Goal: Task Accomplishment & Management: Complete application form

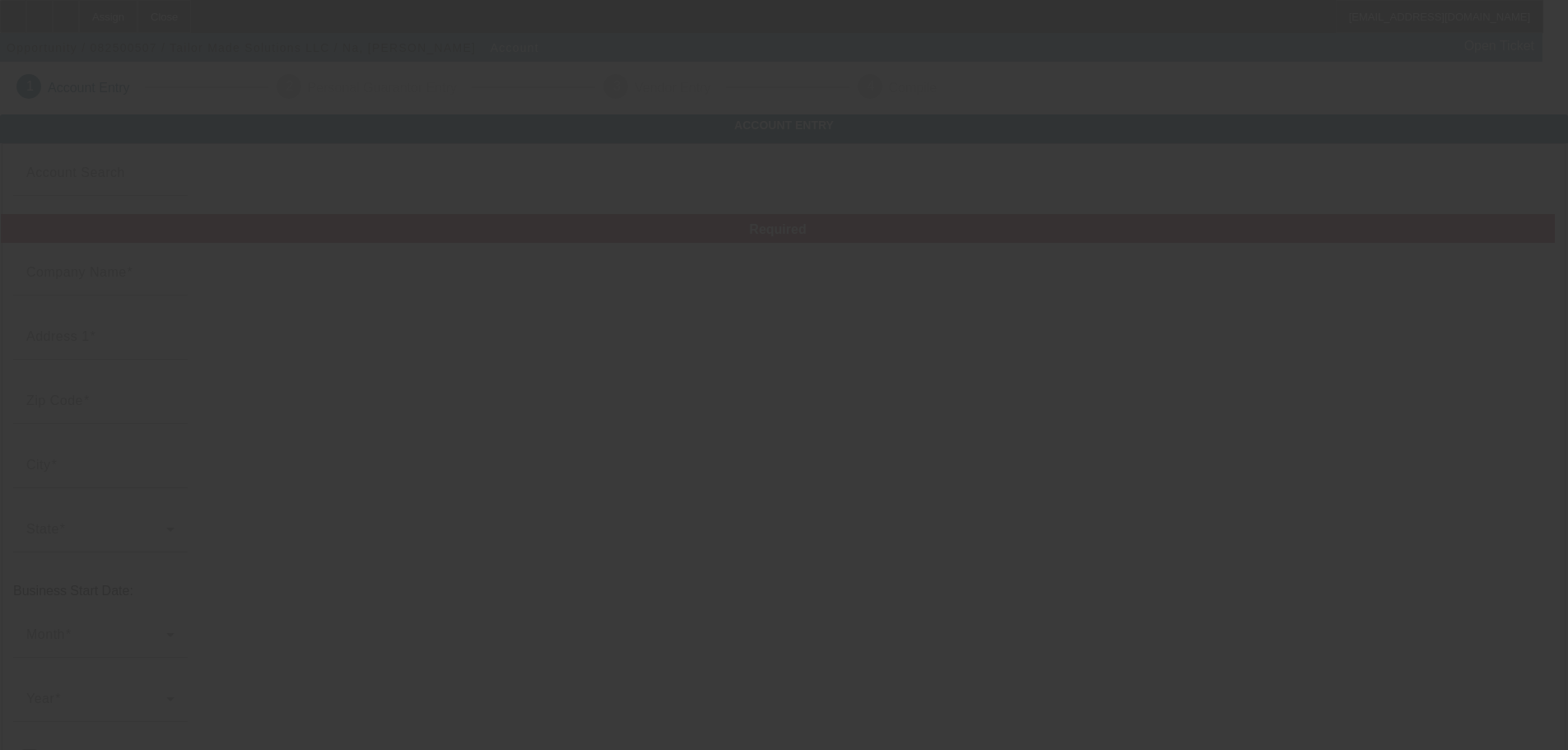
type input "Tailor Made Solutions LLC"
type input "1 103 St"
type input "58730"
type input "[PERSON_NAME]"
type input "[PHONE_NUMBER]"
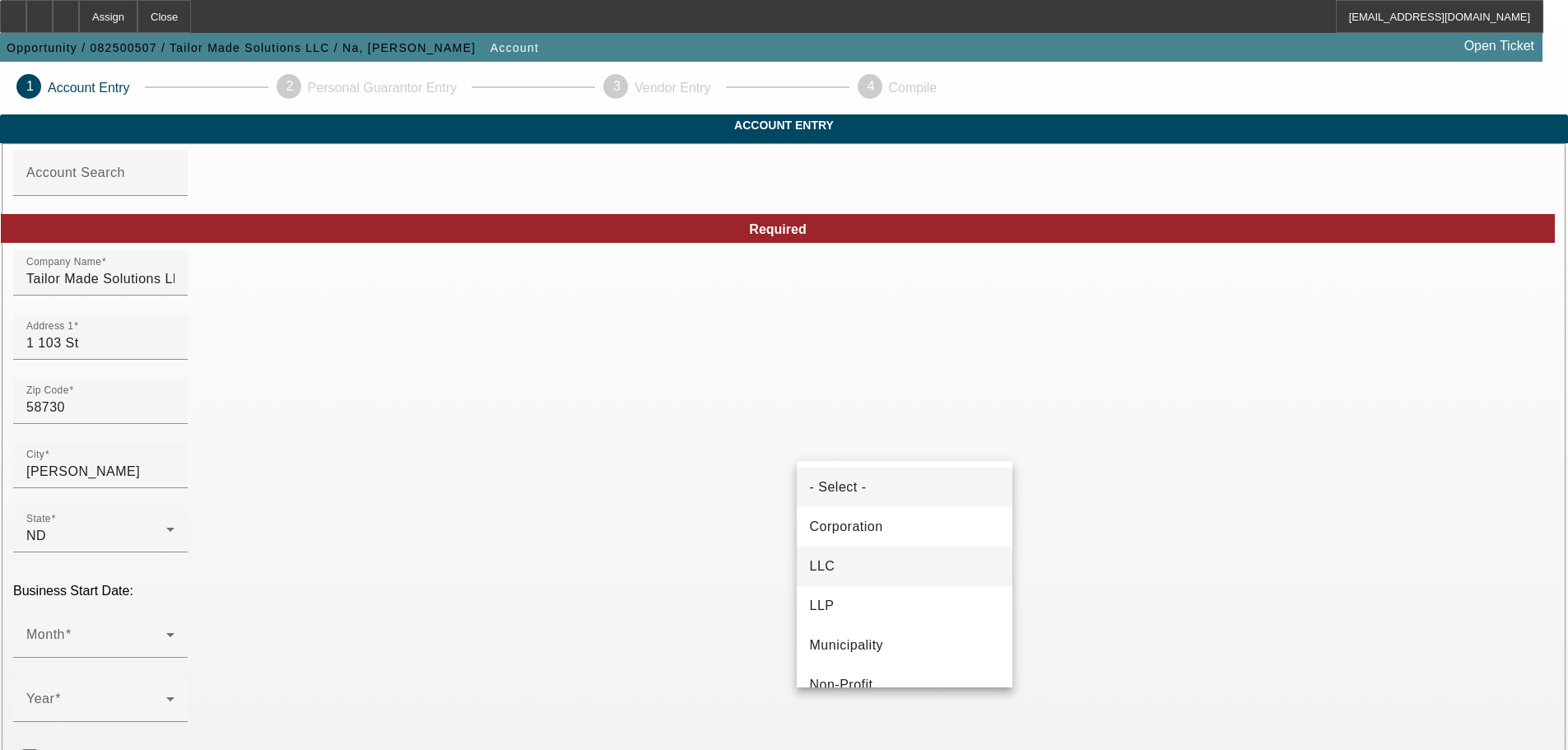
click at [908, 560] on mat-option "LLC" at bounding box center [905, 566] width 216 height 39
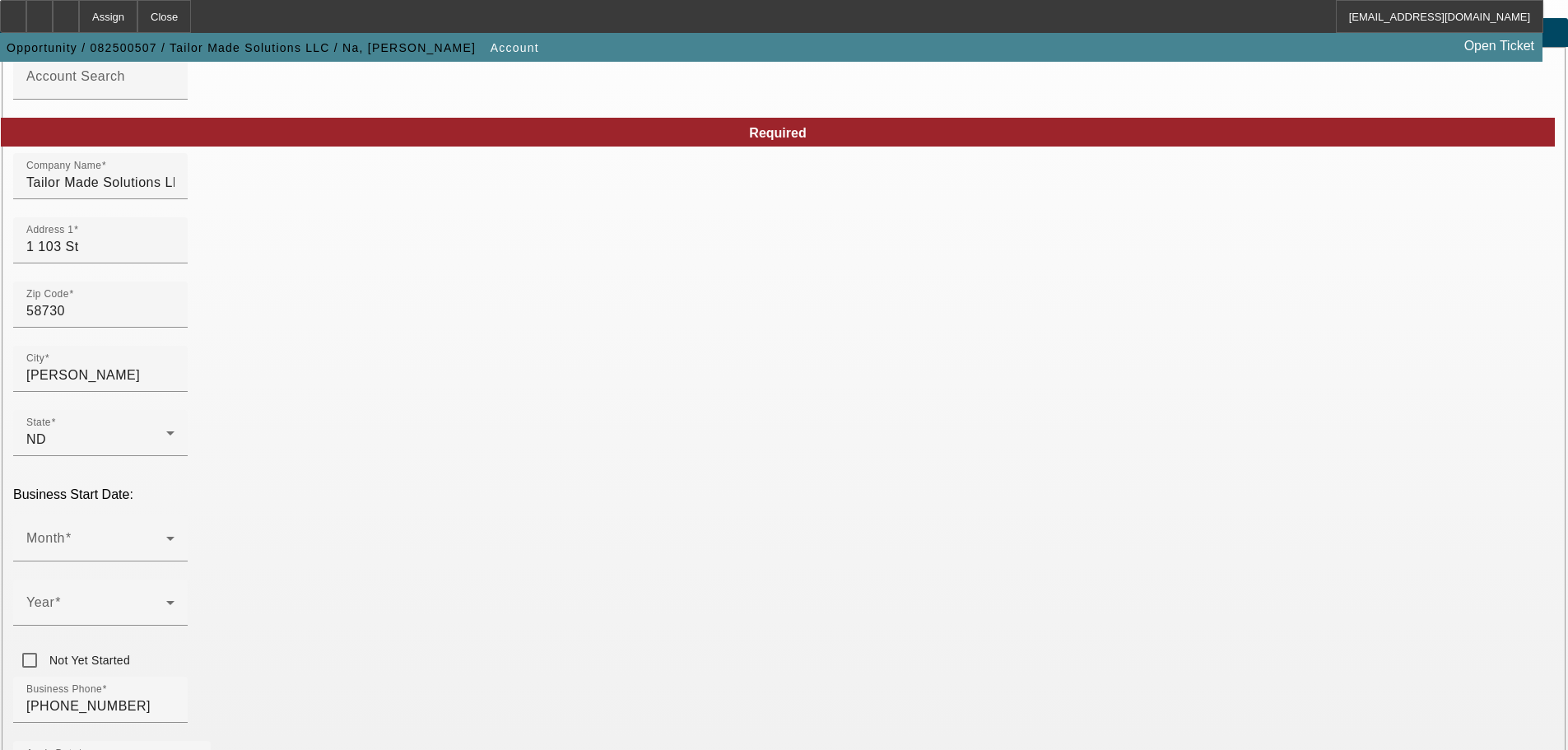
scroll to position [247, 0]
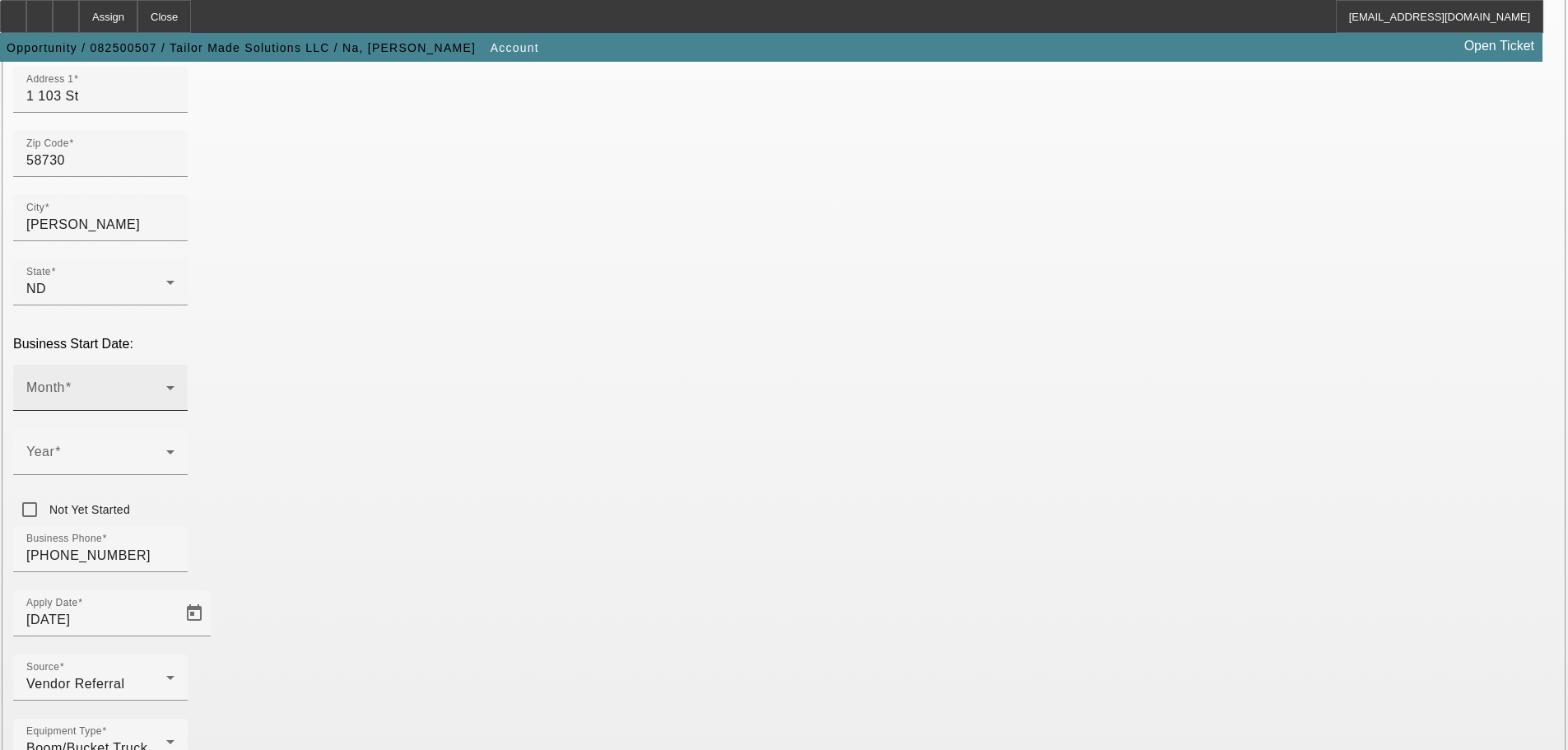
click at [167, 385] on span at bounding box center [96, 395] width 140 height 20
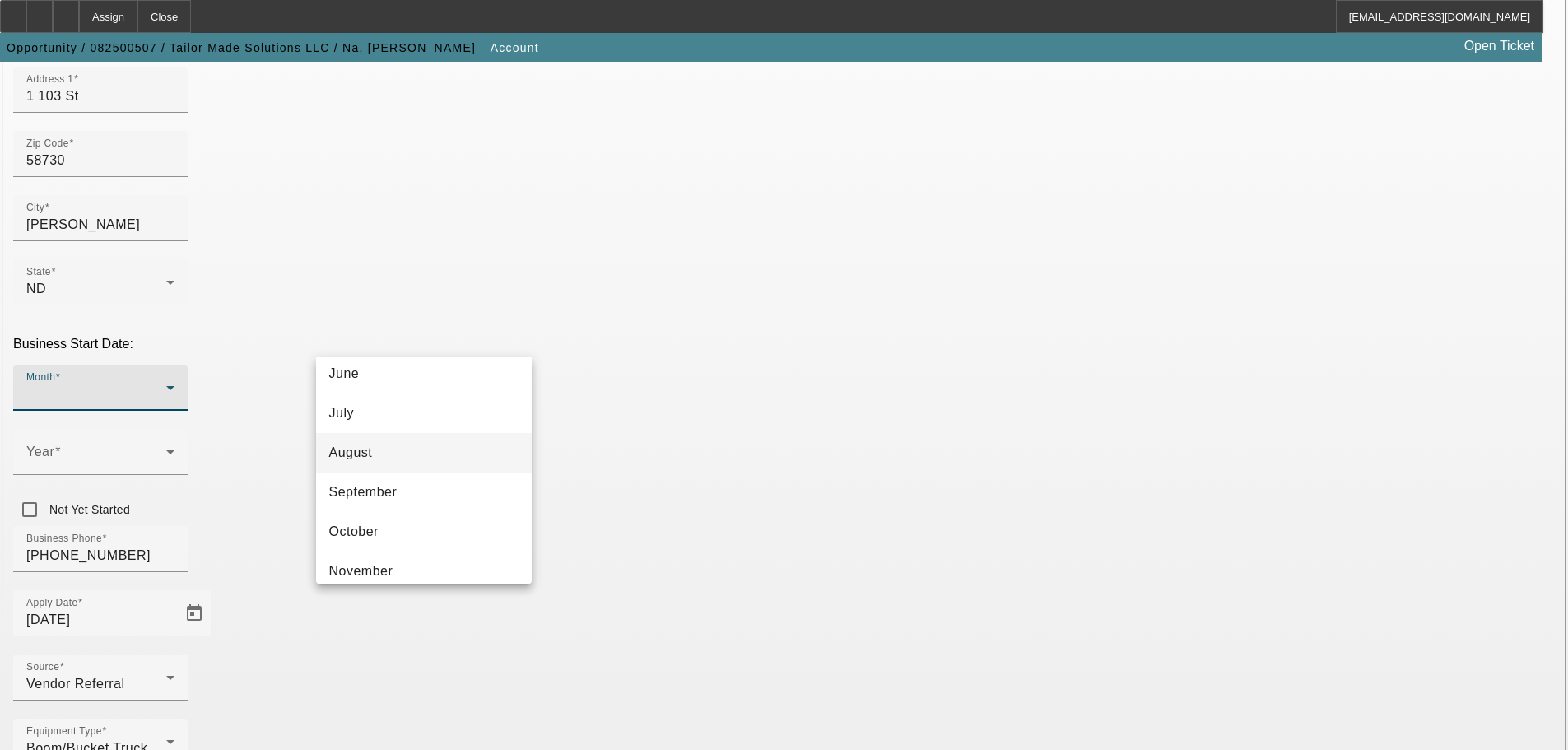
click at [410, 456] on mat-option "August" at bounding box center [424, 452] width 216 height 39
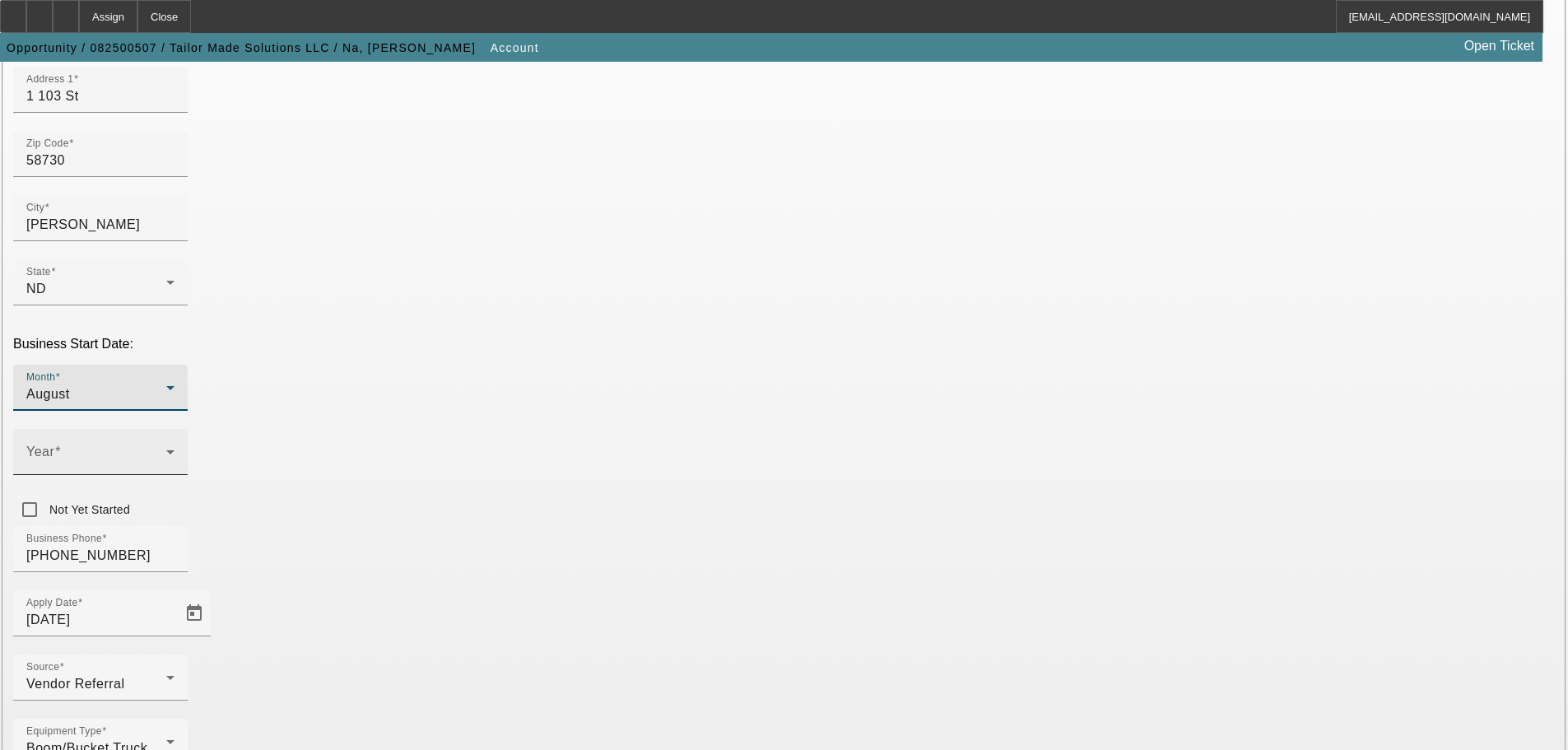
click at [167, 449] on span at bounding box center [96, 459] width 140 height 20
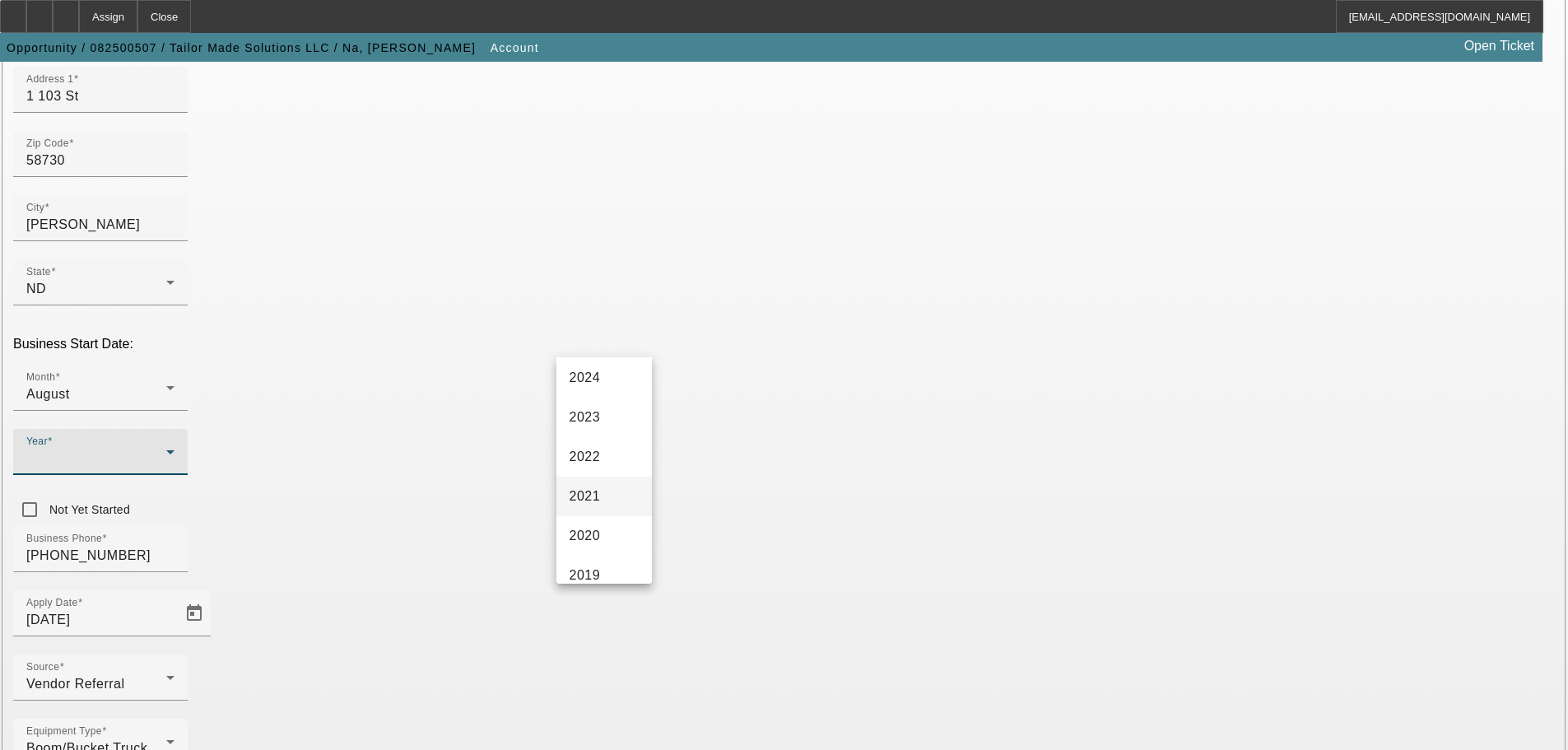
scroll to position [165, 0]
click at [614, 451] on mat-option "2022" at bounding box center [604, 455] width 95 height 39
drag, startPoint x: 1034, startPoint y: 481, endPoint x: 1062, endPoint y: 476, distance: 28.4
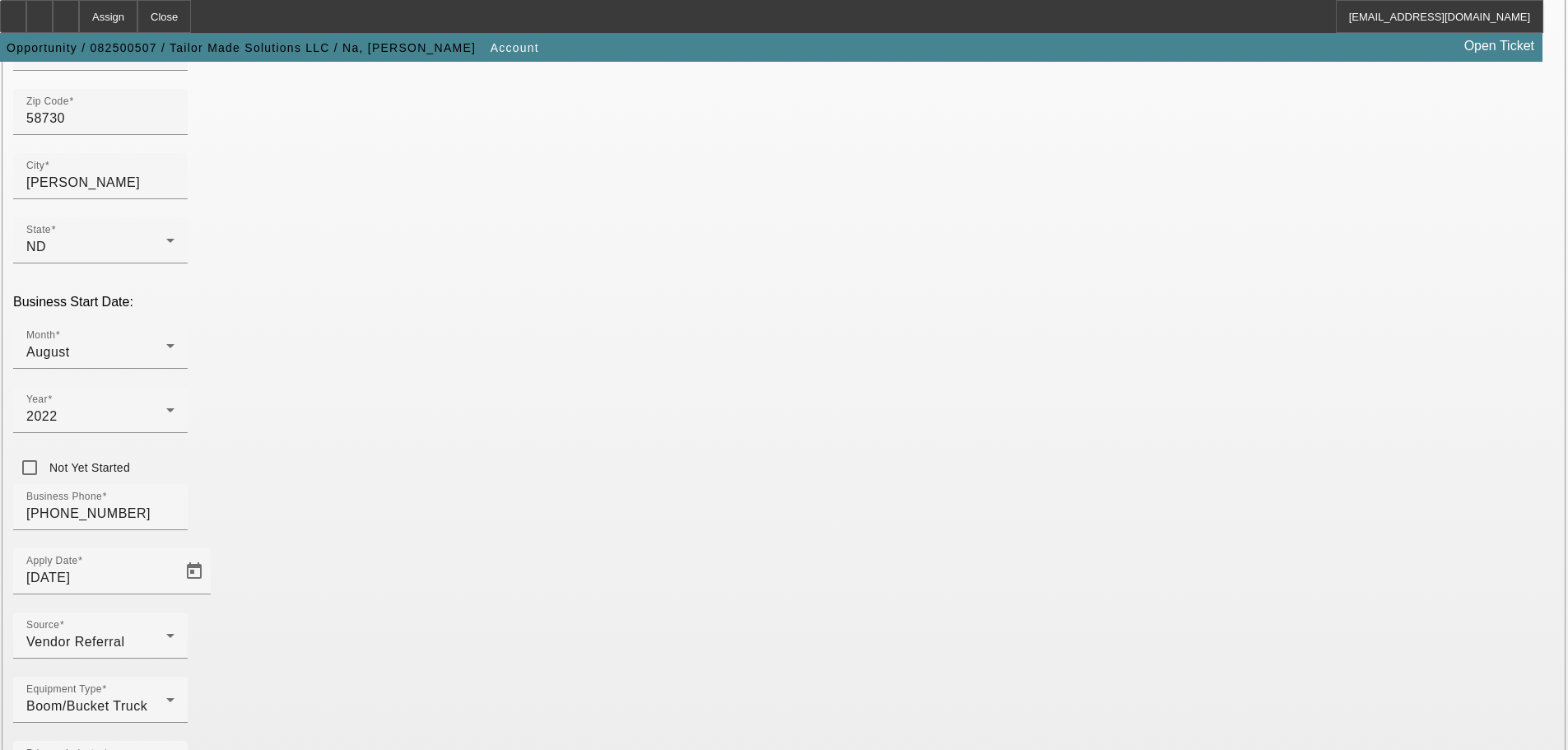
type input "920340731"
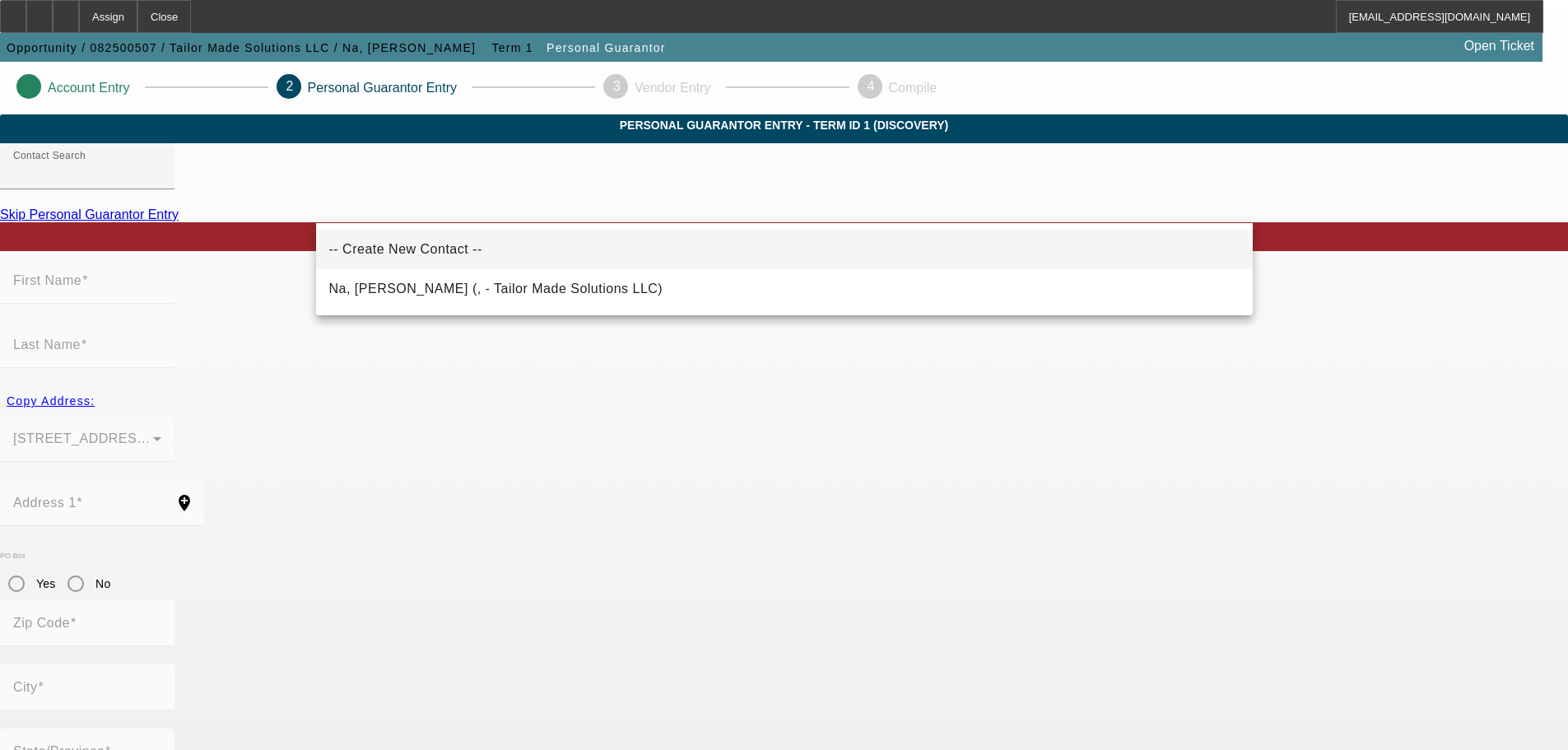
click at [447, 248] on mat-option "-- Create New Contact --" at bounding box center [784, 249] width 937 height 39
type input "-- Create New Contact --"
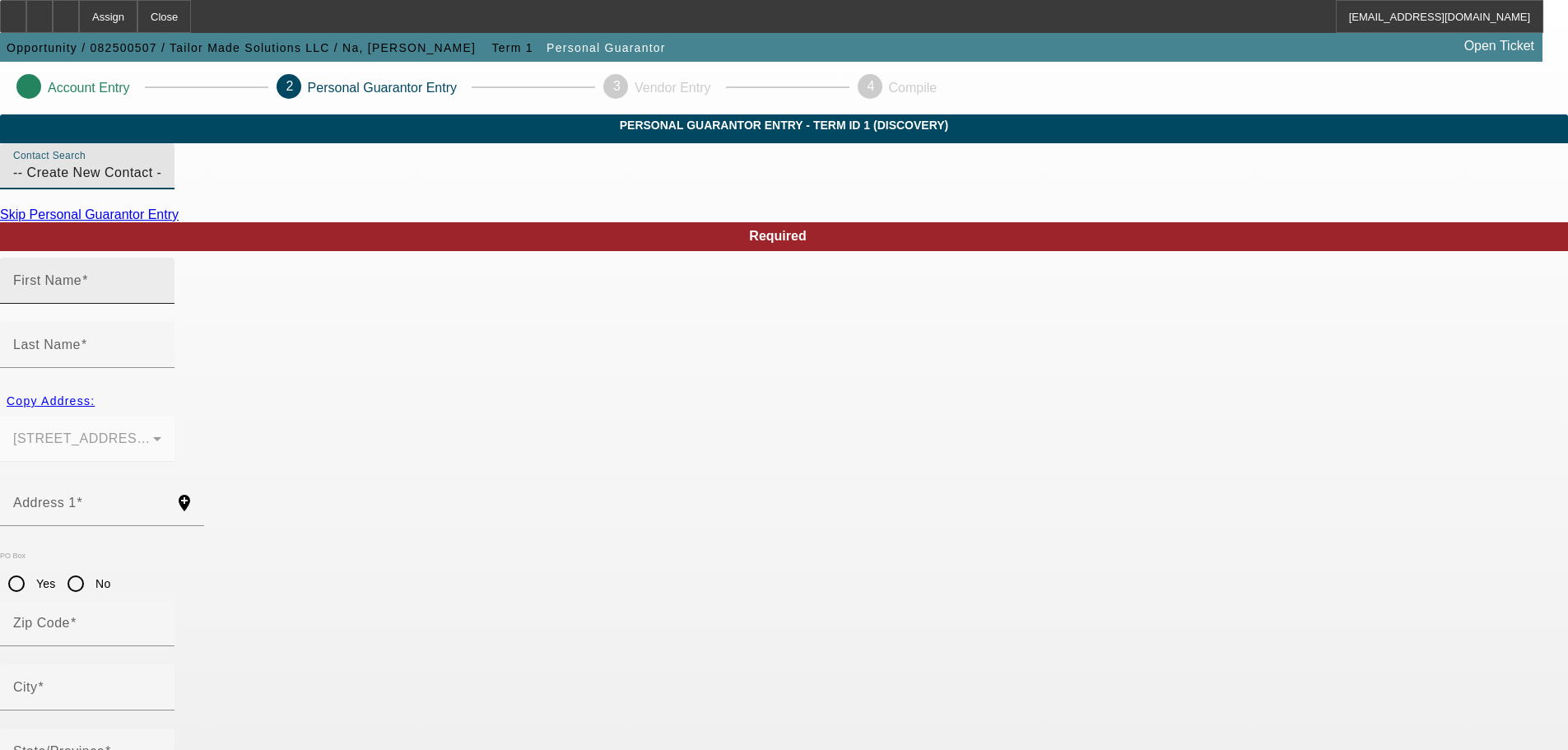
click at [161, 304] on div "First Name" at bounding box center [87, 280] width 148 height 46
type input "Marsha"
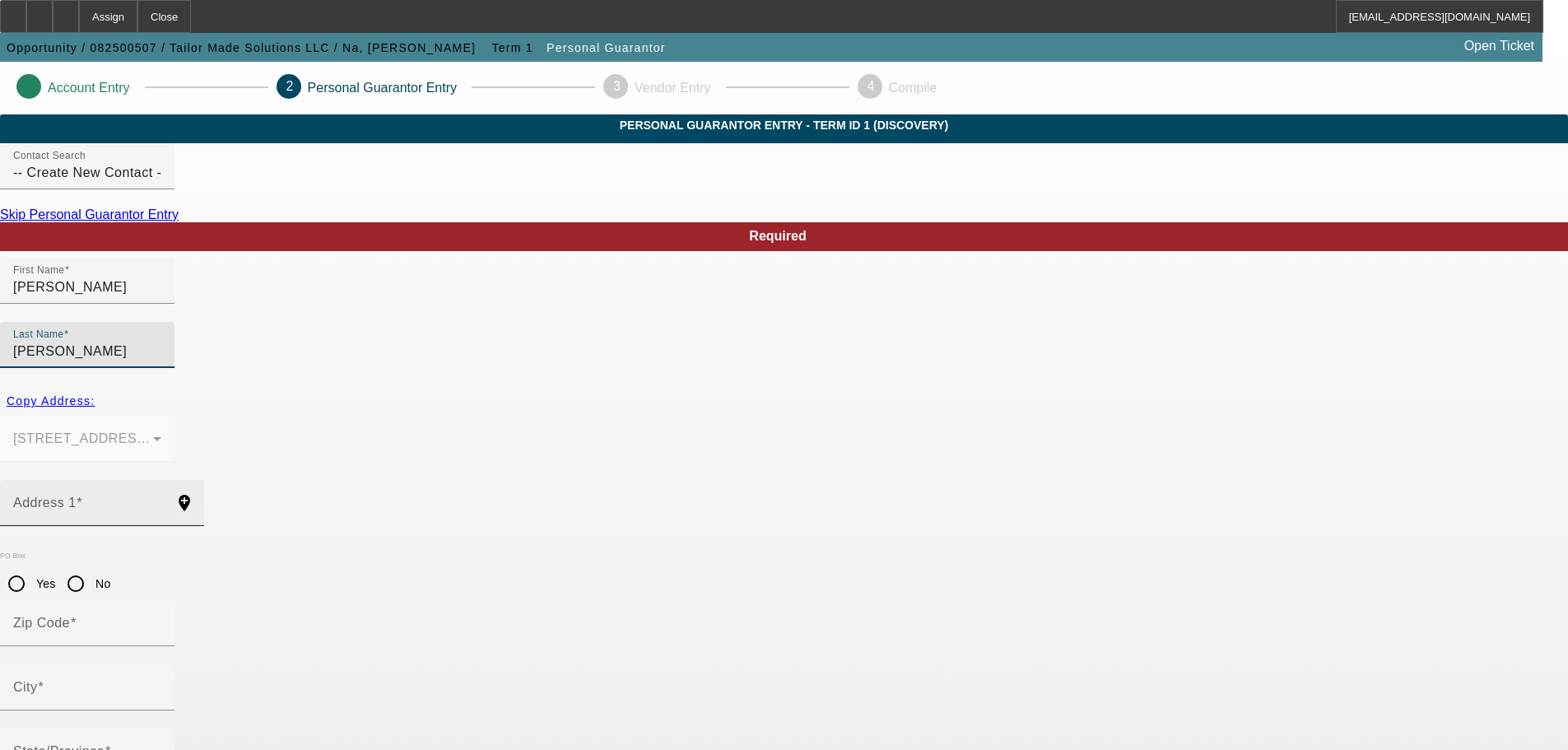
type input "Caccamise"
click at [161, 480] on div "Address 1" at bounding box center [87, 503] width 148 height 46
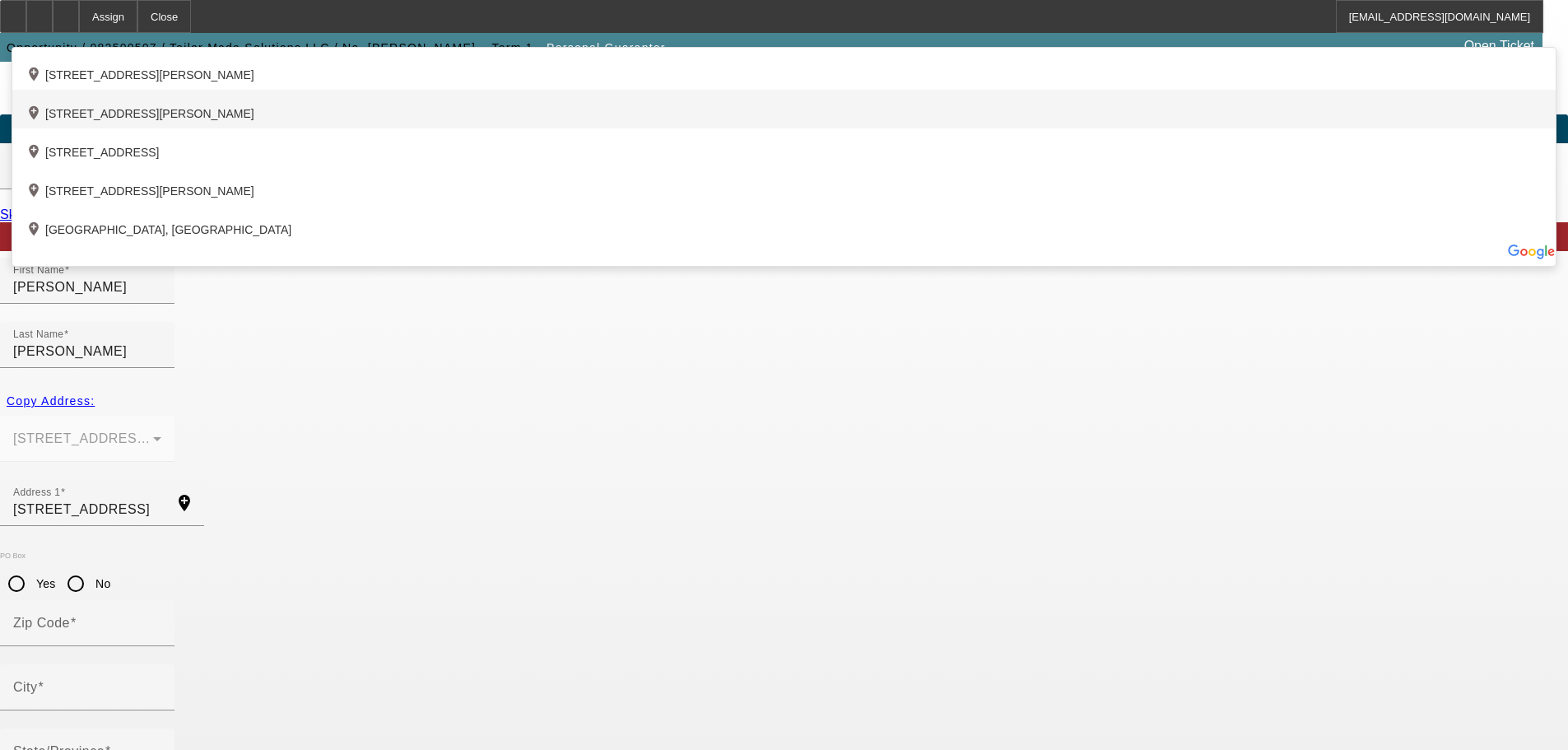
click at [509, 128] on div "add_location 305 5th Street Northeast, Crosby, ND 58730, US" at bounding box center [783, 109] width 1543 height 38
type input "305 5th Street Northeast"
type input "58730"
type input "Crosby"
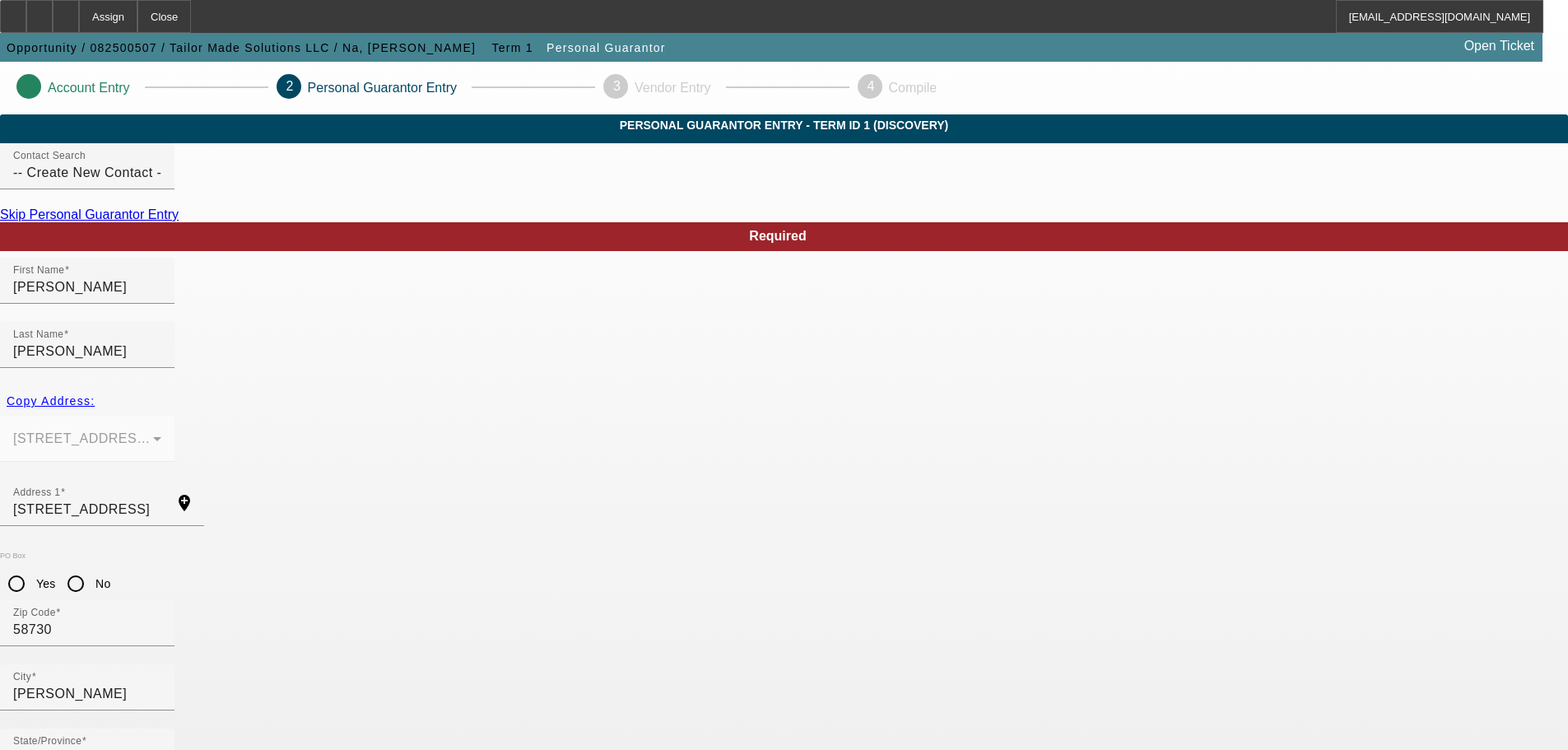
scroll to position [55, 0]
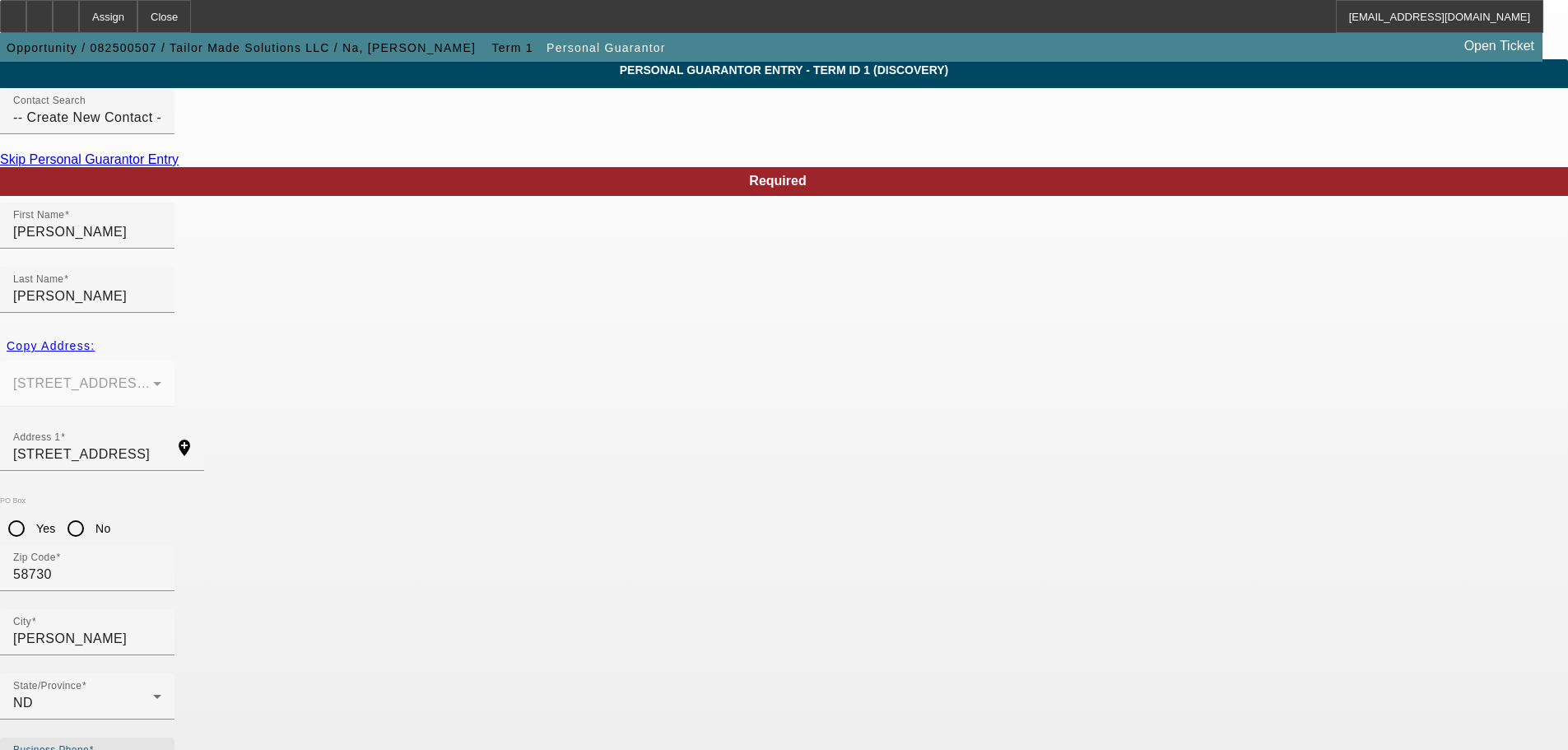
type input "(916) 601-7323"
type input "100"
type input "572-89-1727"
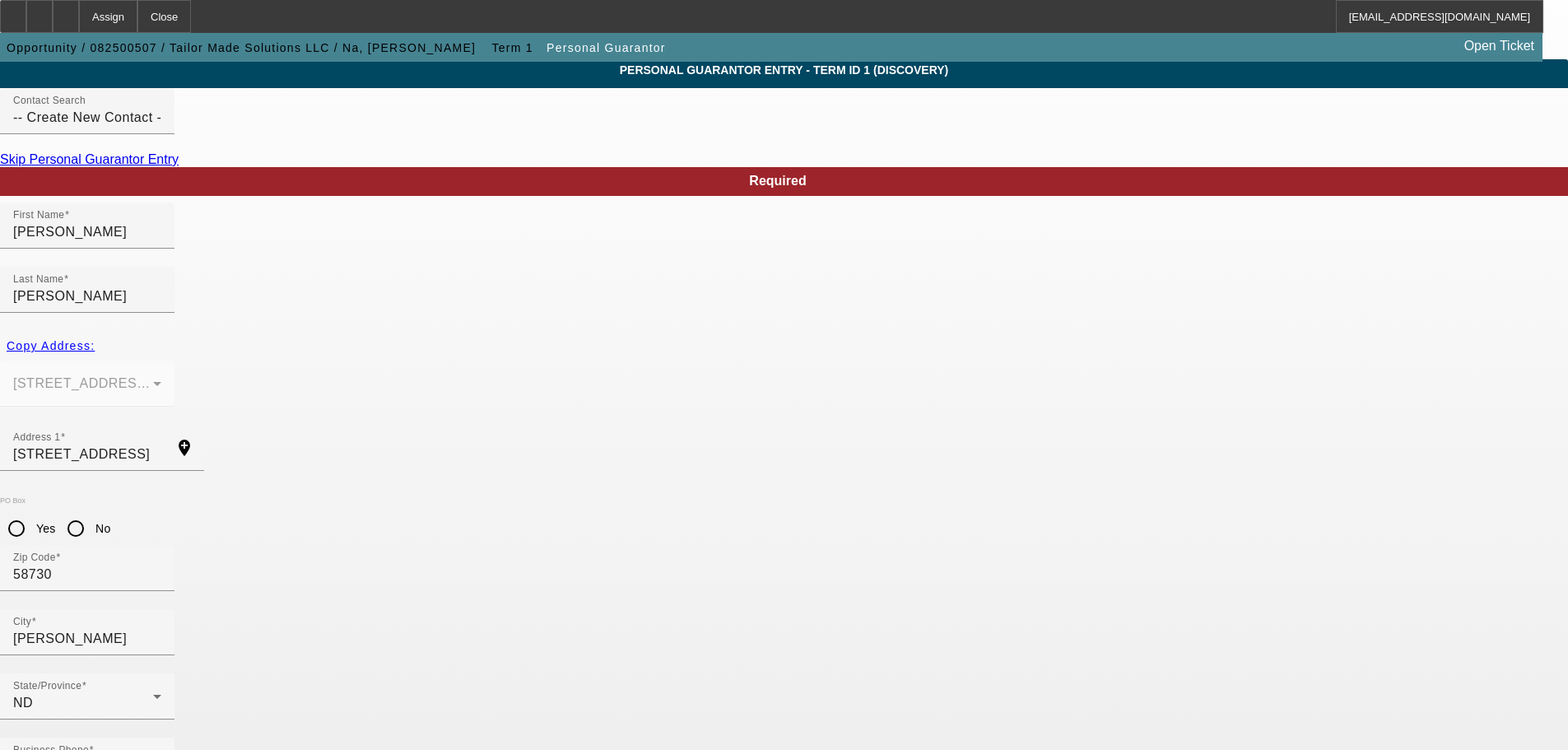
type input "tailormadesolutionstms@gmail.com"
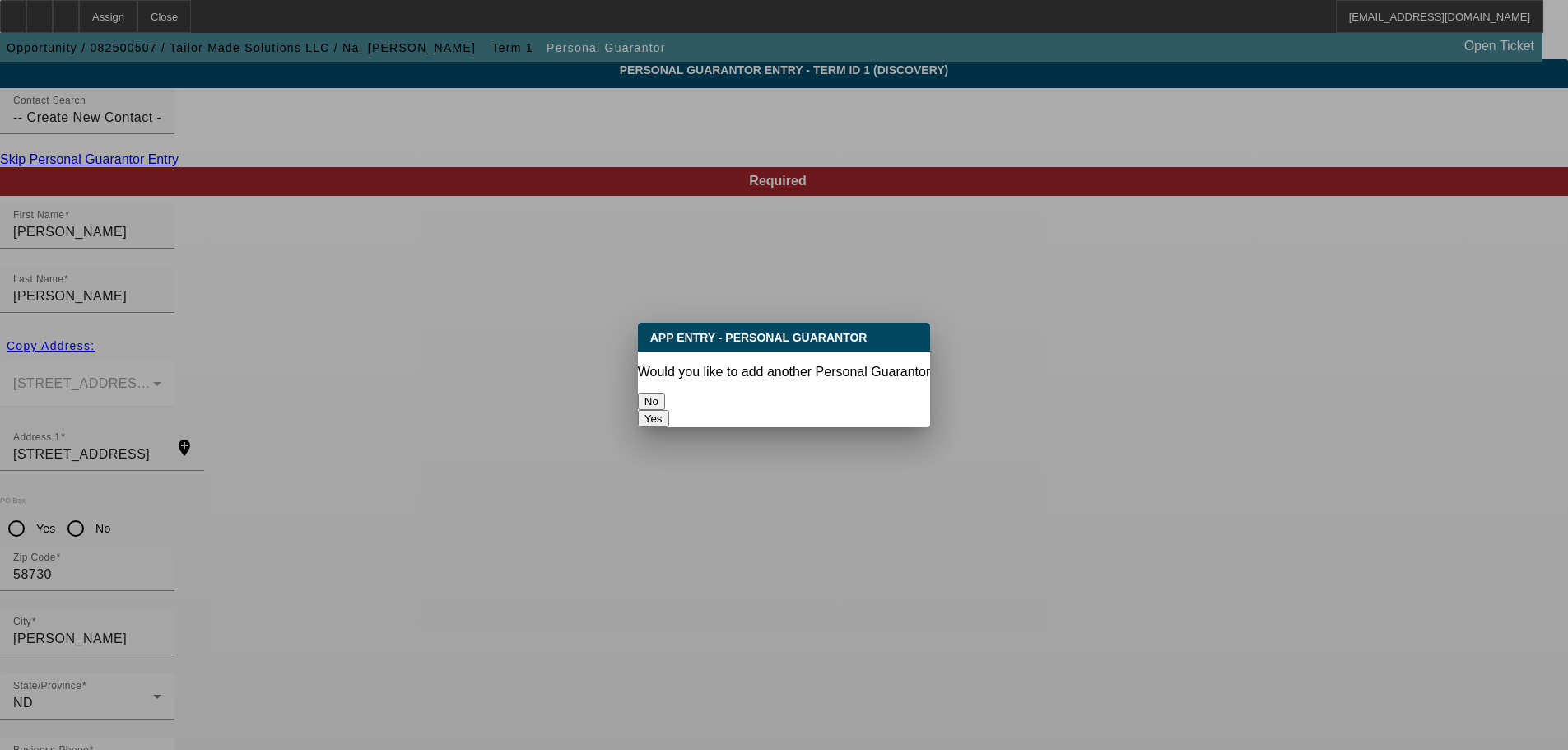
scroll to position [0, 0]
drag, startPoint x: 692, startPoint y: 399, endPoint x: 701, endPoint y: 386, distance: 15.8
click at [665, 393] on button "No" at bounding box center [652, 401] width 27 height 17
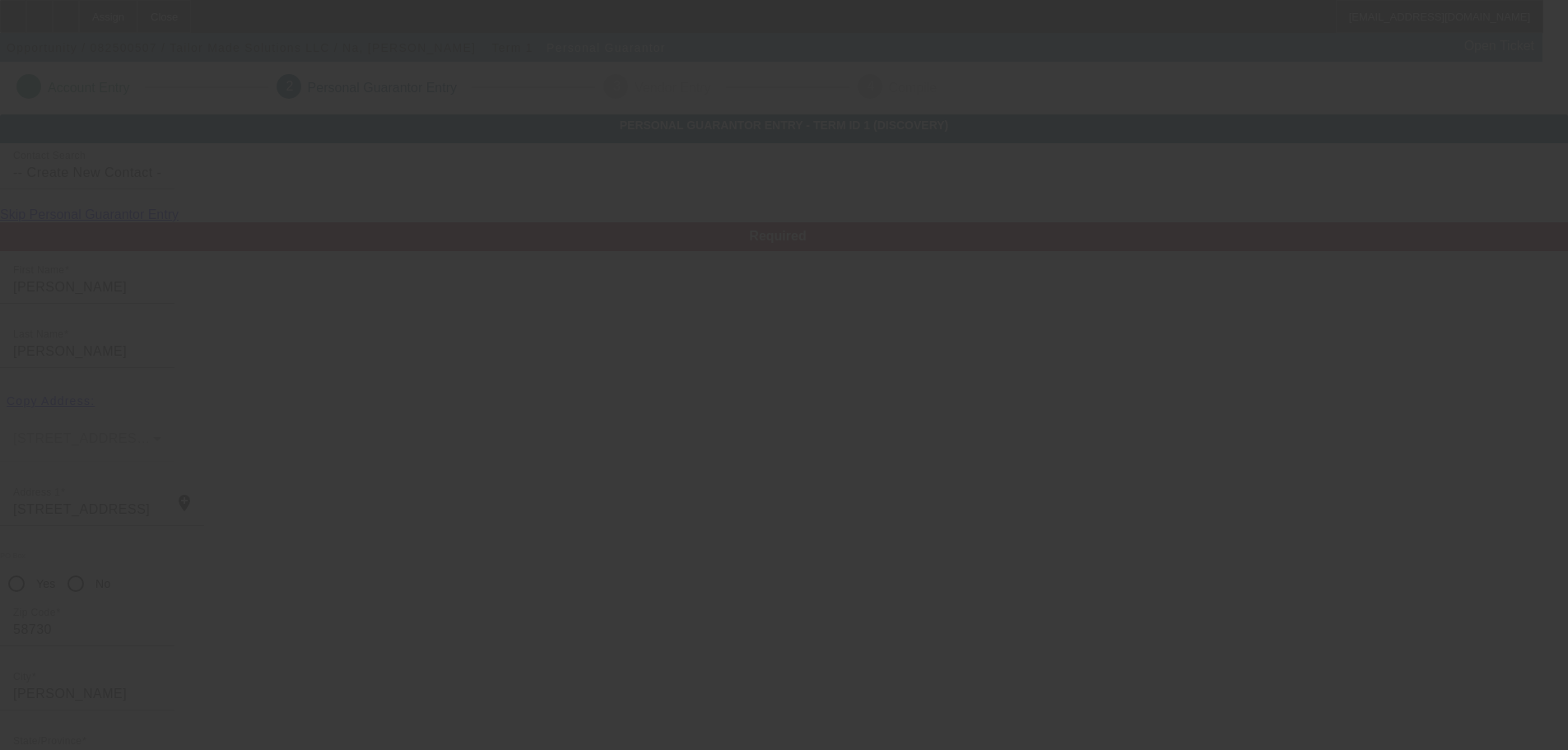
scroll to position [55, 0]
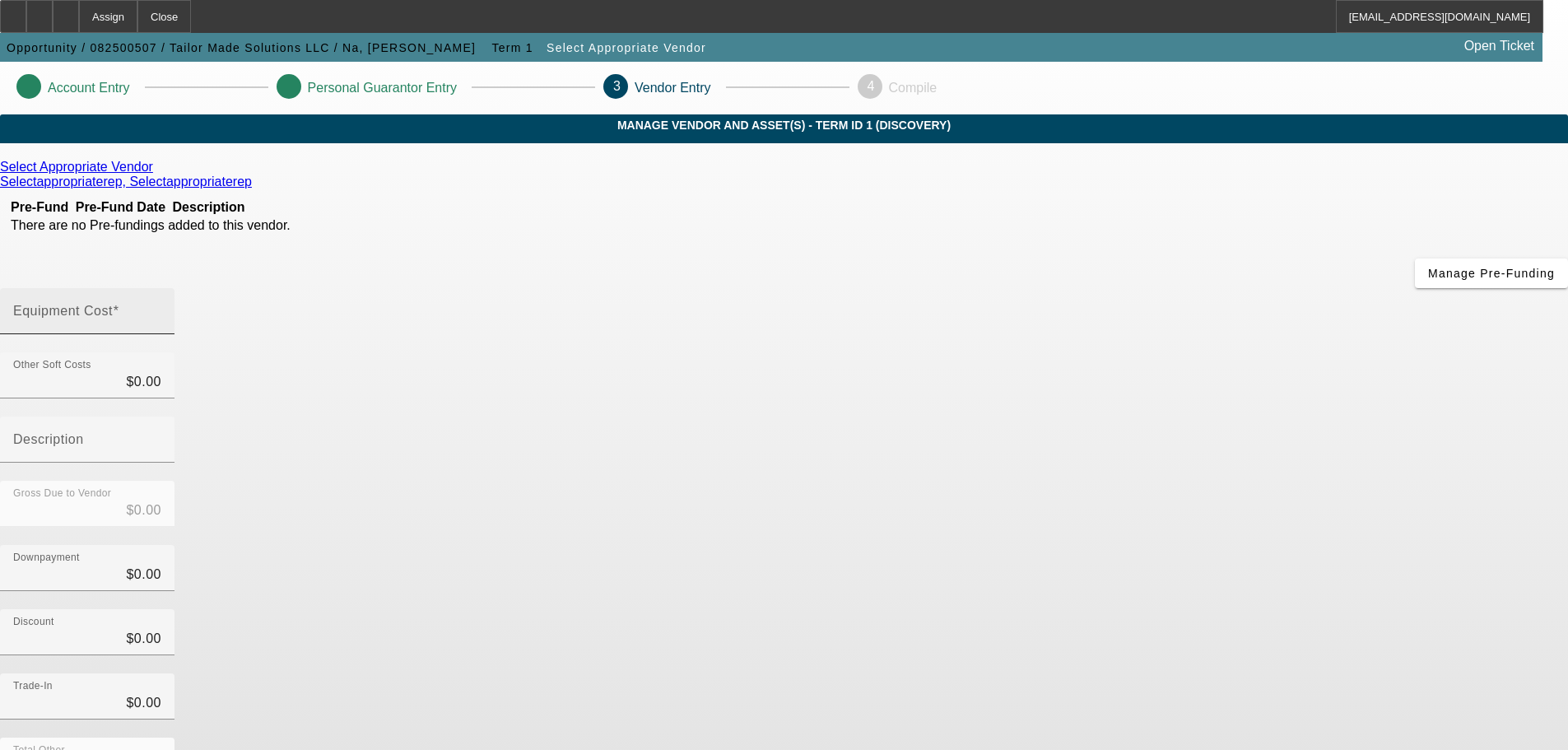
click at [113, 304] on mat-label "Equipment Cost" at bounding box center [62, 310] width 100 height 14
click at [161, 308] on input "Equipment Cost" at bounding box center [87, 318] width 148 height 20
type input "1"
type input "$1.00"
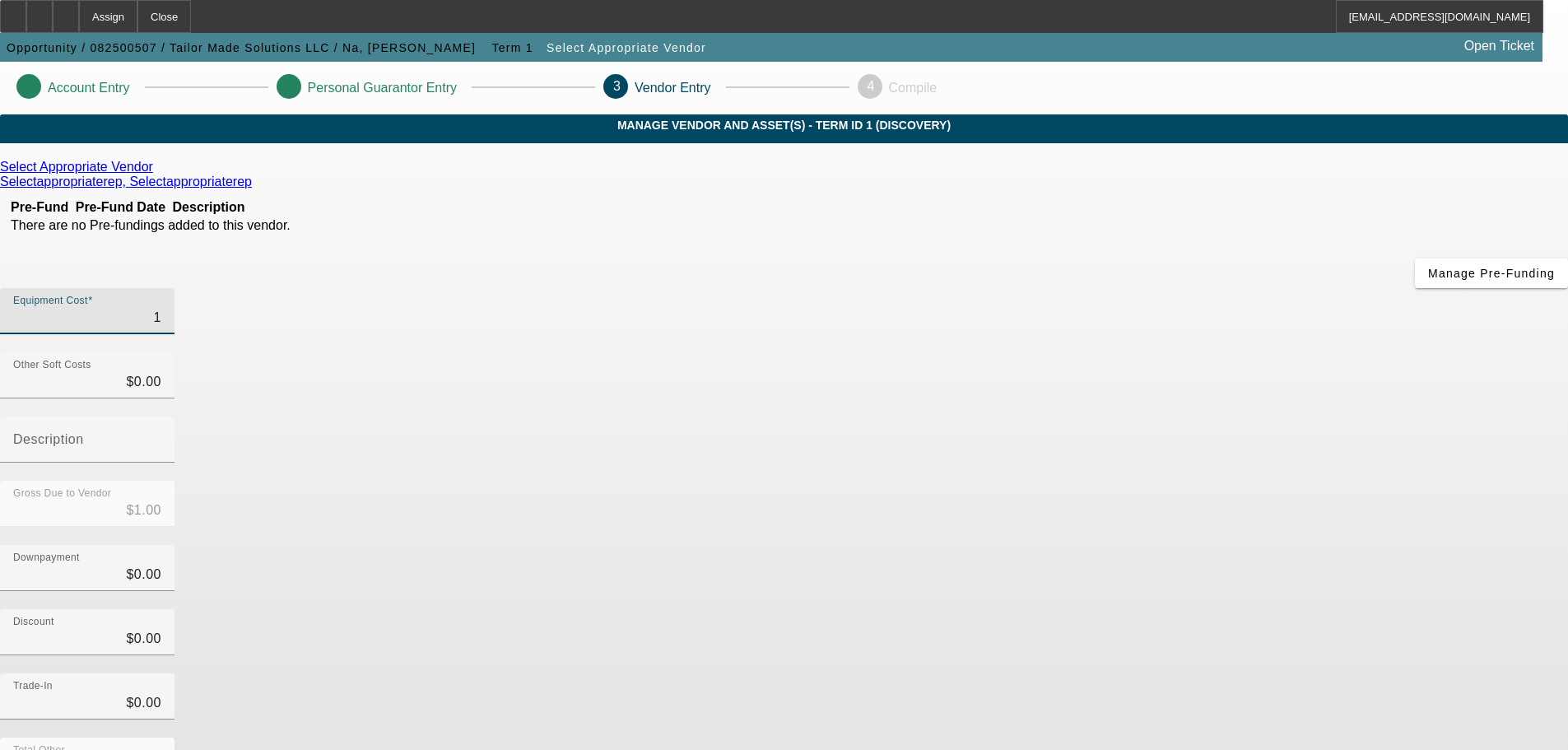
type input "10"
type input "$10.00"
type input "105"
type input "$105.00"
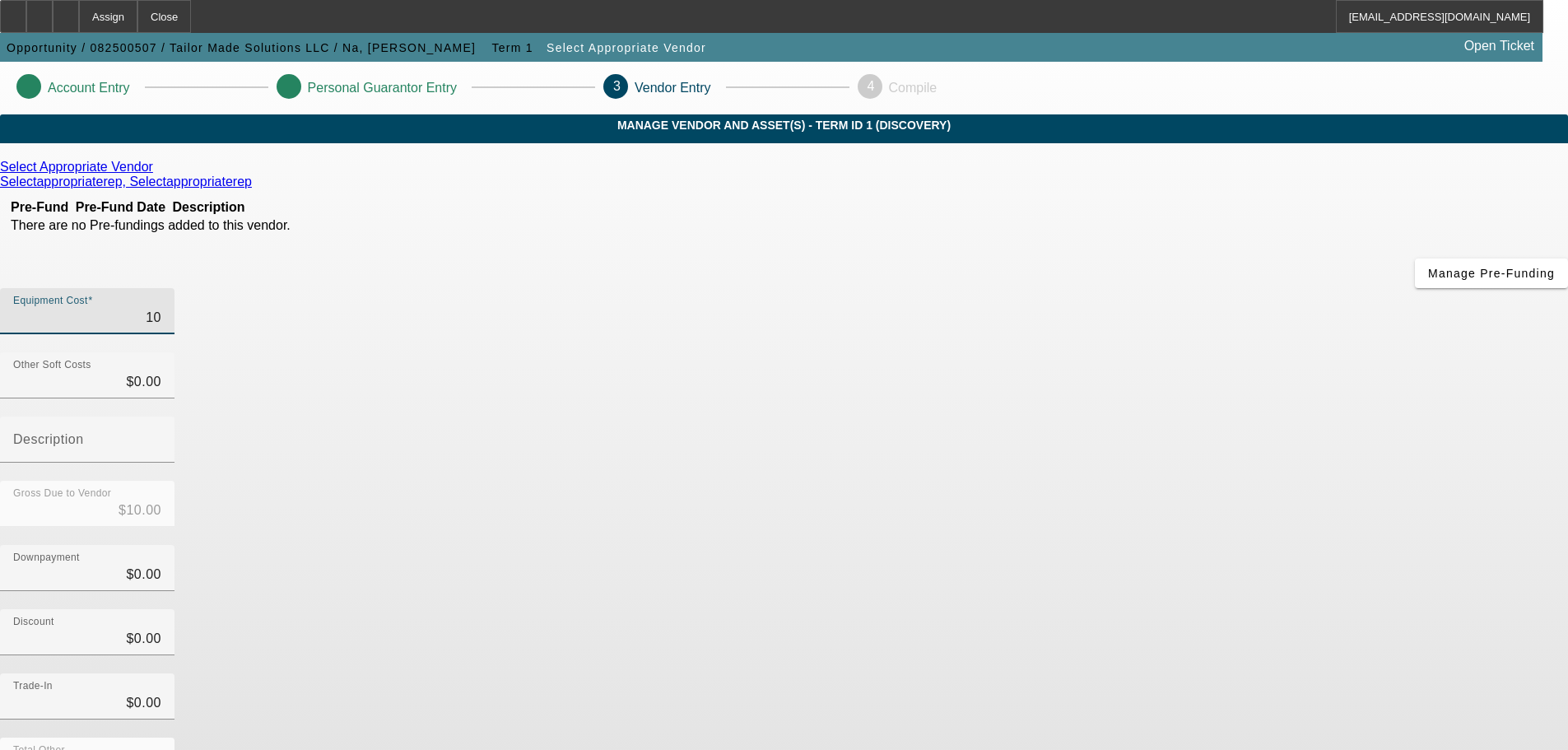
type input "$105.00"
type input "1050"
type input "$1,050.00"
type input "10500"
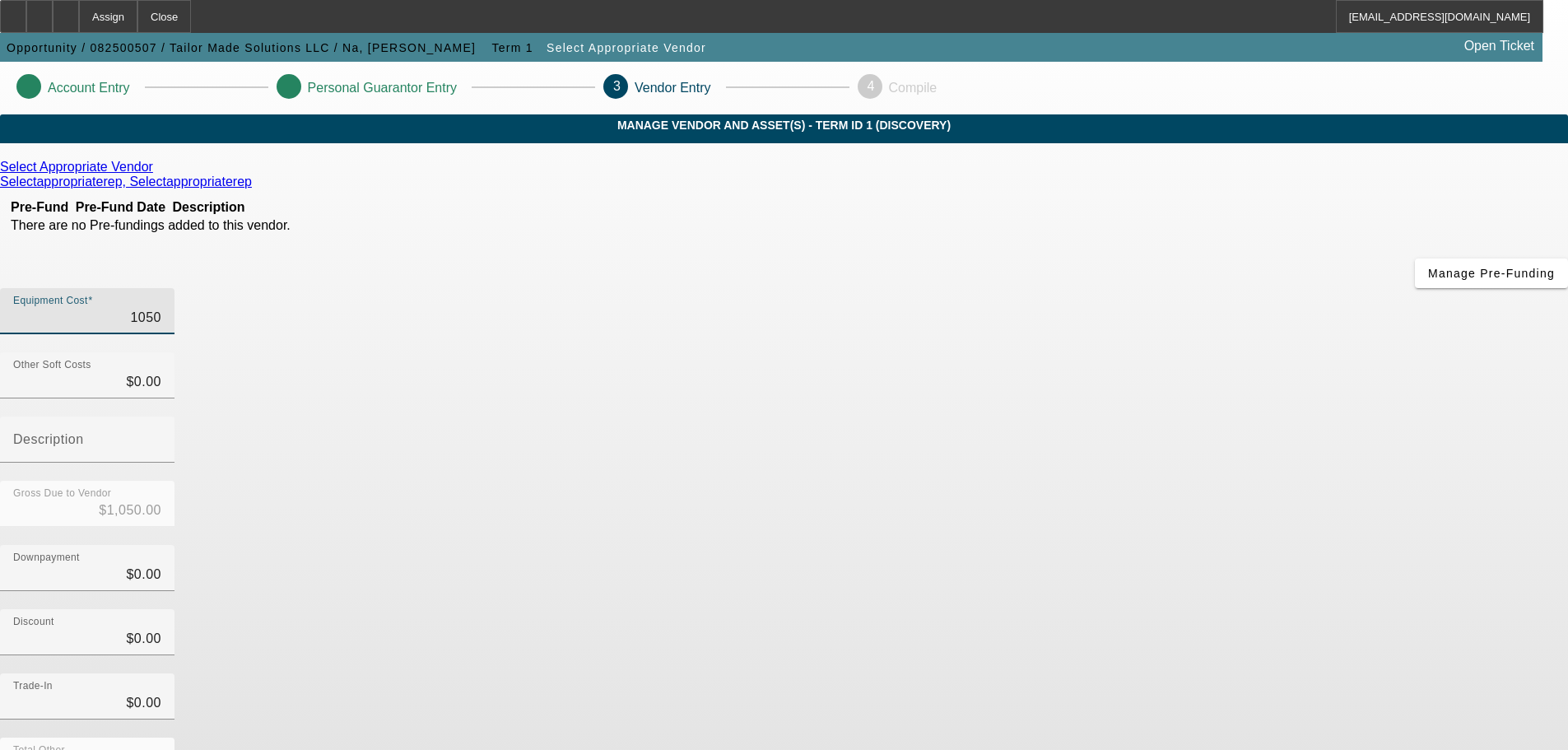
type input "$10,500.00"
type input "105000"
type input "$105,000.00"
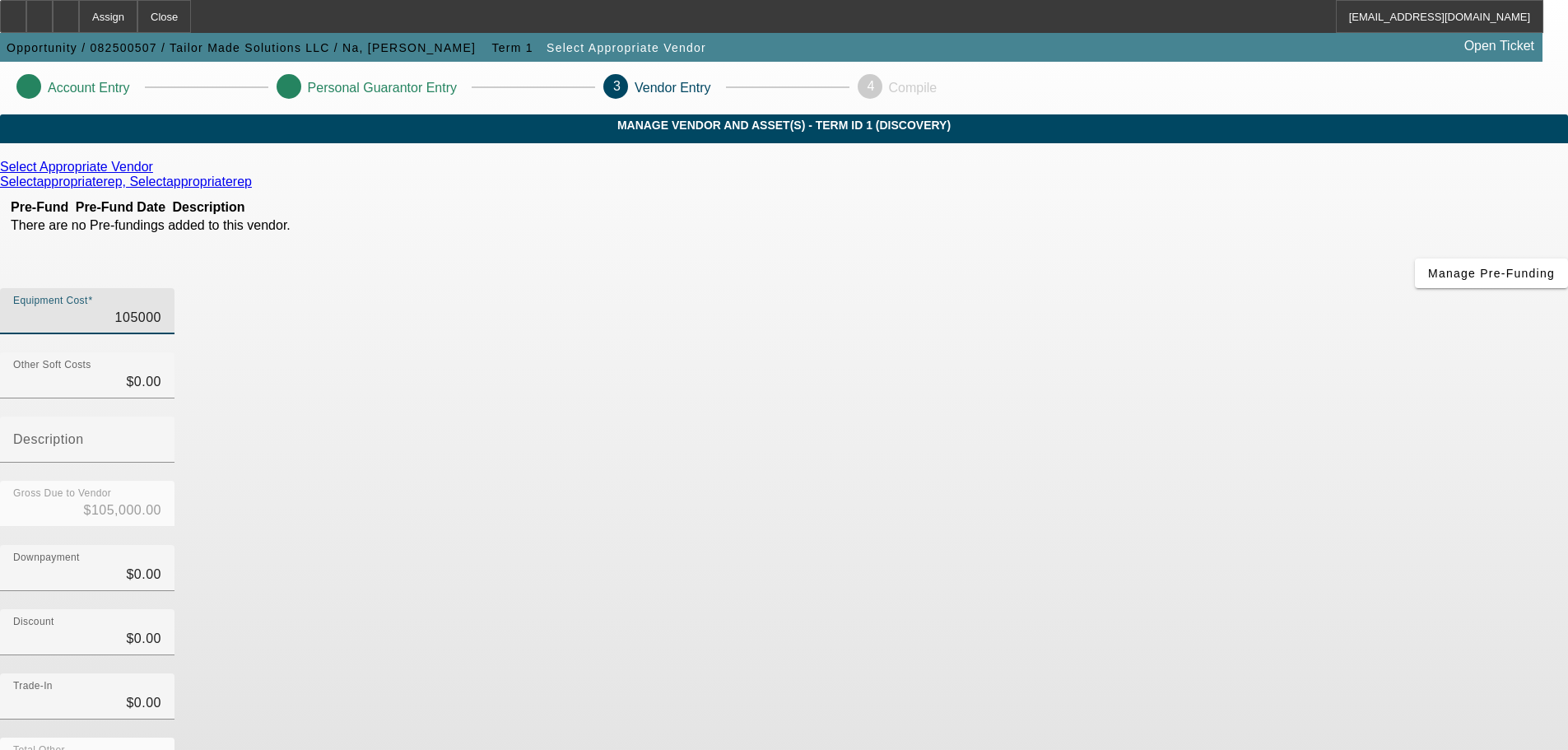
type input "$105,000.00"
click at [1169, 673] on div "Trade-In $0.00" at bounding box center [784, 705] width 1568 height 64
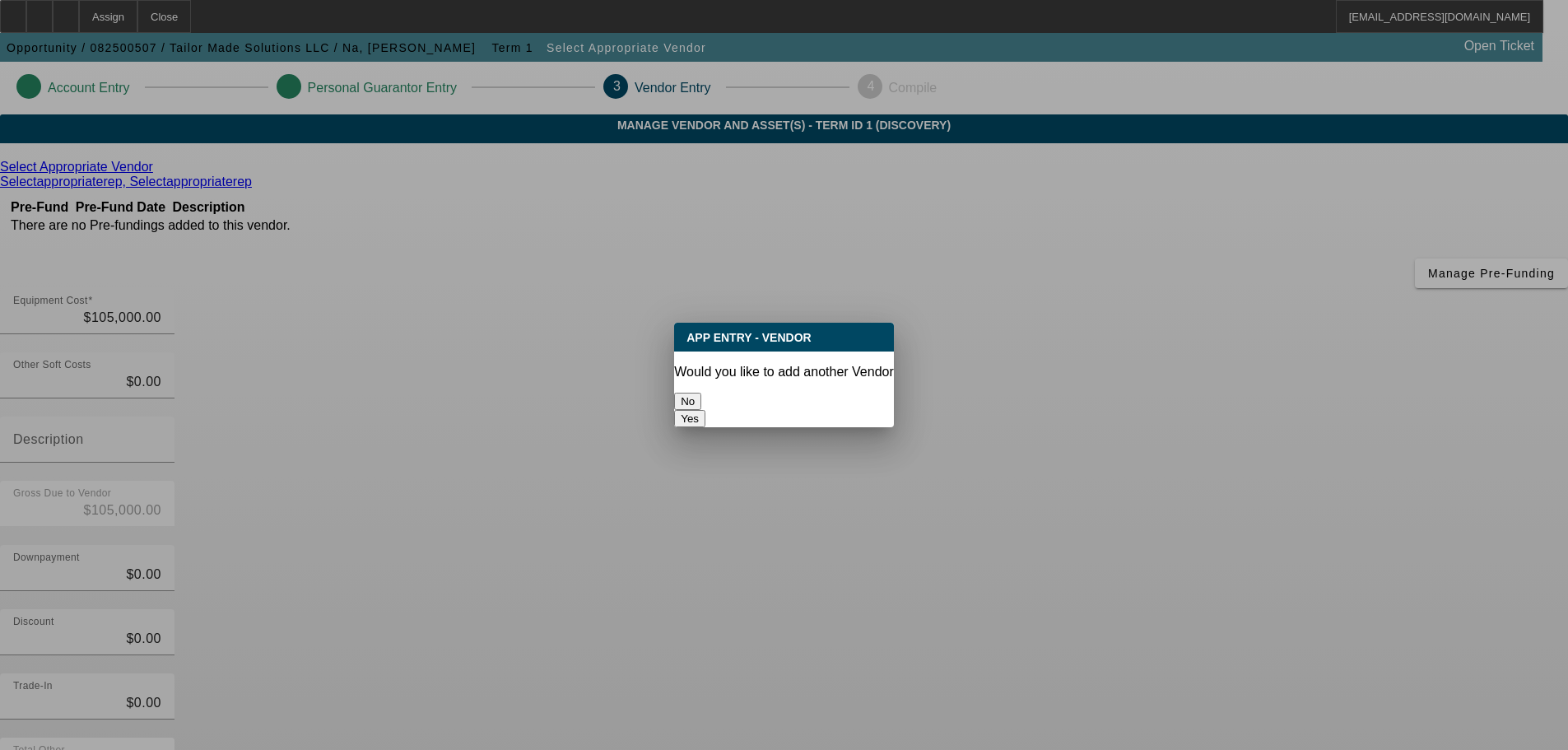
click at [702, 398] on button "No" at bounding box center [688, 401] width 27 height 17
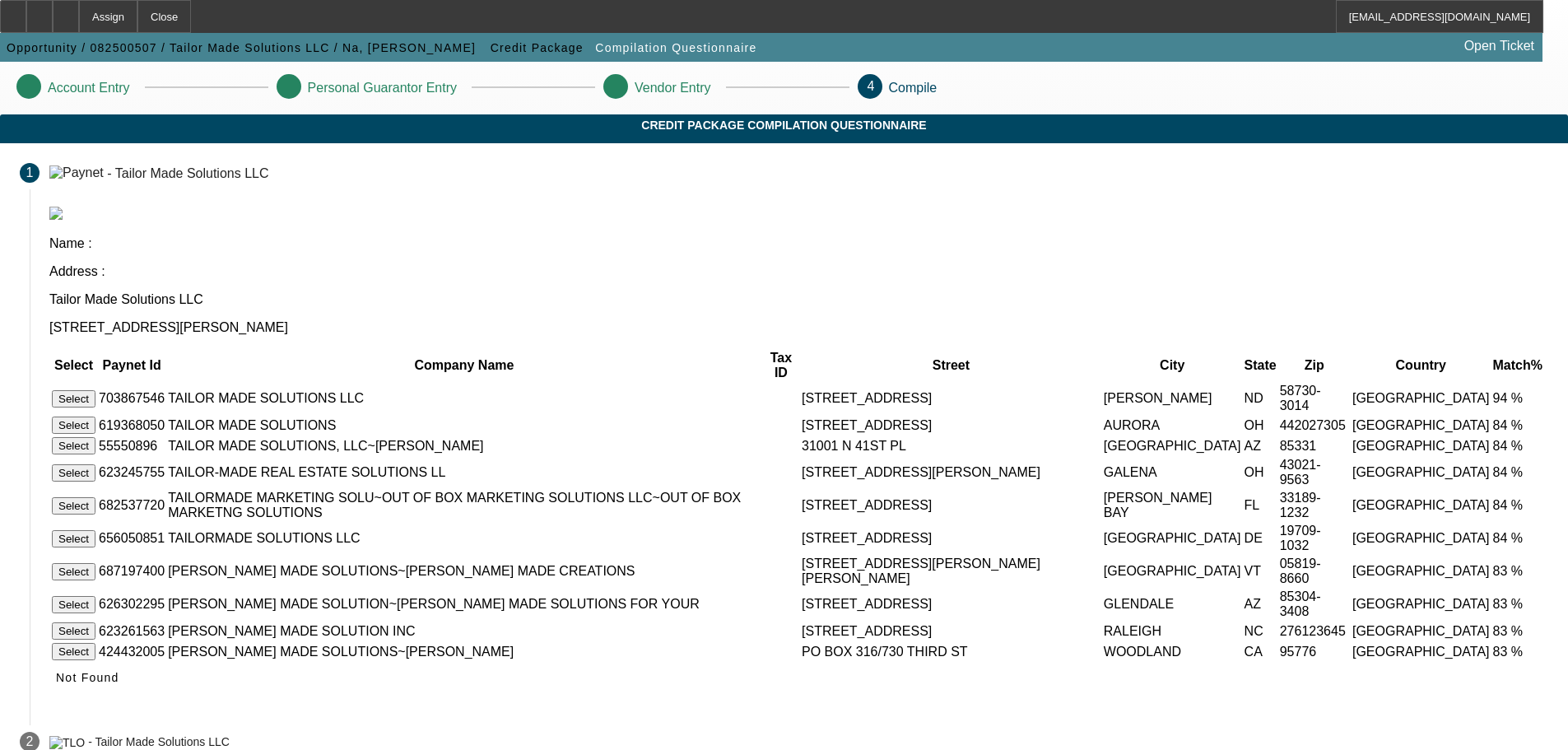
click at [95, 390] on button "Select" at bounding box center [74, 398] width 44 height 17
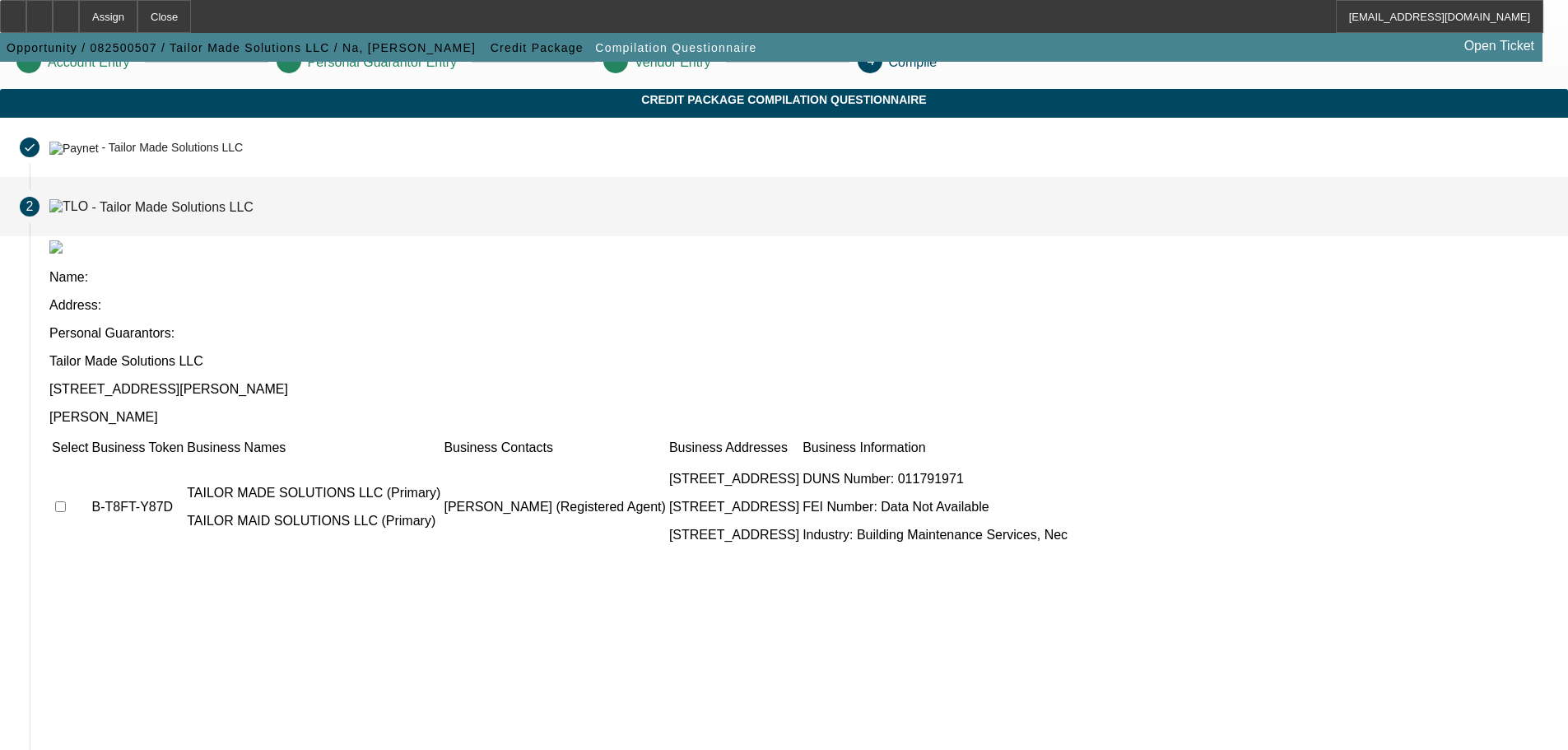
click at [66, 501] on input "checkbox" at bounding box center [60, 506] width 11 height 11
checkbox input "true"
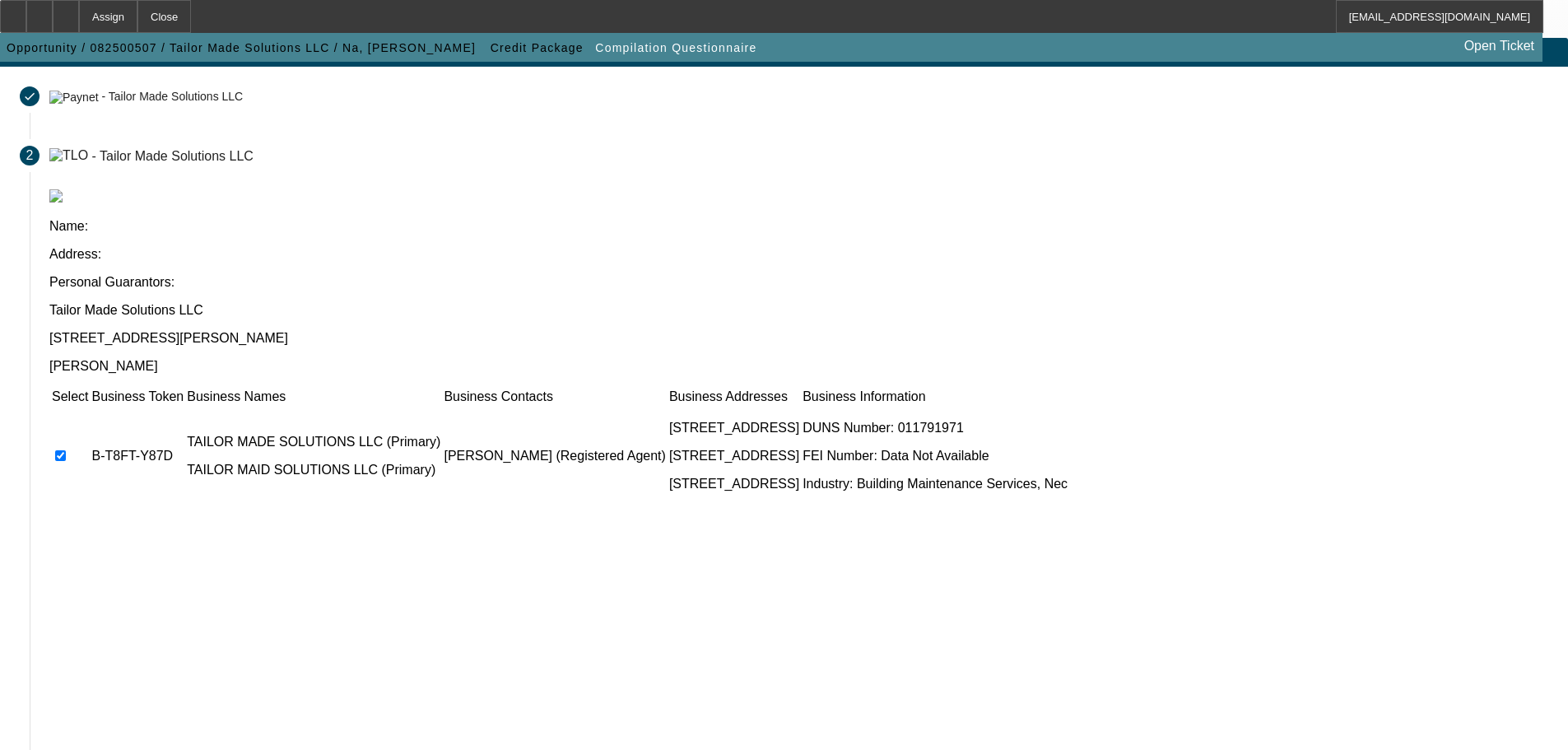
scroll to position [160, 0]
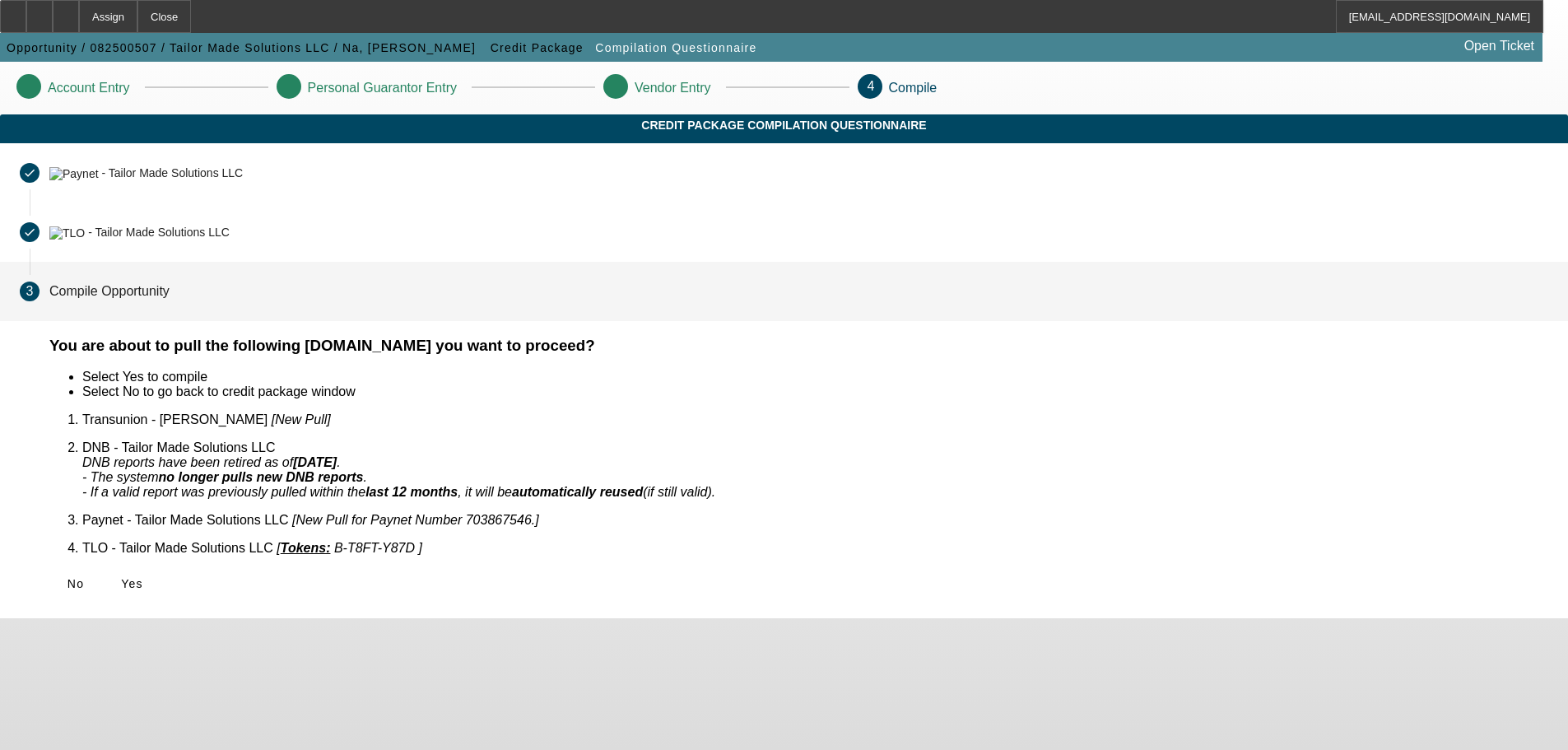
scroll to position [0, 0]
click at [143, 577] on span "Yes" at bounding box center [132, 583] width 22 height 13
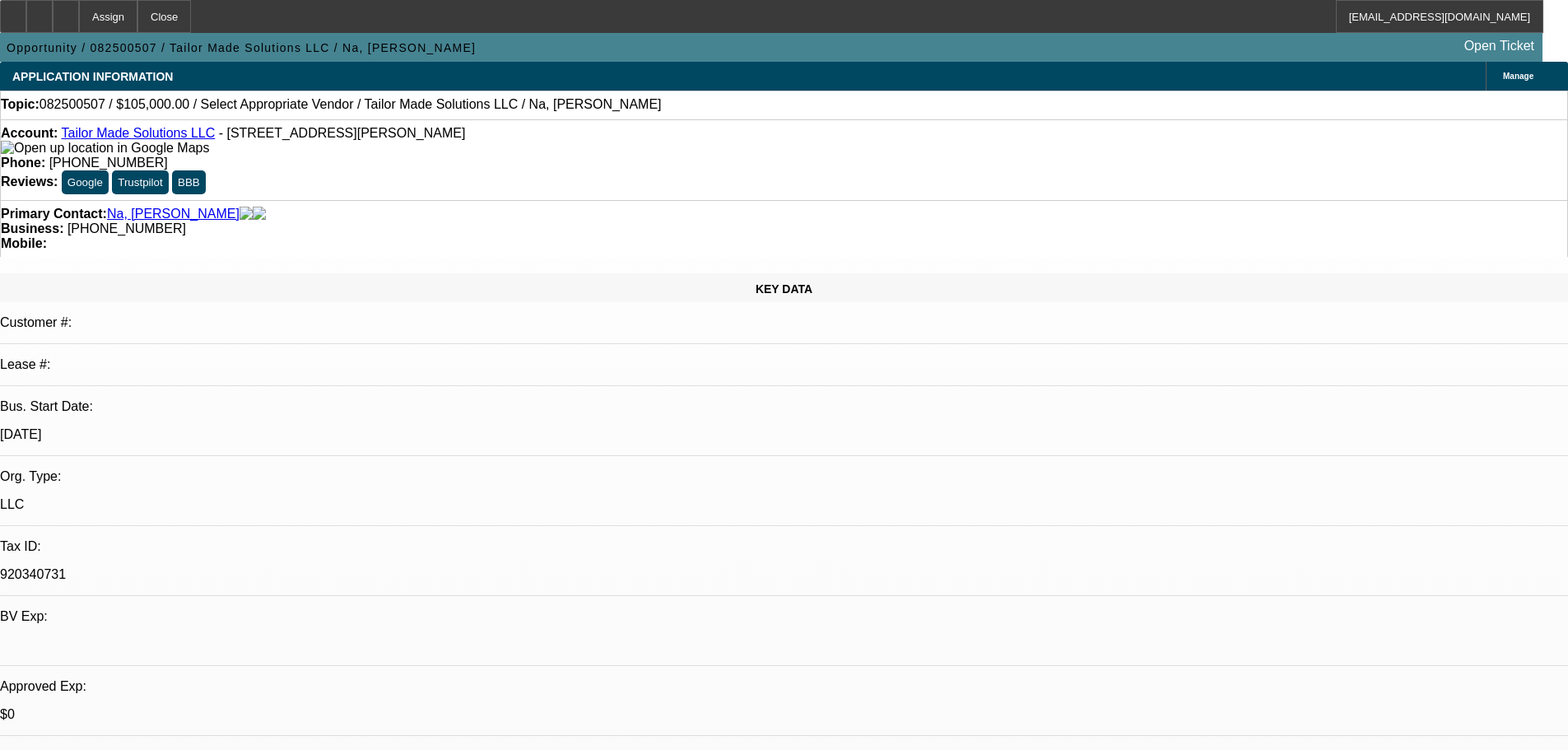
select select "0"
select select "2"
select select "0.1"
select select "4"
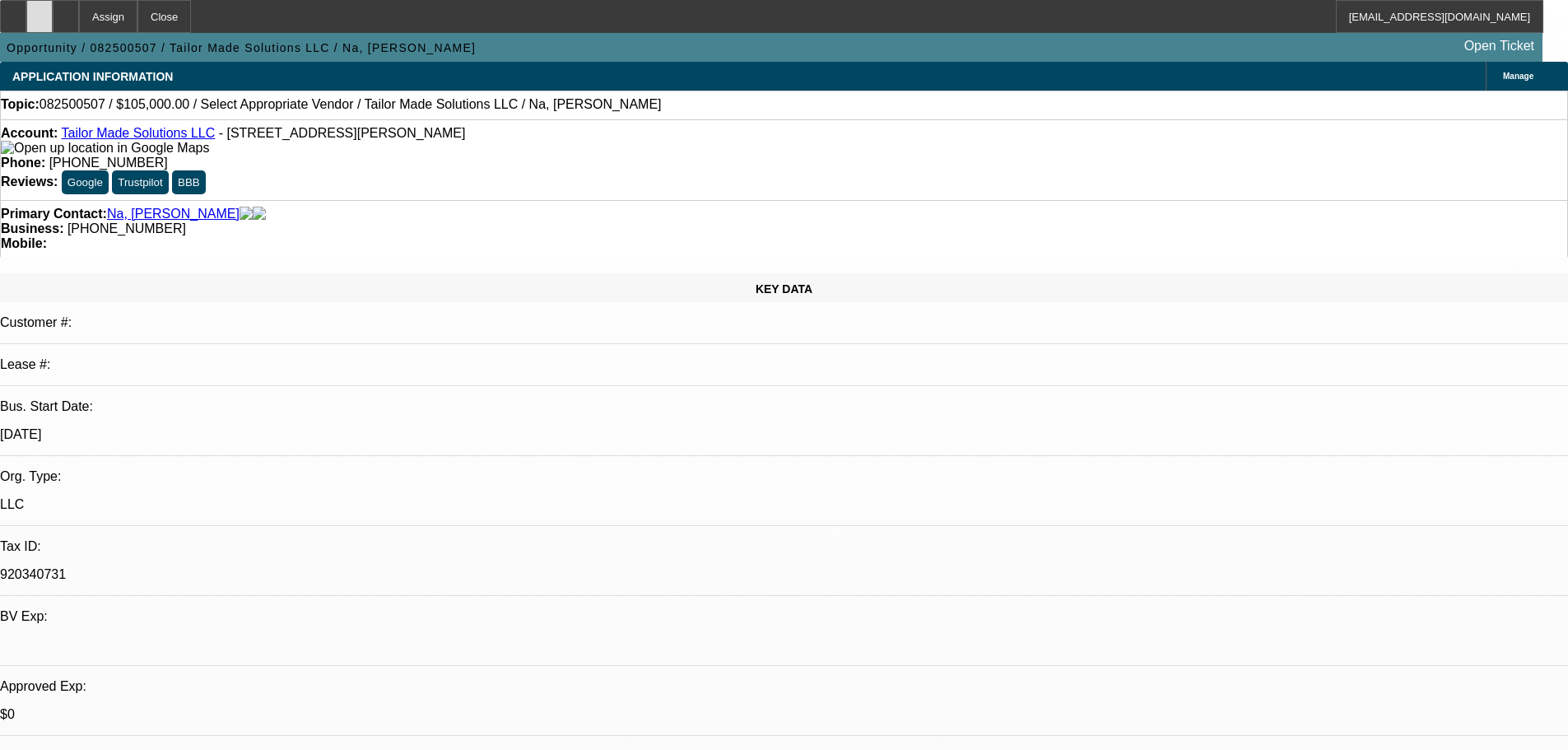
click at [39, 11] on icon at bounding box center [39, 11] width 0 height 0
click at [53, 26] on div at bounding box center [39, 16] width 27 height 33
click at [147, 140] on link "Tailor Made Solutions LLC" at bounding box center [138, 133] width 154 height 14
click at [66, 11] on icon at bounding box center [66, 11] width 0 height 0
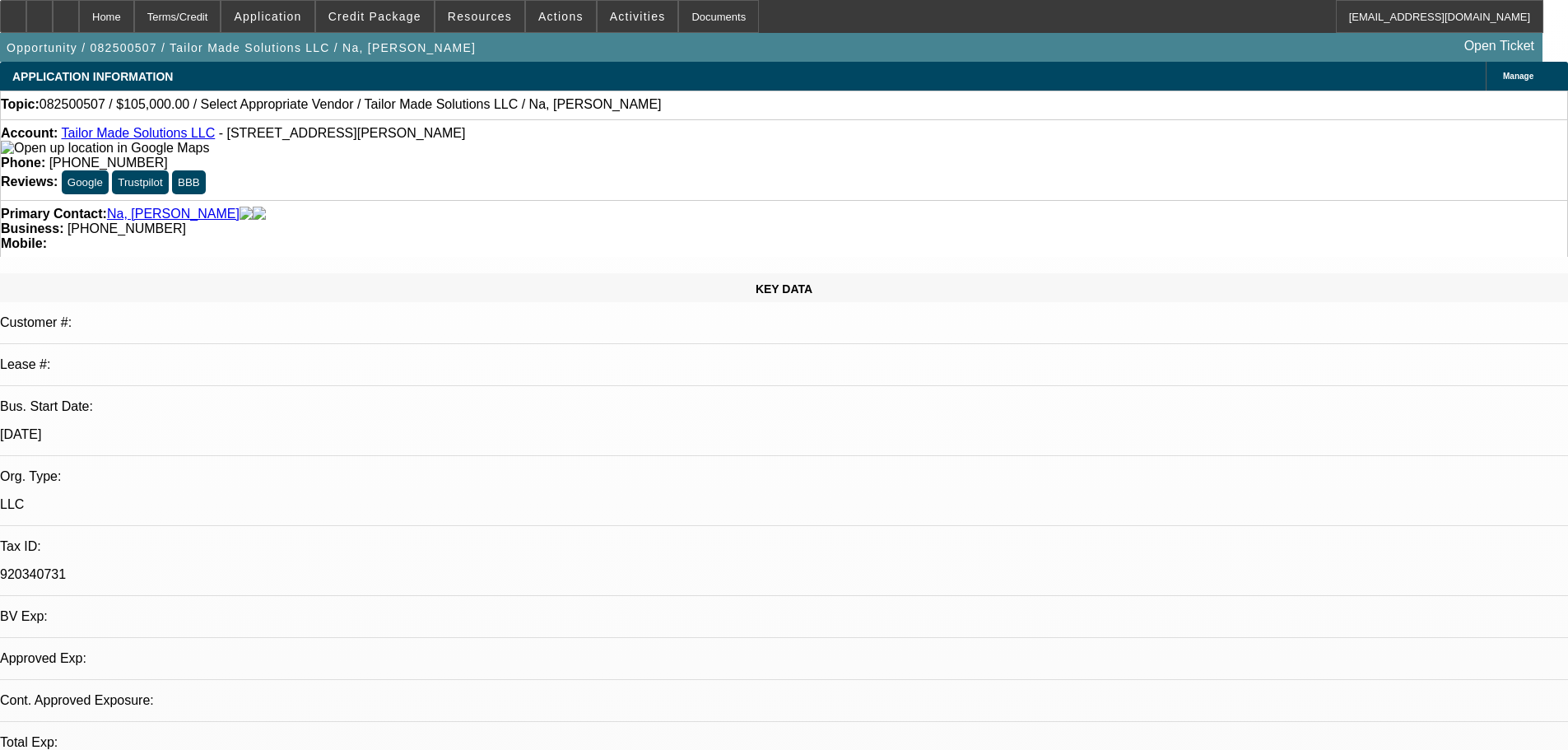
select select "0"
select select "2"
select select "0.1"
select select "4"
select select "1"
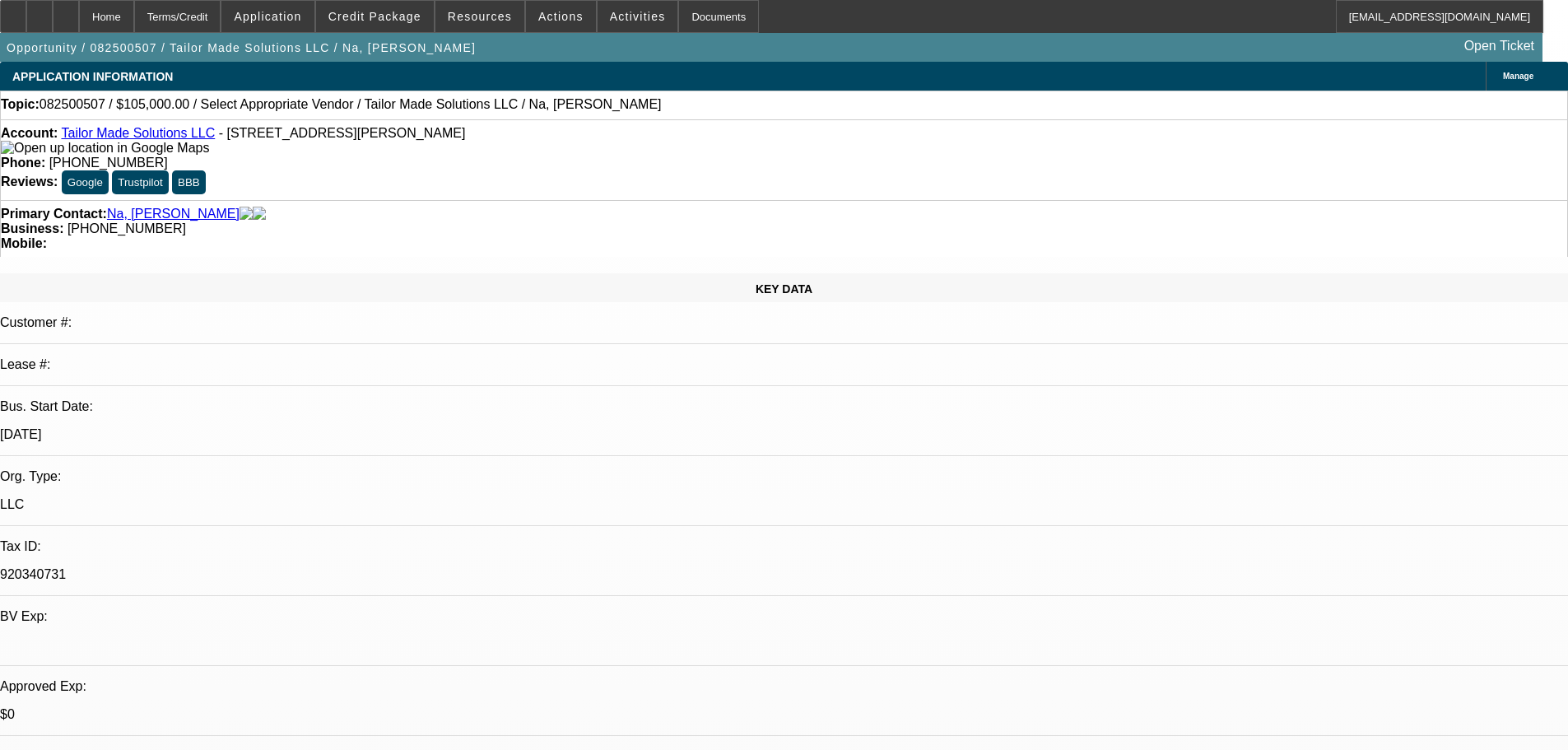
select select "2"
click at [419, 16] on span "Credit Package" at bounding box center [376, 16] width 93 height 13
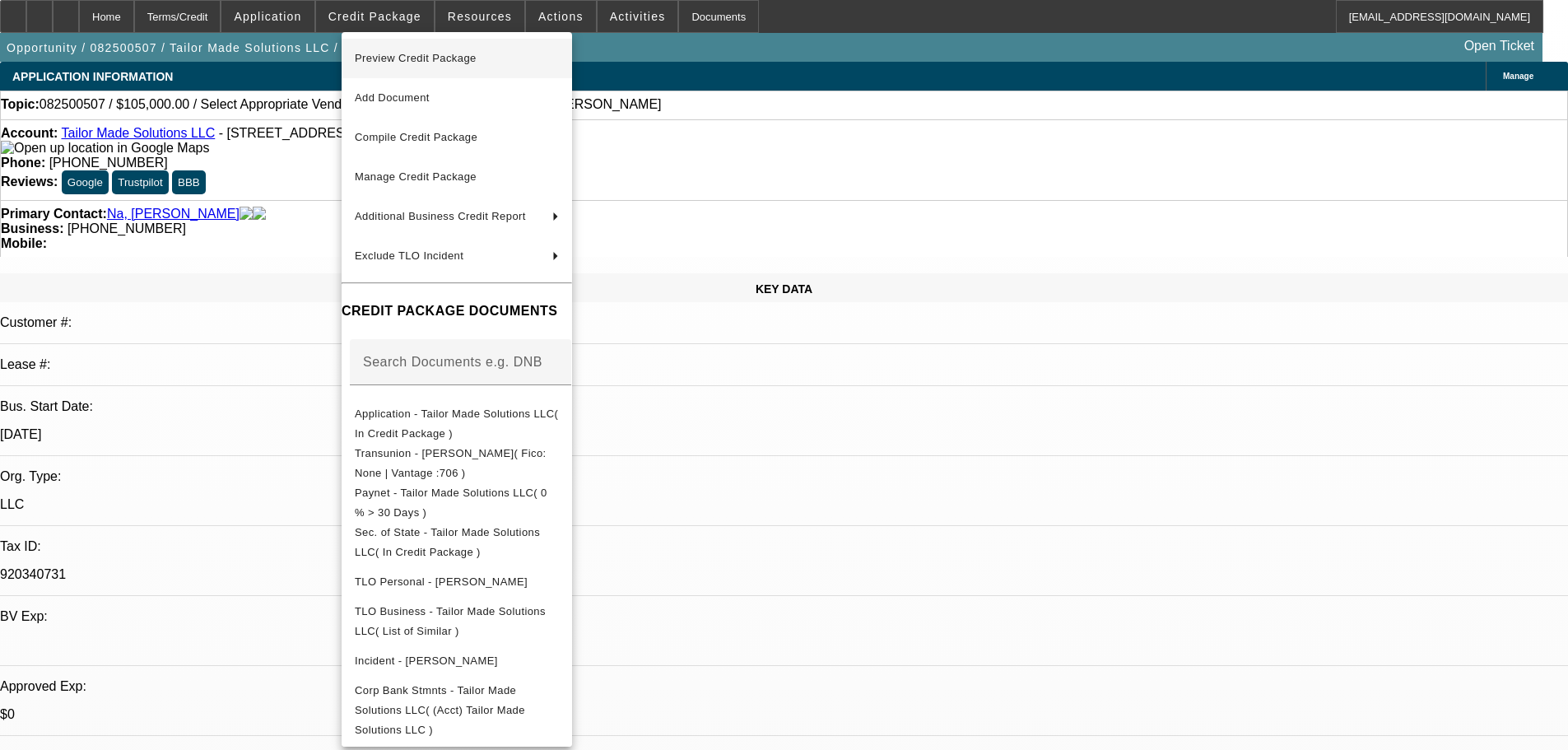
click at [428, 61] on span "Preview Credit Package" at bounding box center [415, 58] width 122 height 12
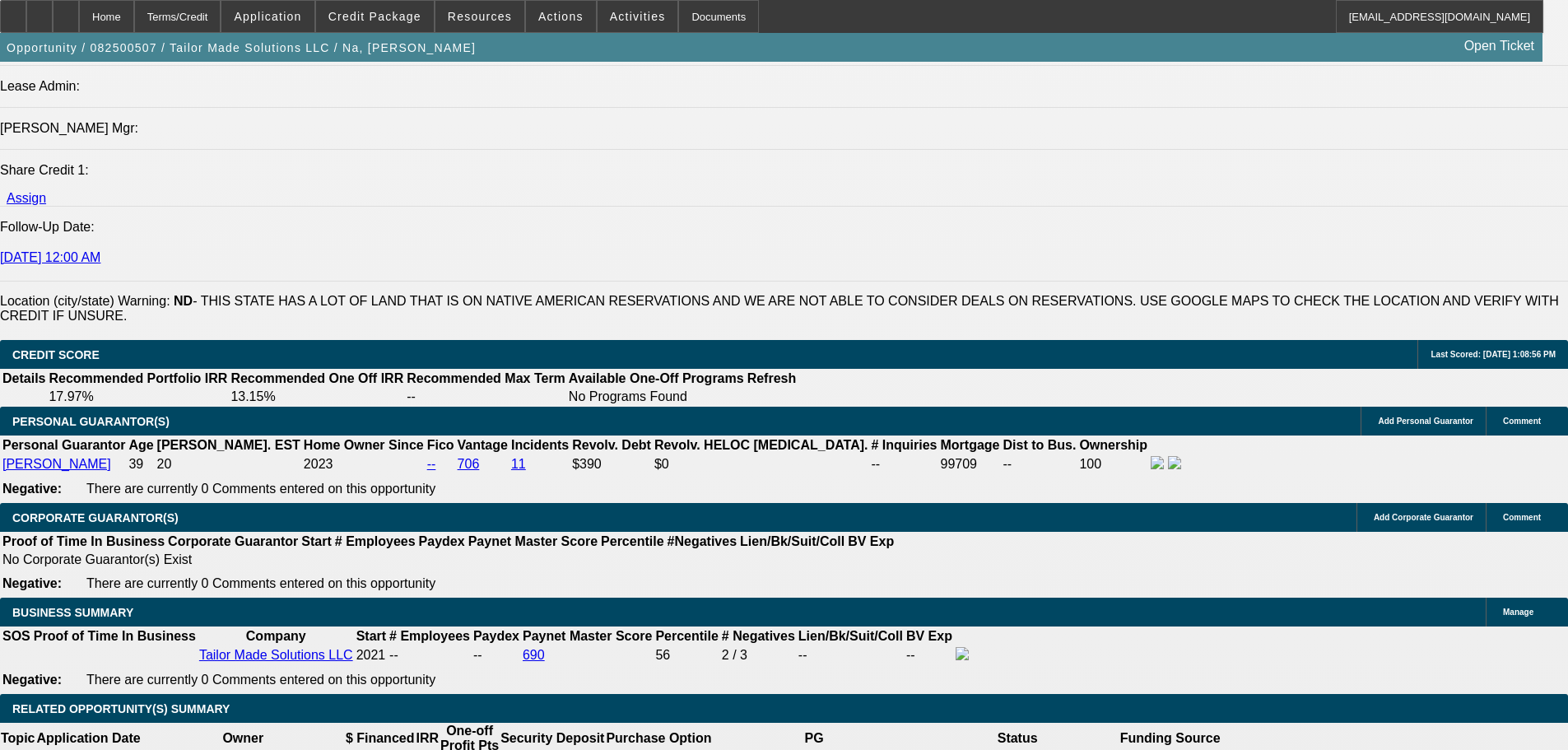
scroll to position [2223, 0]
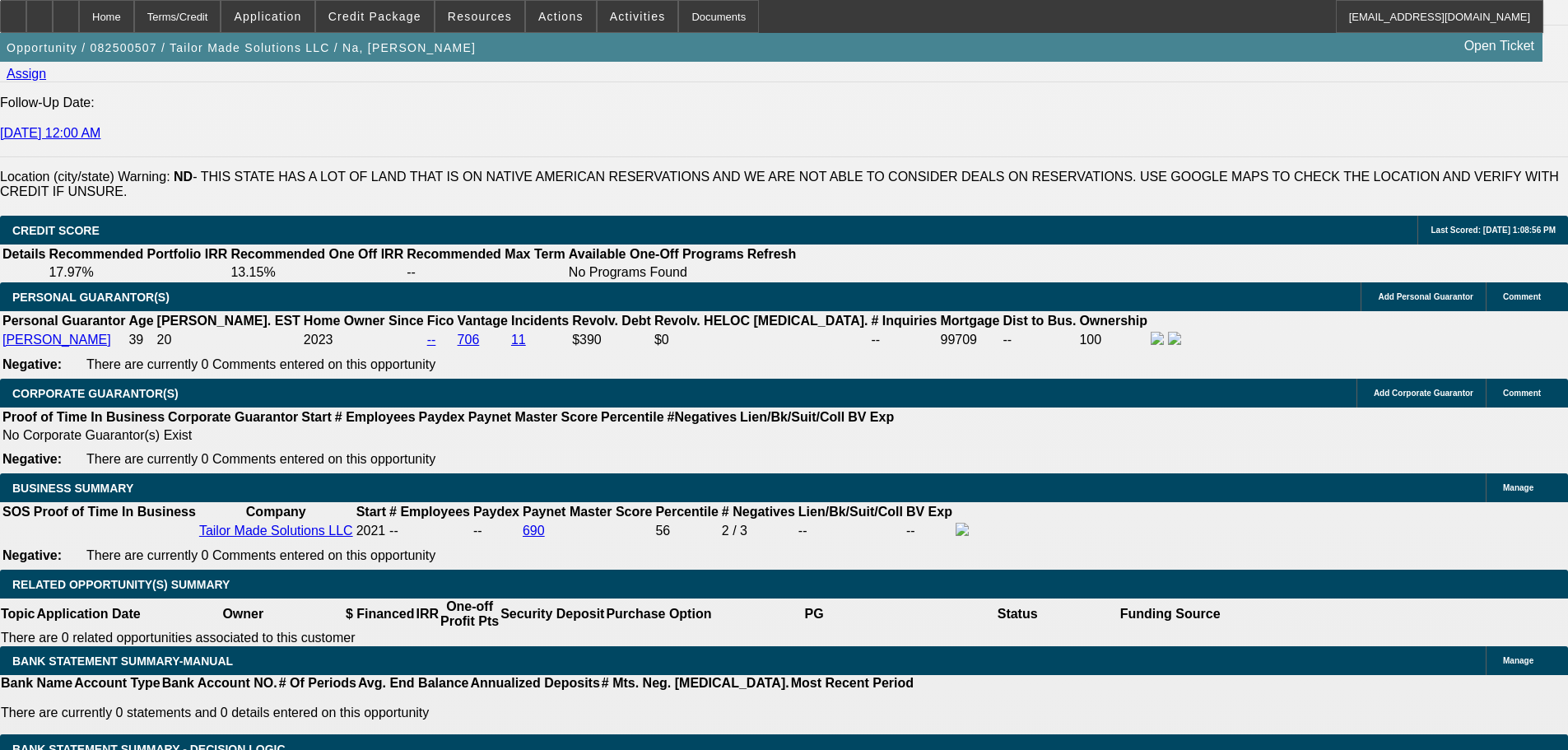
type input "$0.00"
type input "48"
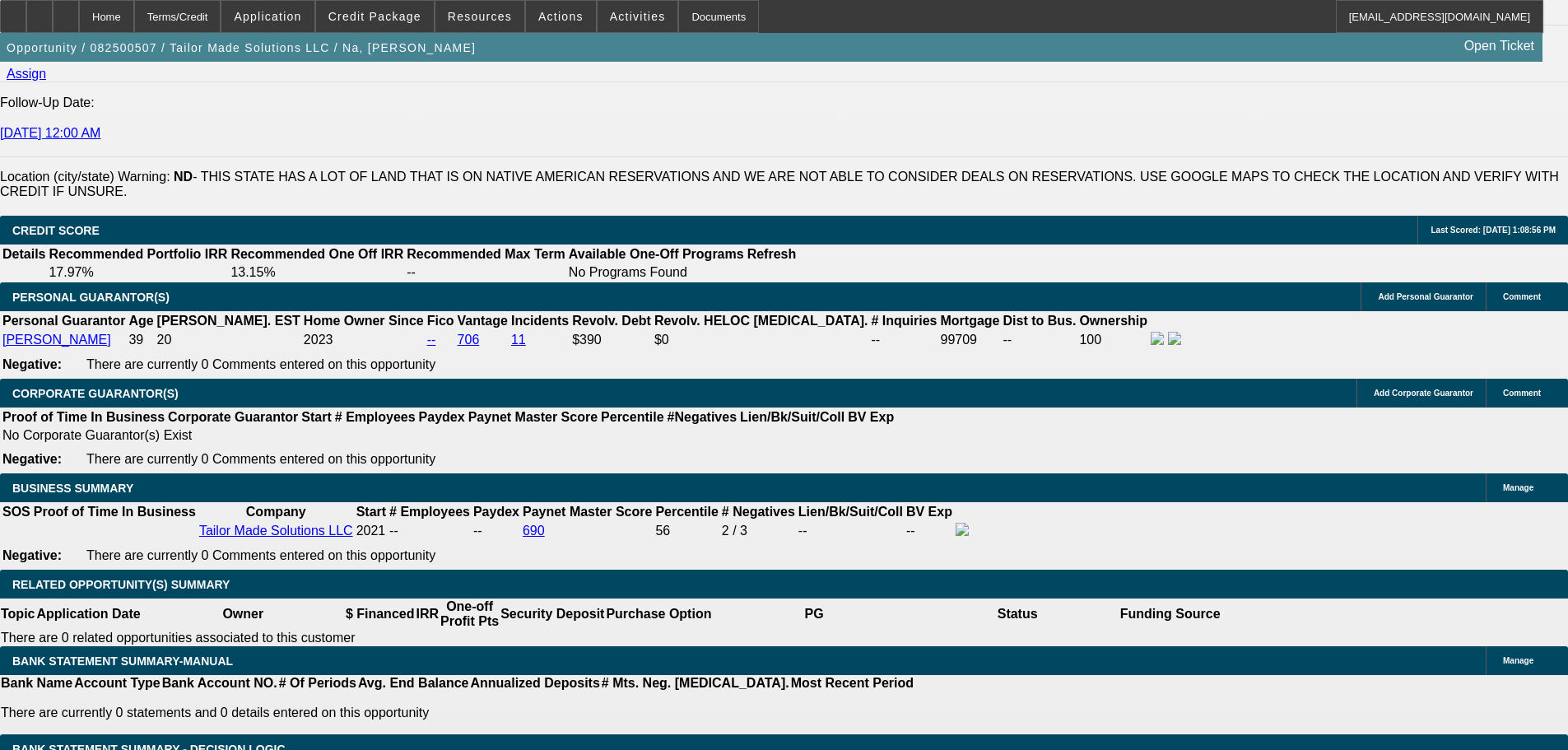
type input "9"
type input "$5,225.86"
type input "$2,612.93"
type input "9.9"
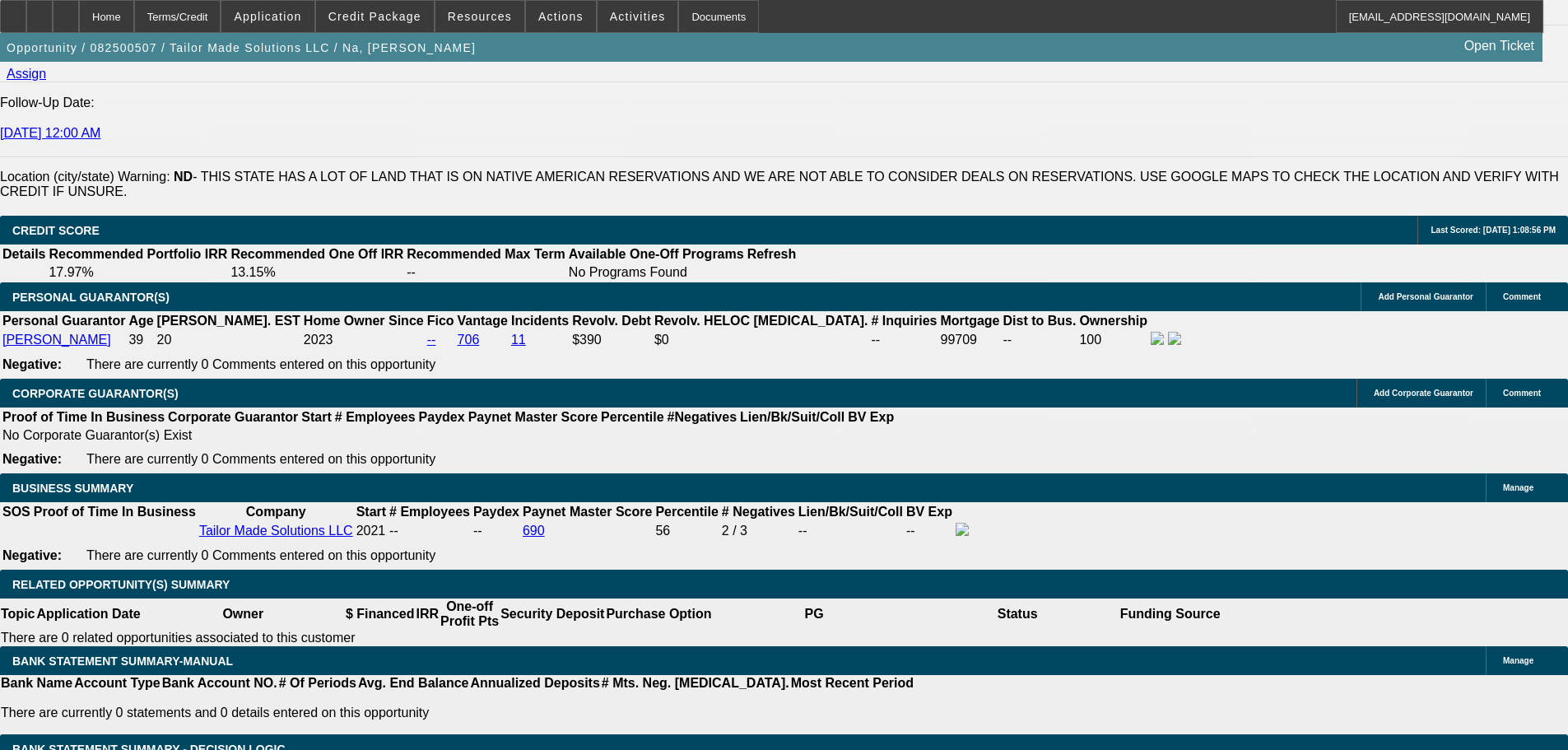
type input "$5,316.06"
type input "$2,658.03"
type input "9.9"
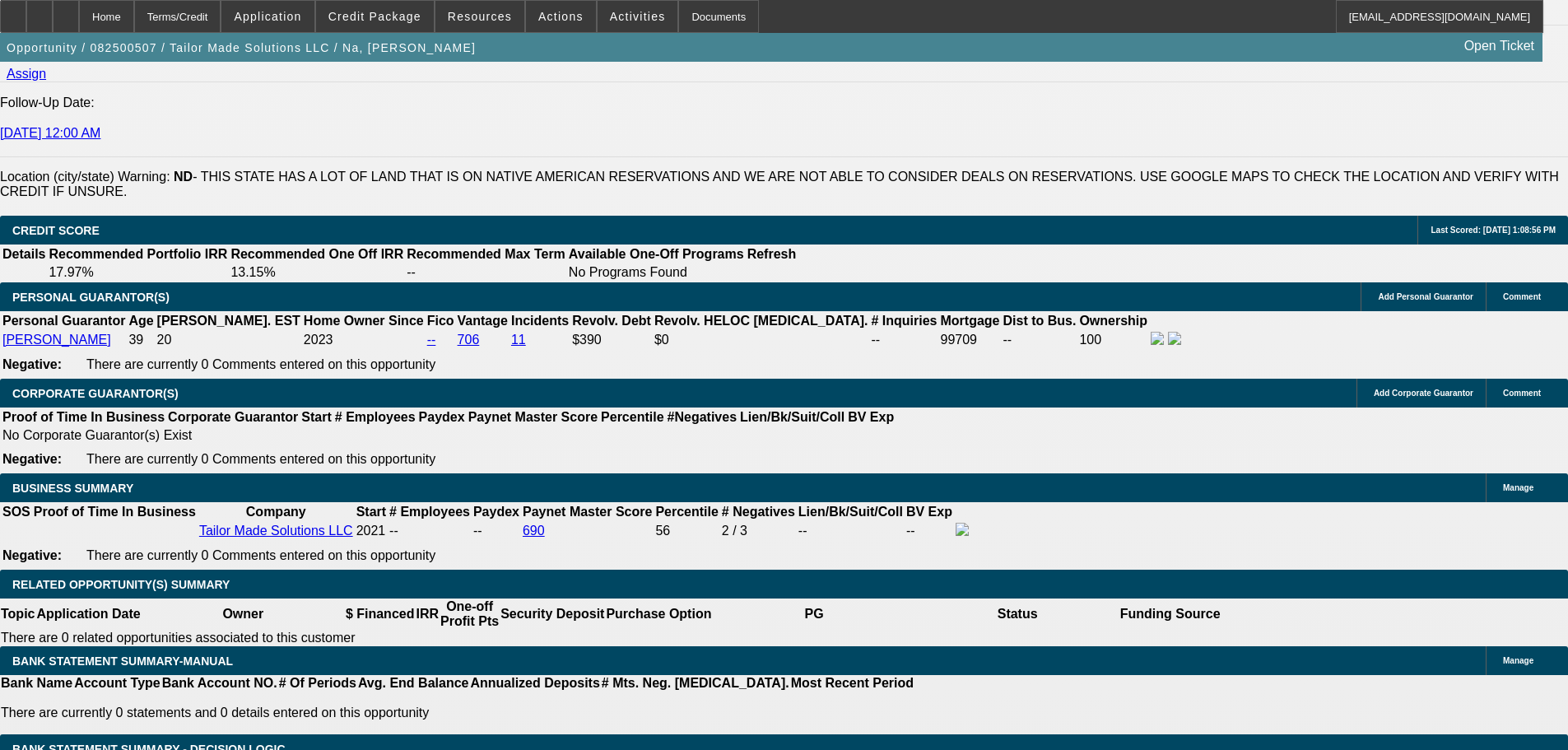
select select "0"
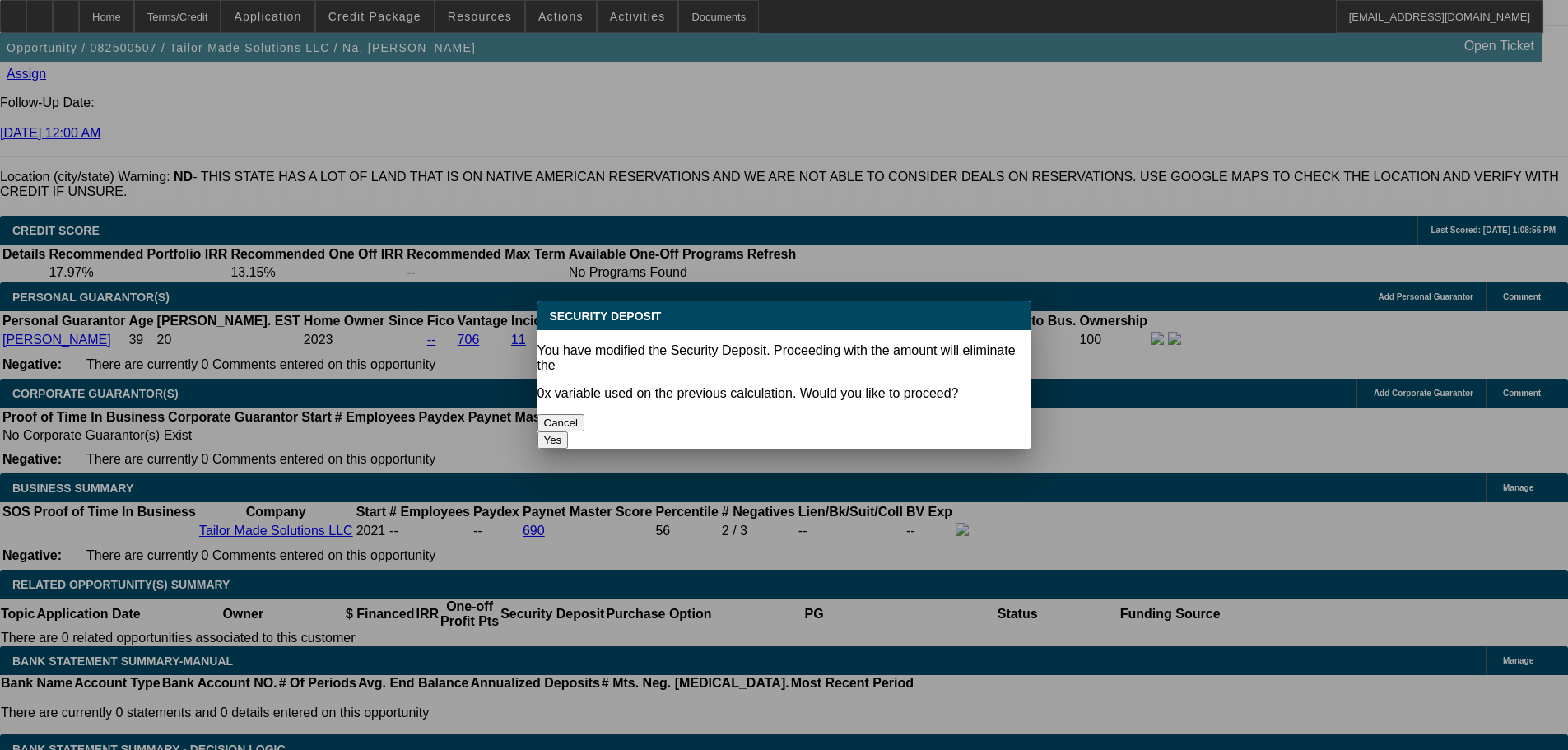
click at [569, 431] on button "Yes" at bounding box center [553, 440] width 31 height 17
type input "$0.00"
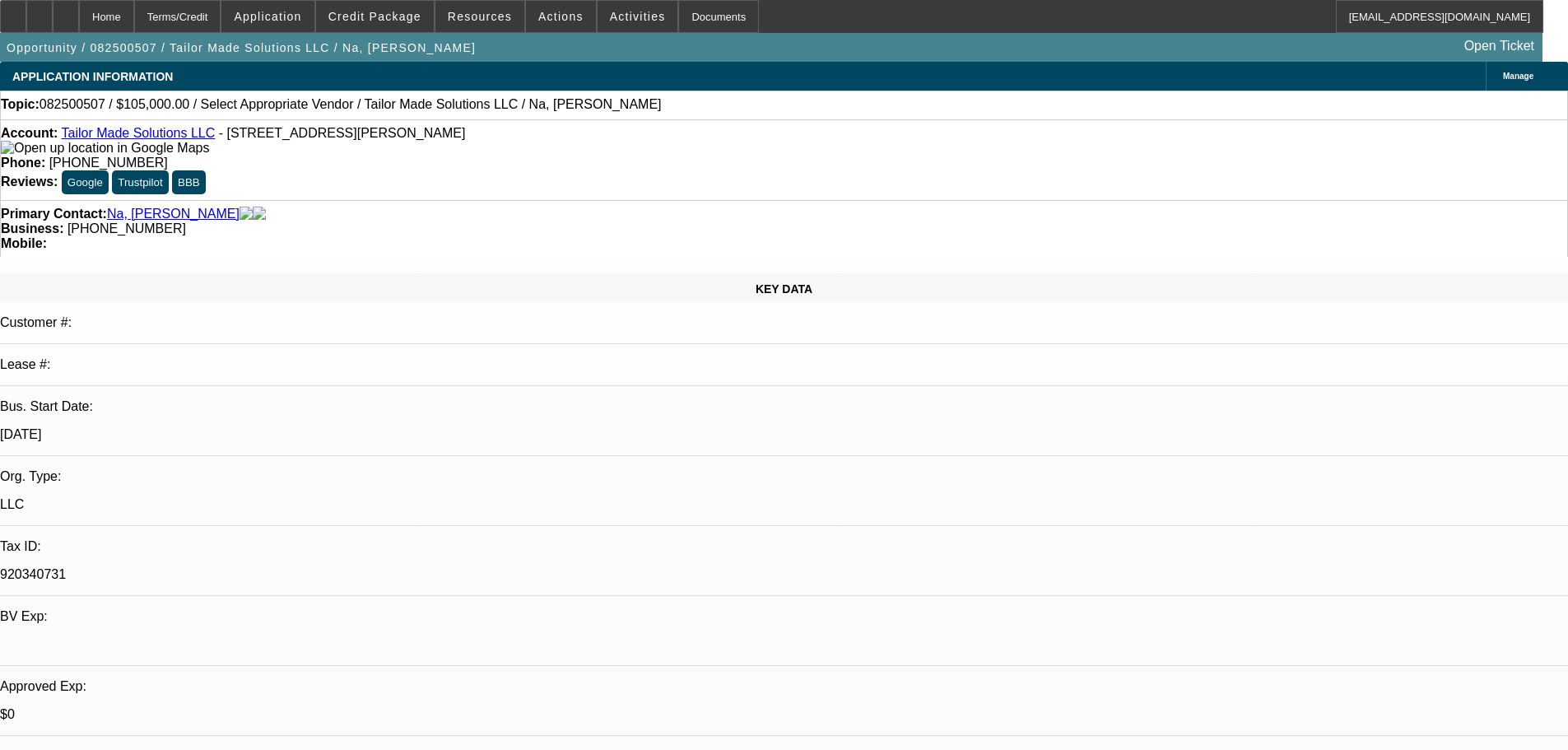
scroll to position [2223, 0]
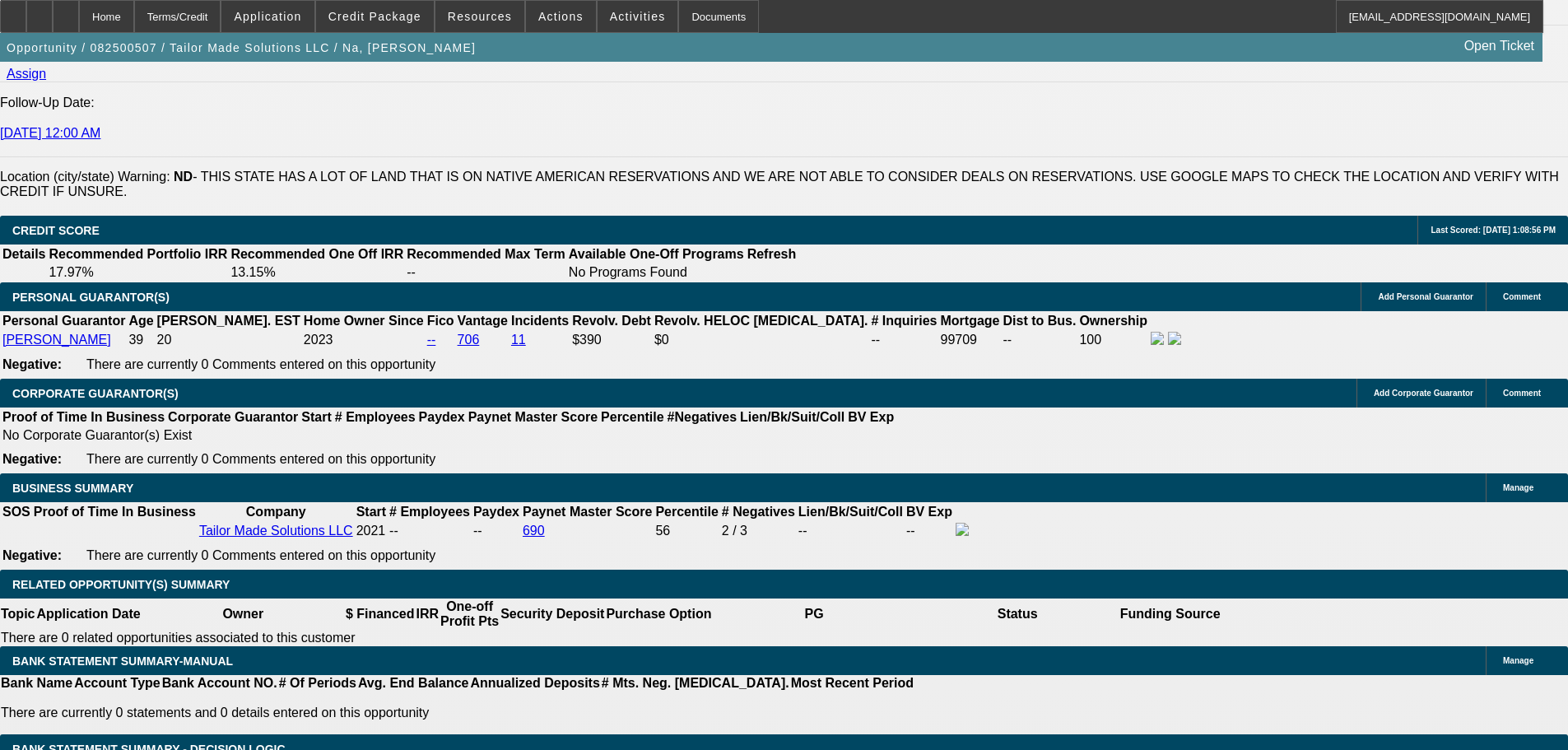
select select "1"
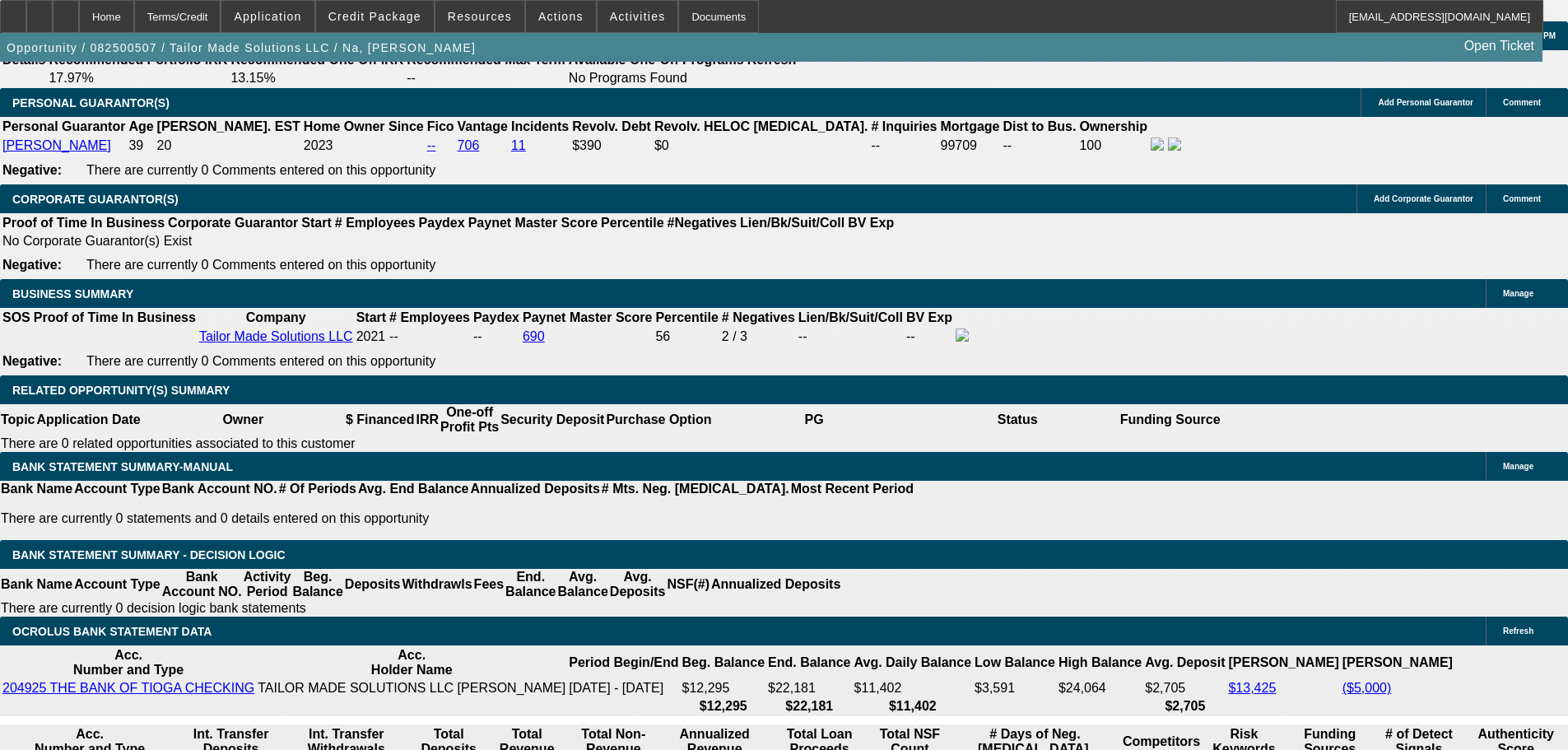
scroll to position [2470, 0]
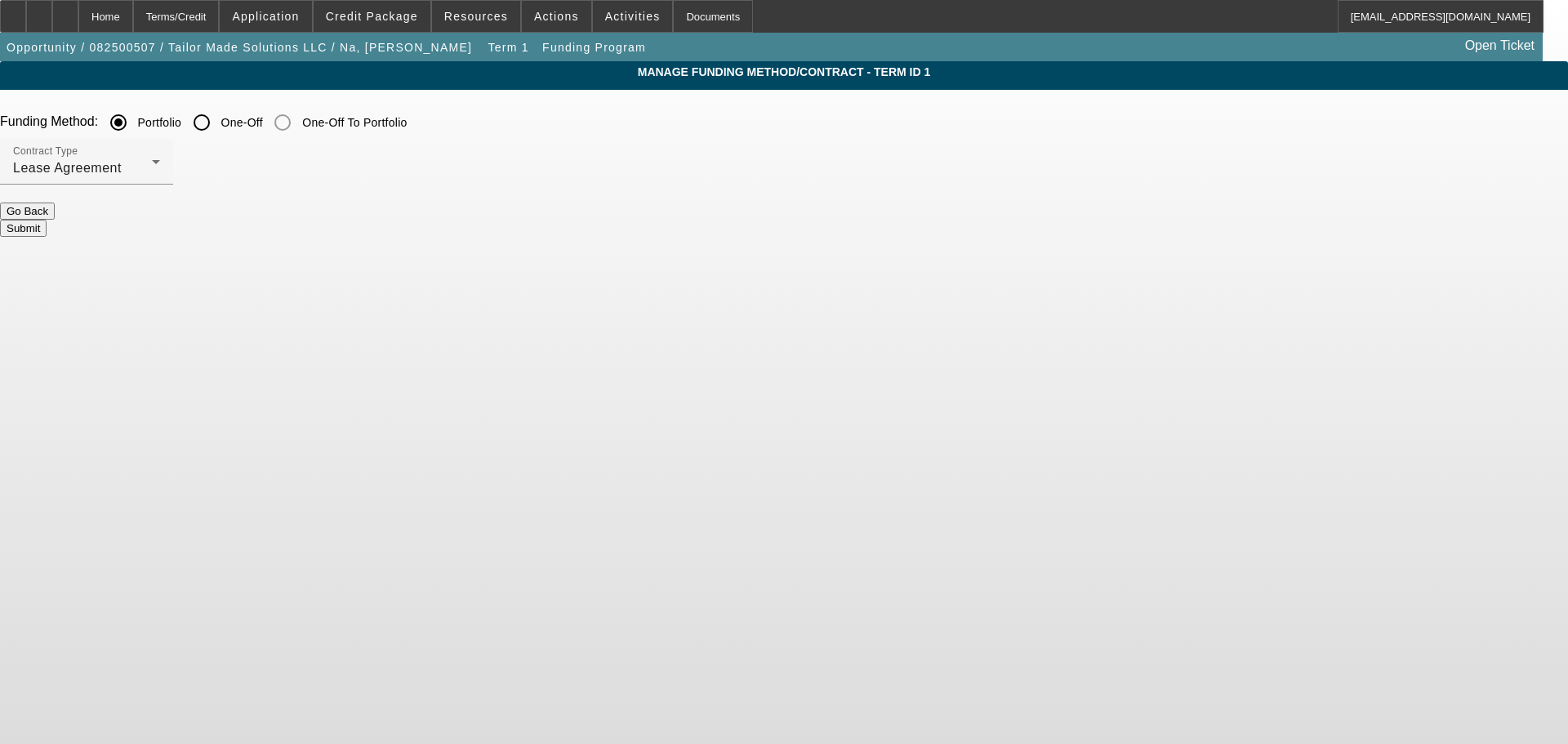
click at [218, 124] on input "One-Off" at bounding box center [202, 123] width 33 height 33
radio input "true"
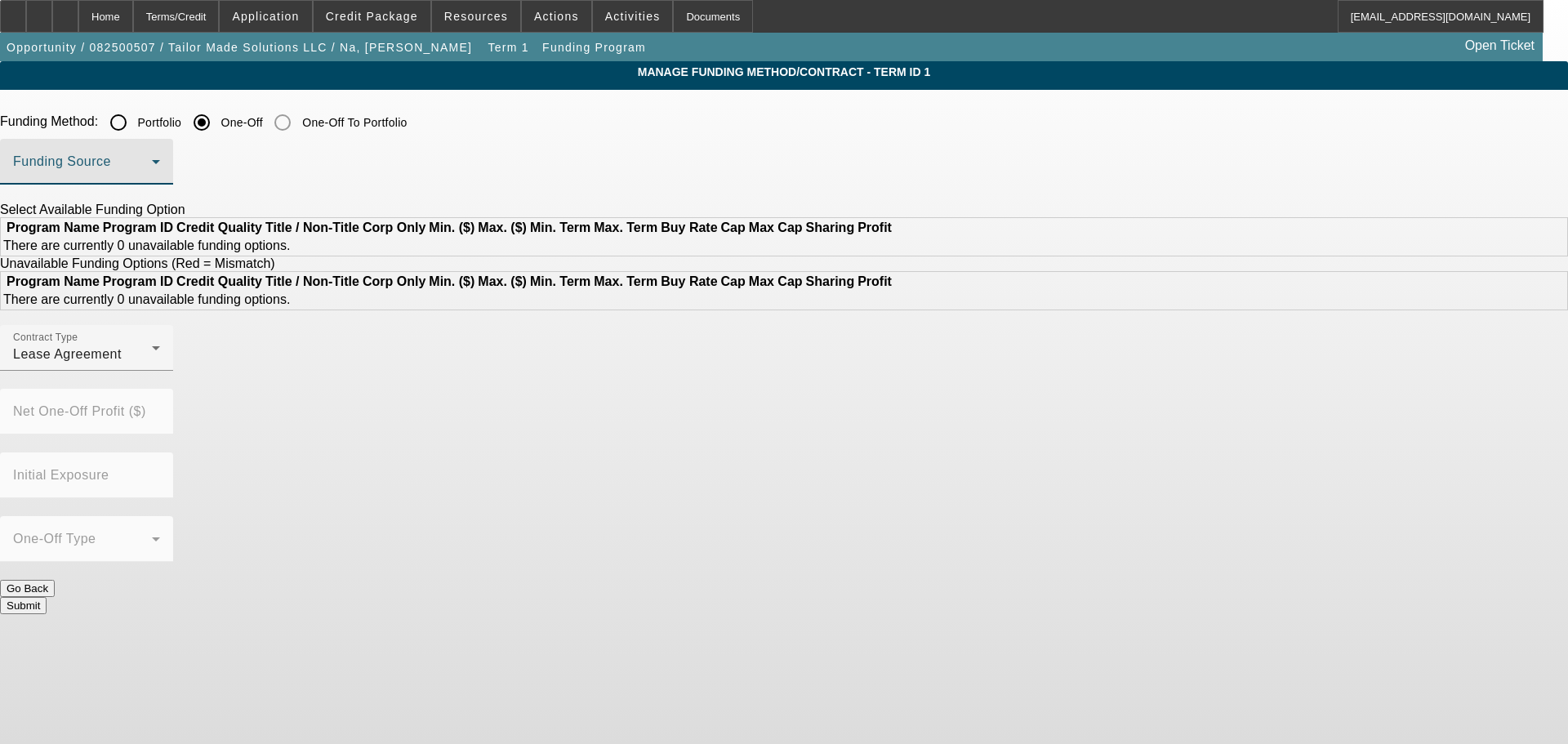
click at [152, 165] on span at bounding box center [82, 168] width 139 height 20
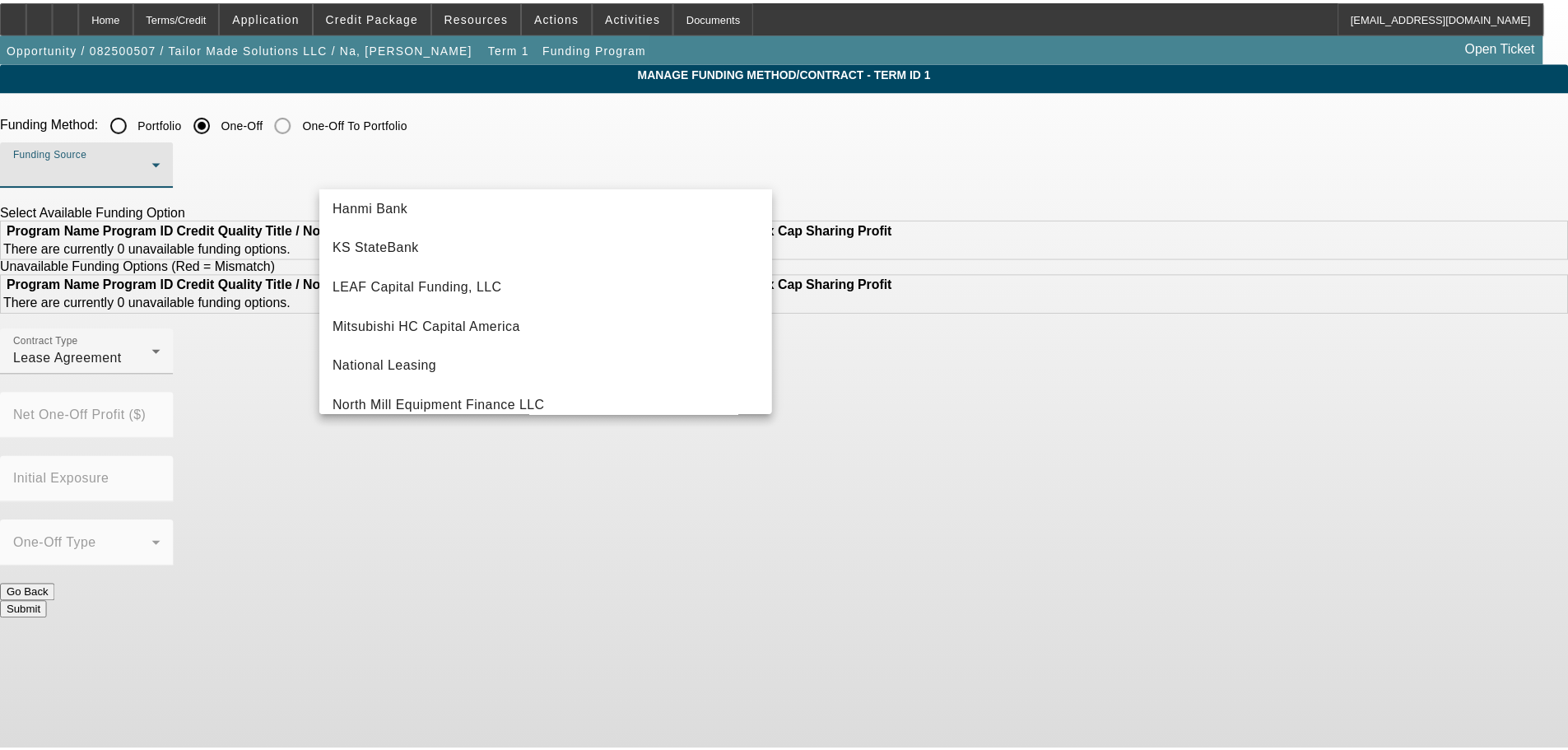
scroll to position [330, 0]
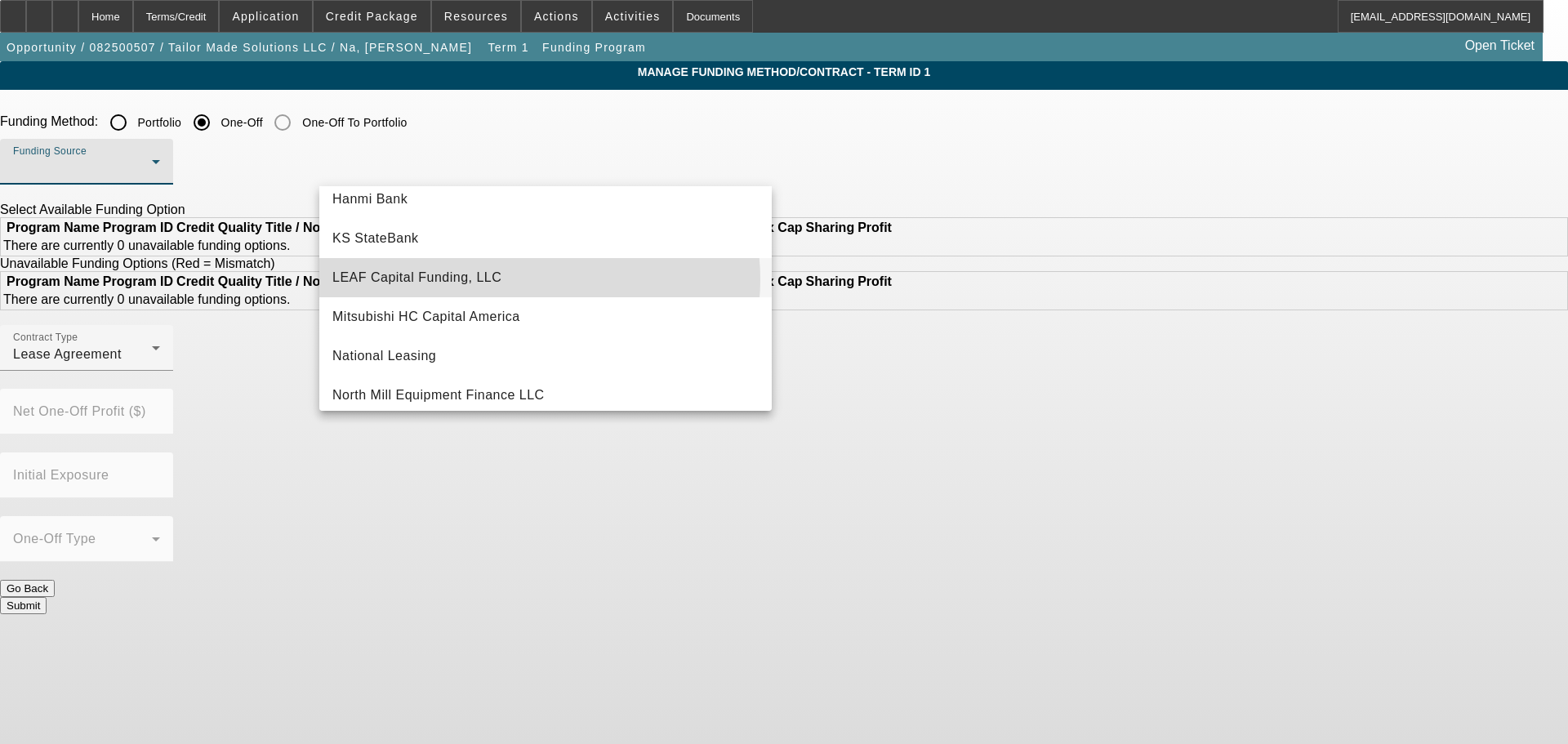
click at [532, 279] on mat-option "LEAF Capital Funding, LLC" at bounding box center [545, 277] width 452 height 39
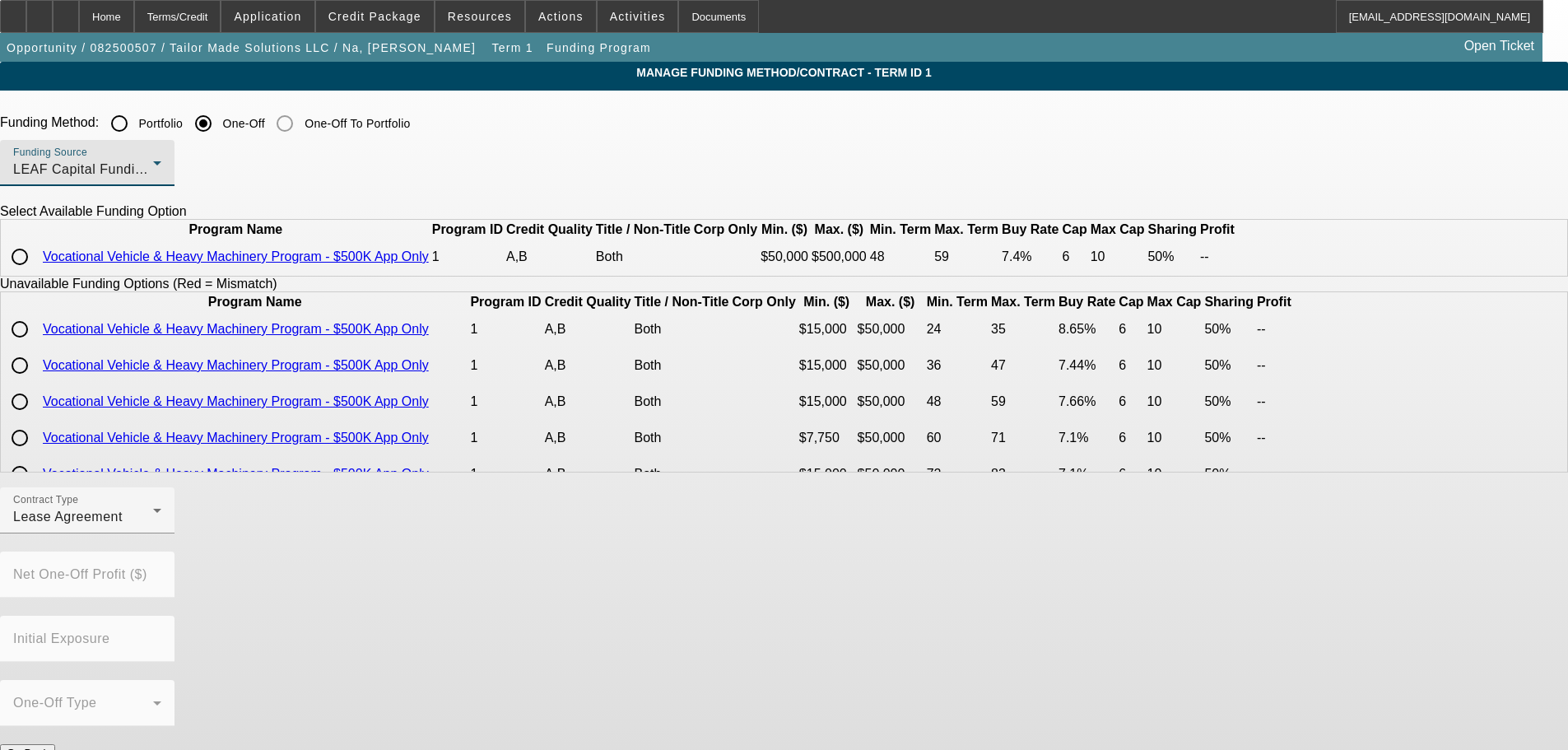
click at [153, 172] on div "LEAF Capital Funding, LLC" at bounding box center [82, 169] width 140 height 20
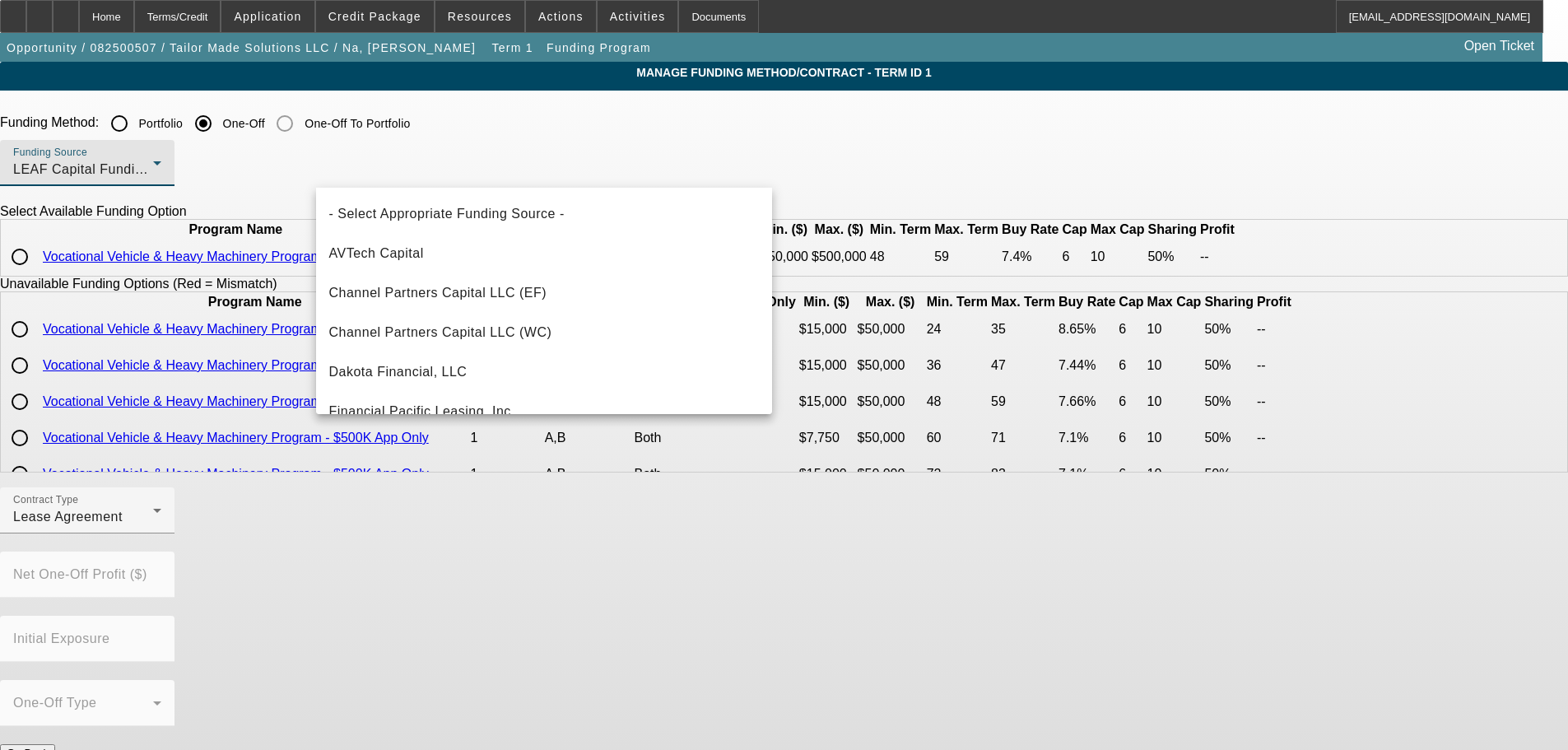
scroll to position [215, 0]
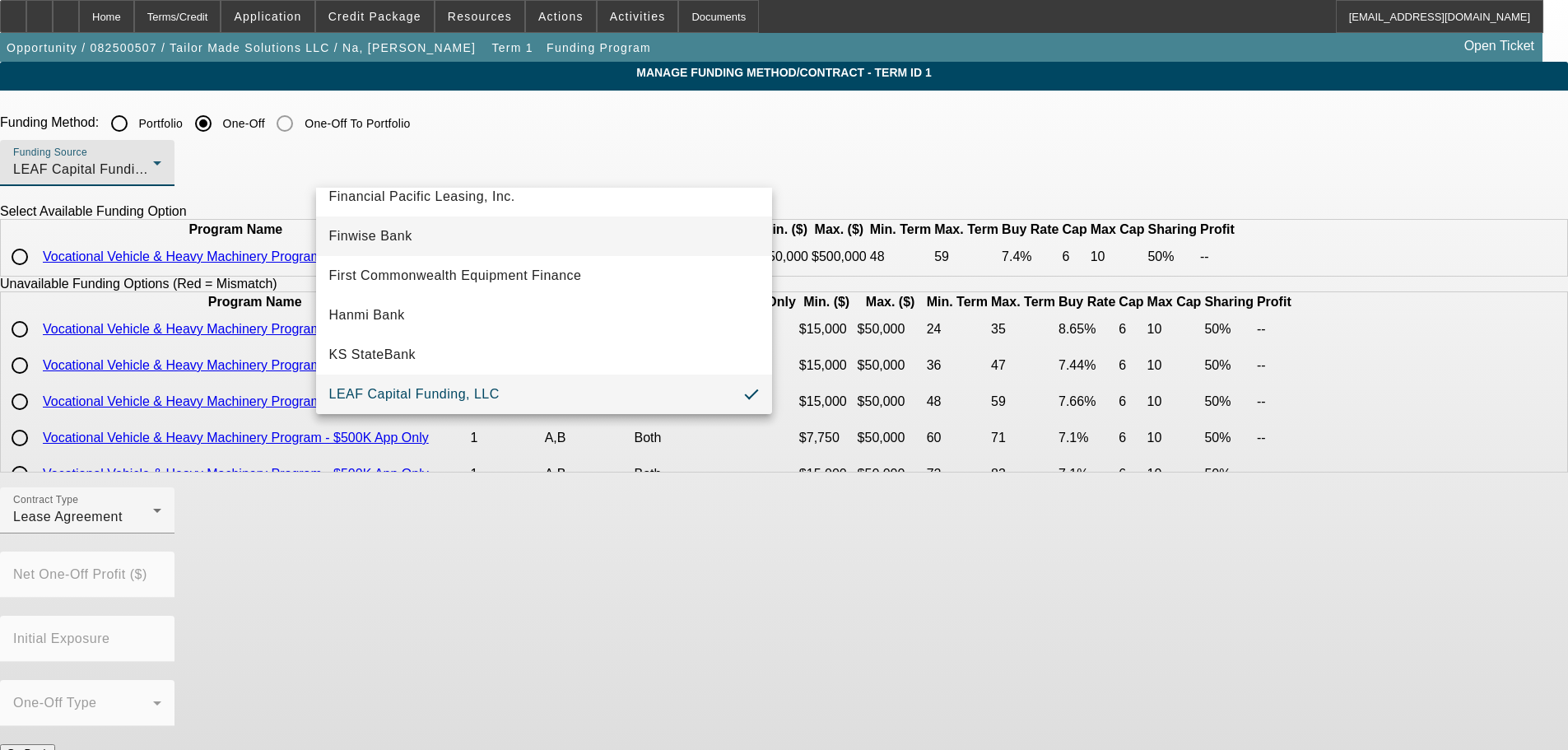
click at [529, 239] on mat-option "Finwise Bank" at bounding box center [544, 235] width 456 height 39
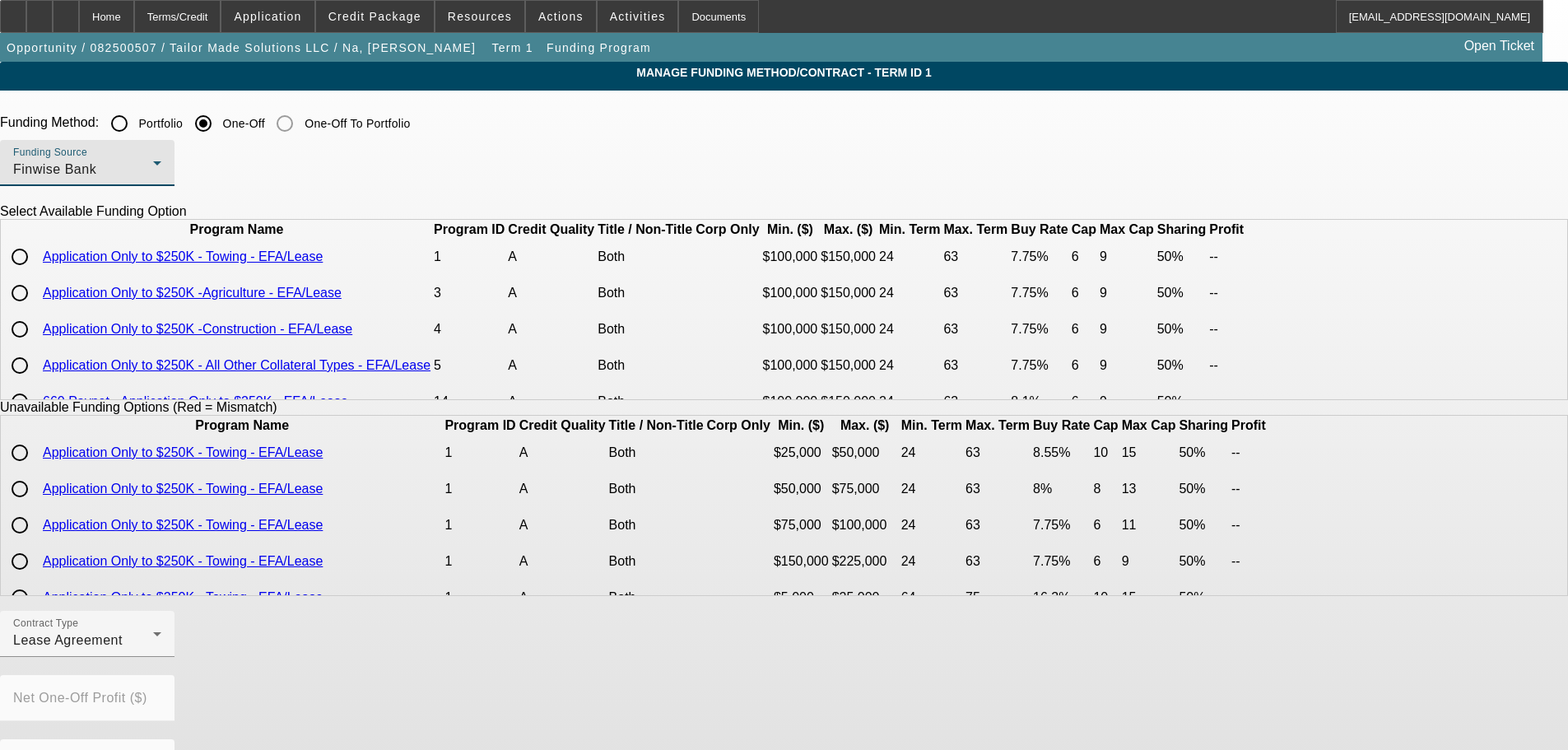
click at [153, 175] on div "Finwise Bank" at bounding box center [82, 169] width 140 height 20
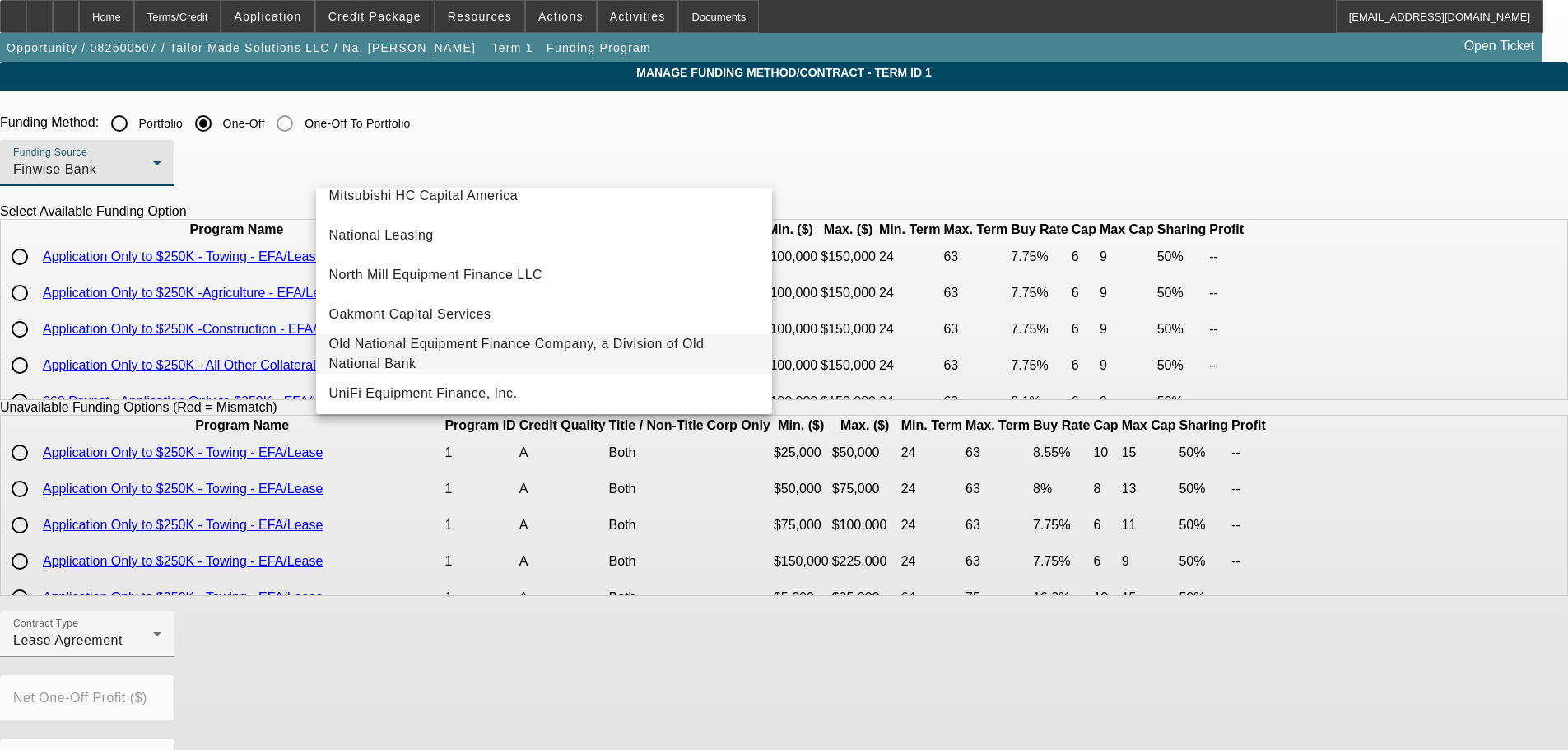
scroll to position [467, 0]
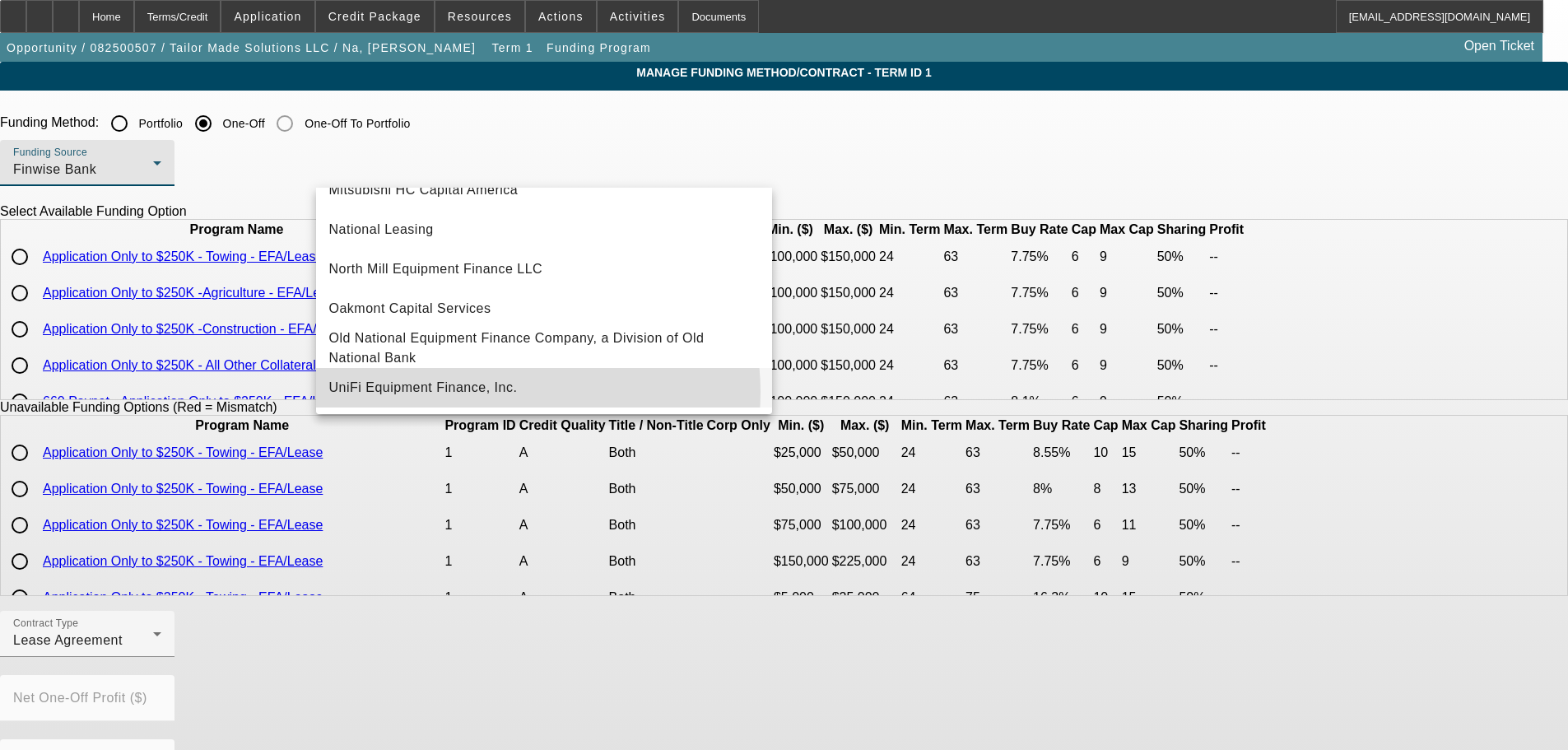
click at [517, 392] on span "UniFi Equipment Finance, Inc." at bounding box center [424, 388] width 189 height 20
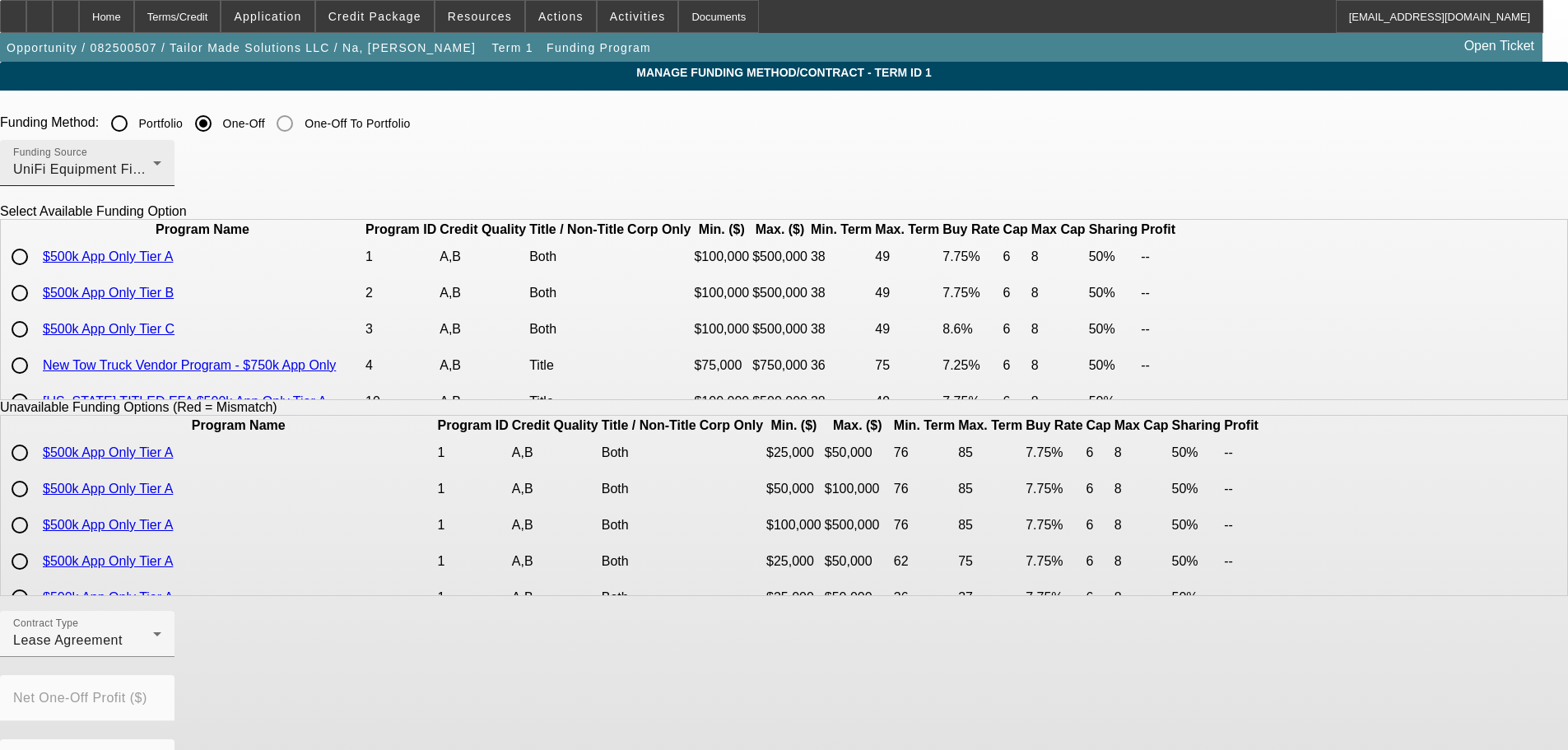
click at [161, 158] on div "Funding Source UniFi Equipment Finance, Inc." at bounding box center [87, 163] width 148 height 46
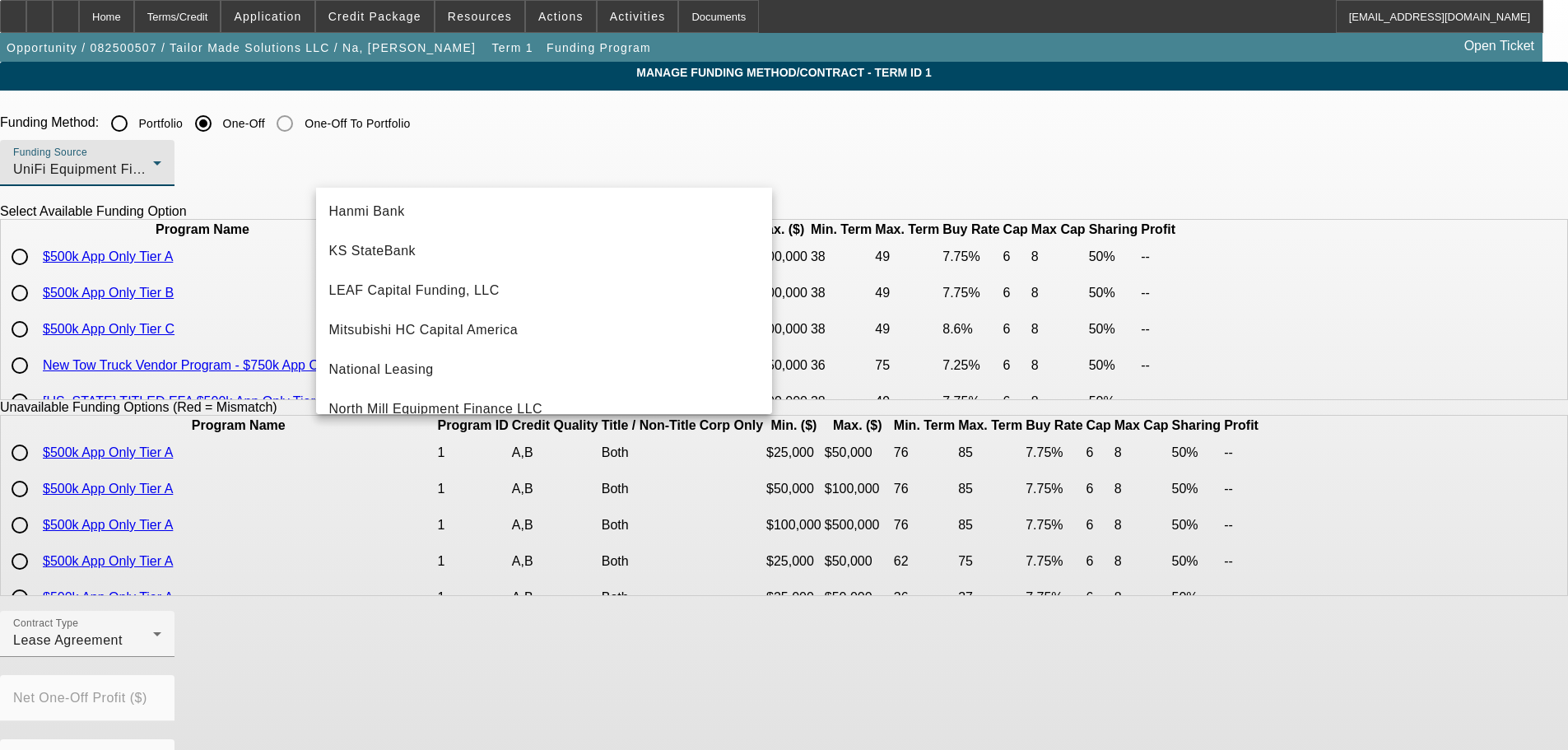
scroll to position [296, 0]
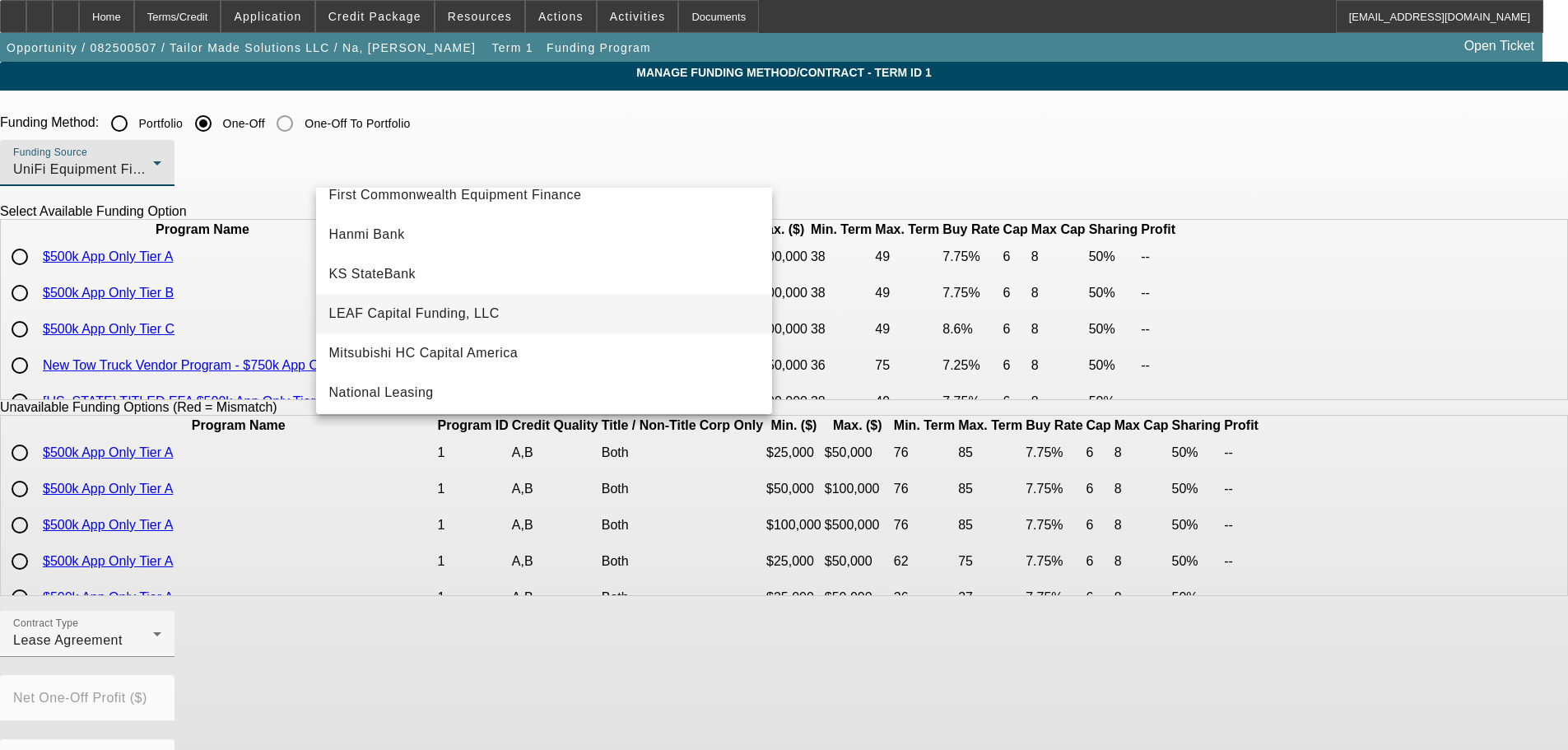
click at [494, 307] on span "LEAF Capital Funding, LLC" at bounding box center [415, 314] width 170 height 20
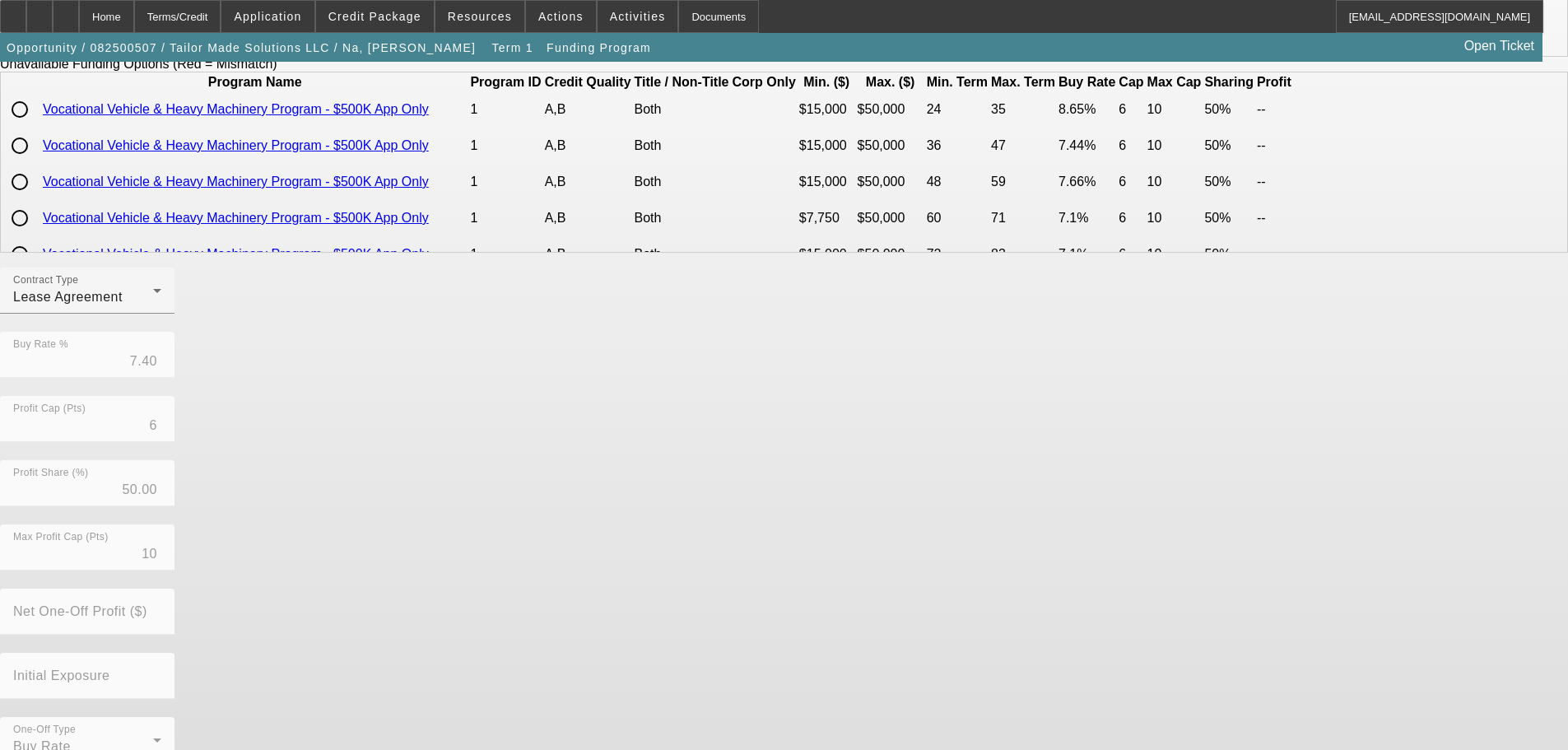
scroll to position [277, 0]
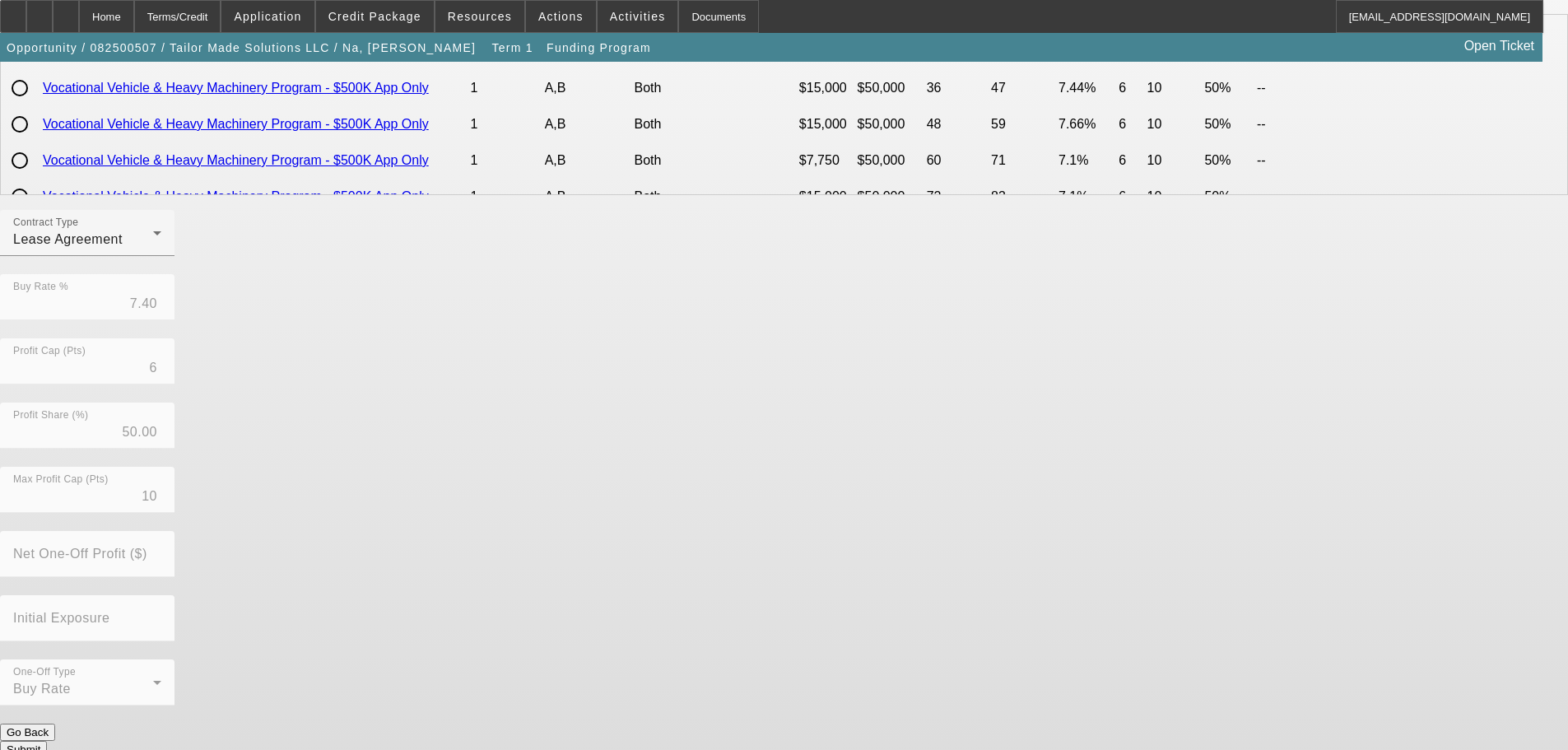
click at [47, 741] on button "Submit" at bounding box center [23, 749] width 47 height 17
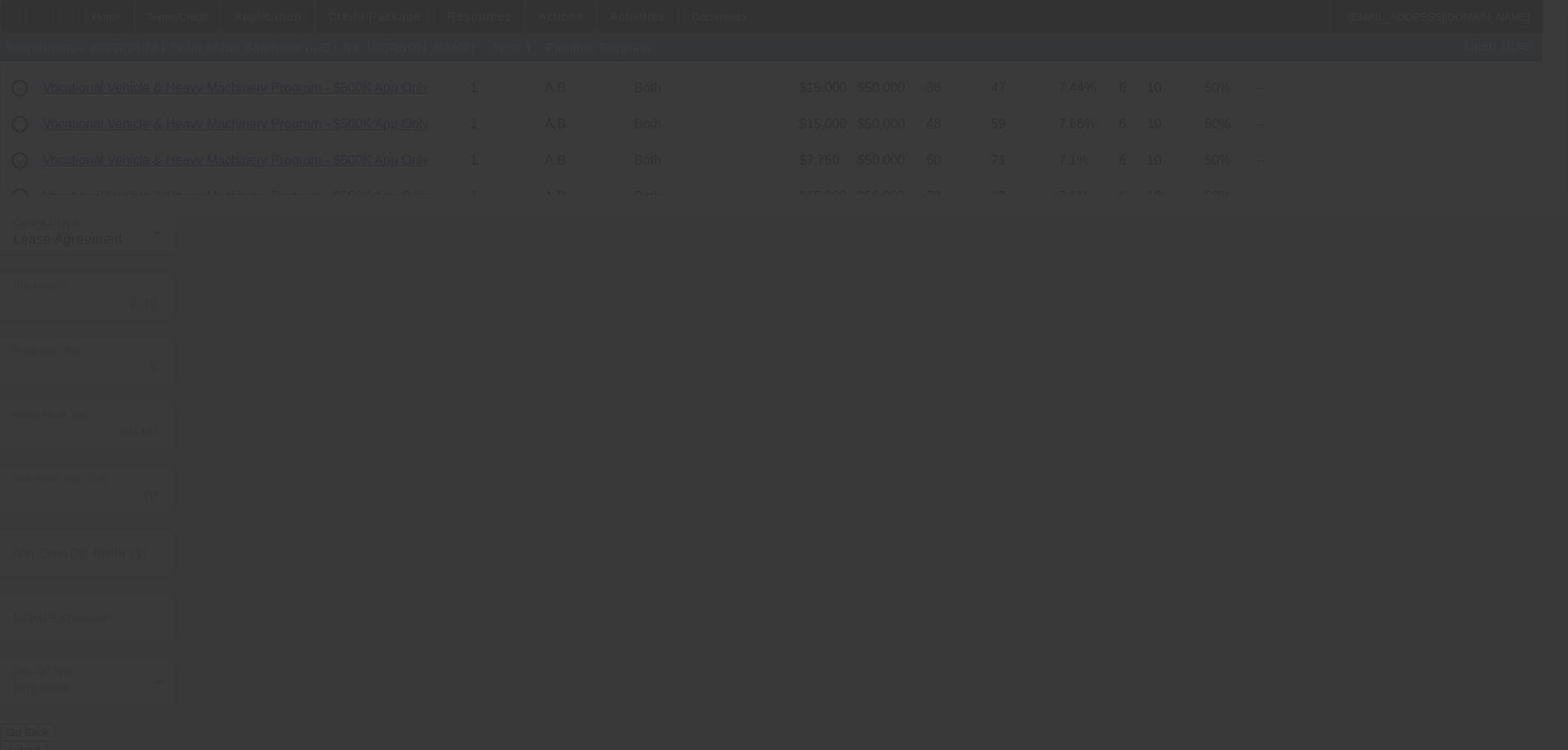
radio input "true"
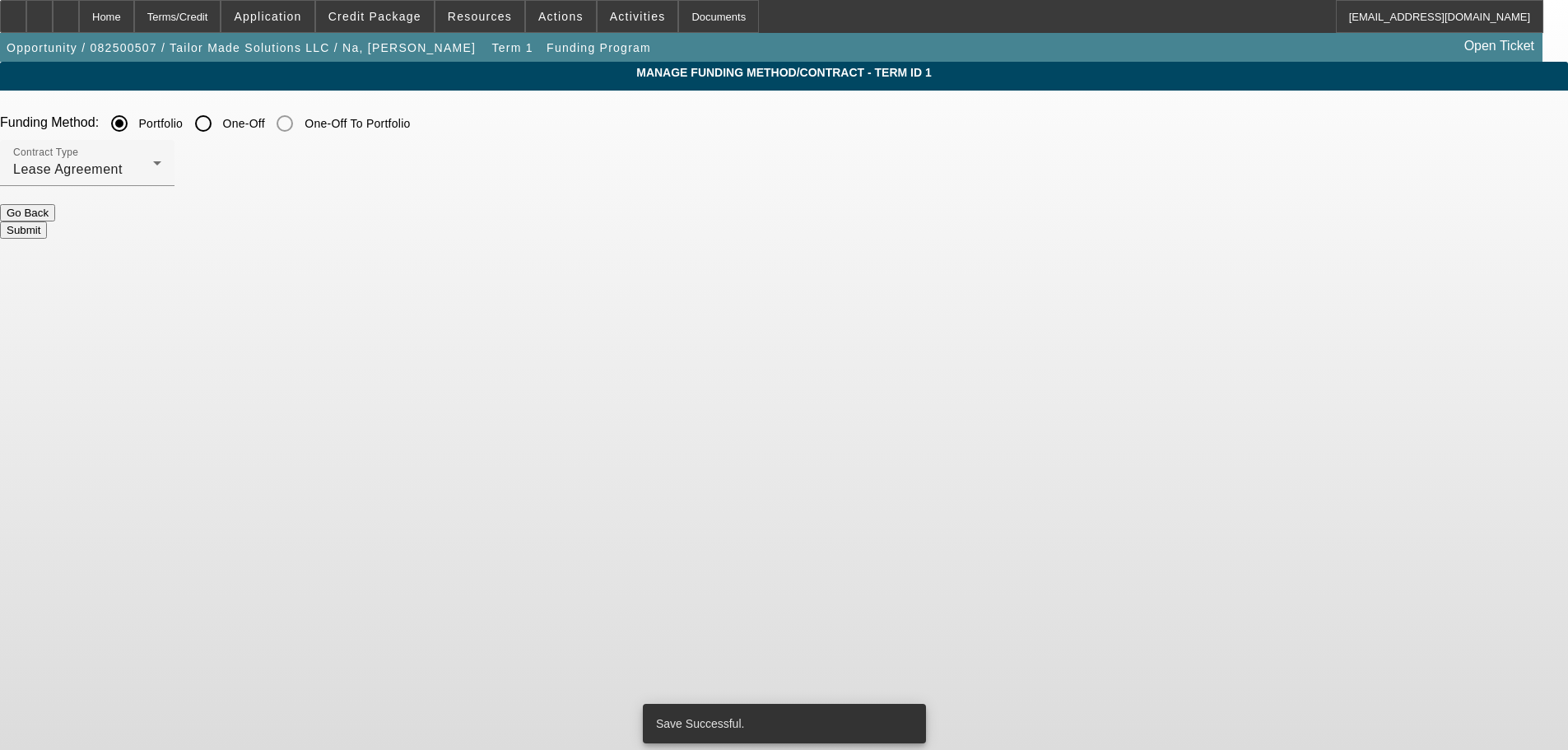
scroll to position [0, 0]
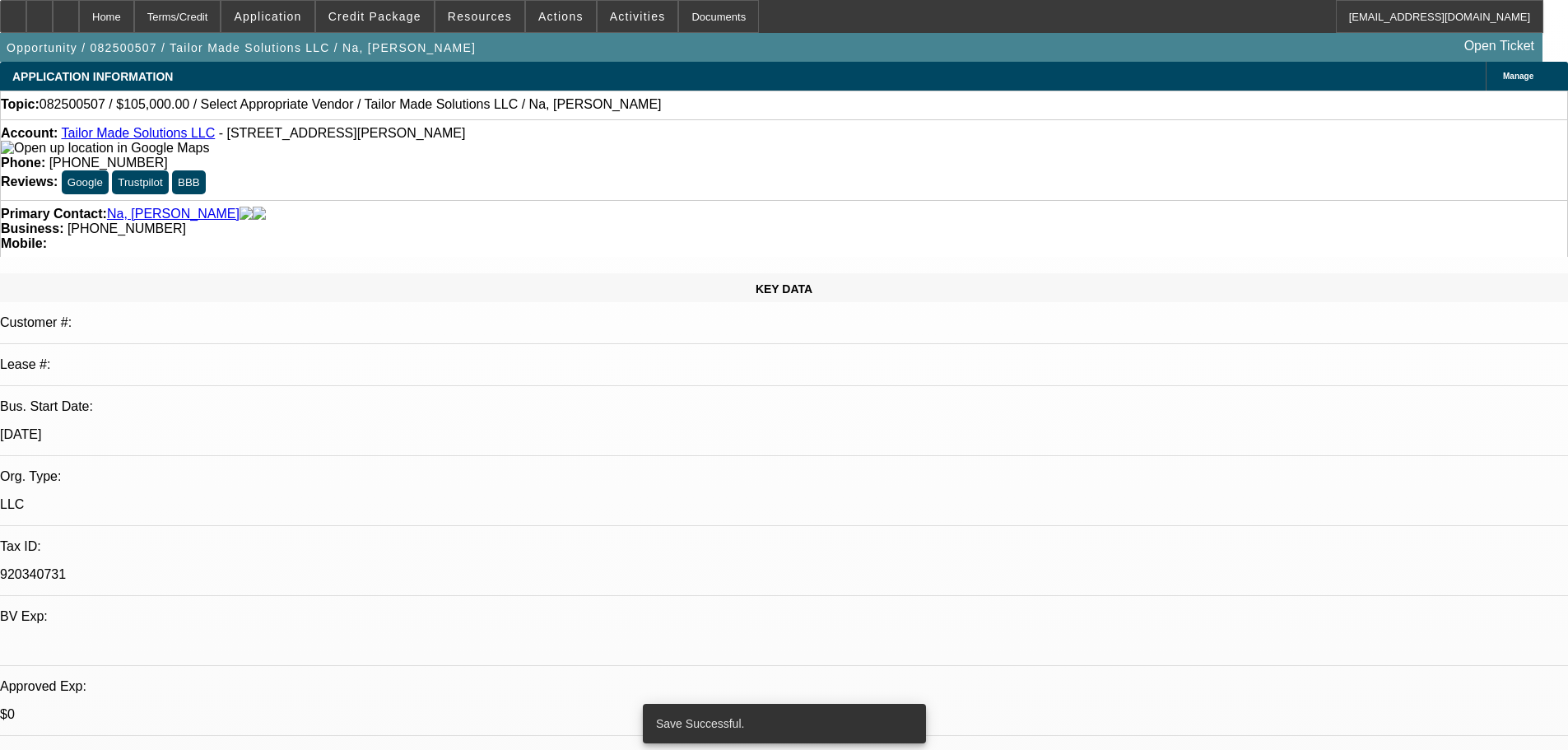
select select "0"
select select "0.1"
select select "4"
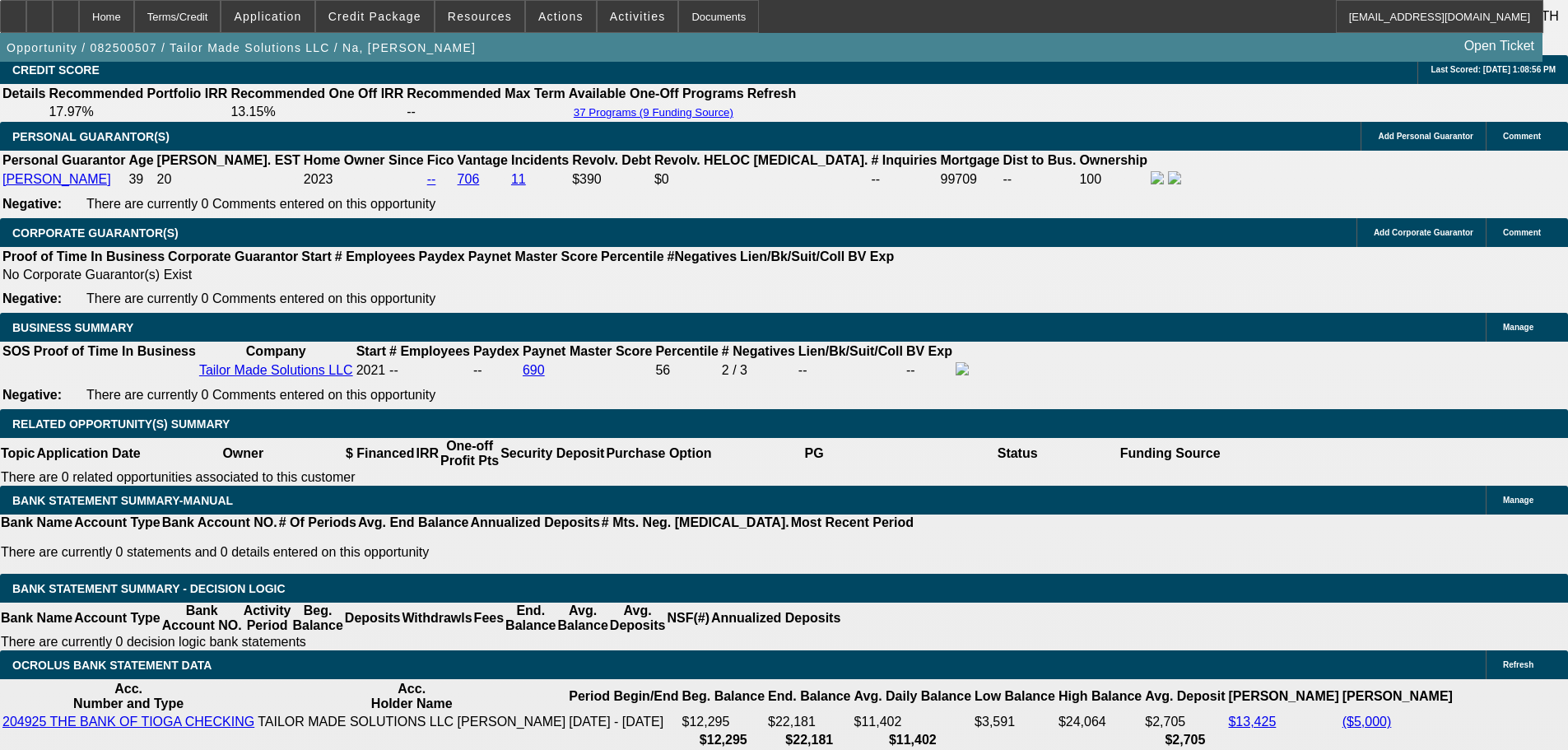
scroll to position [2387, 0]
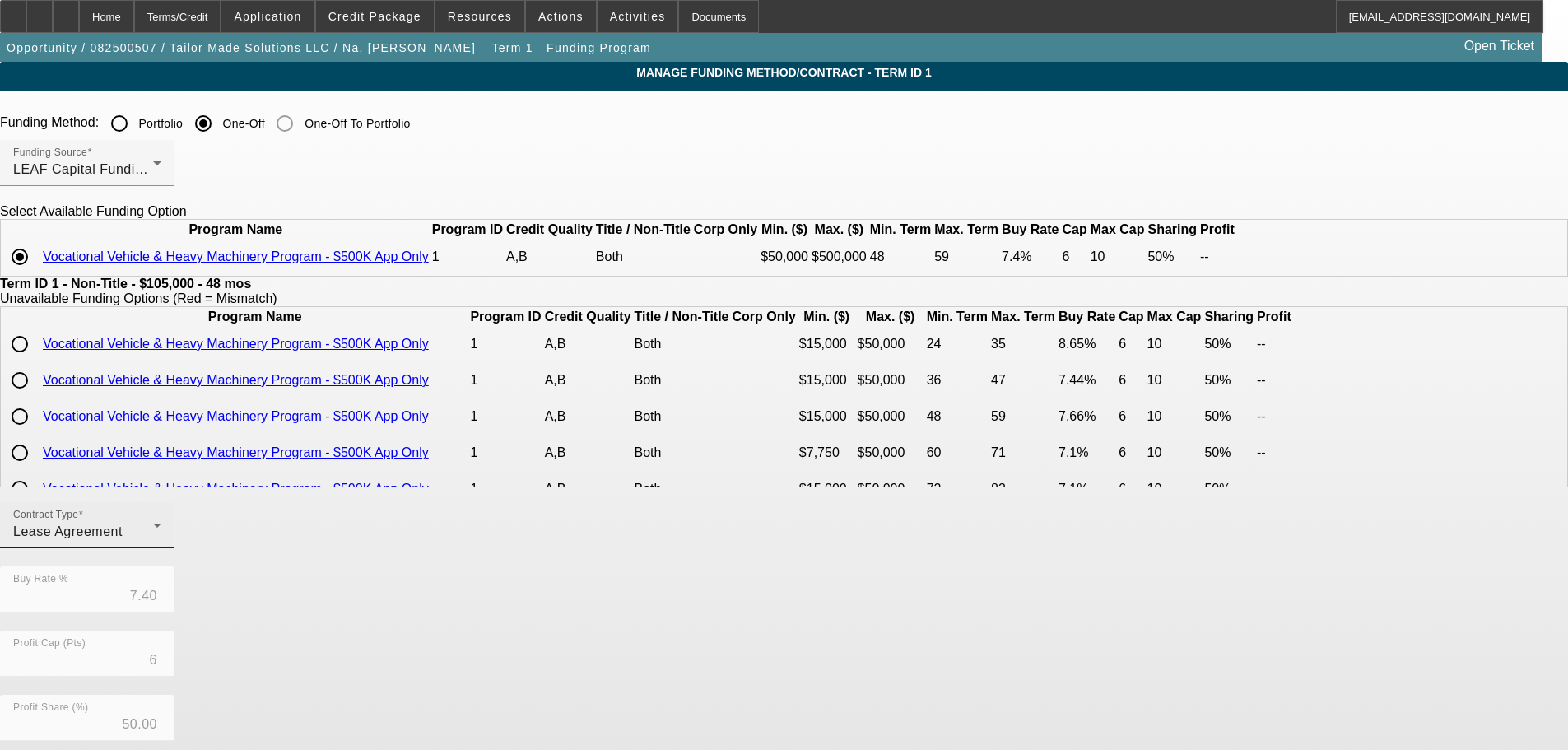
click at [153, 541] on div "Lease Agreement" at bounding box center [82, 532] width 140 height 20
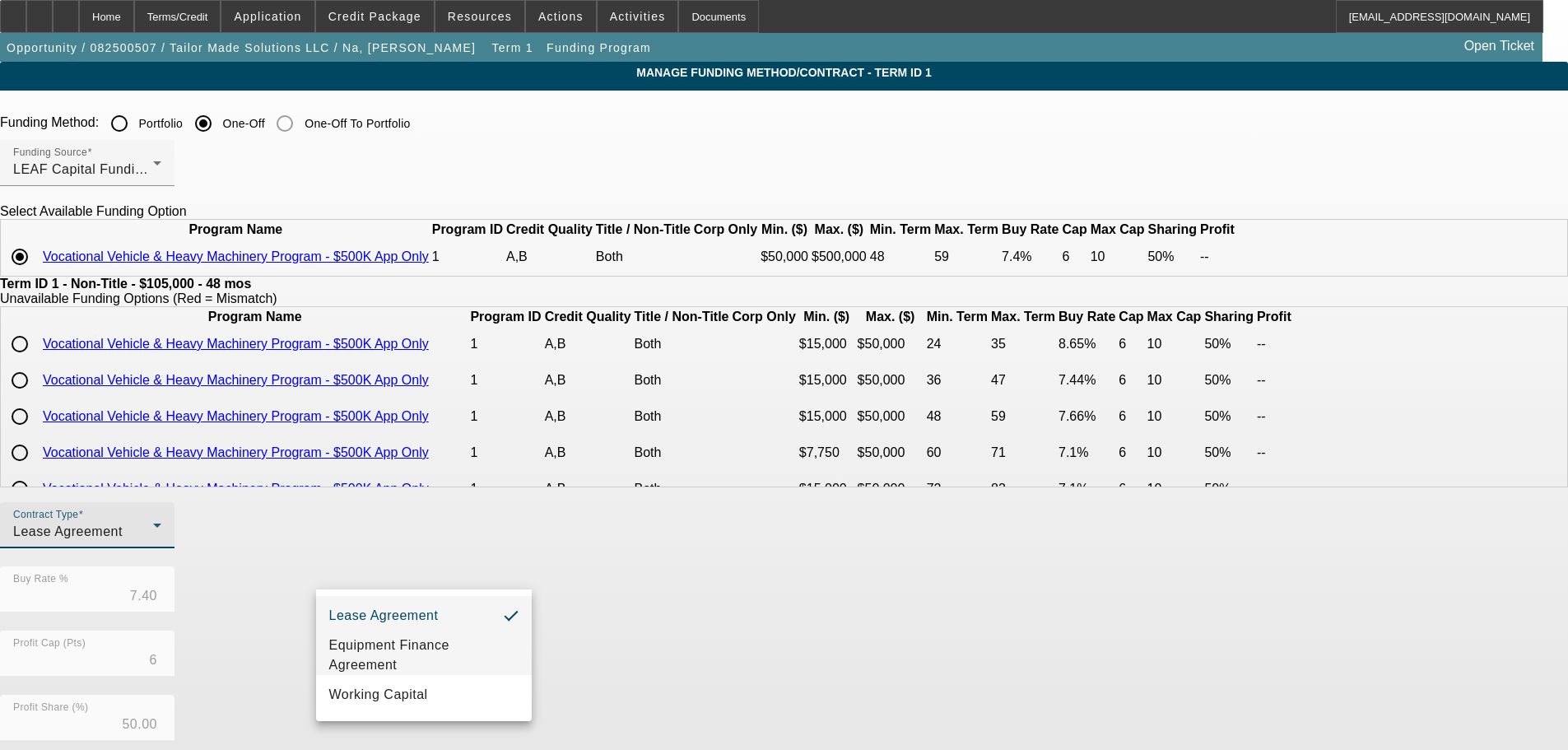
click at [429, 661] on span "Equipment Finance Agreement" at bounding box center [424, 655] width 190 height 39
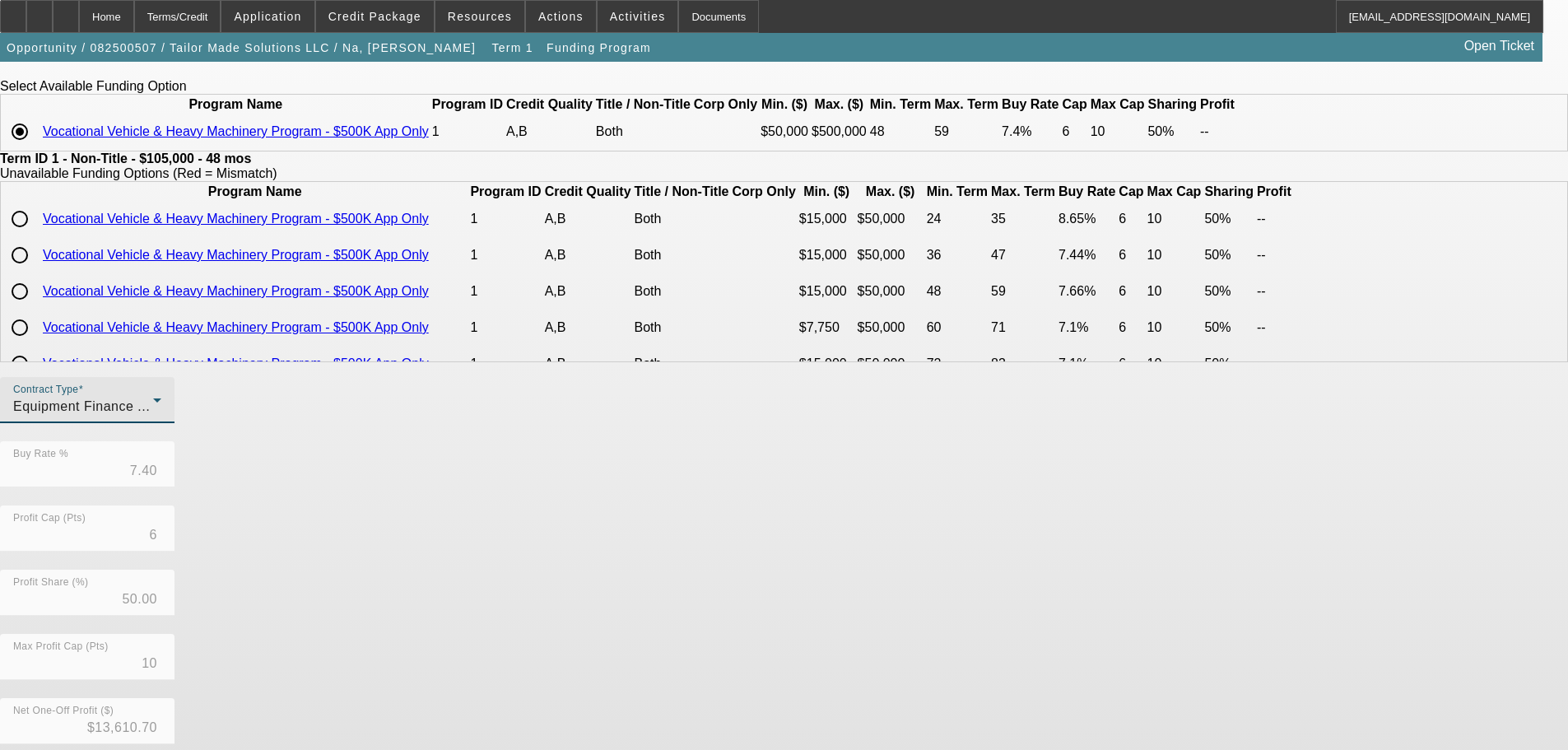
scroll to position [292, 0]
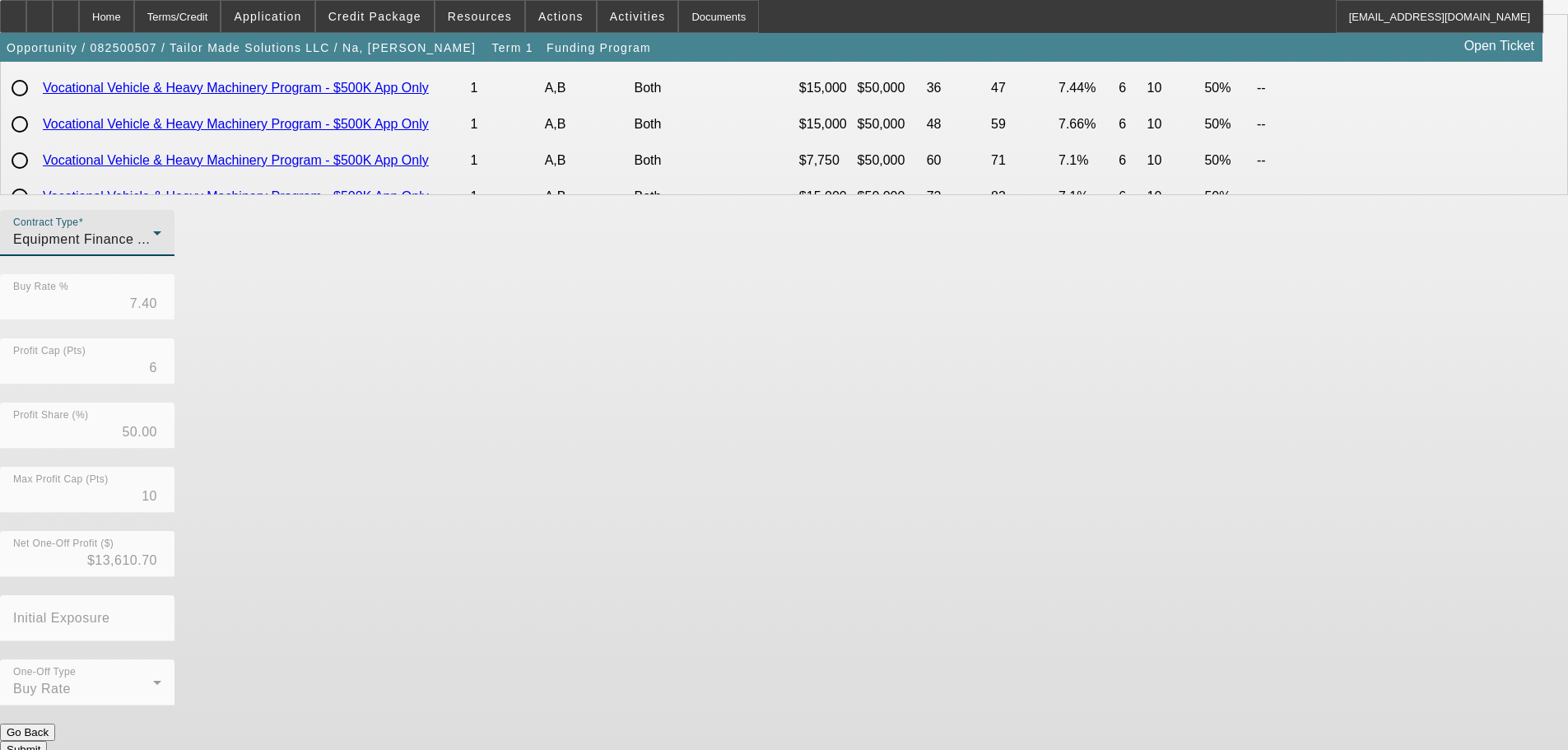
click at [47, 741] on button "Submit" at bounding box center [23, 749] width 47 height 17
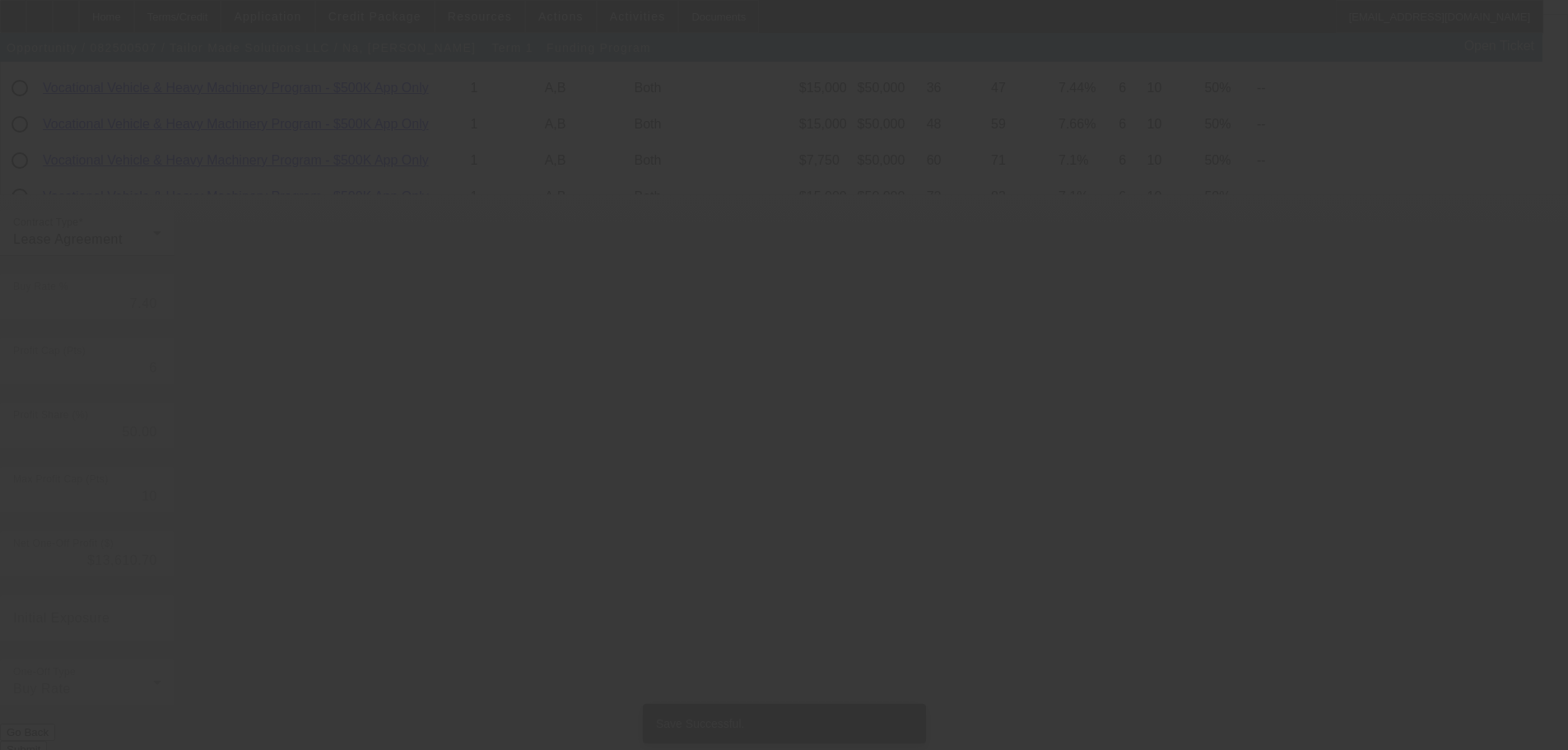
scroll to position [0, 0]
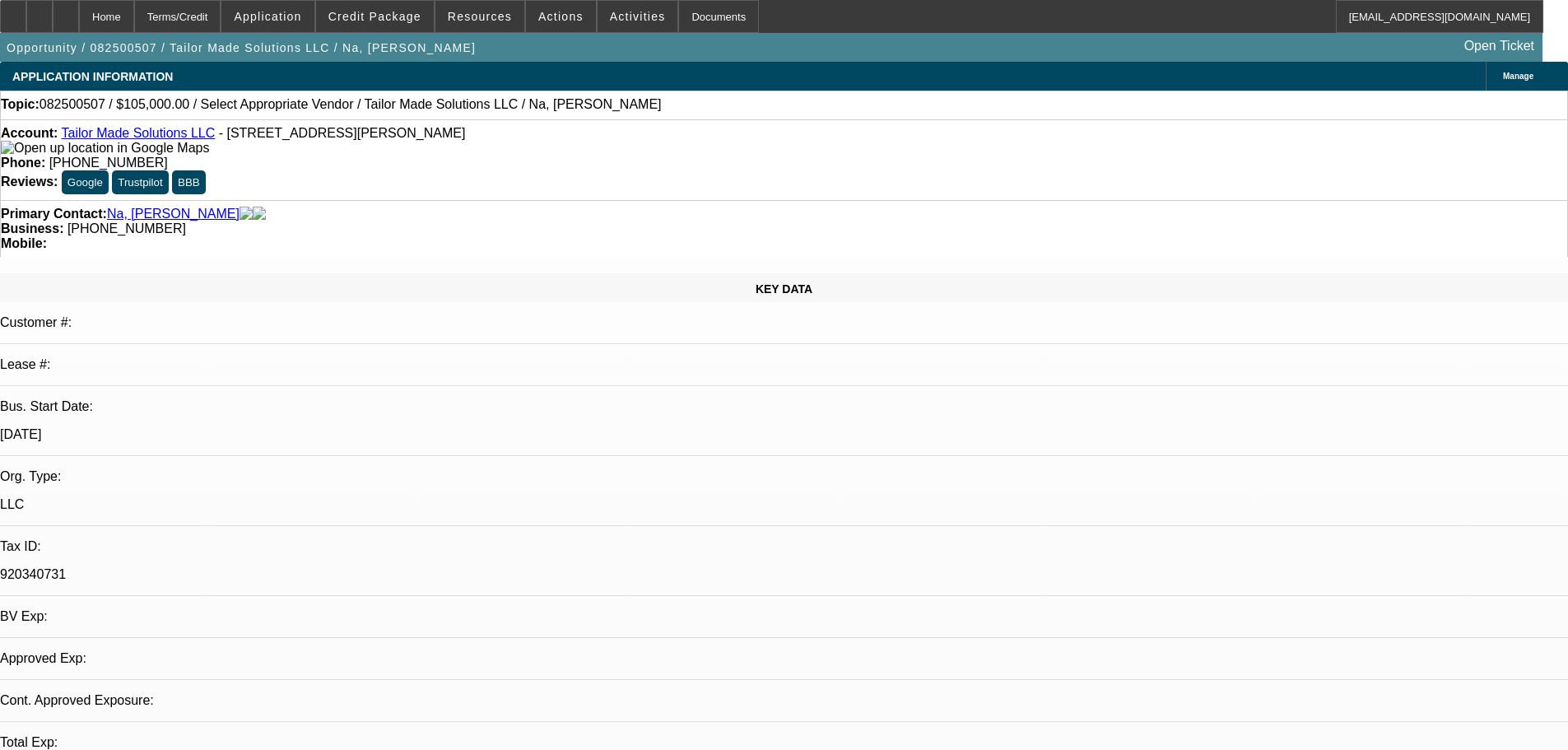
select select "0"
select select "6"
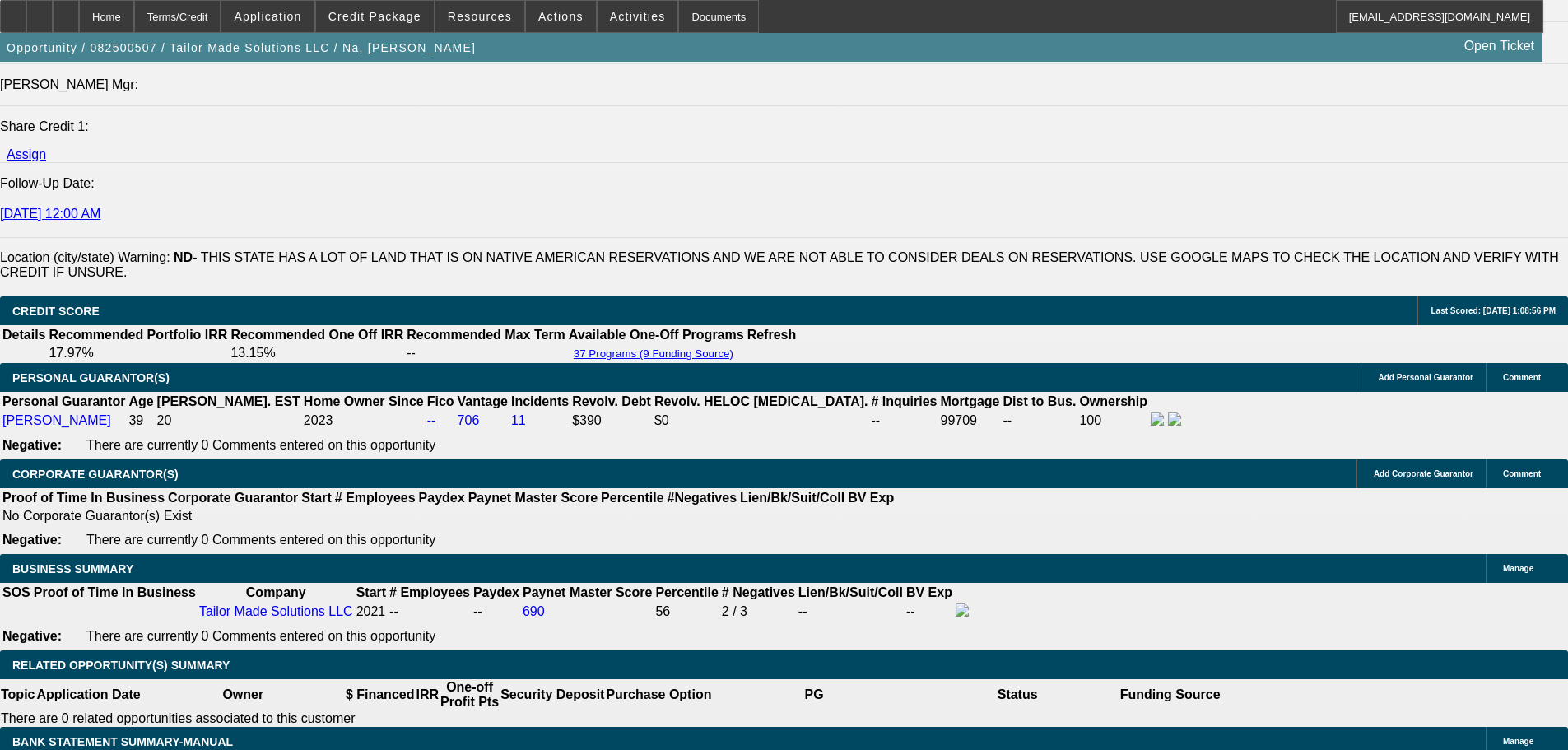
scroll to position [2140, 0]
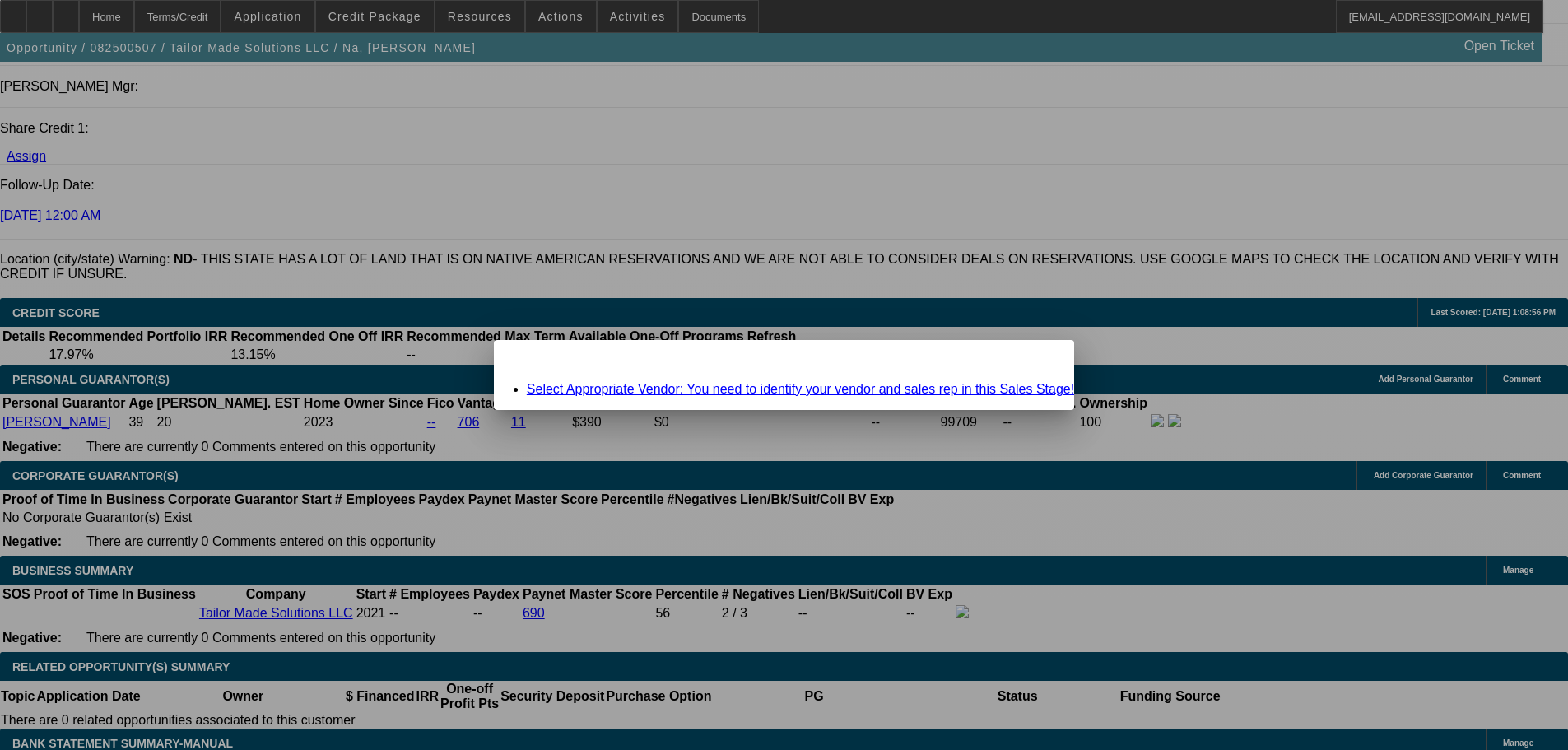
click at [1042, 359] on span "Close" at bounding box center [1053, 354] width 22 height 9
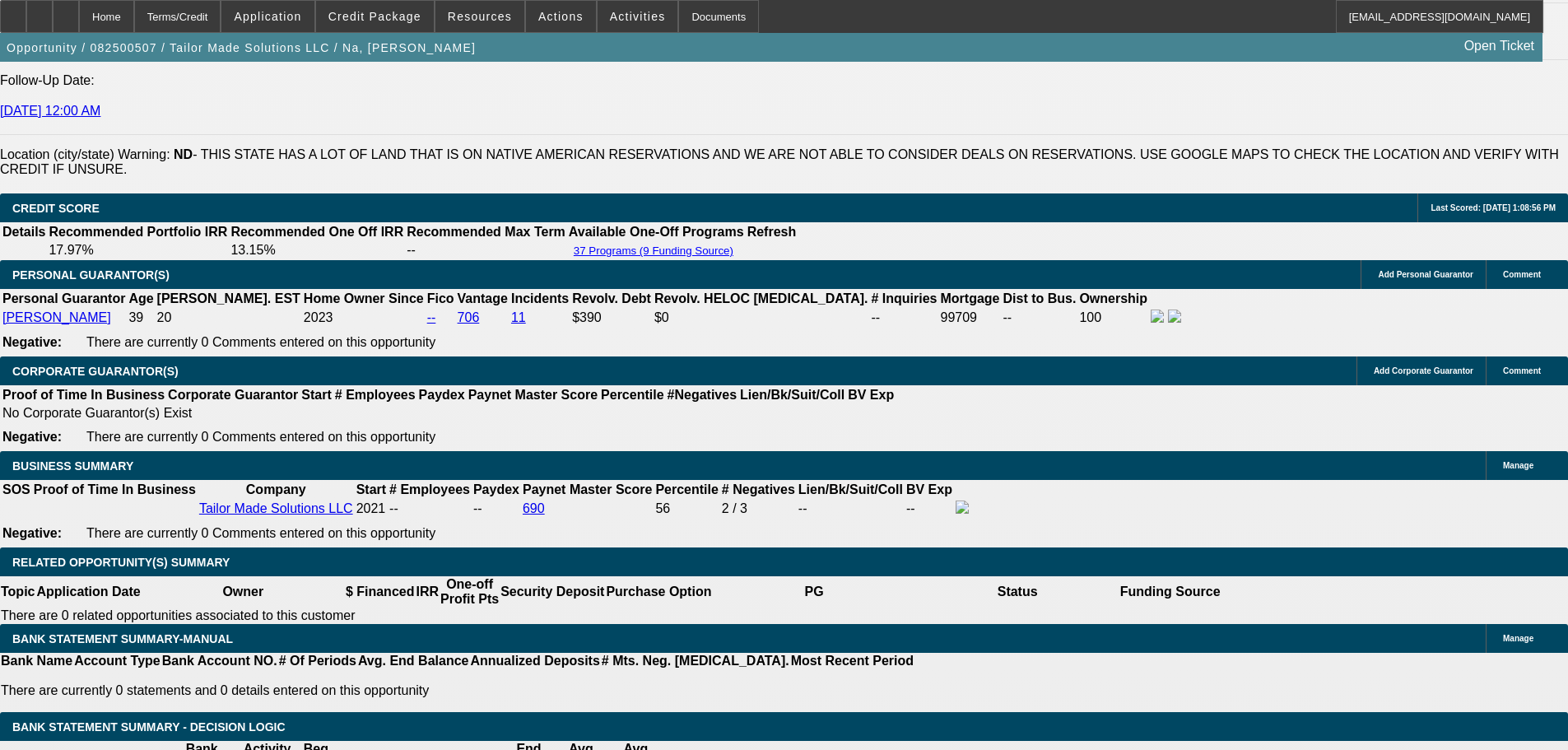
scroll to position [2470, 0]
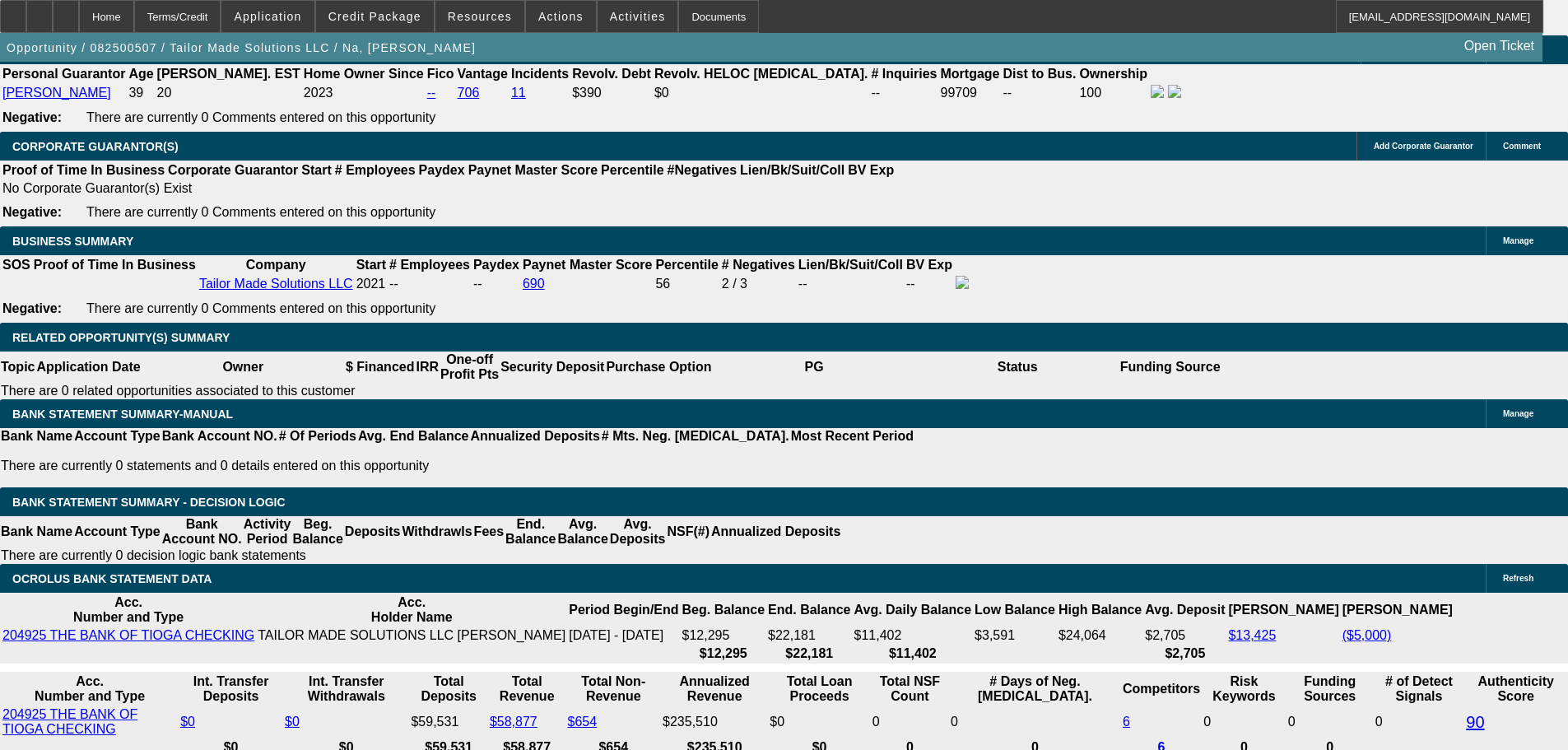
select select "2"
type input "UNKNOWN"
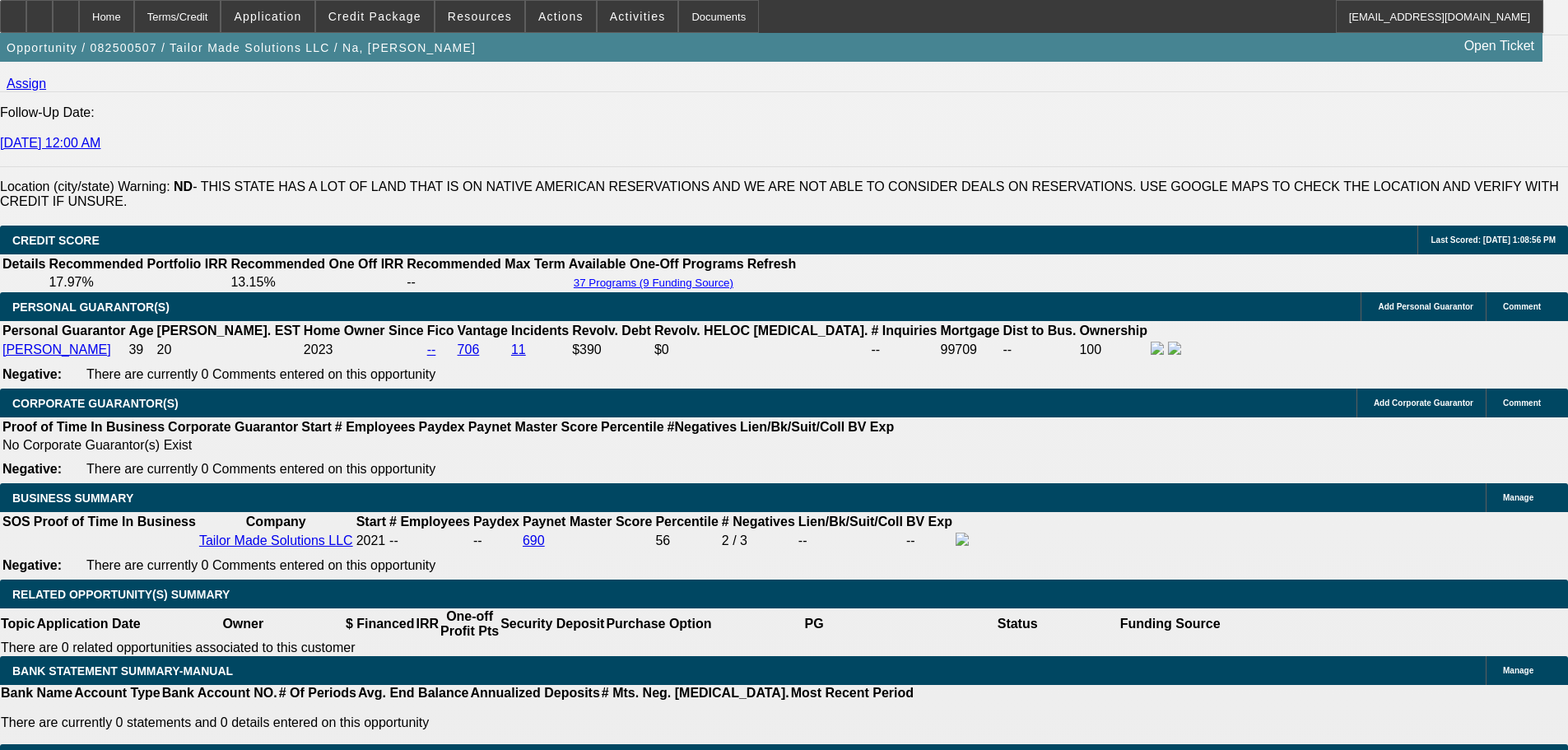
scroll to position [2058, 0]
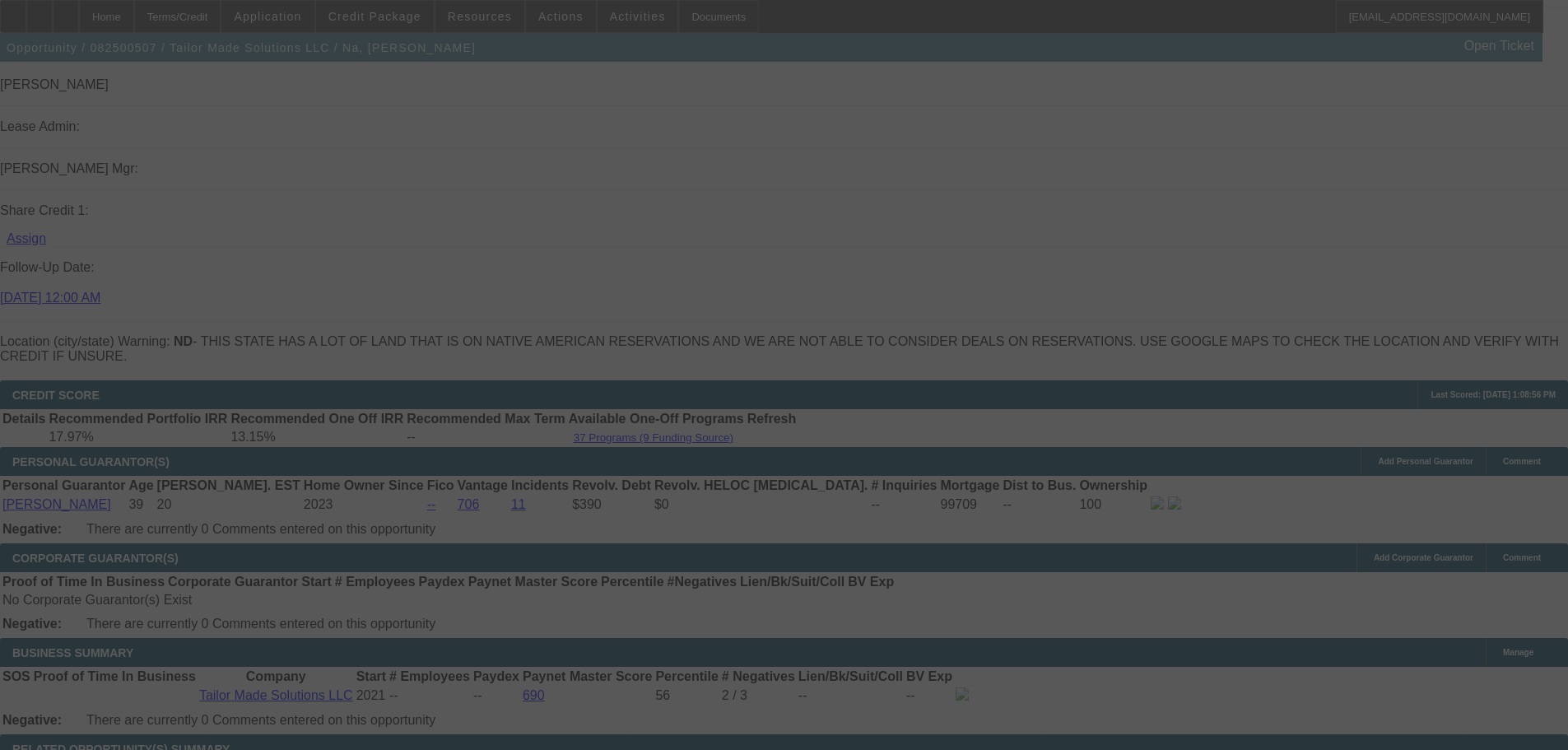
select select "0"
select select "2"
select select "0"
select select "6"
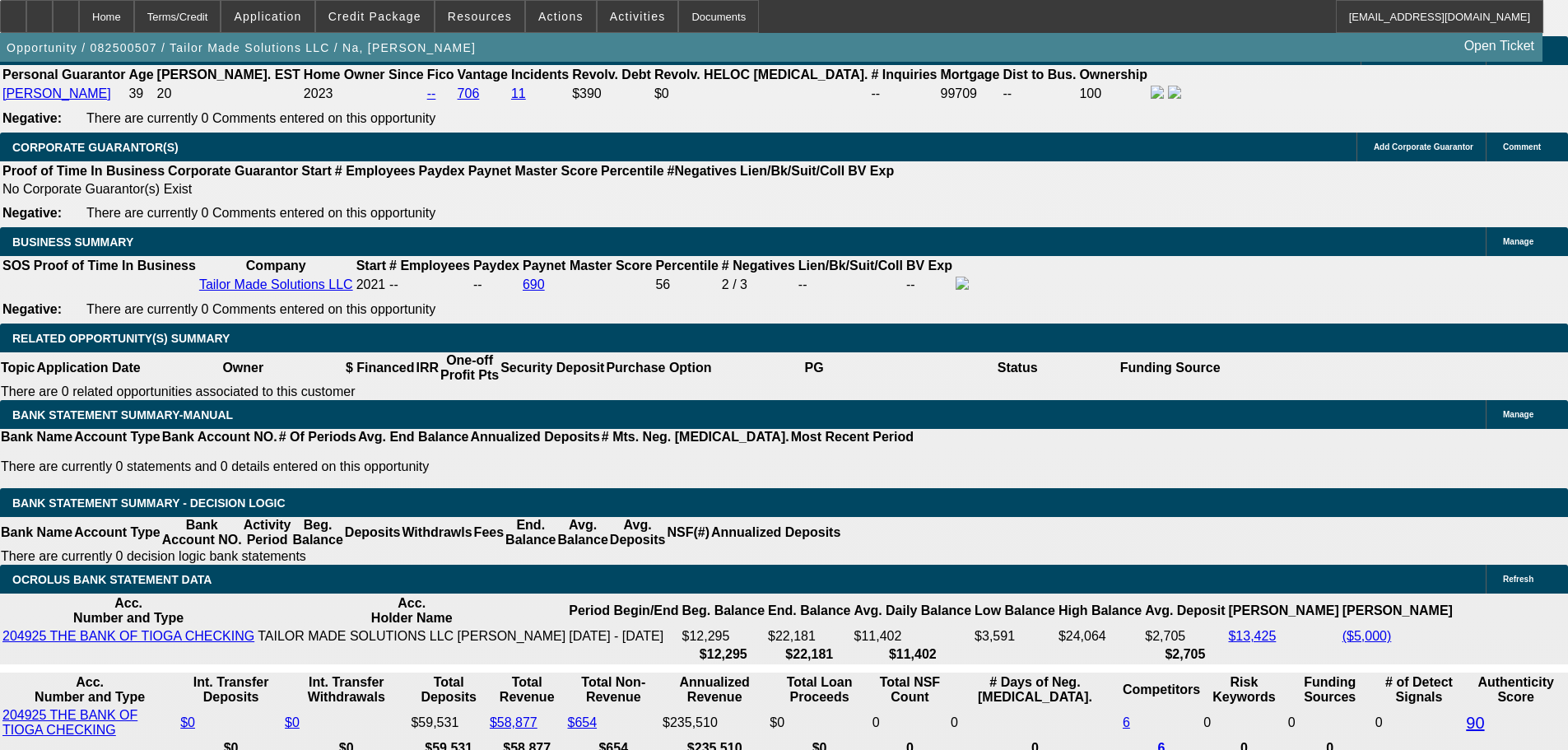
scroll to position [2470, 0]
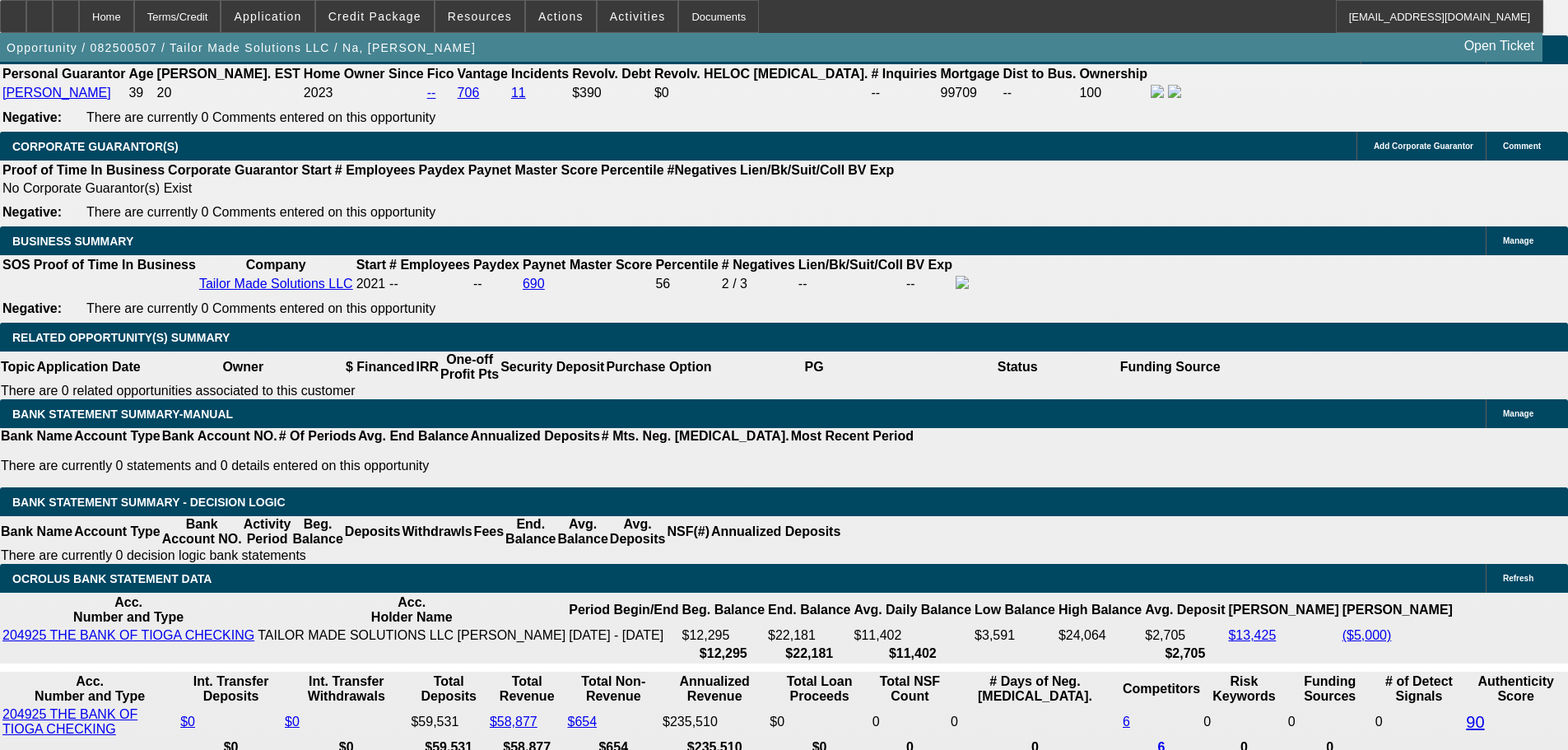
drag, startPoint x: 356, startPoint y: 331, endPoint x: 466, endPoint y: 336, distance: 110.1
type input "1"
type input "UNKNOWN"
type input "10"
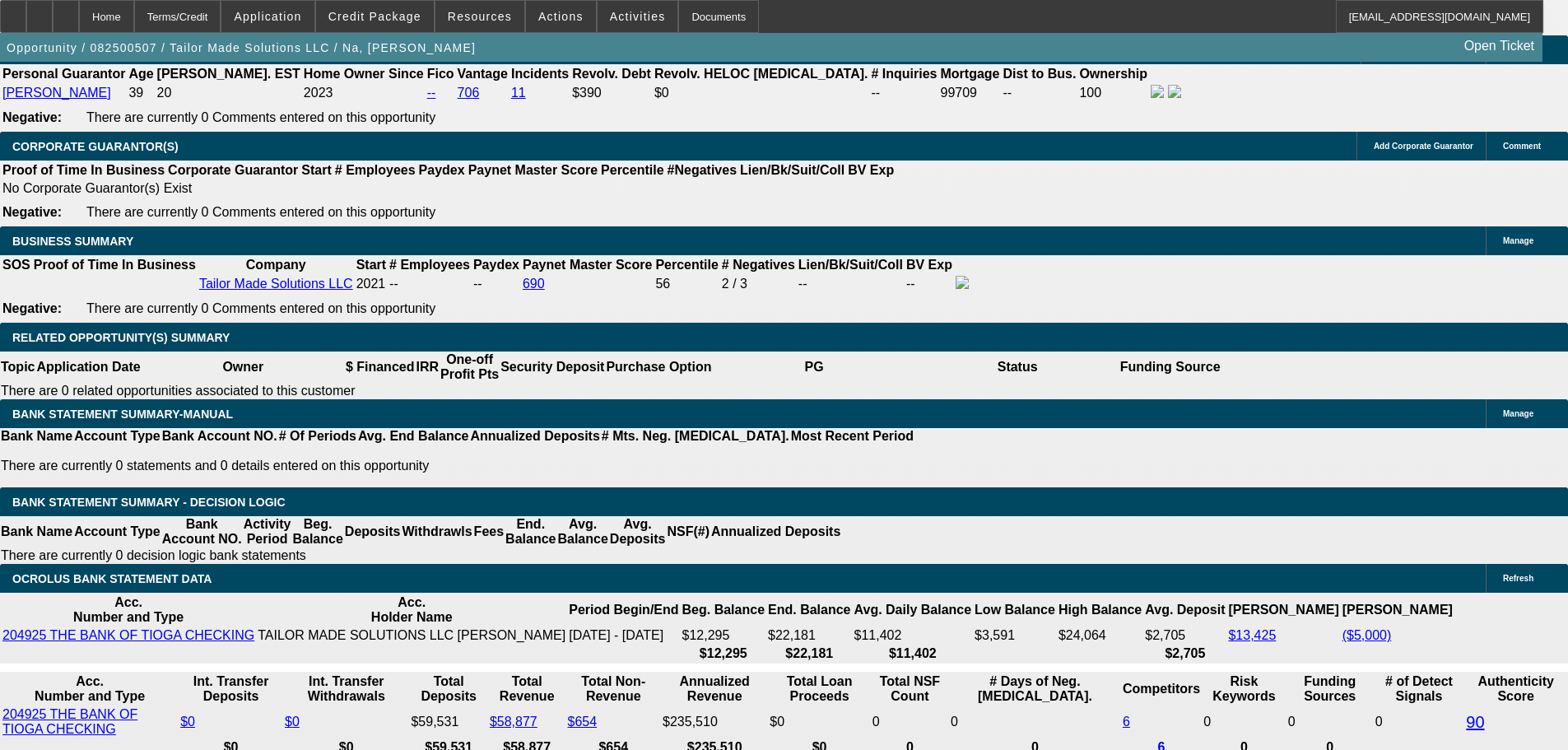
type input "$2,232.45"
type input "10."
type input "$2,663.07"
type input "10.2"
type input "$2,673.17"
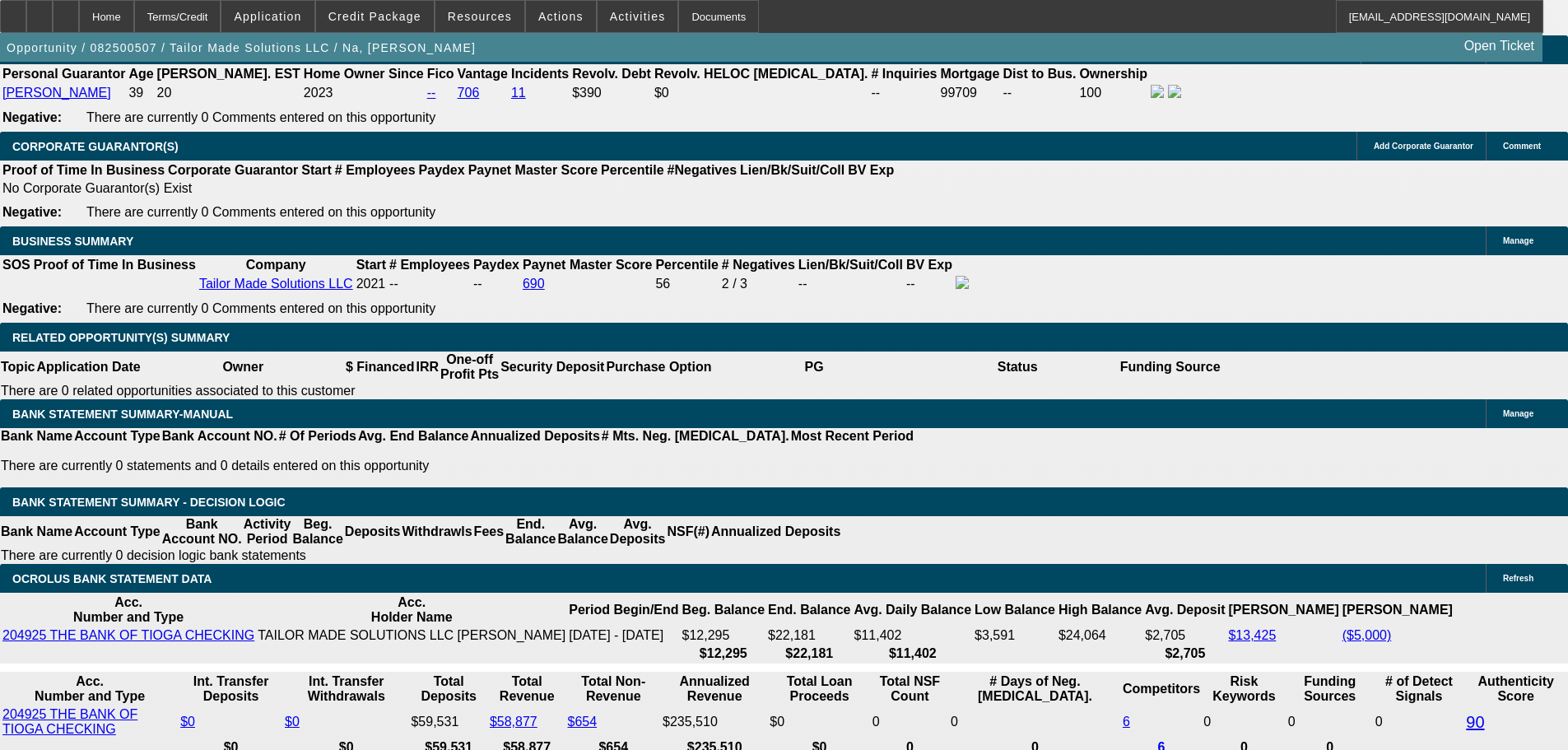
type input "10.2"
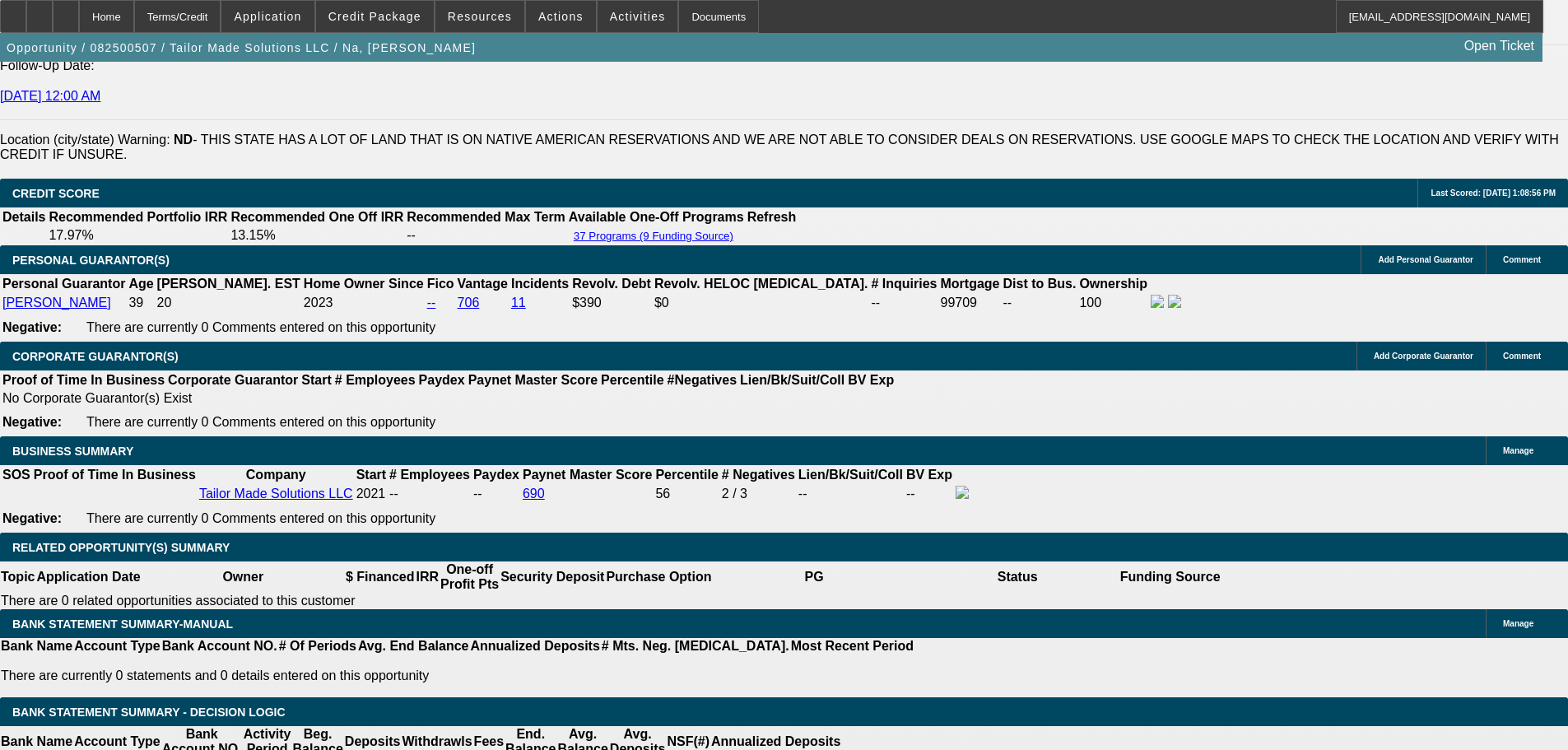
scroll to position [2223, 0]
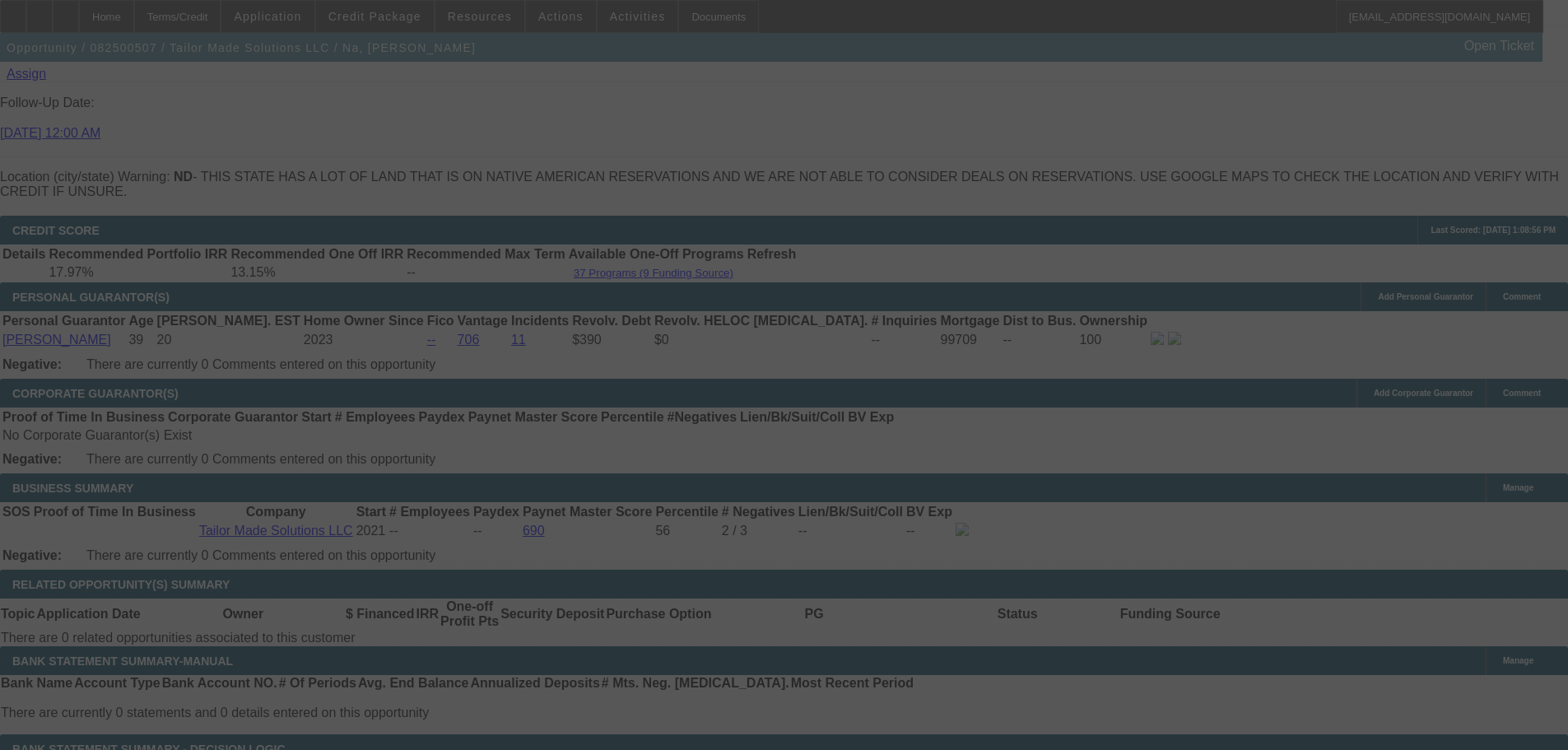
select select "0"
select select "2"
select select "0"
select select "6"
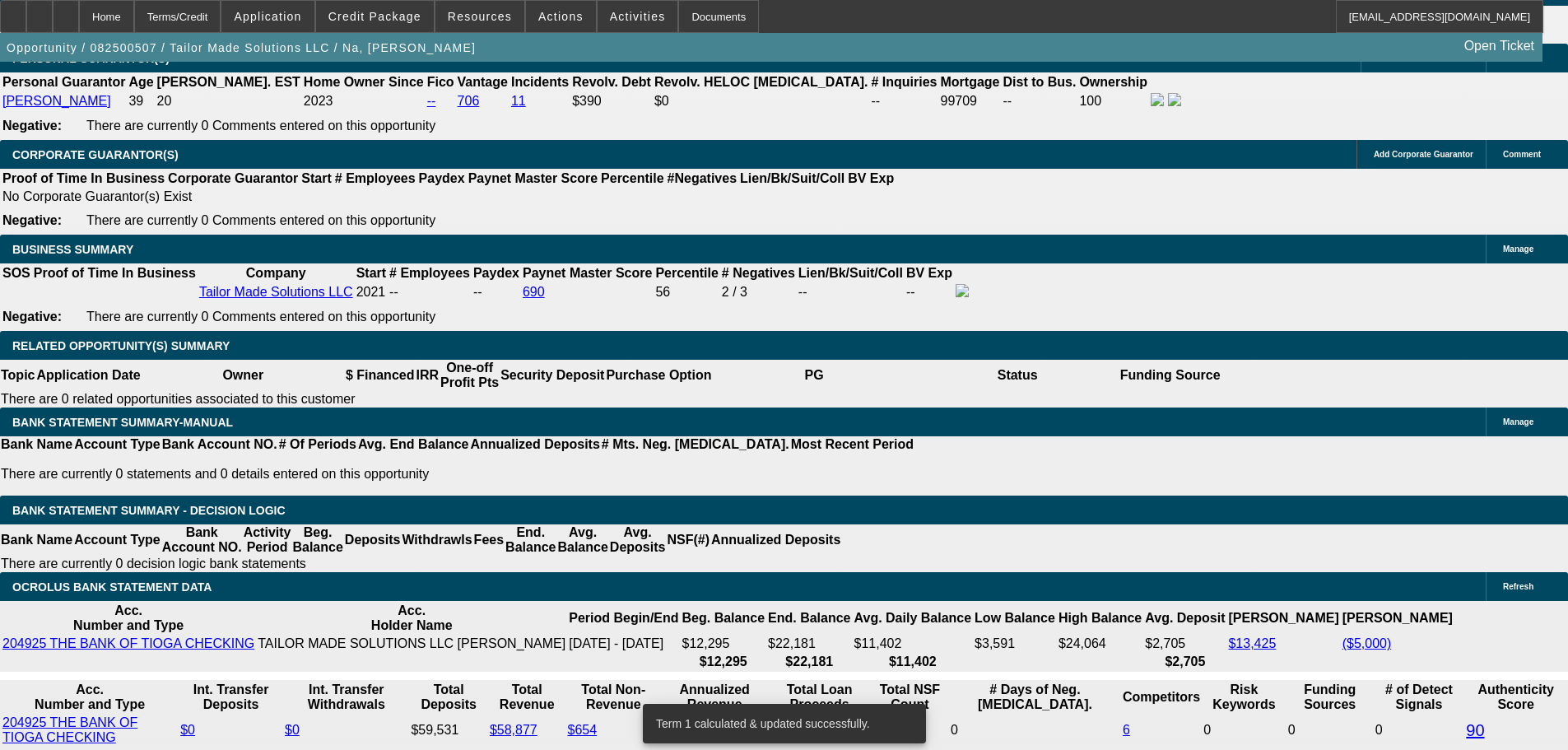
scroll to position [2470, 0]
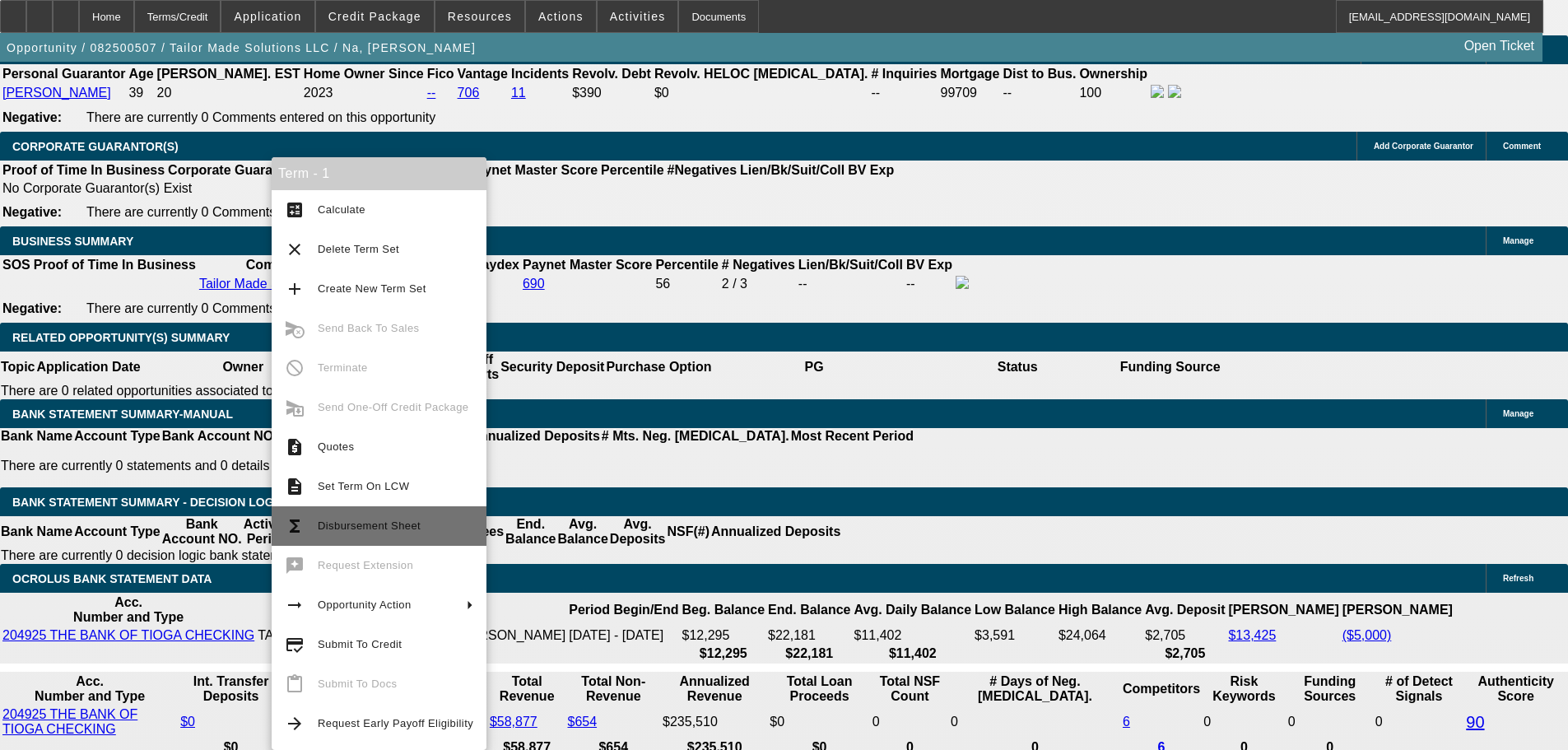
click at [453, 527] on span "Disbursement Sheet" at bounding box center [396, 527] width 156 height 20
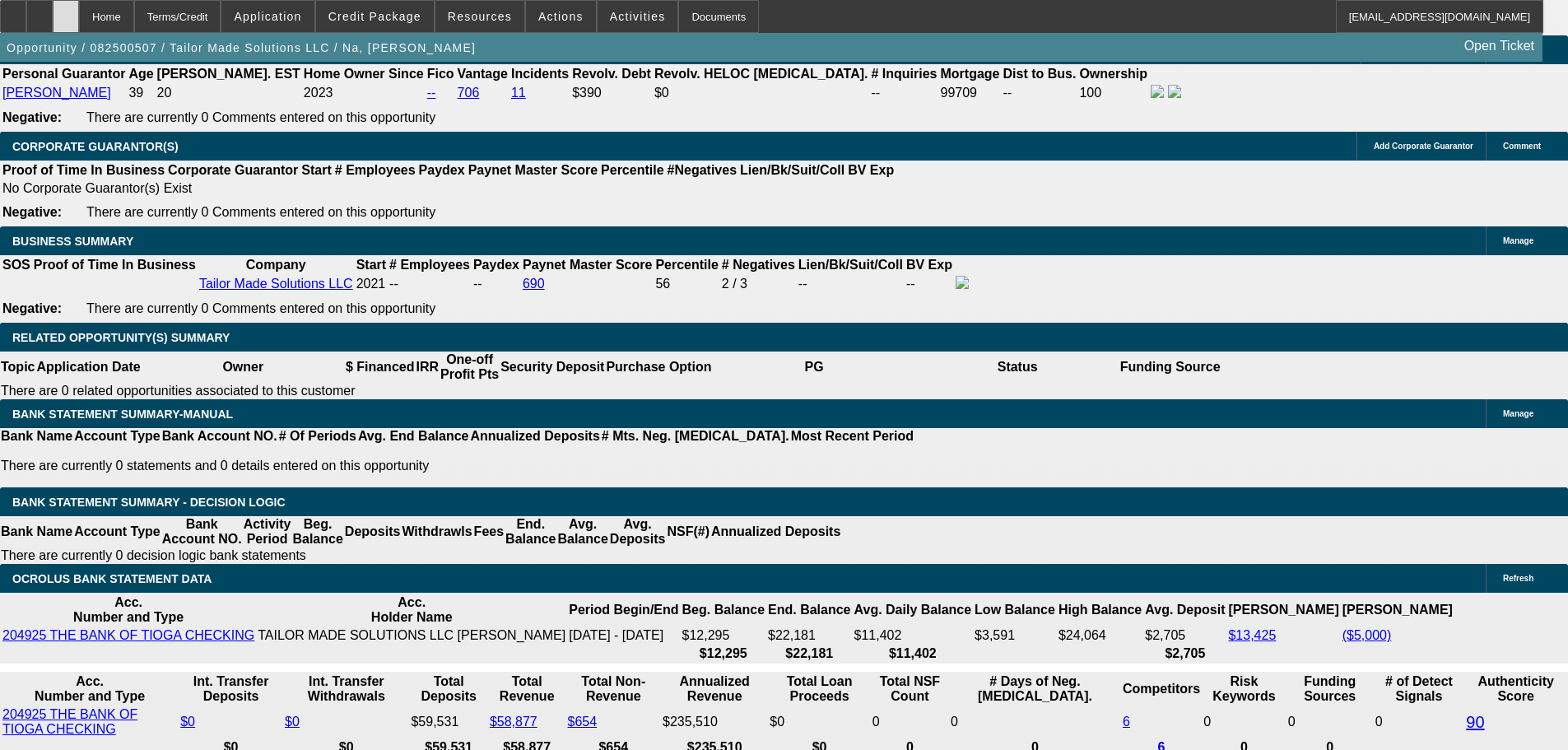
click at [79, 22] on div at bounding box center [66, 16] width 27 height 33
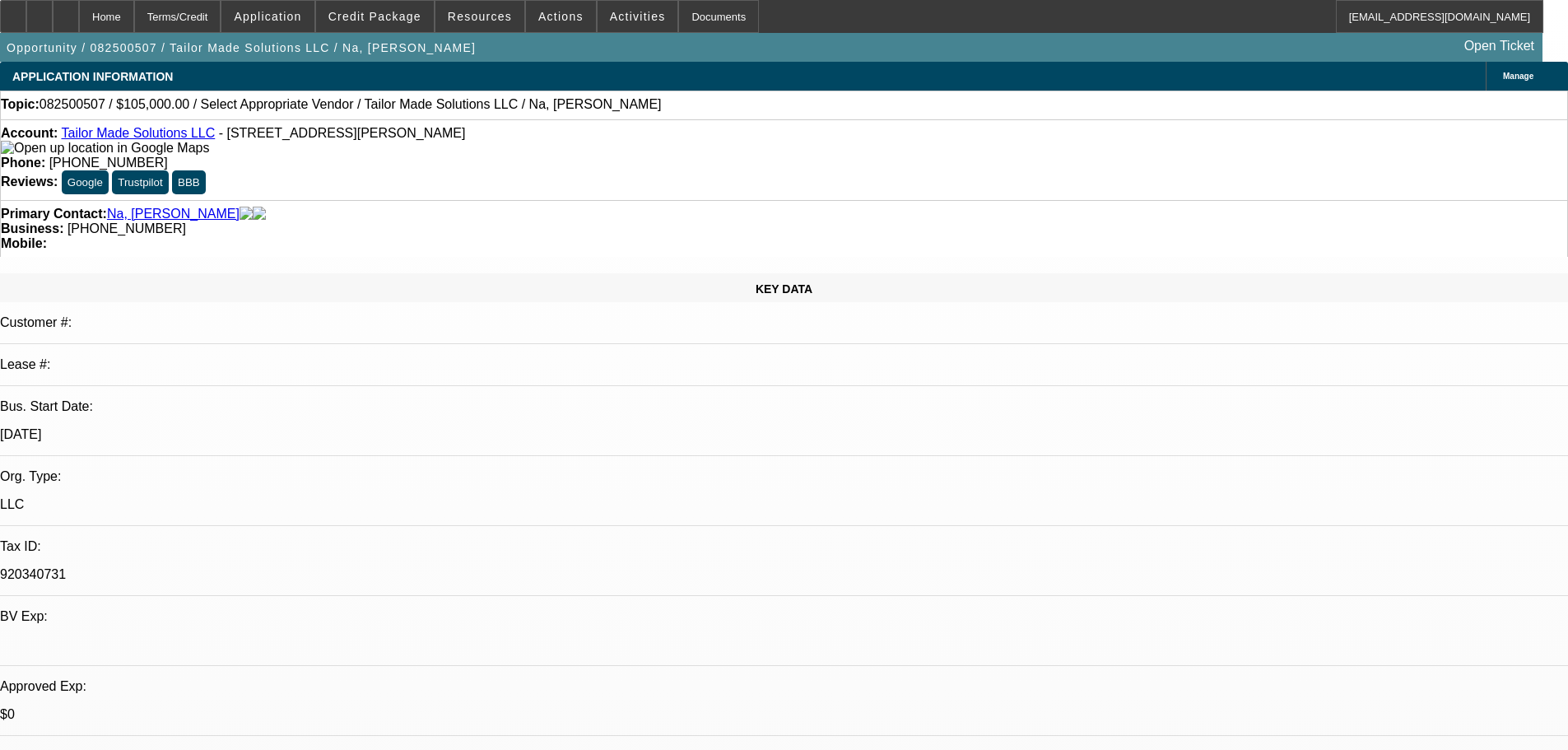
select select "0"
select select "2"
select select "0"
select select "6"
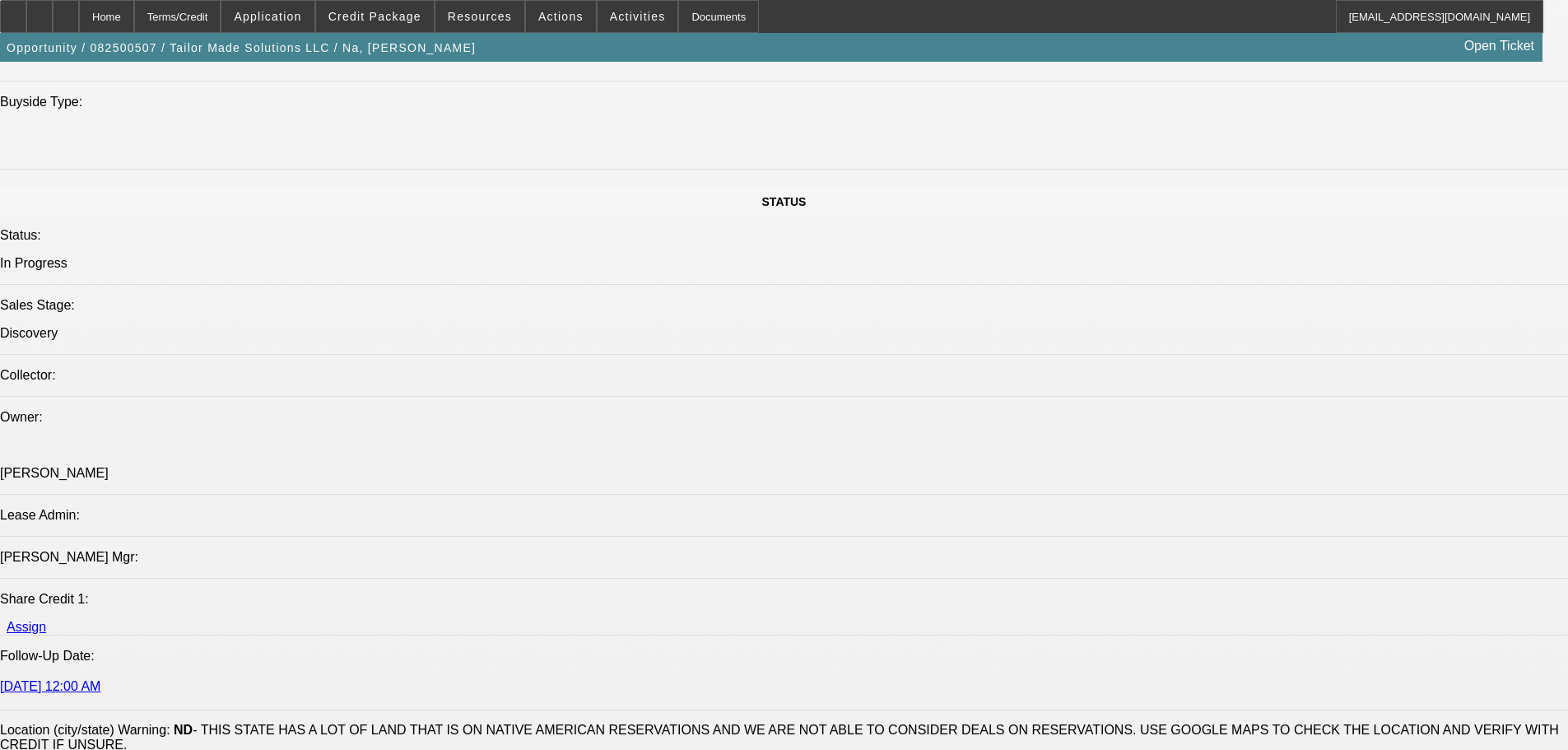
scroll to position [1975, 0]
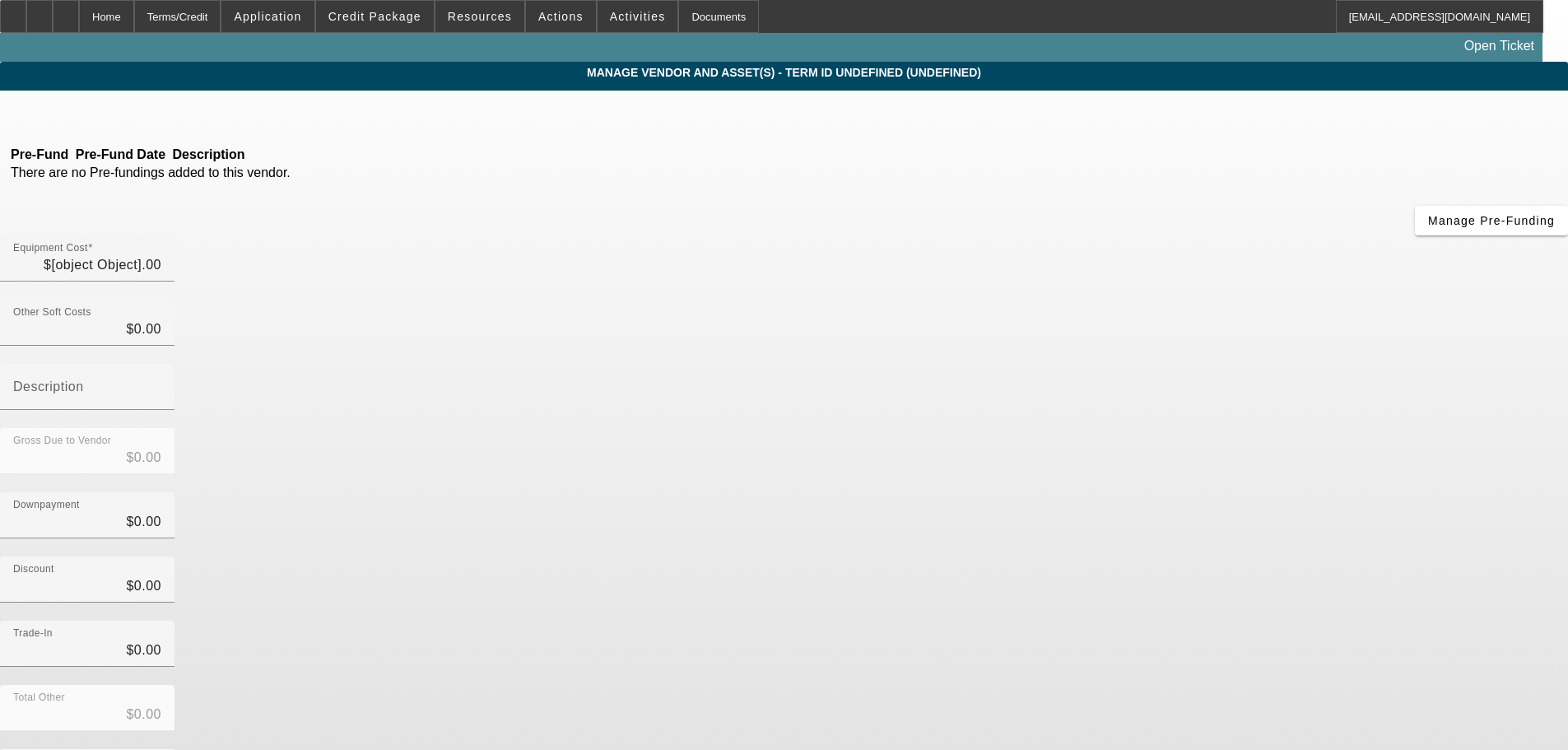
type input "$105,000.00"
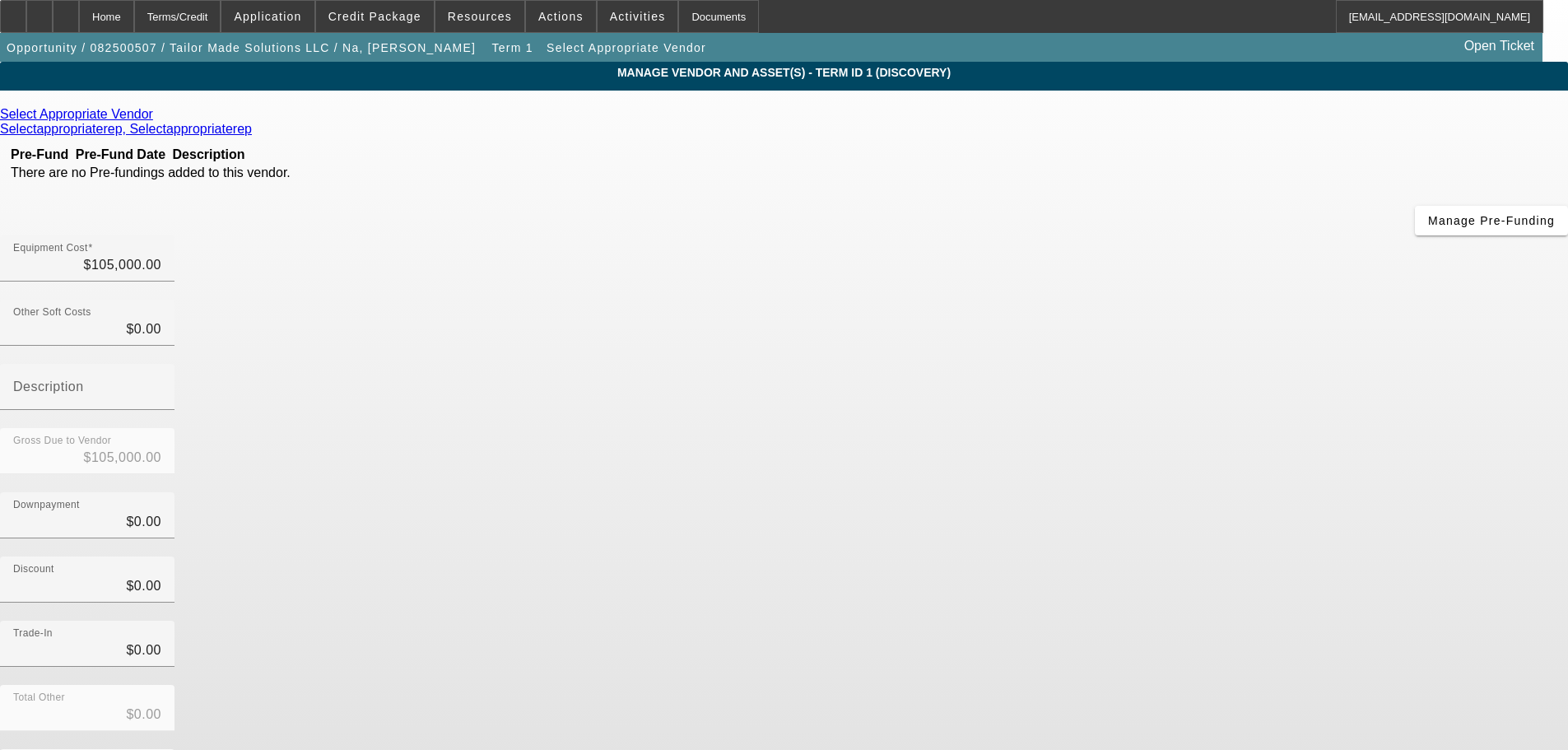
click at [158, 120] on icon at bounding box center [158, 114] width 0 height 14
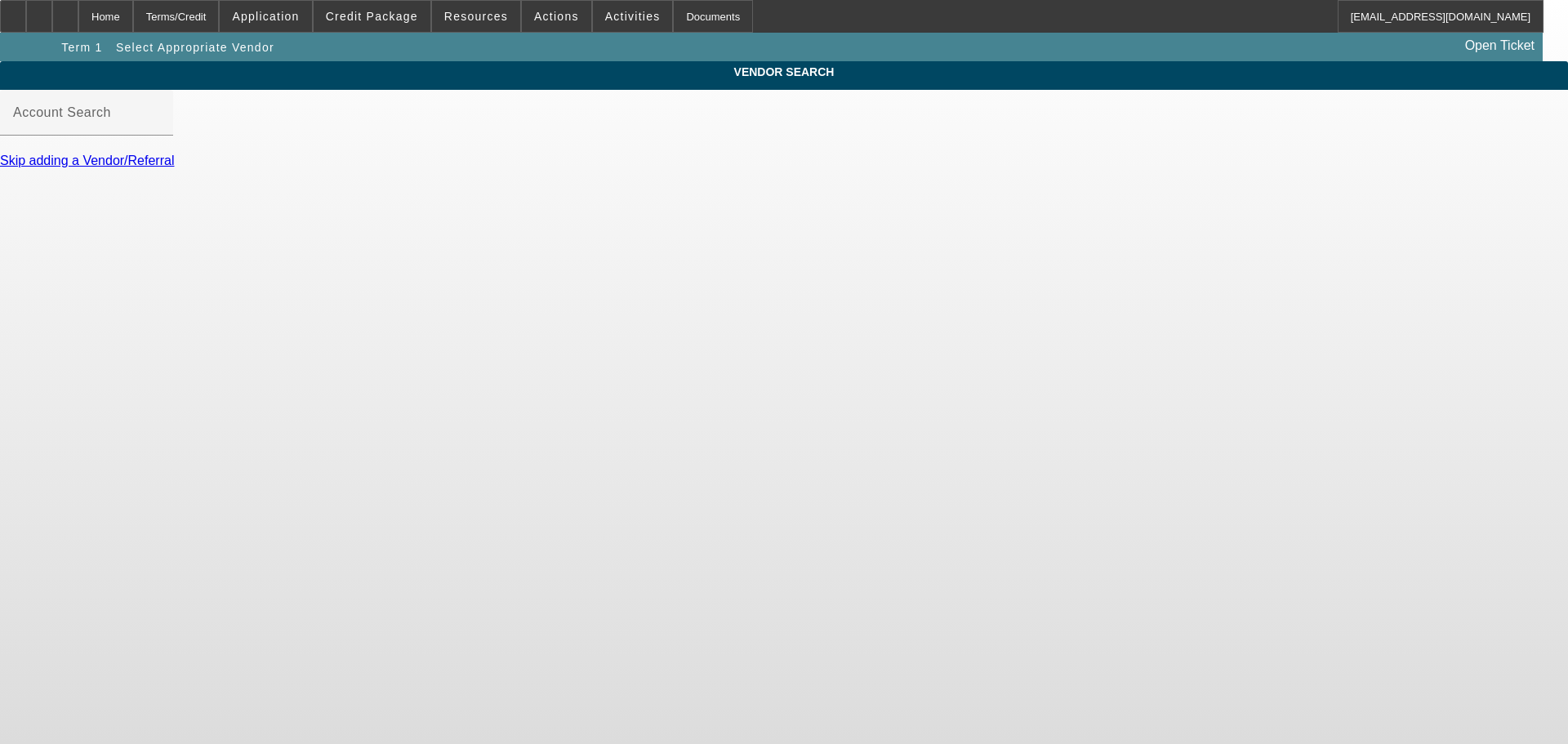
click at [160, 119] on div "Account Search" at bounding box center [86, 113] width 147 height 45
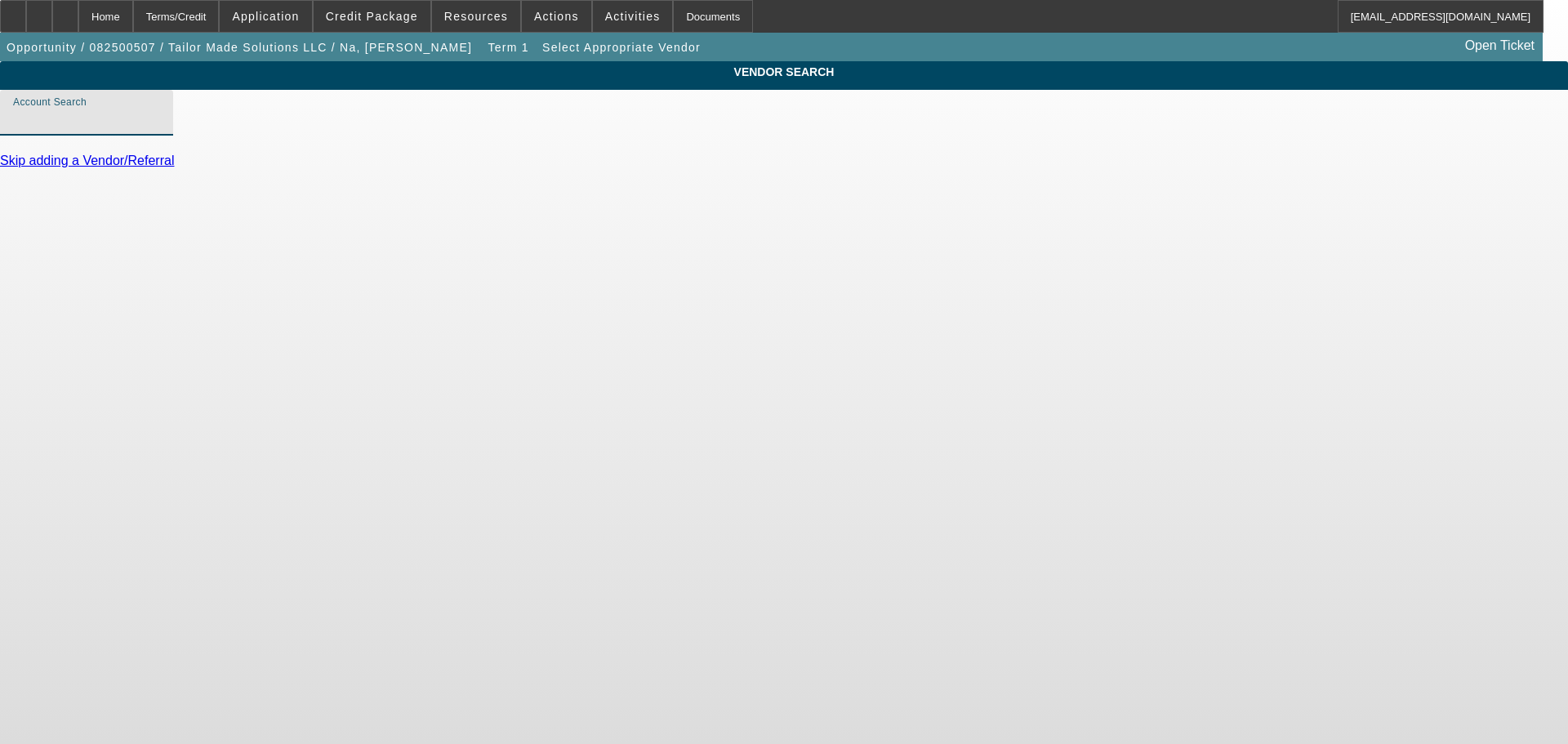
type input "A"
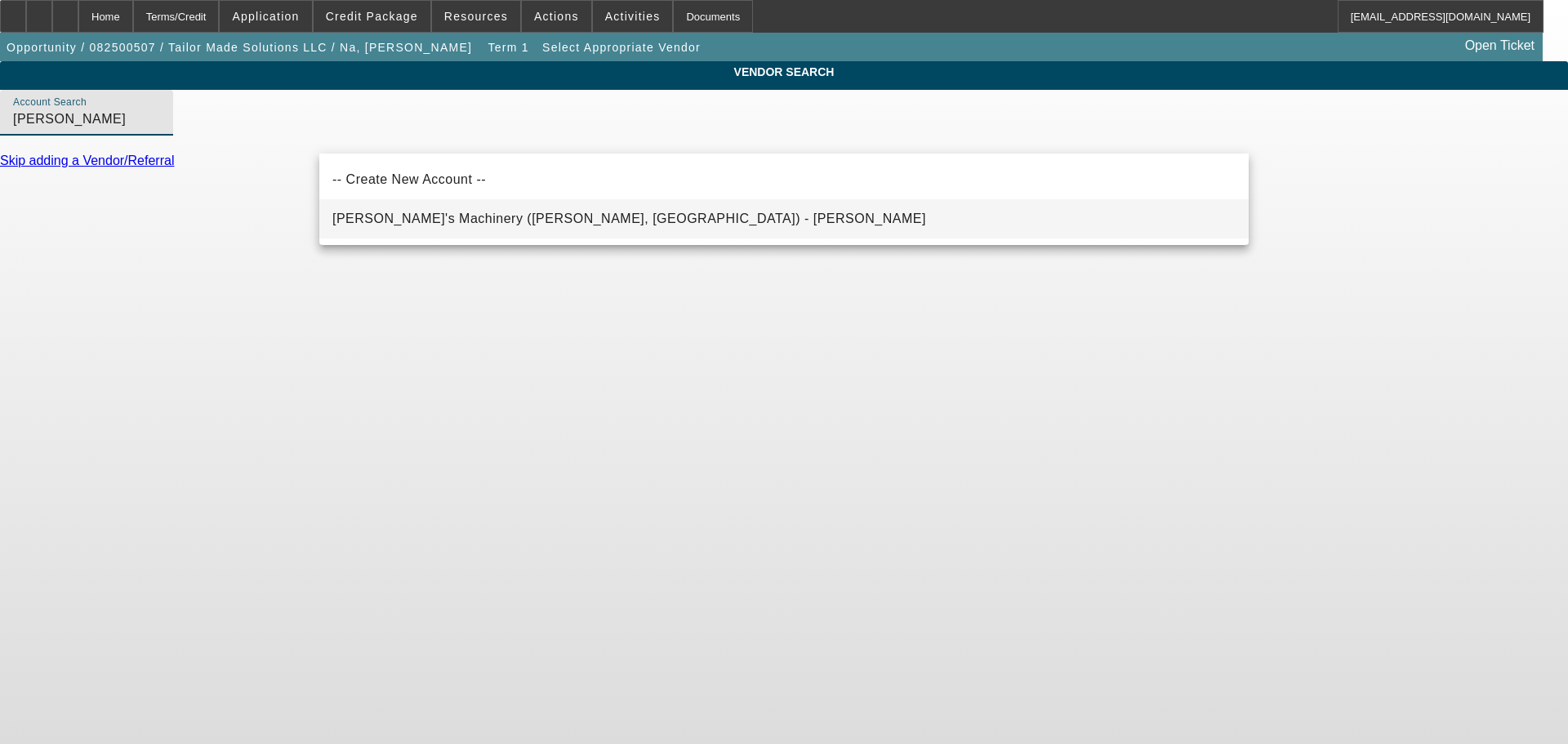
click at [460, 228] on span "Schmidy's Machinery (Clinton, IL) - Schmid, Jesse" at bounding box center [629, 219] width 593 height 20
type input "Schmidy's Machinery (Clinton, IL) - Schmid, Jesse"
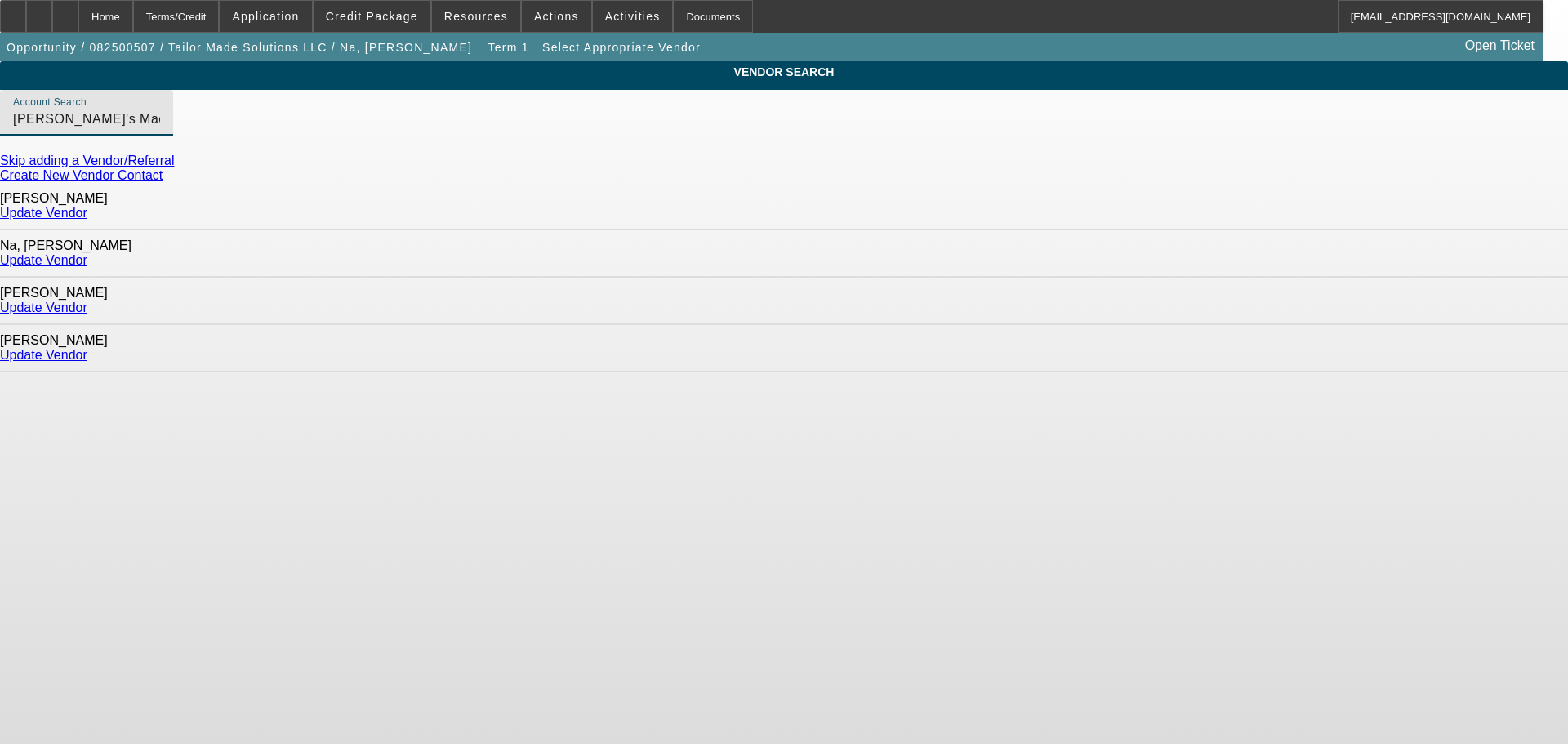
click at [87, 301] on link "Update Vendor" at bounding box center [44, 307] width 87 height 14
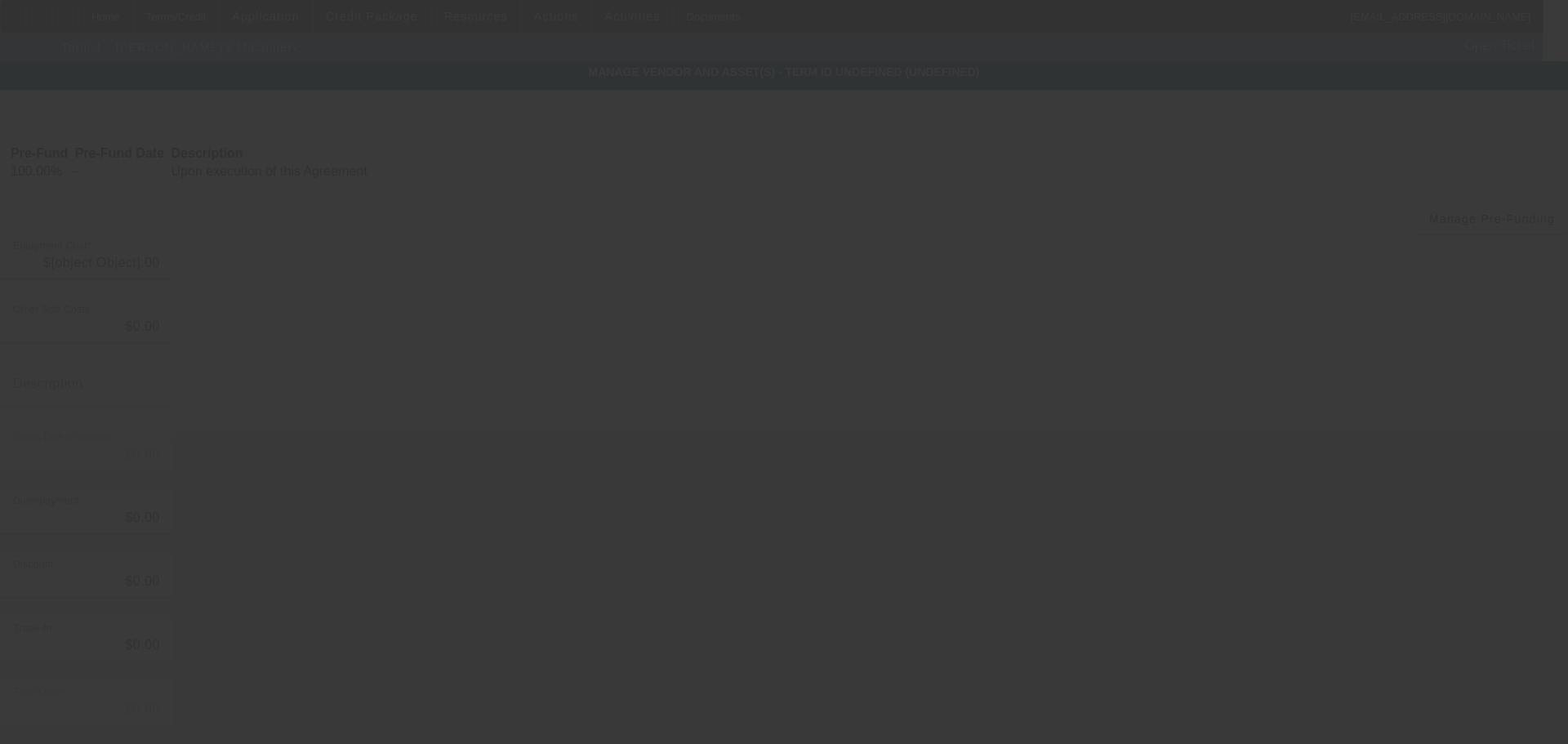
type input "$105,000.00"
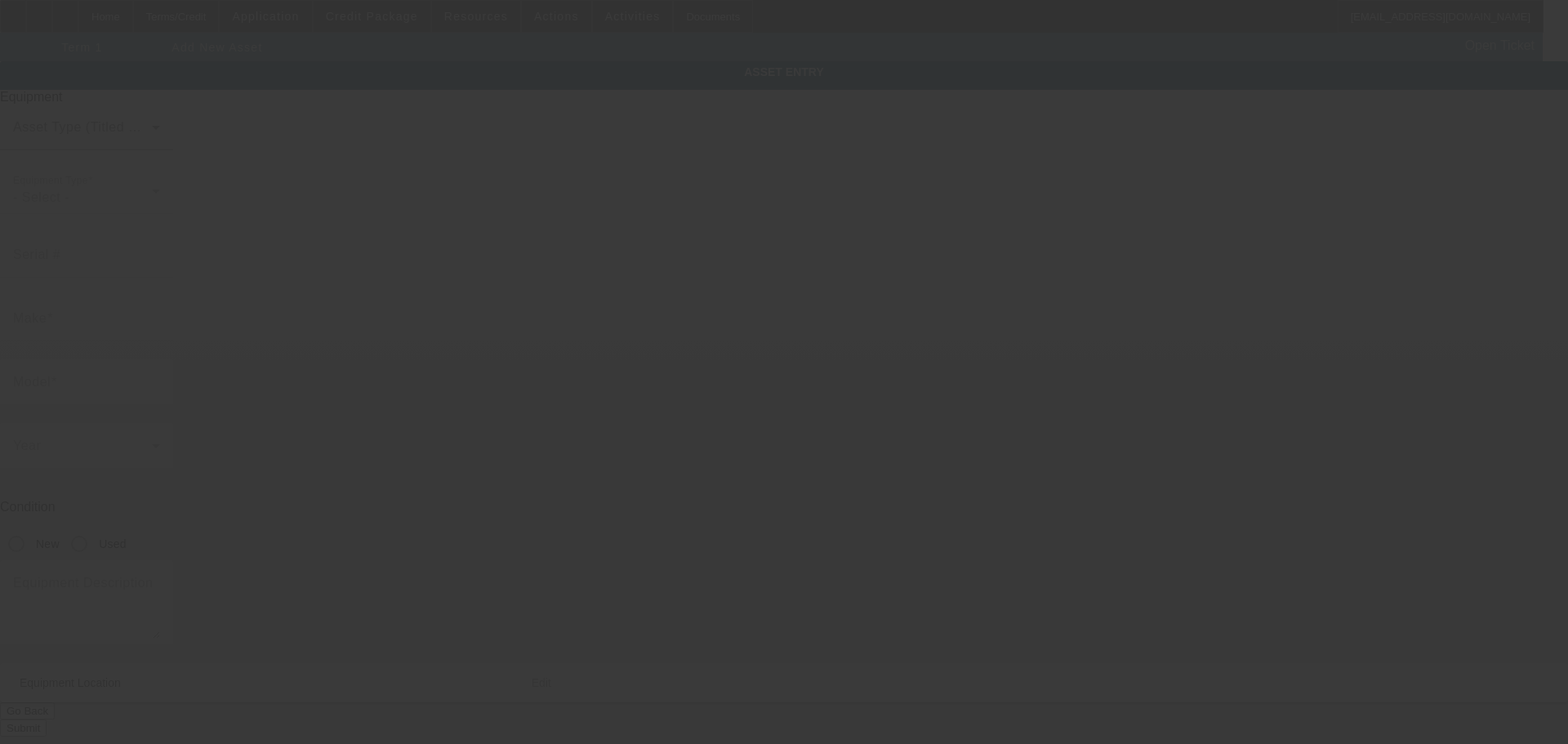
type input "1 103 St"
type input "[PERSON_NAME]"
type input "58730"
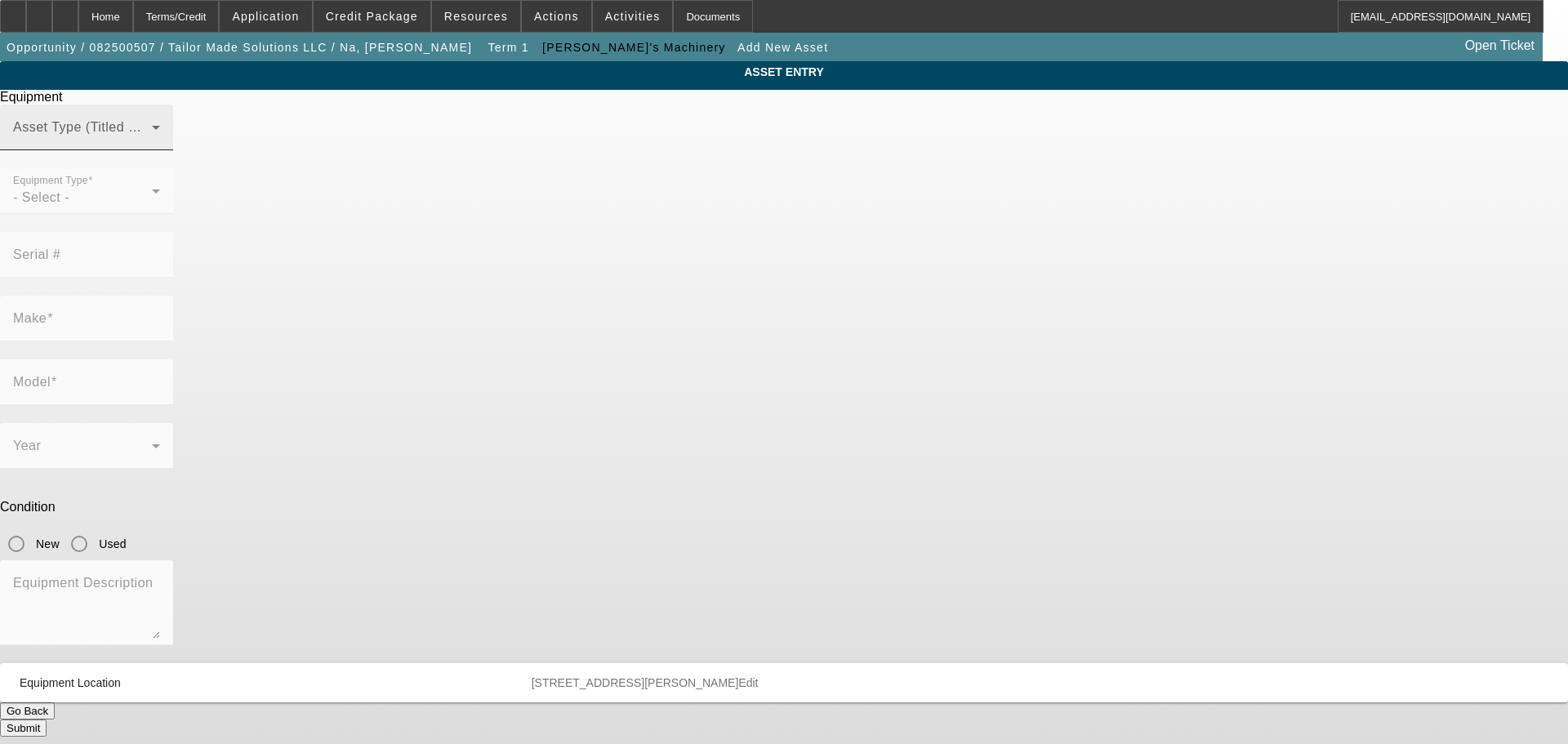
click at [152, 144] on span at bounding box center [82, 134] width 139 height 20
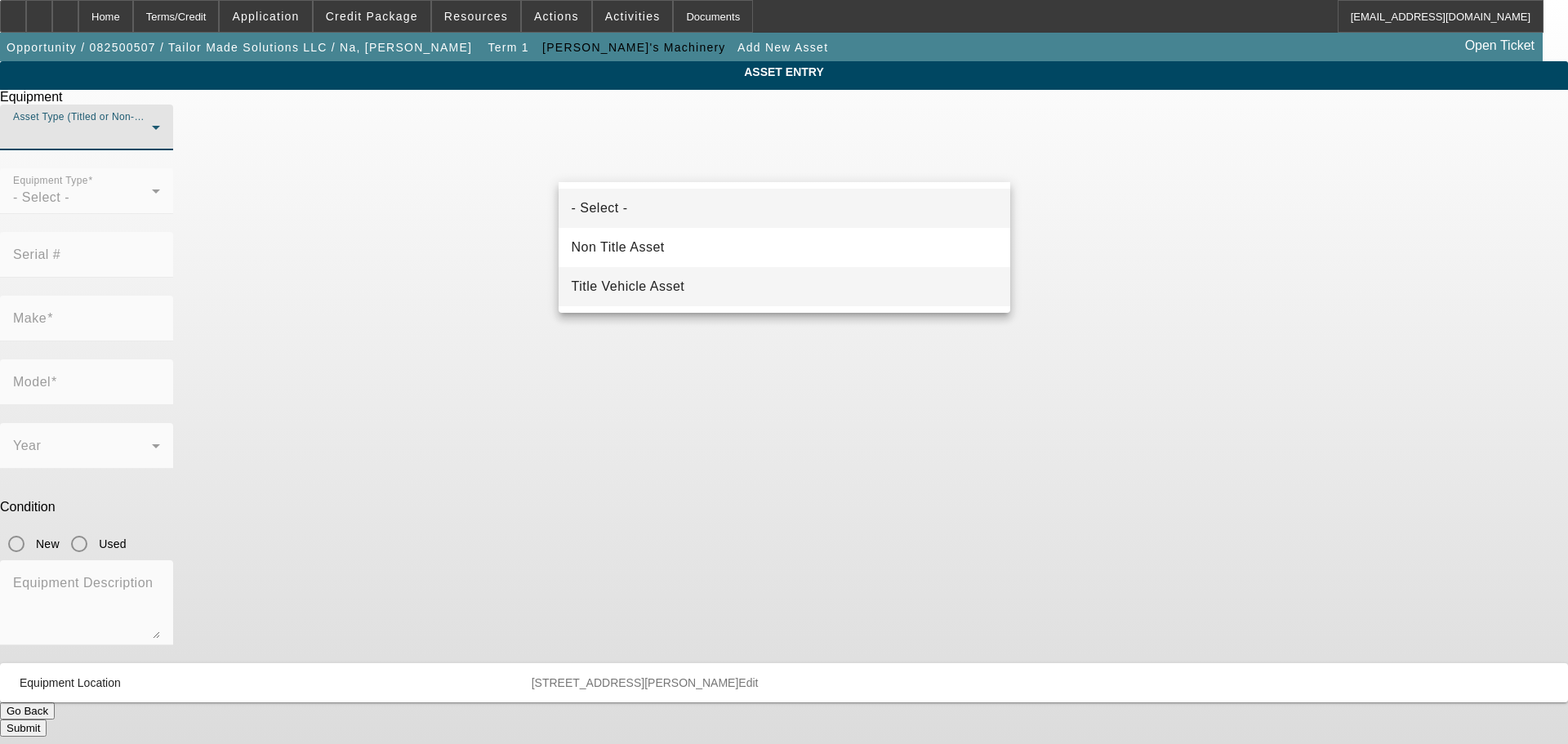
click at [652, 281] on span "Title Vehicle Asset" at bounding box center [628, 287] width 114 height 20
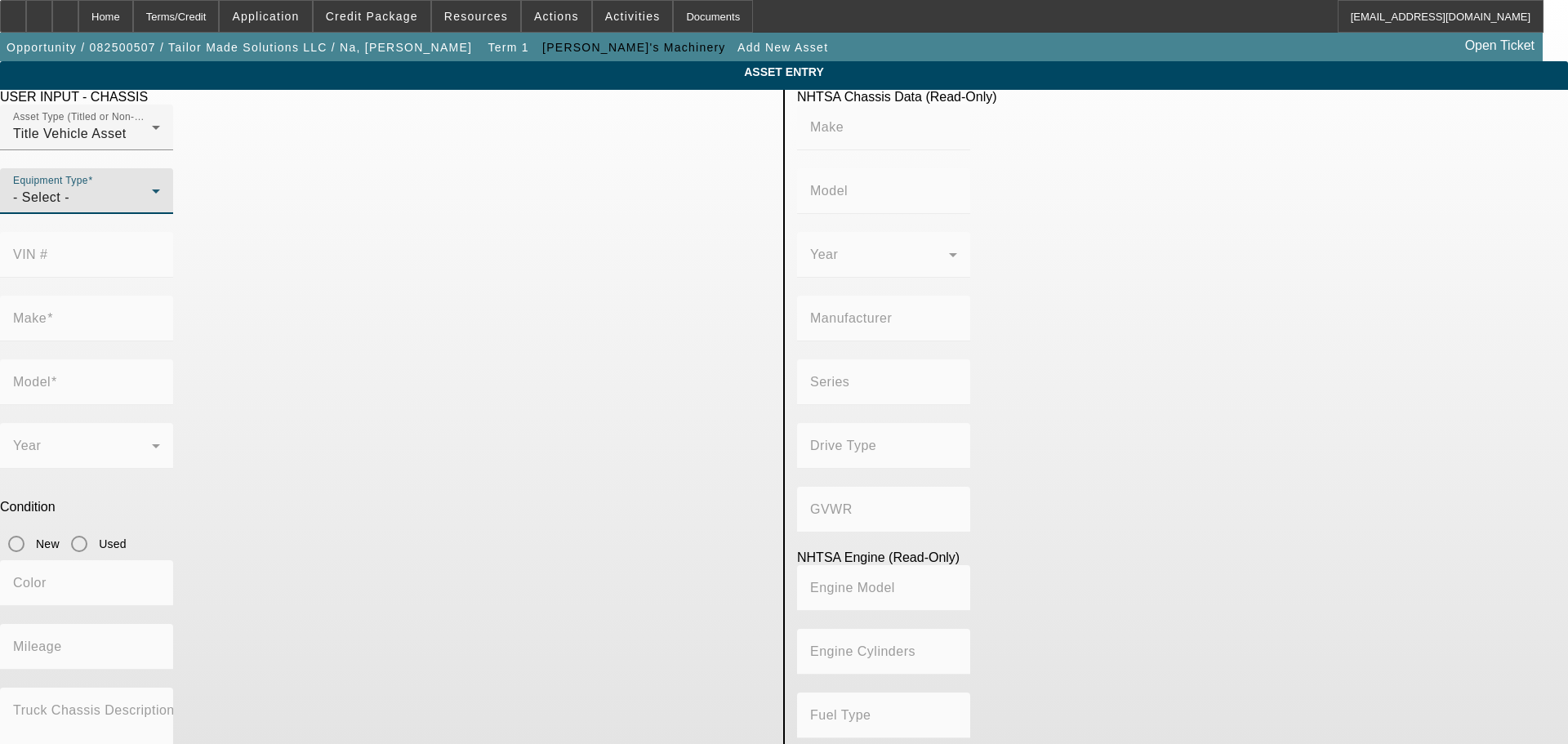
click at [160, 207] on div "- Select -" at bounding box center [86, 198] width 147 height 20
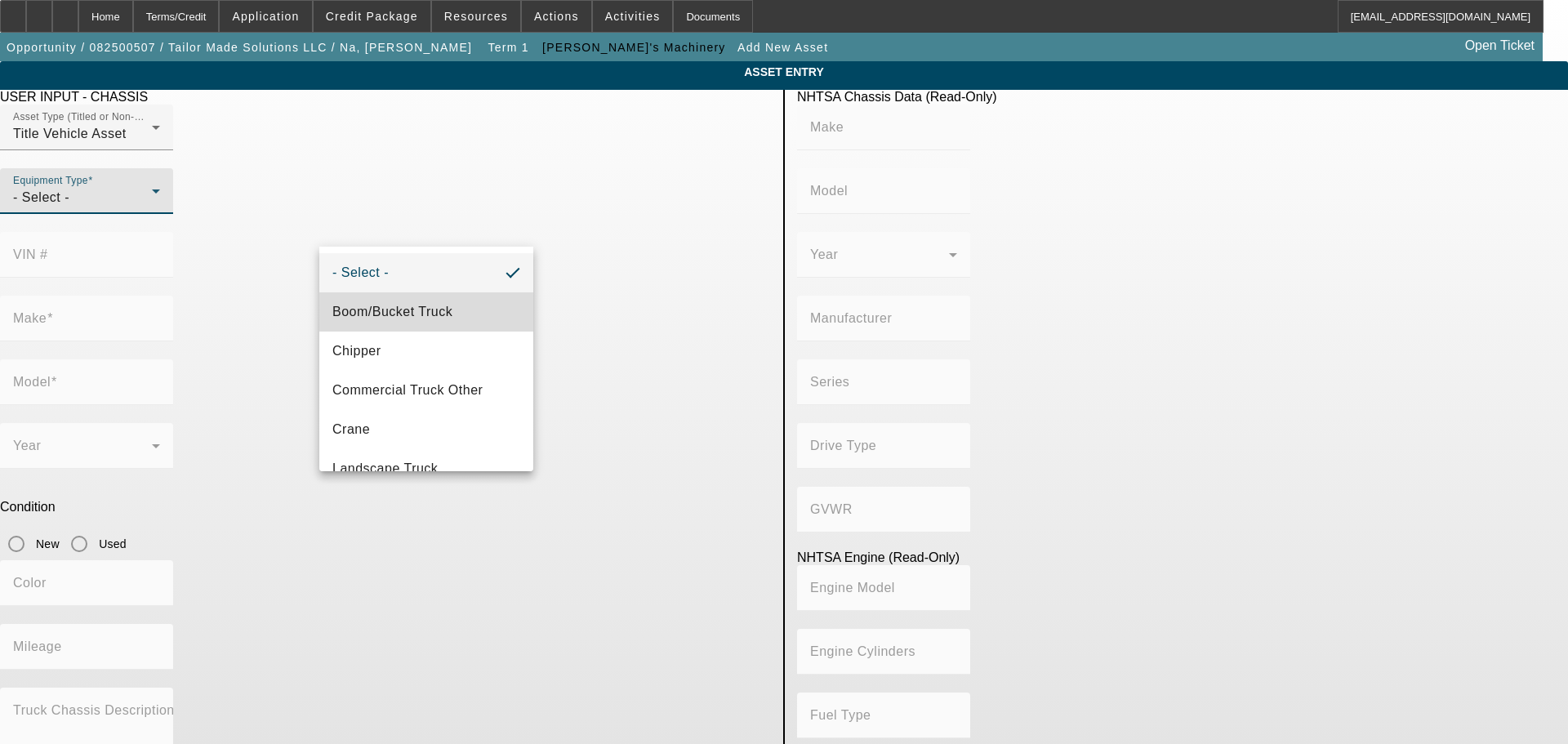
click at [452, 311] on span "Boom/Bucket Truck" at bounding box center [392, 312] width 120 height 20
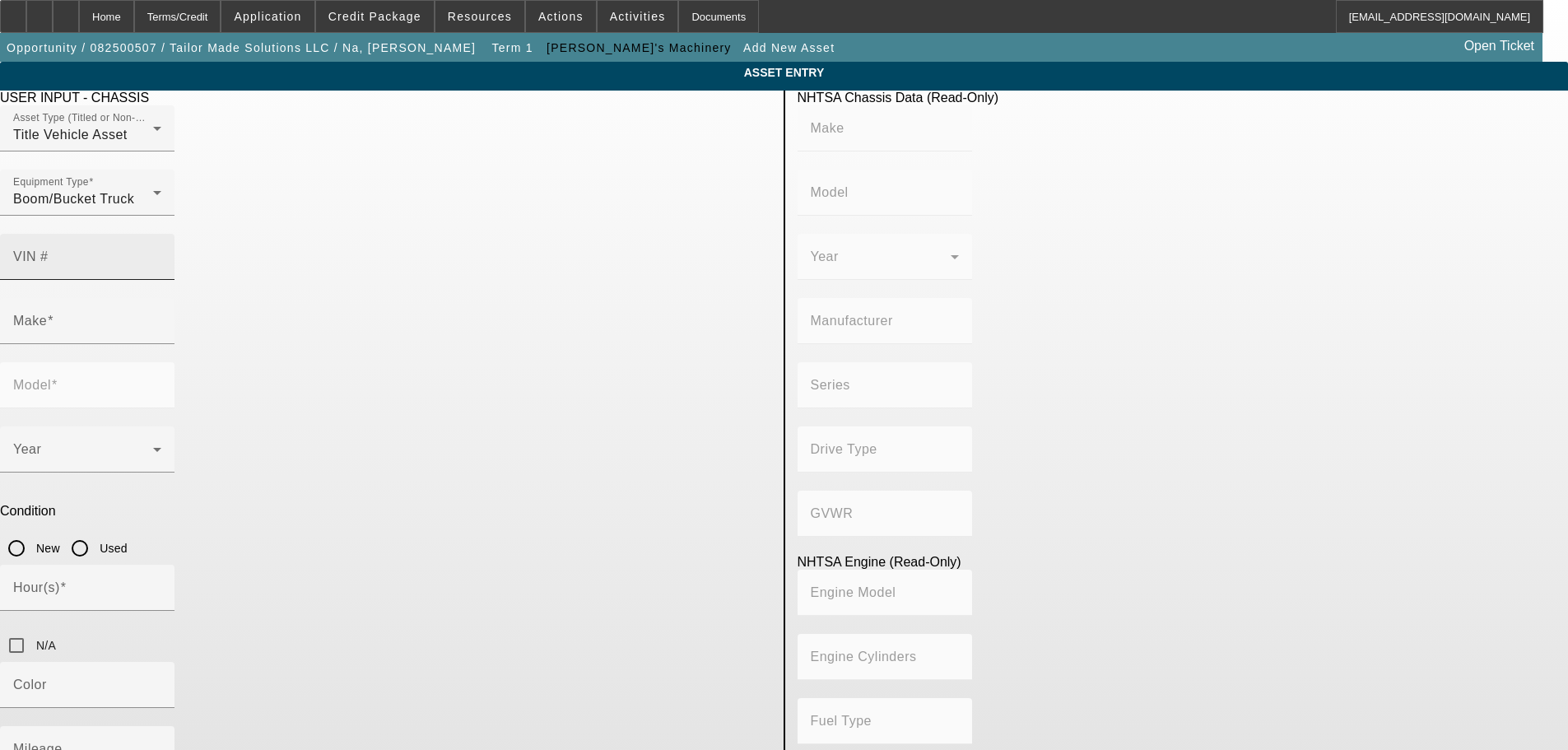
click at [161, 234] on div "VIN #" at bounding box center [87, 256] width 148 height 46
paste input "1FVDCXDT3EHFX9006"
type input "1FVDCXDT3EHFX9006"
type input "FREIGHTLINER"
type input "M2"
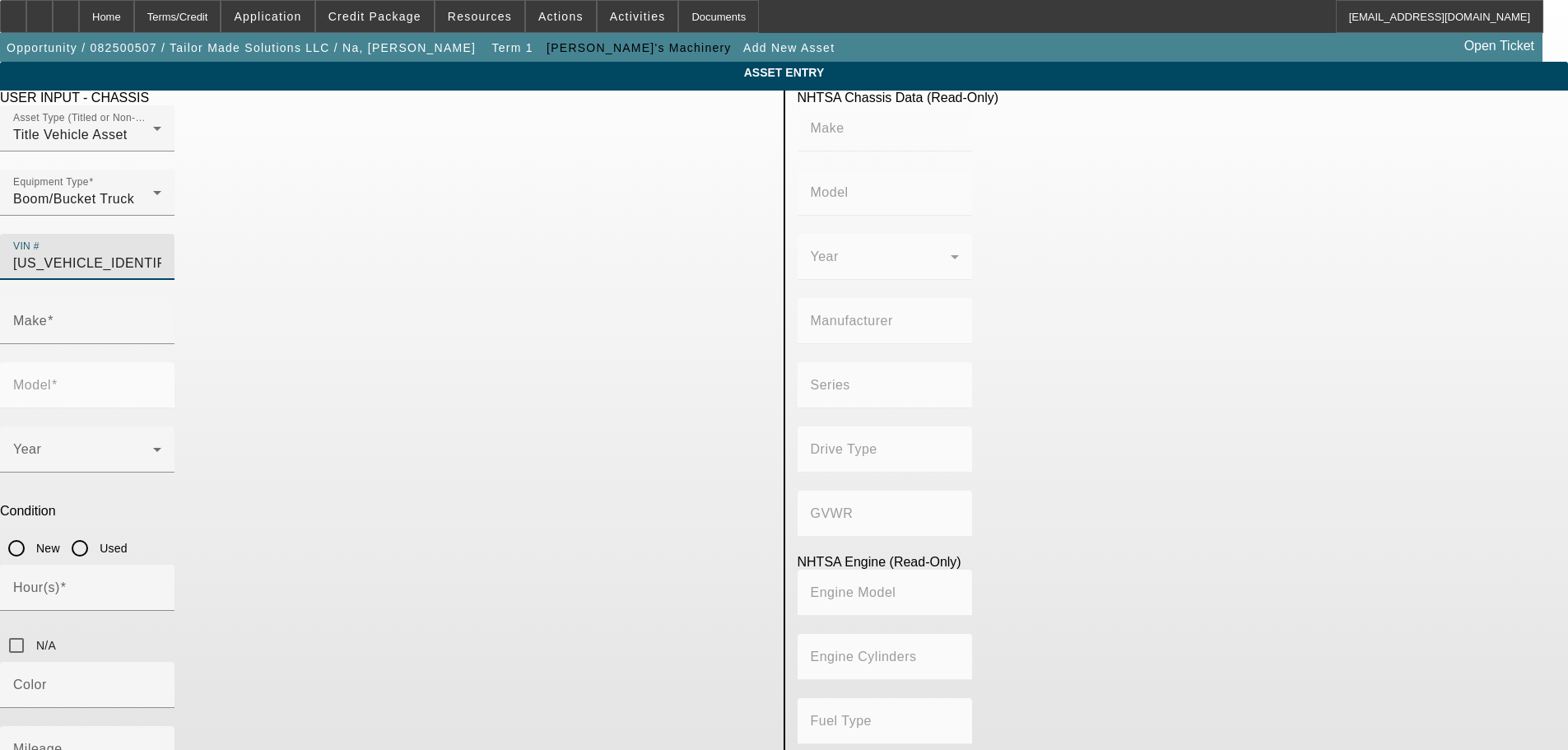
type input "DAIMLER TRUCK NORTH AMERICA LLC"
type input "106 Medium Duty"
type input "4WD/4-Wheel Drive/4x4"
type input "Class 7: 26,001 - 33,000 lb (11,794 - 14,969 kg)"
type input "Cummins ISB"
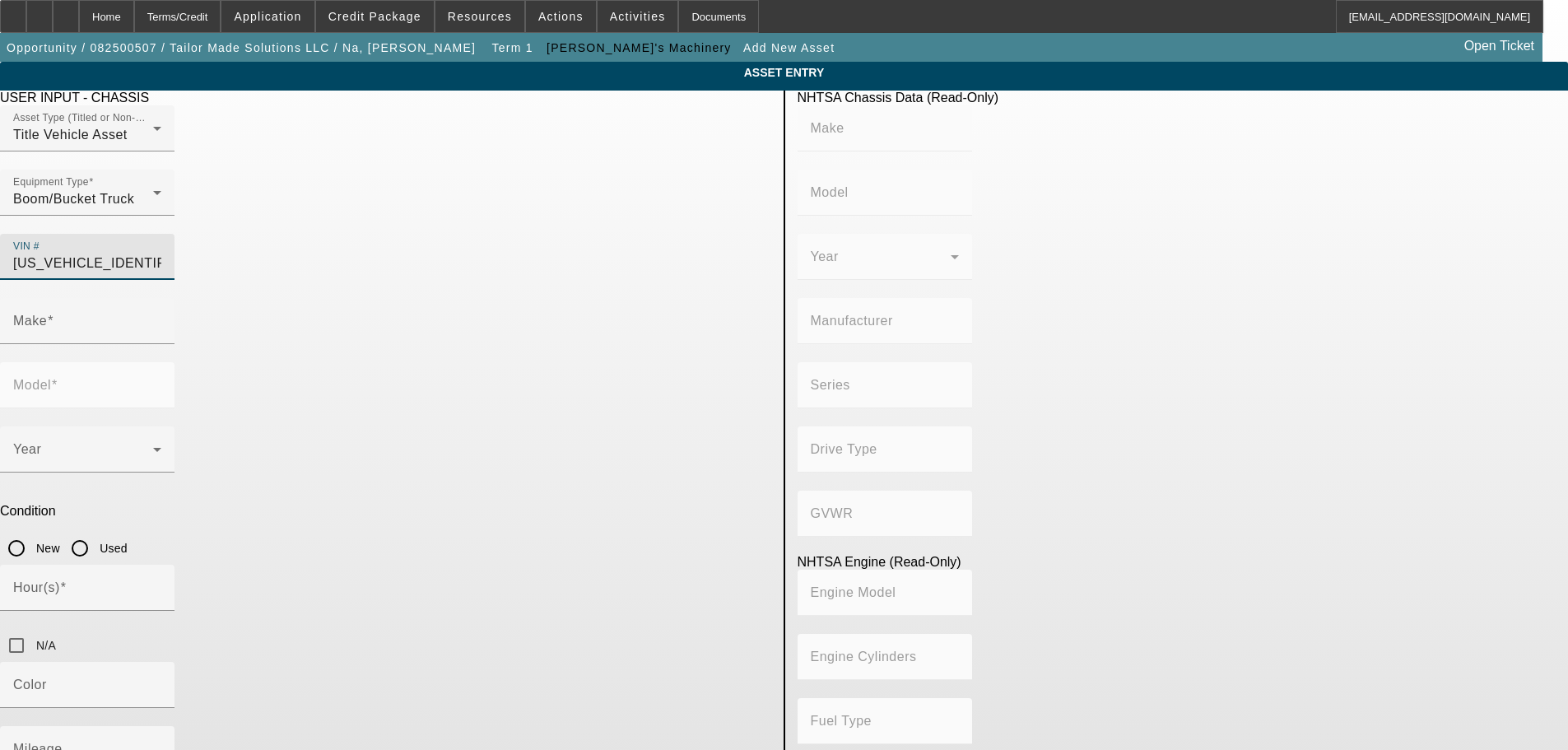
type input "6"
type input "Diesel"
type input "408.85908543470"
type input "6.7"
type input "FREIGHTLINER"
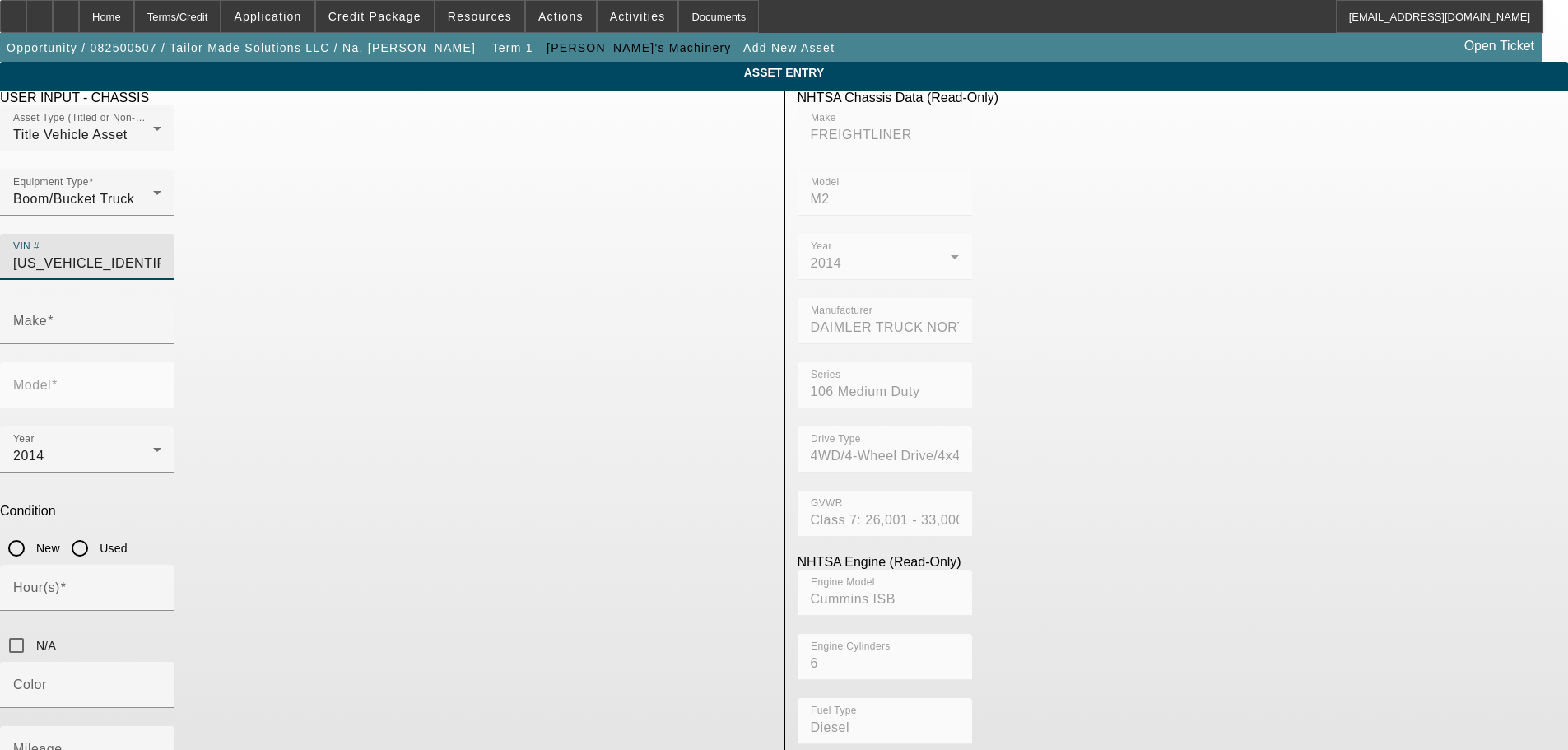
type input "M2"
type input "1FVDCXDT3EHFX9006"
click at [96, 532] on input "Used" at bounding box center [80, 549] width 33 height 33
radio input "true"
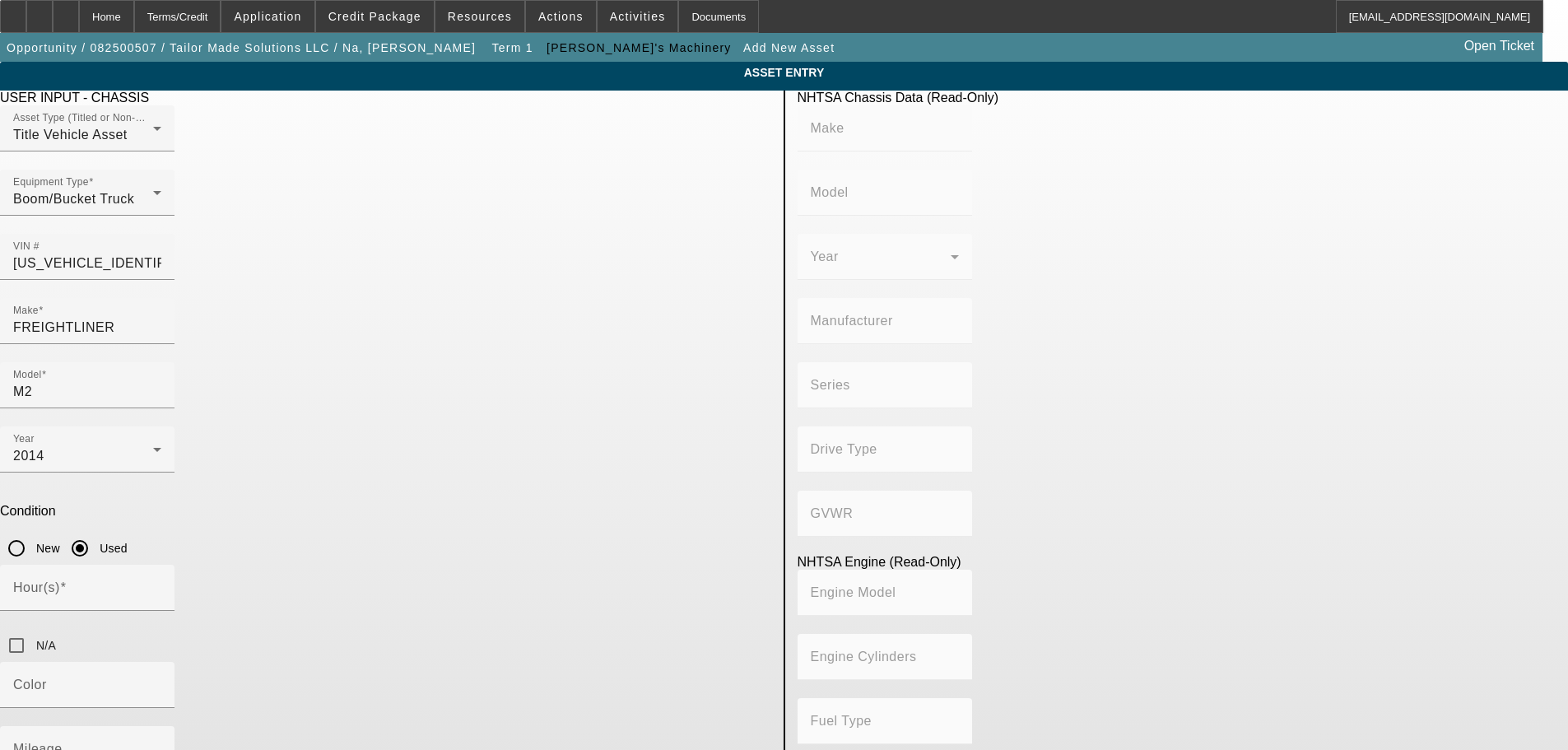
type input "FREIGHTLINER"
type input "M2"
type input "DAIMLER TRUCK NORTH AMERICA LLC"
type input "106 Medium Duty"
type input "4WD/4-Wheel Drive/4x4"
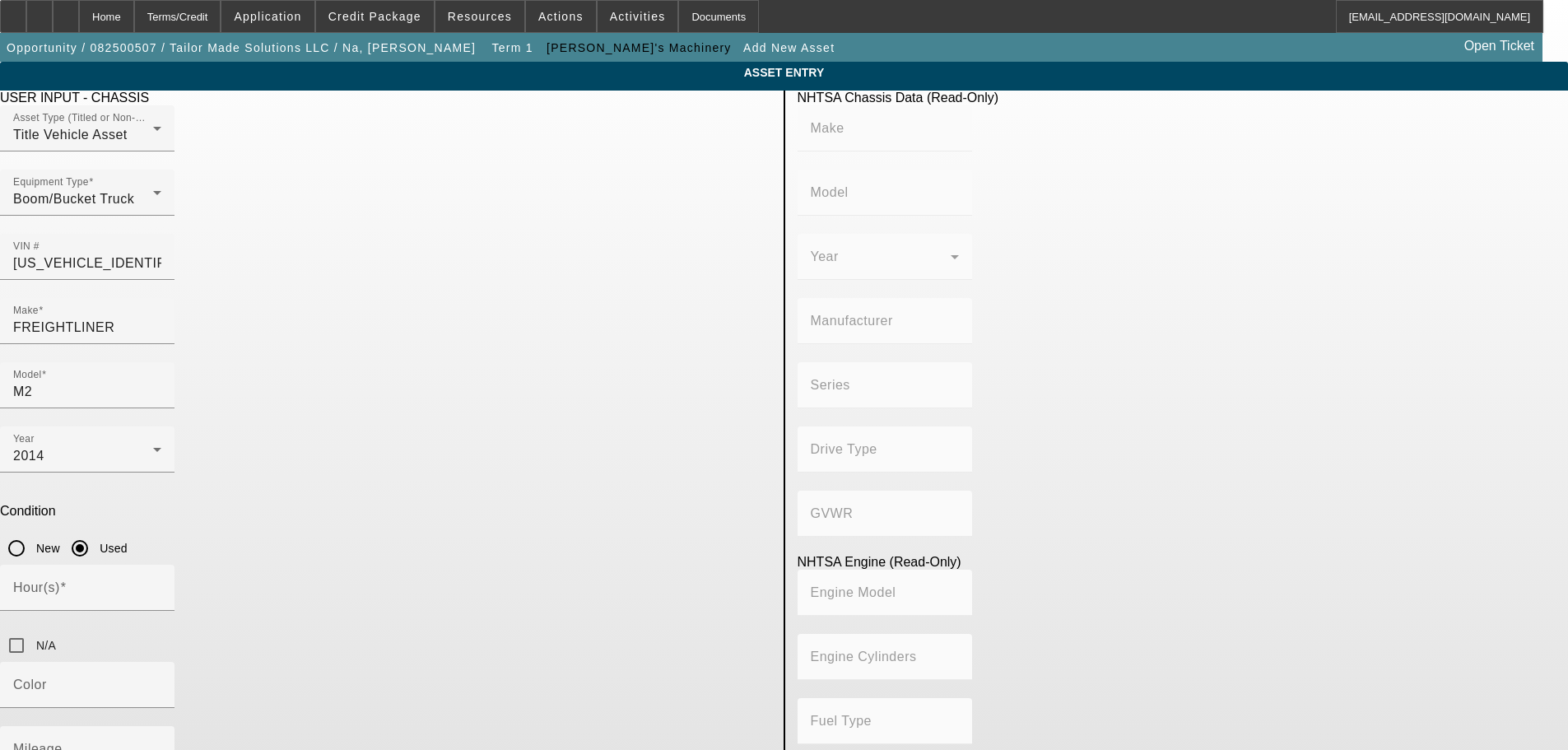
type input "Class 7: 26,001 - 33,000 lb (11,794 - 14,969 kg)"
type input "Cummins ISB"
type input "6"
type input "Diesel"
type input "408.85908543470"
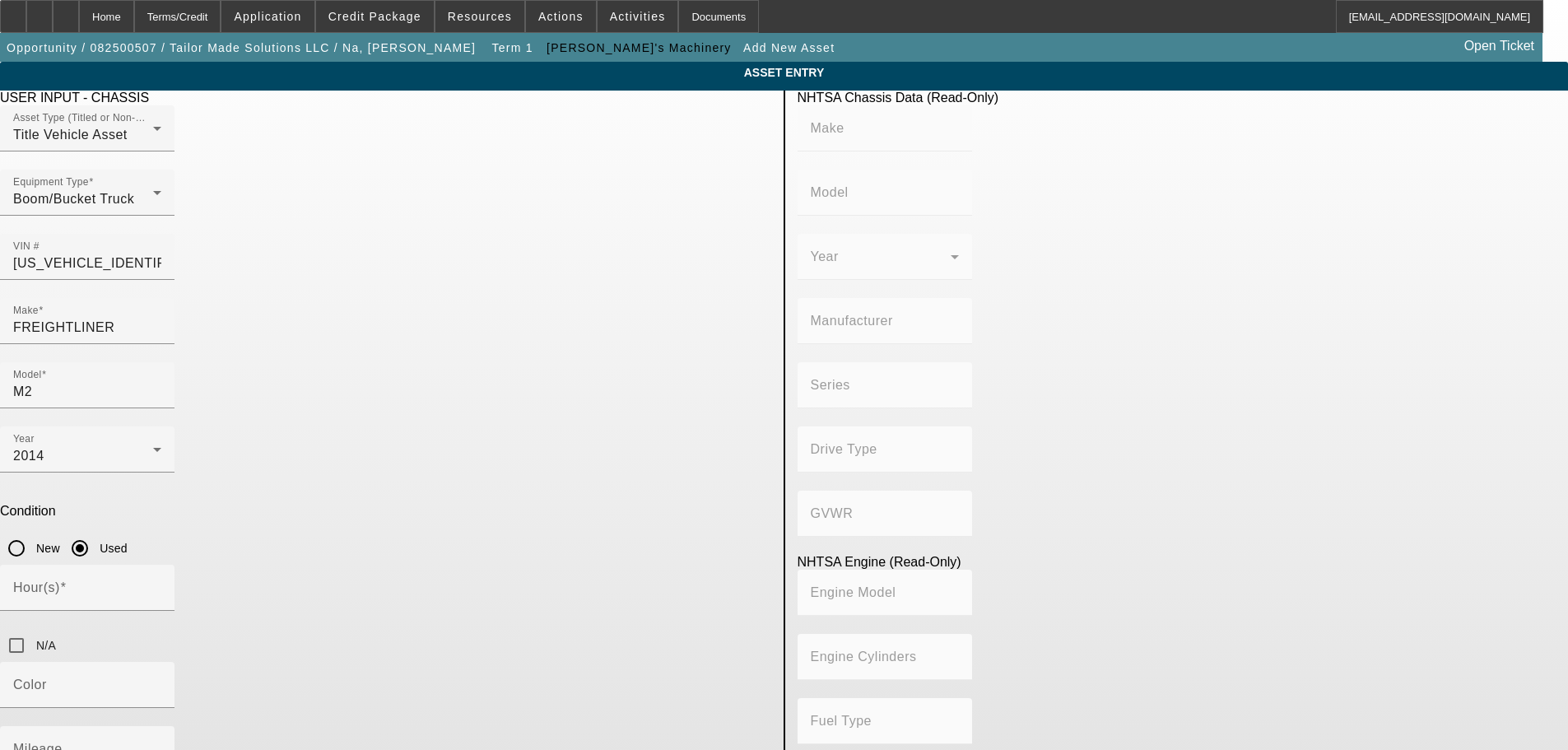
type input "6.7"
click at [33, 629] on input "N/A" at bounding box center [16, 646] width 33 height 33
checkbox input "true"
click at [161, 745] on input "Mileage" at bounding box center [87, 755] width 148 height 20
type input "59956"
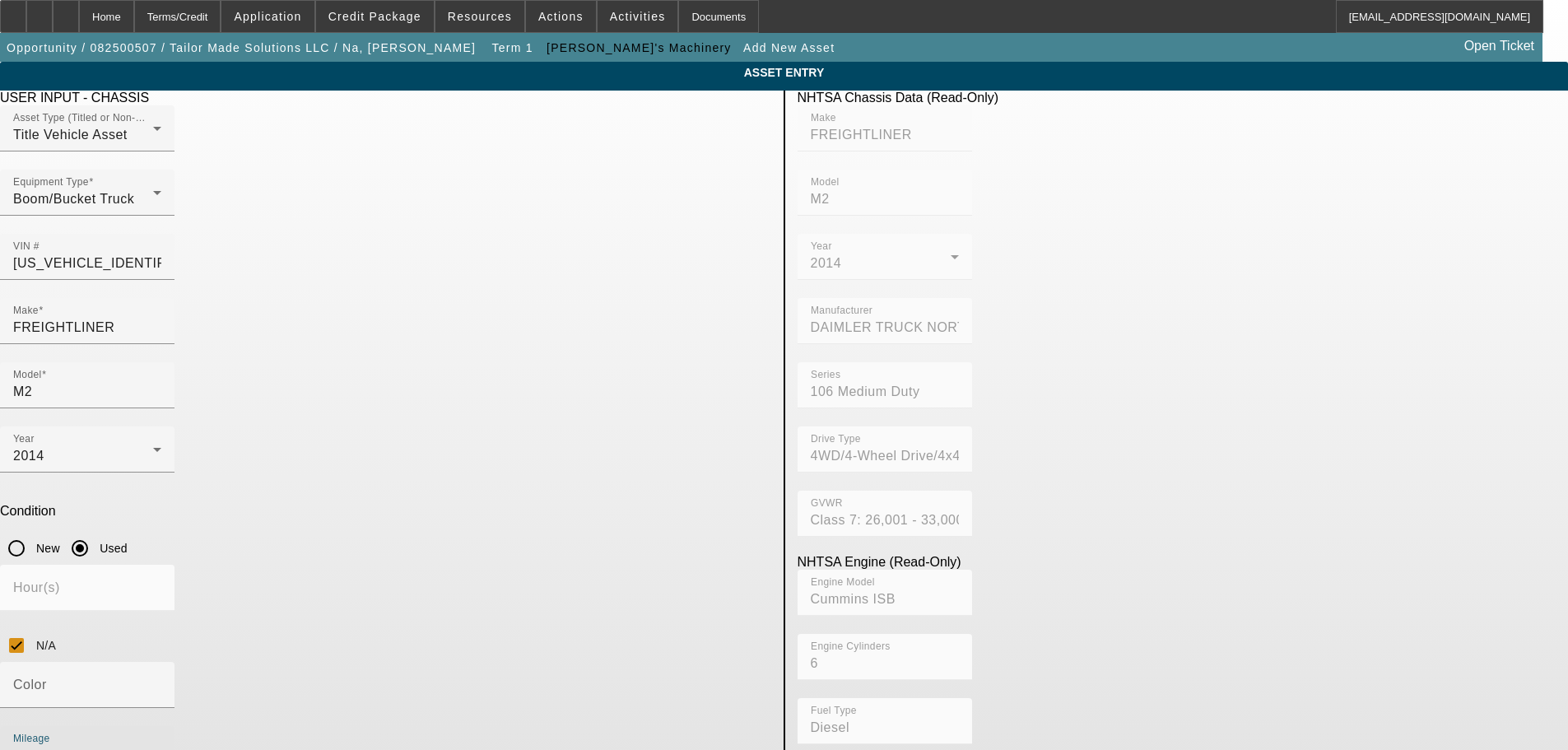
click at [115, 489] on app-asset-collateral-manage "ASSET ENTRY USER INPUT - CHASSIS Asset Type (Titled or Non-Titled) Title Vehicl…" at bounding box center [784, 522] width 1568 height 922
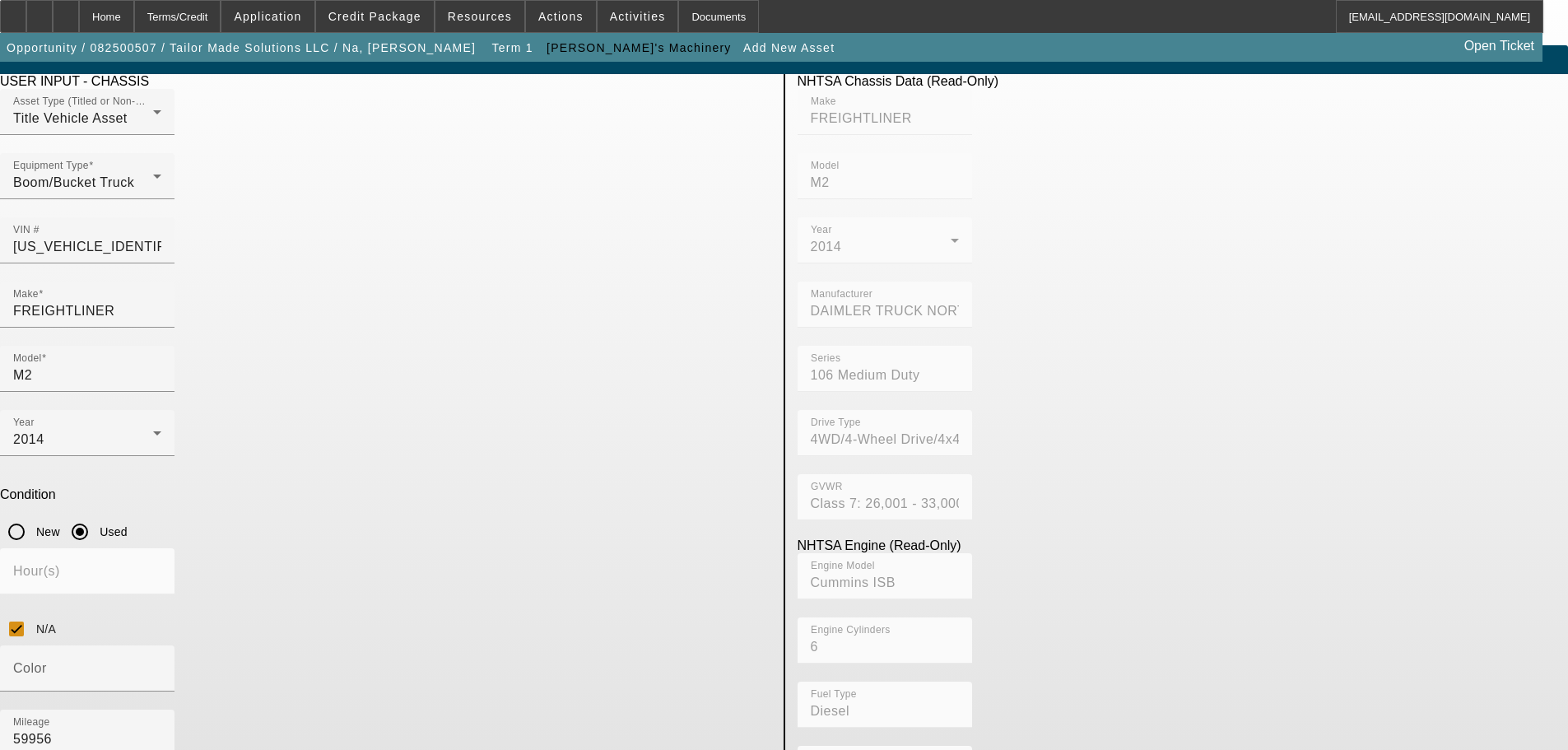
scroll to position [31, 0]
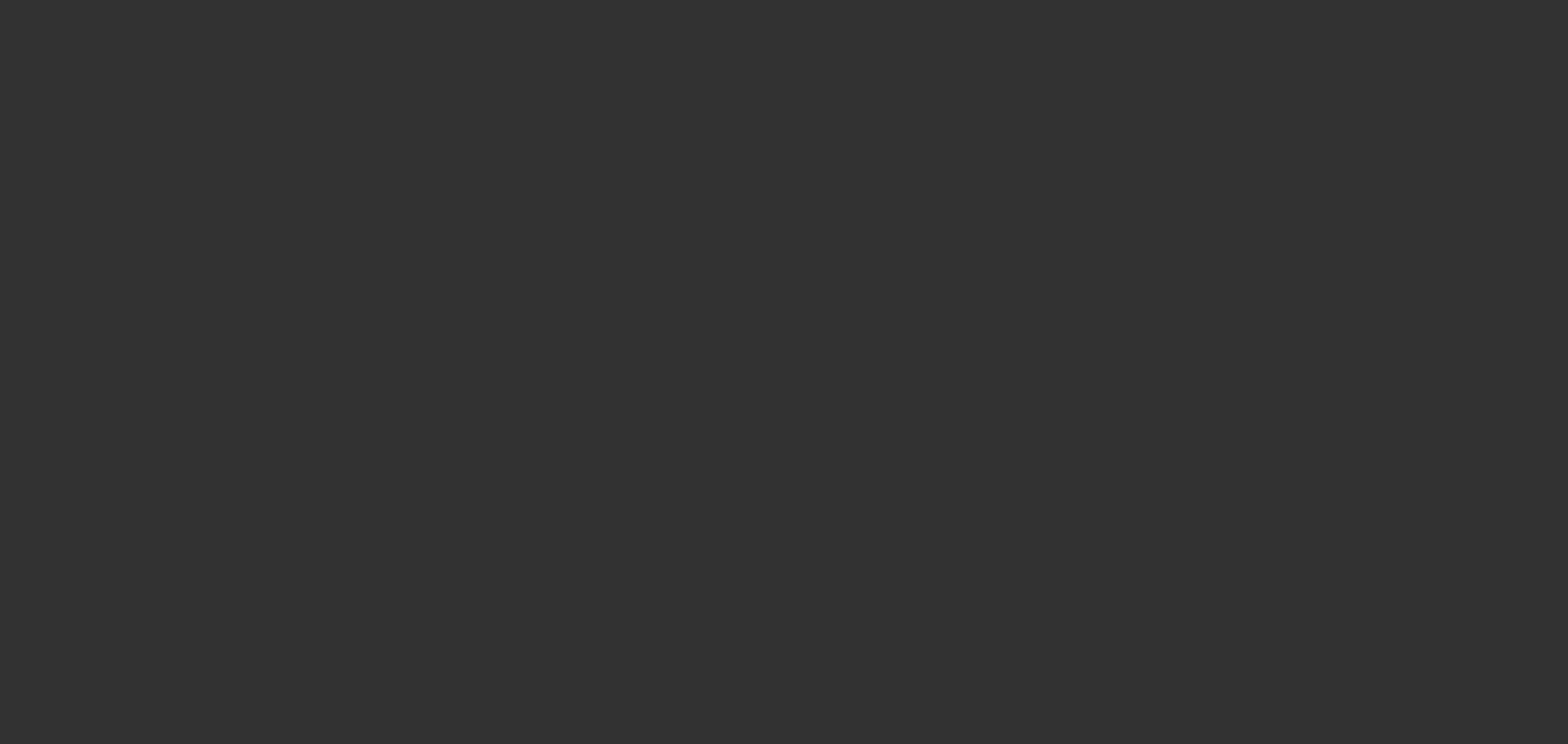
type input "$105,000.00"
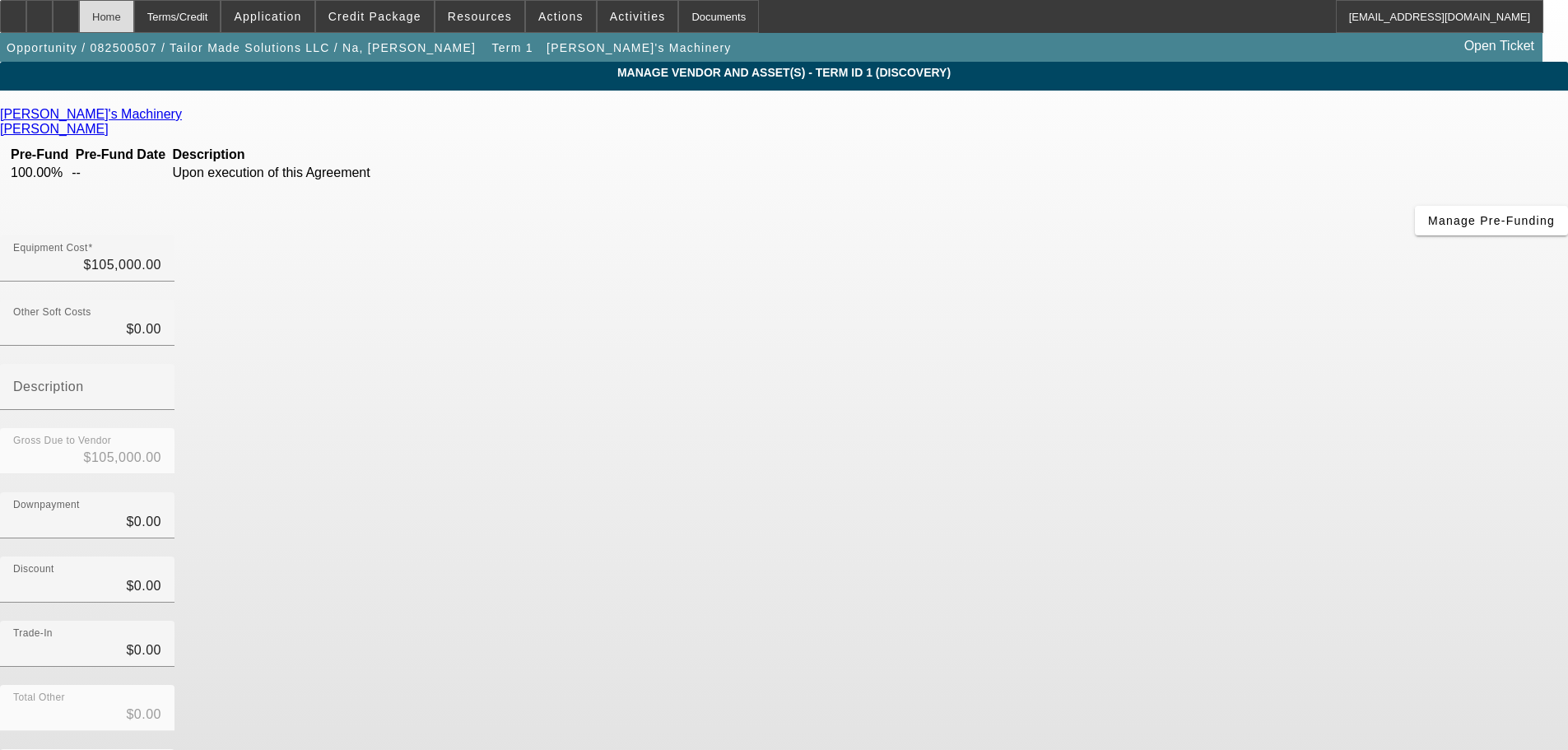
click at [135, 19] on div "Home" at bounding box center [106, 16] width 55 height 33
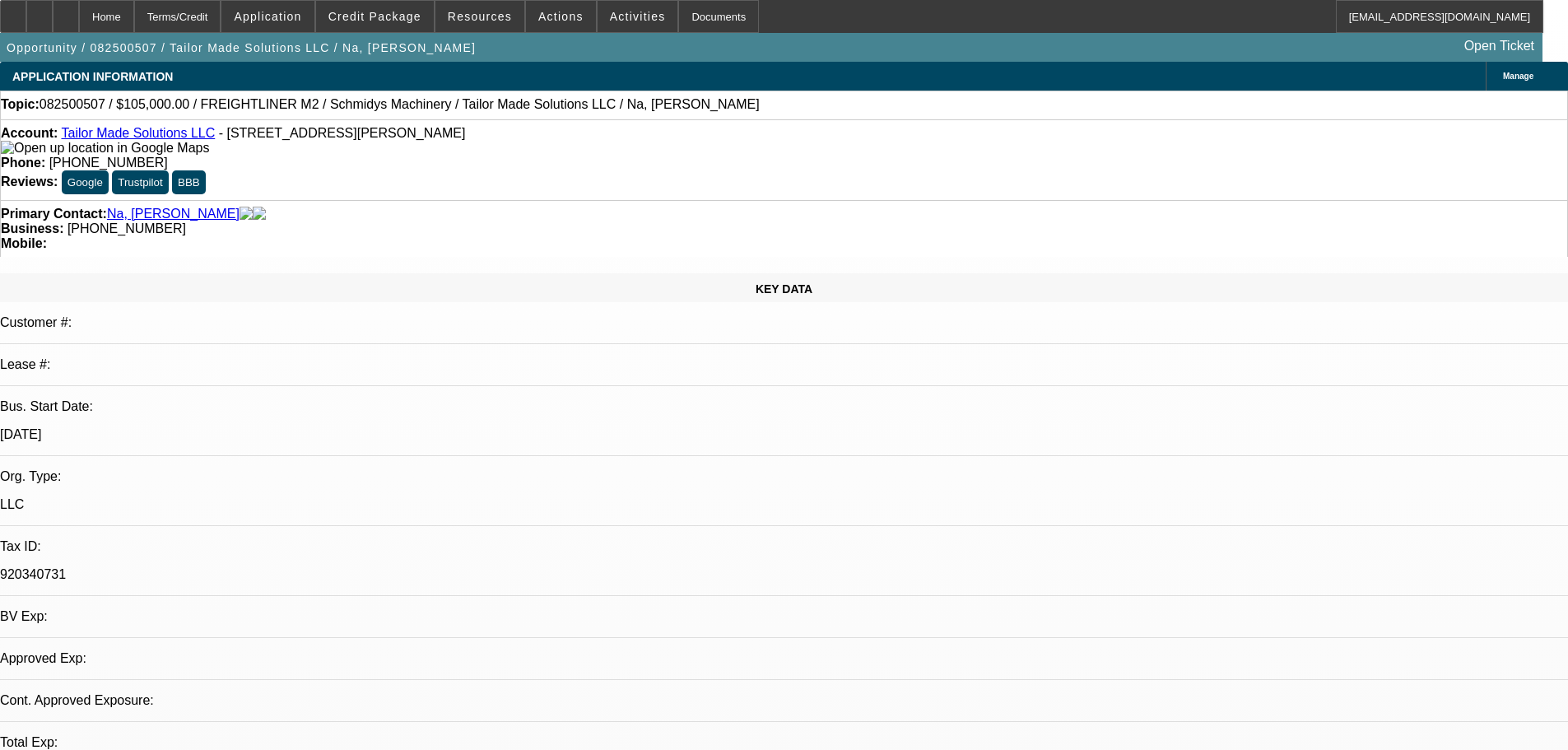
select select "0"
select select "2"
select select "0"
select select "6"
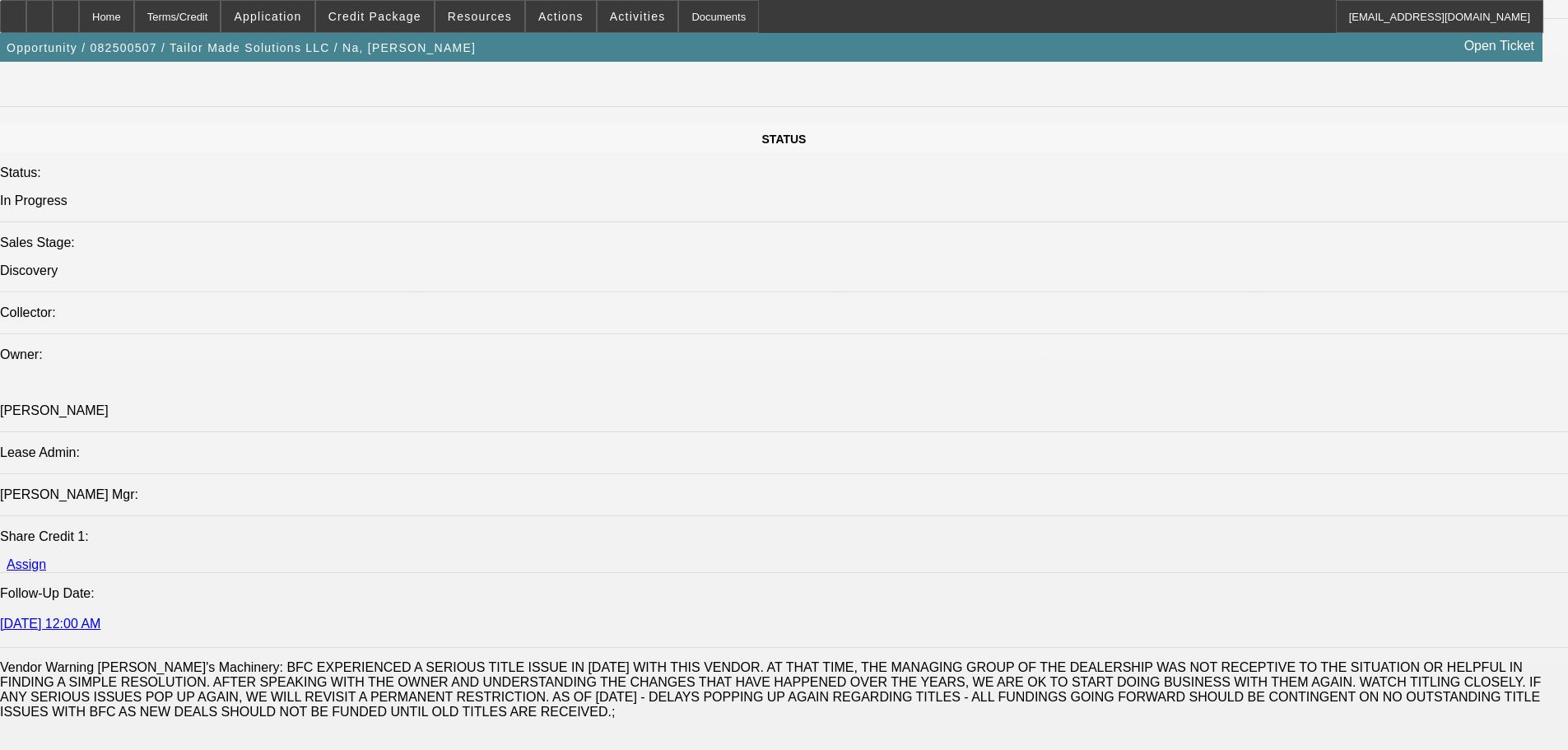
scroll to position [1893, 0]
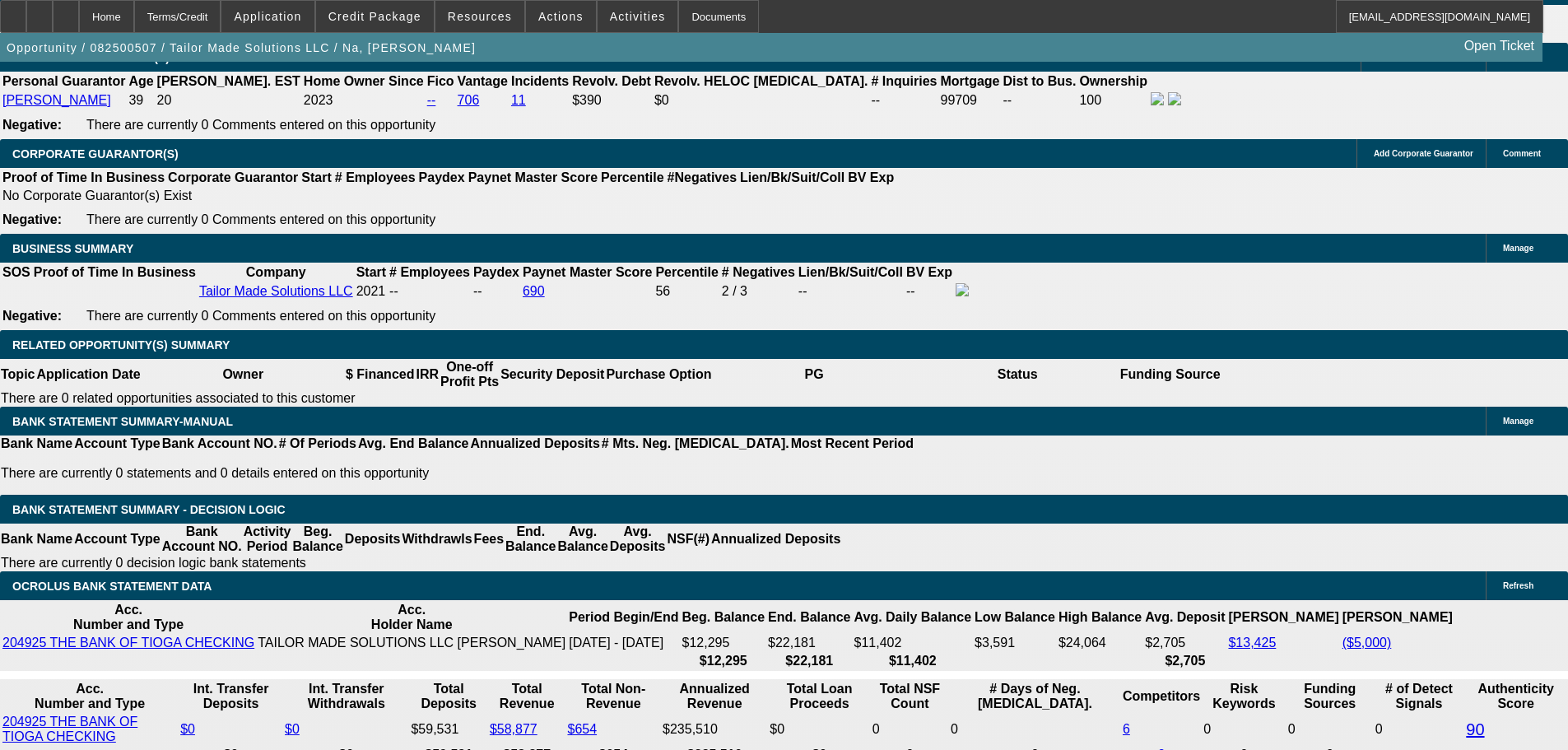
scroll to position [2552, 0]
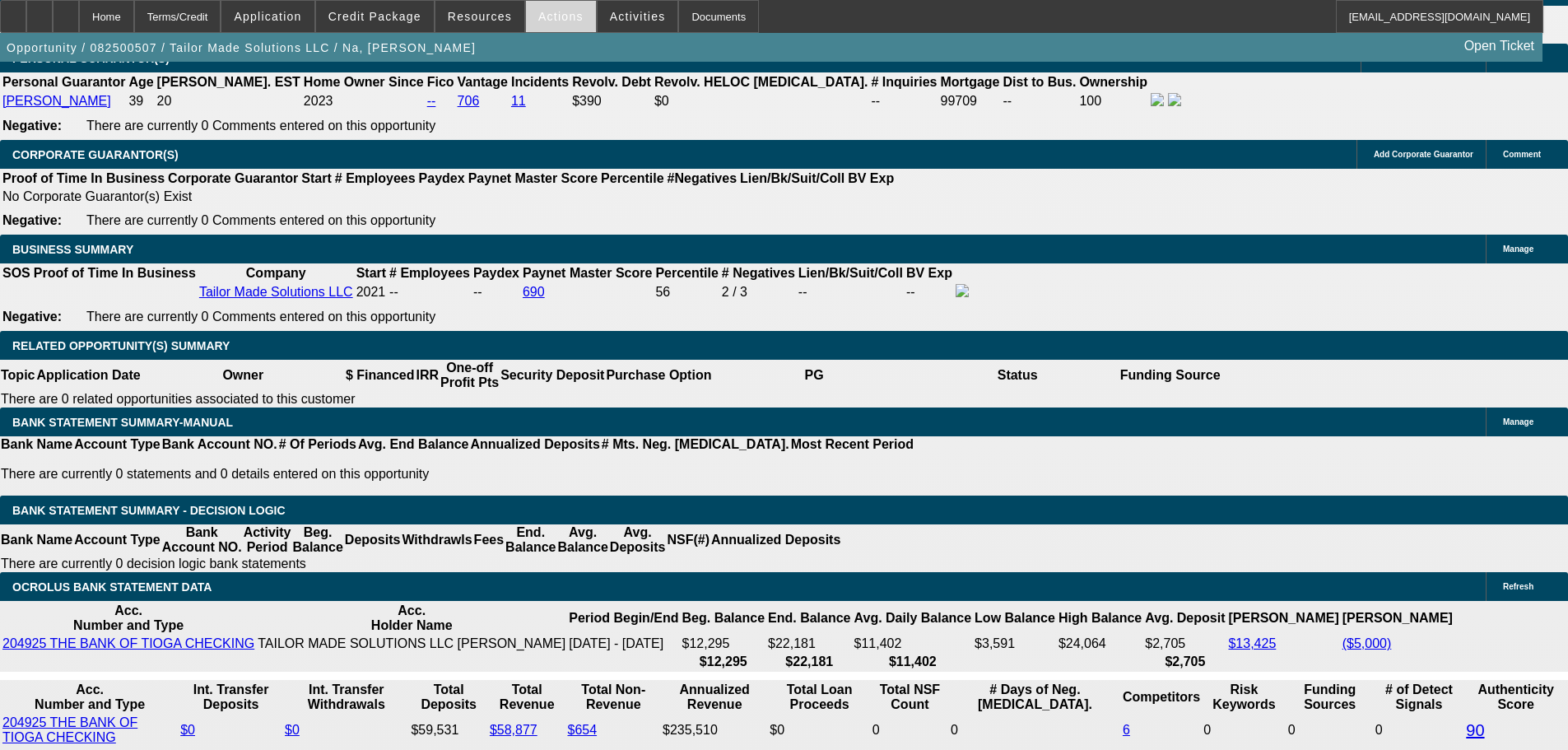
click at [535, 26] on span at bounding box center [561, 16] width 70 height 39
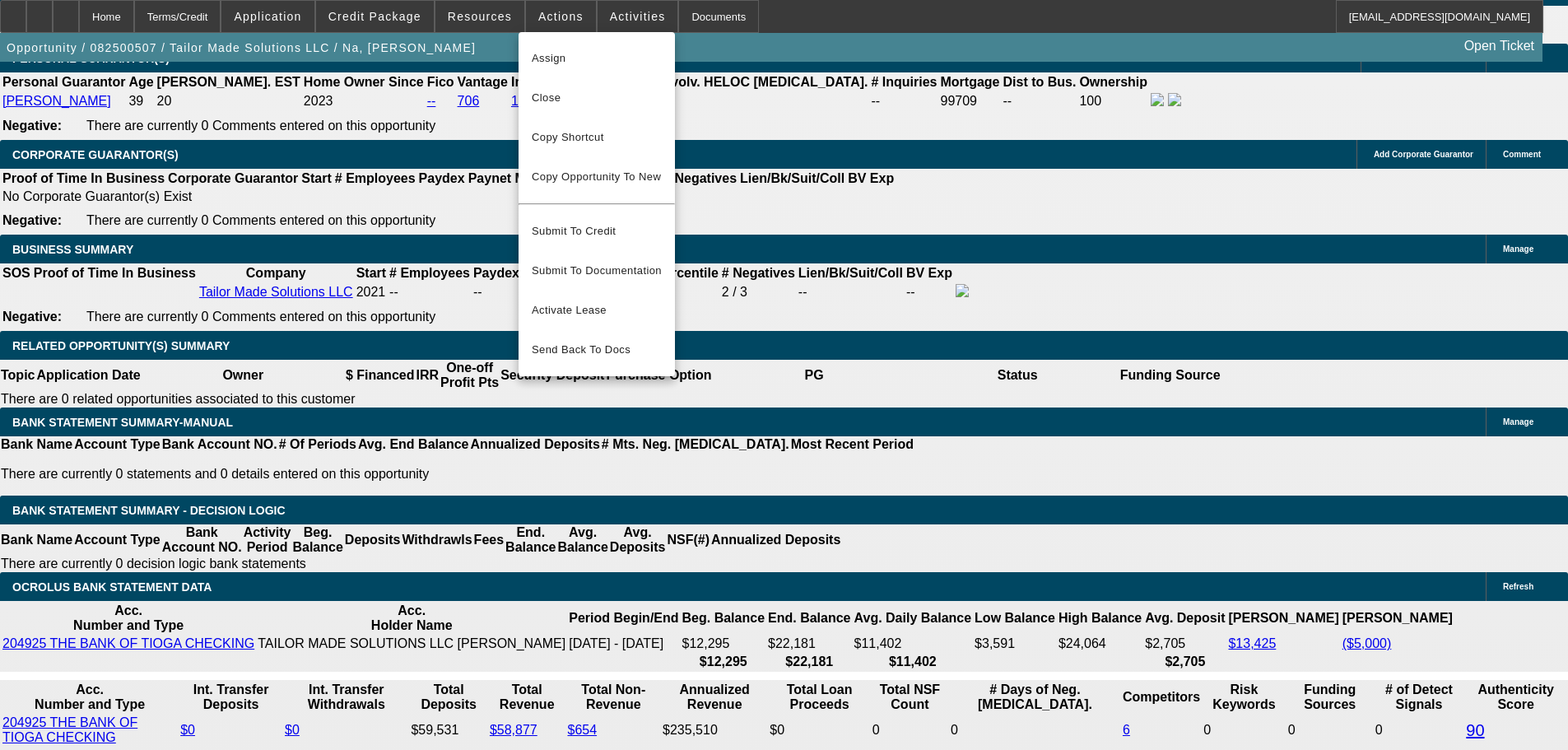
click at [536, 26] on div at bounding box center [784, 375] width 1568 height 750
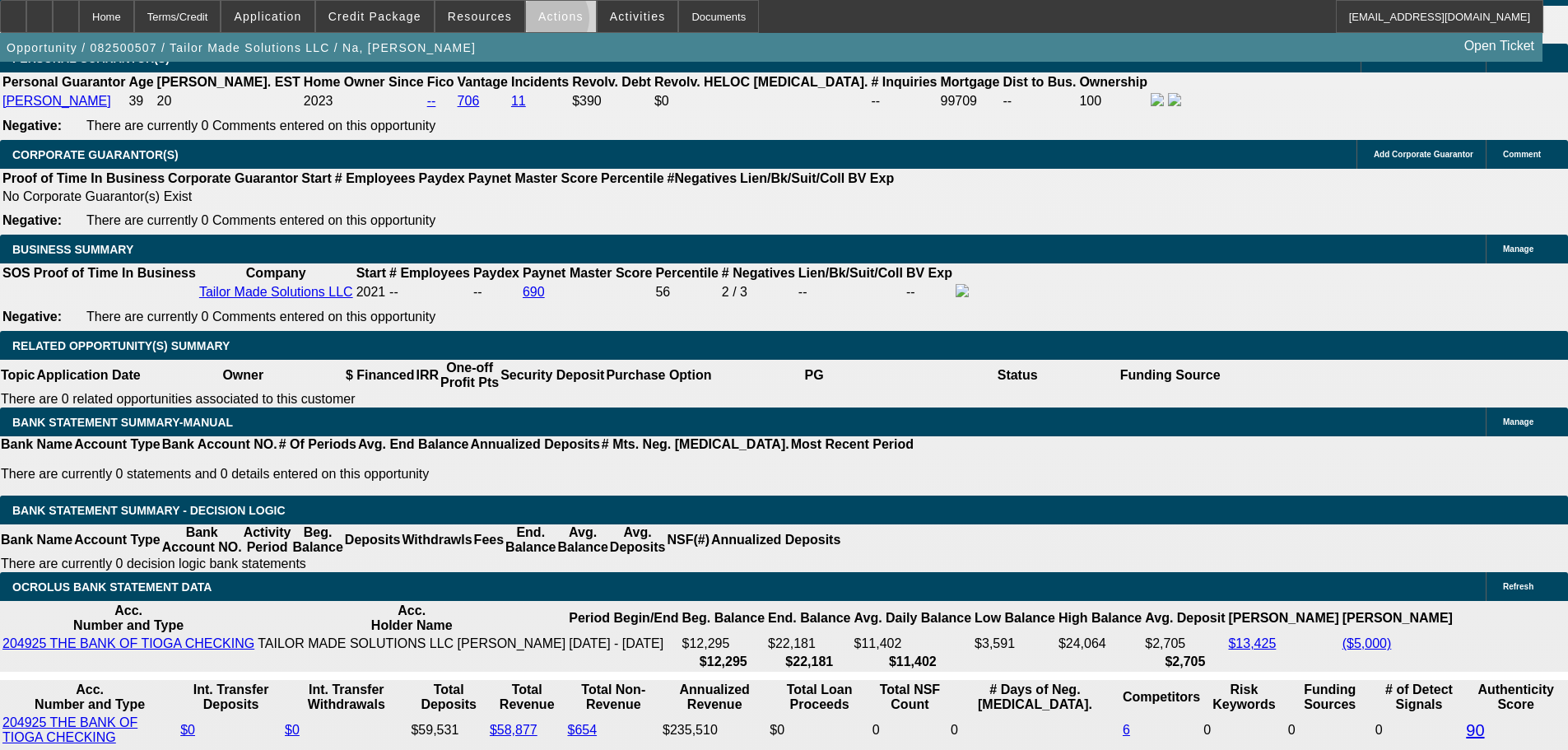
click at [540, 22] on span "Actions" at bounding box center [561, 16] width 45 height 13
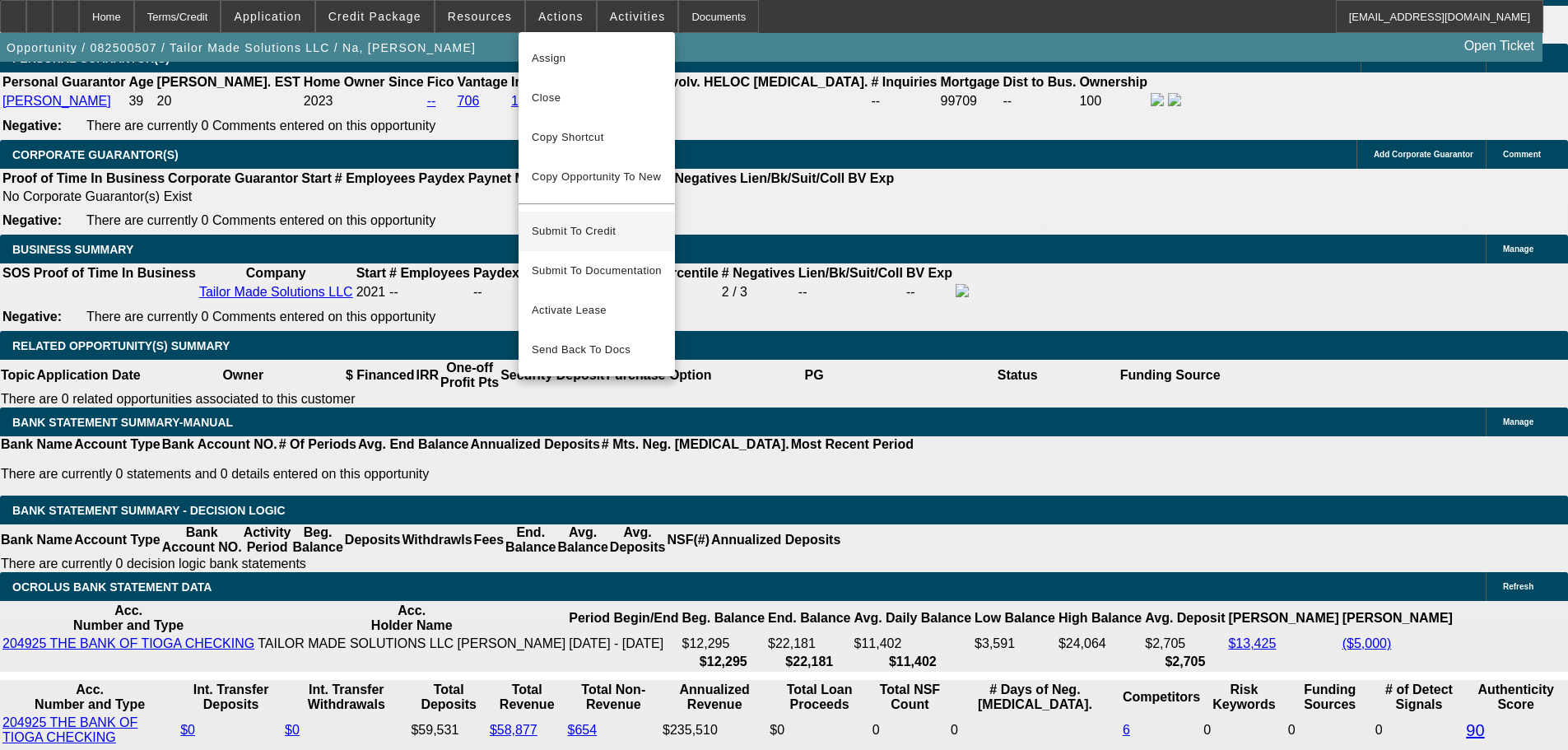
click at [577, 222] on span "Submit To Credit" at bounding box center [597, 232] width 130 height 20
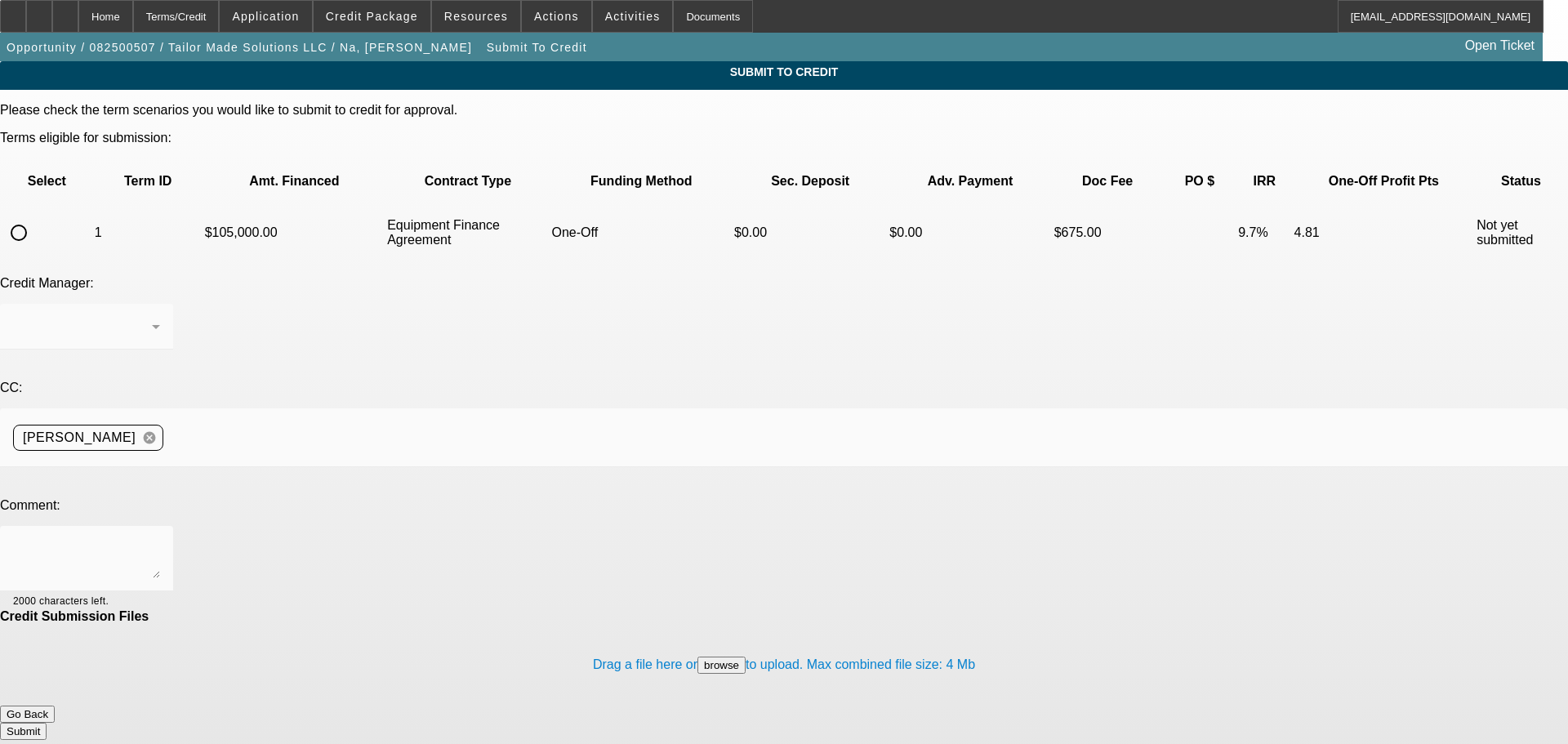
click at [35, 216] on input "radio" at bounding box center [19, 233] width 33 height 33
radio input "true"
click at [160, 539] on textarea at bounding box center [86, 558] width 147 height 39
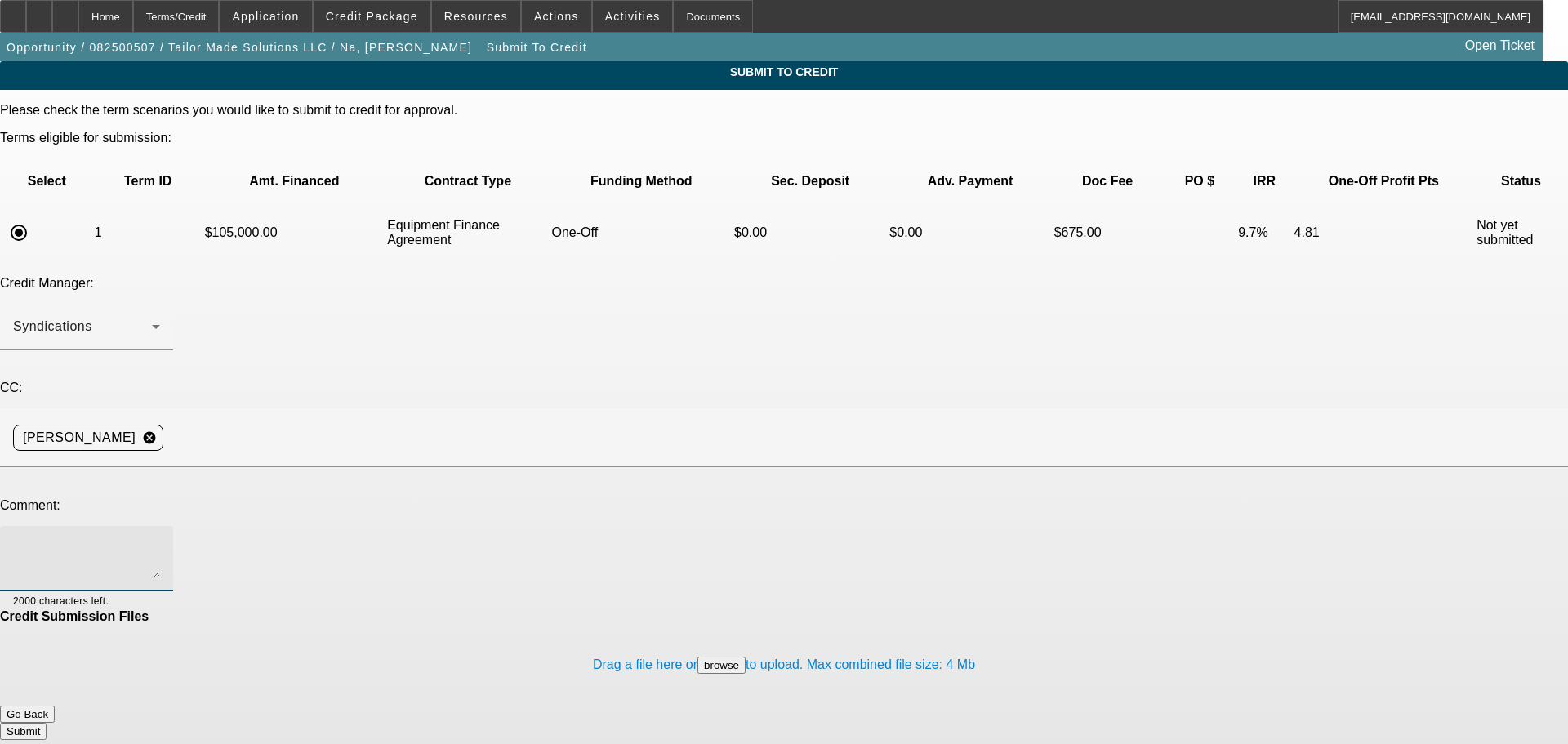
type textarea "s"
type textarea "please send to Leaf for approval."
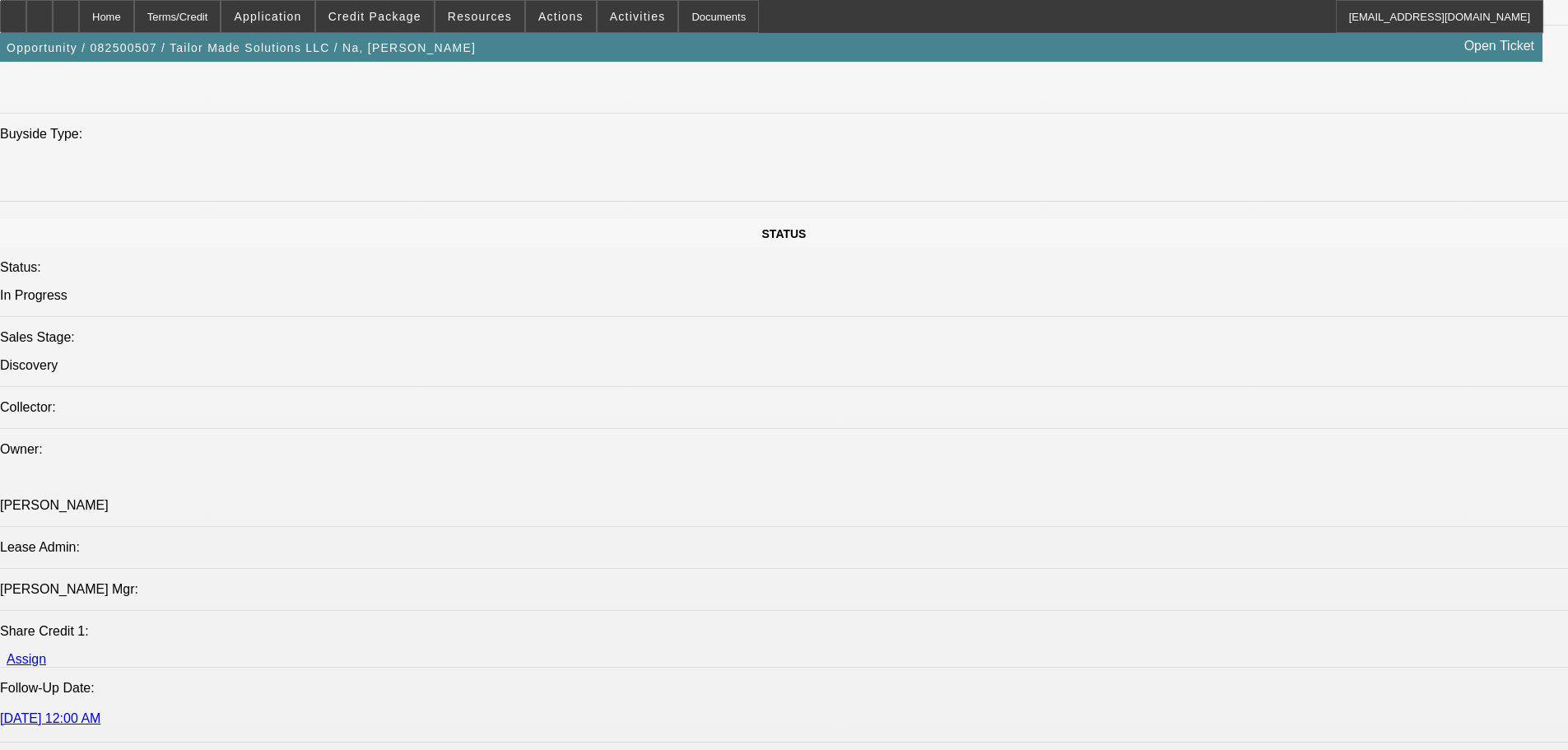
select select "0"
select select "2"
select select "0"
select select "6"
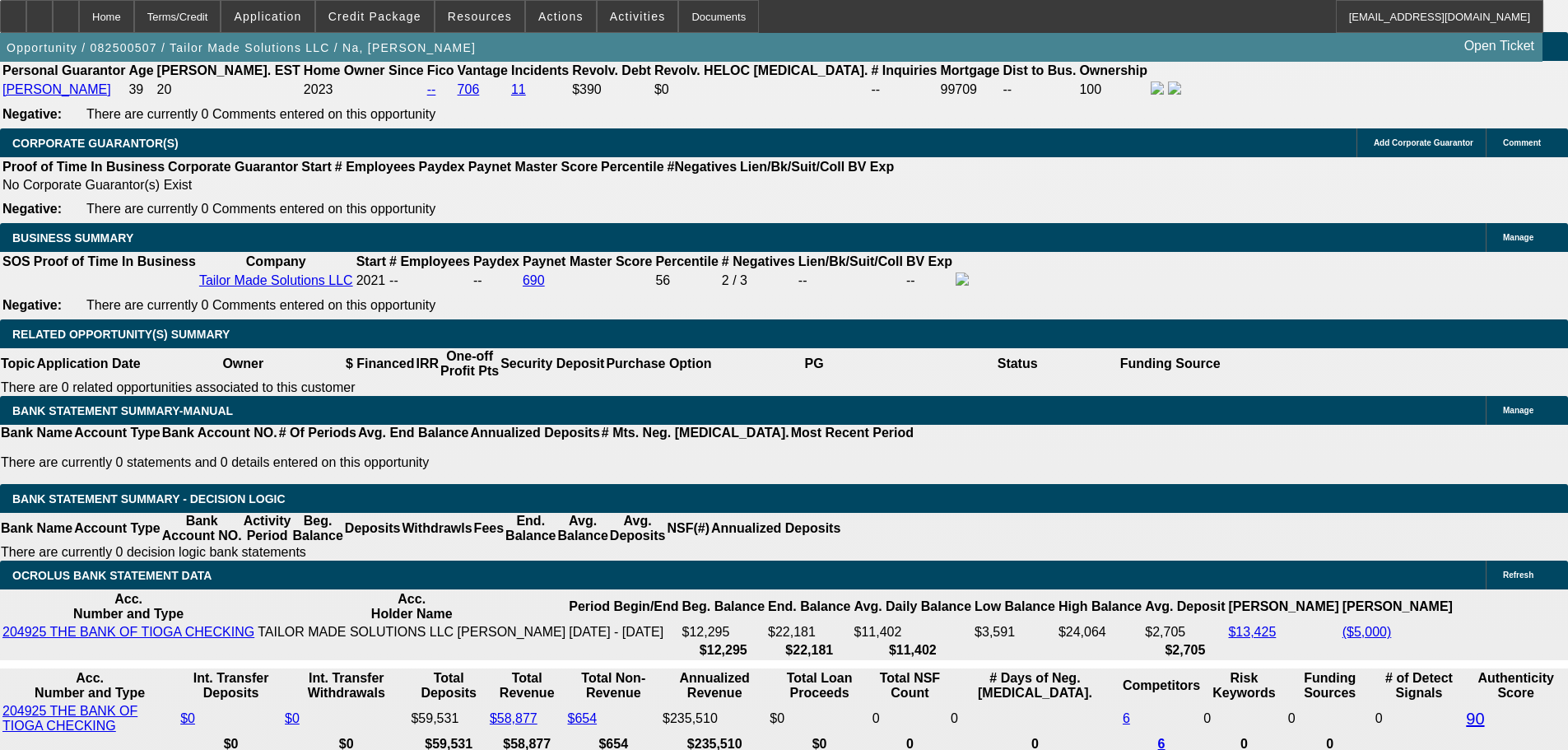
scroll to position [2571, 0]
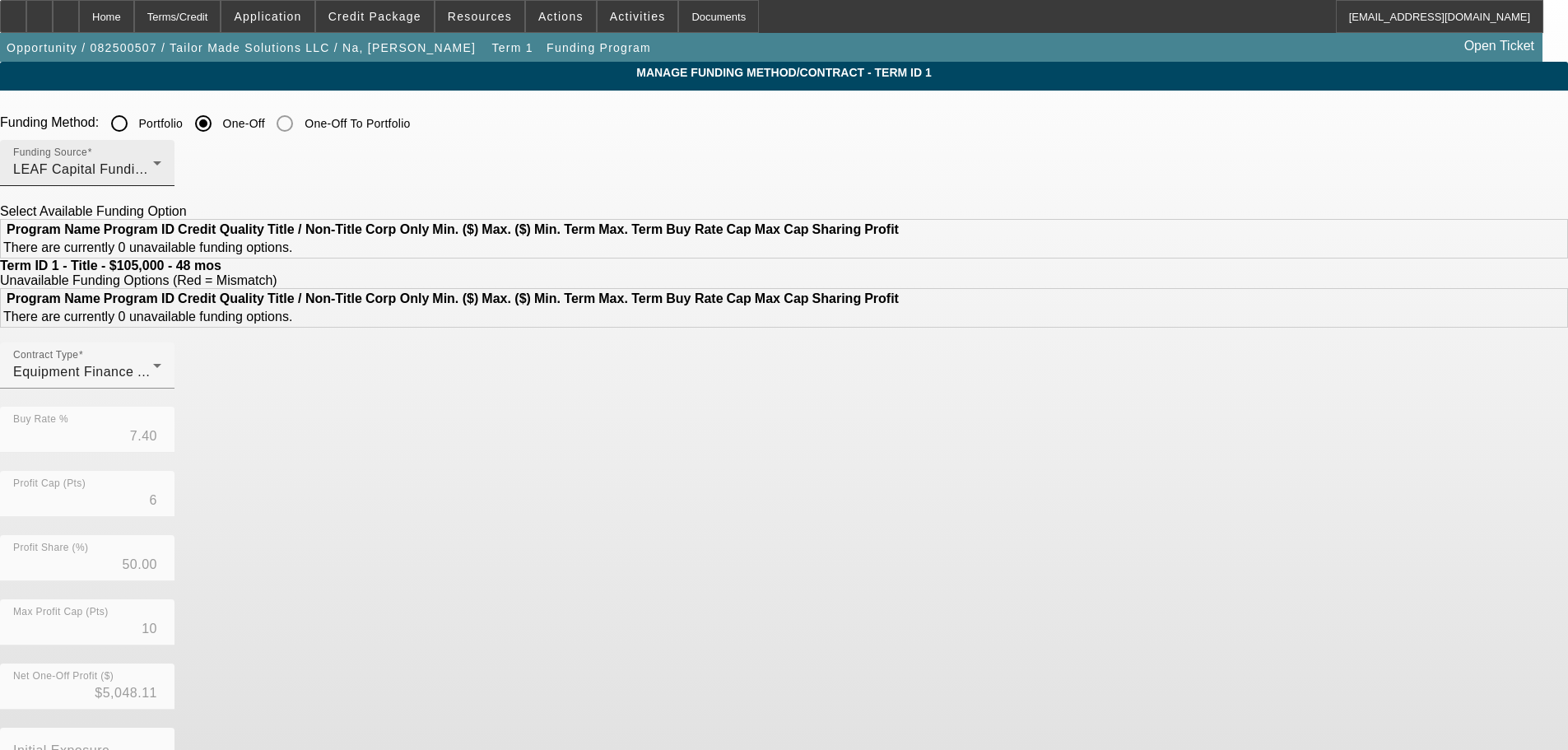
click at [183, 168] on span "LEAF Capital Funding, LLC" at bounding box center [98, 168] width 170 height 14
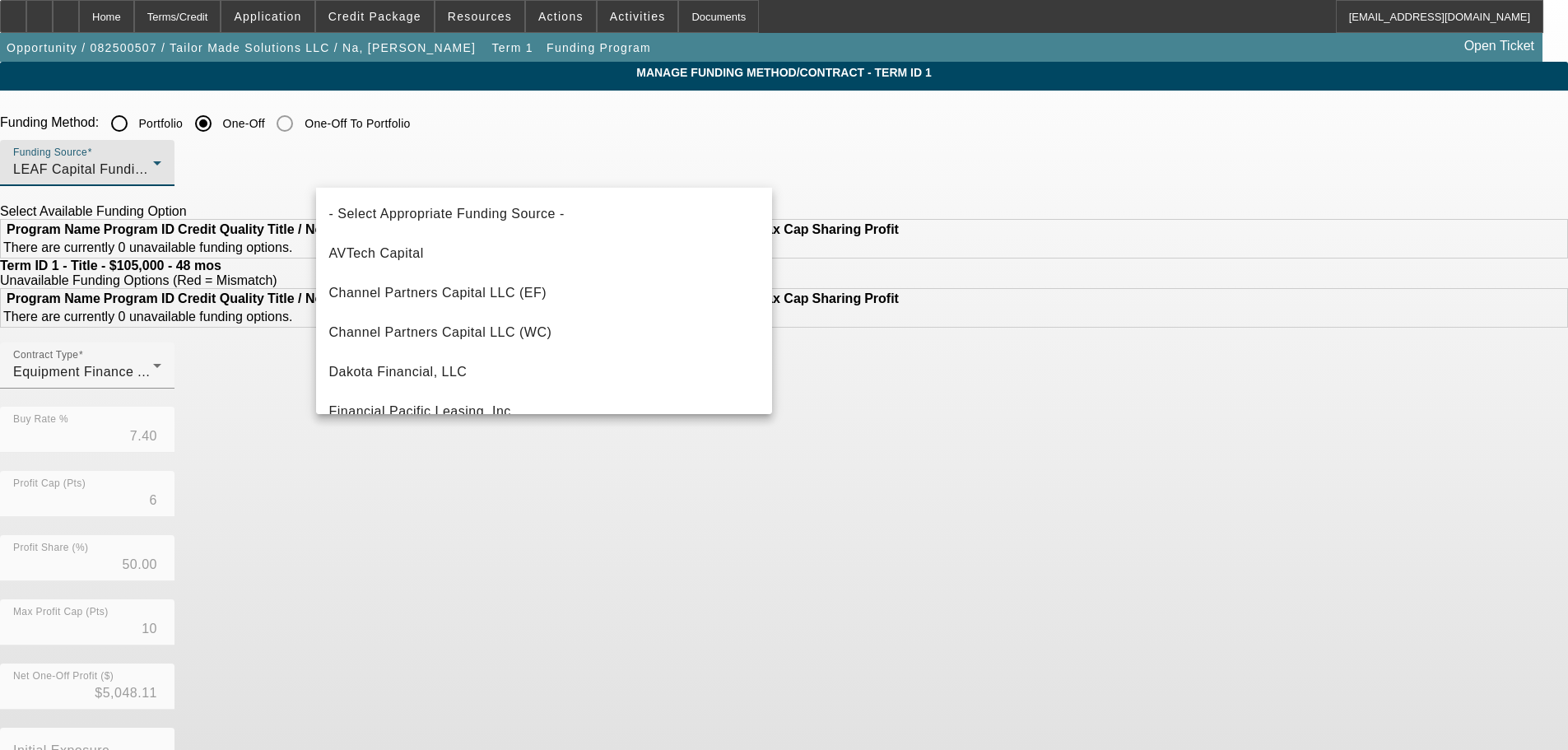
scroll to position [215, 0]
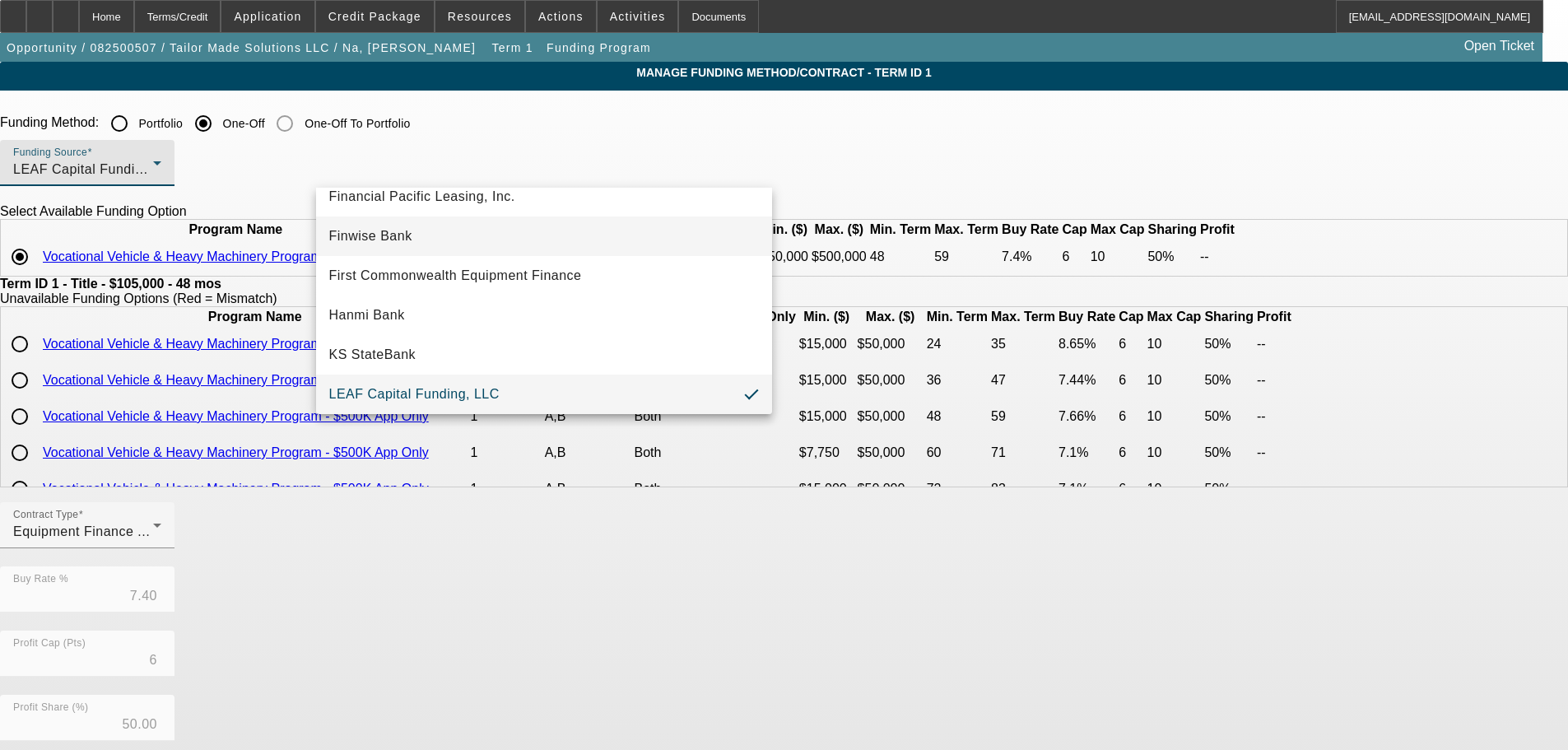
click at [377, 241] on span "Finwise Bank" at bounding box center [371, 236] width 83 height 20
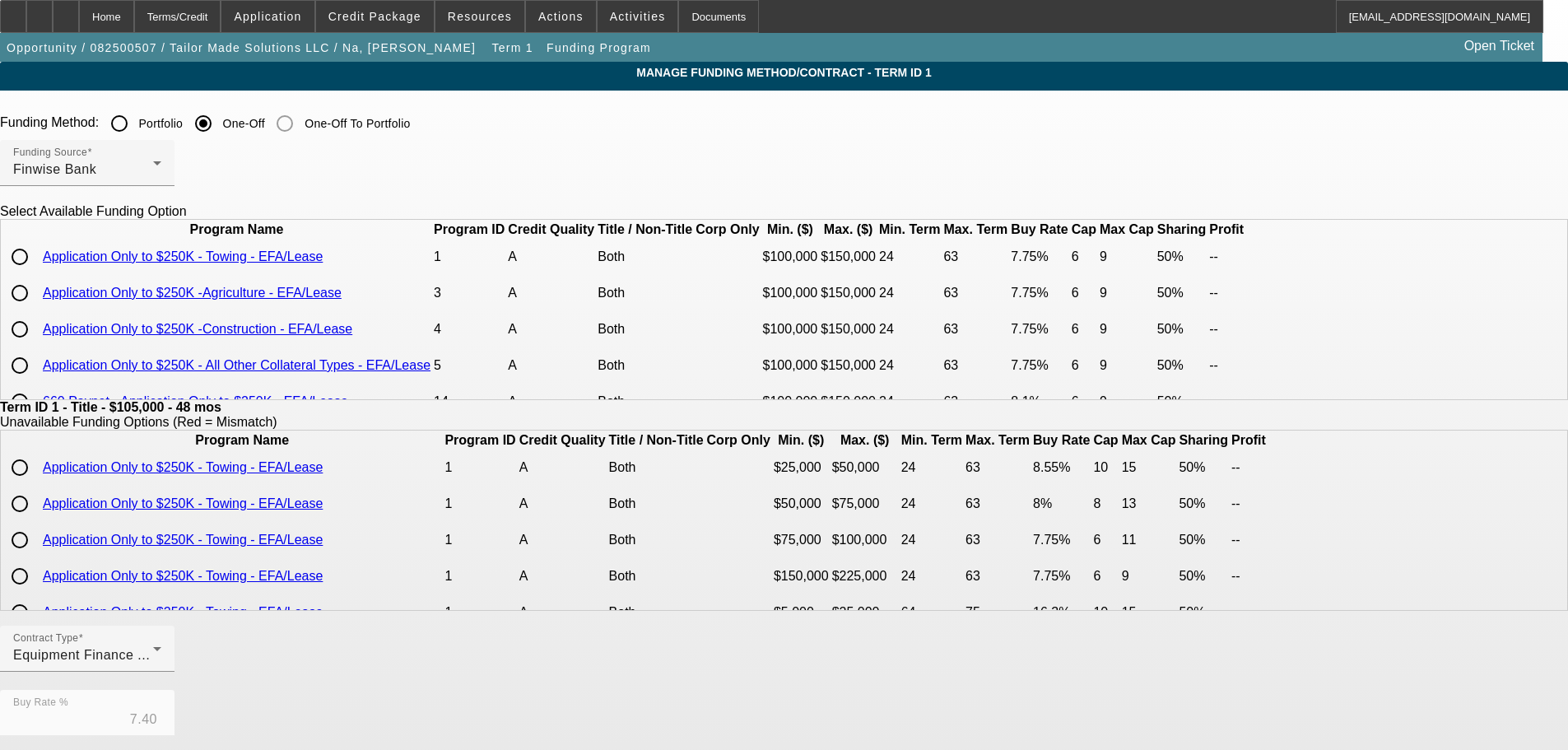
click at [37, 273] on input "radio" at bounding box center [20, 256] width 33 height 33
radio input "true"
type input "7.75"
type input "9"
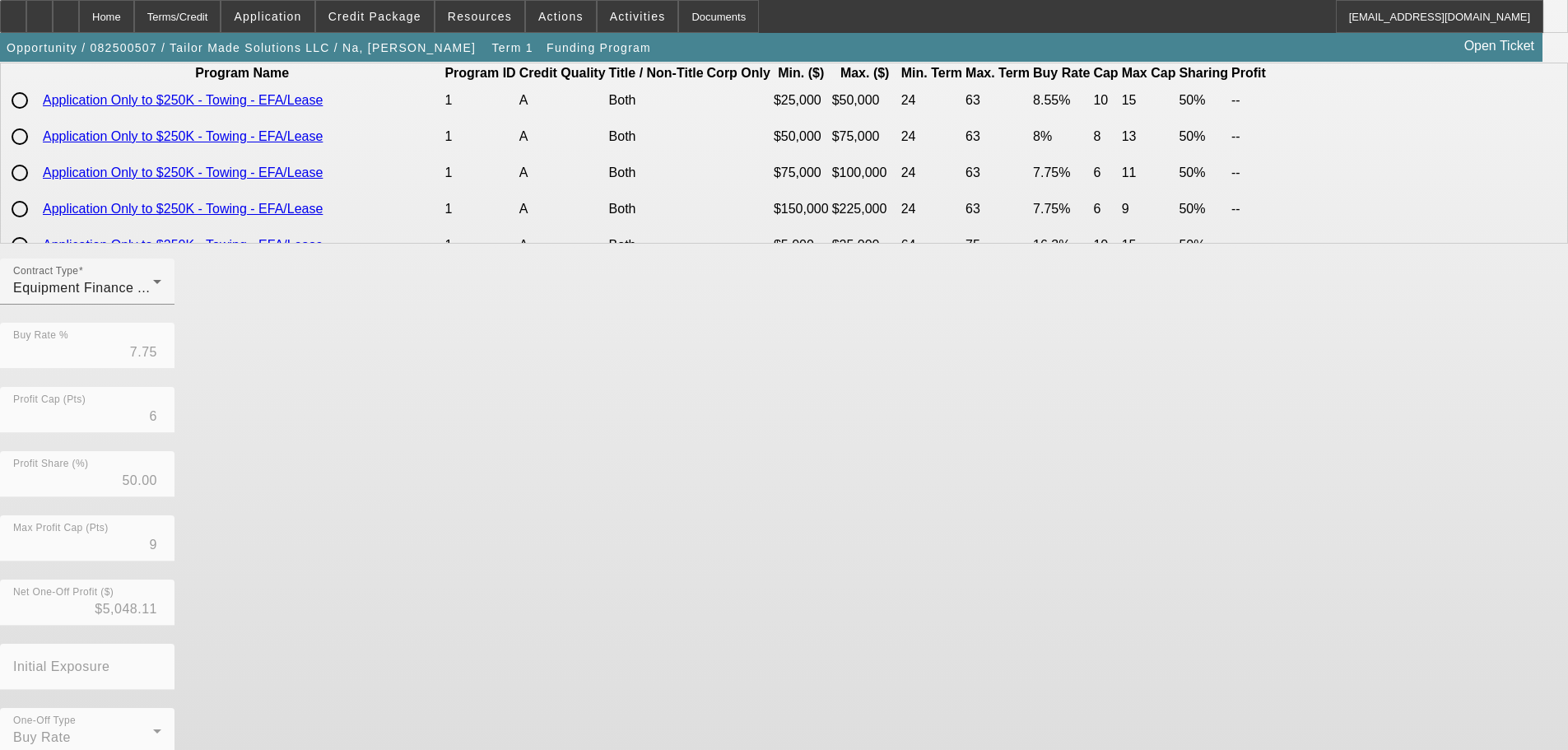
scroll to position [388, 0]
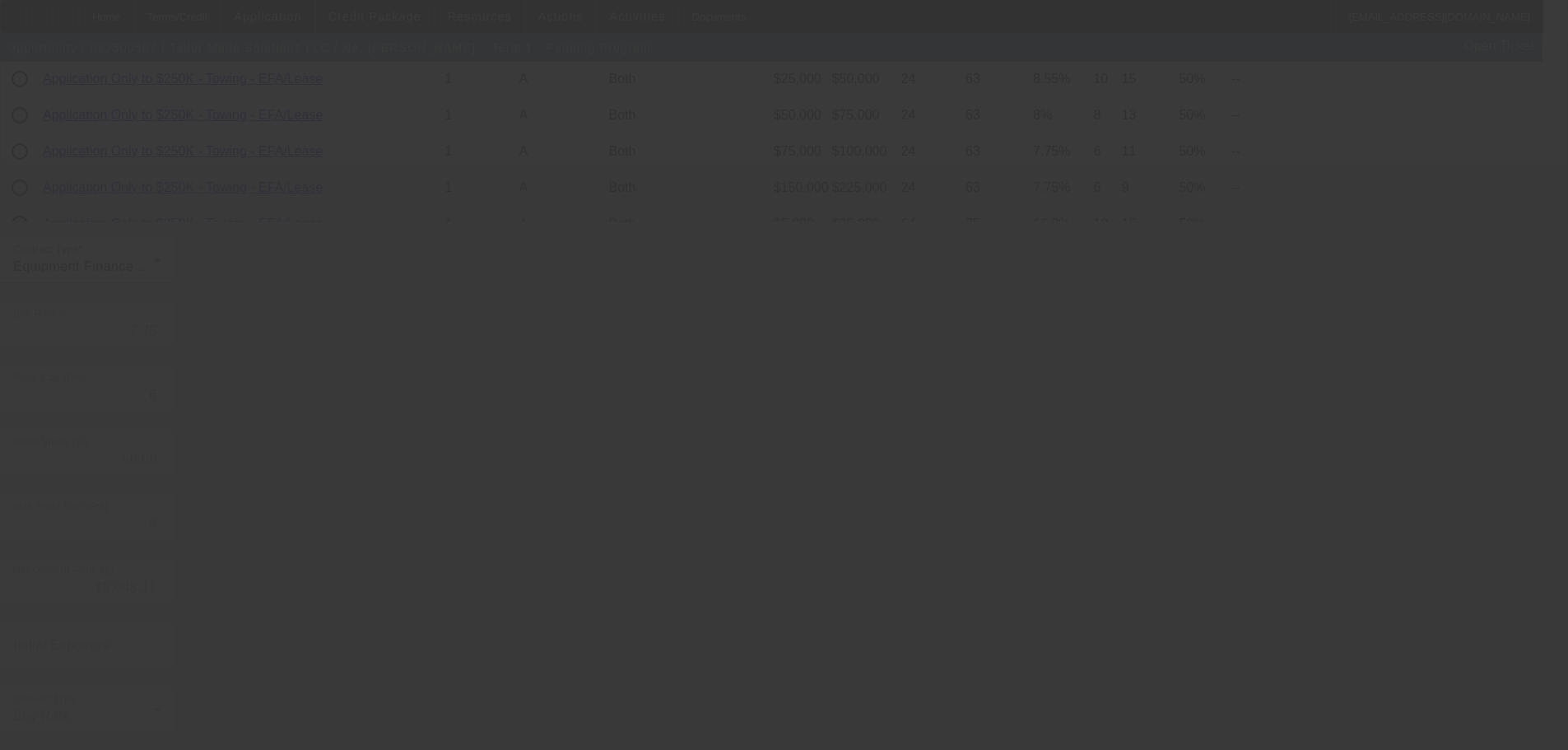
type input "7.40"
type input "10"
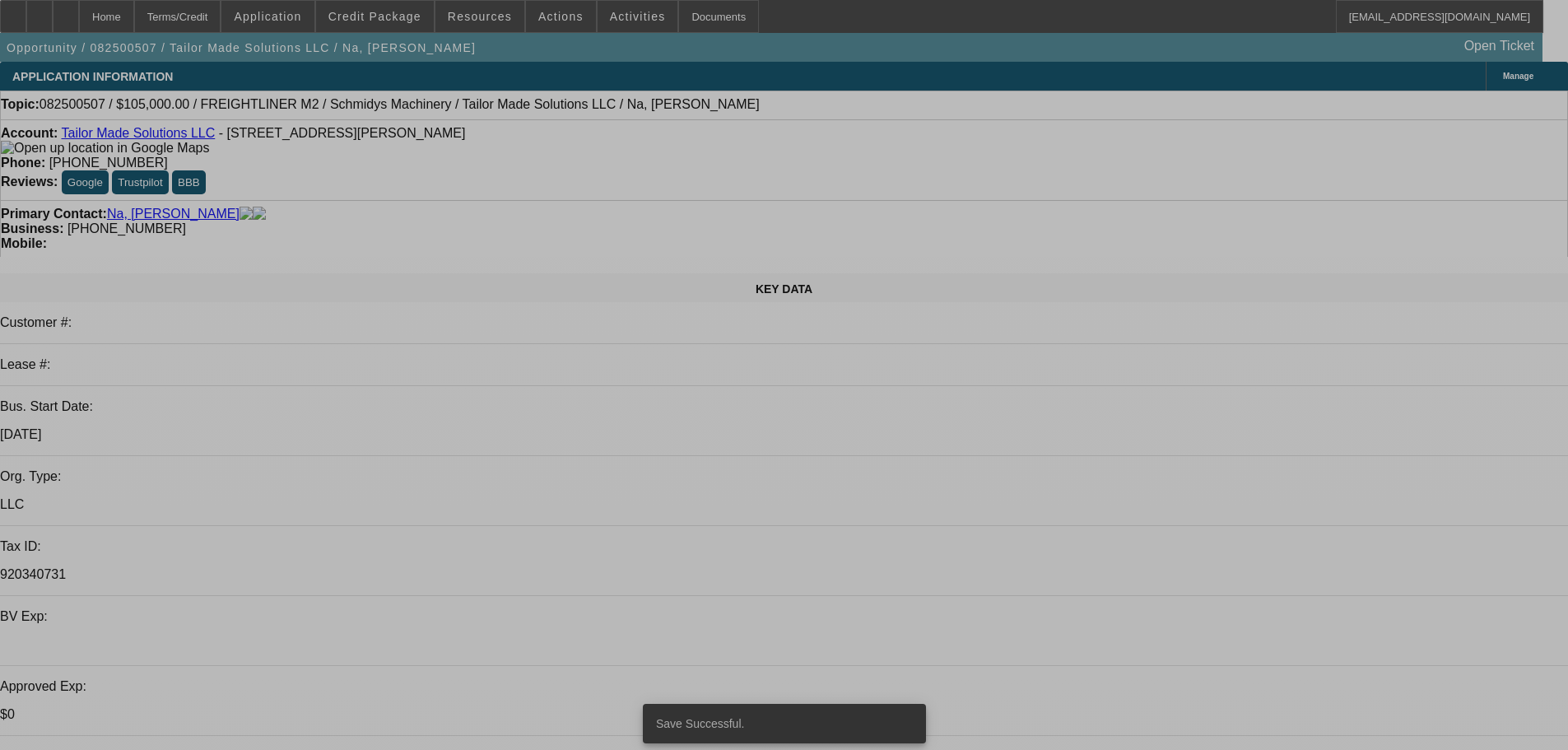
select select "0"
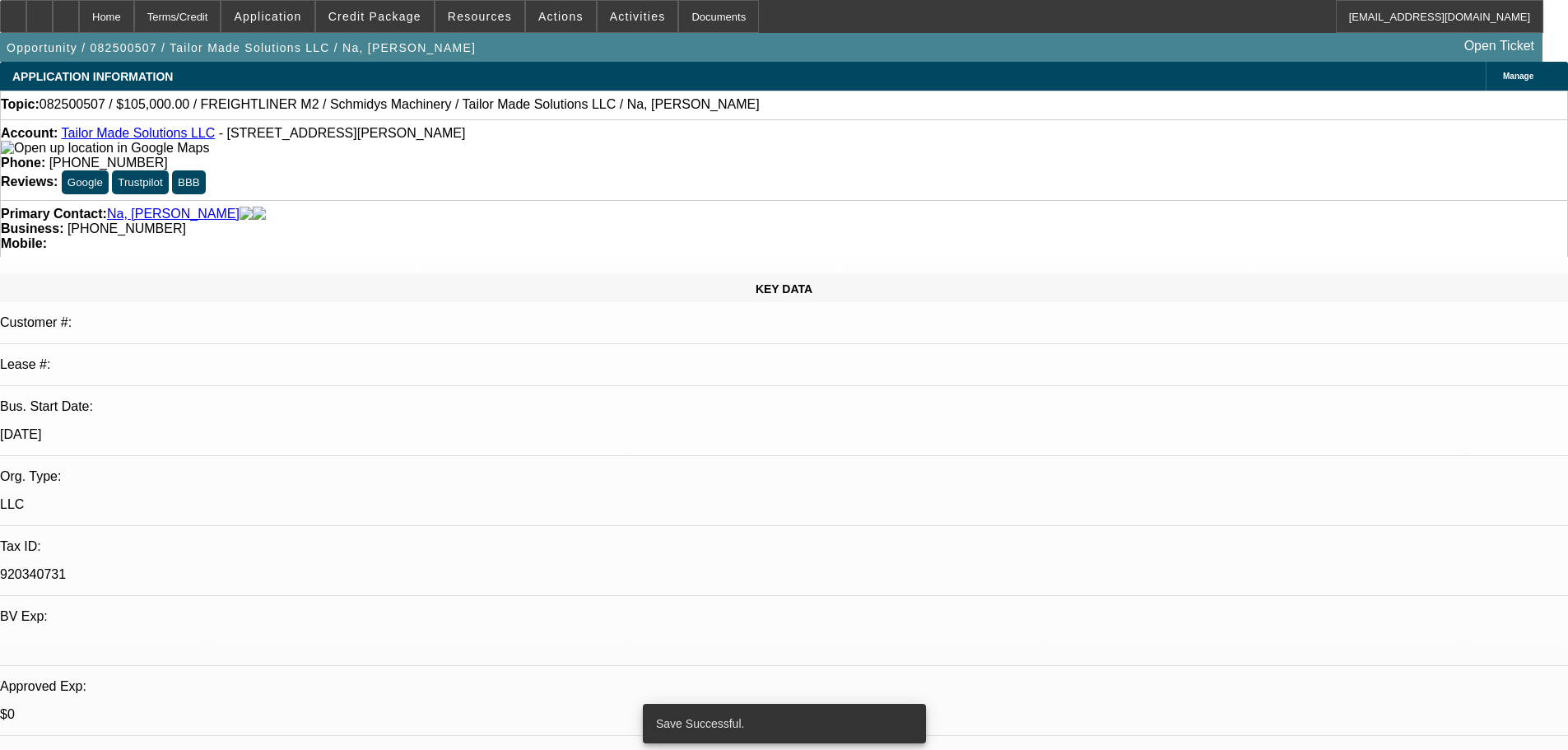
select select "2"
select select "0"
select select "6"
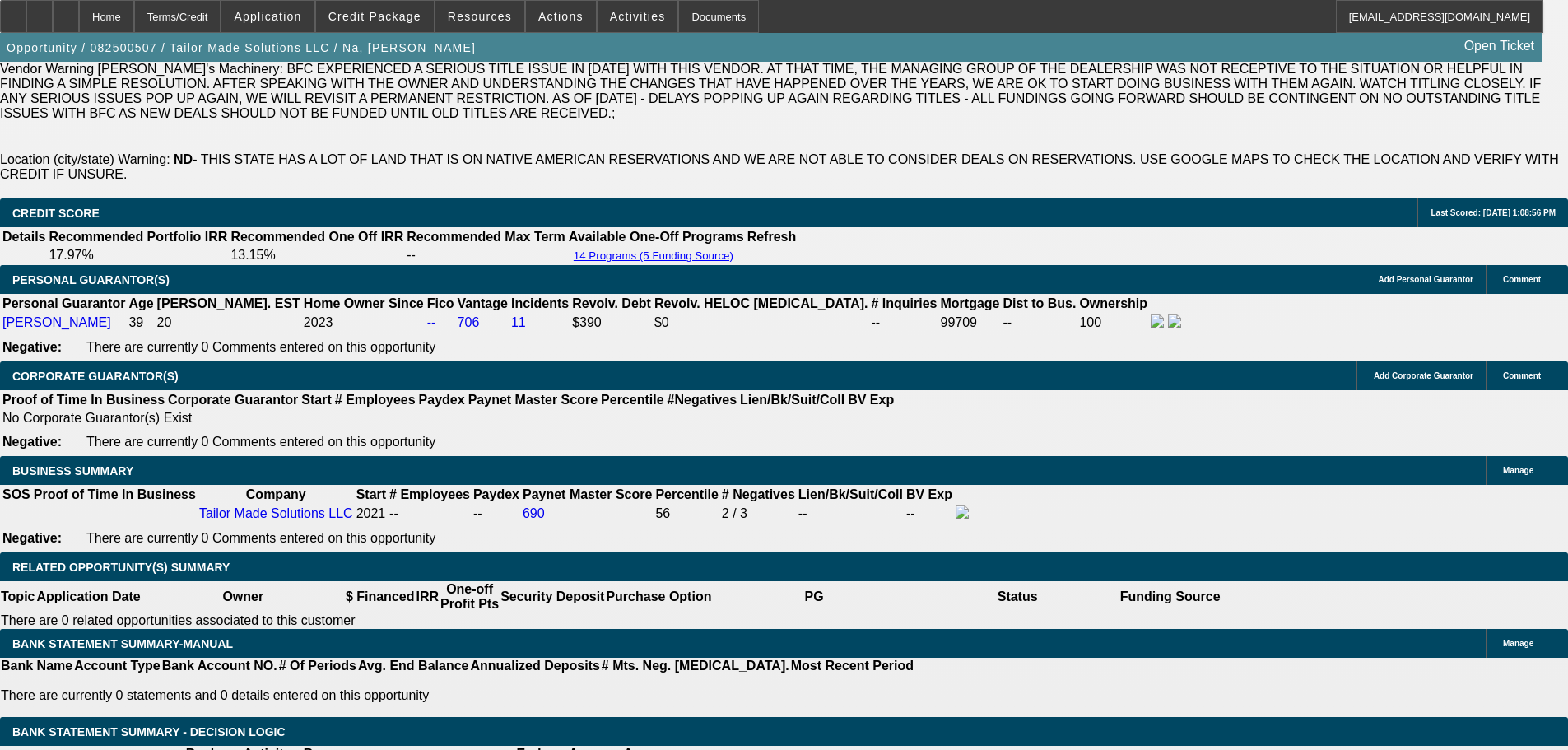
scroll to position [2634, 0]
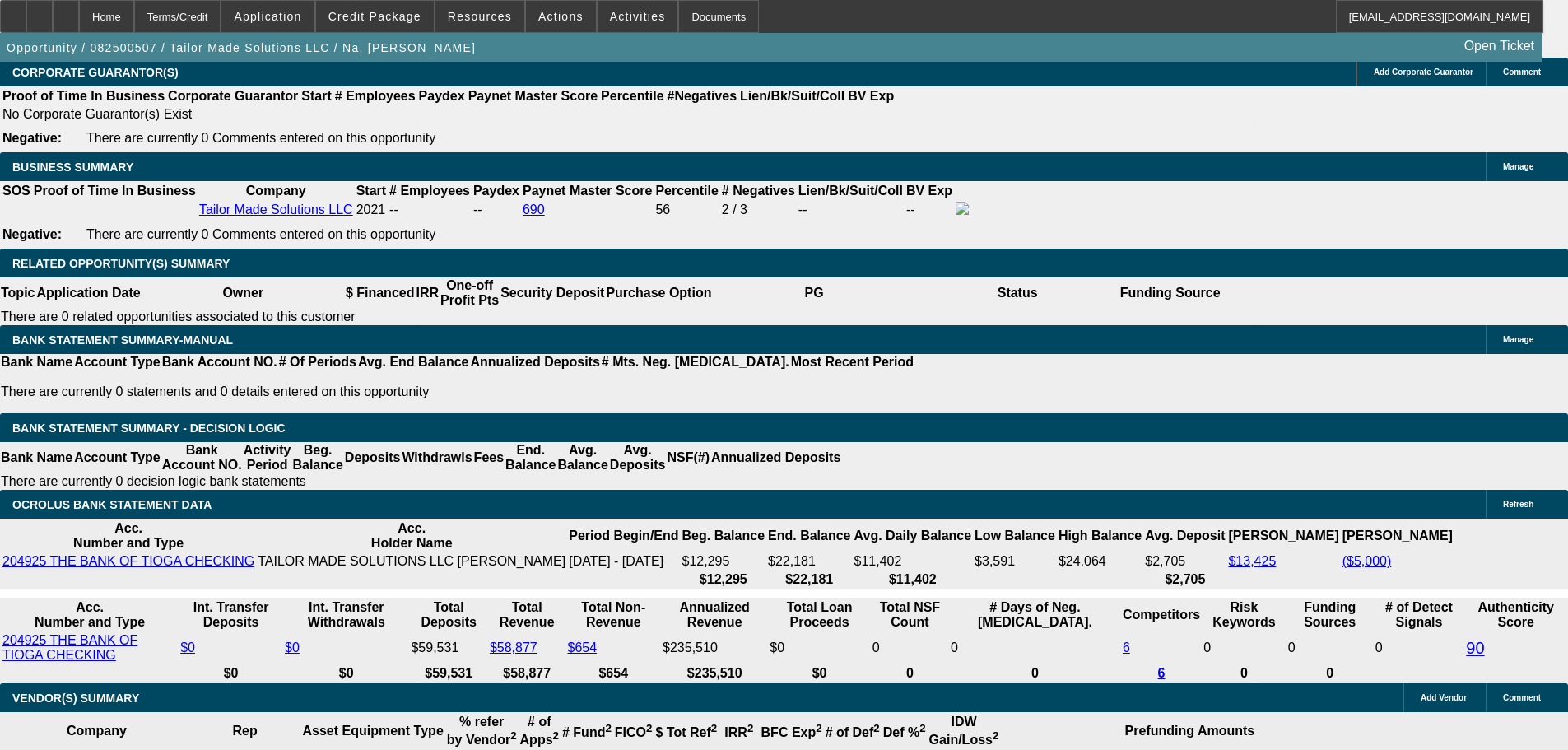
select select "3"
type input "UNKNOWN"
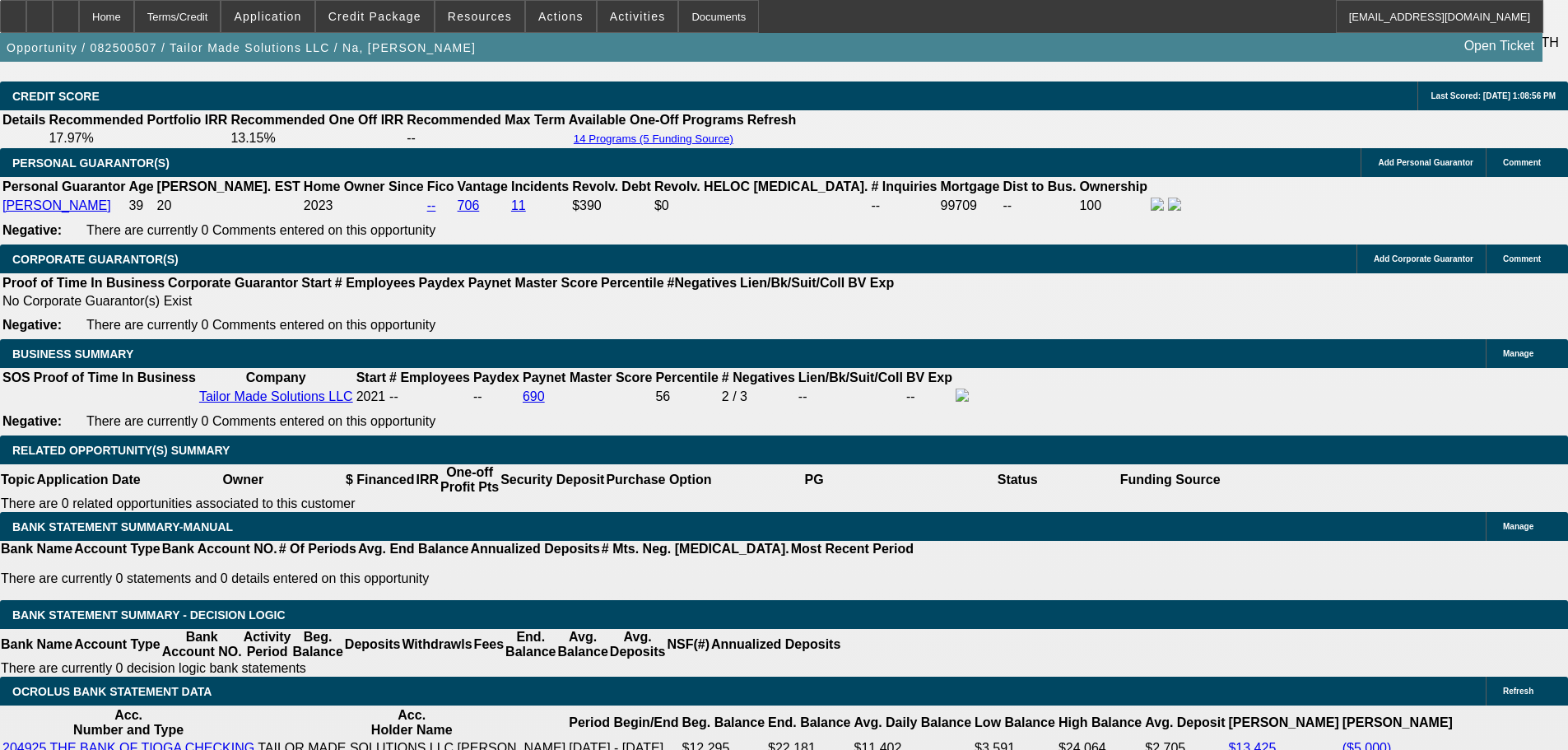
scroll to position [2305, 0]
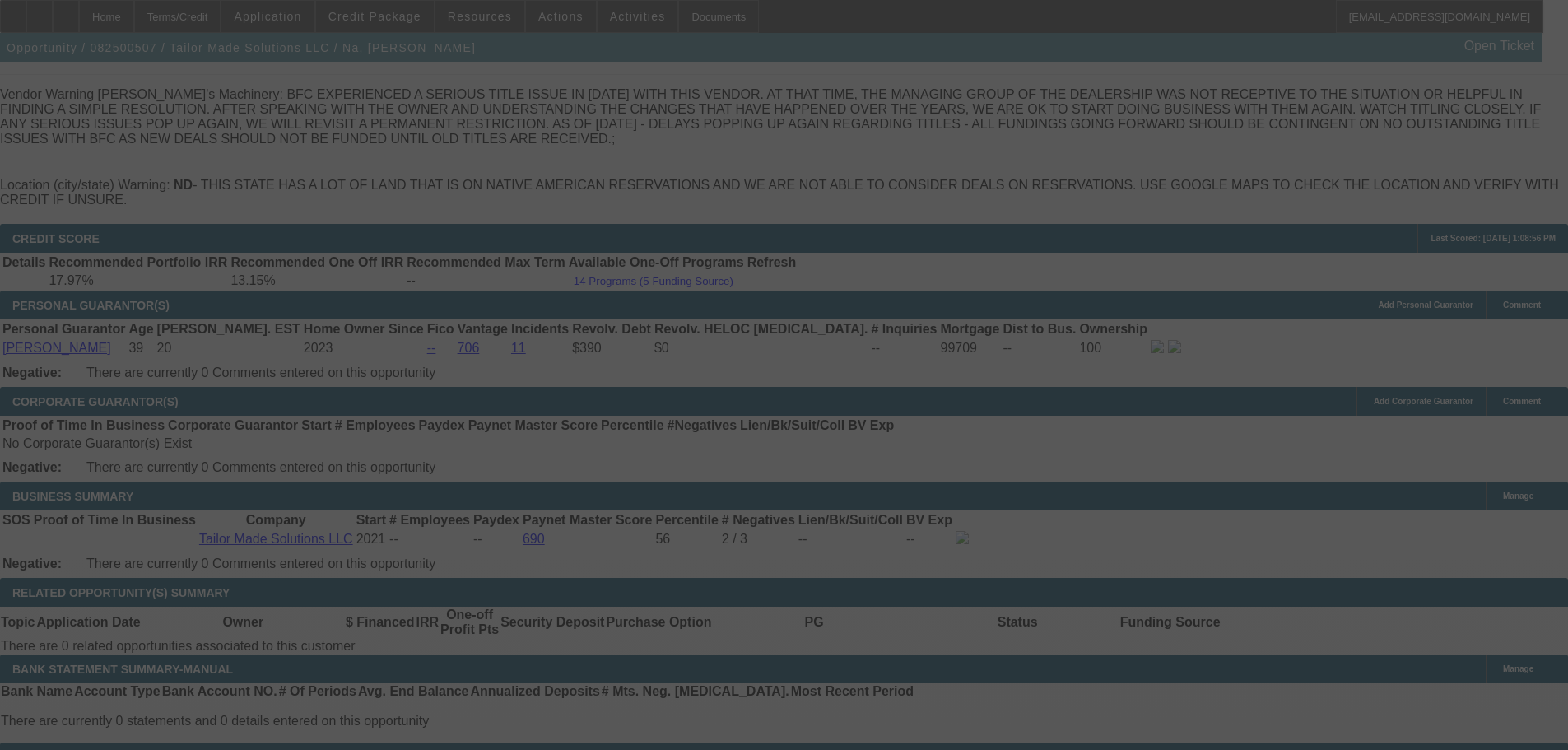
scroll to position [2552, 0]
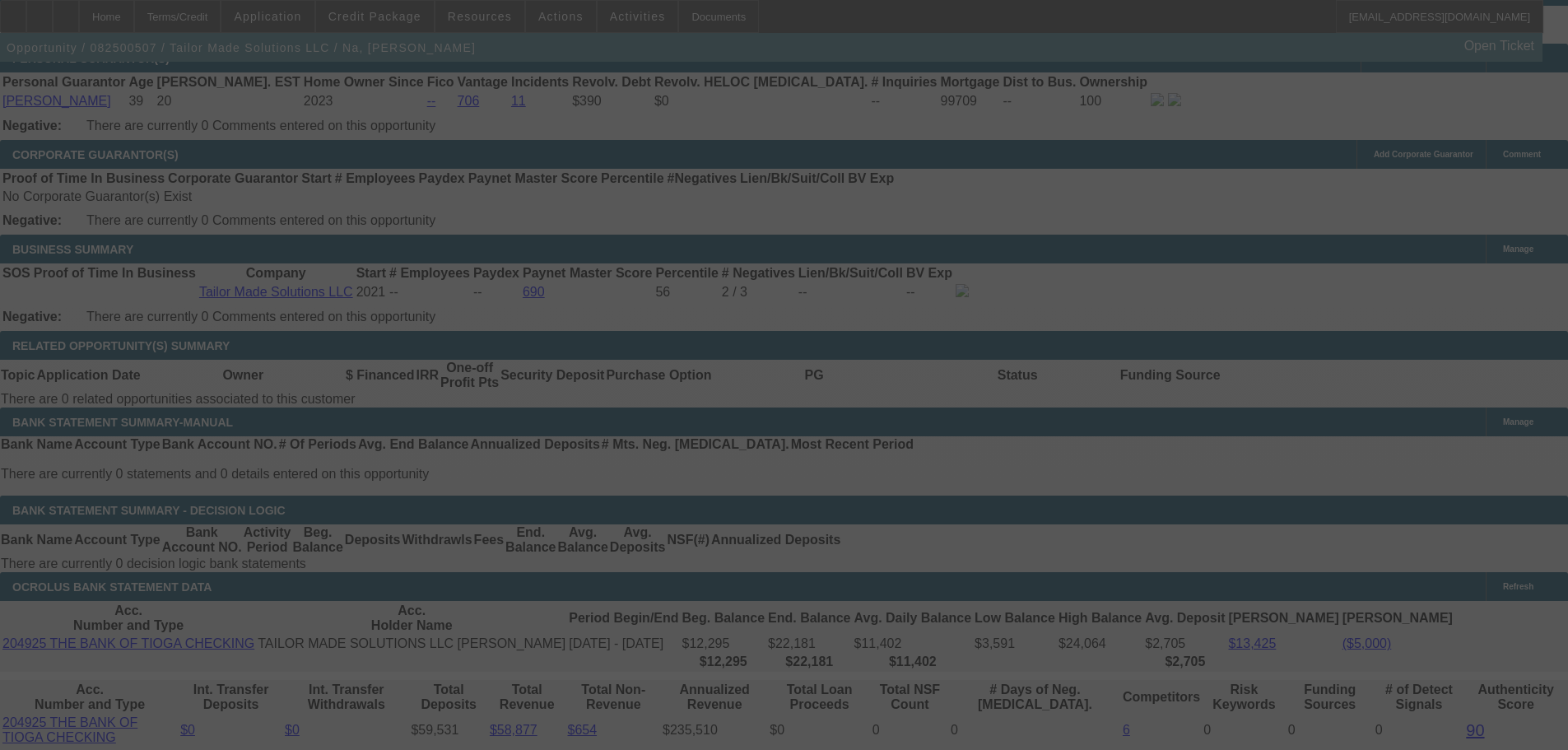
select select "0"
select select "3"
select select "0"
select select "6"
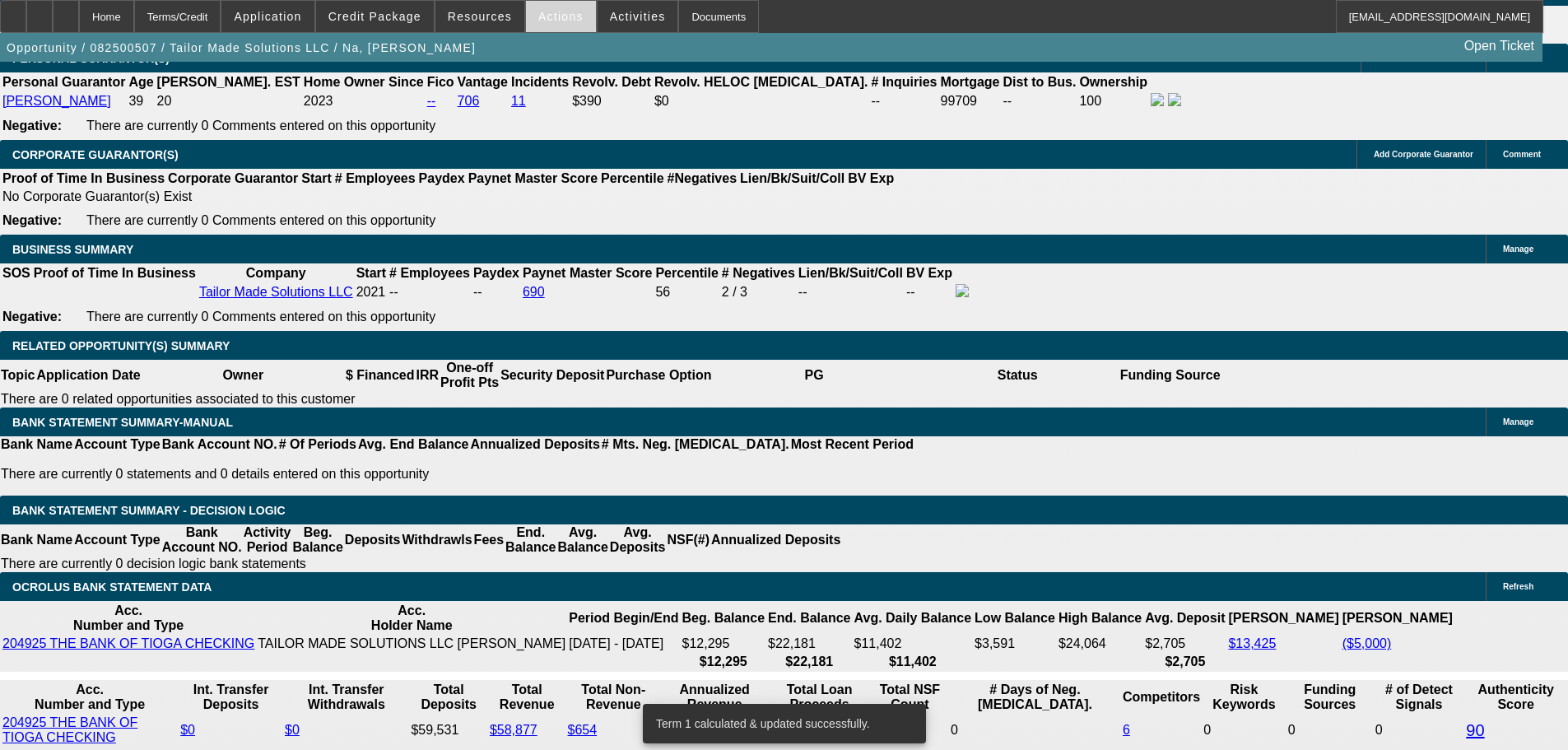
click at [551, 27] on span at bounding box center [561, 16] width 70 height 39
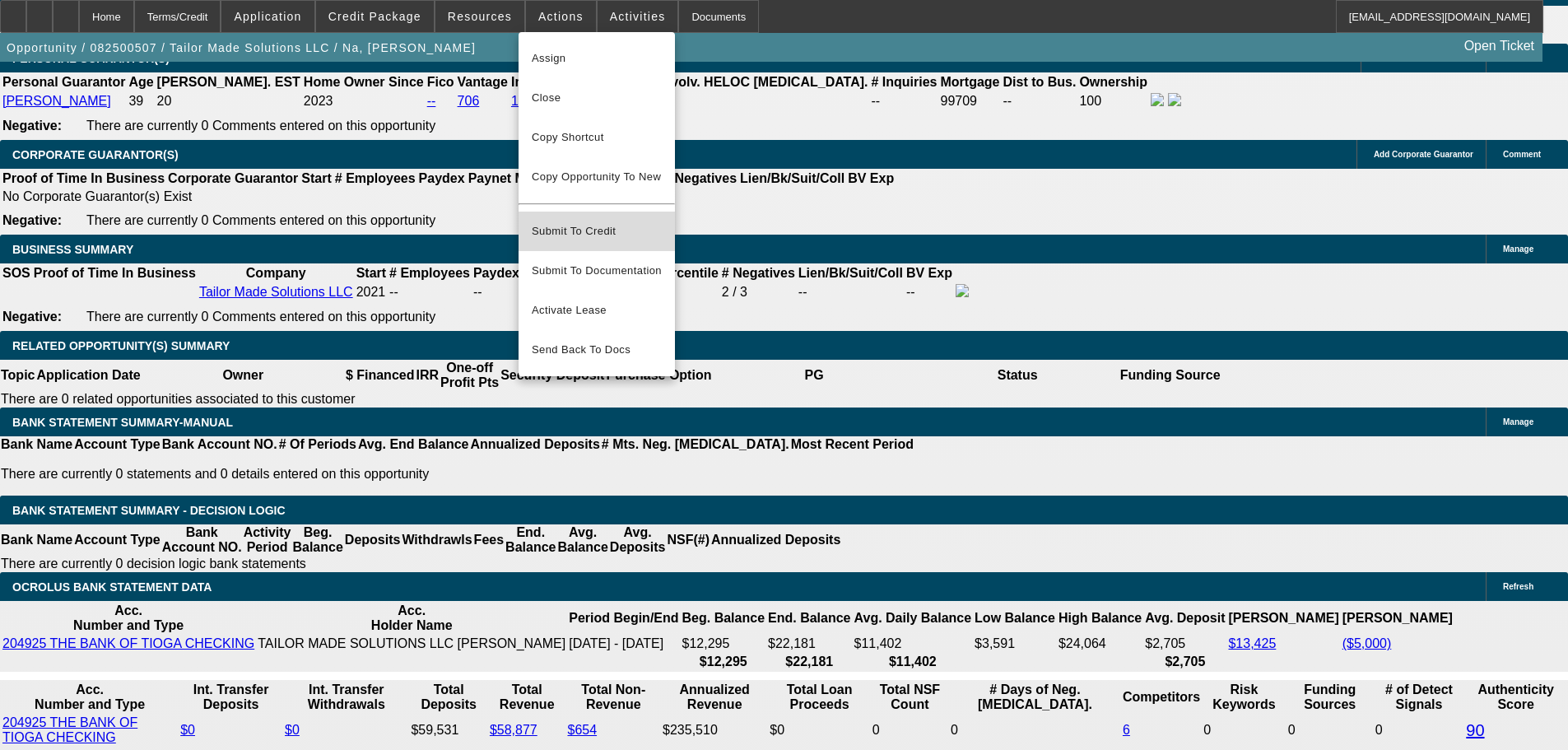
click at [608, 222] on span "Submit To Credit" at bounding box center [597, 232] width 130 height 20
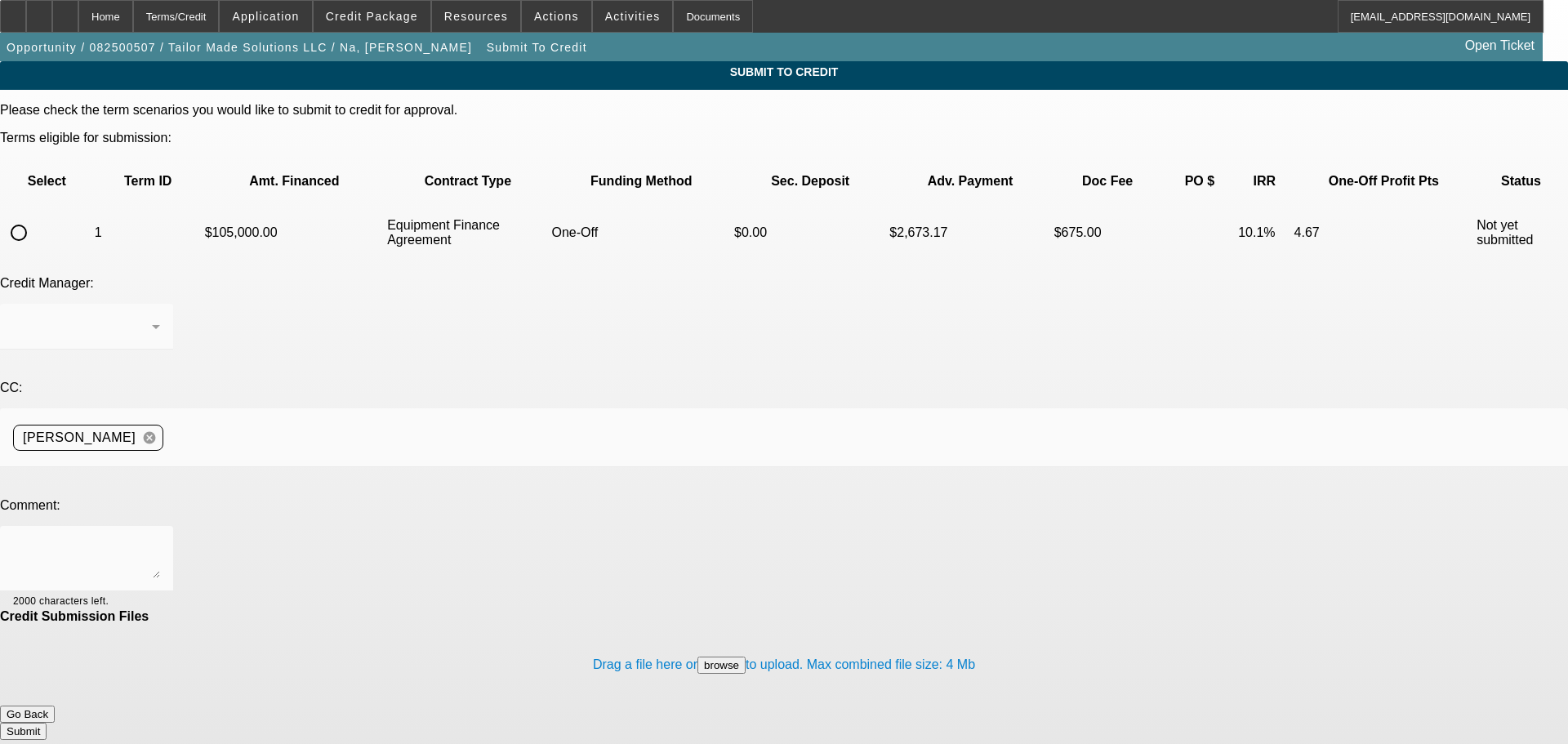
click at [35, 216] on input "radio" at bounding box center [19, 233] width 33 height 33
radio input "true"
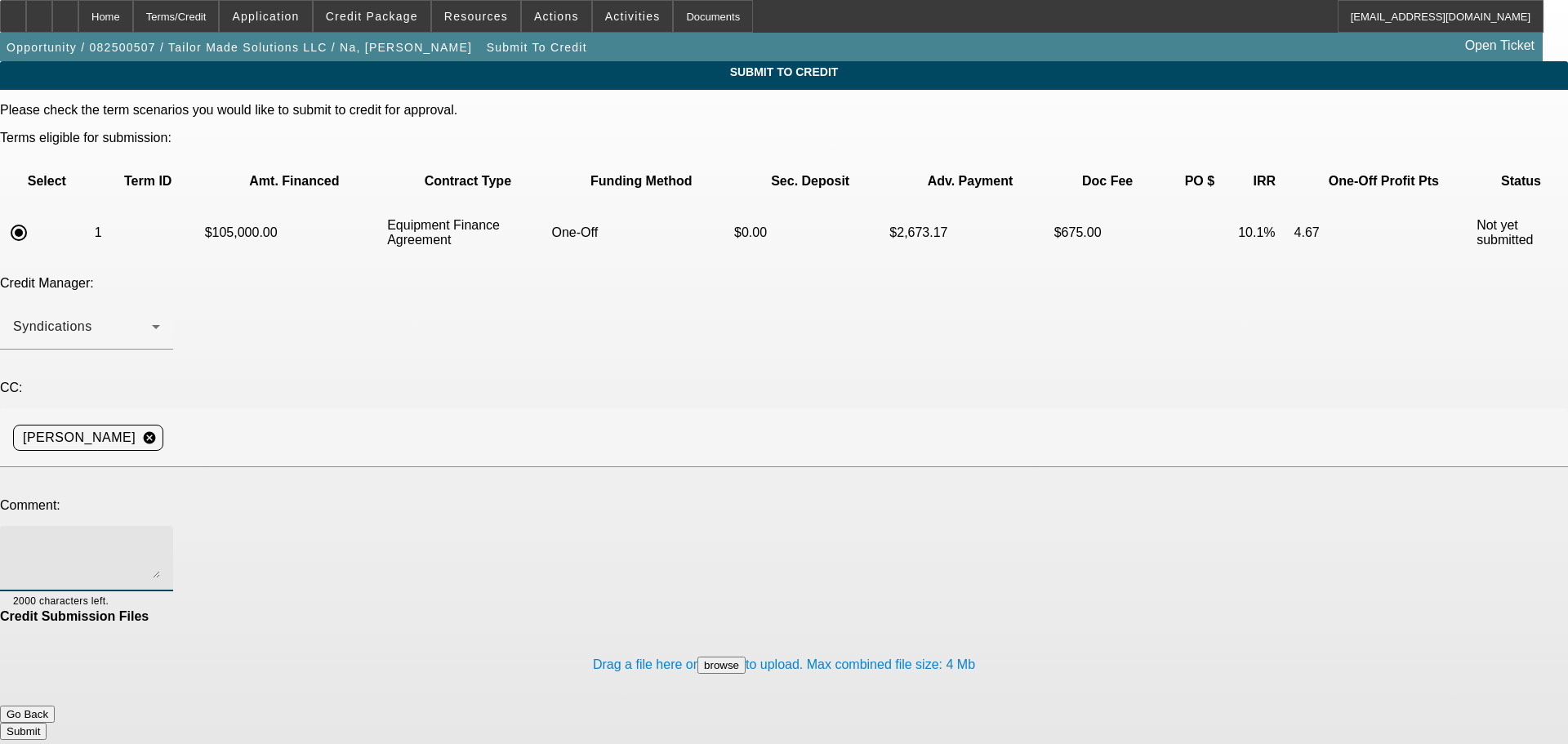
click at [160, 539] on textarea at bounding box center [86, 558] width 147 height 39
type textarea "please send to Finwise"
click at [46, 723] on button "Submit" at bounding box center [23, 731] width 46 height 17
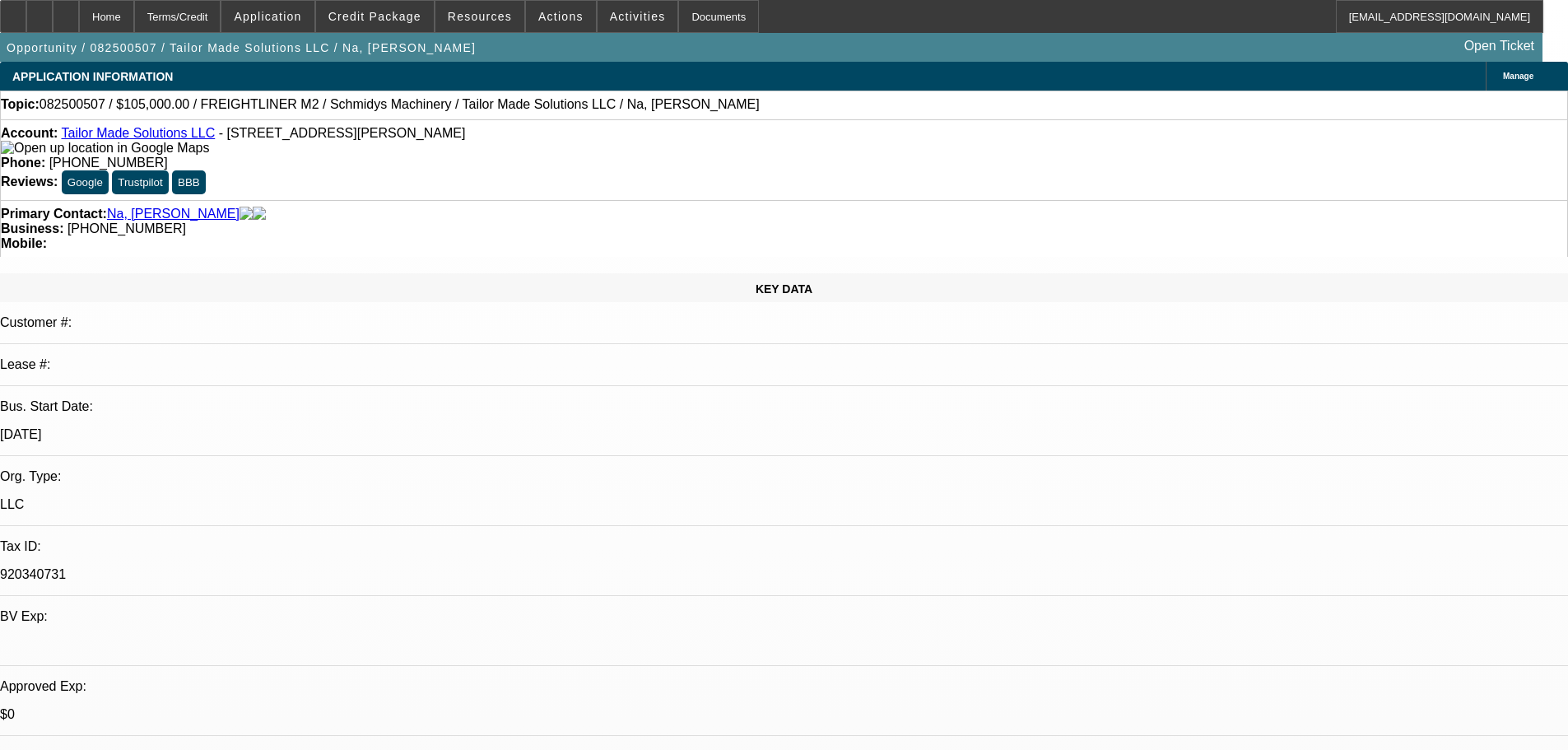
select select "0"
select select "3"
select select "0"
select select "6"
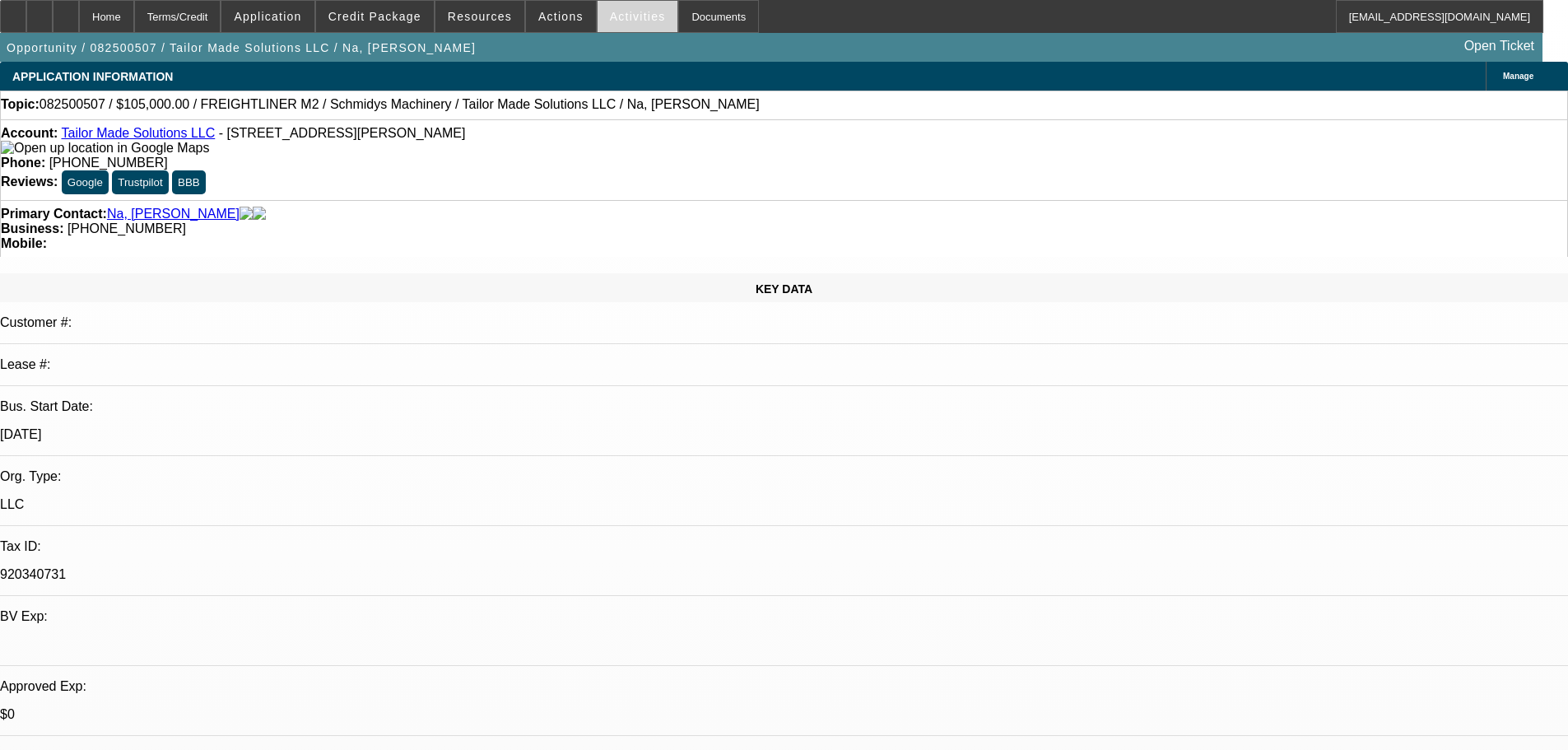
click at [621, 18] on span "Activities" at bounding box center [637, 16] width 56 height 13
click at [621, 17] on div at bounding box center [784, 375] width 1568 height 750
click at [621, 17] on span "Activities" at bounding box center [637, 16] width 56 height 13
click at [621, 17] on div at bounding box center [784, 375] width 1568 height 750
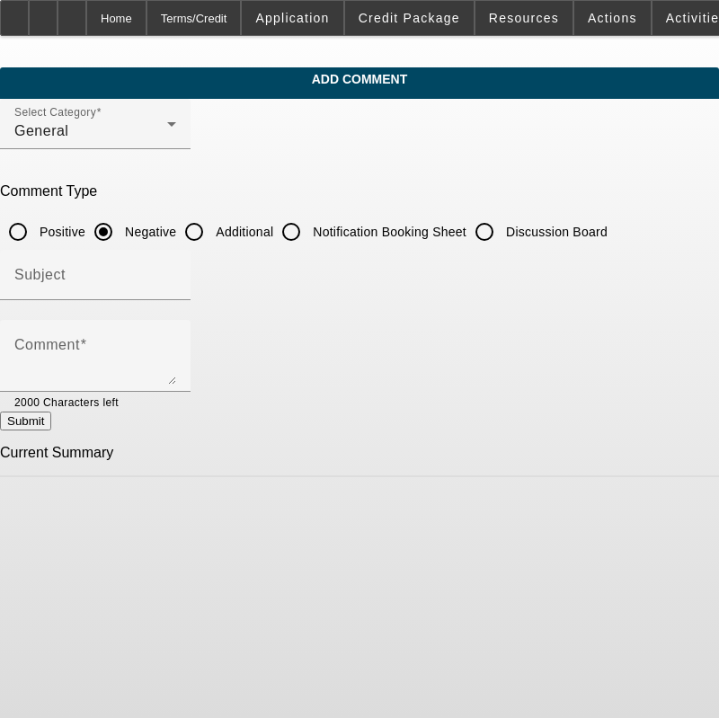
click at [260, 235] on label "Additional" at bounding box center [242, 232] width 61 height 18
click at [212, 235] on input "Additional" at bounding box center [194, 232] width 36 height 36
radio input "true"
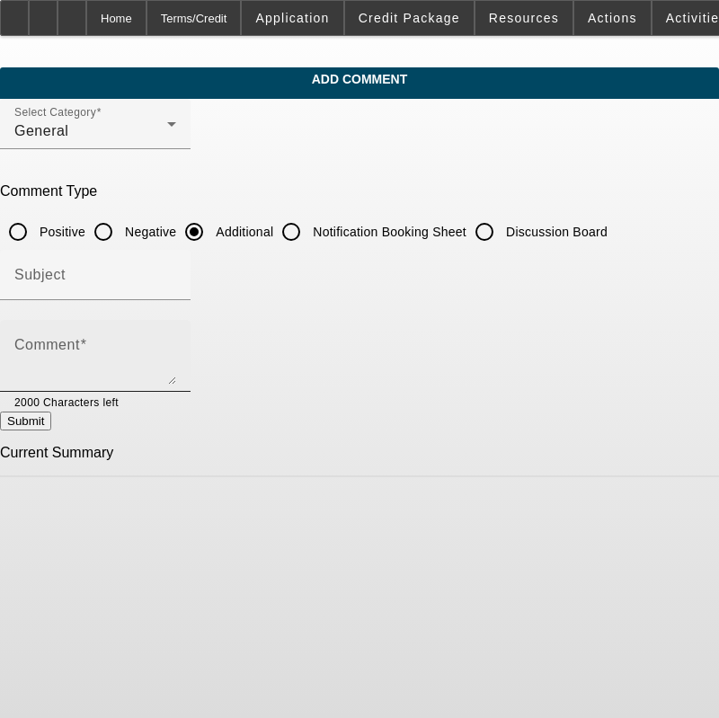
click at [176, 328] on div "Comment" at bounding box center [95, 356] width 162 height 72
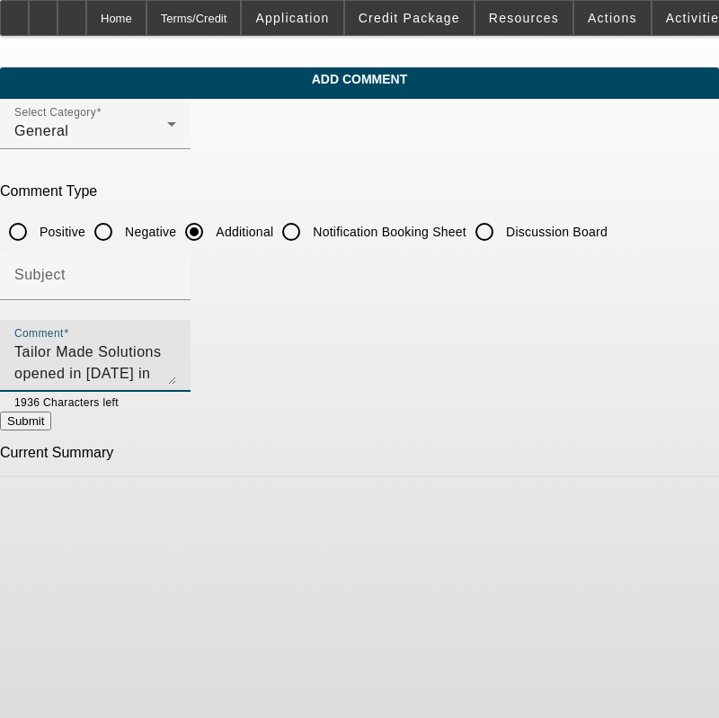
drag, startPoint x: 405, startPoint y: 353, endPoint x: 11, endPoint y: 372, distance: 395.1
click at [11, 372] on app-comments-manage "Add Comment Select Category General Comment Type Positive Negative Additional N…" at bounding box center [359, 272] width 719 height 410
type textarea "Tailor Made Solutions opened in 2021 in Crosby, ND. The company"
click at [176, 342] on textarea "Tailor Made Solutions opened in 2021 in Crosby, ND. The company" at bounding box center [95, 363] width 162 height 43
drag, startPoint x: 431, startPoint y: 342, endPoint x: 43, endPoint y: 345, distance: 387.4
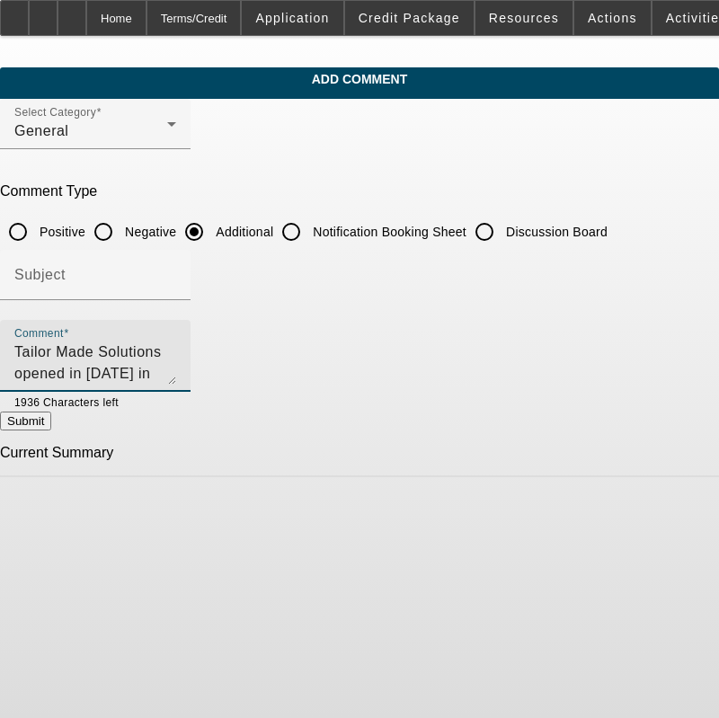
click at [43, 345] on div "Comment Tailor Made Solutions opened in 2021 in Crosby, ND. The company" at bounding box center [95, 356] width 191 height 72
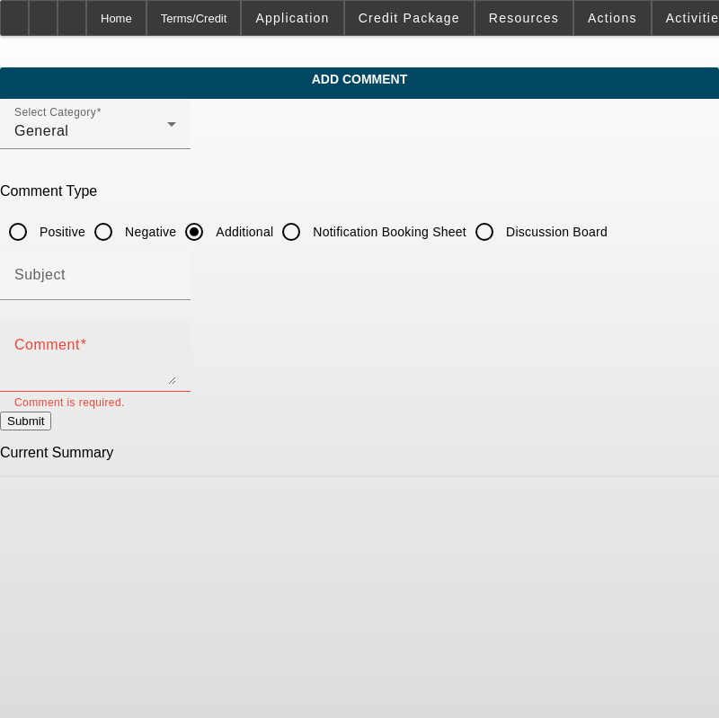
click at [176, 350] on textarea "Comment" at bounding box center [95, 363] width 162 height 43
paste textarea "Tailor Made Solutions, established in 2021 in Crosby, ND, is a full-service tre…"
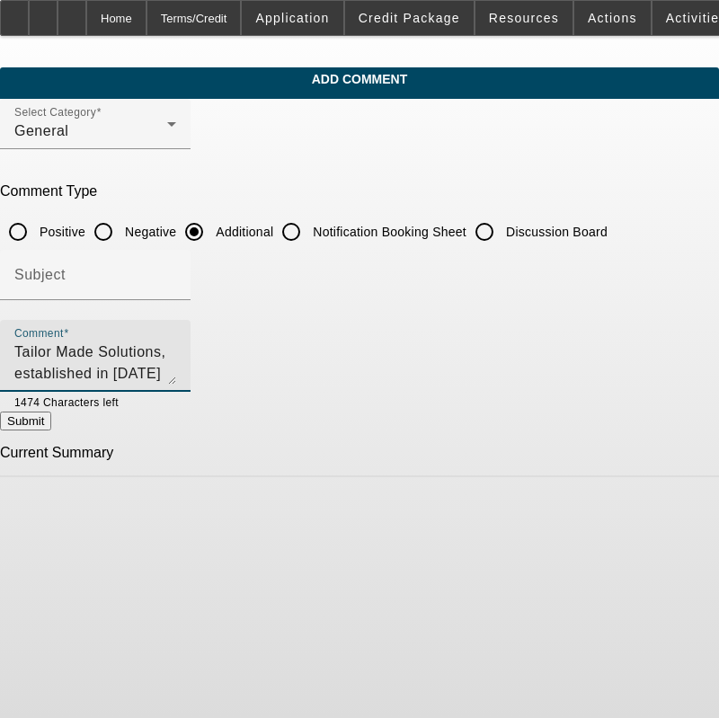
scroll to position [60, 0]
type textarea "Tailor Made Solutions, established in 2021 in Crosby, ND, is a full-service tre…"
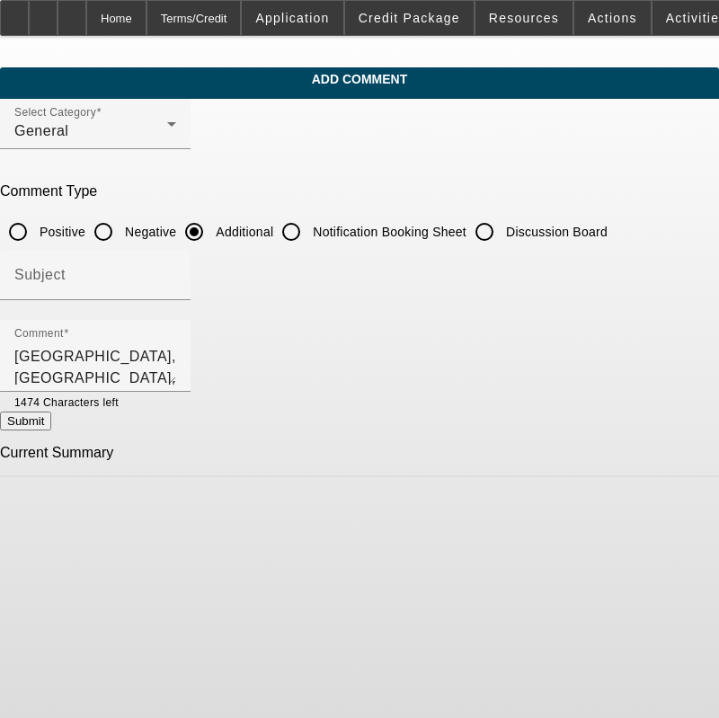
click at [51, 425] on button "Submit" at bounding box center [25, 421] width 51 height 19
radio input "true"
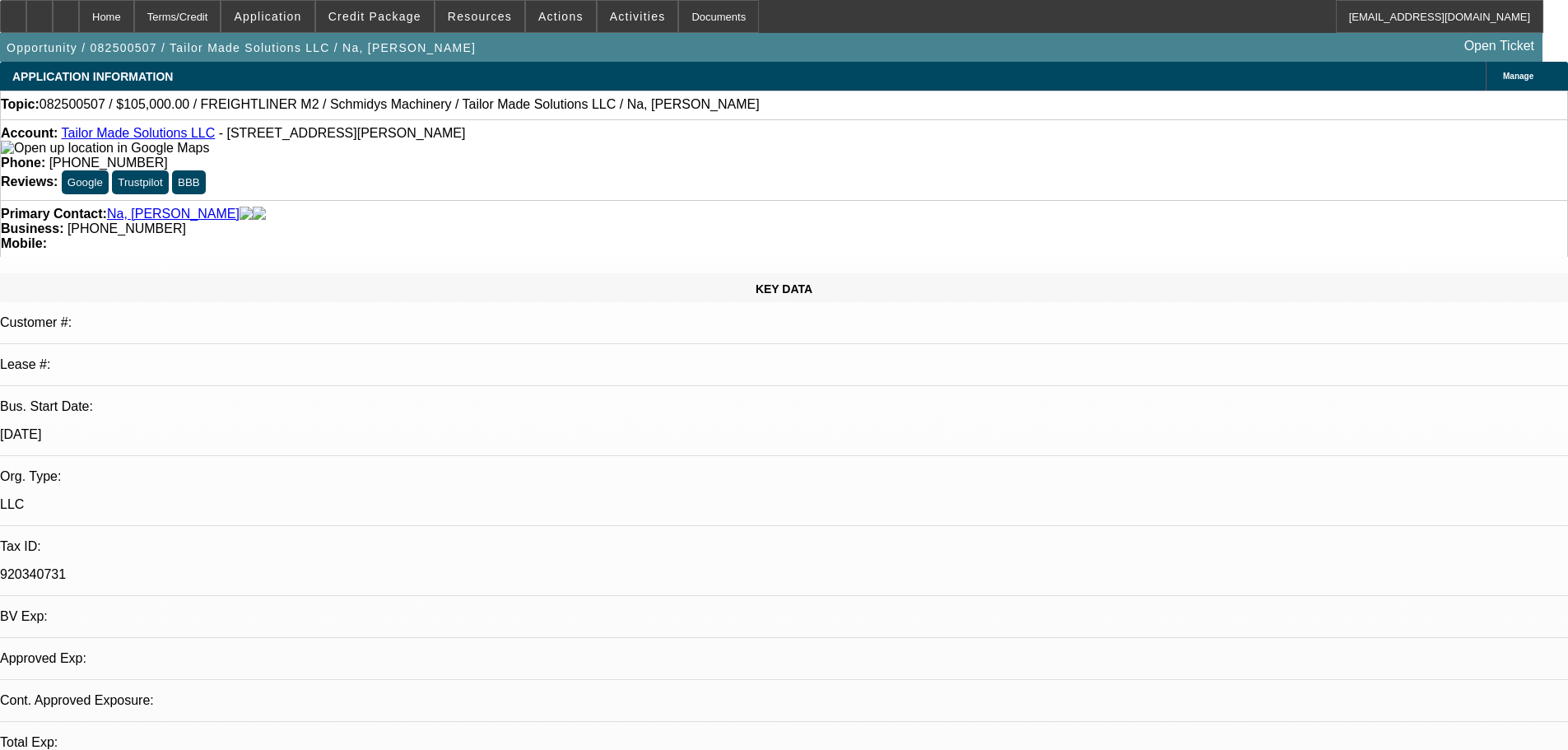
select select "0"
select select "3"
select select "0"
select select "6"
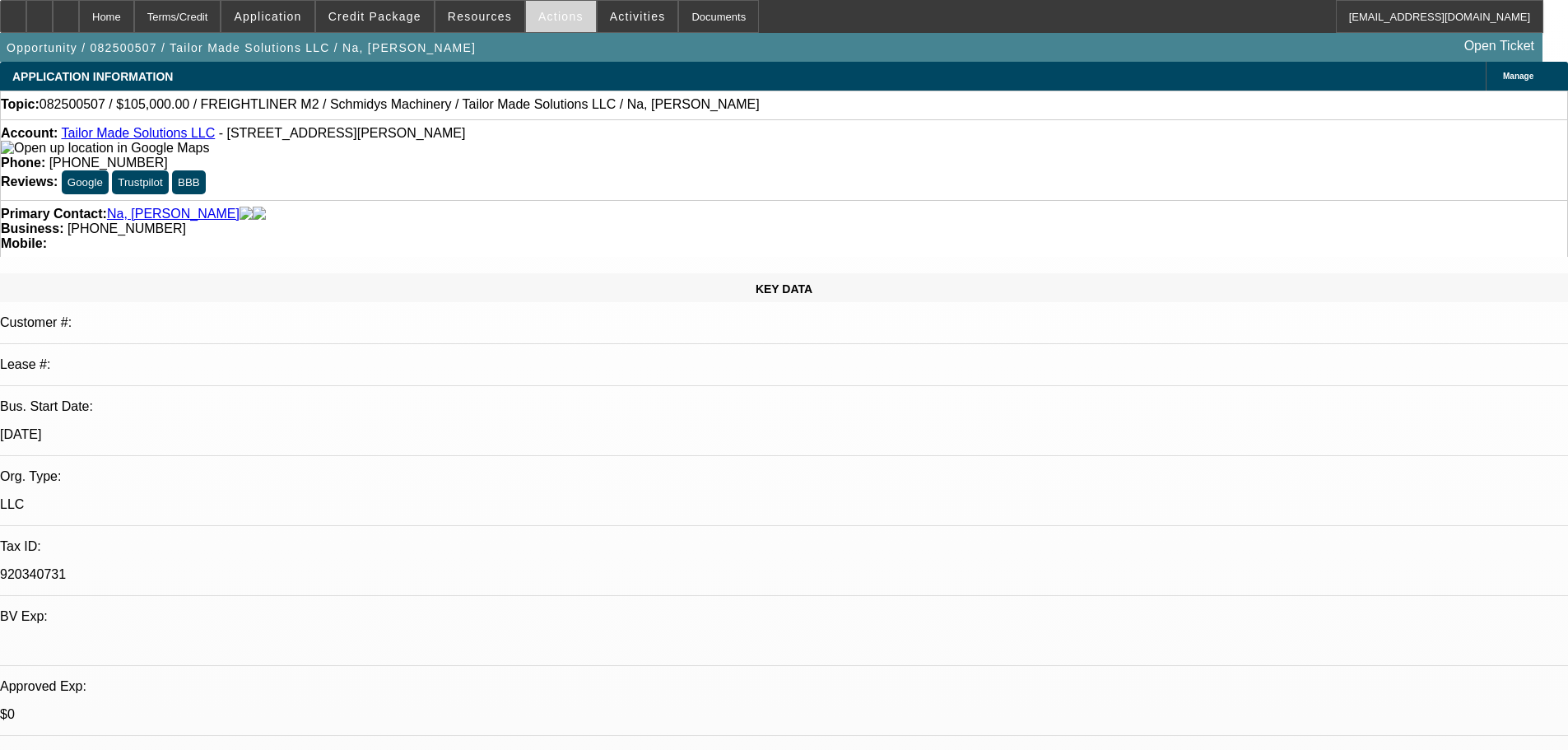
click at [558, 20] on span "Actions" at bounding box center [561, 16] width 45 height 13
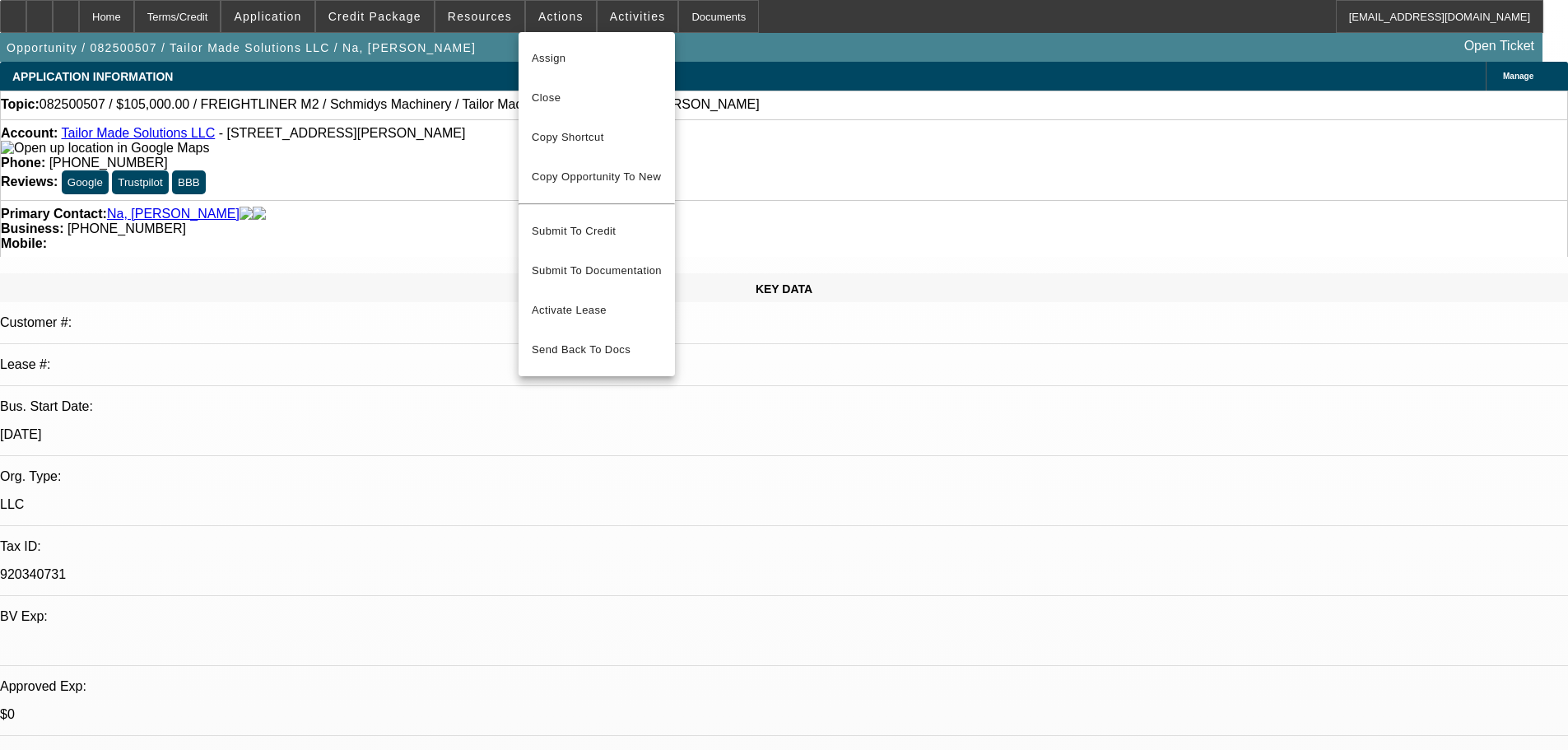
click at [602, 20] on div at bounding box center [784, 375] width 1568 height 750
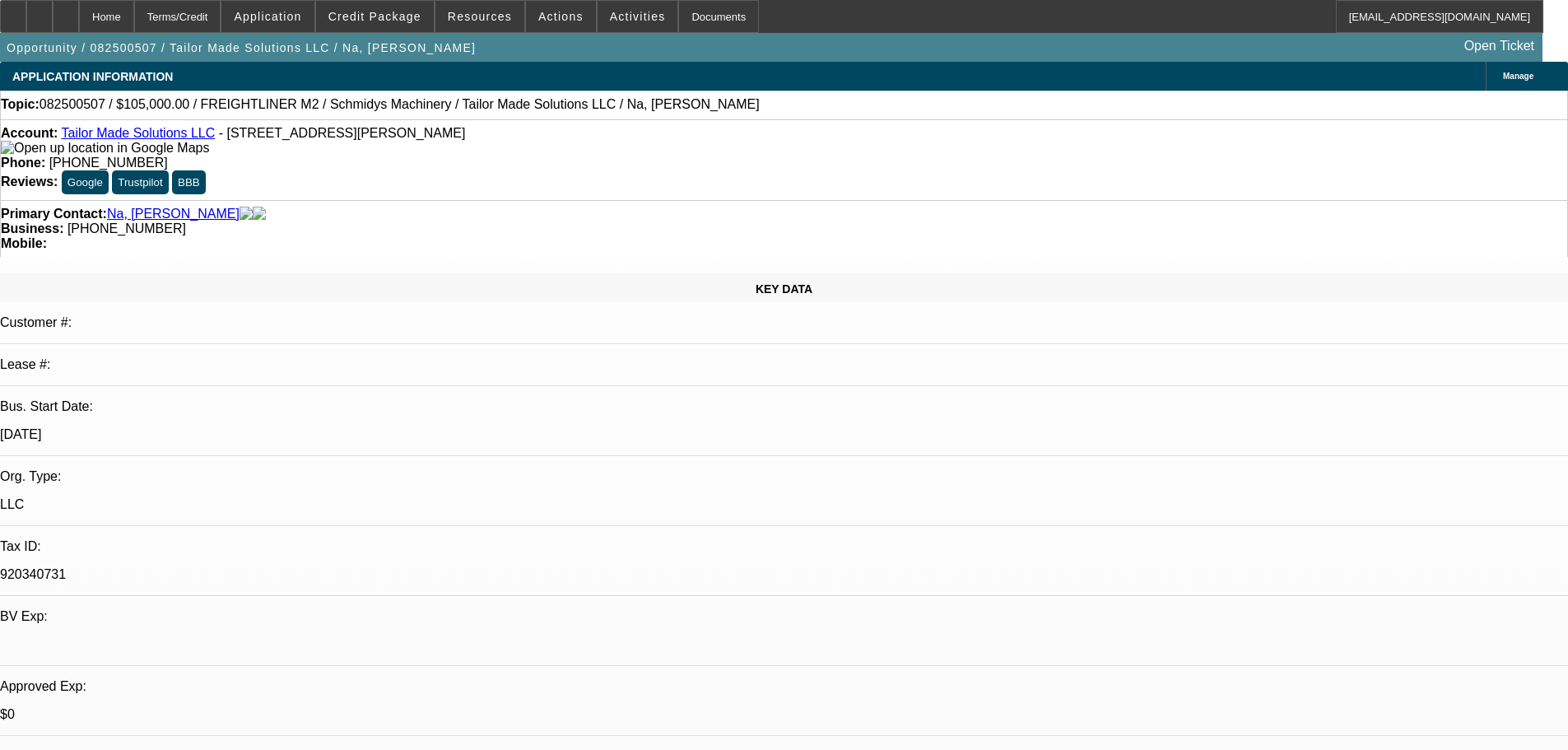
click at [610, 20] on span "Activities" at bounding box center [637, 16] width 56 height 13
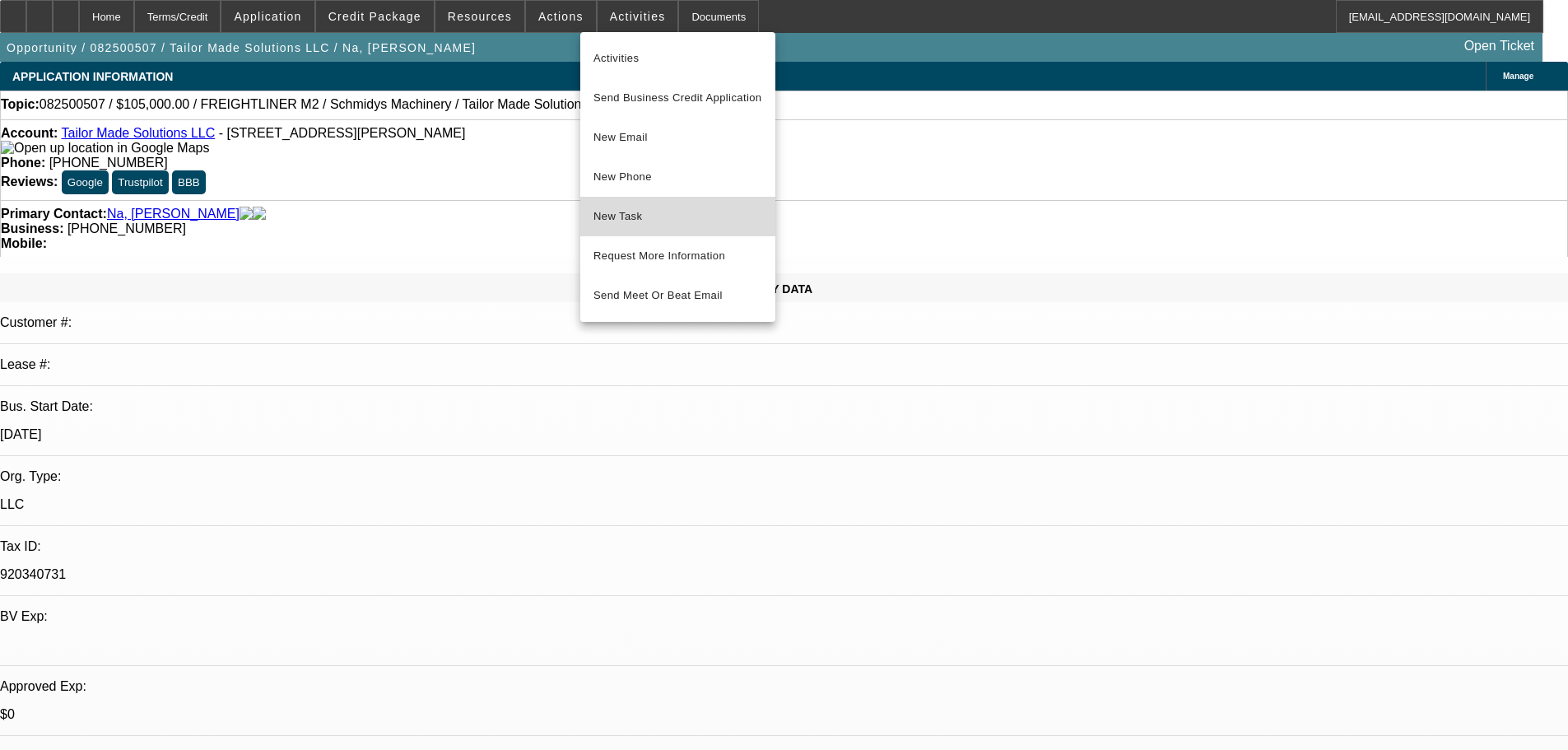
click at [639, 210] on span "New Task" at bounding box center [678, 217] width 169 height 20
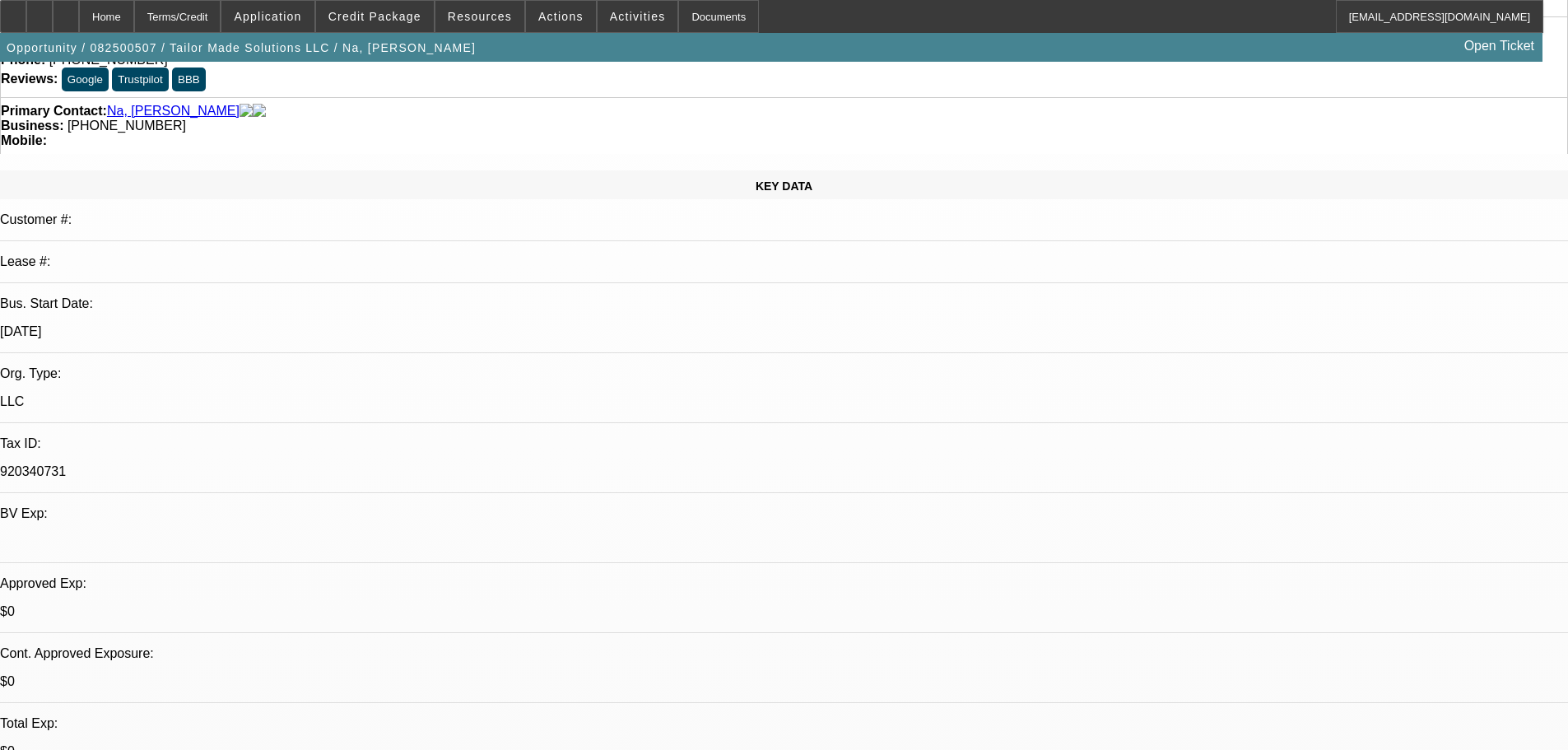
scroll to position [494, 0]
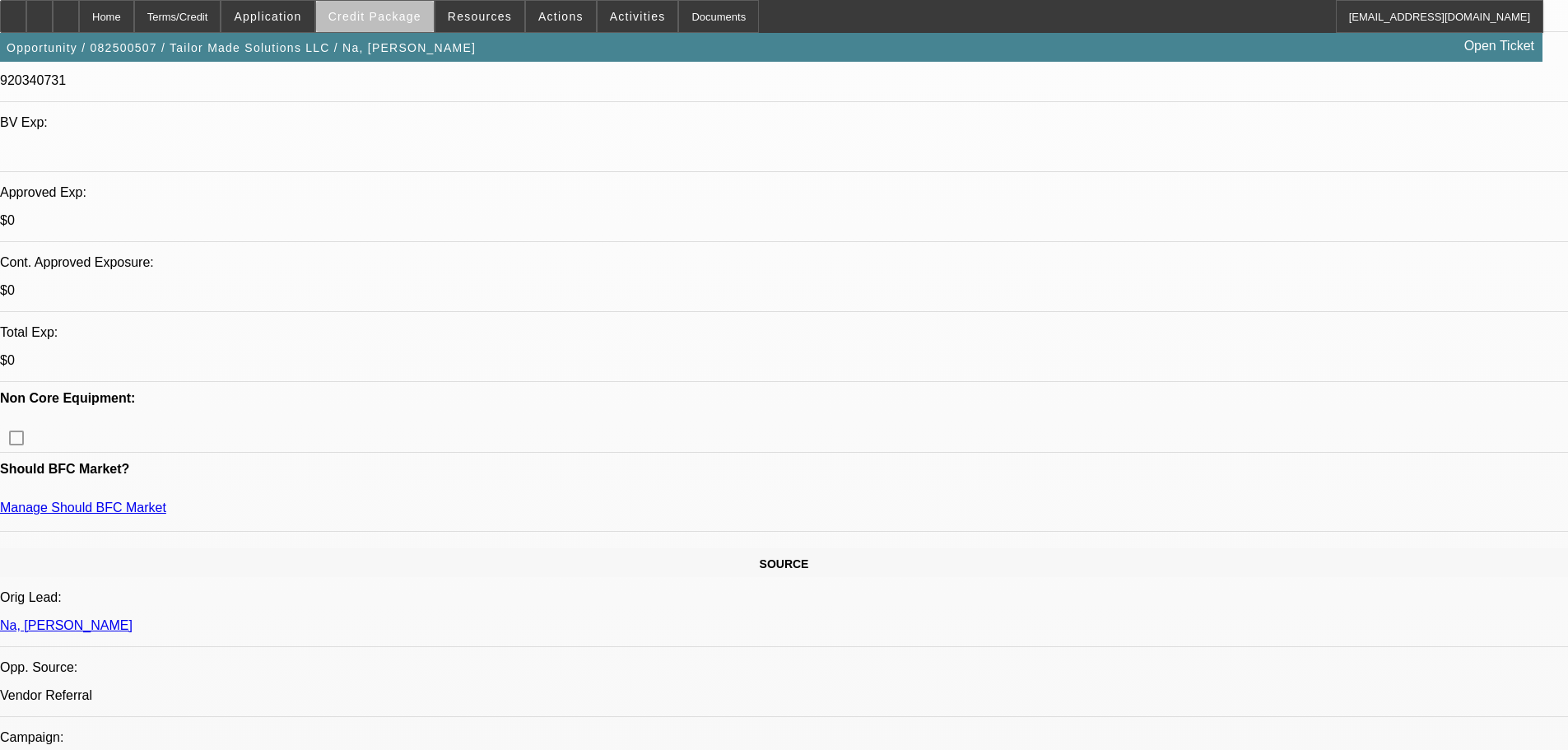
click at [419, 20] on span "Credit Package" at bounding box center [376, 16] width 93 height 13
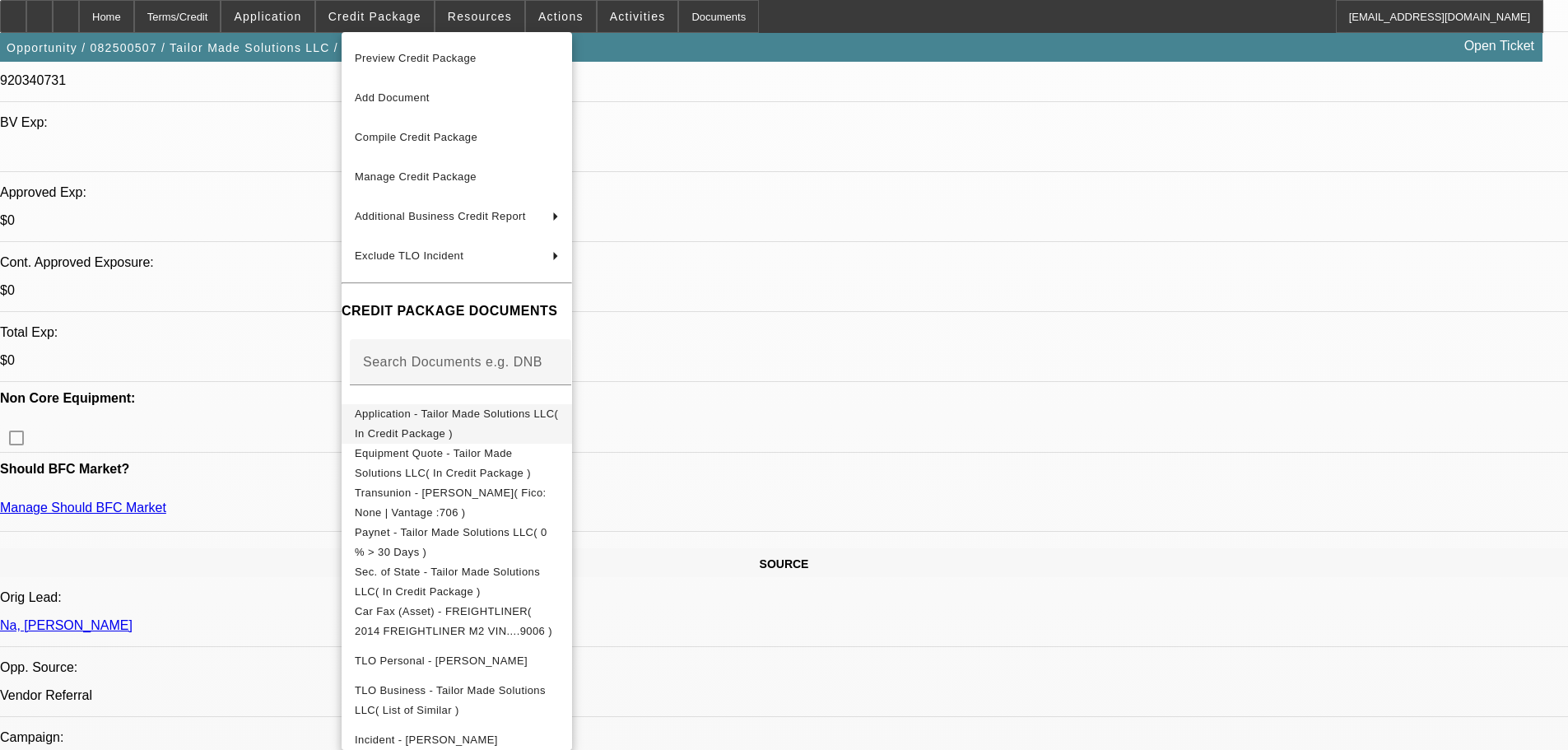
click at [558, 421] on span "Application - Tailor Made Solutions LLC( In Credit Package )" at bounding box center [456, 423] width 203 height 32
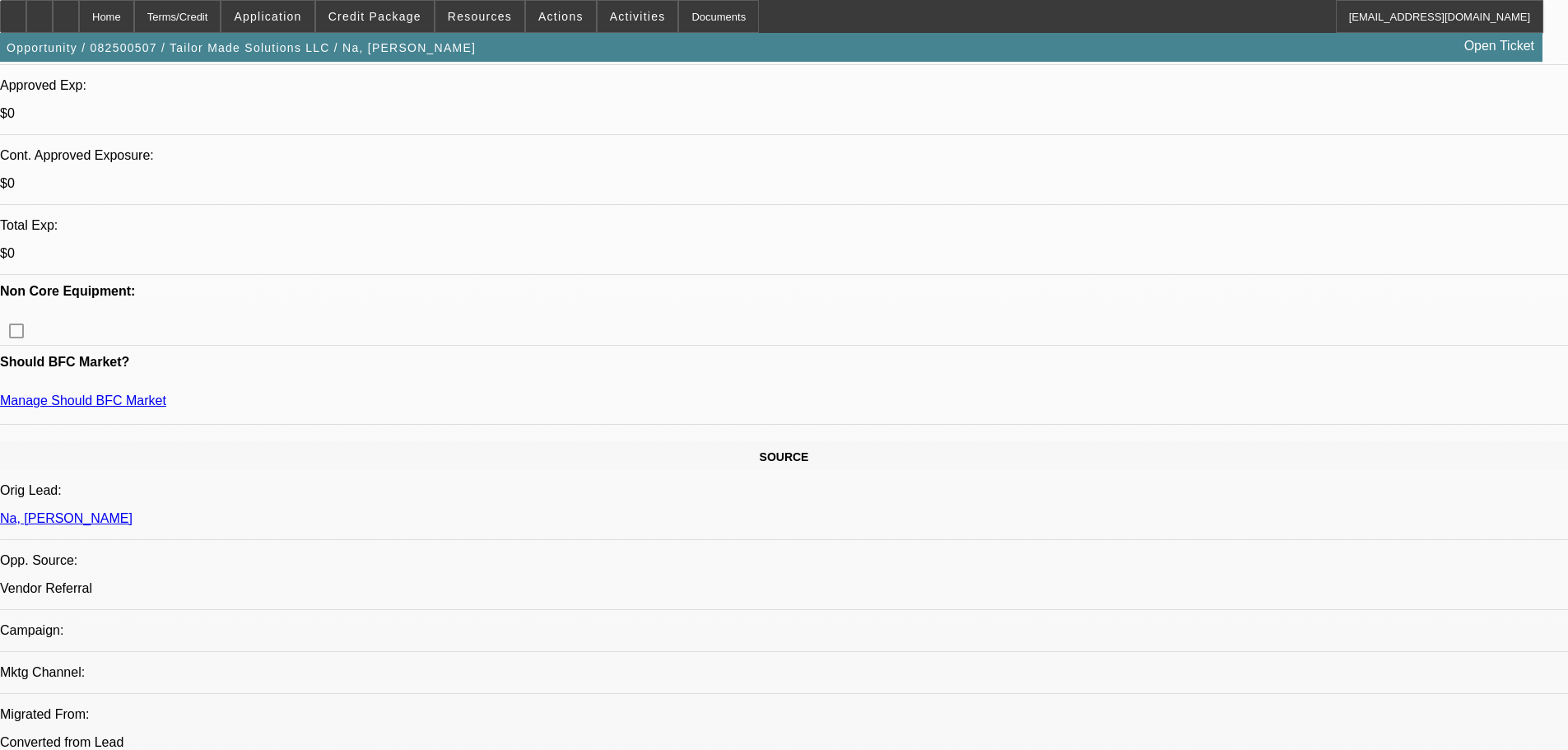
scroll to position [823, 0]
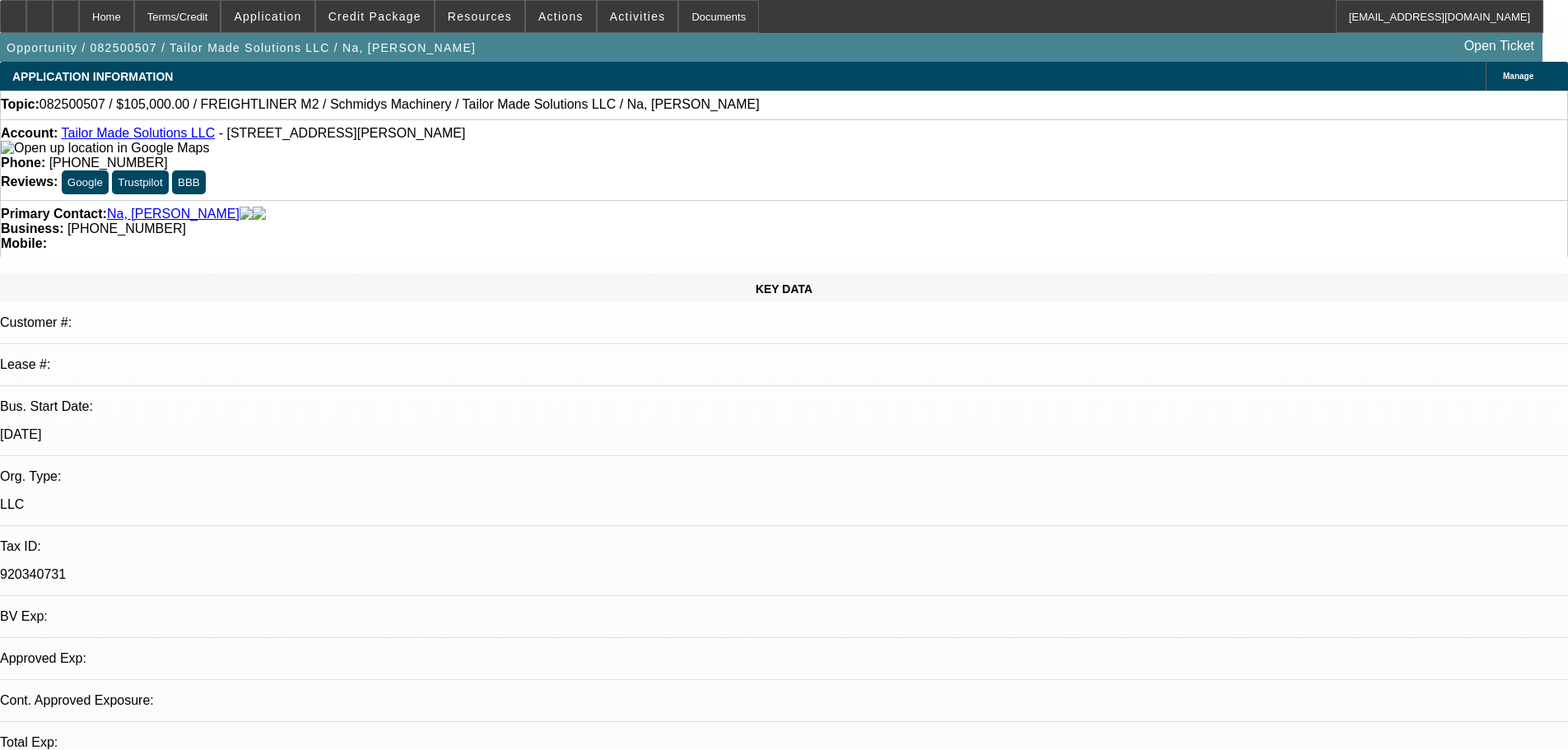
select select "0"
select select "3"
select select "0"
select select "6"
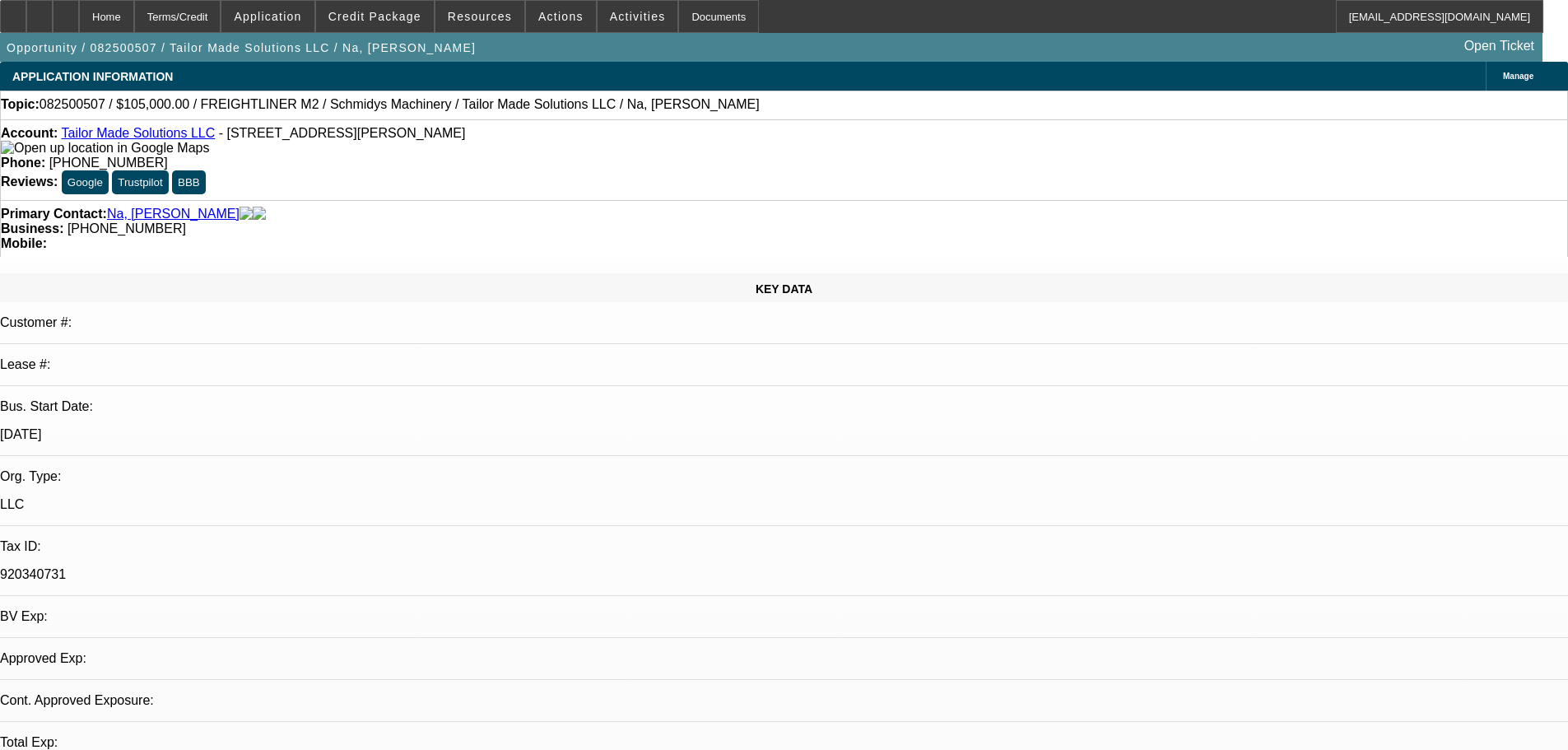
select select "0"
select select "3"
select select "0"
select select "6"
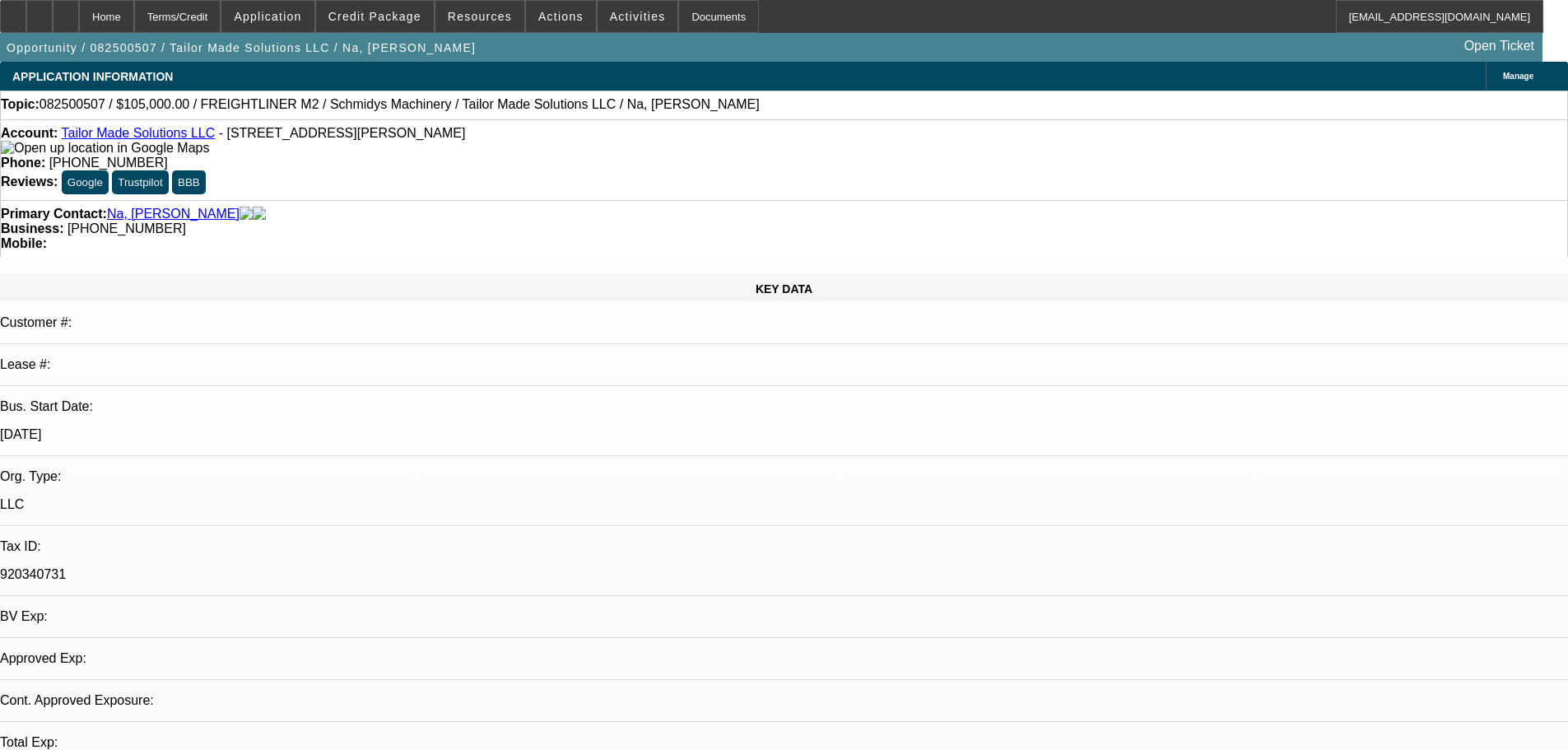
select select "0"
select select "3"
select select "0"
select select "6"
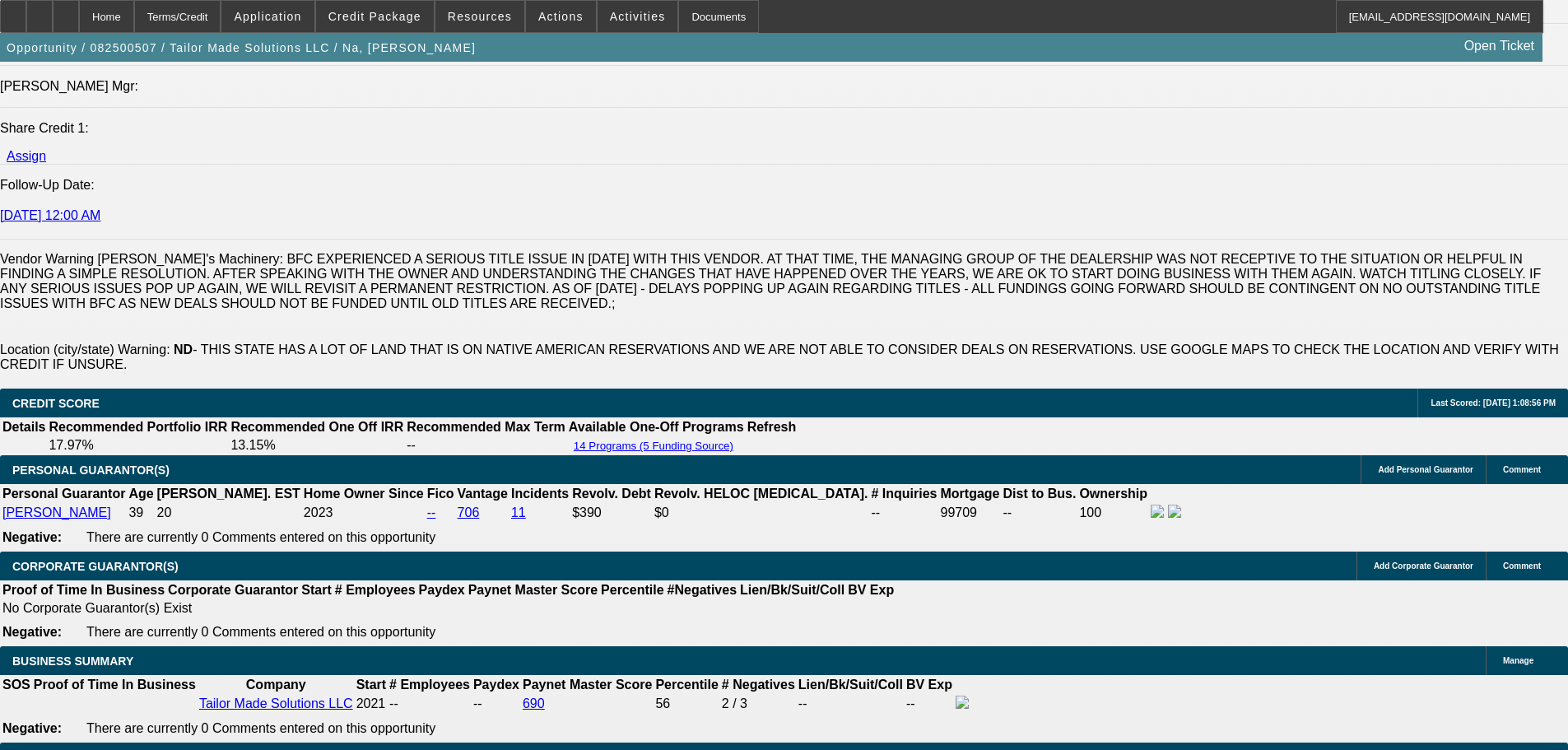
scroll to position [2716, 0]
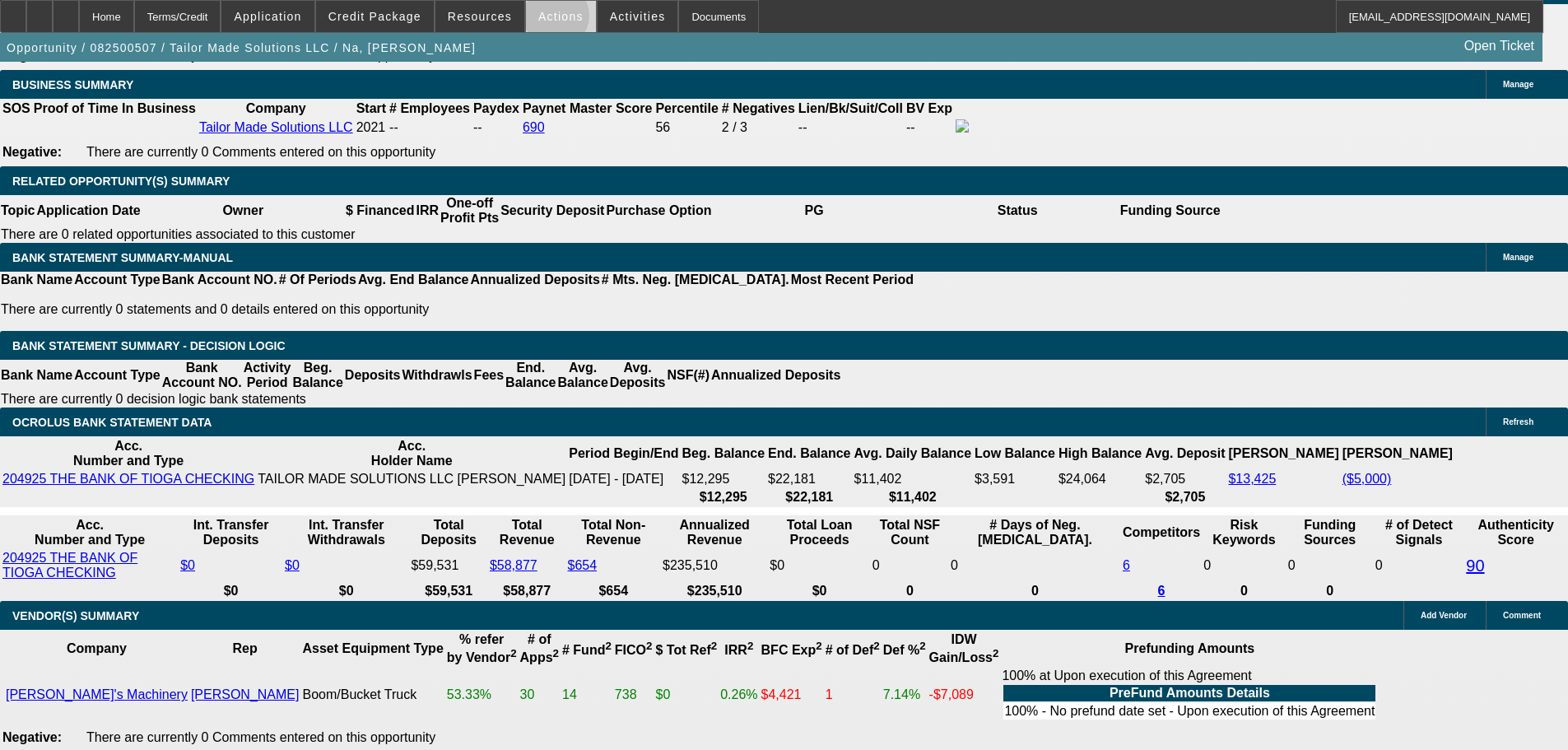
click at [548, 20] on span "Actions" at bounding box center [561, 16] width 45 height 13
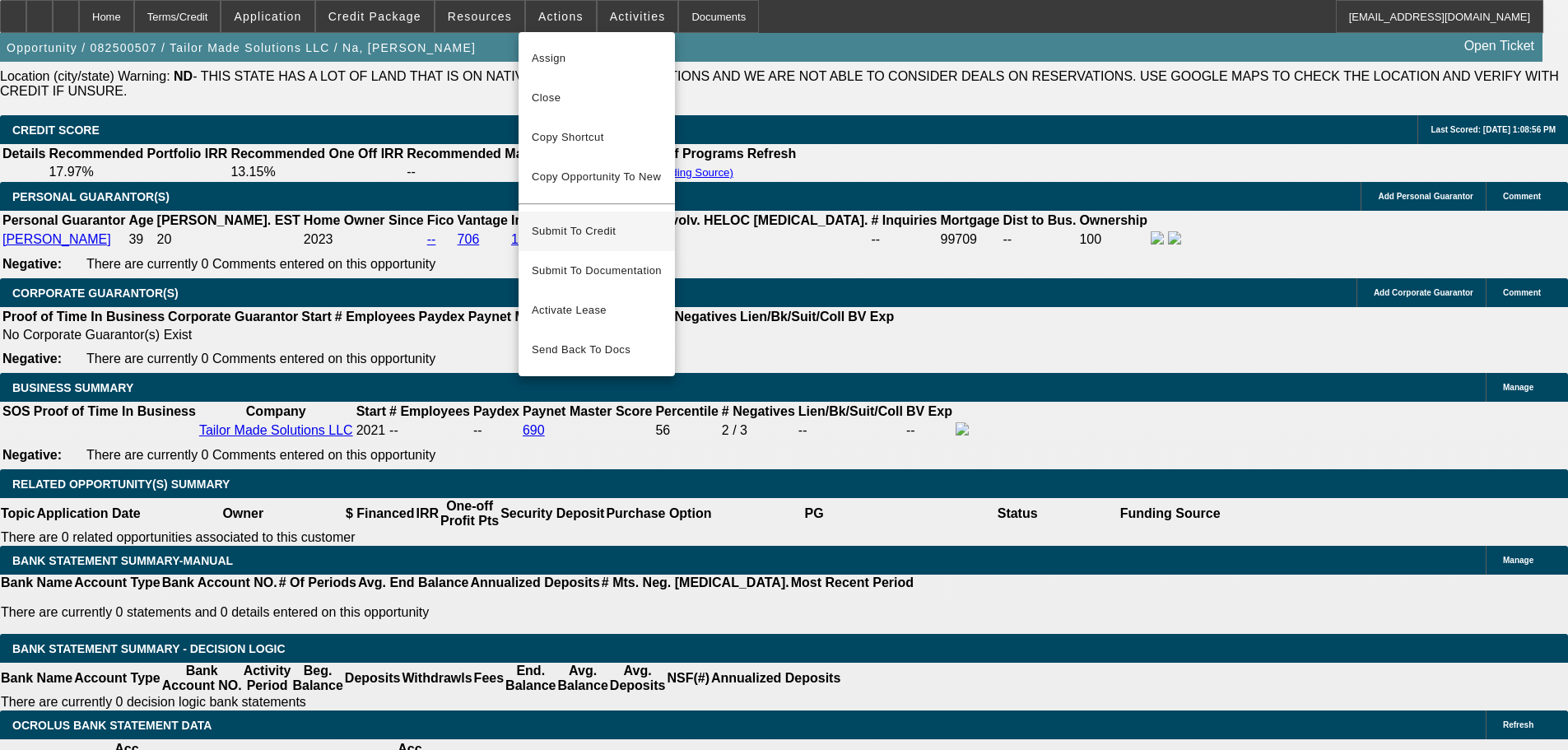
scroll to position [2387, 0]
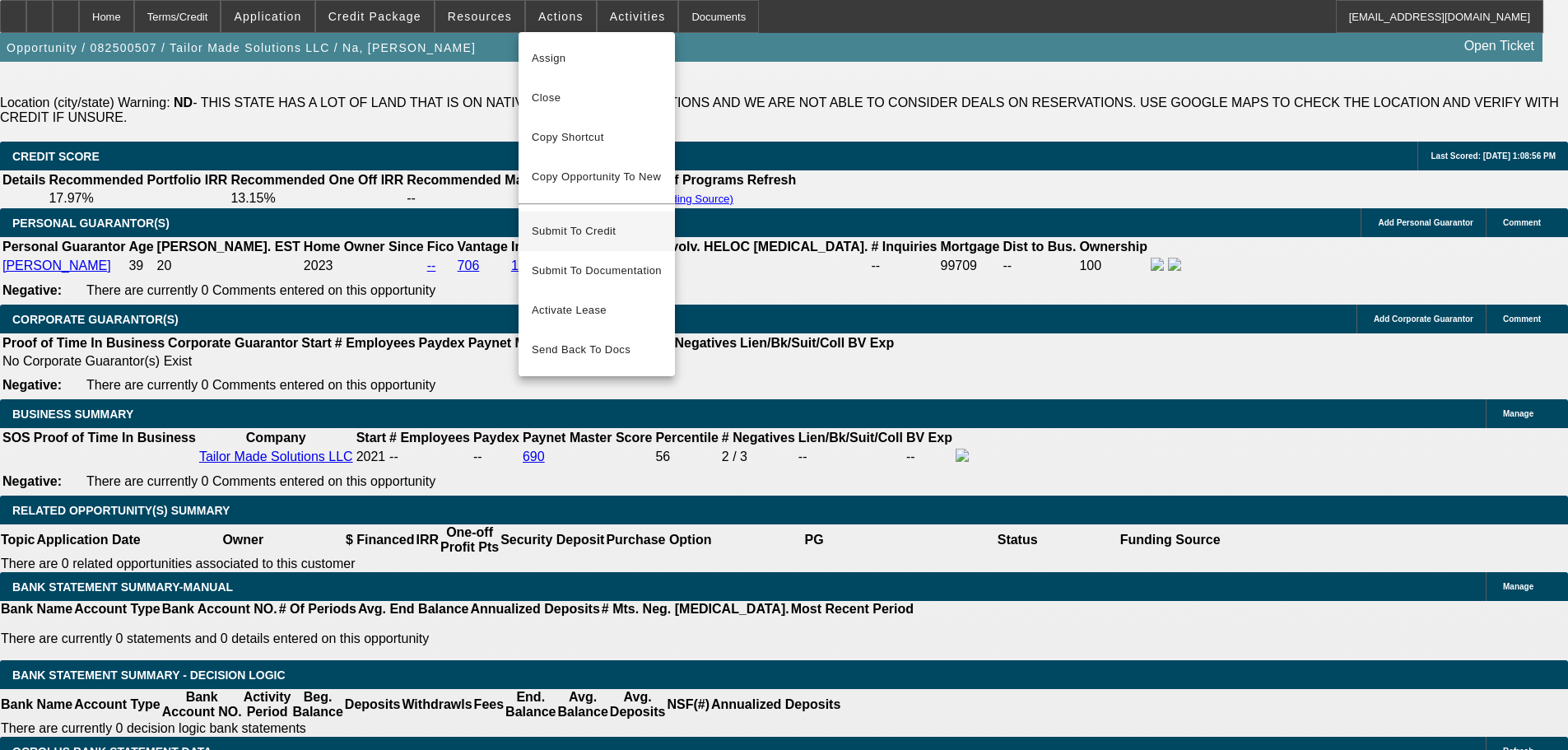
click at [619, 222] on span "Submit To Credit" at bounding box center [597, 232] width 130 height 20
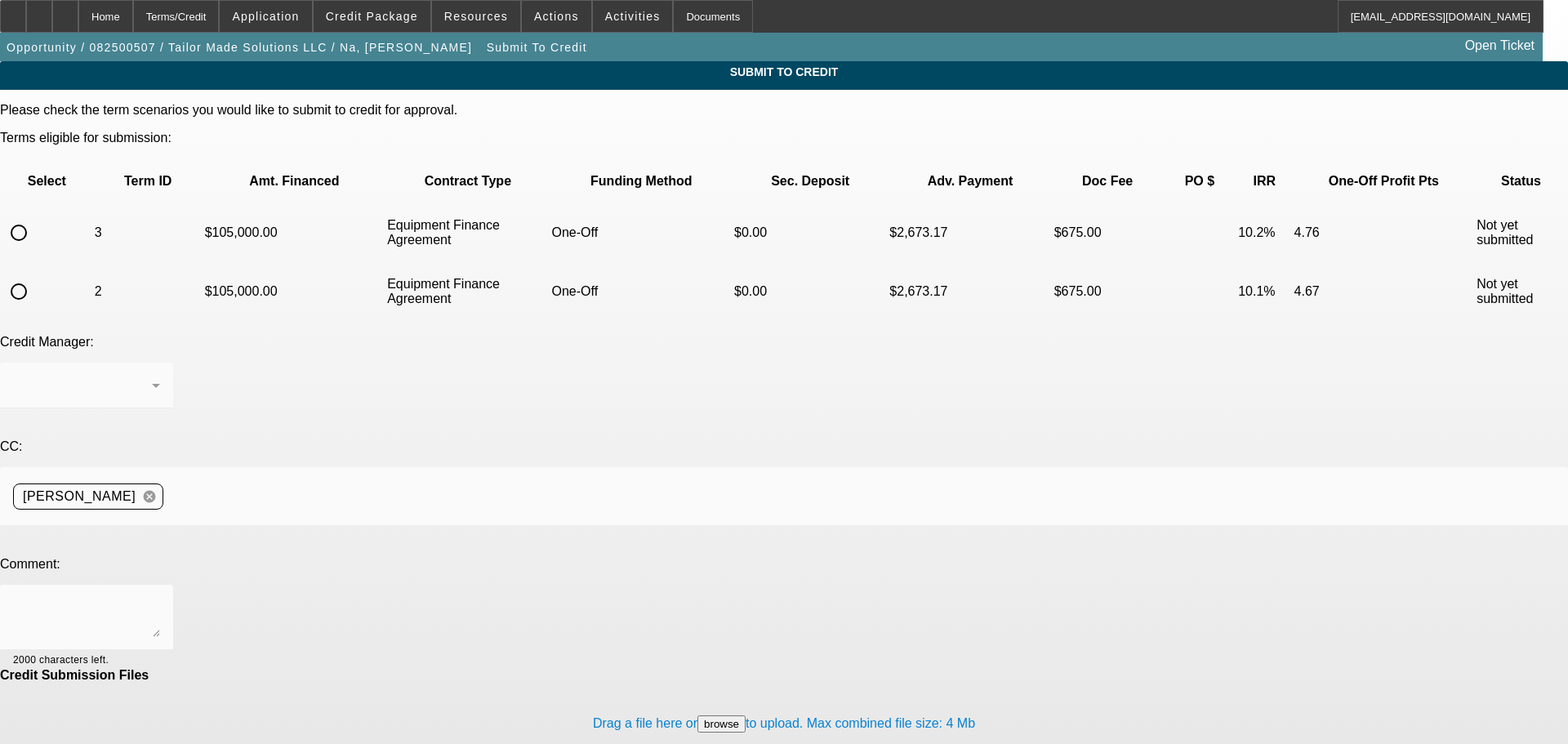
click at [35, 216] on input "radio" at bounding box center [19, 233] width 33 height 33
radio input "true"
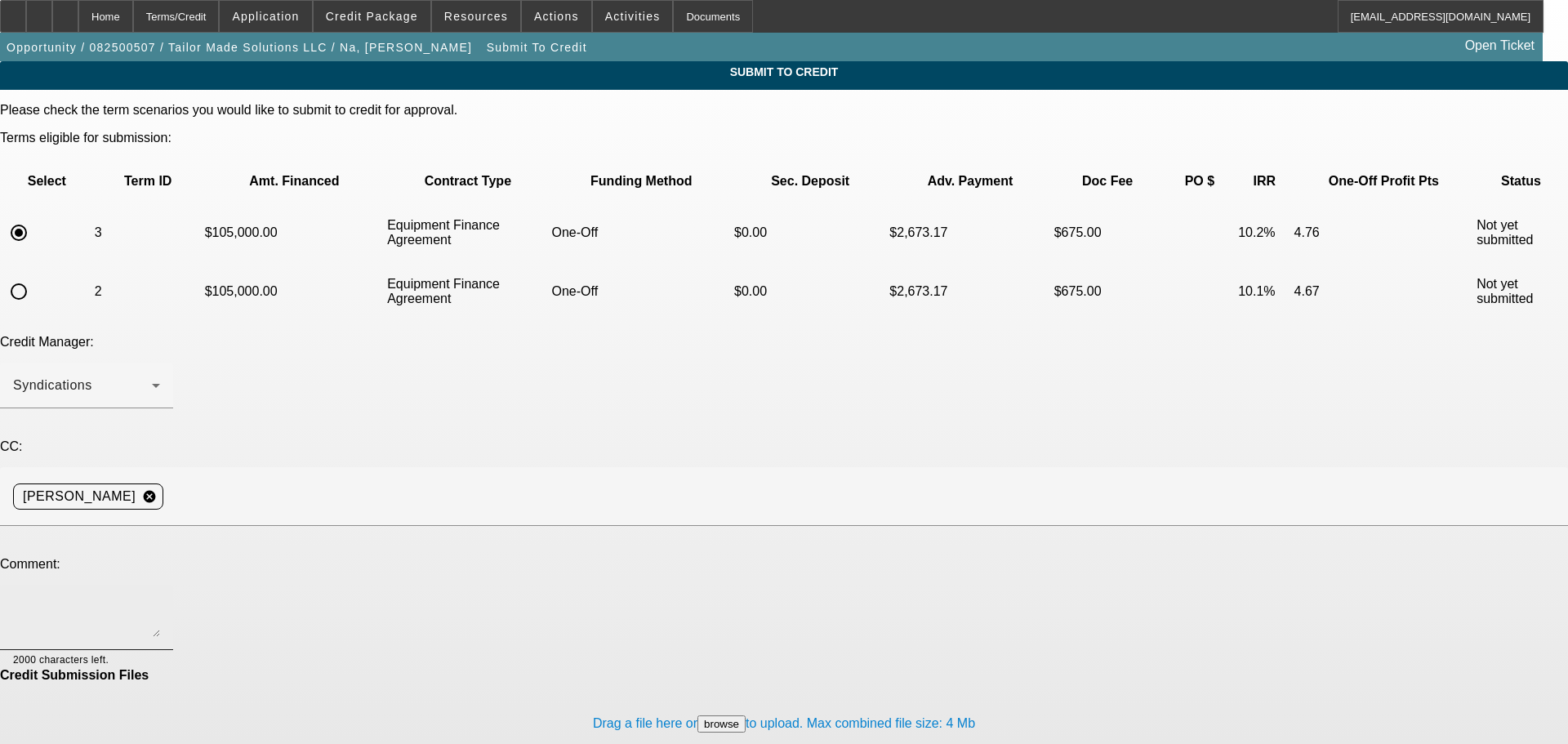
click at [160, 598] on textarea at bounding box center [86, 617] width 147 height 39
type textarea "please send to Unifi"
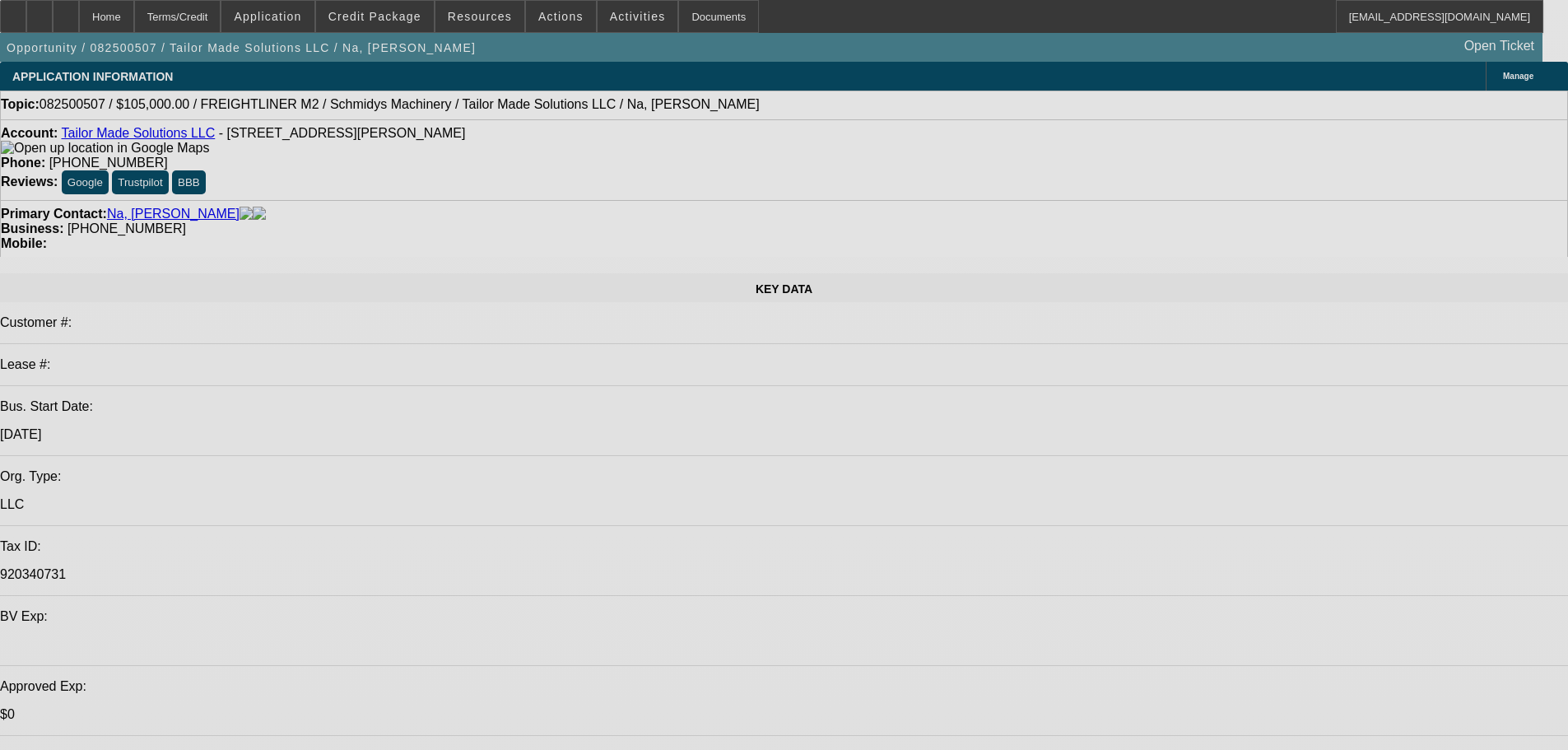
select select "0"
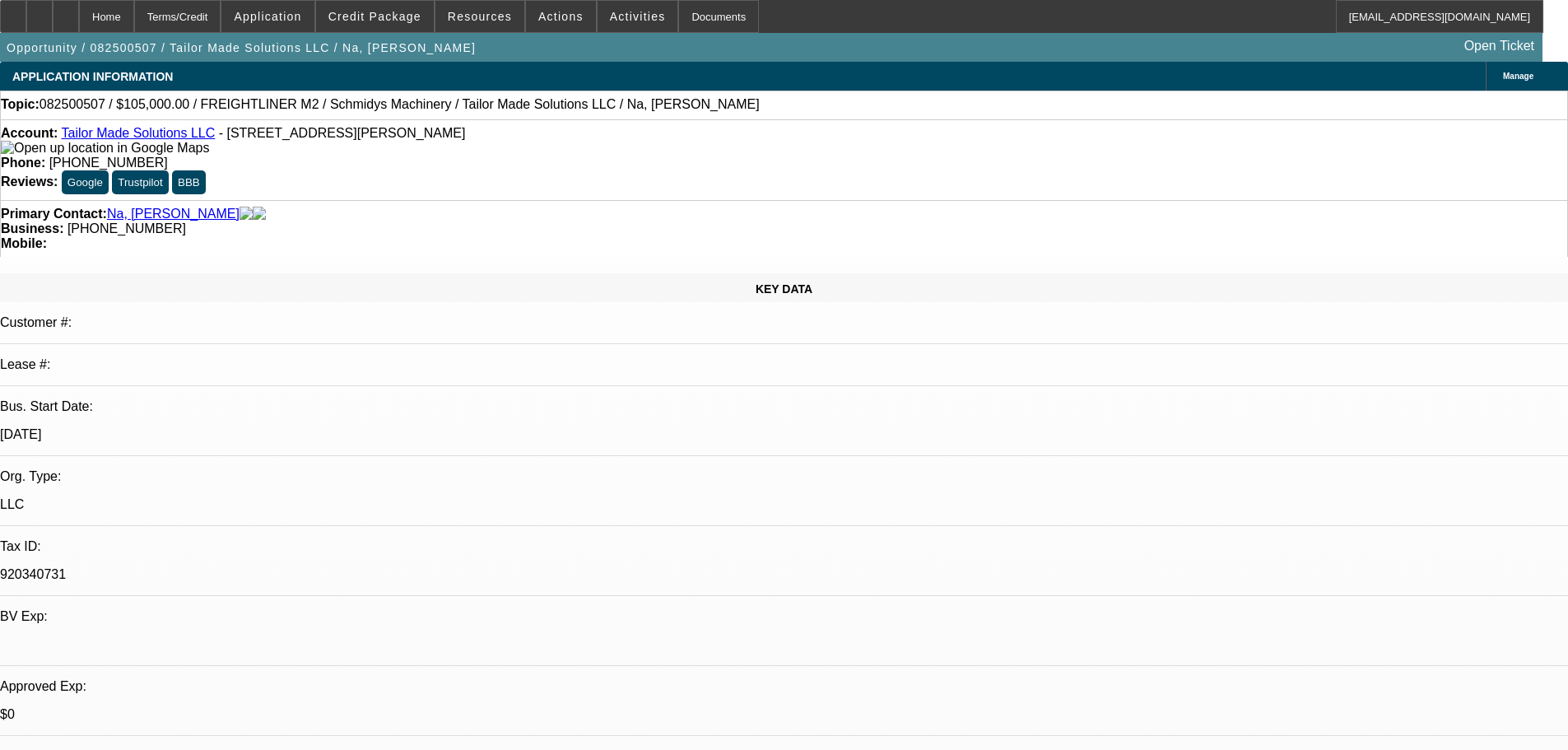
select select "0"
select select "3"
select select "0"
select select "6"
select select "0"
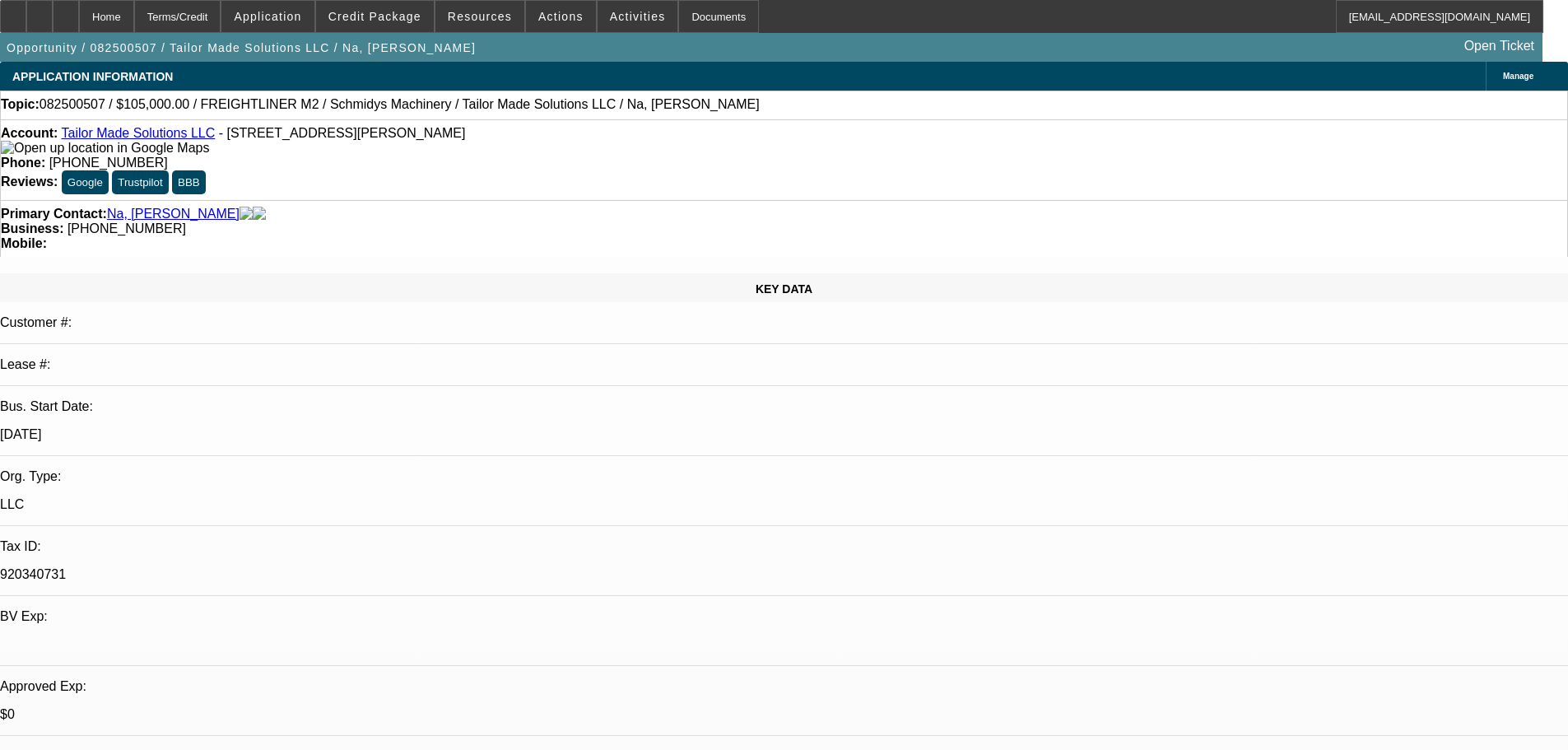
select select "0"
select select "3"
select select "0"
select select "6"
select select "0"
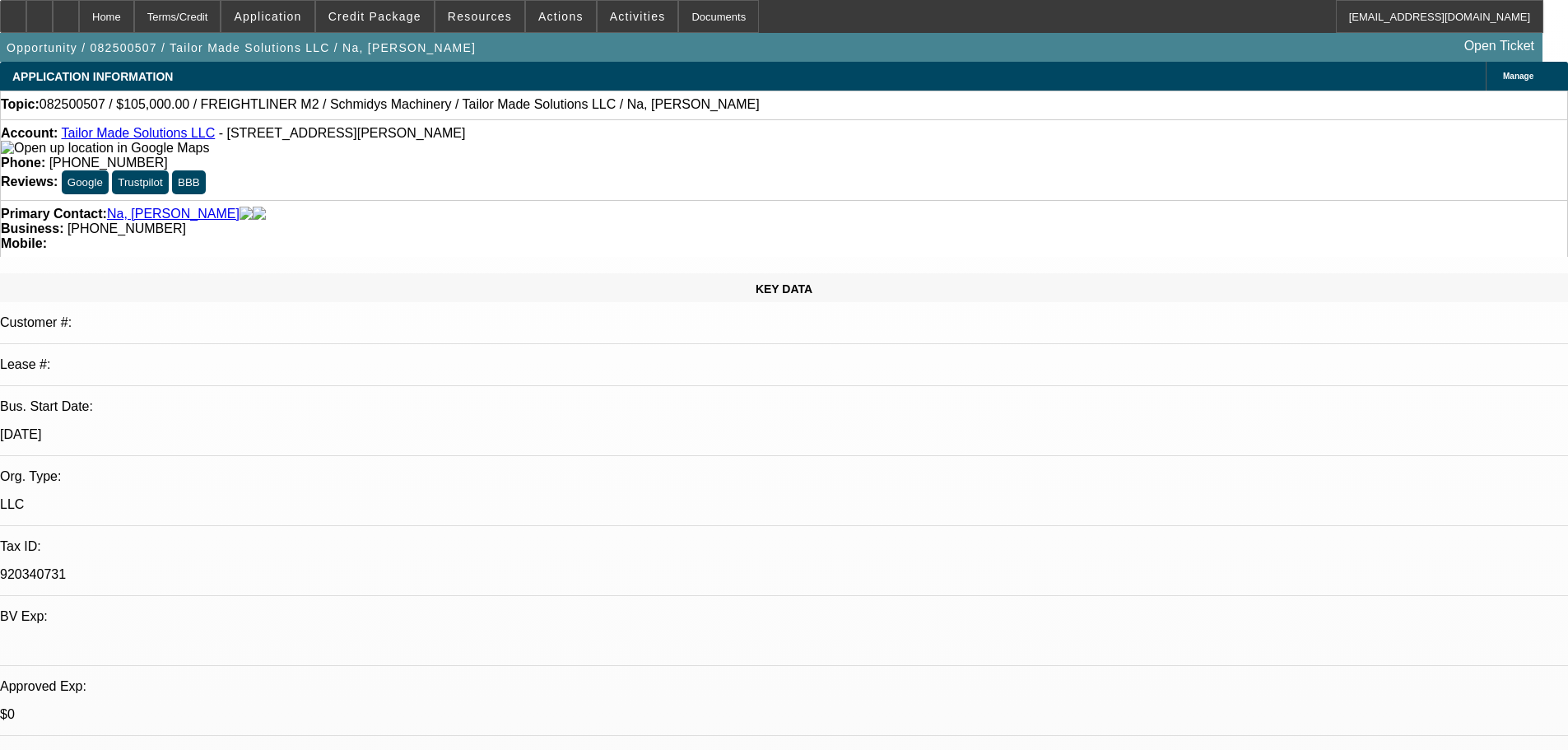
select select "0"
select select "3"
select select "0"
select select "6"
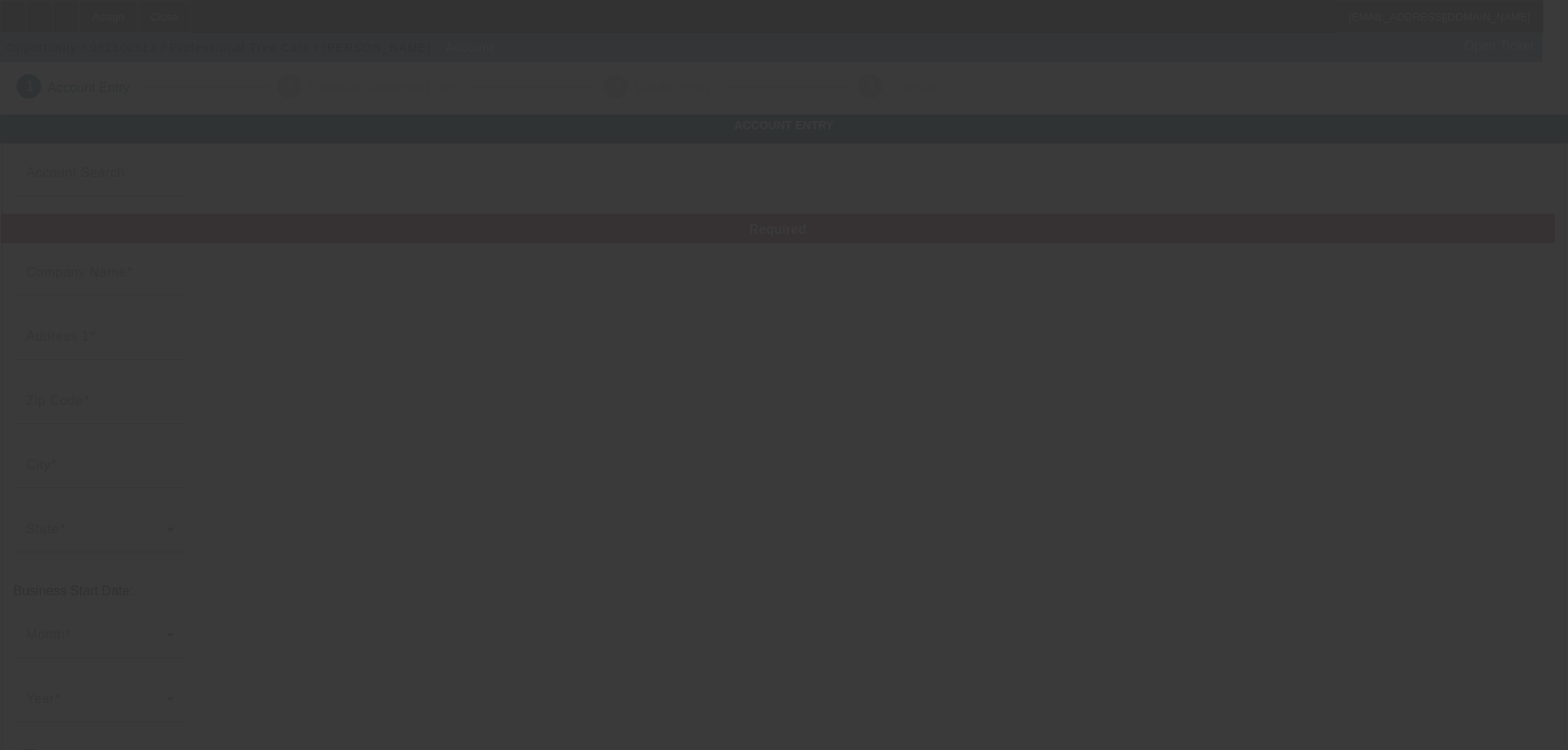
type input "Professional Tree Care"
type input "126 County Rd 575 E"
type input "46123"
type input "Avon"
type input "[PHONE_NUMBER]"
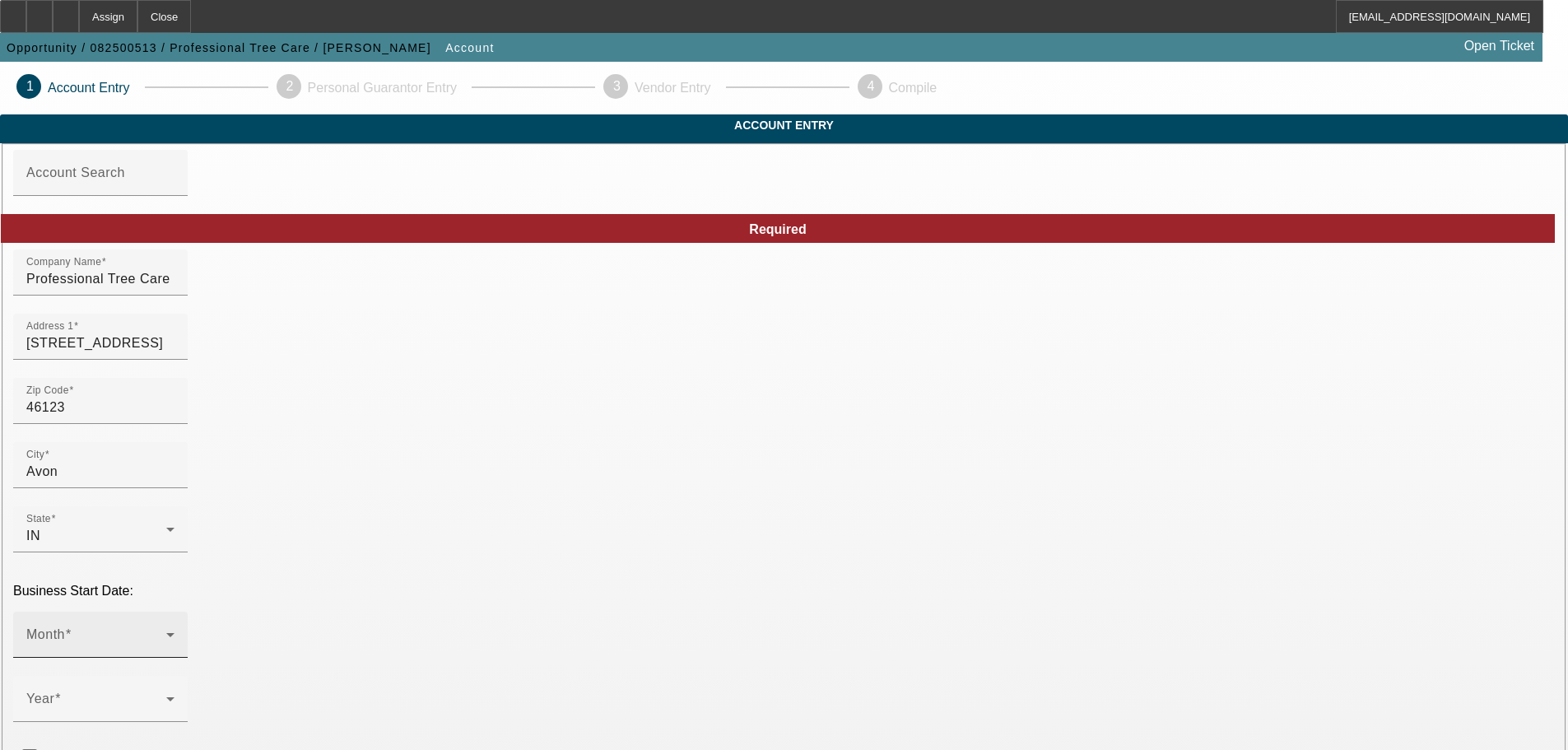
click at [167, 631] on span at bounding box center [96, 641] width 140 height 20
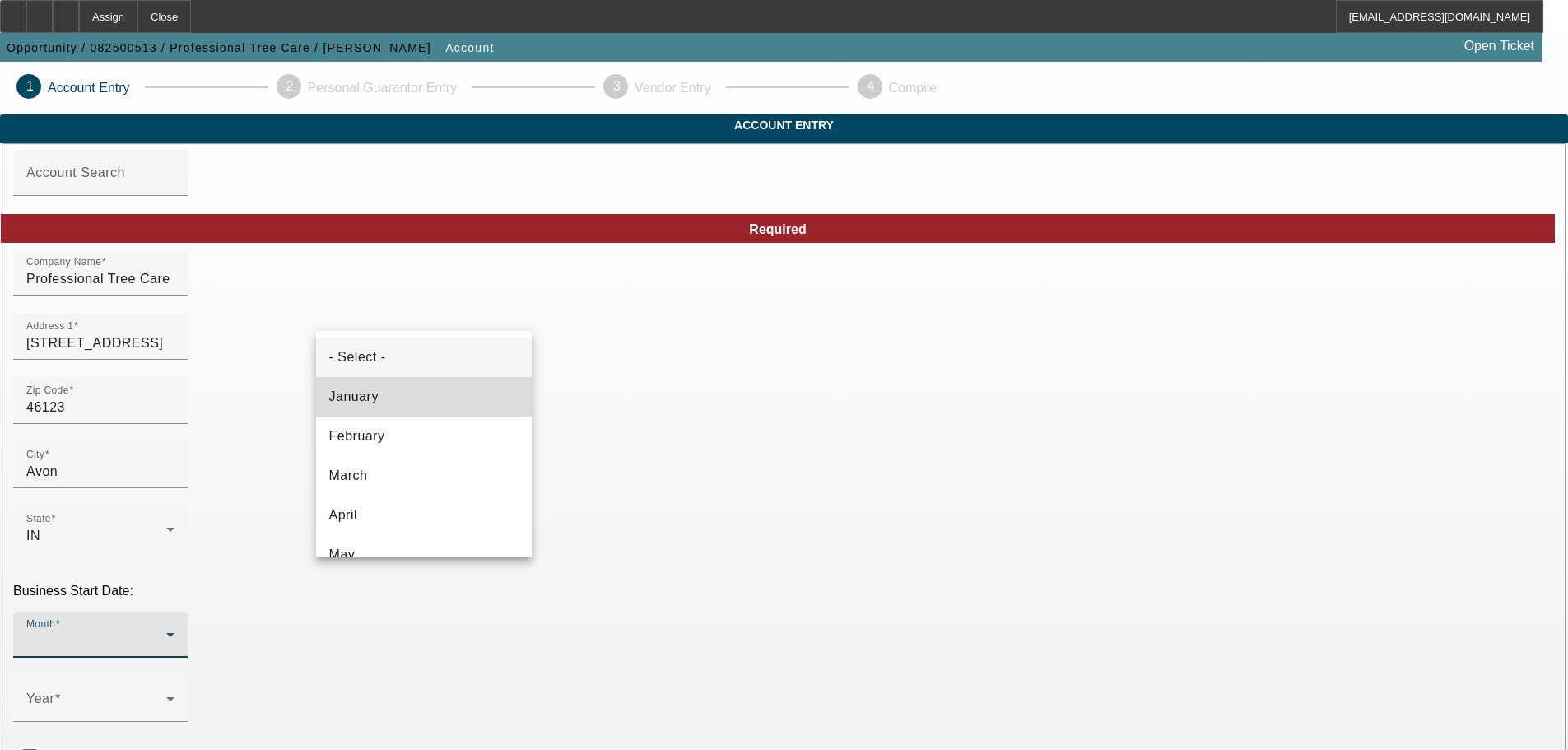
click at [435, 398] on mat-option "January" at bounding box center [424, 397] width 216 height 39
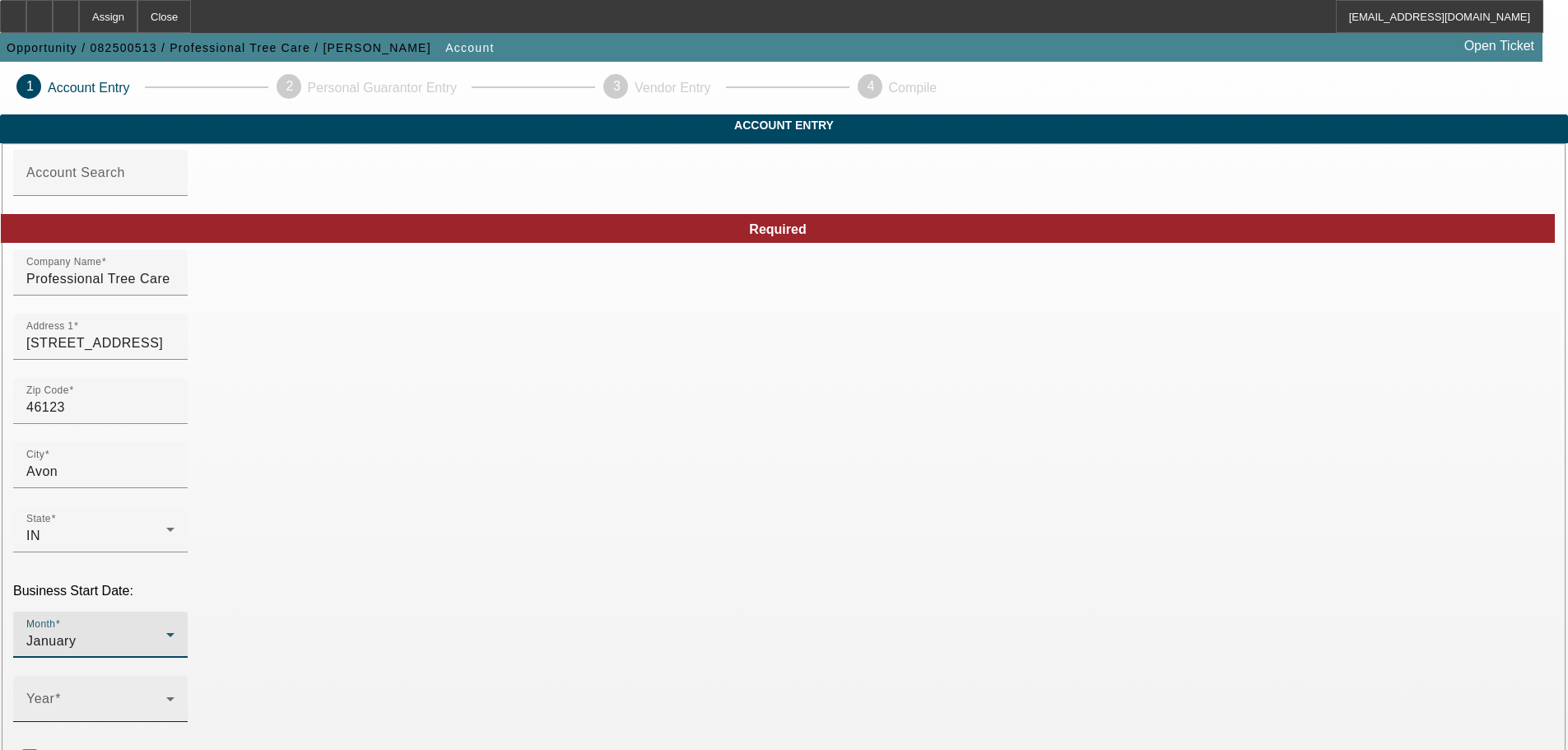
click at [175, 676] on div "Year" at bounding box center [101, 699] width 148 height 46
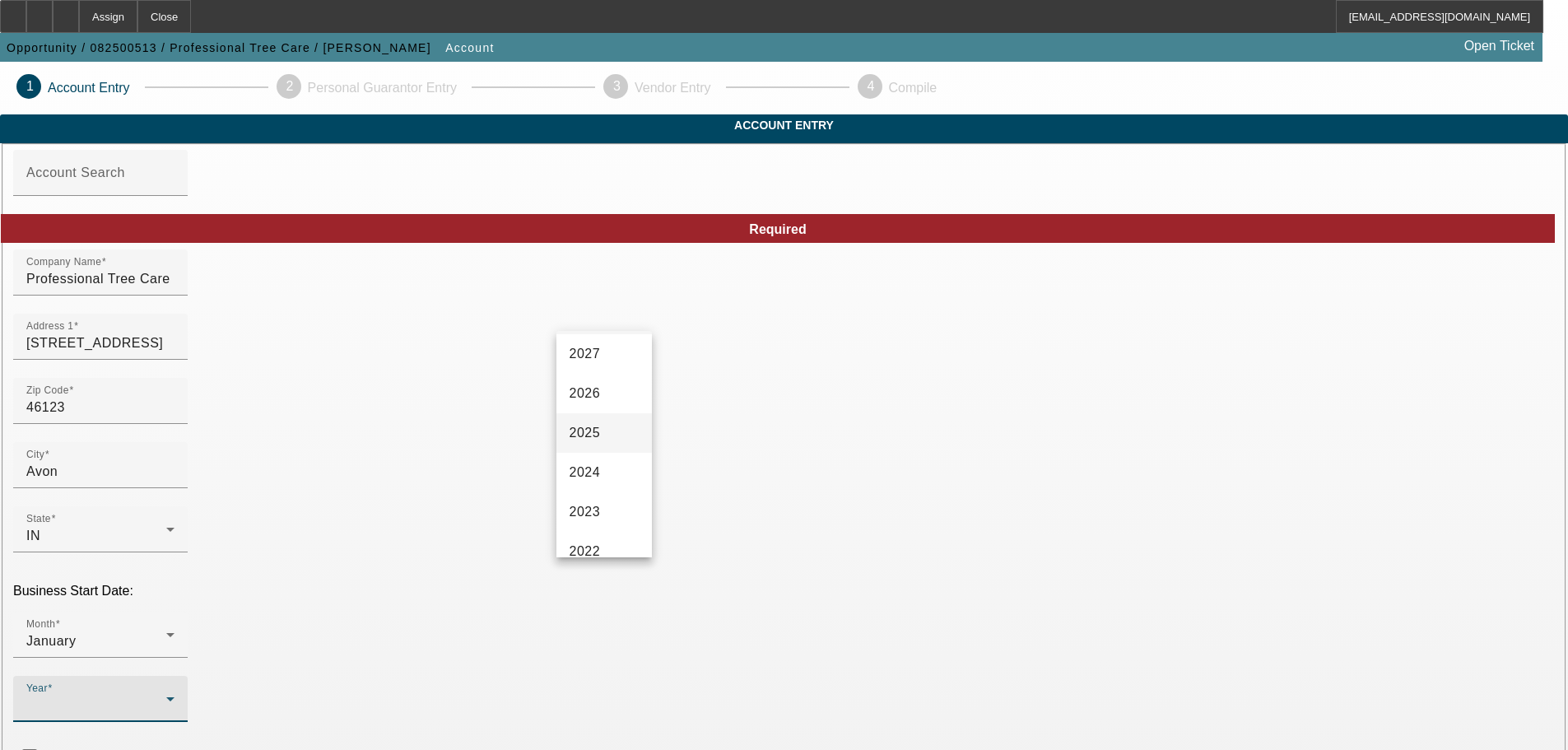
scroll to position [82, 0]
click at [607, 547] on mat-option "2021" at bounding box center [604, 551] width 95 height 39
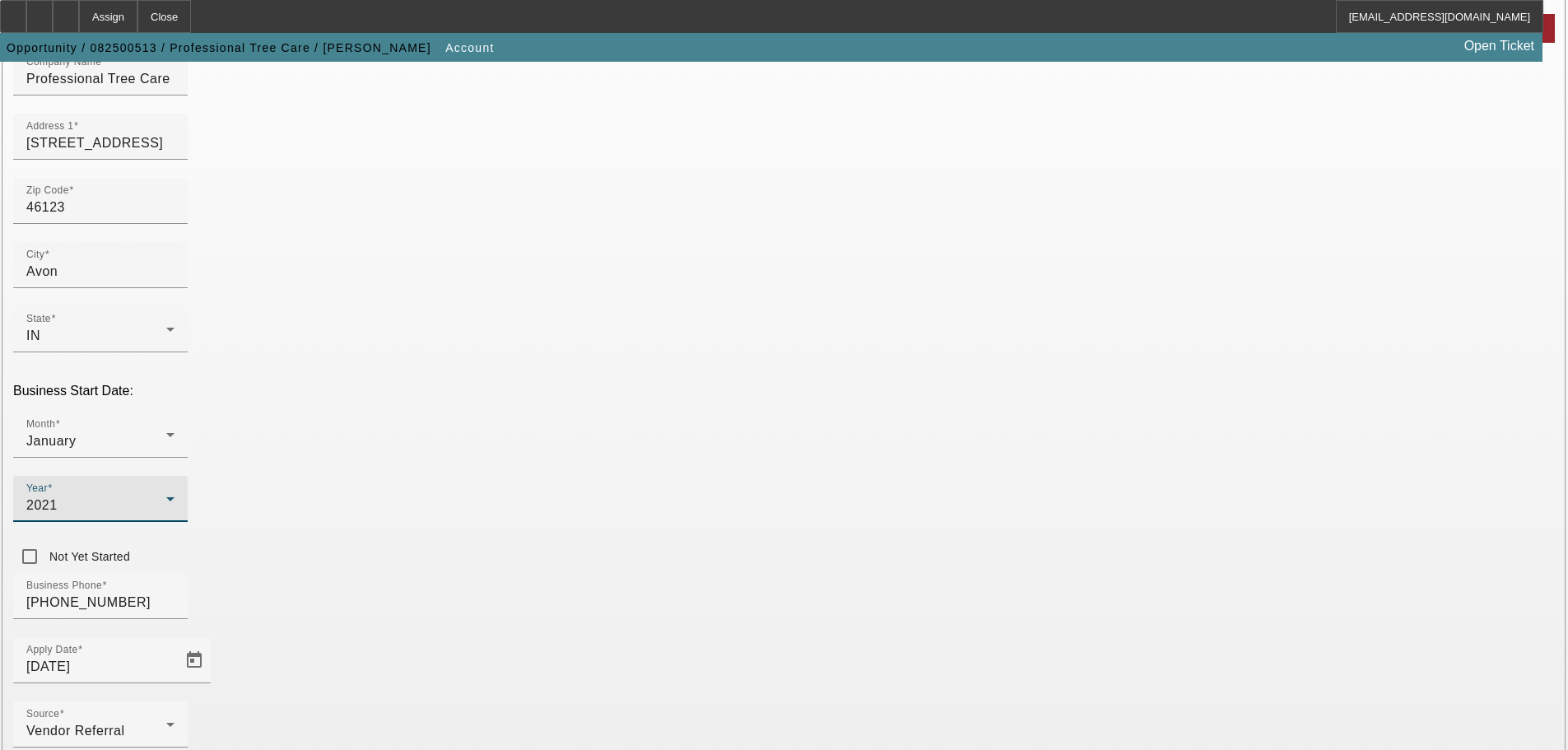
scroll to position [247, 0]
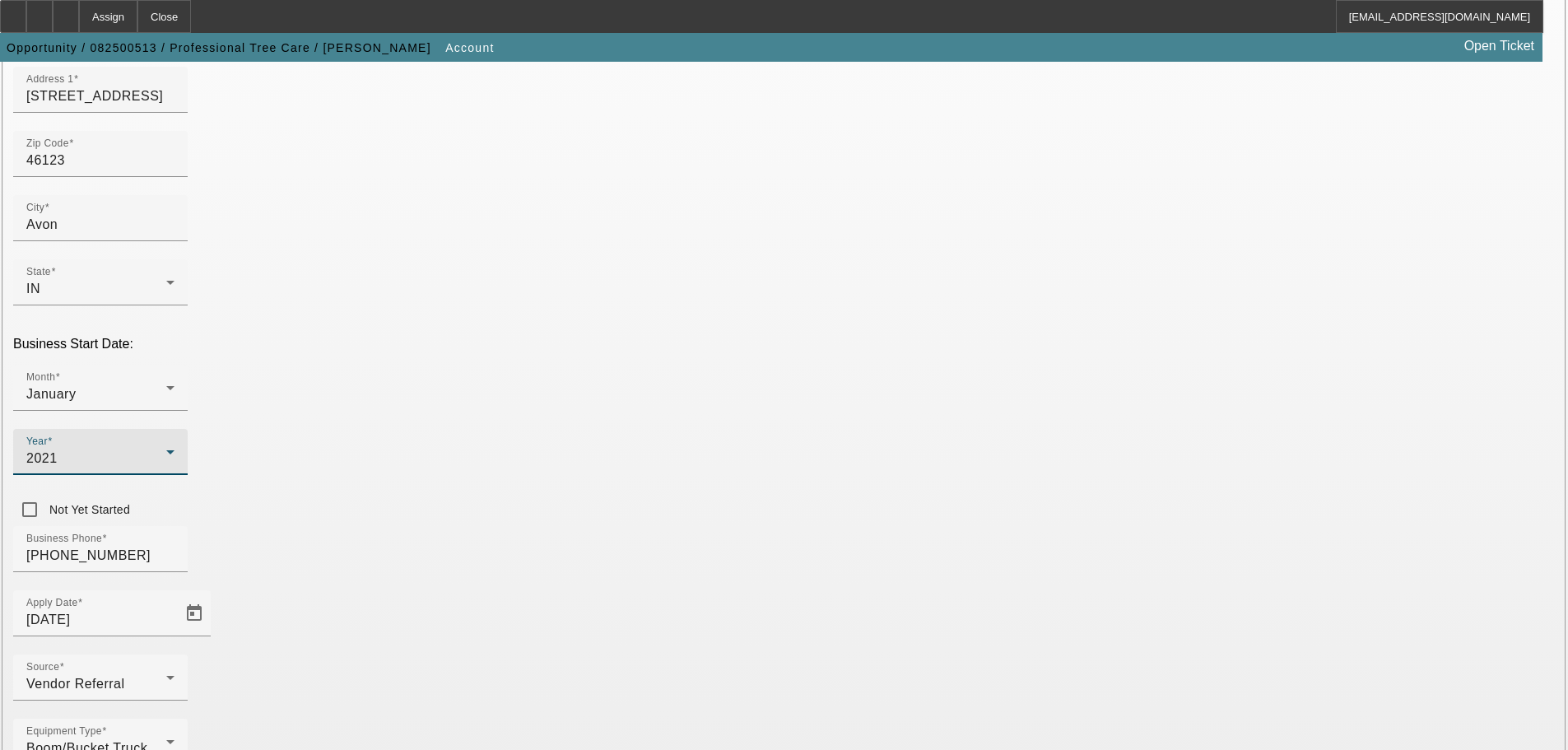
type input "39-2669256"
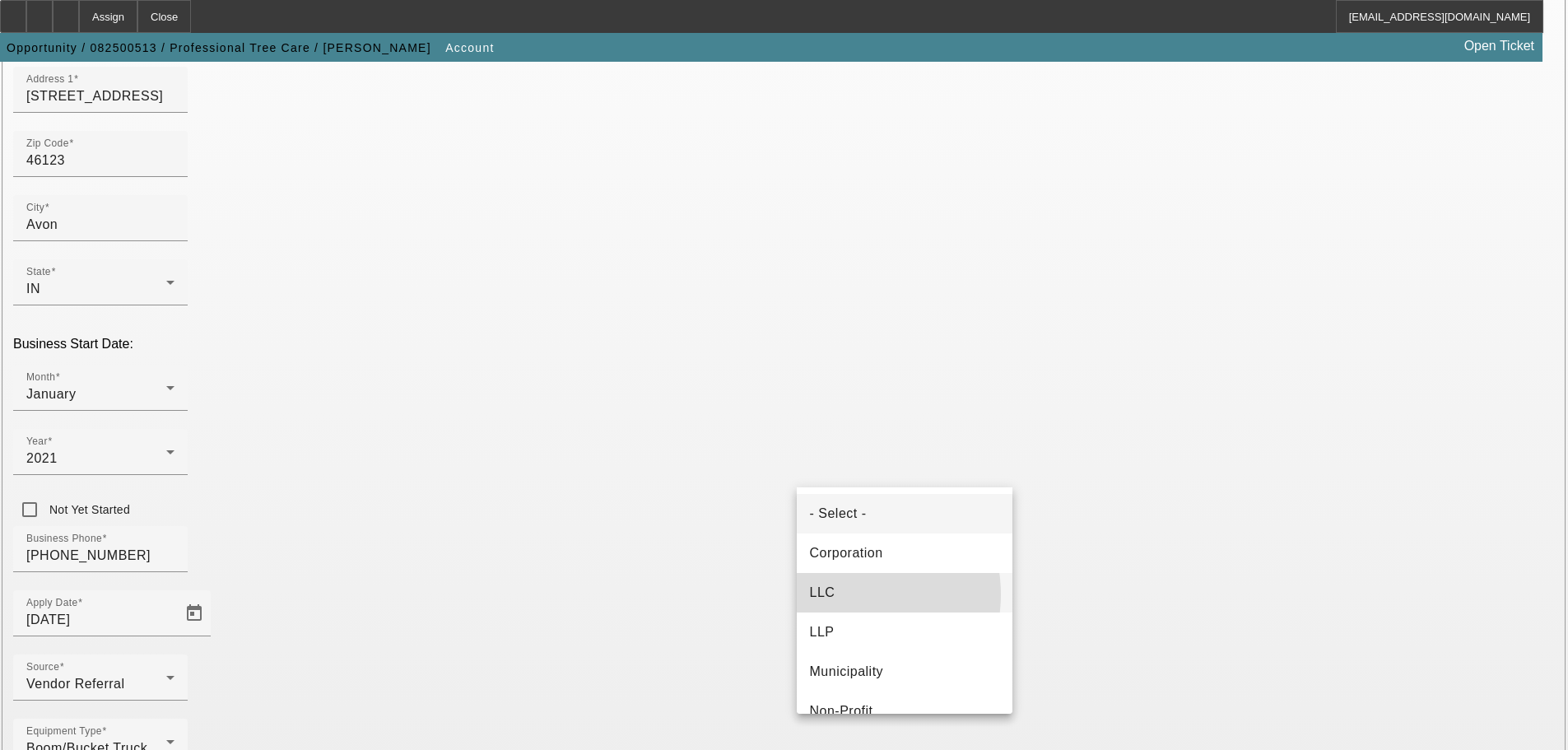
click at [844, 594] on mat-option "LLC" at bounding box center [905, 592] width 216 height 39
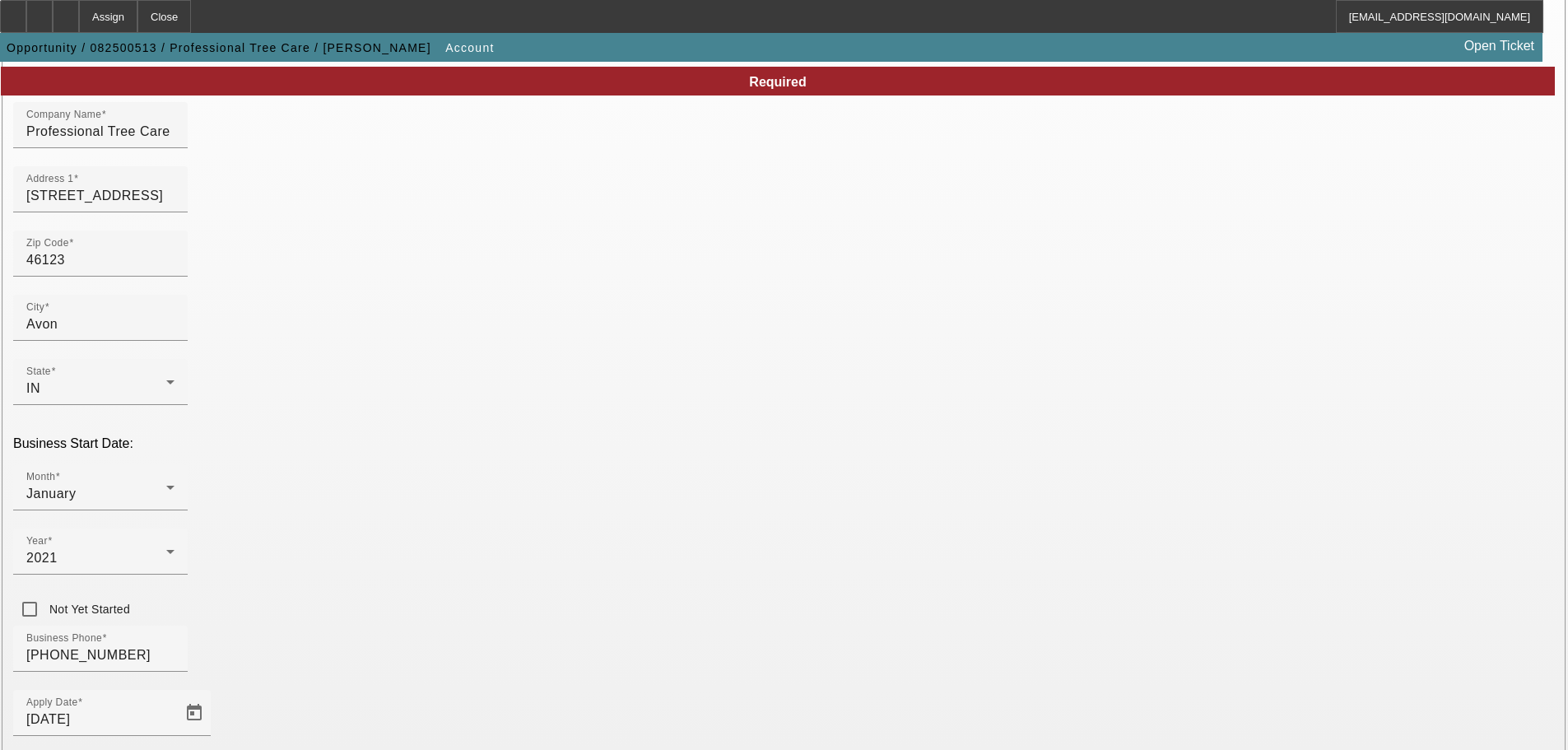
scroll to position [0, 0]
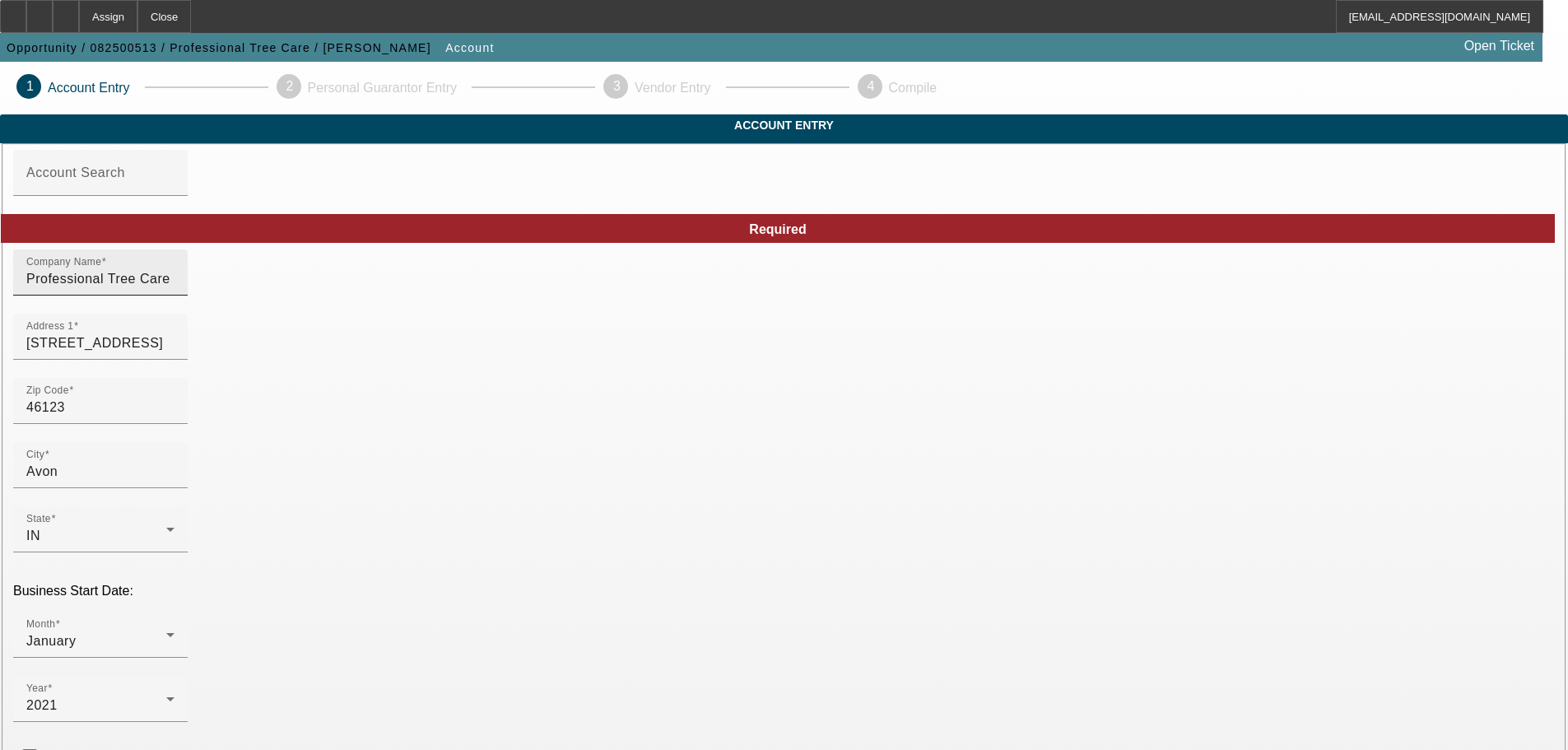
click at [175, 289] on input "Professional Tree Care" at bounding box center [101, 279] width 148 height 20
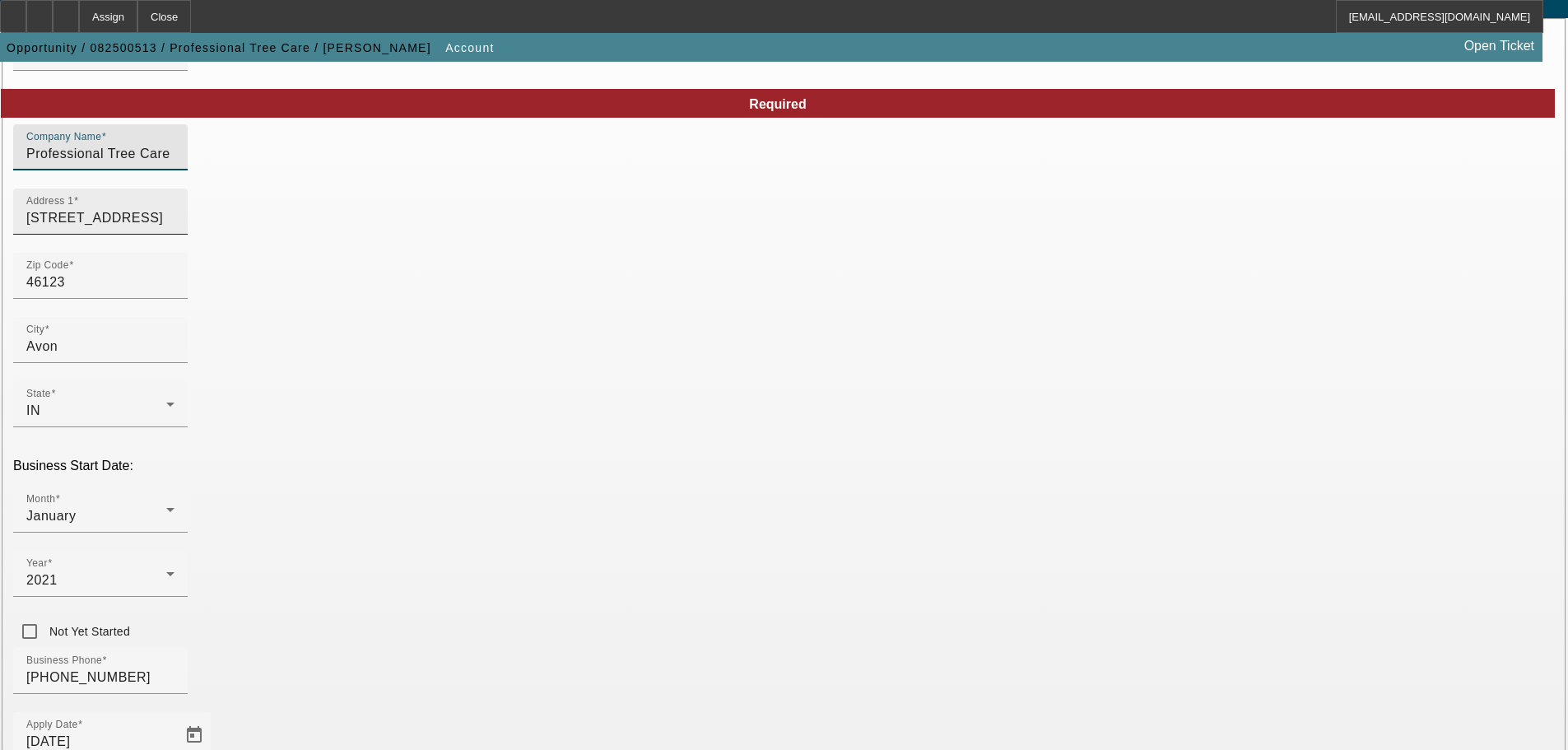
scroll to position [289, 0]
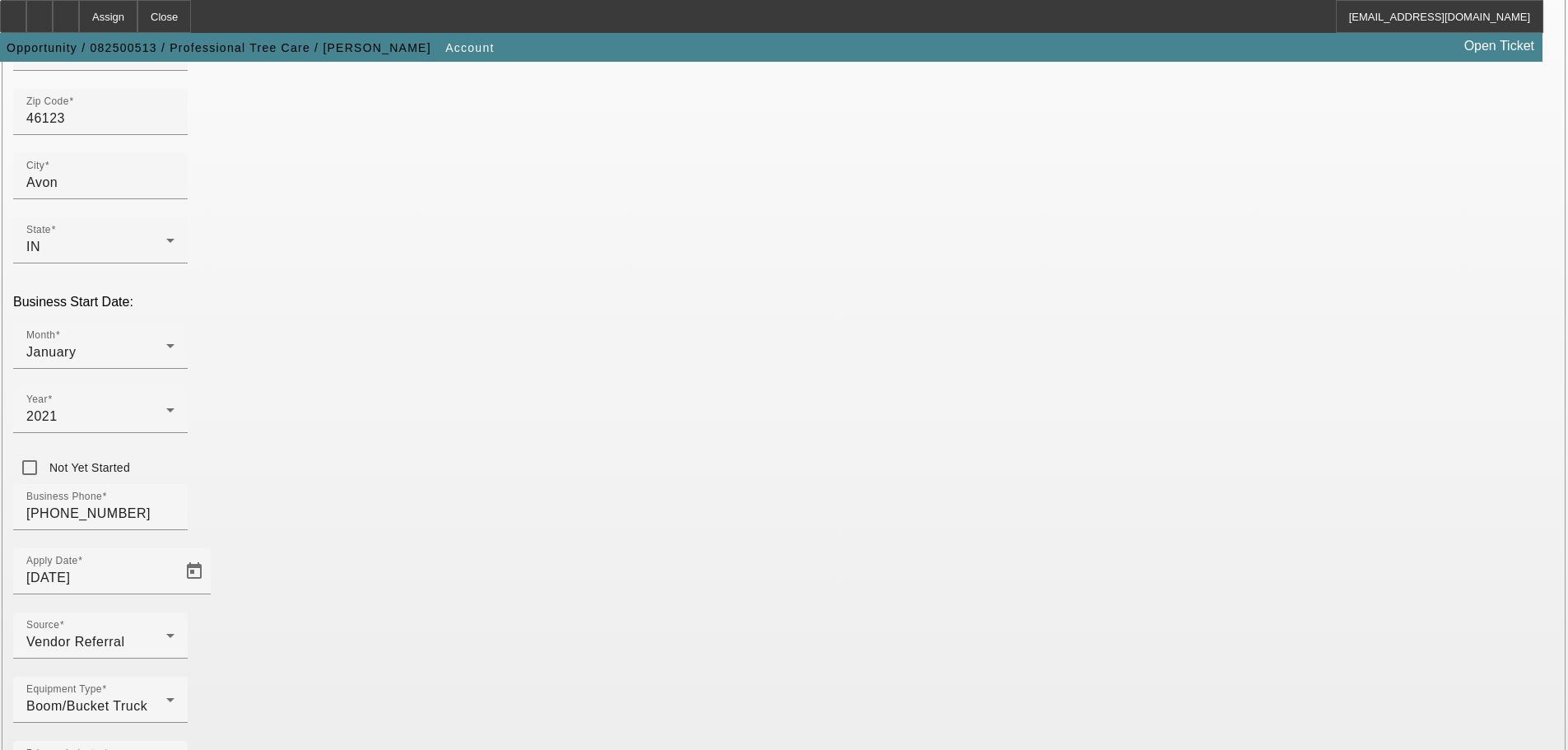
type input "Professional Tree Care LLC"
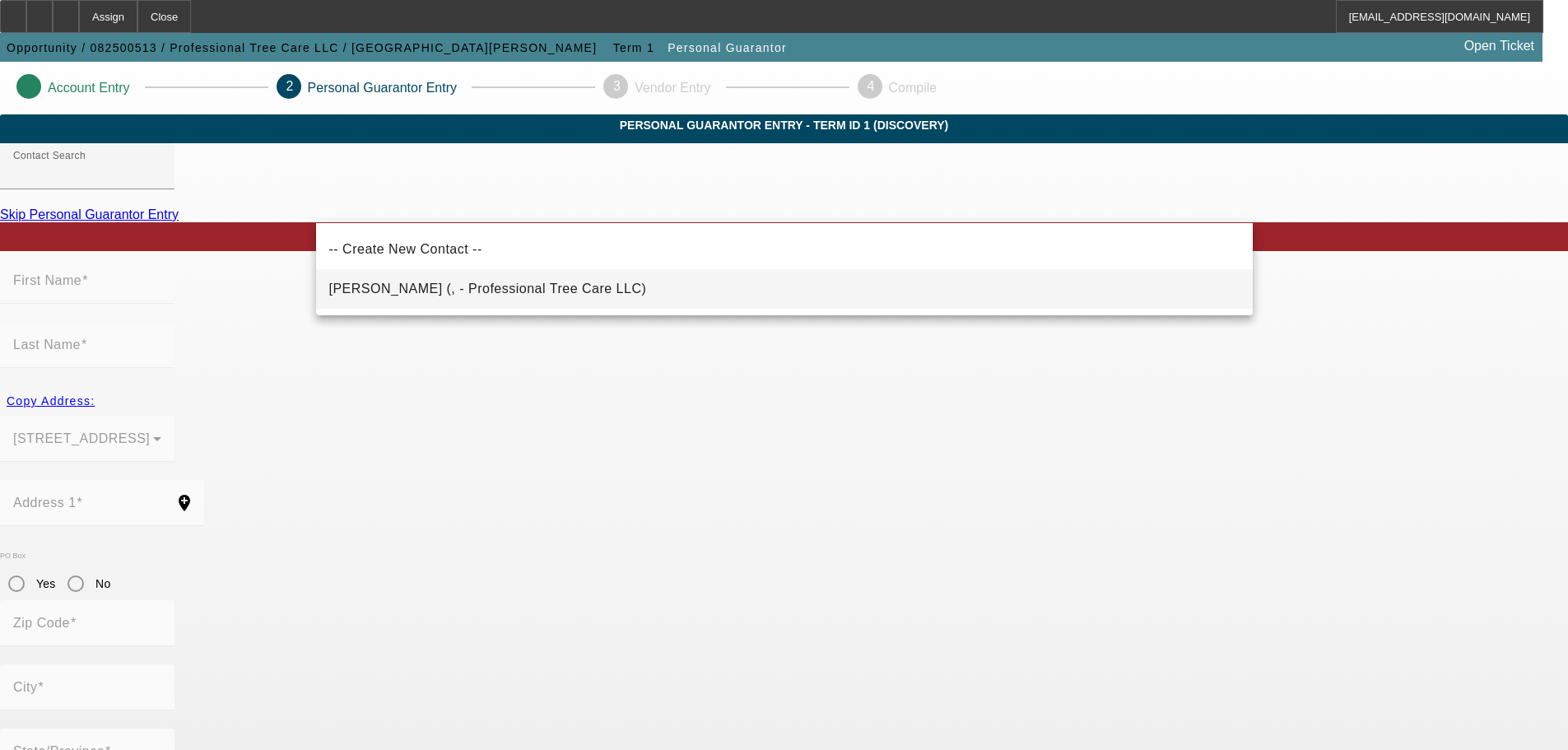
click at [545, 286] on span "Adams, Gordan (, - Professional Tree Care LLC)" at bounding box center [488, 288] width 318 height 14
type input "Adams, Gordan (, - Professional Tree Care LLC)"
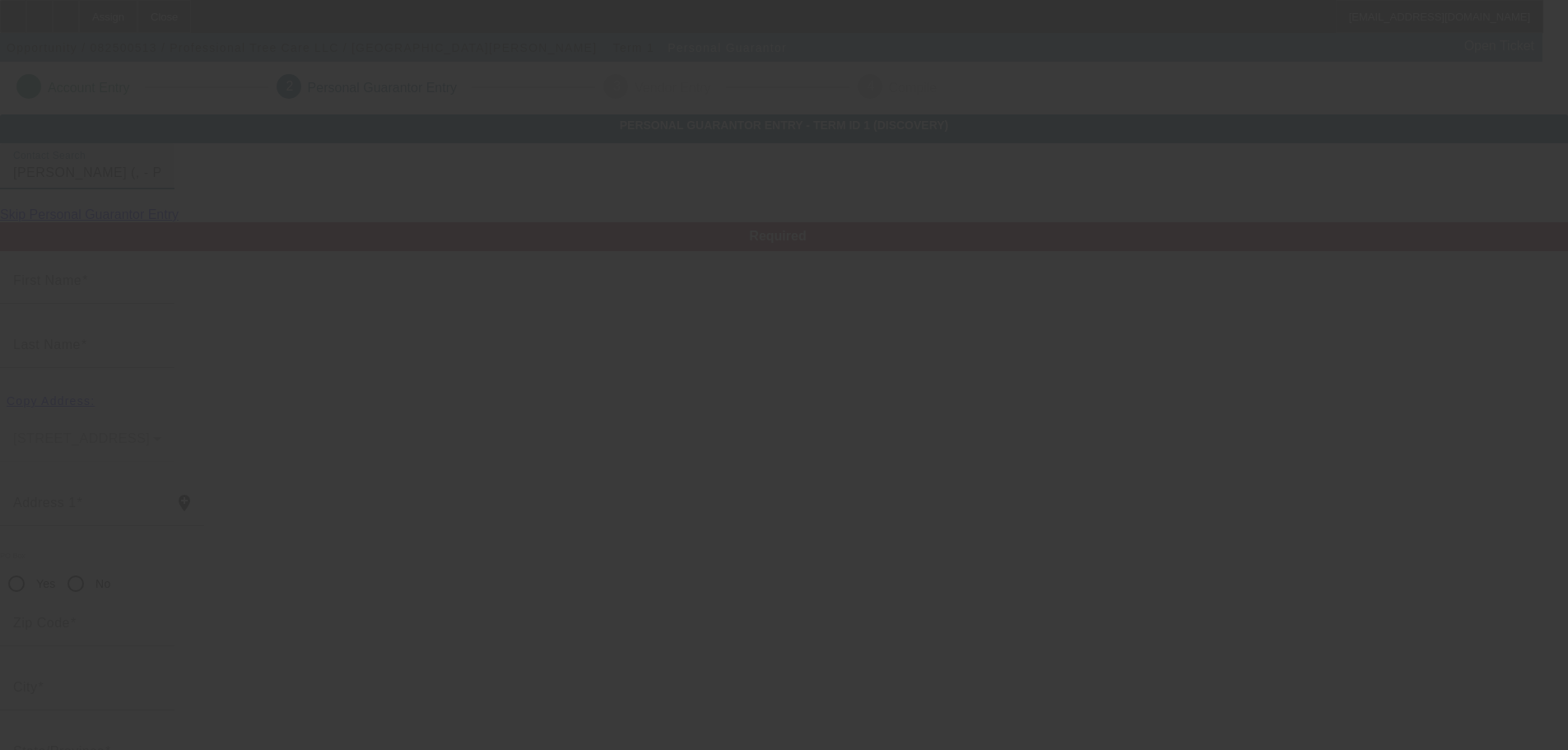
type input "Gordan"
type input "Adams"
radio input "true"
type input "[PHONE_NUMBER]"
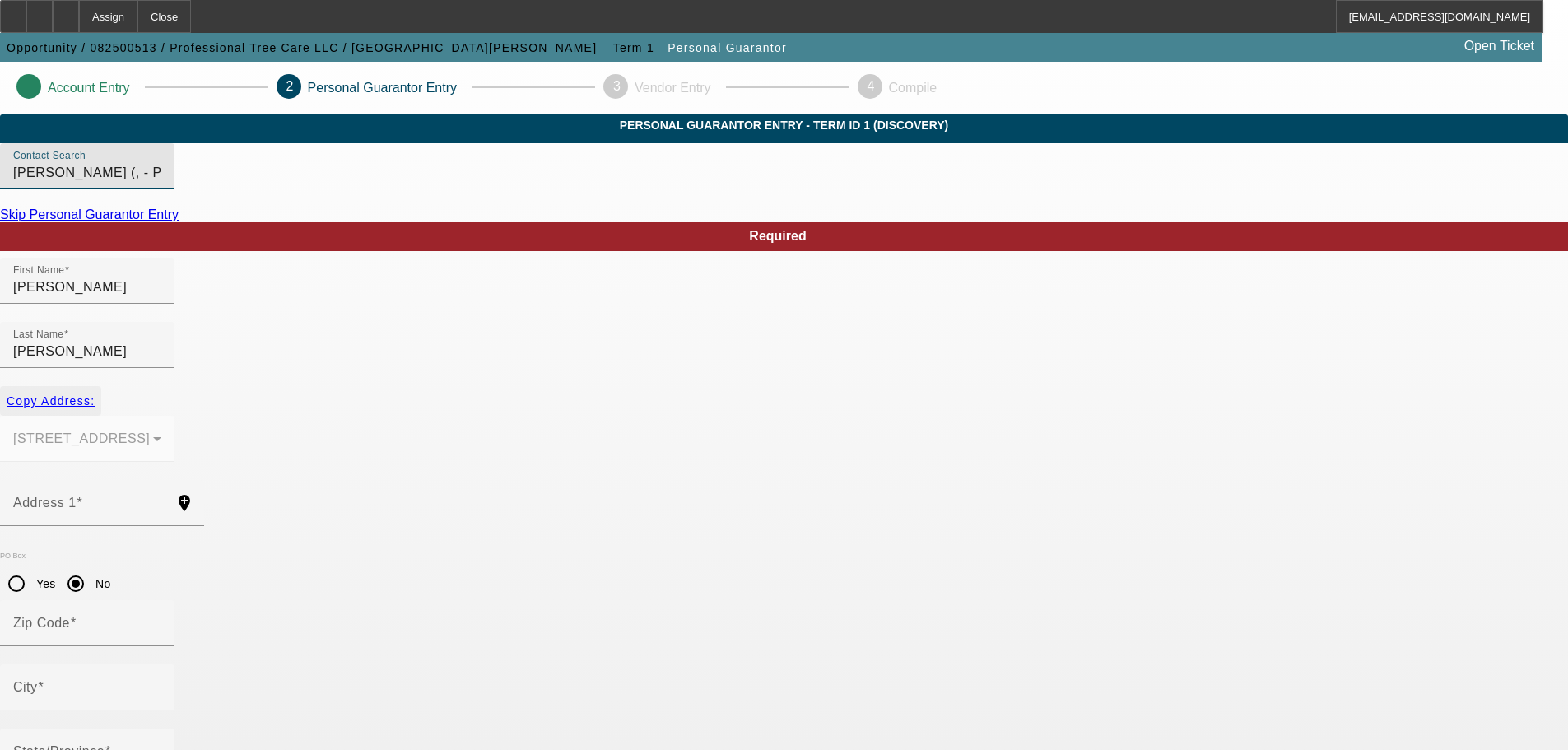
click at [94, 395] on span "Copy Address:" at bounding box center [50, 401] width 88 height 13
type input "126 County Rd 575 E"
radio input "false"
type input "46123"
type input "Avon"
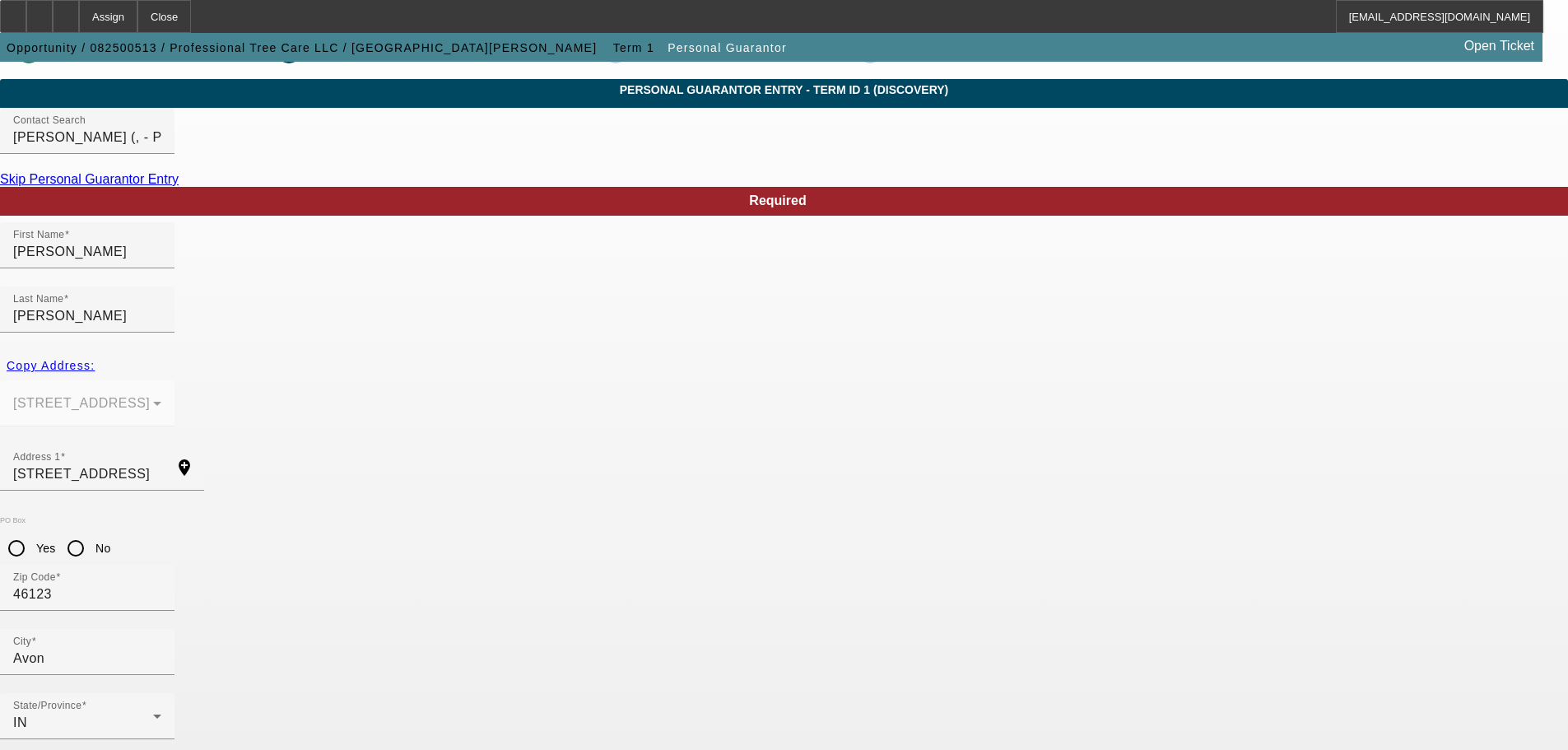
scroll to position [55, 0]
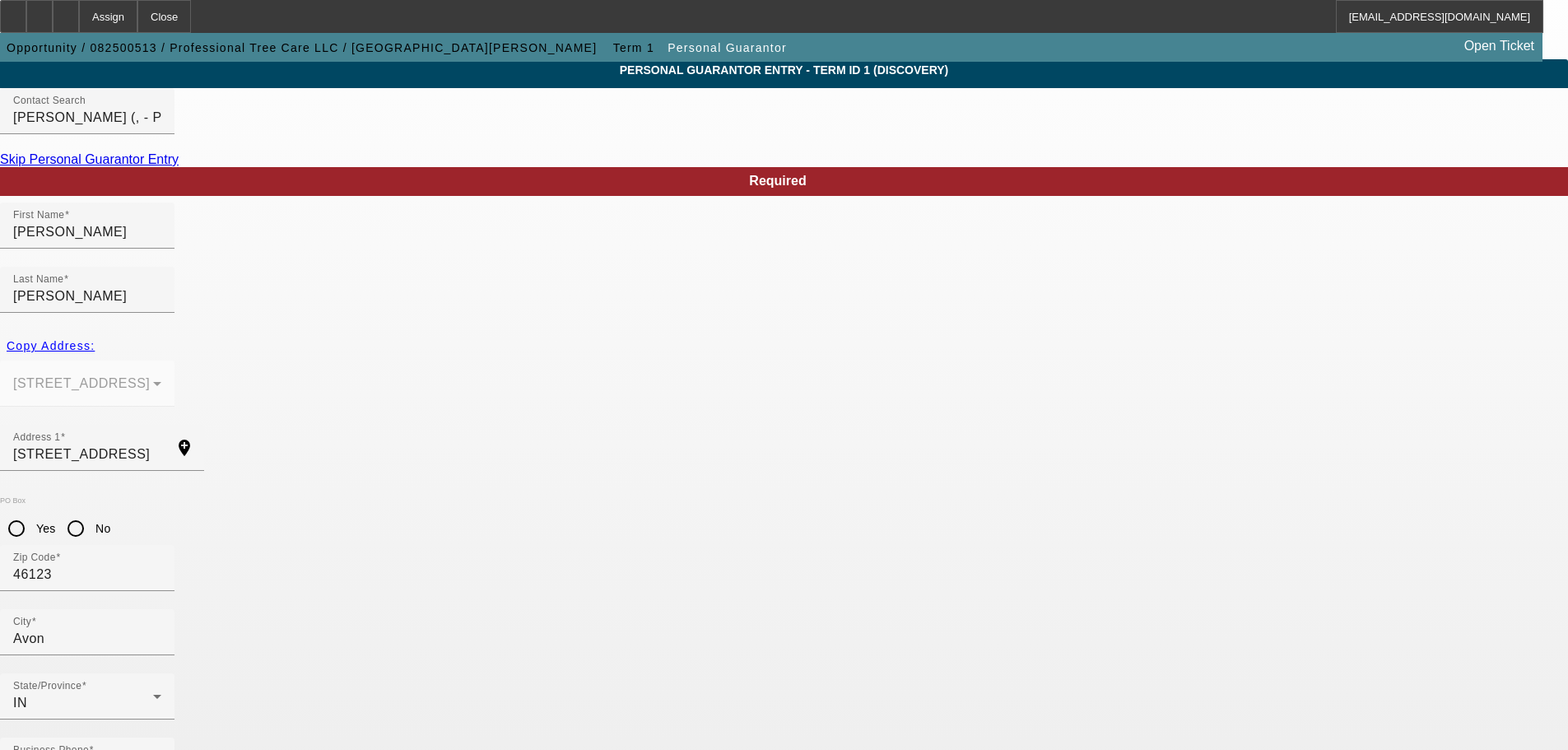
type input "589-60-5929"
type input "100"
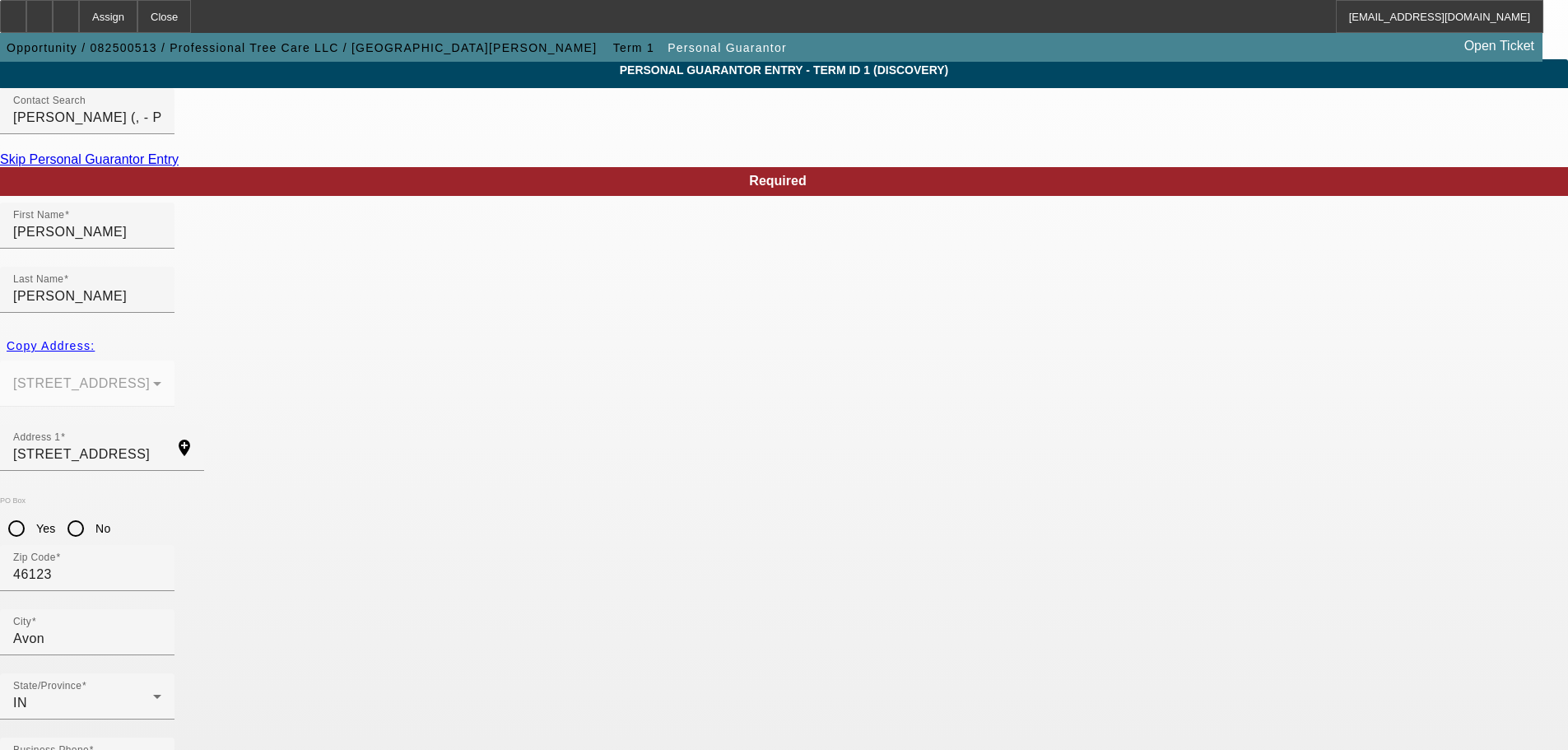
type input "gordy@indy.rr.com"
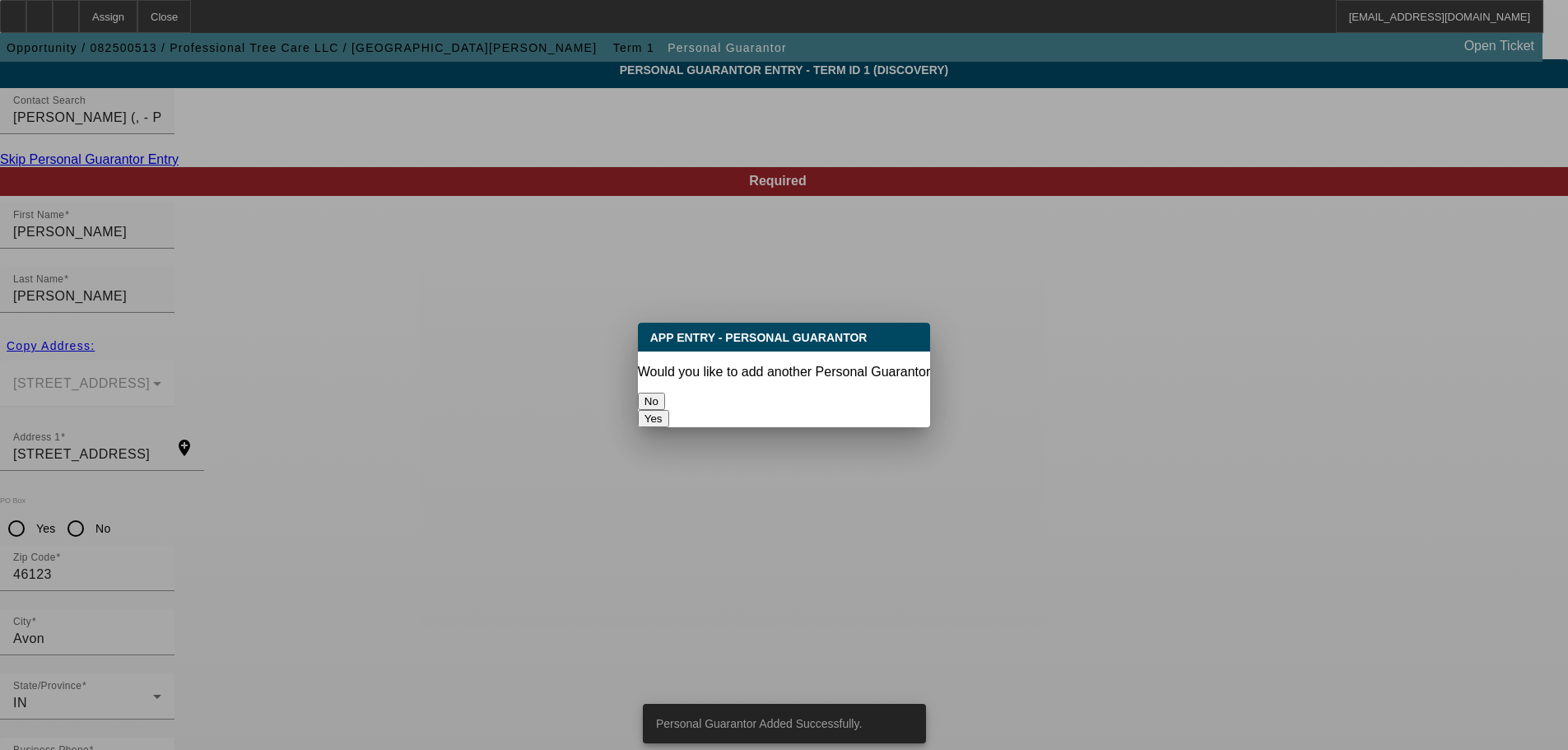
scroll to position [0, 0]
click at [665, 393] on button "No" at bounding box center [652, 401] width 27 height 17
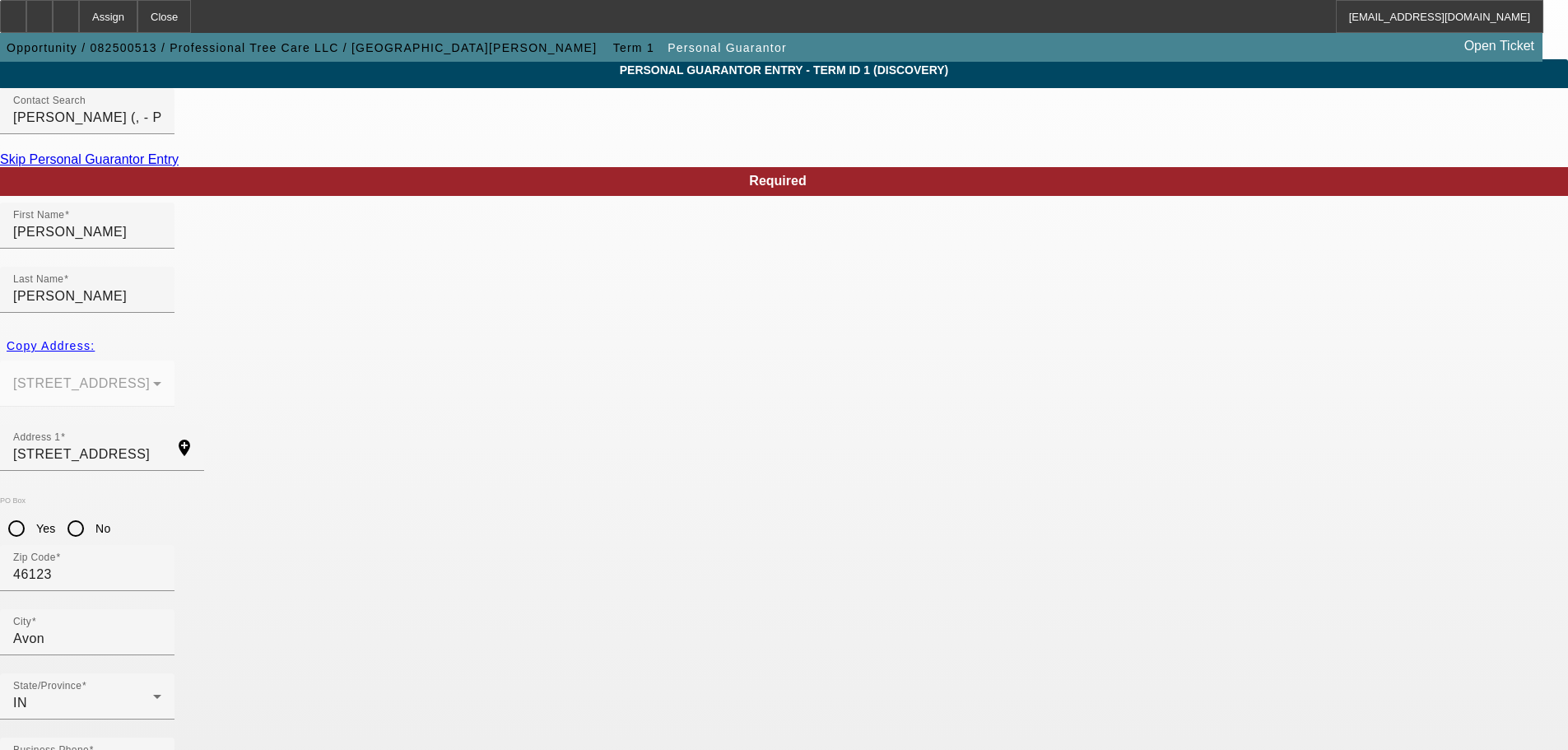
scroll to position [55, 0]
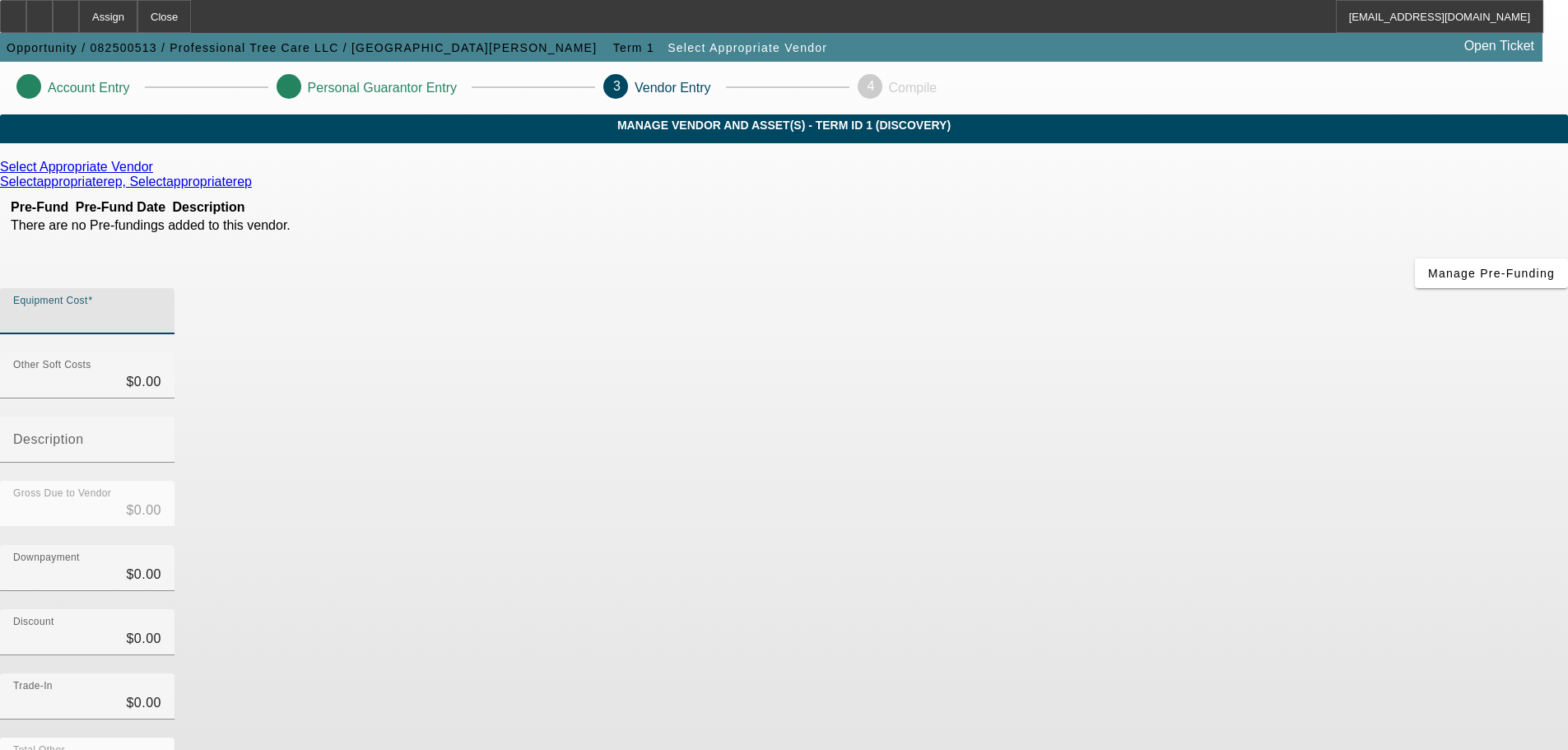
click at [161, 308] on input "Equipment Cost" at bounding box center [87, 318] width 148 height 20
type input "7"
type input "$7.00"
type input "70"
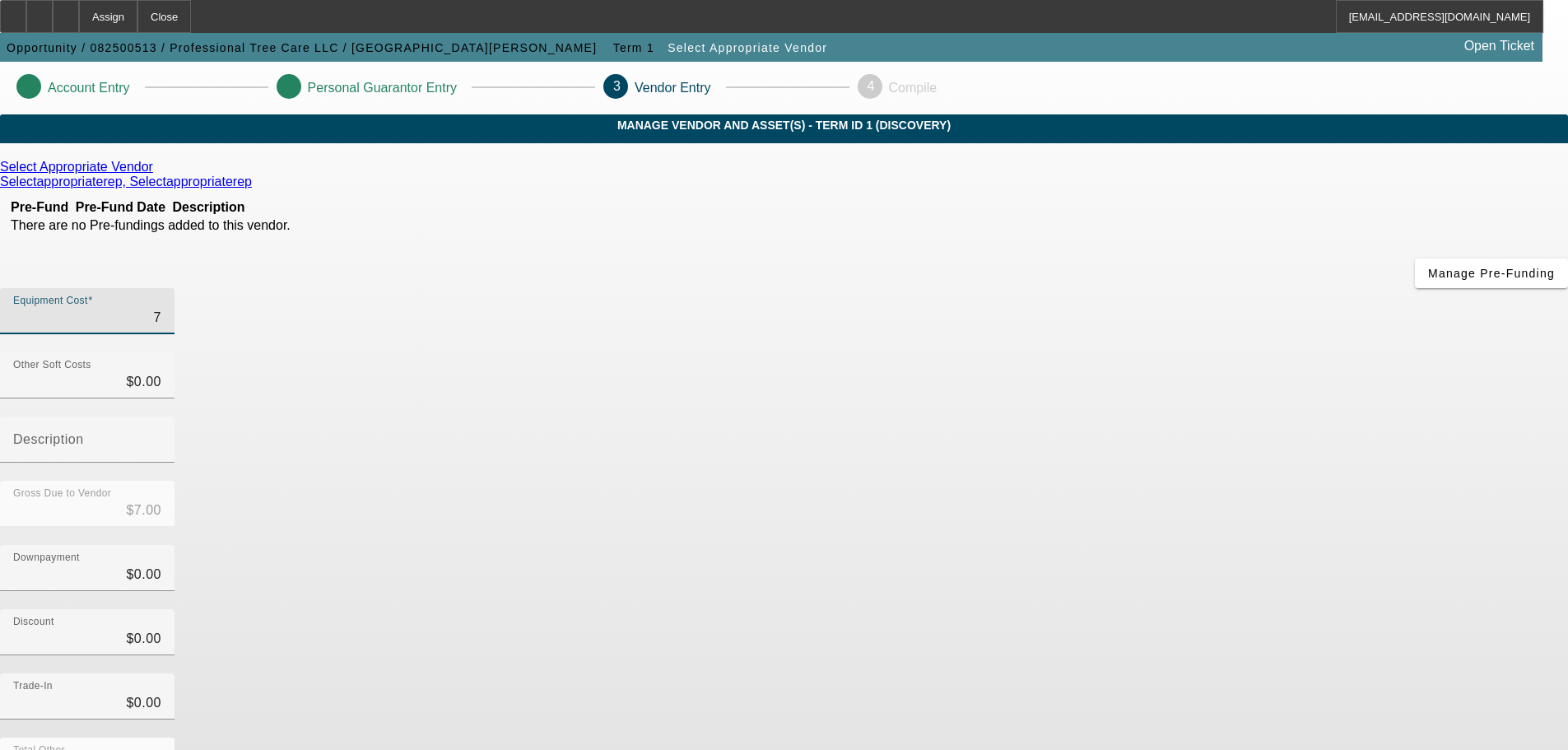
type input "$70.00"
type input "700"
type input "$700.00"
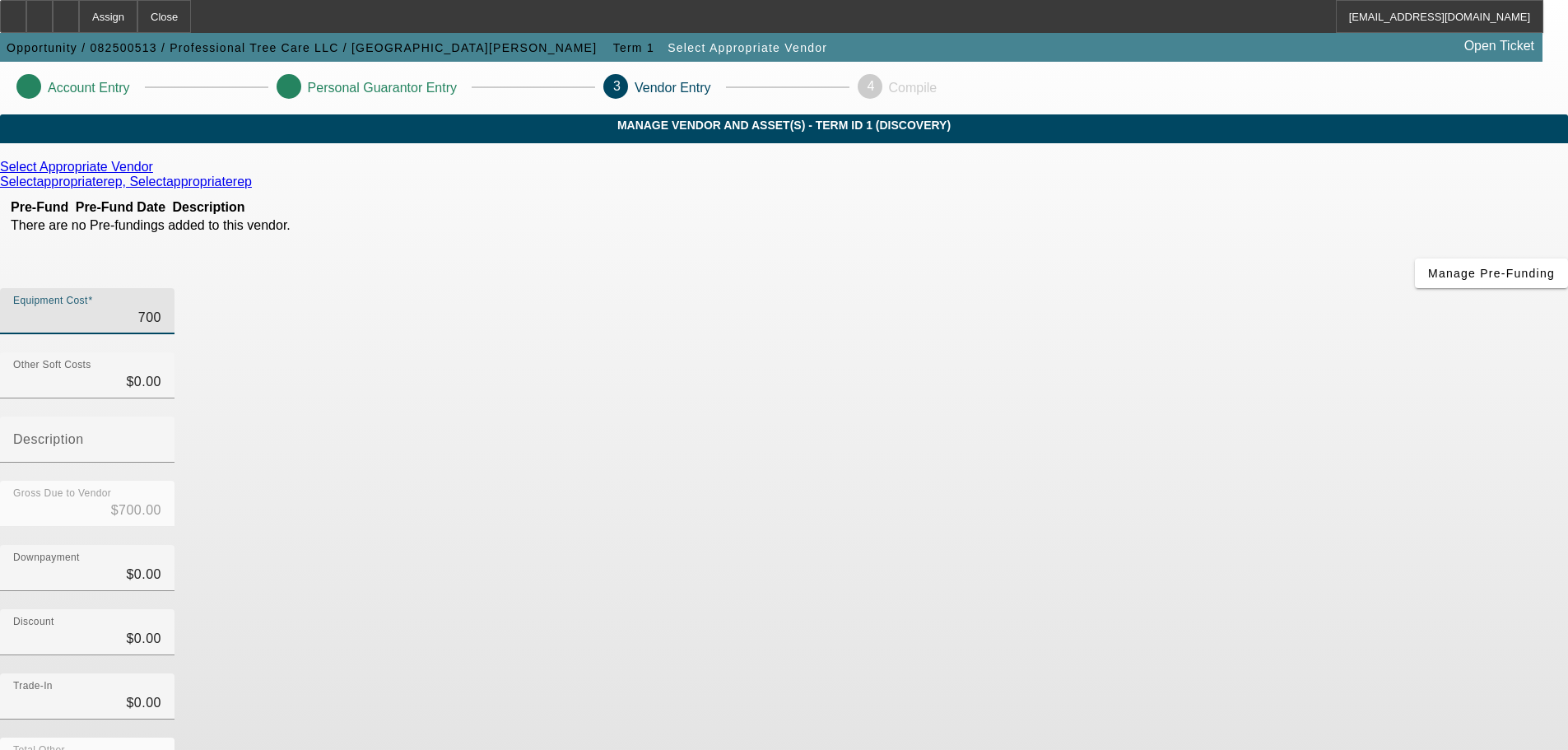
type input "7000"
type input "$7,000.00"
type input "70000"
type input "$70,000.00"
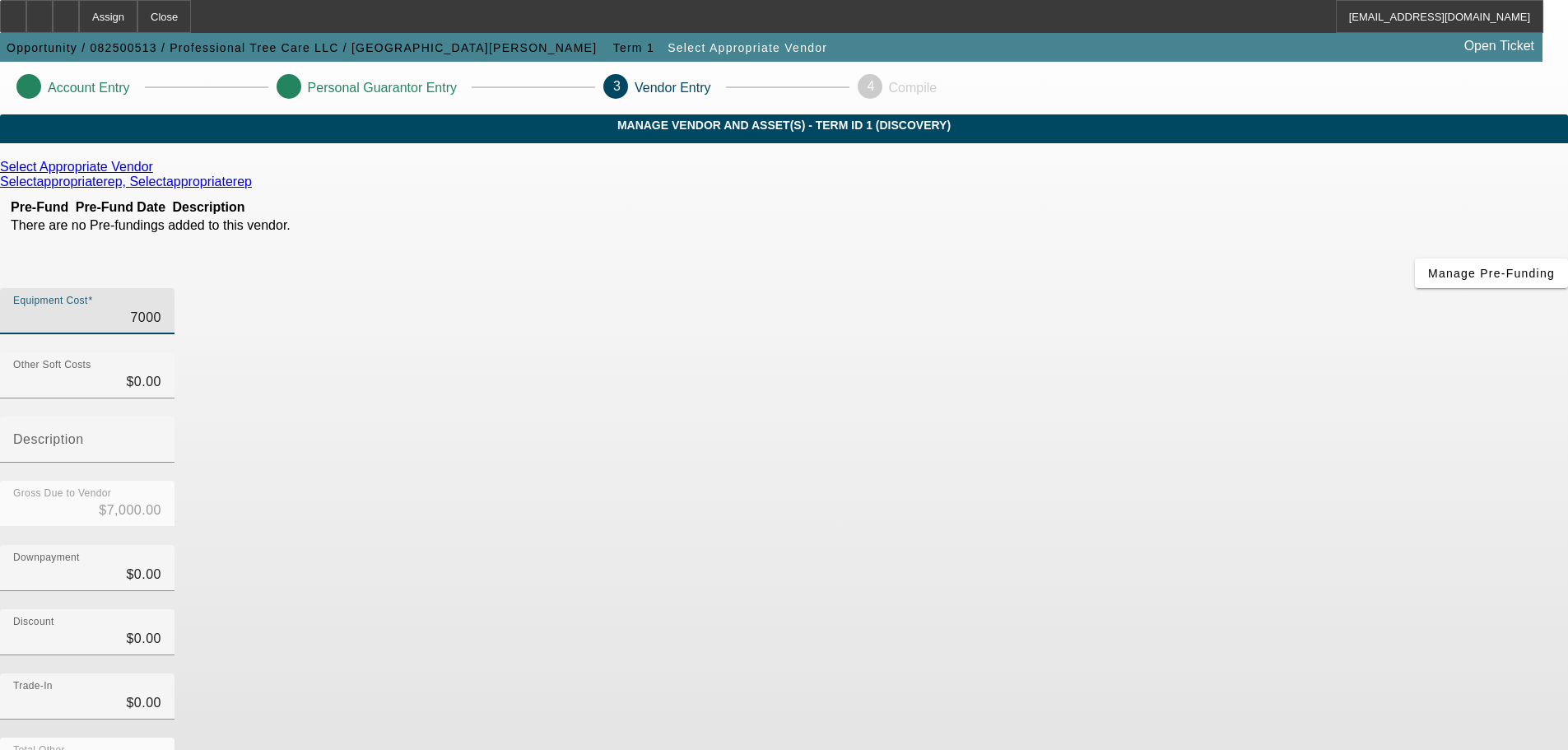
type input "$70,000.00"
click at [1119, 481] on div "Gross Due to Vendor $70,000.00" at bounding box center [784, 513] width 1568 height 64
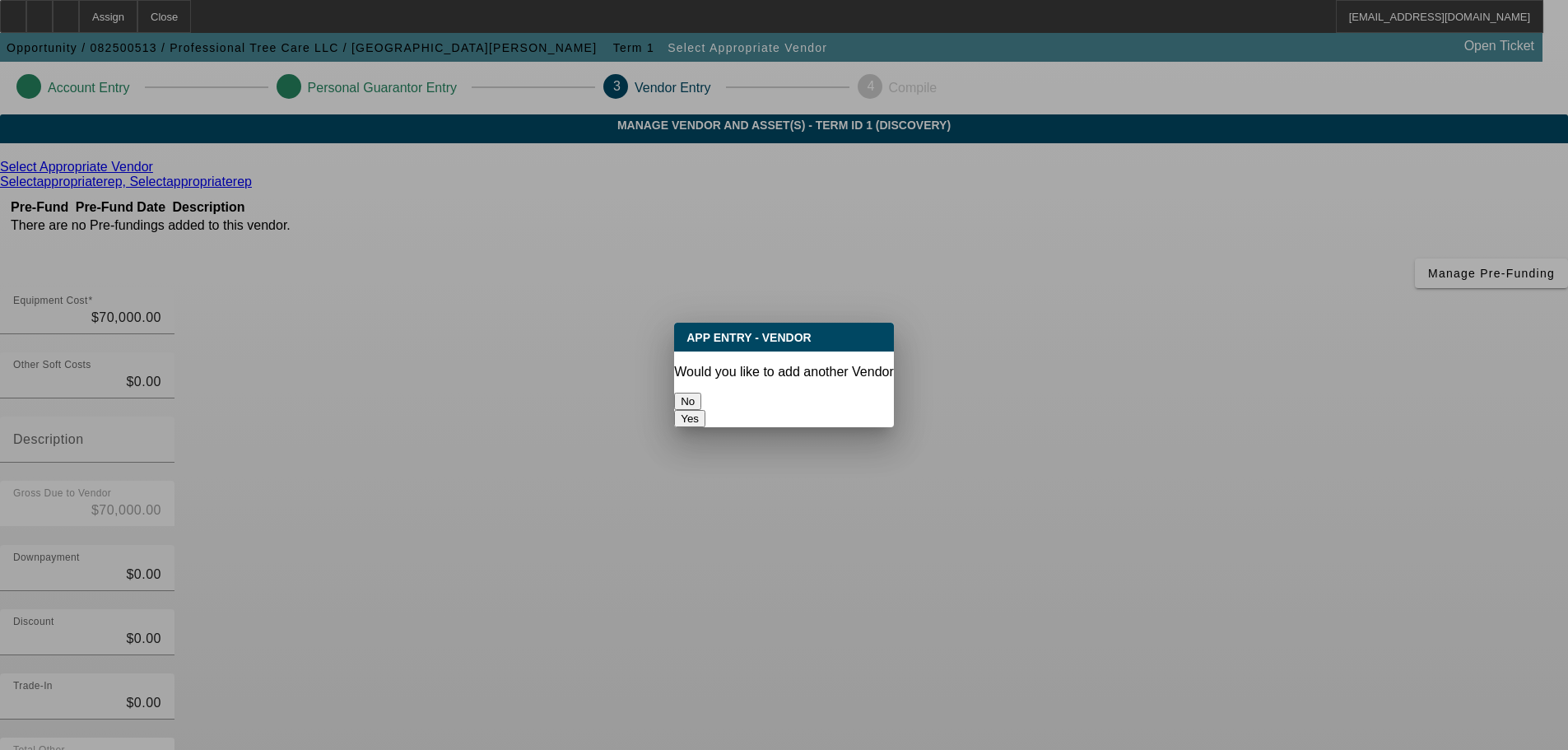
click at [702, 395] on button "No" at bounding box center [688, 401] width 27 height 17
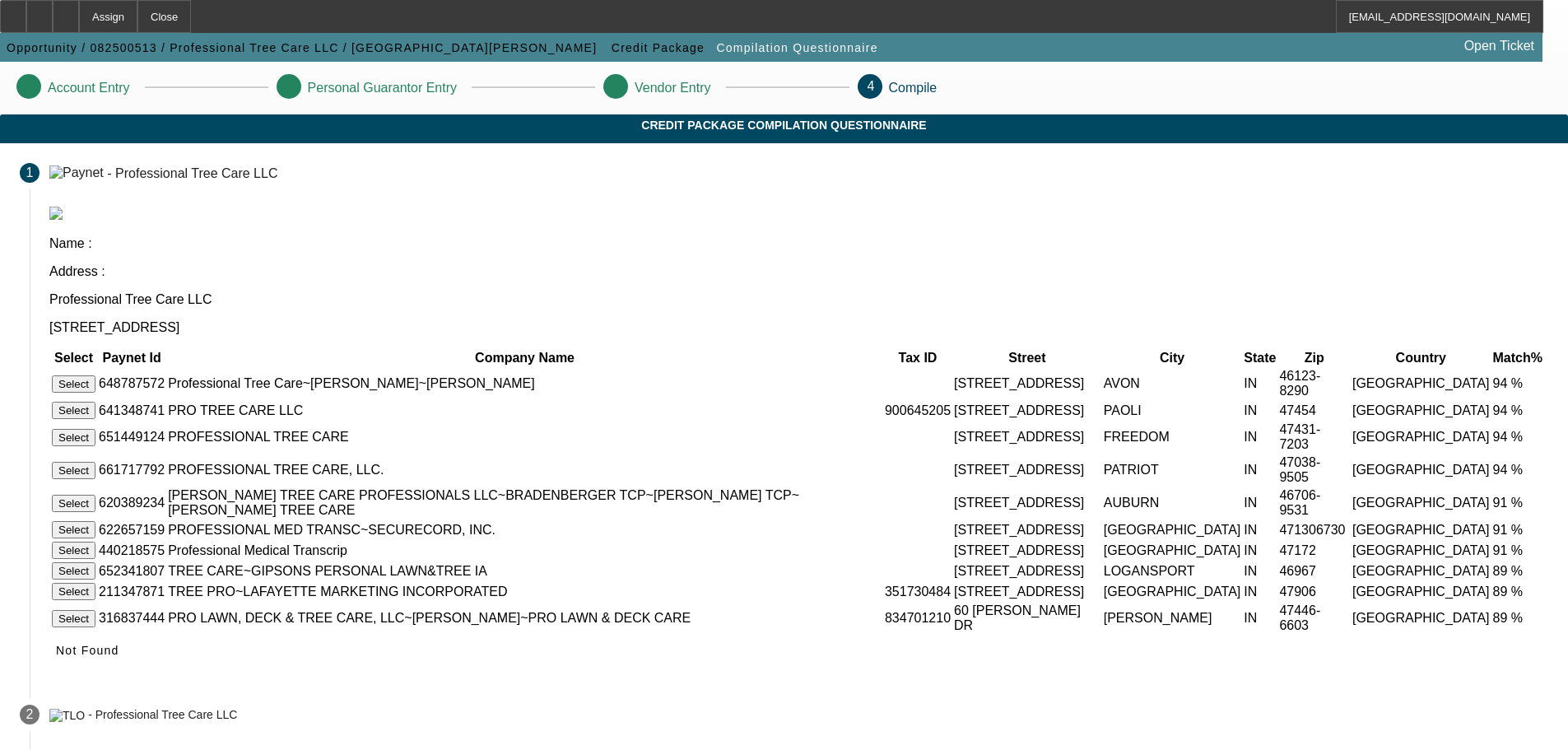
click at [95, 375] on button "Select" at bounding box center [74, 384] width 44 height 17
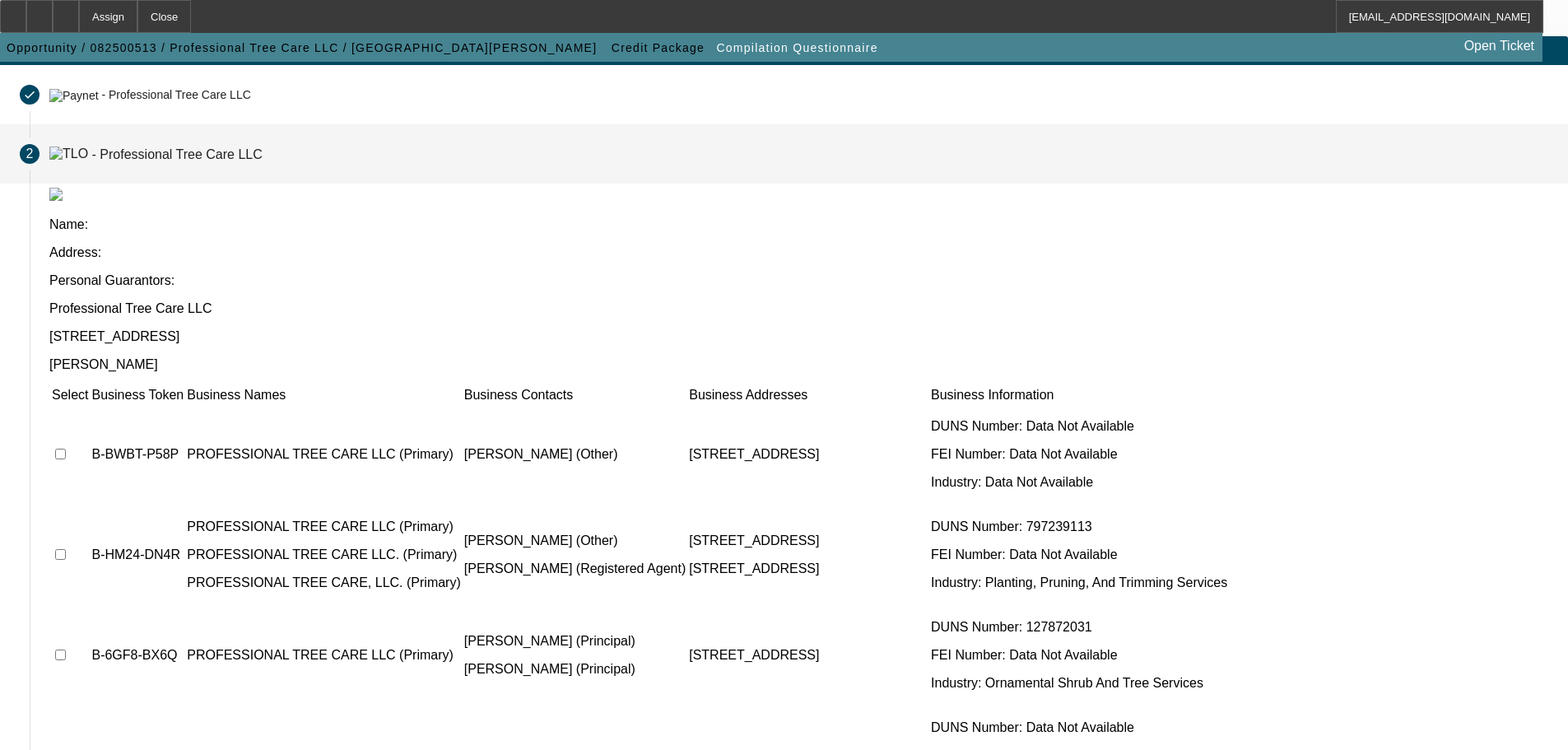
scroll to position [160, 0]
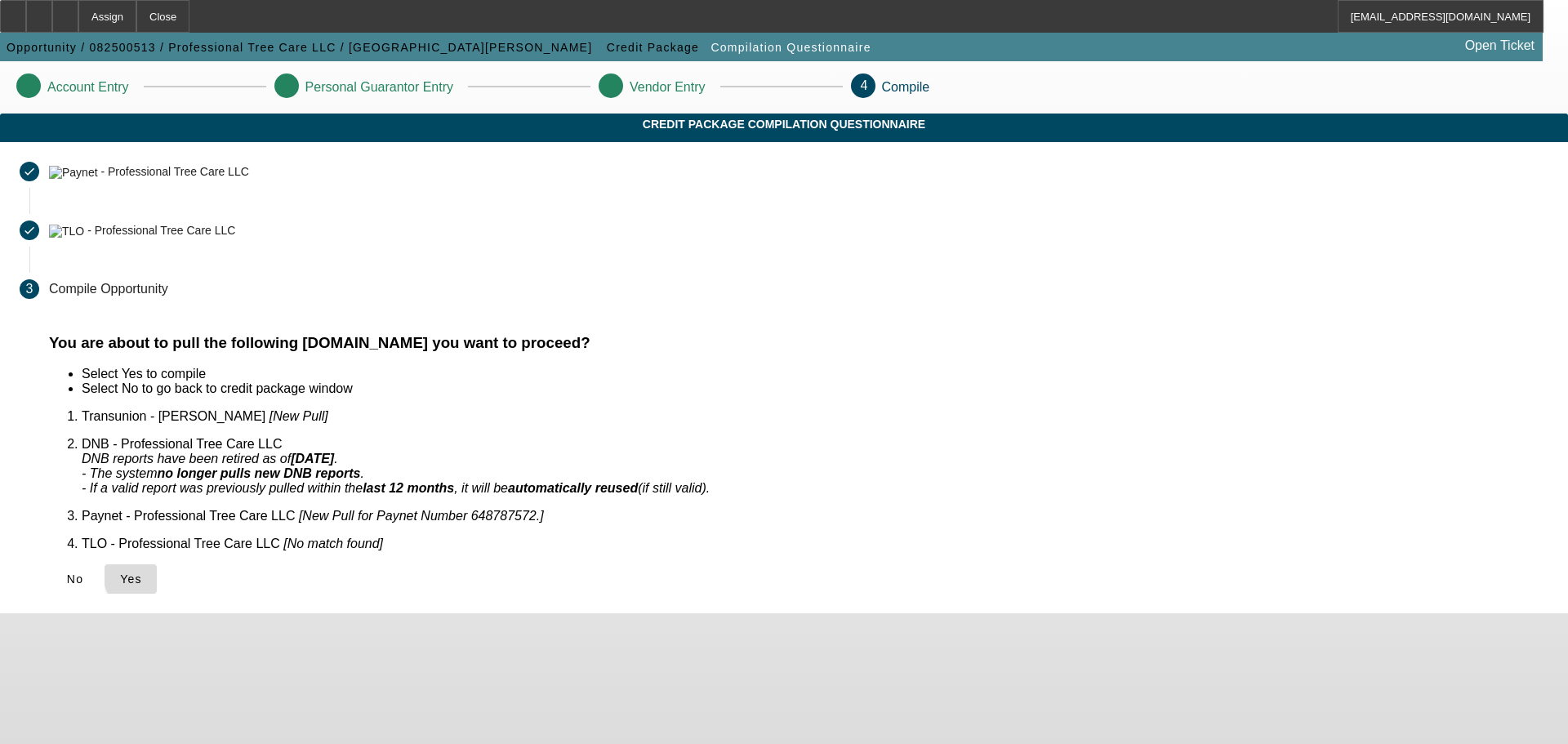
click at [142, 572] on span "Yes" at bounding box center [131, 579] width 22 height 13
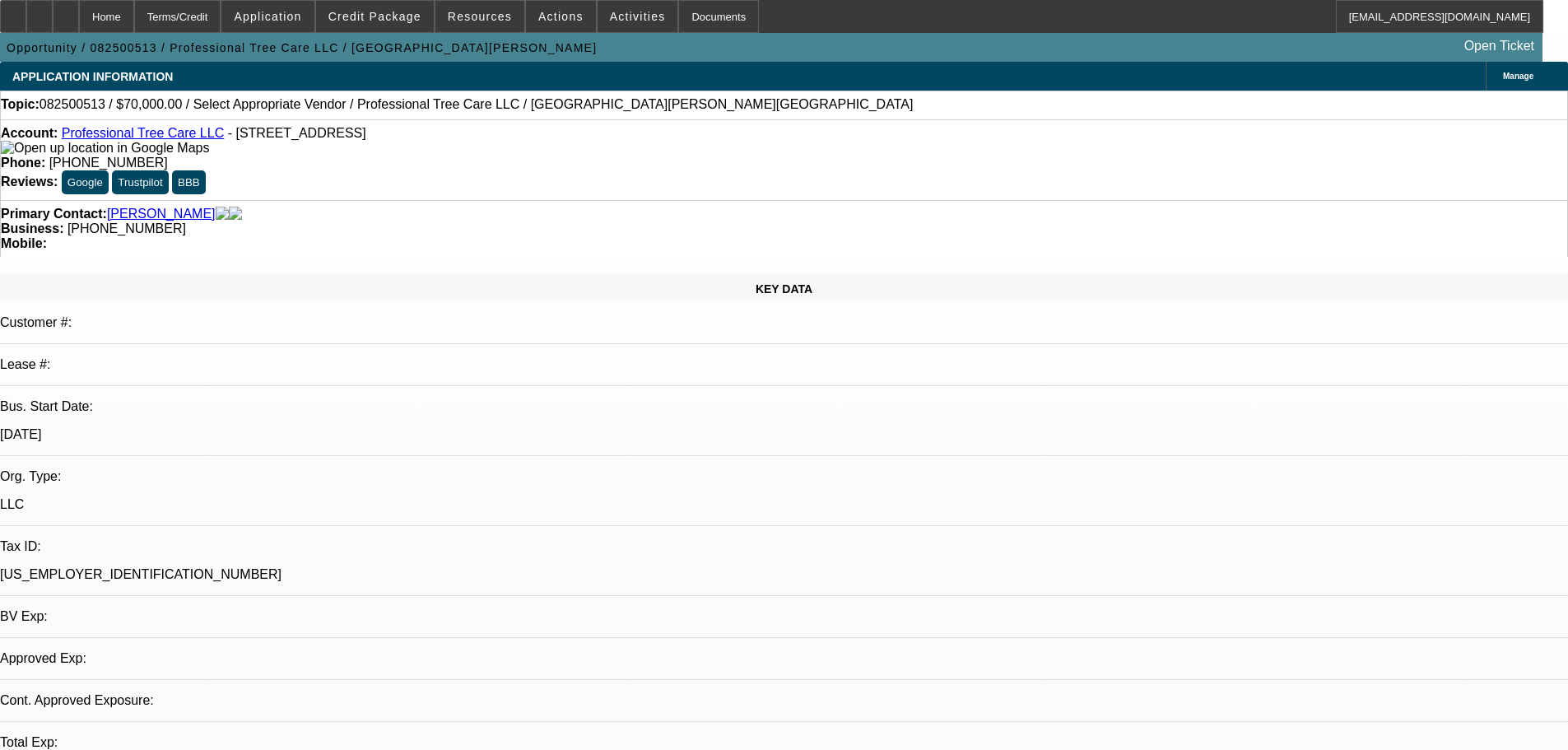
select select "0"
select select "2"
select select "0.1"
select select "4"
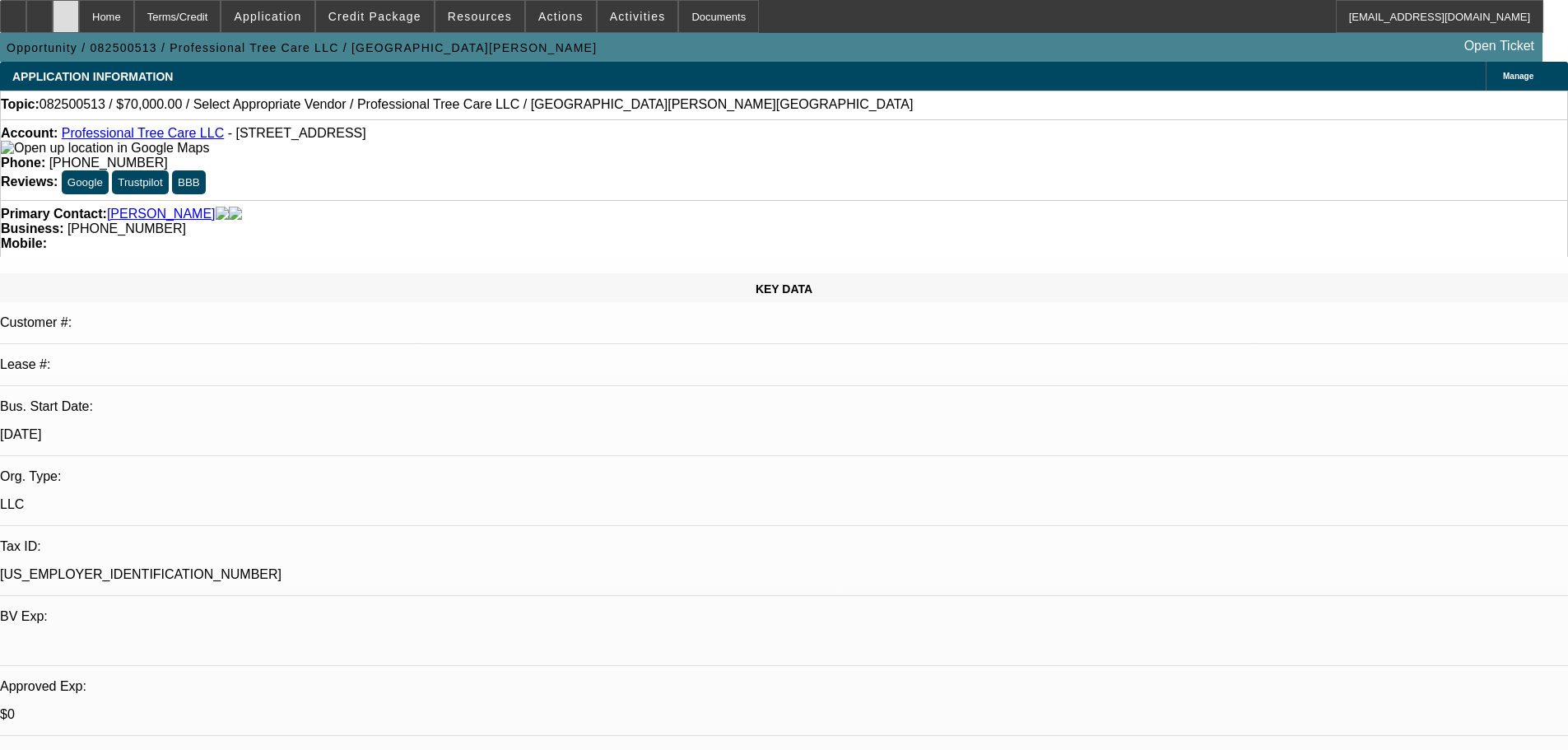
click at [79, 24] on div at bounding box center [66, 16] width 27 height 33
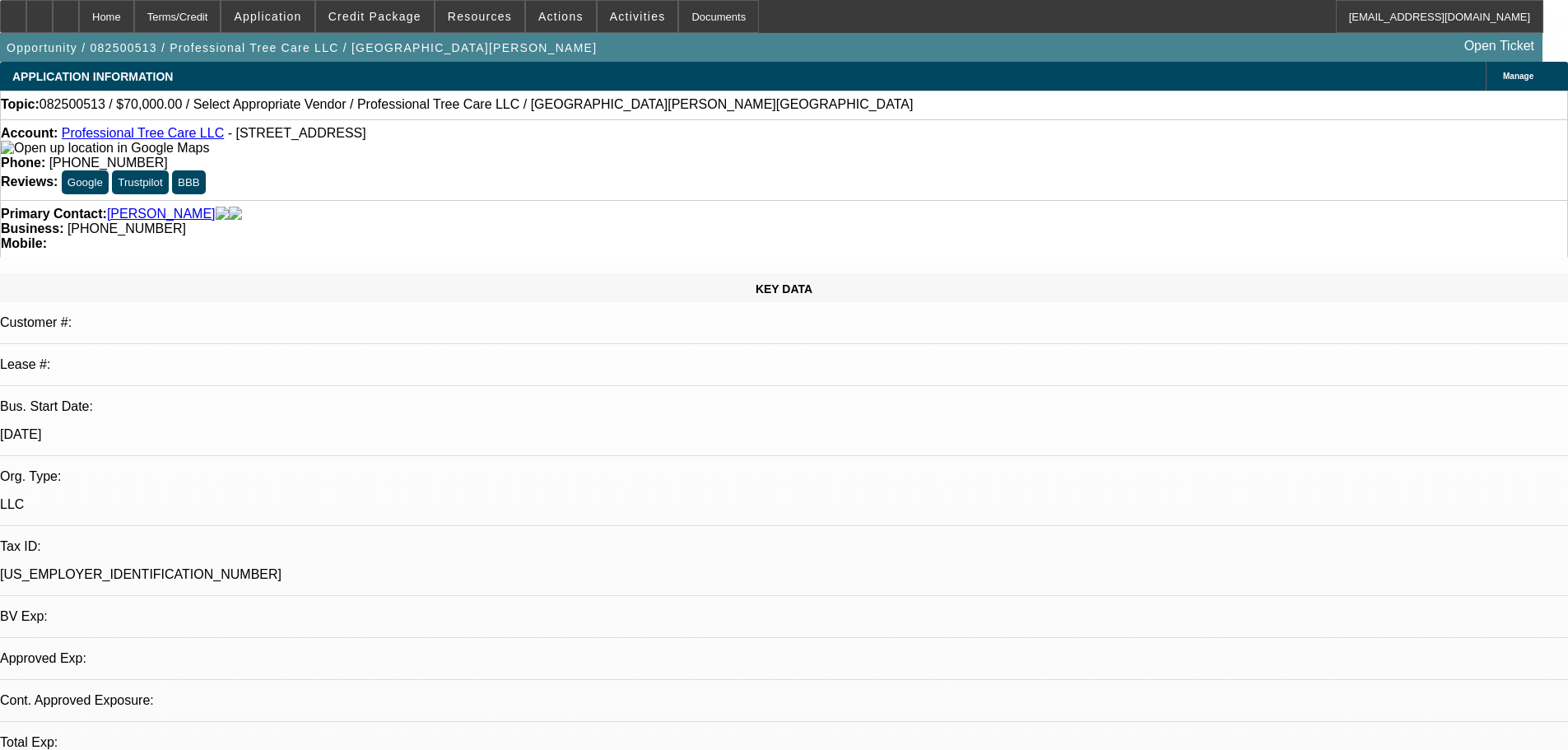
select select "0"
select select "2"
select select "0.1"
select select "4"
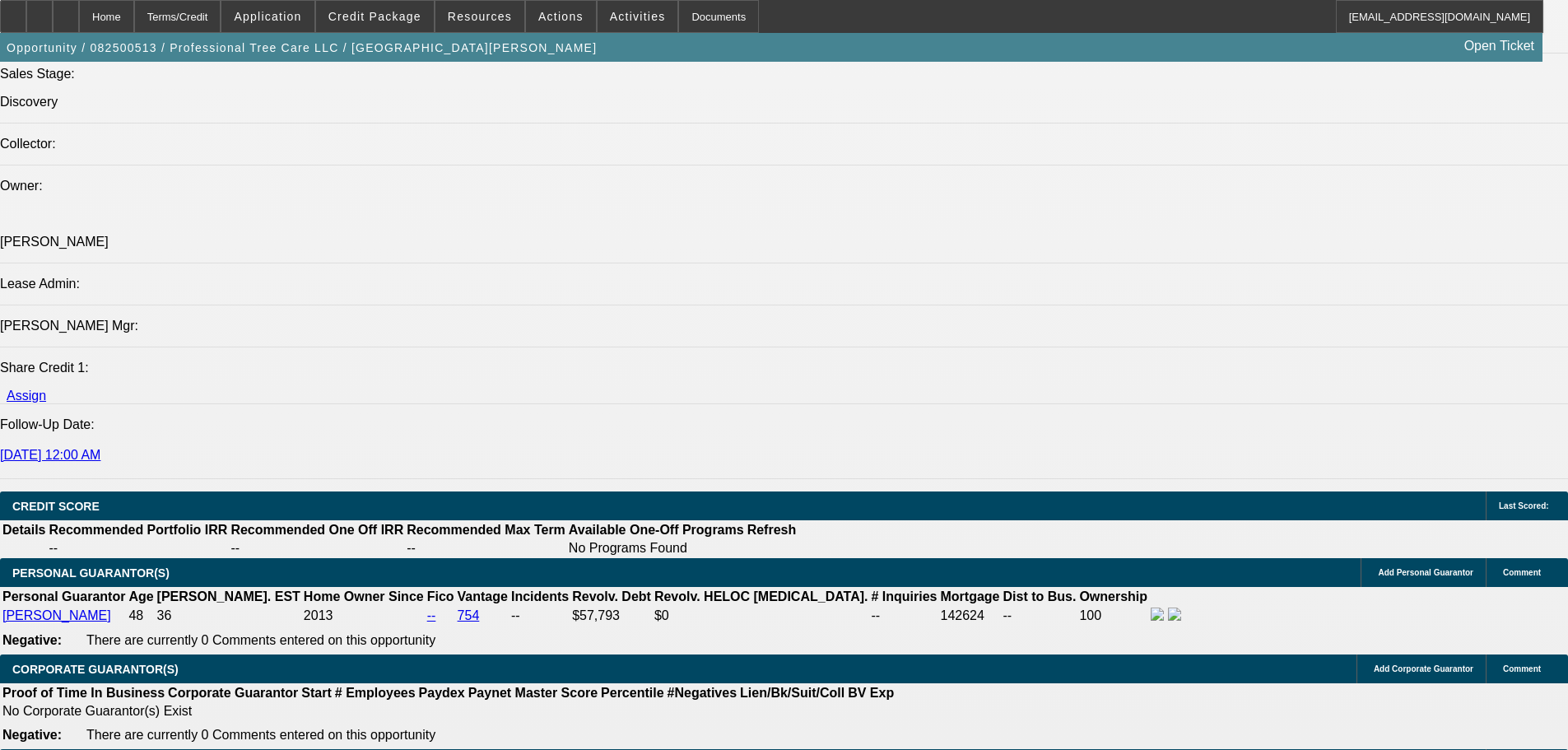
scroll to position [1975, 0]
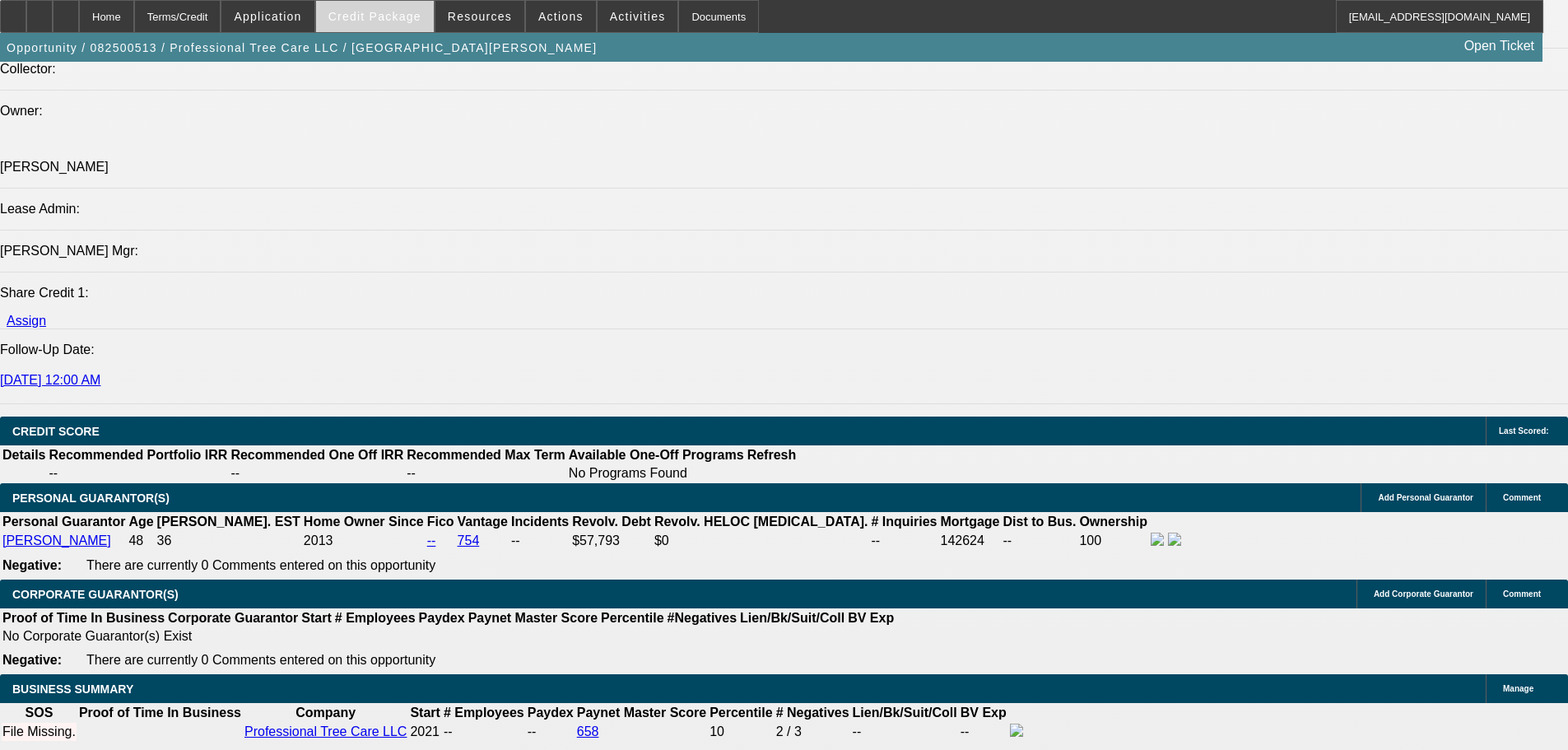
click at [400, 28] on span at bounding box center [375, 16] width 118 height 39
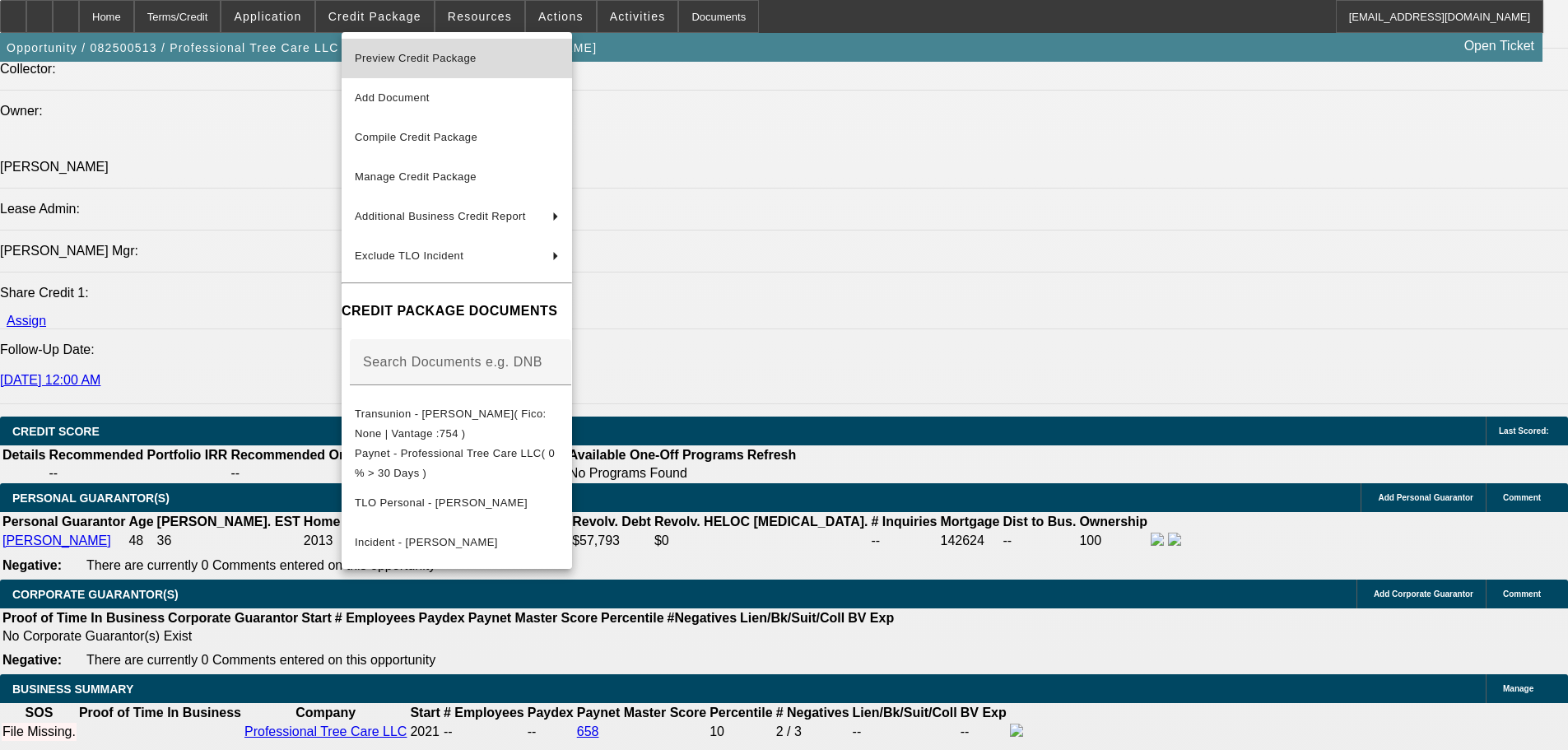
click at [428, 53] on span "Preview Credit Package" at bounding box center [415, 58] width 122 height 12
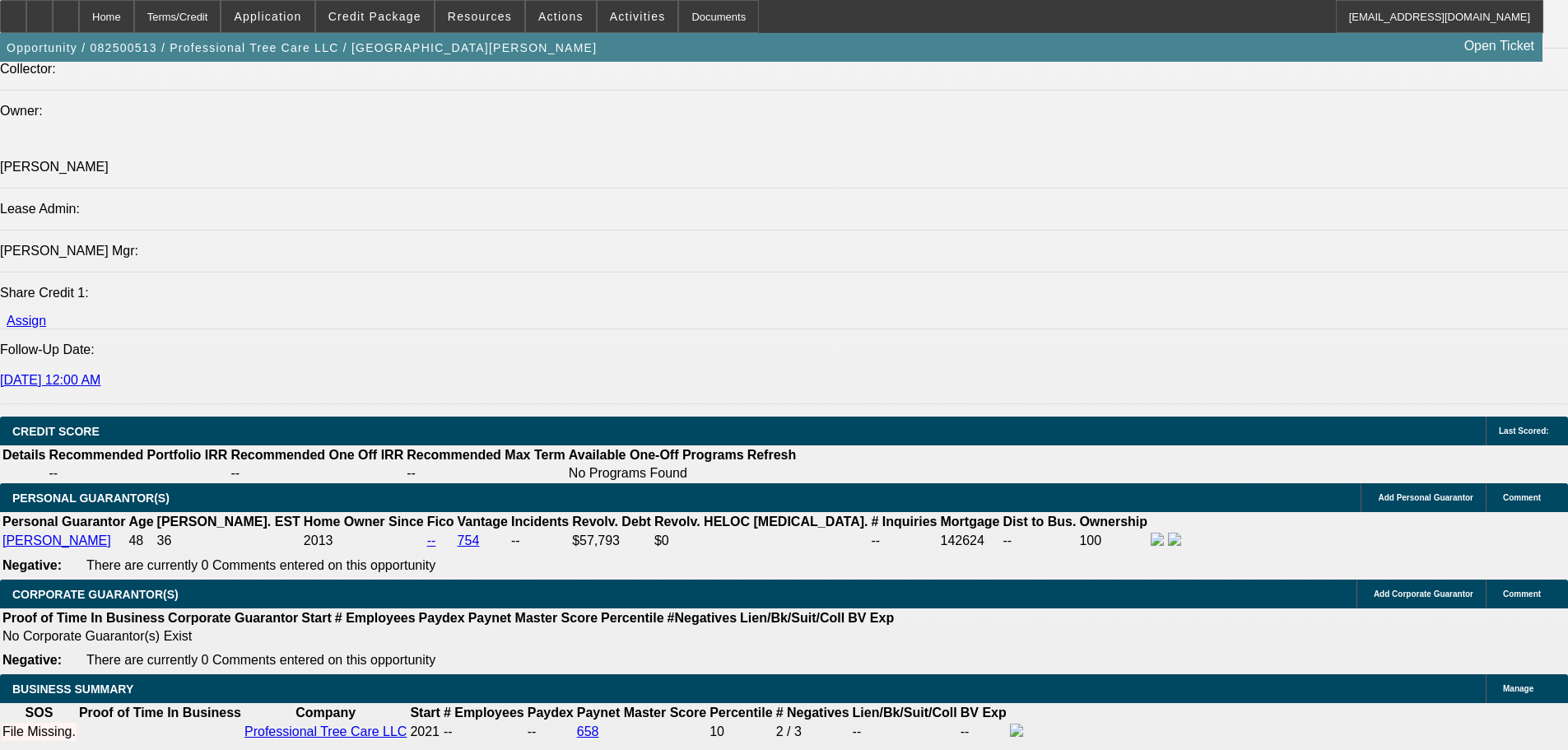
type input "$30,000.00"
drag, startPoint x: 324, startPoint y: 527, endPoint x: 408, endPoint y: 496, distance: 89.5
type input "48"
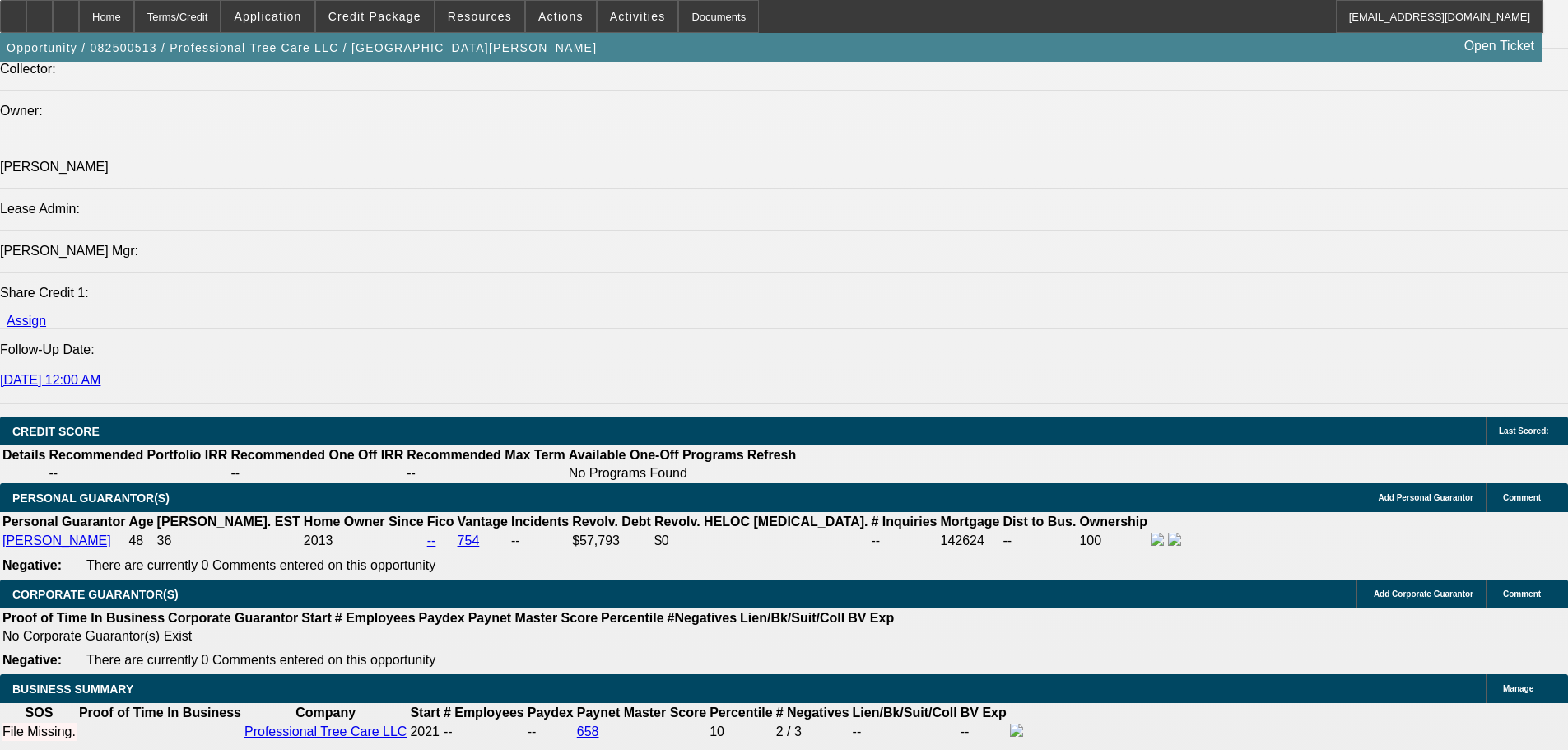
type input "10"
type input "$1,700.92"
type input "$850.46"
type input "$2,029.00"
type input "$1,014.50"
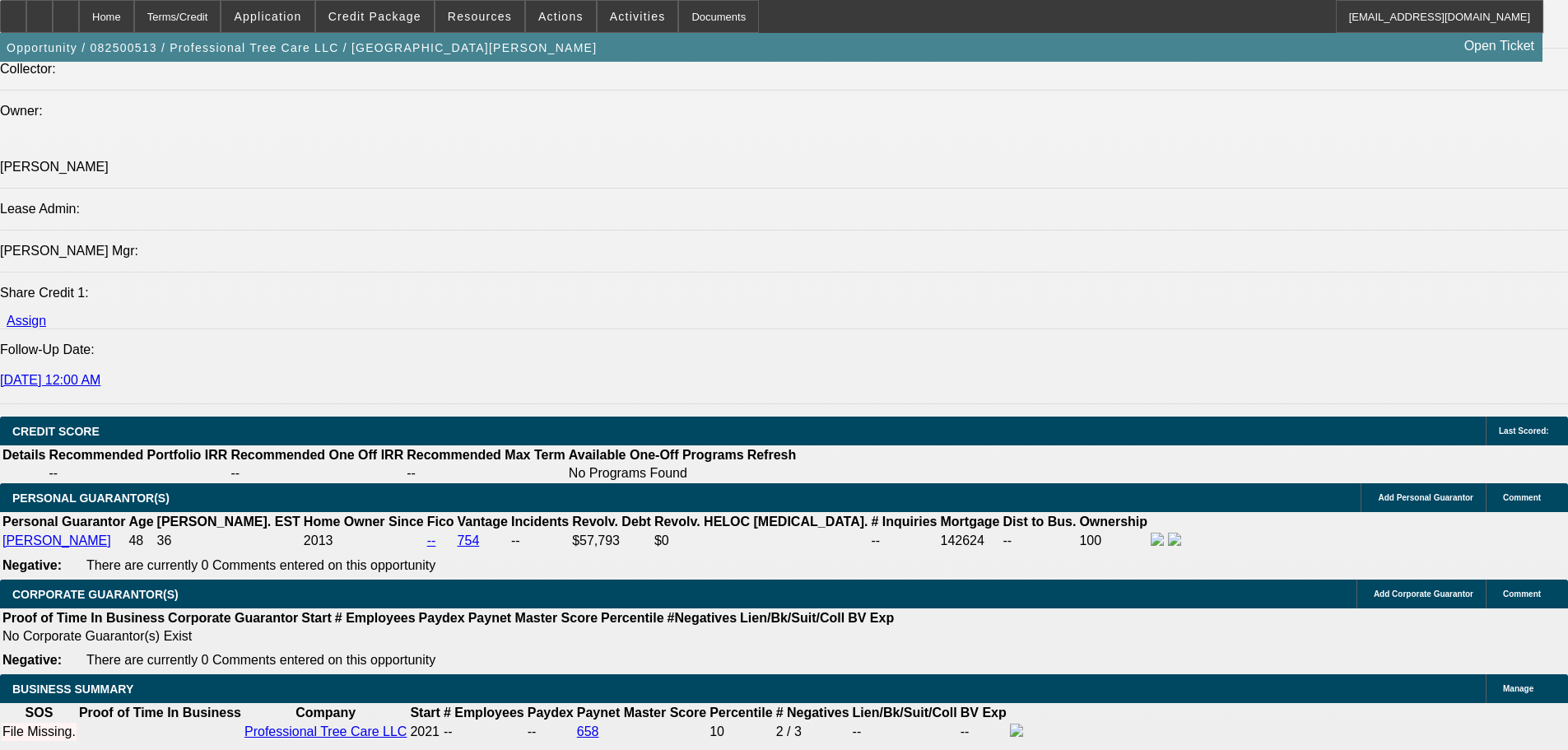
type input "10"
select select "0"
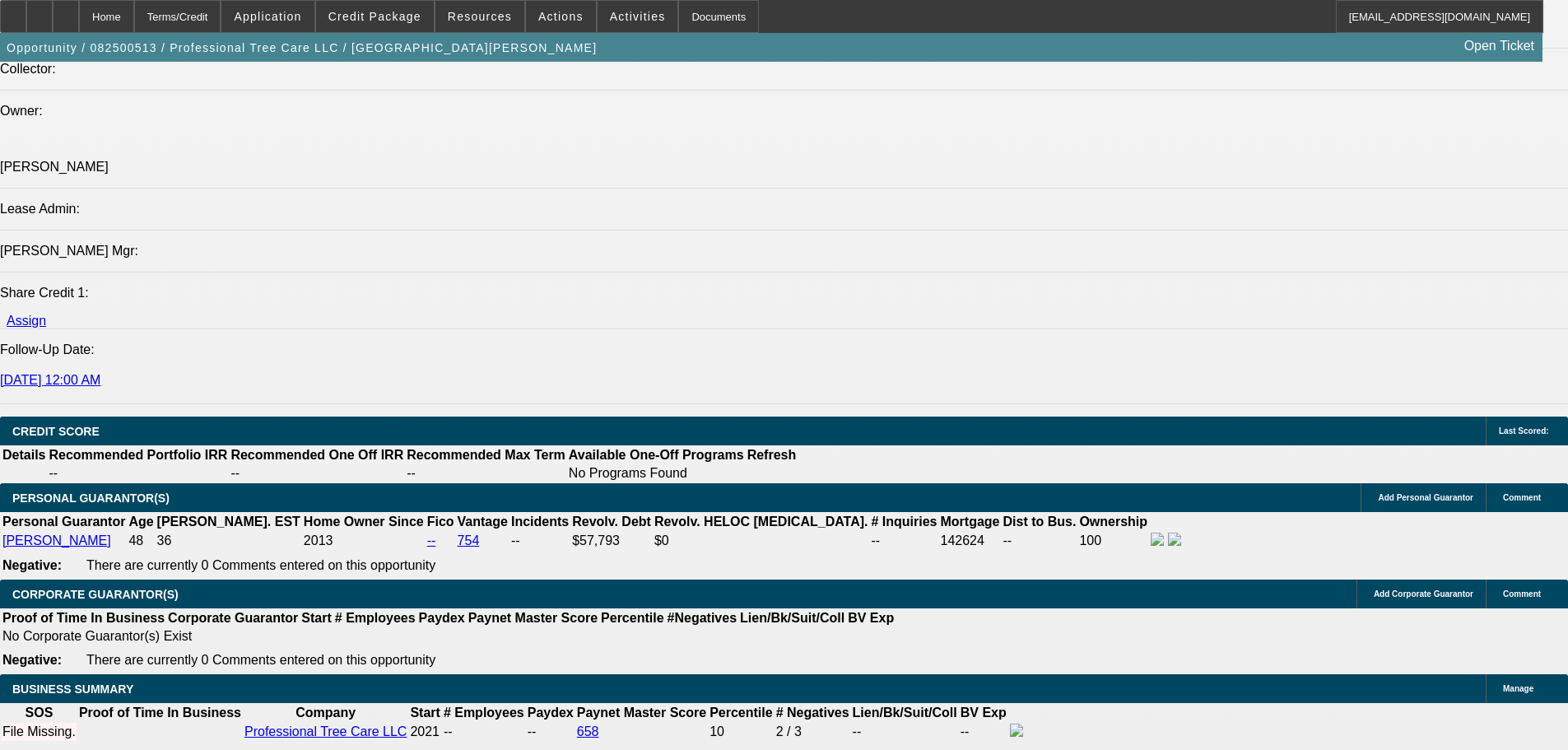
scroll to position [0, 0]
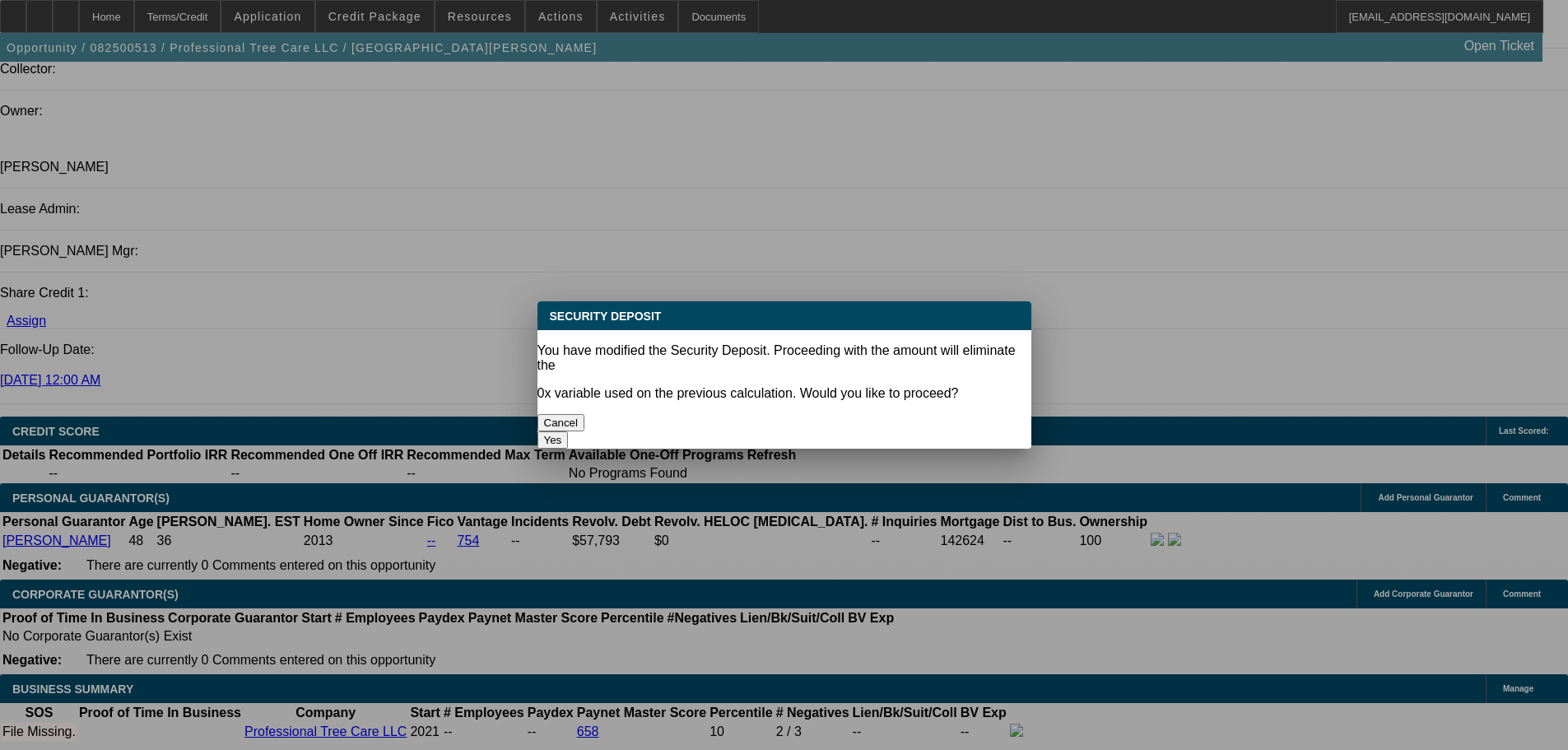
click at [569, 431] on button "Yes" at bounding box center [553, 440] width 31 height 17
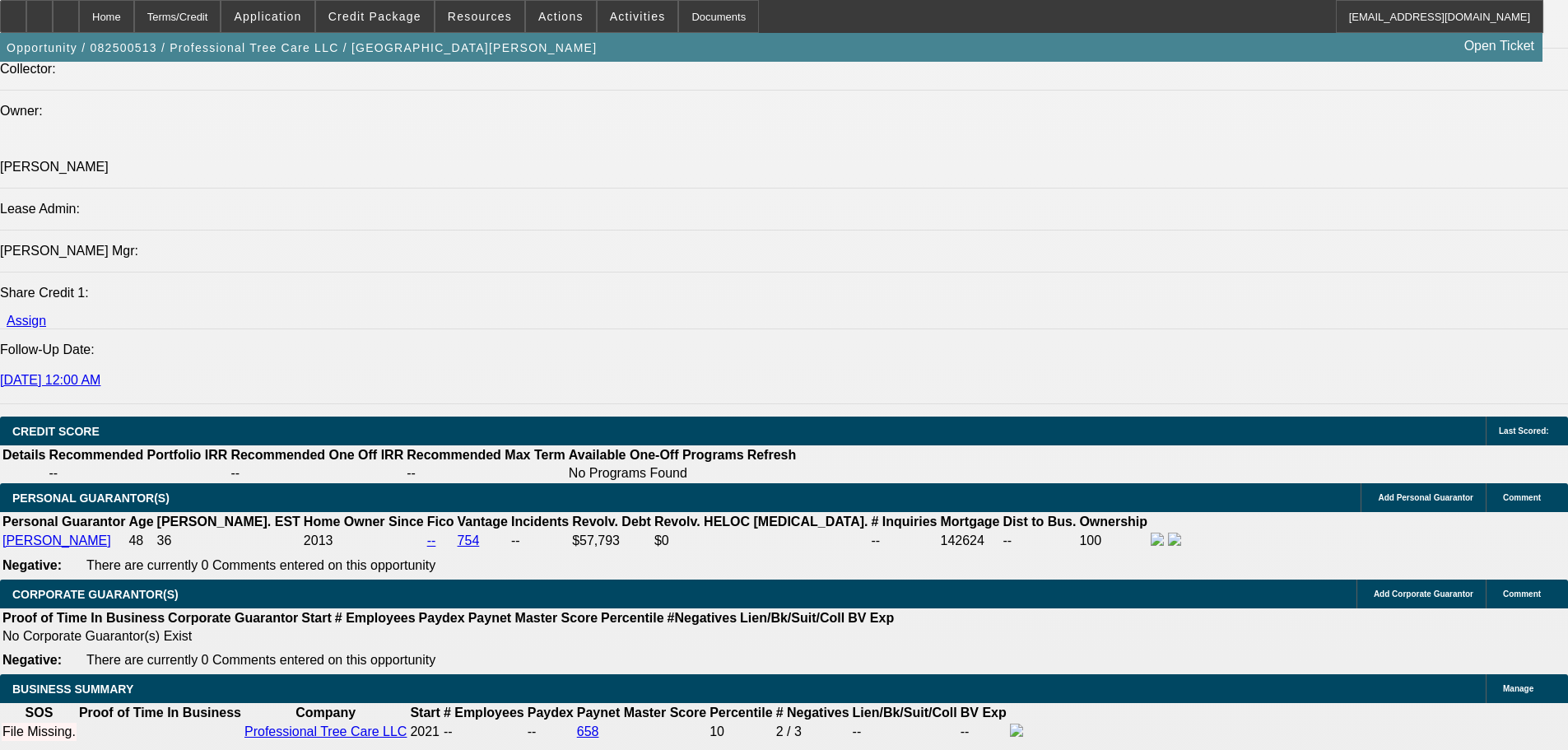
type input "$0.00"
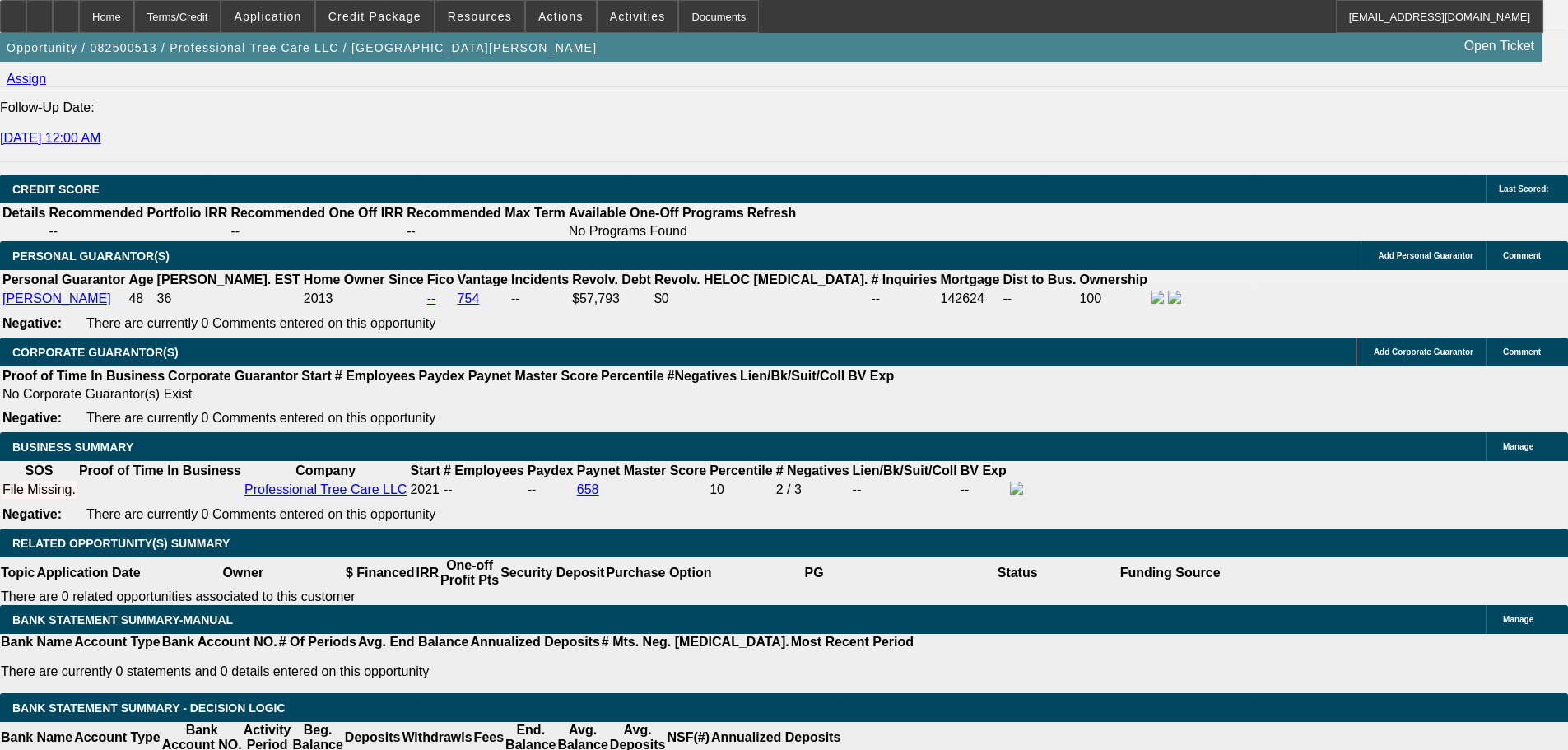
scroll to position [2223, 0]
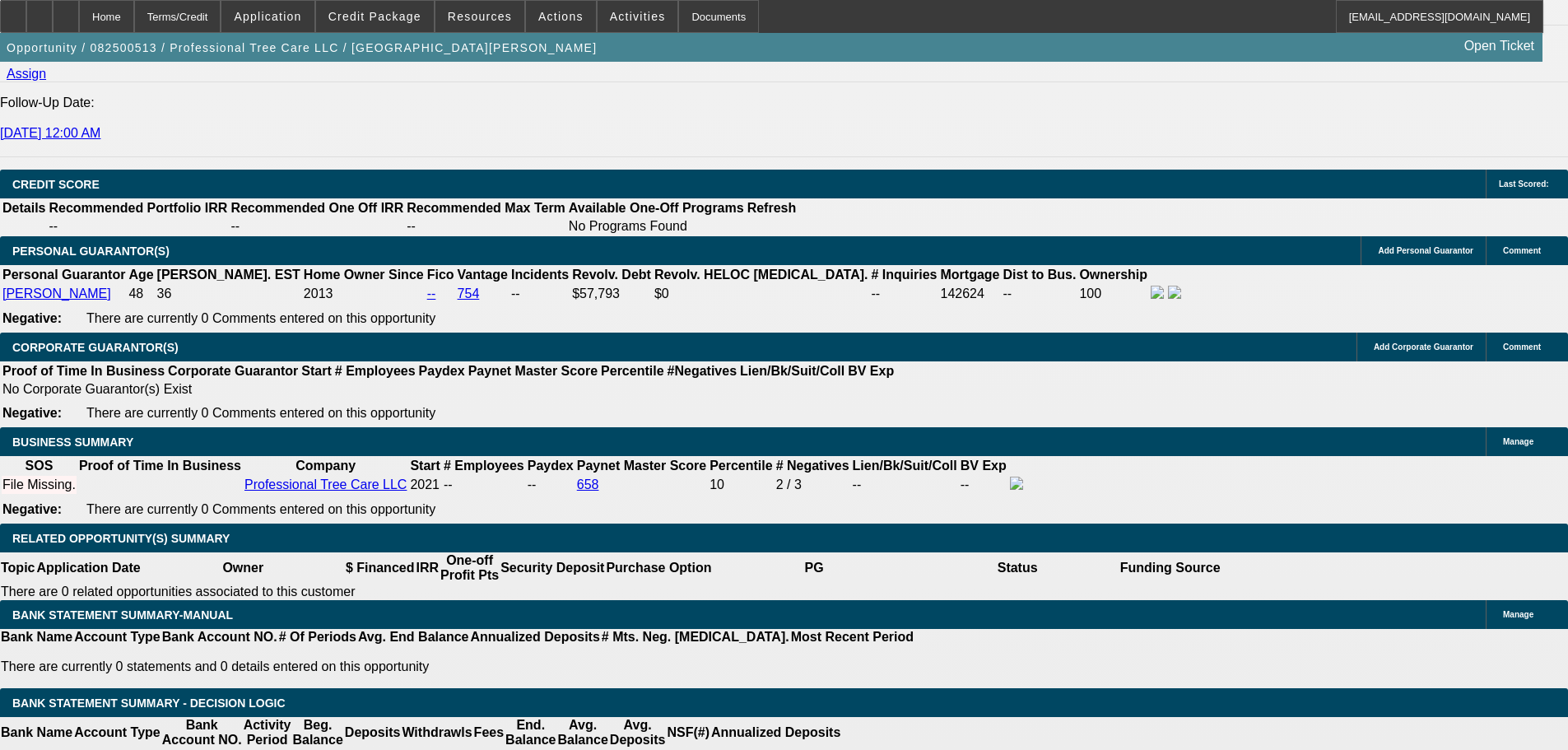
select select "3"
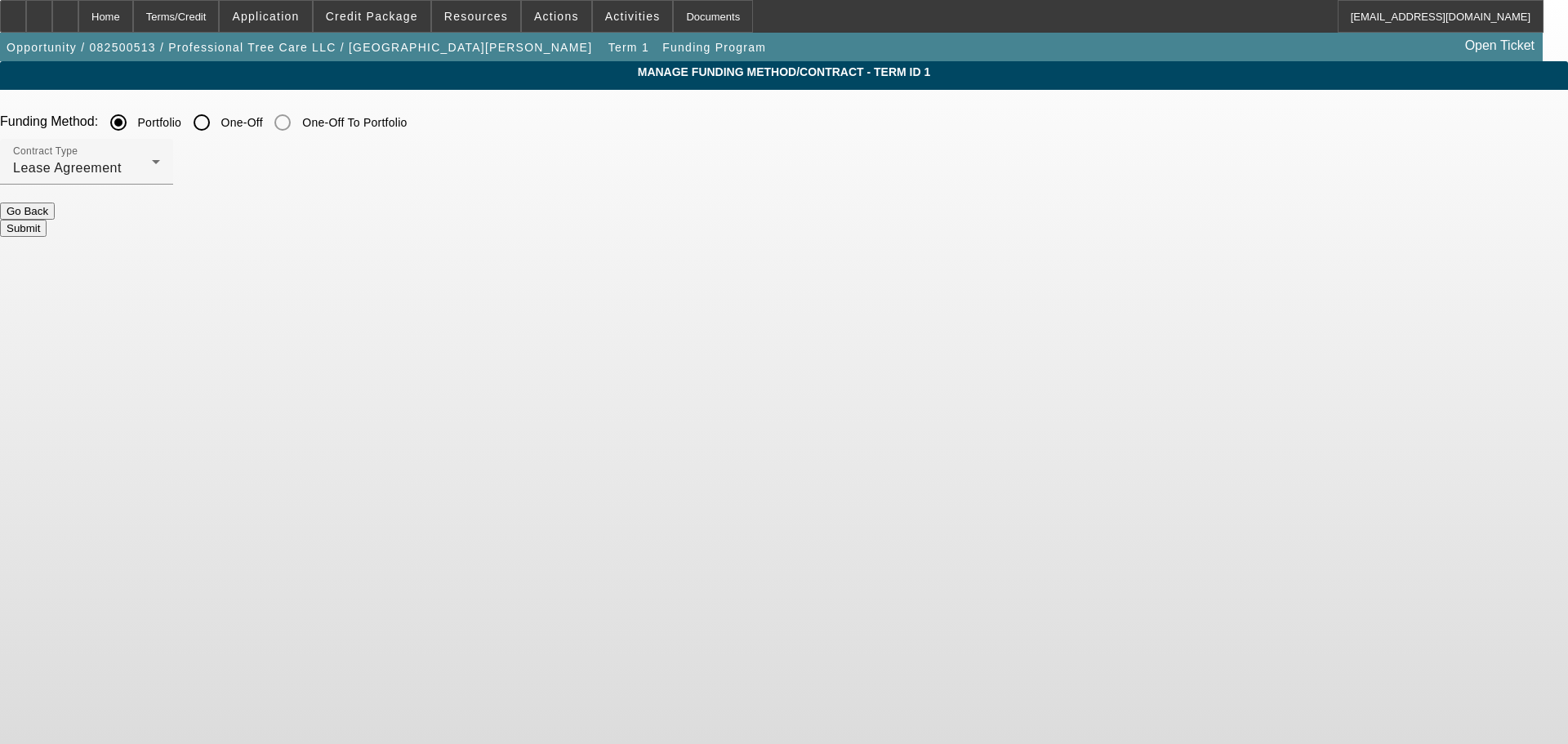
click at [218, 128] on input "One-Off" at bounding box center [202, 123] width 33 height 33
radio input "true"
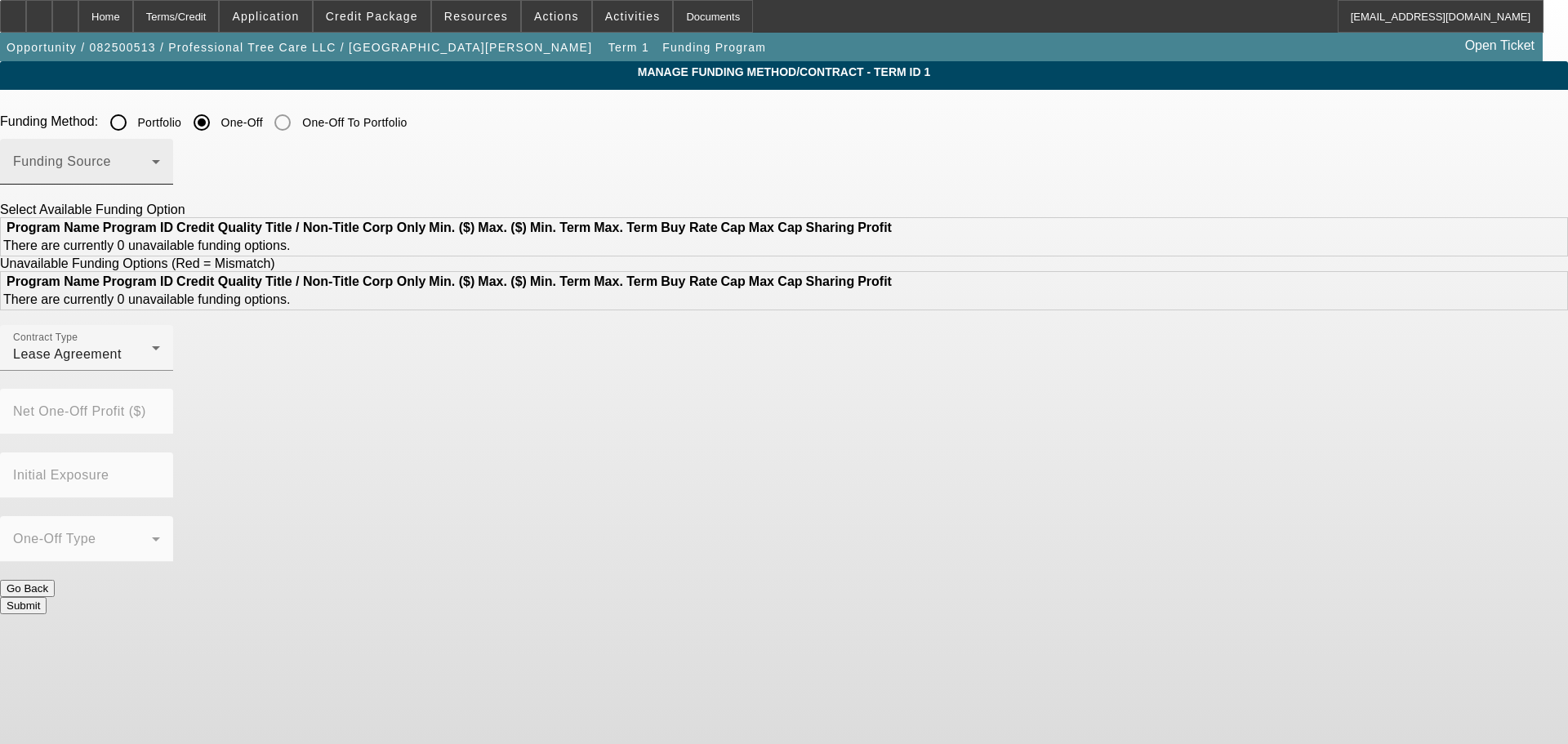
click at [152, 163] on span at bounding box center [82, 168] width 139 height 20
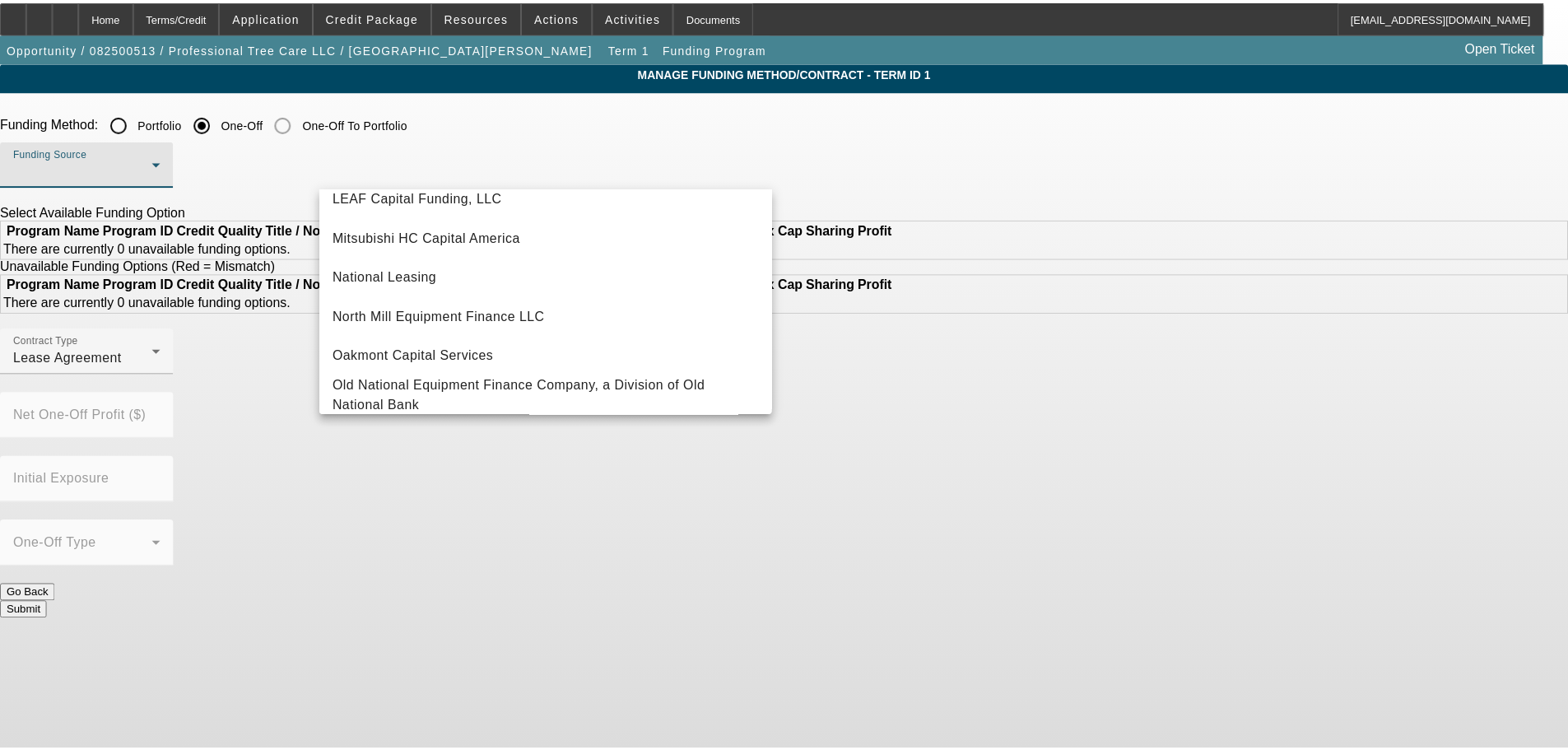
scroll to position [467, 0]
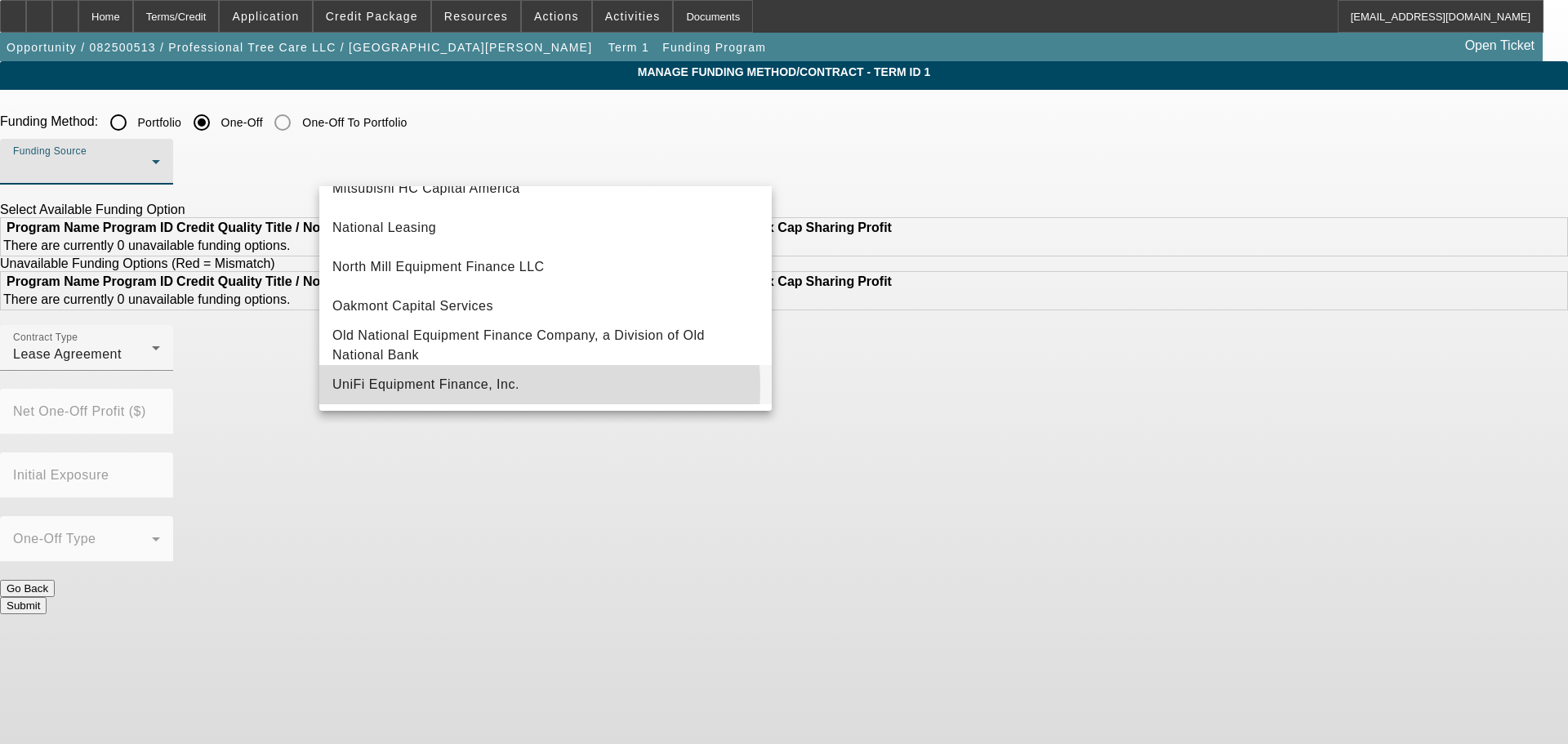
click at [479, 387] on span "UniFi Equipment Finance, Inc." at bounding box center [426, 385] width 187 height 20
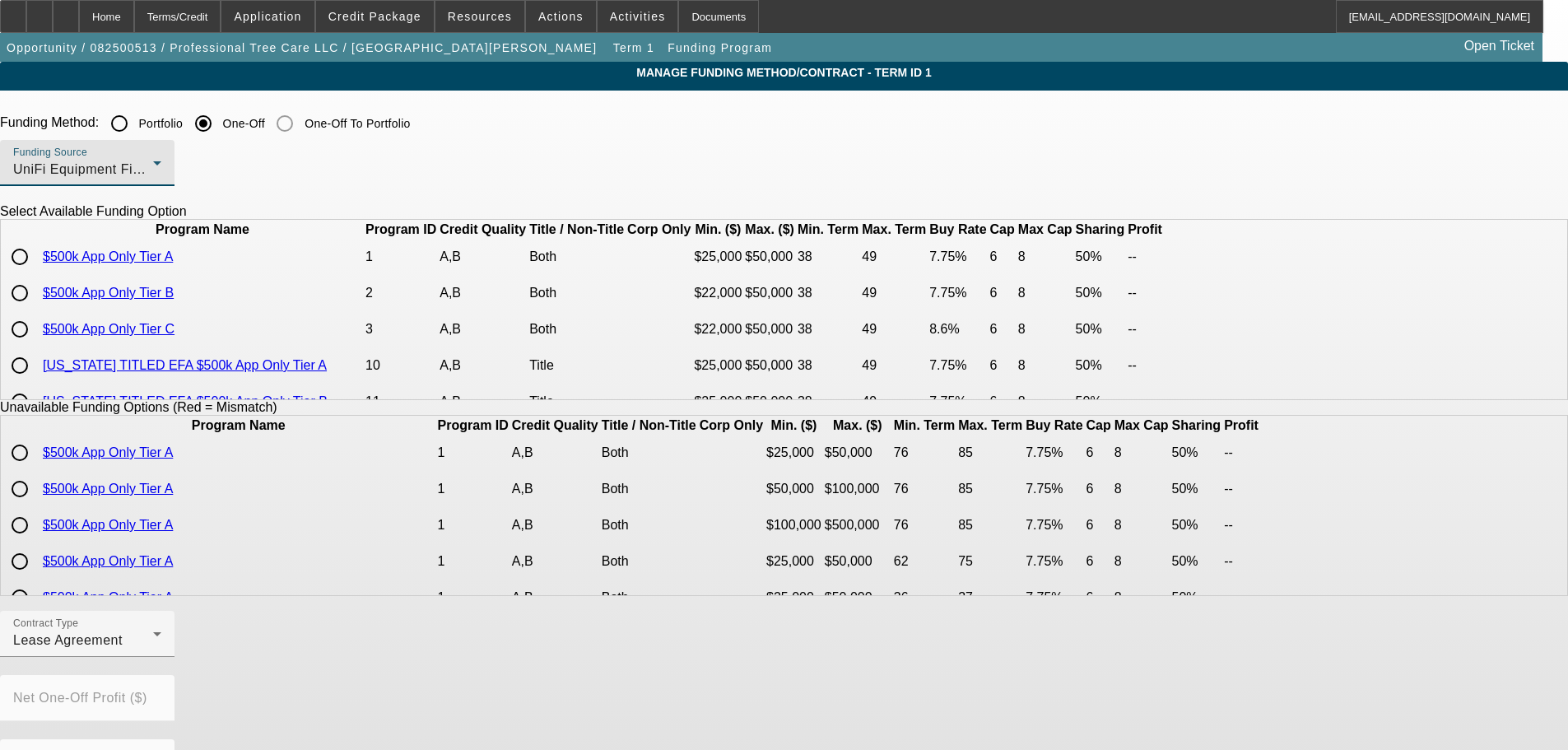
click at [37, 273] on input "radio" at bounding box center [20, 256] width 33 height 33
radio input "true"
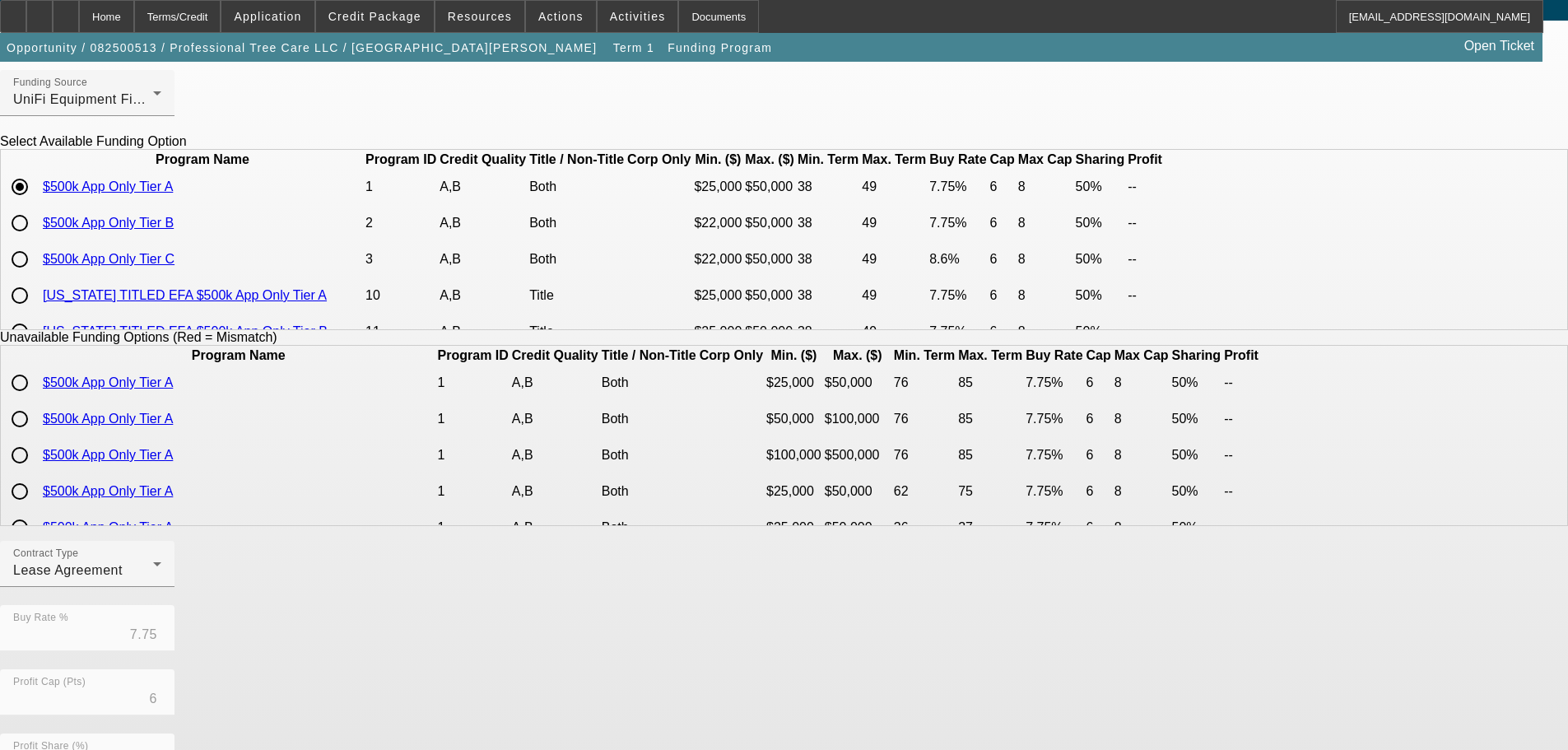
scroll to position [0, 0]
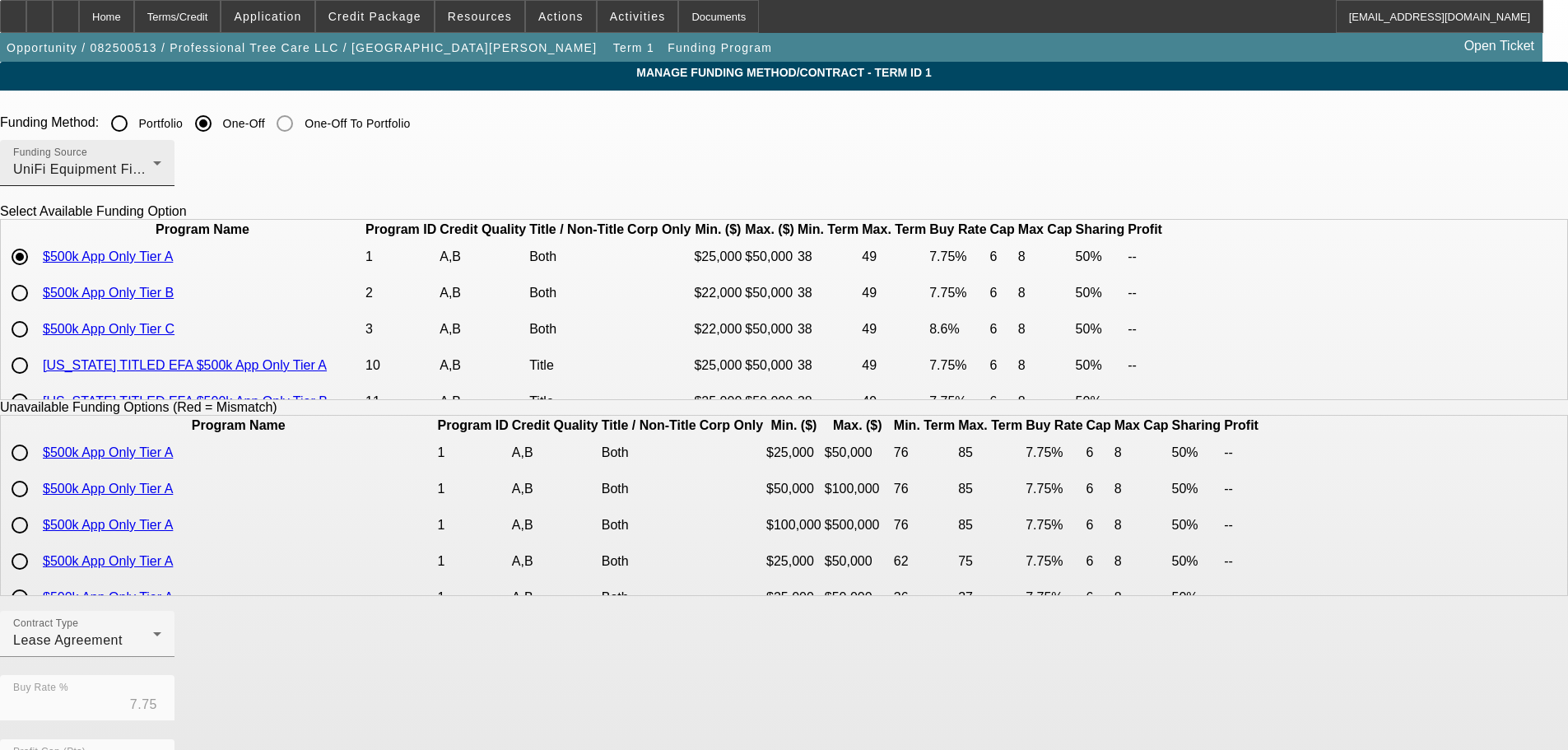
click at [153, 172] on div "UniFi Equipment Finance, Inc." at bounding box center [82, 169] width 140 height 20
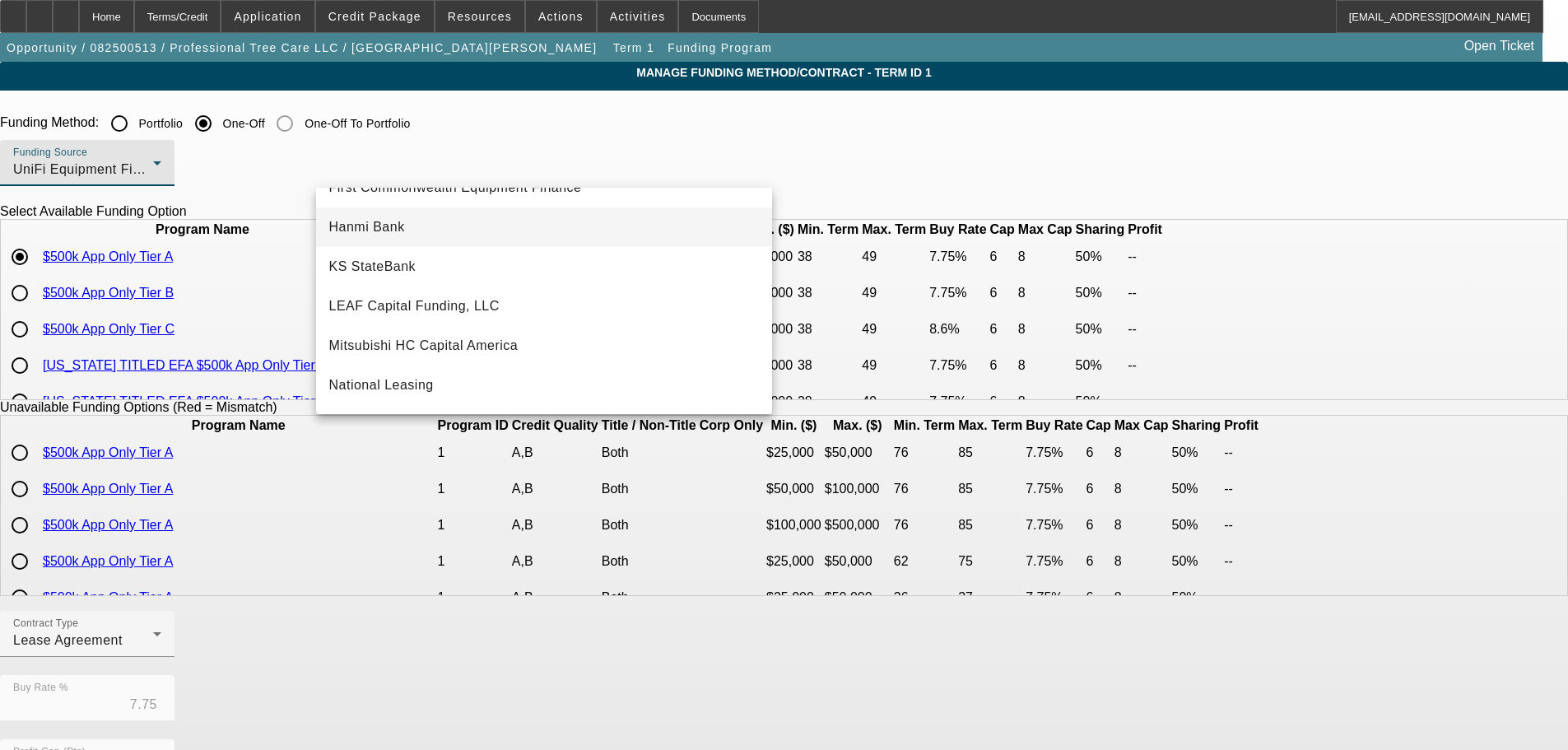
scroll to position [296, 0]
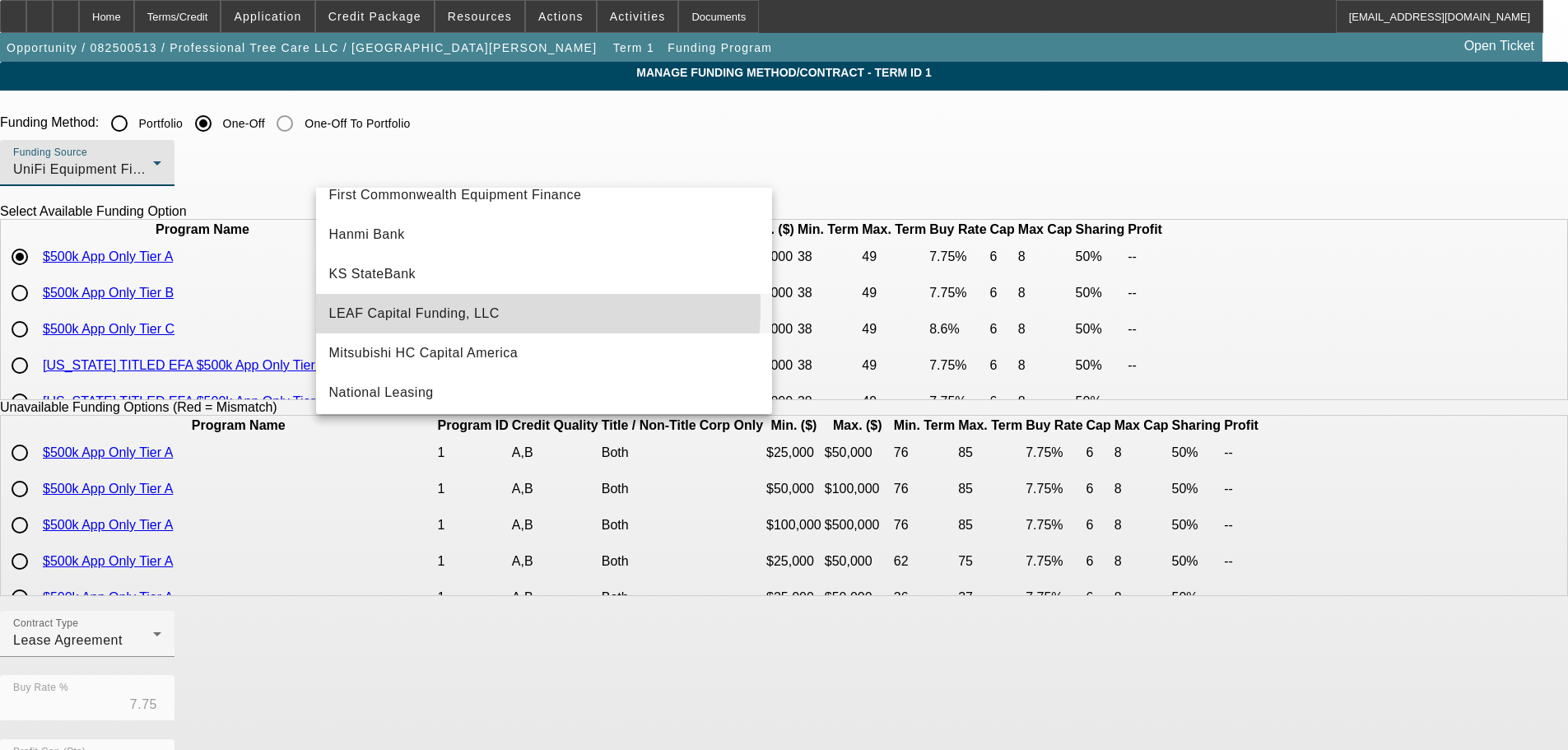
click at [452, 308] on span "LEAF Capital Funding, LLC" at bounding box center [415, 314] width 170 height 20
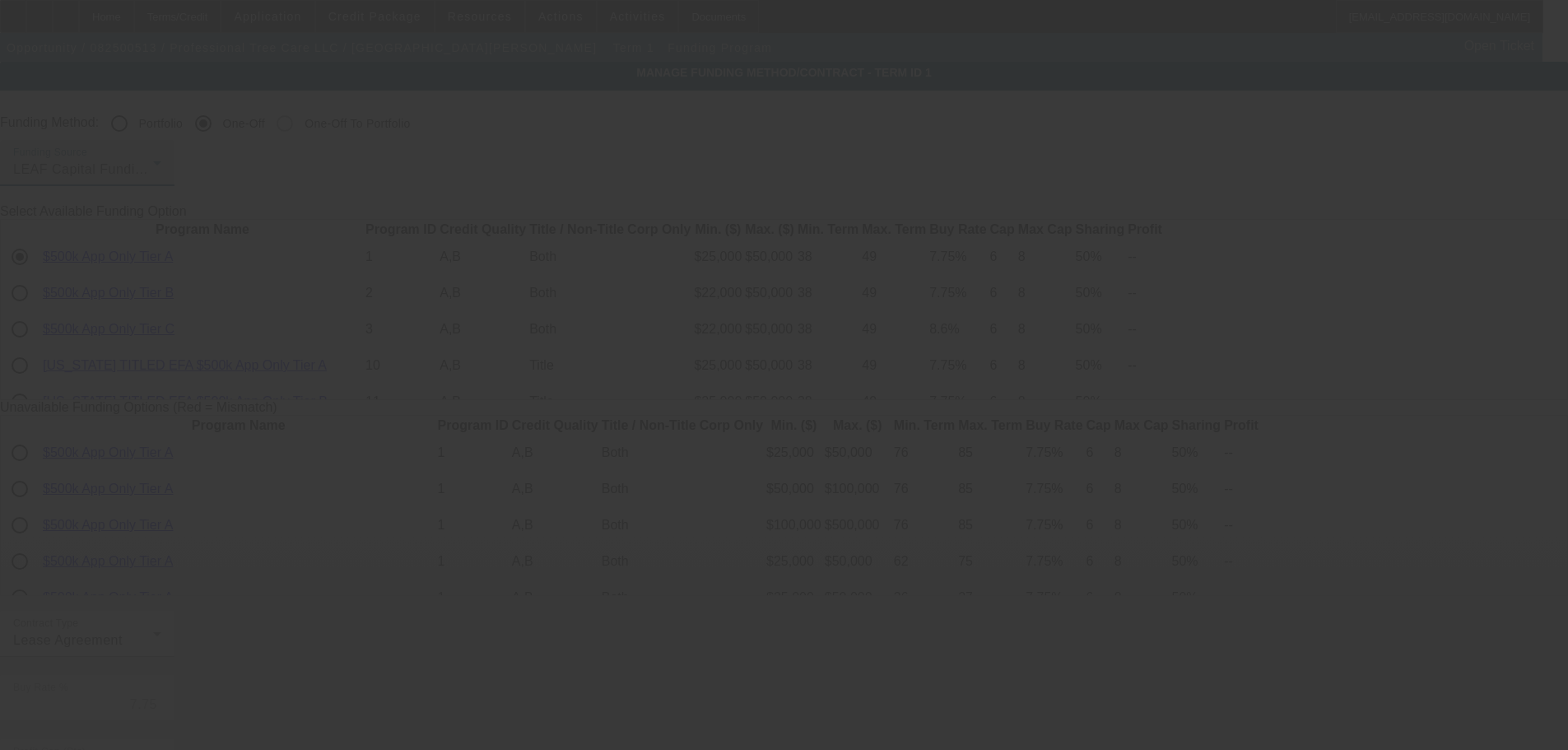
type input "7.66"
type input "10"
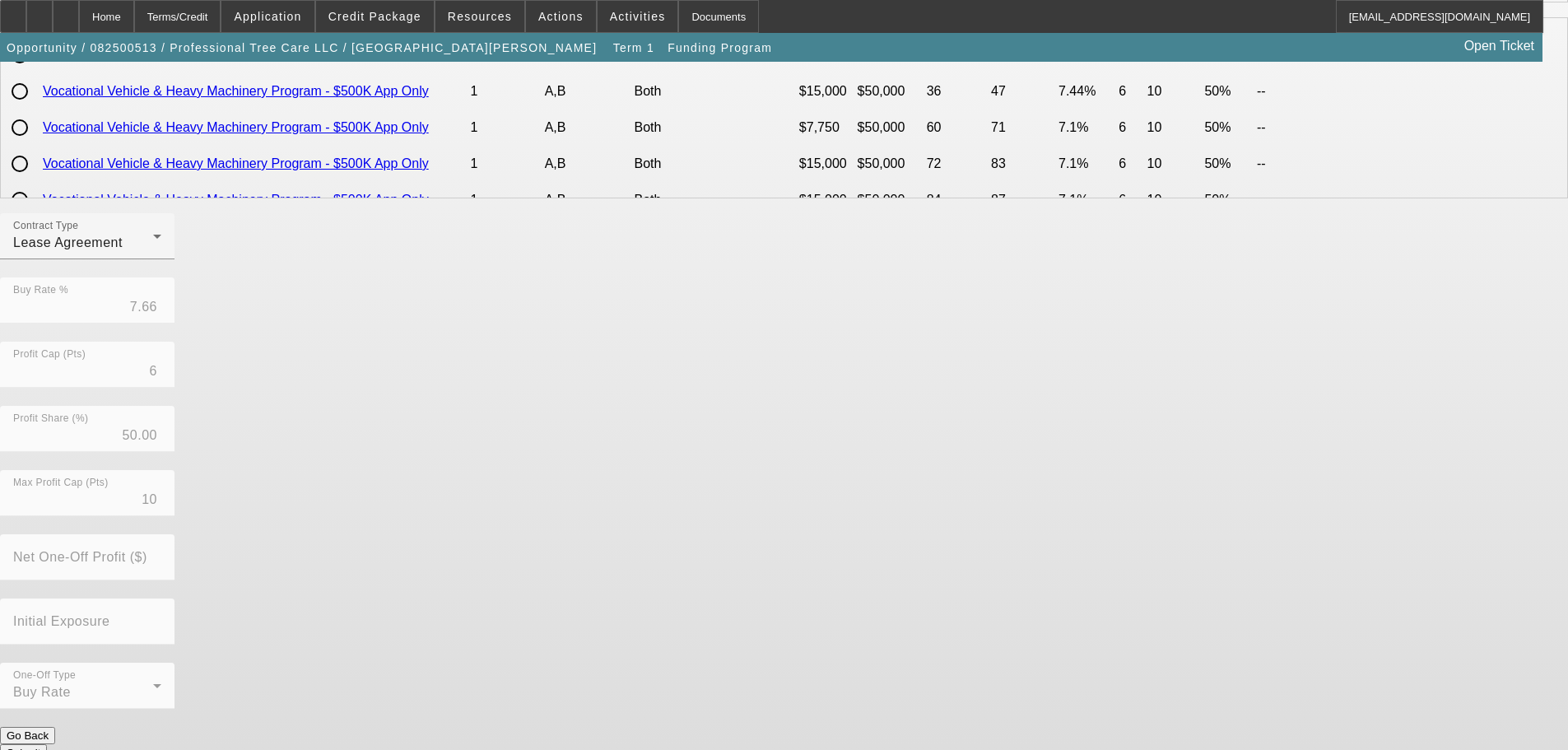
scroll to position [277, 0]
click at [47, 741] on button "Submit" at bounding box center [23, 749] width 47 height 17
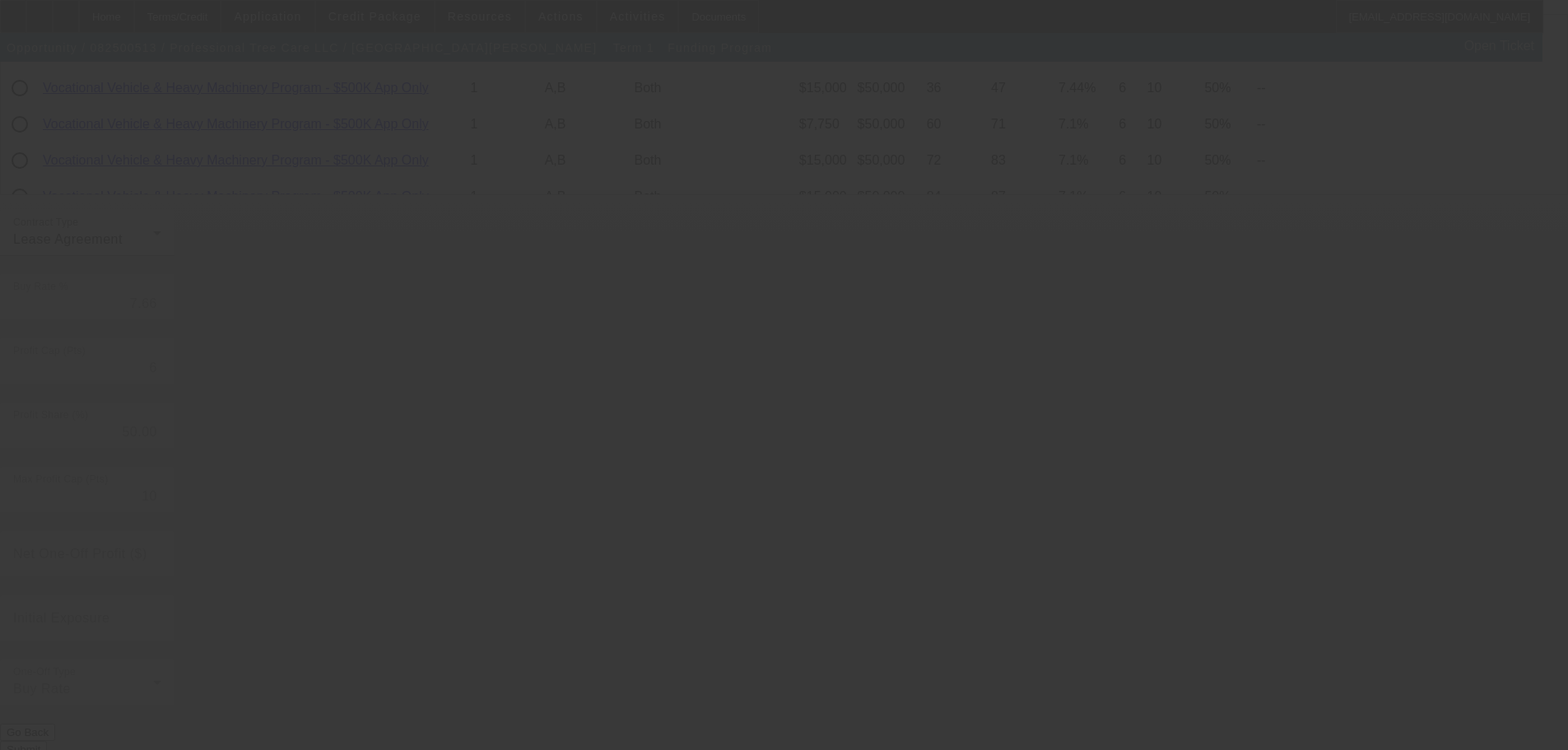
radio input "true"
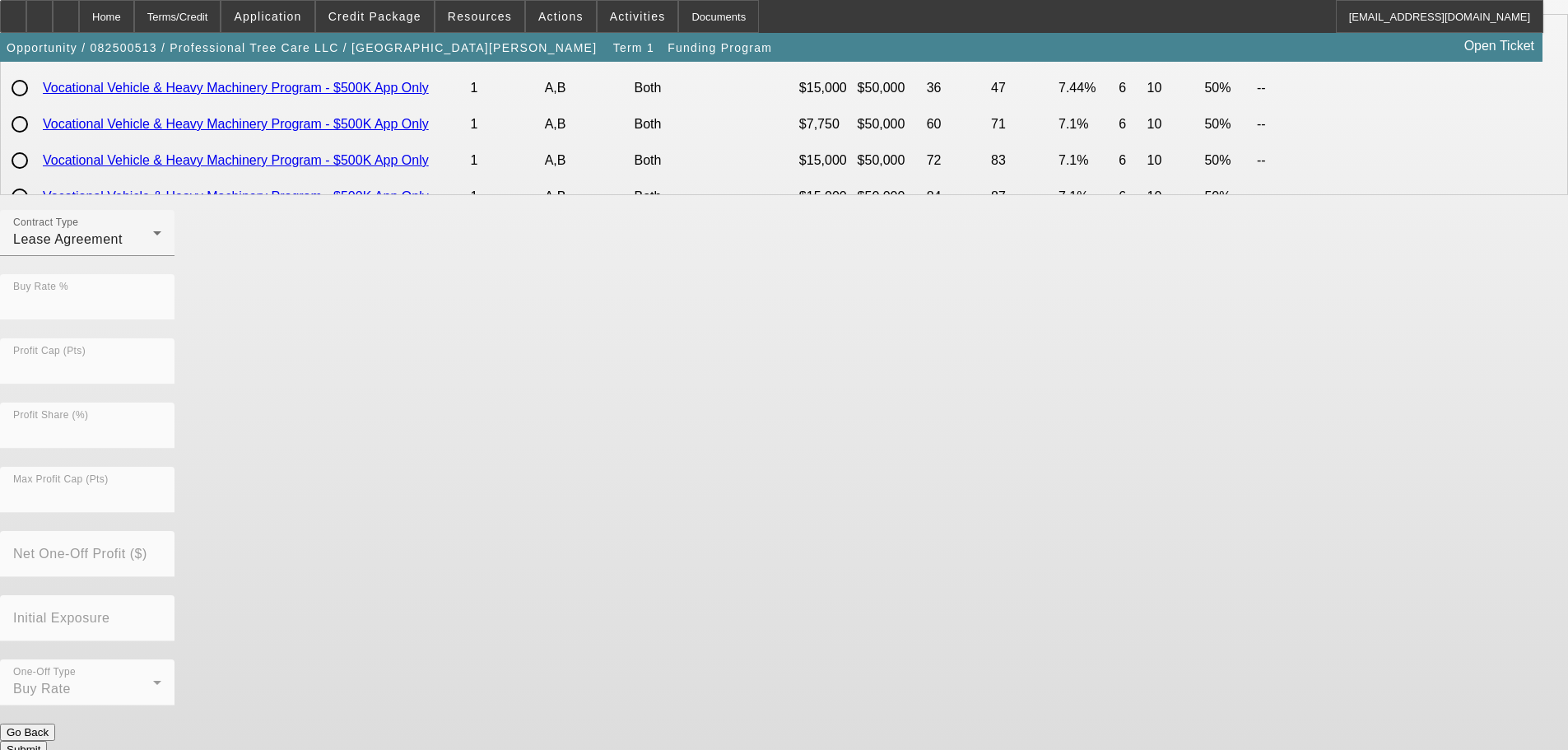
scroll to position [0, 0]
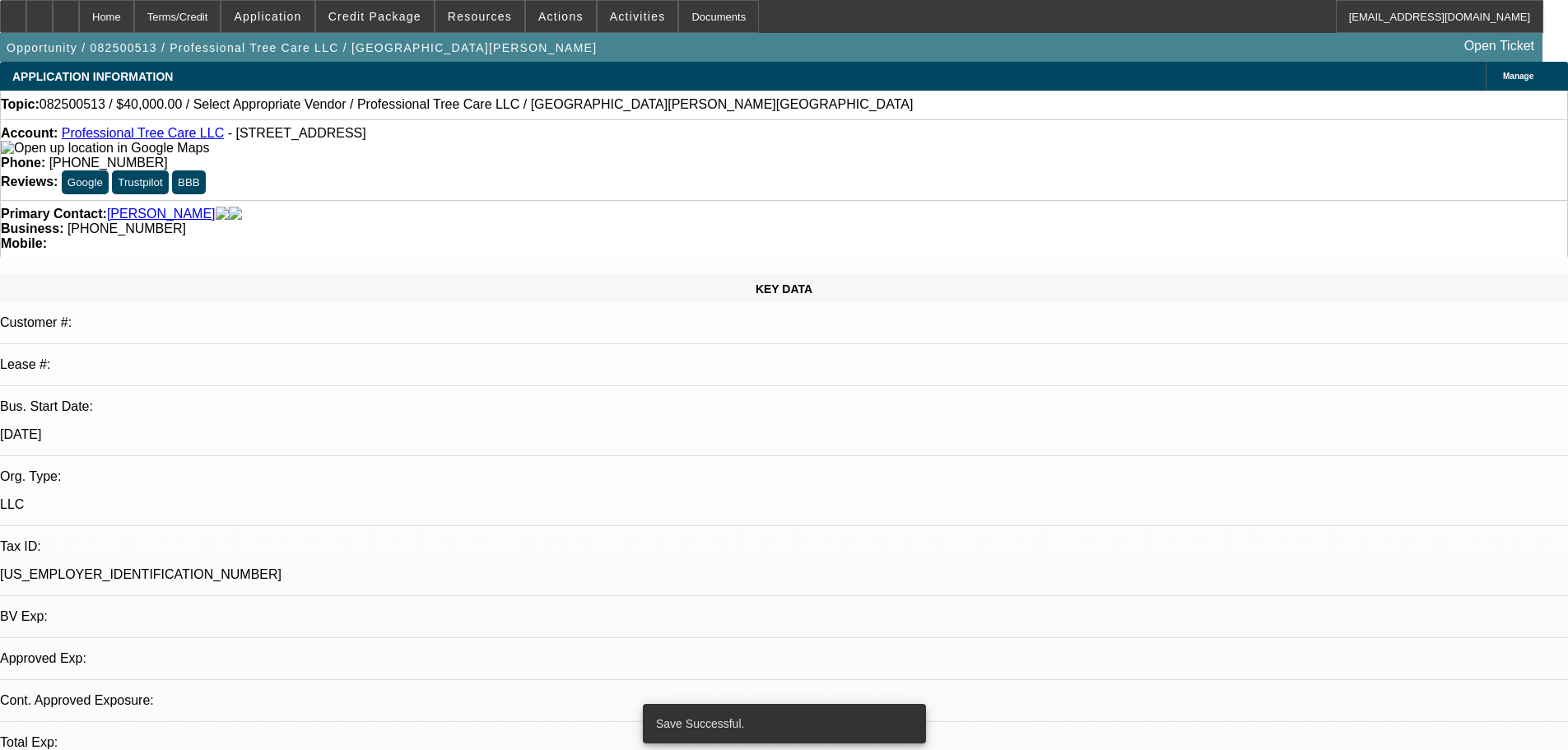
select select "0"
select select "3"
select select "0.1"
select select "4"
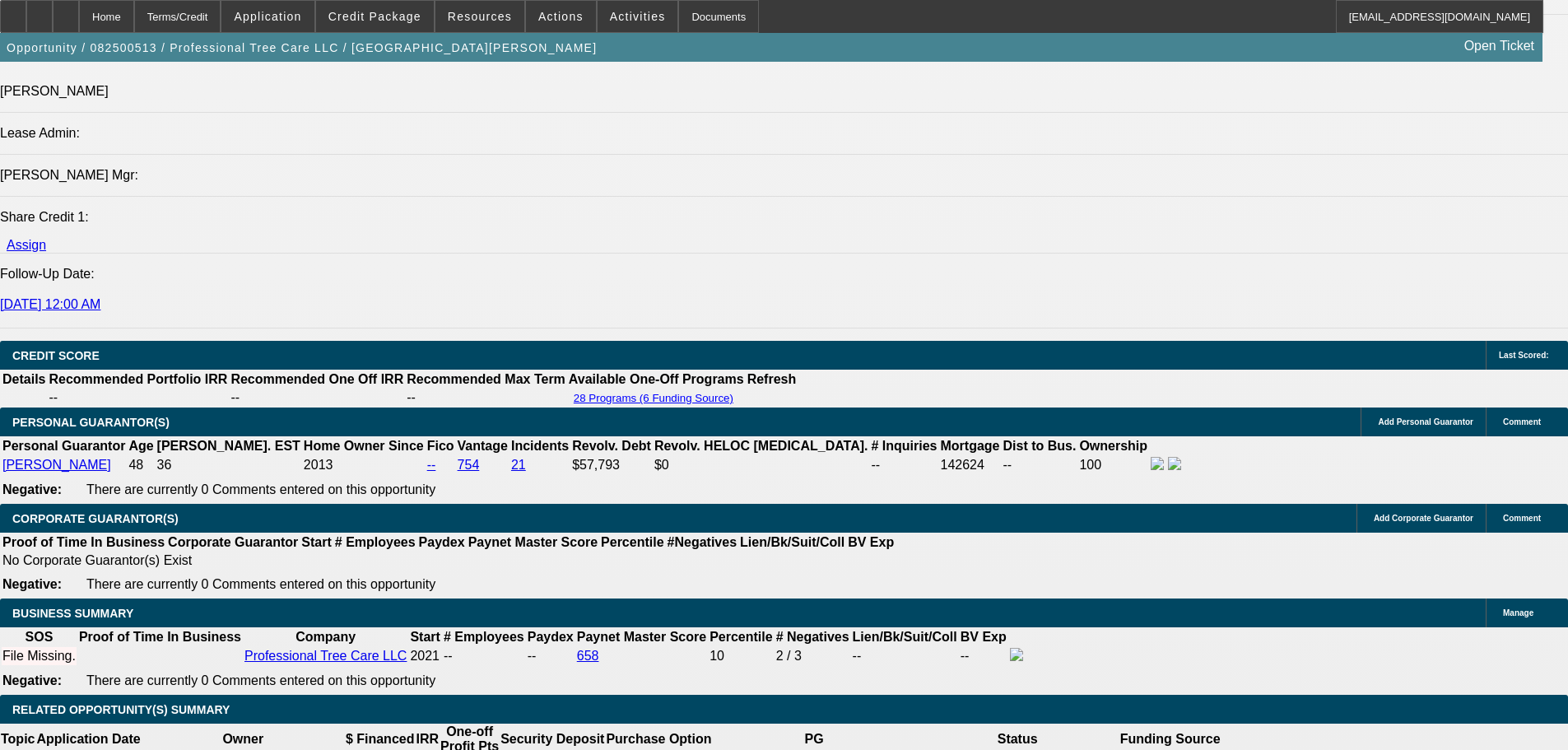
scroll to position [2216, 0]
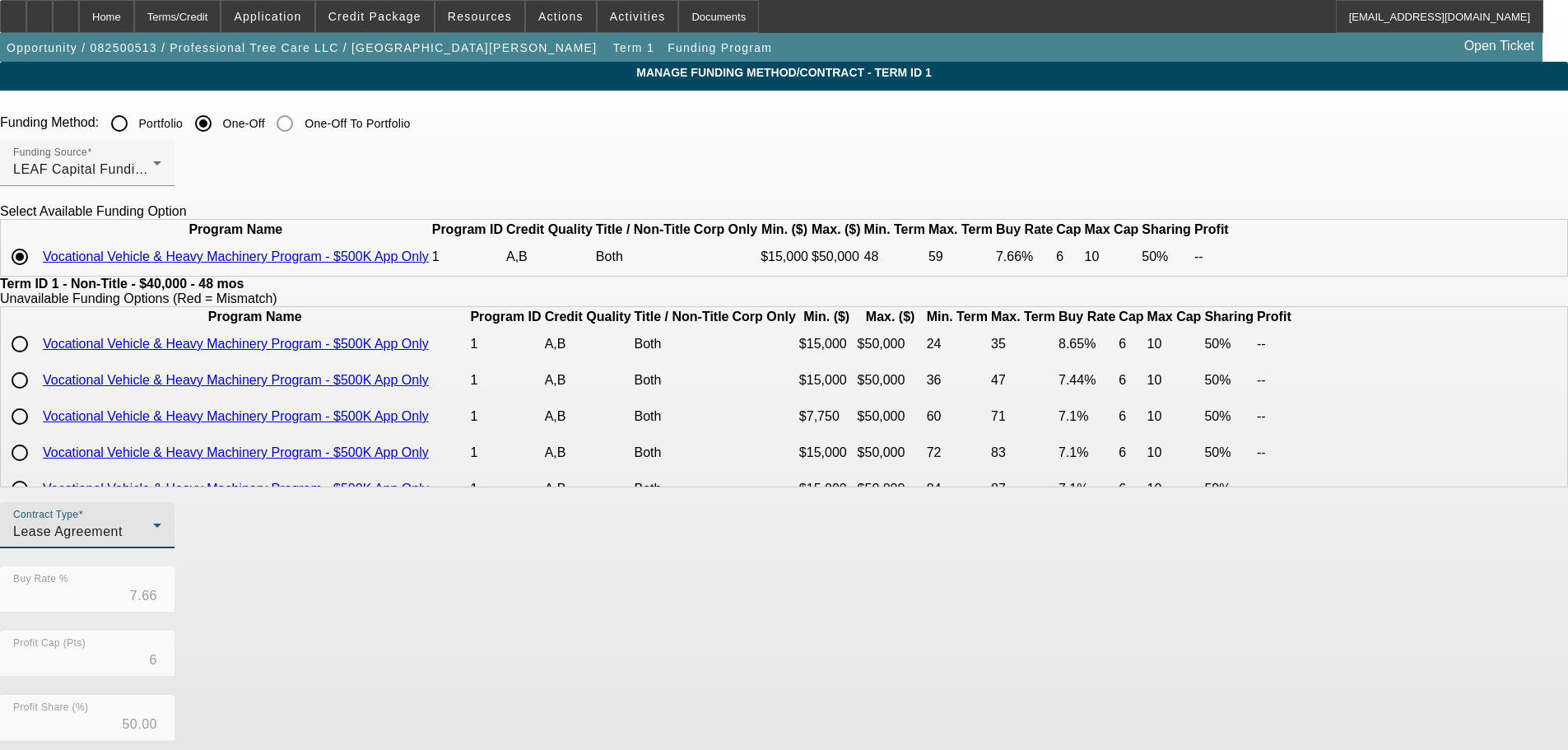
click at [153, 541] on div "Lease Agreement" at bounding box center [82, 532] width 140 height 20
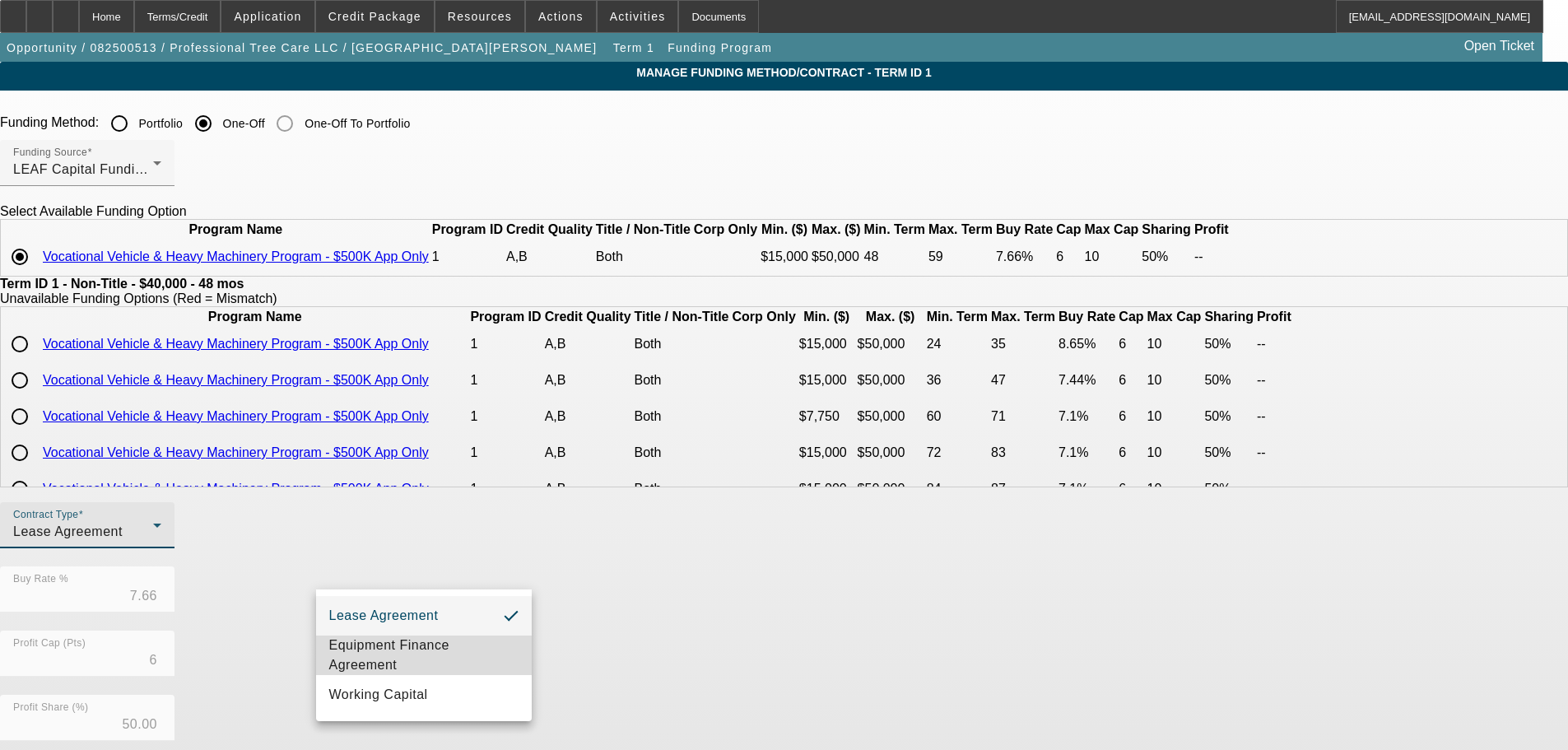
click at [413, 652] on span "Equipment Finance Agreement" at bounding box center [424, 655] width 190 height 39
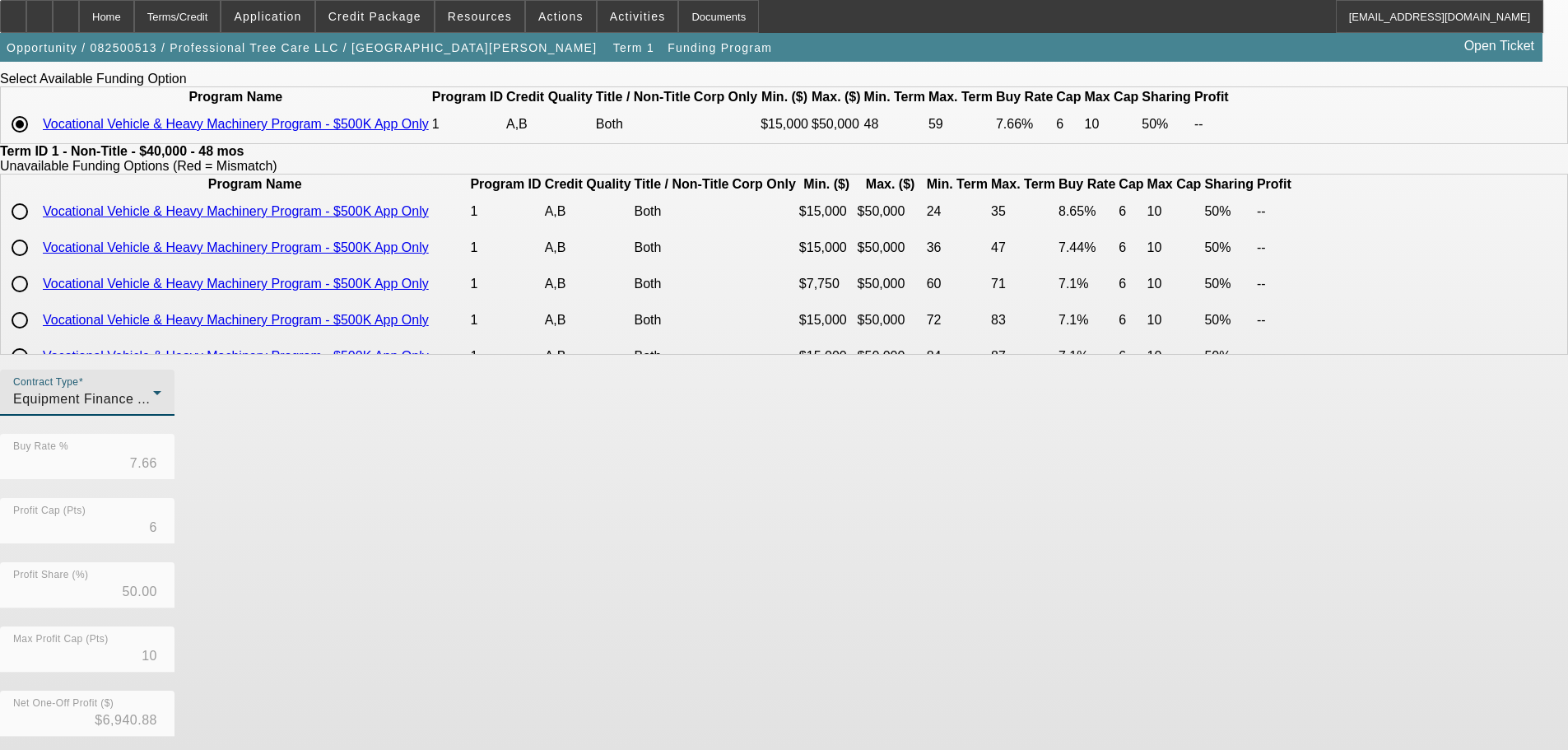
scroll to position [292, 0]
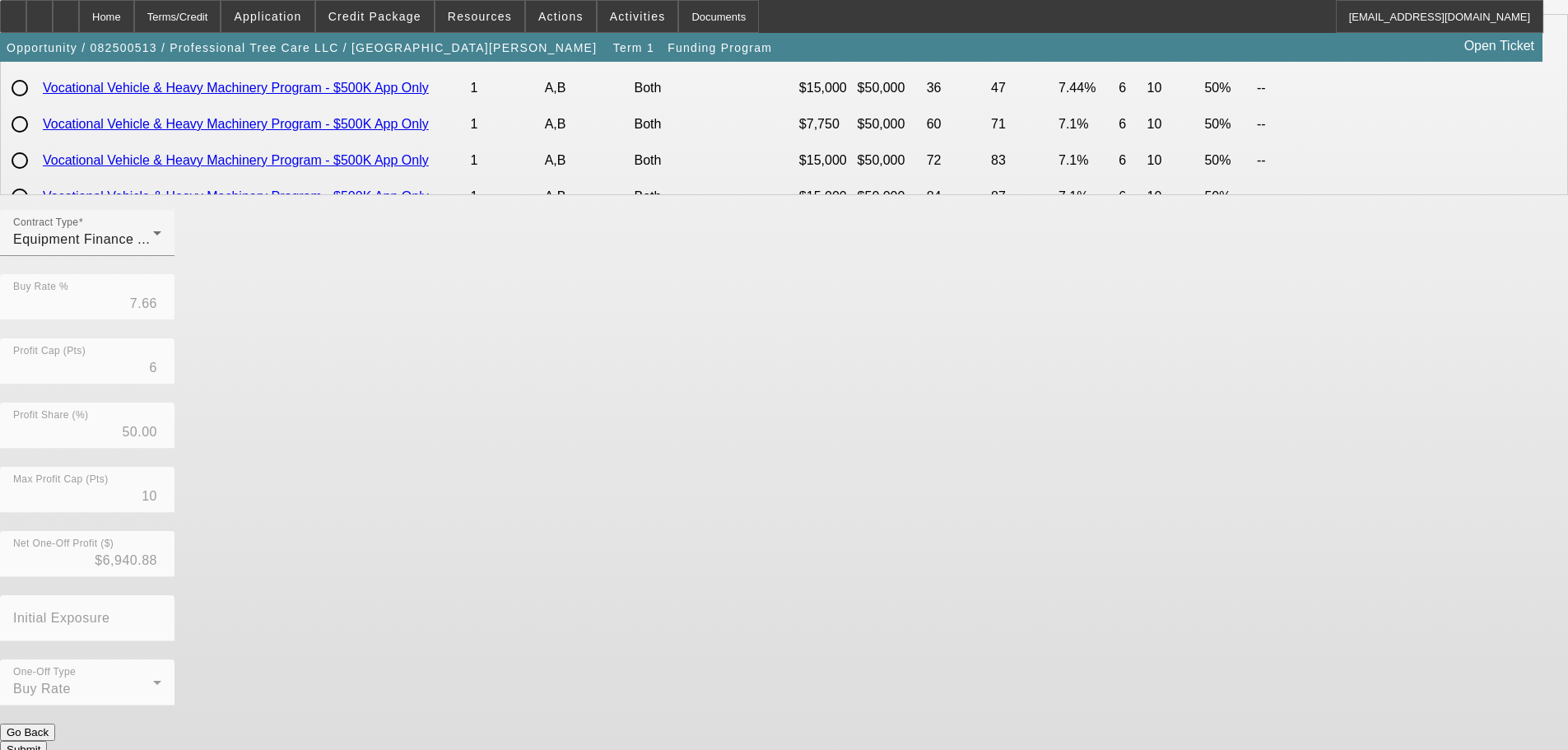
click at [47, 741] on button "Submit" at bounding box center [23, 749] width 47 height 17
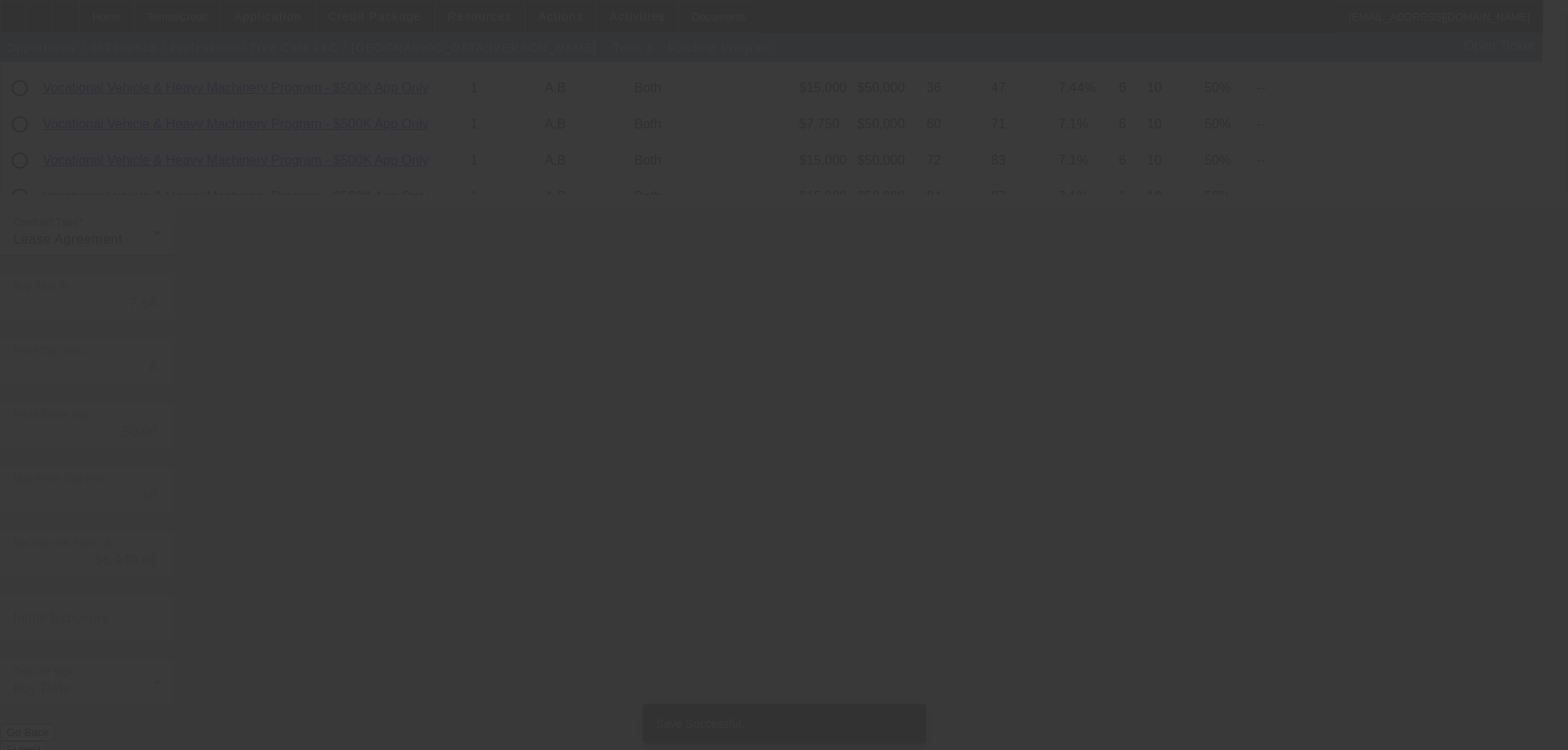
scroll to position [0, 0]
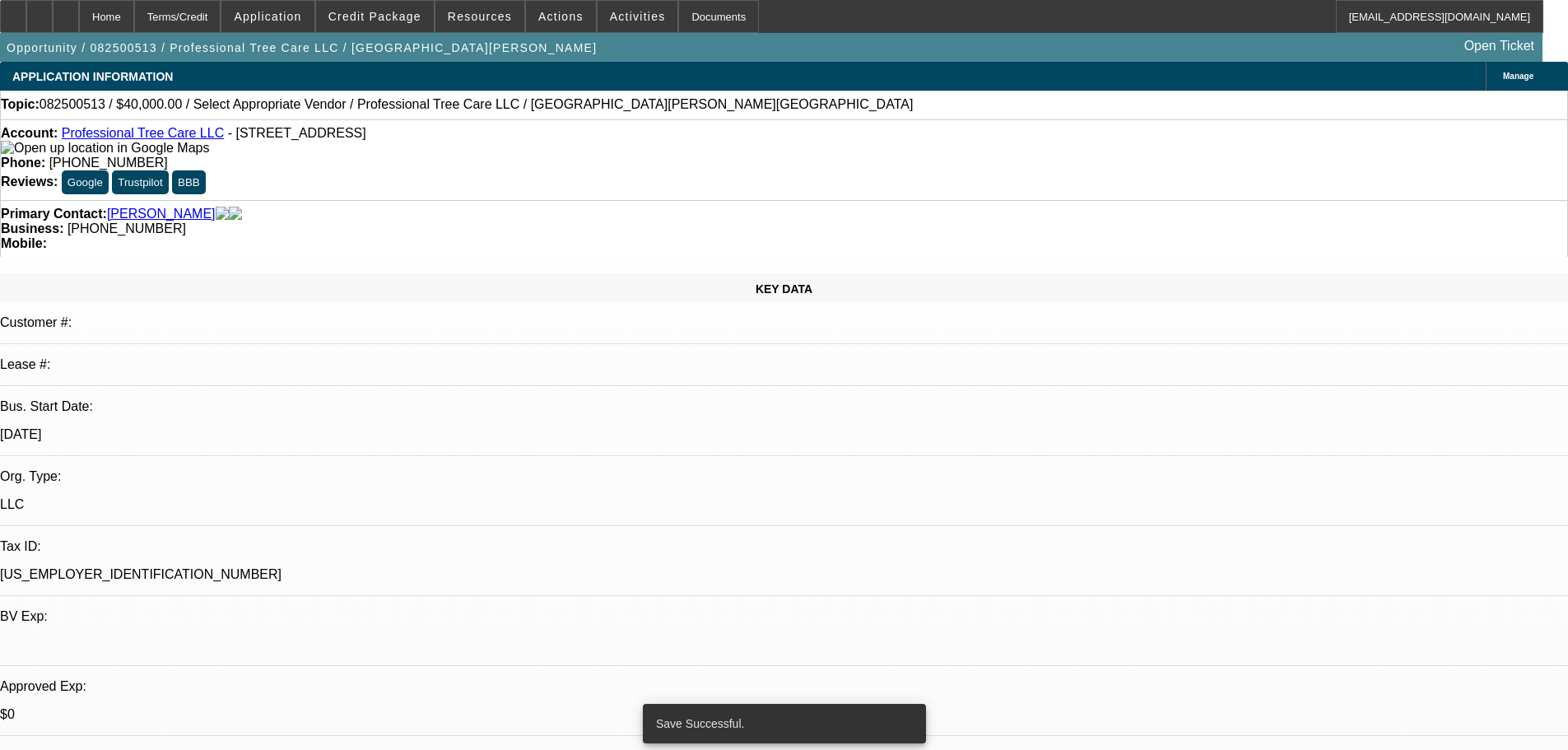
select select "0"
select select "3"
select select "0"
select select "6"
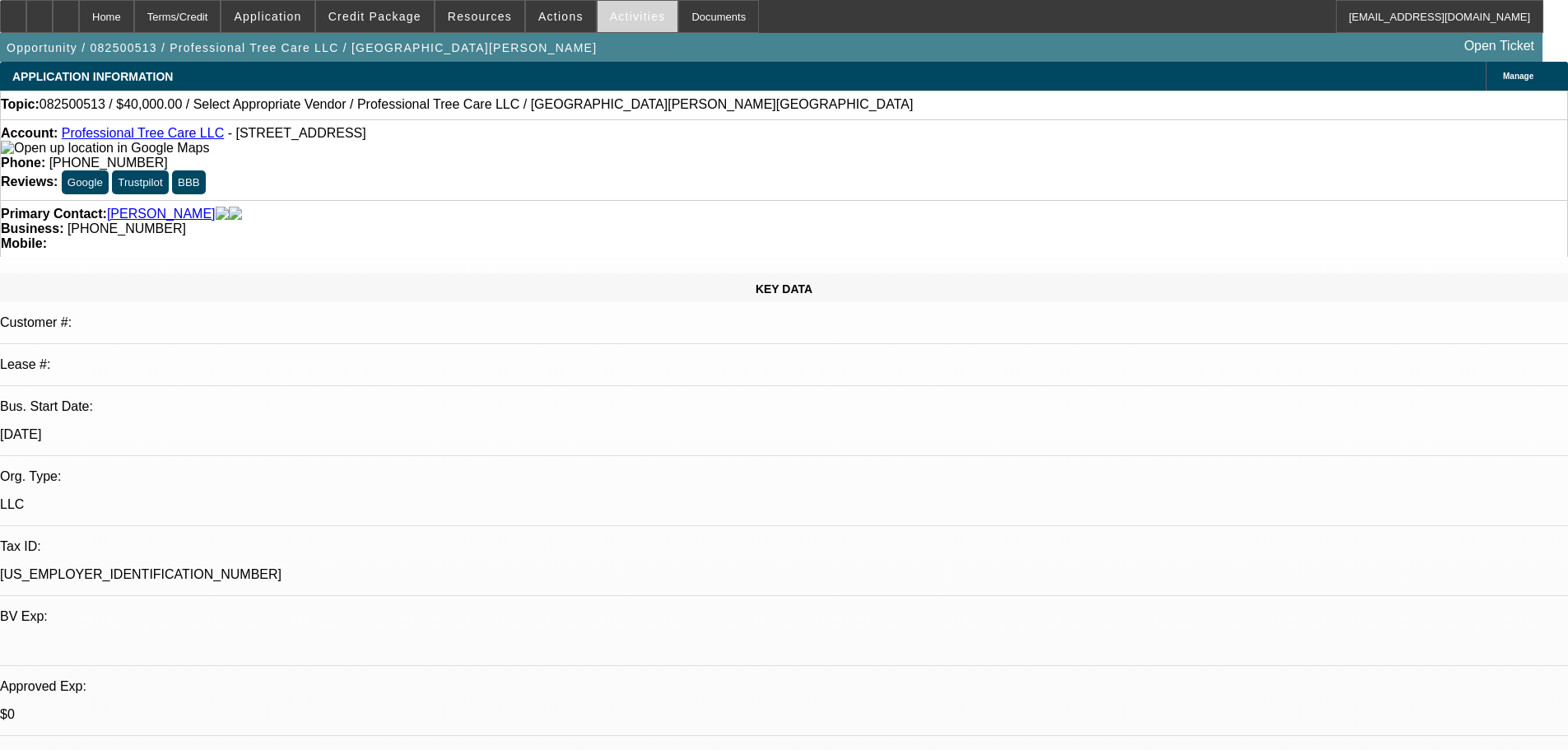
click at [609, 8] on span at bounding box center [638, 16] width 81 height 39
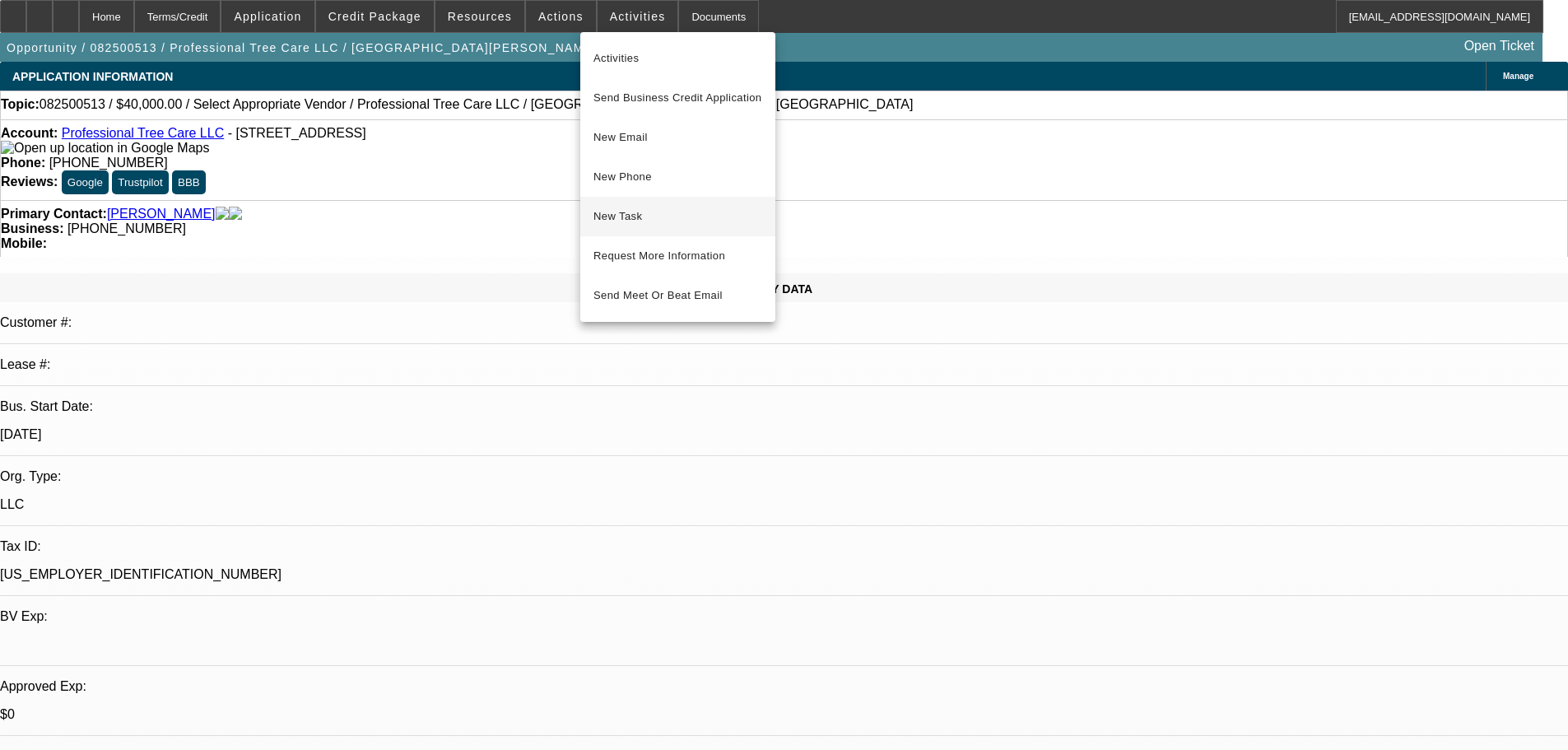
click at [628, 211] on span "New Task" at bounding box center [678, 217] width 169 height 20
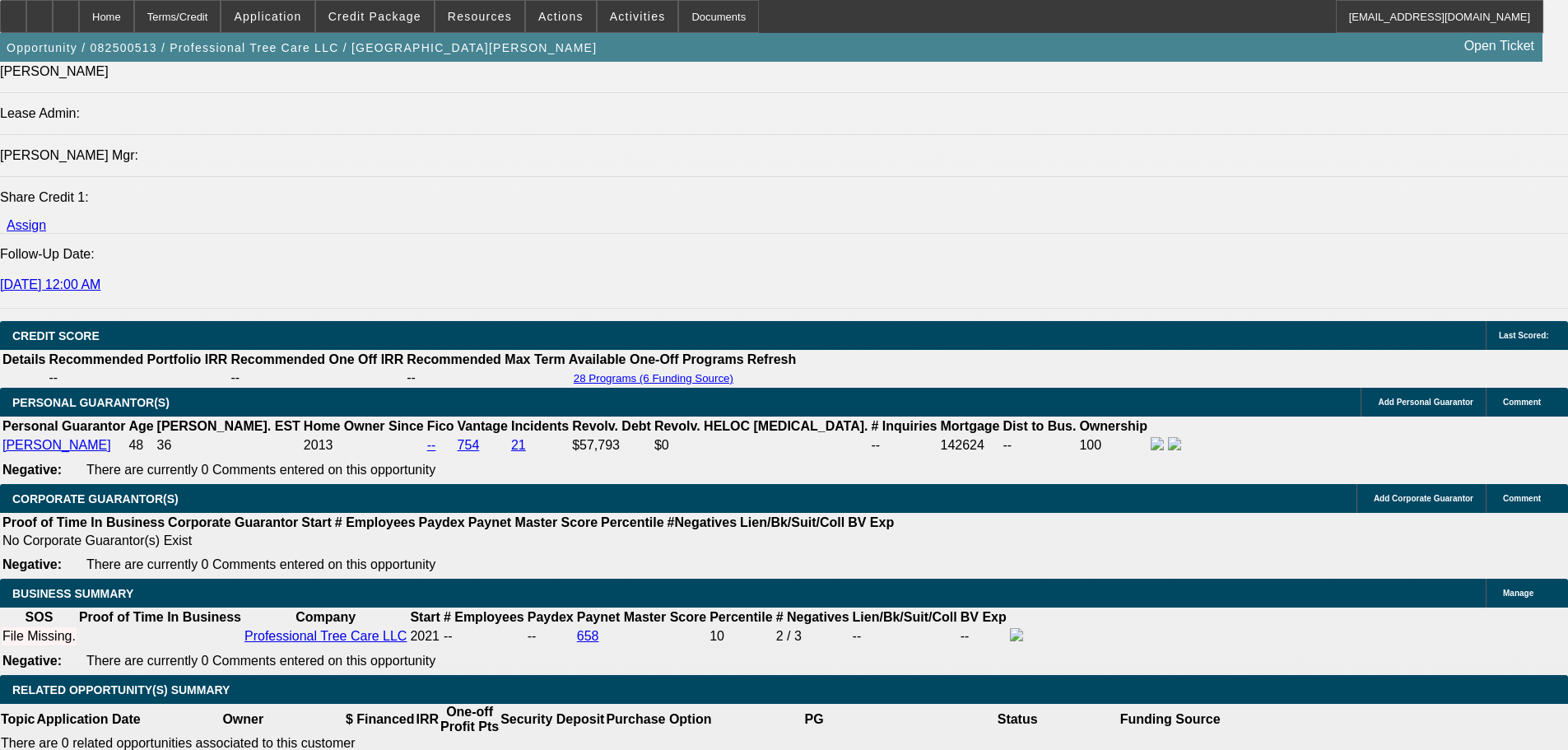
scroll to position [2305, 0]
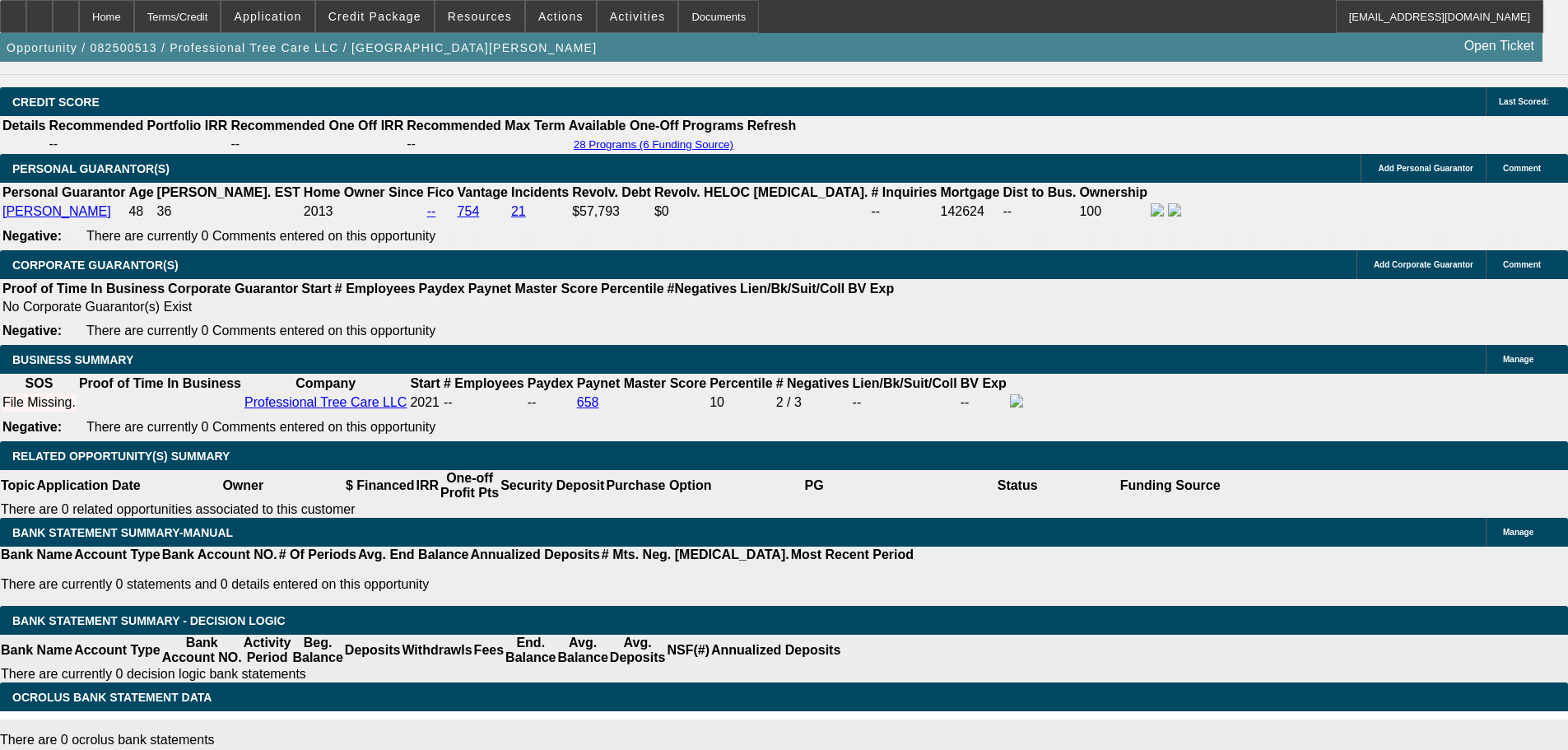
select select "1"
type input "UNKNOWN"
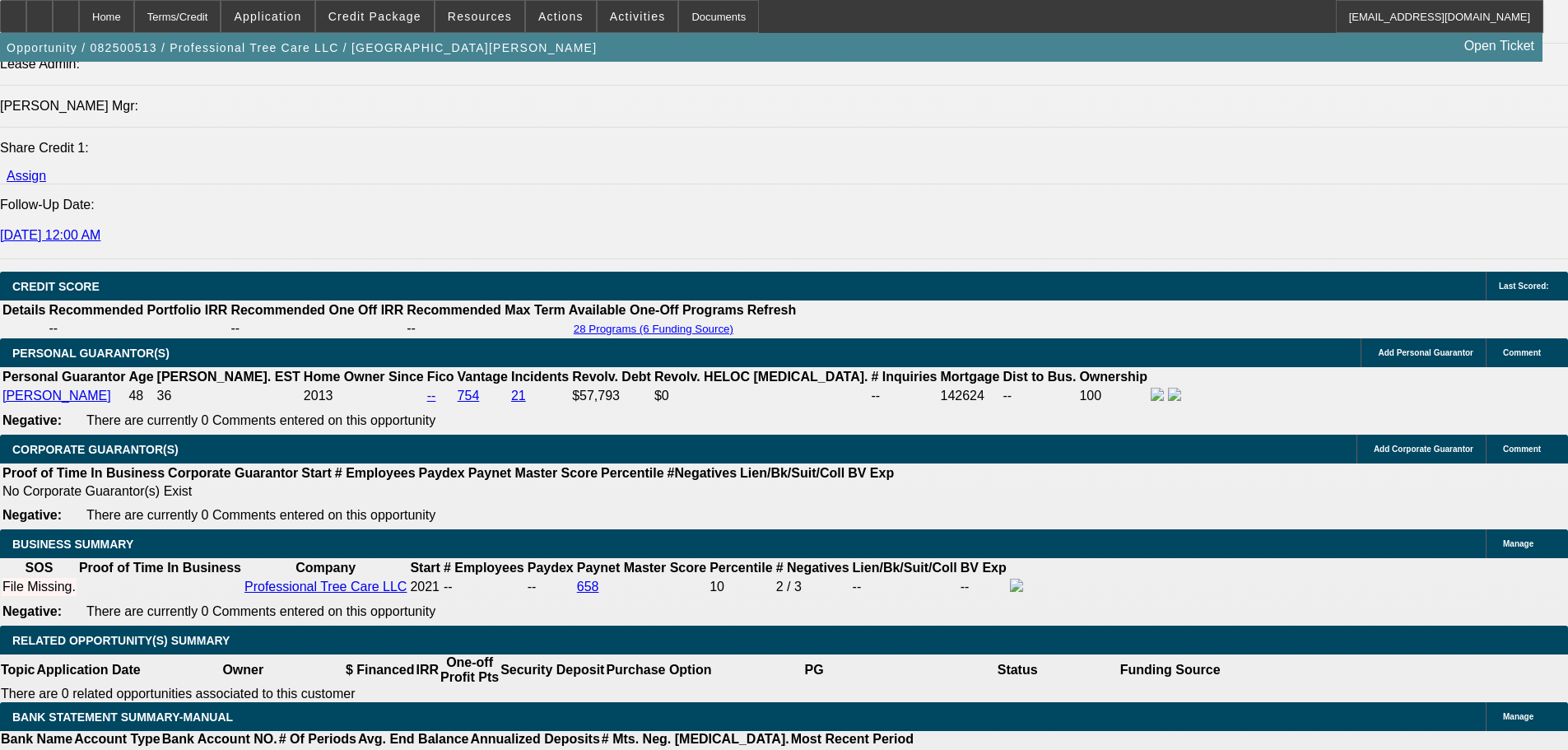
scroll to position [1975, 0]
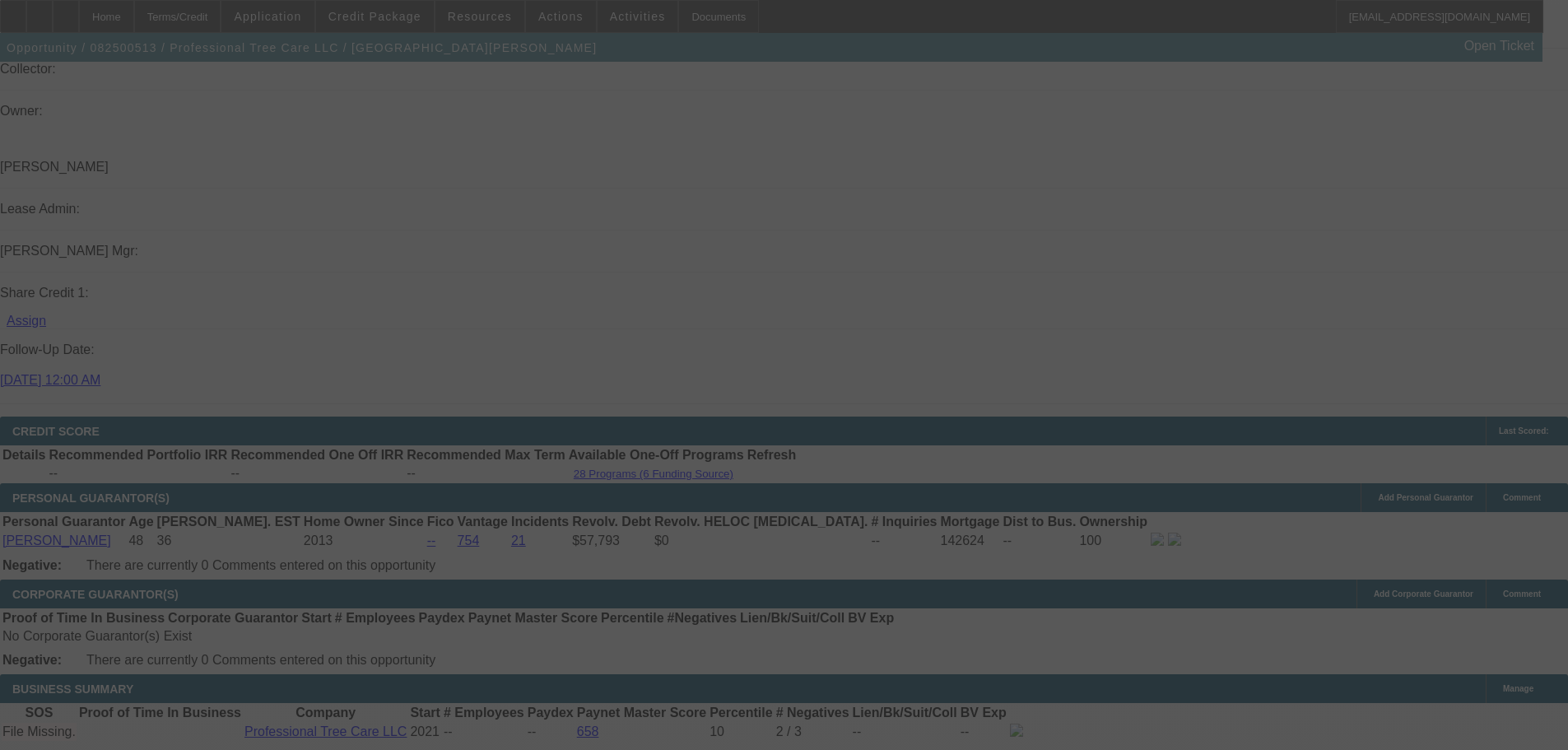
select select "0"
select select "6"
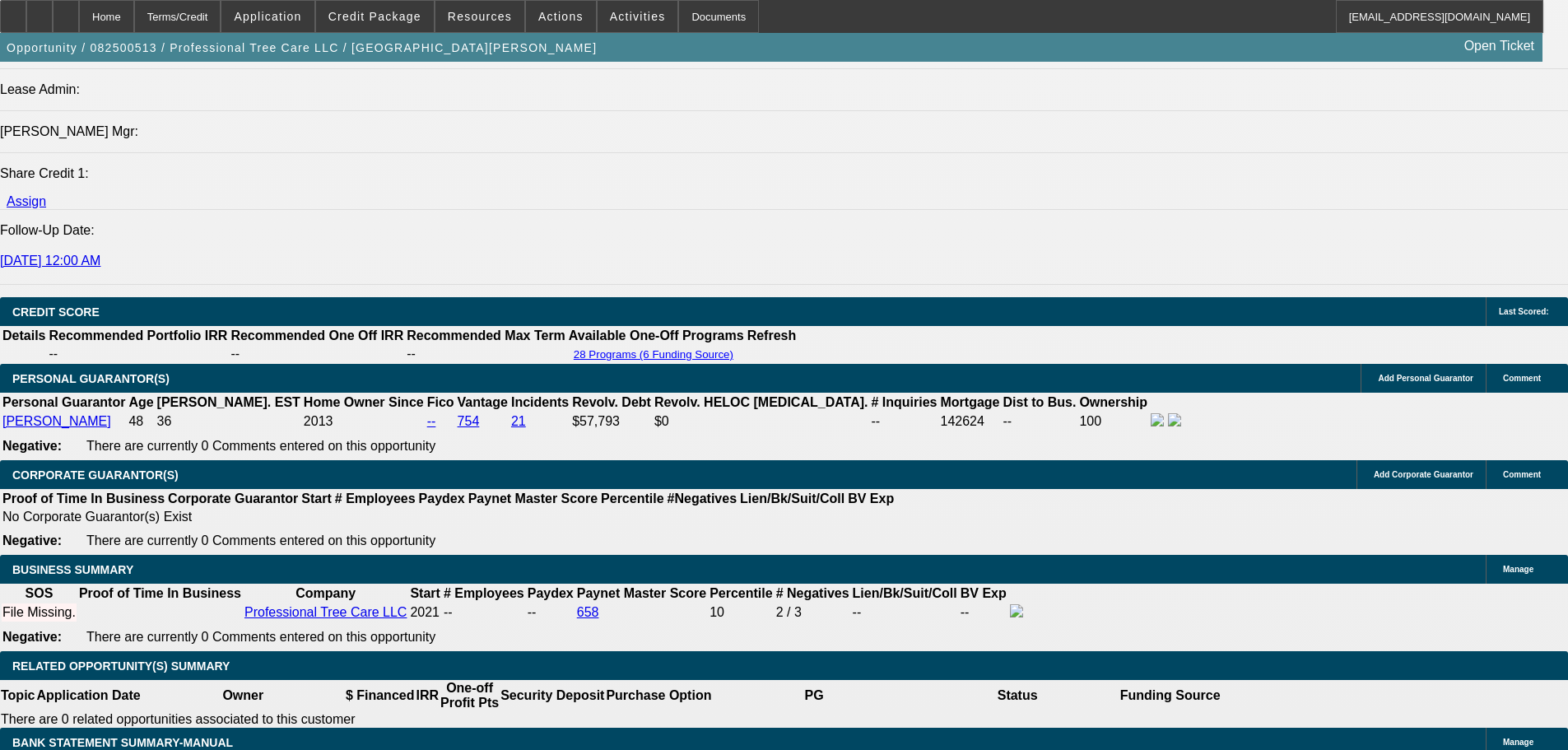
scroll to position [2305, 0]
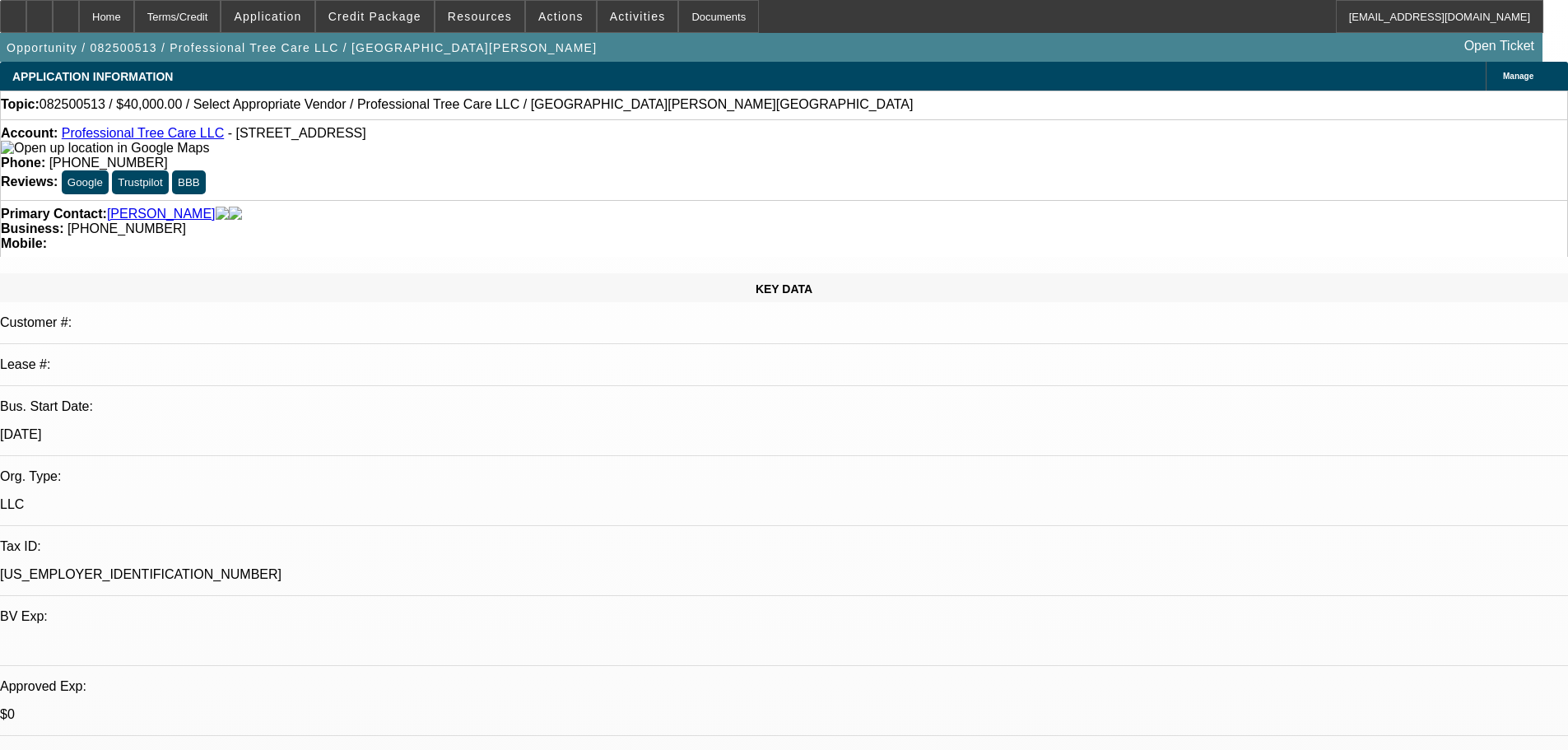
select select "0"
select select "6"
click at [396, 15] on span "Credit Package" at bounding box center [376, 16] width 93 height 13
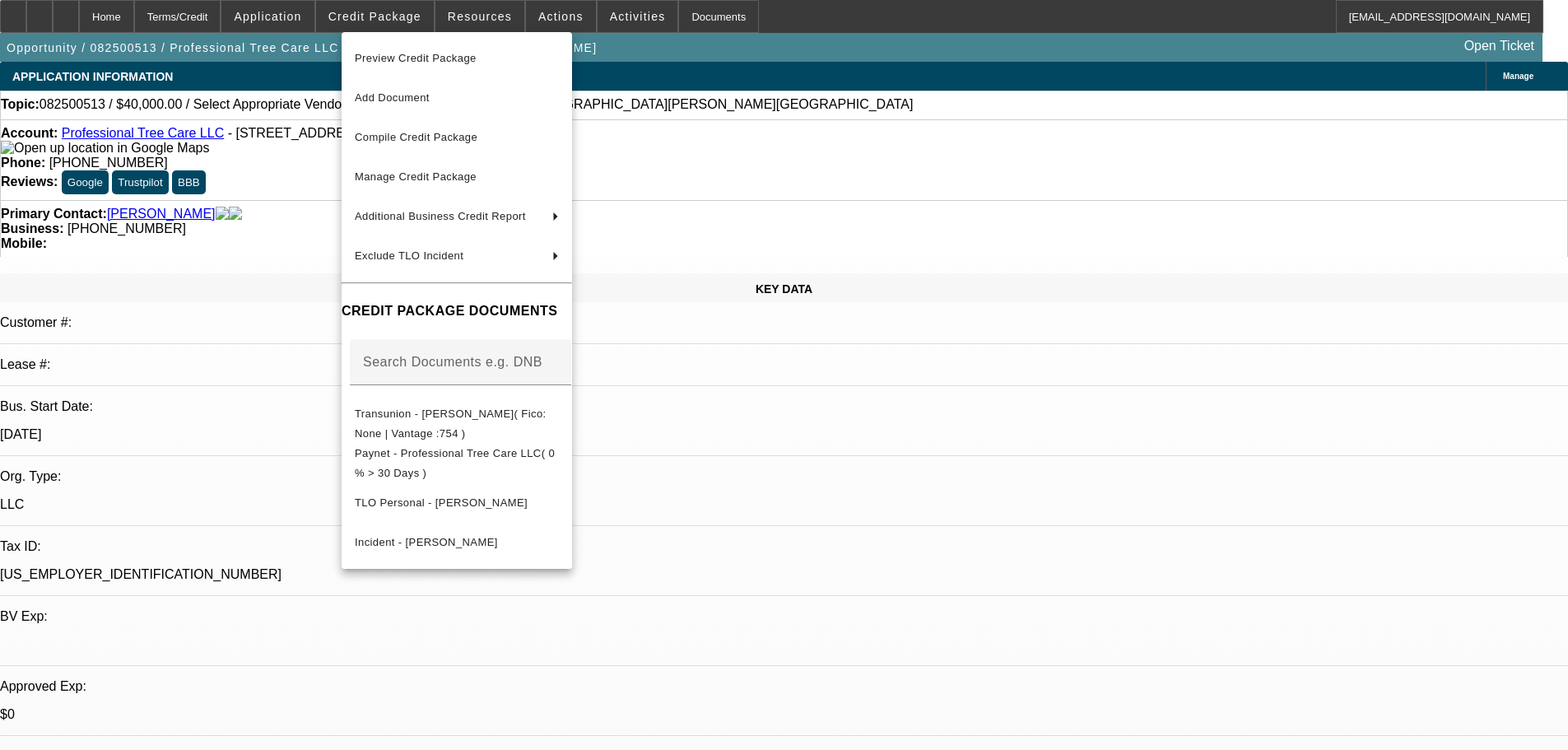
click at [99, 16] on div at bounding box center [784, 375] width 1568 height 750
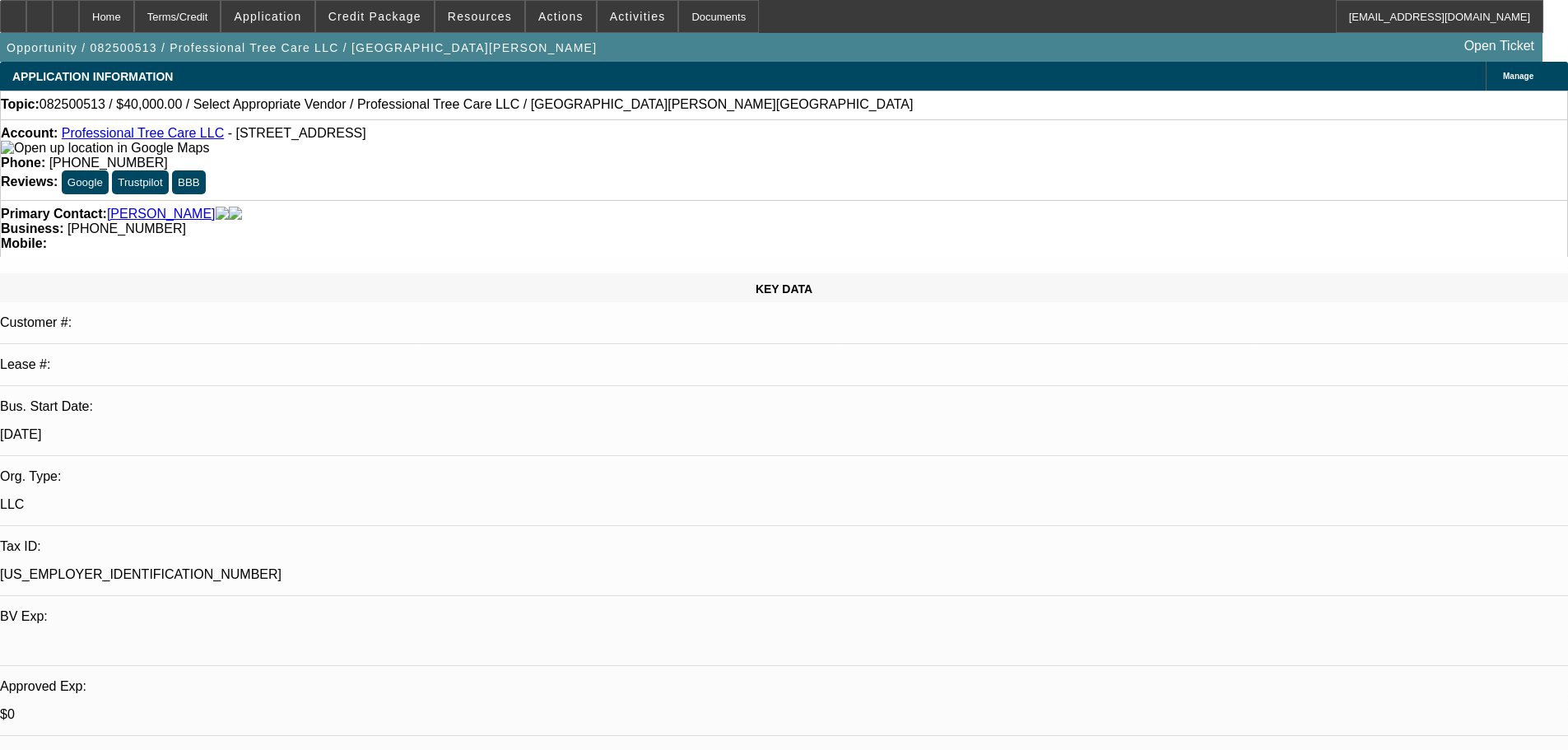
click at [66, 11] on icon at bounding box center [66, 11] width 0 height 0
select select "0"
select select "6"
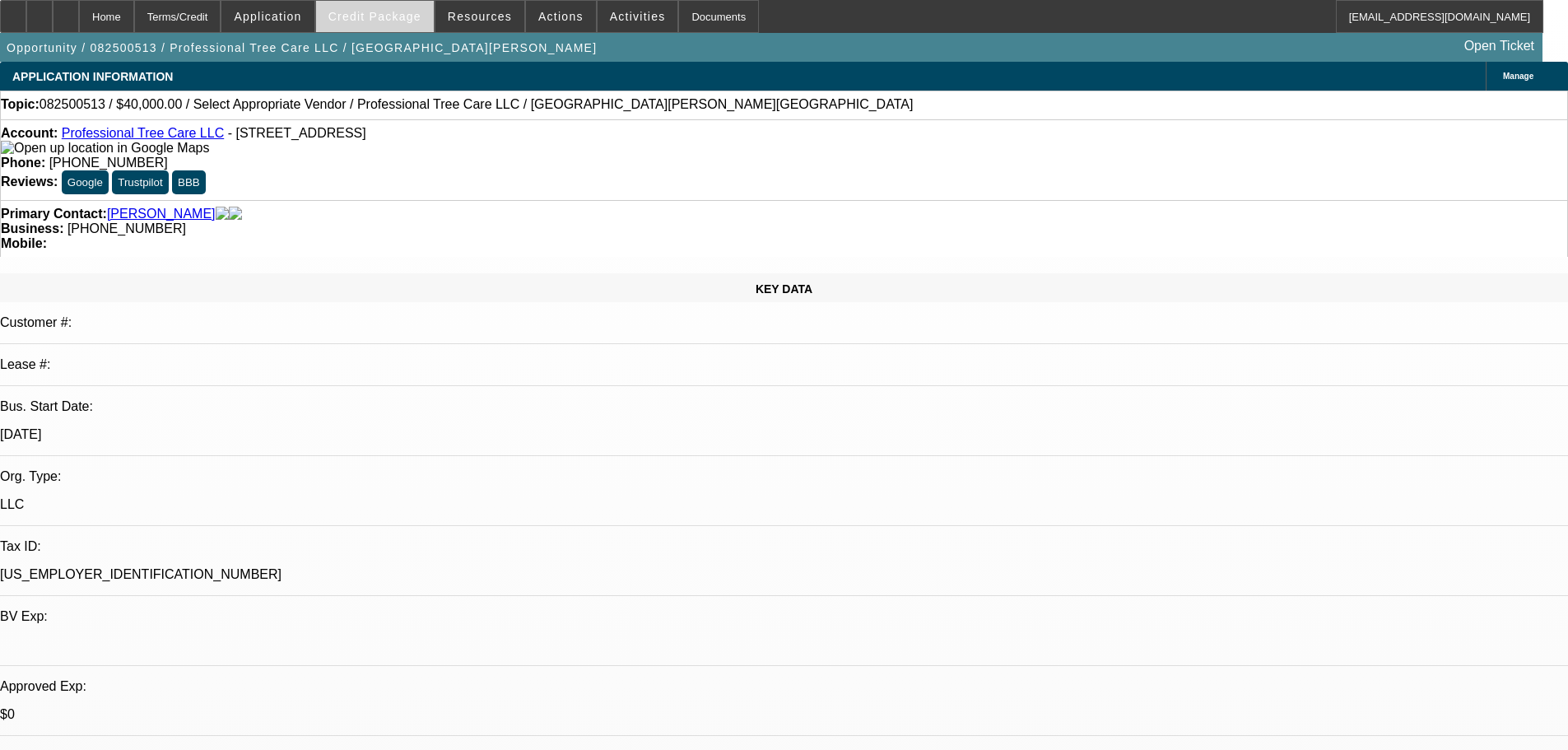
click at [407, 22] on span "Credit Package" at bounding box center [376, 16] width 93 height 13
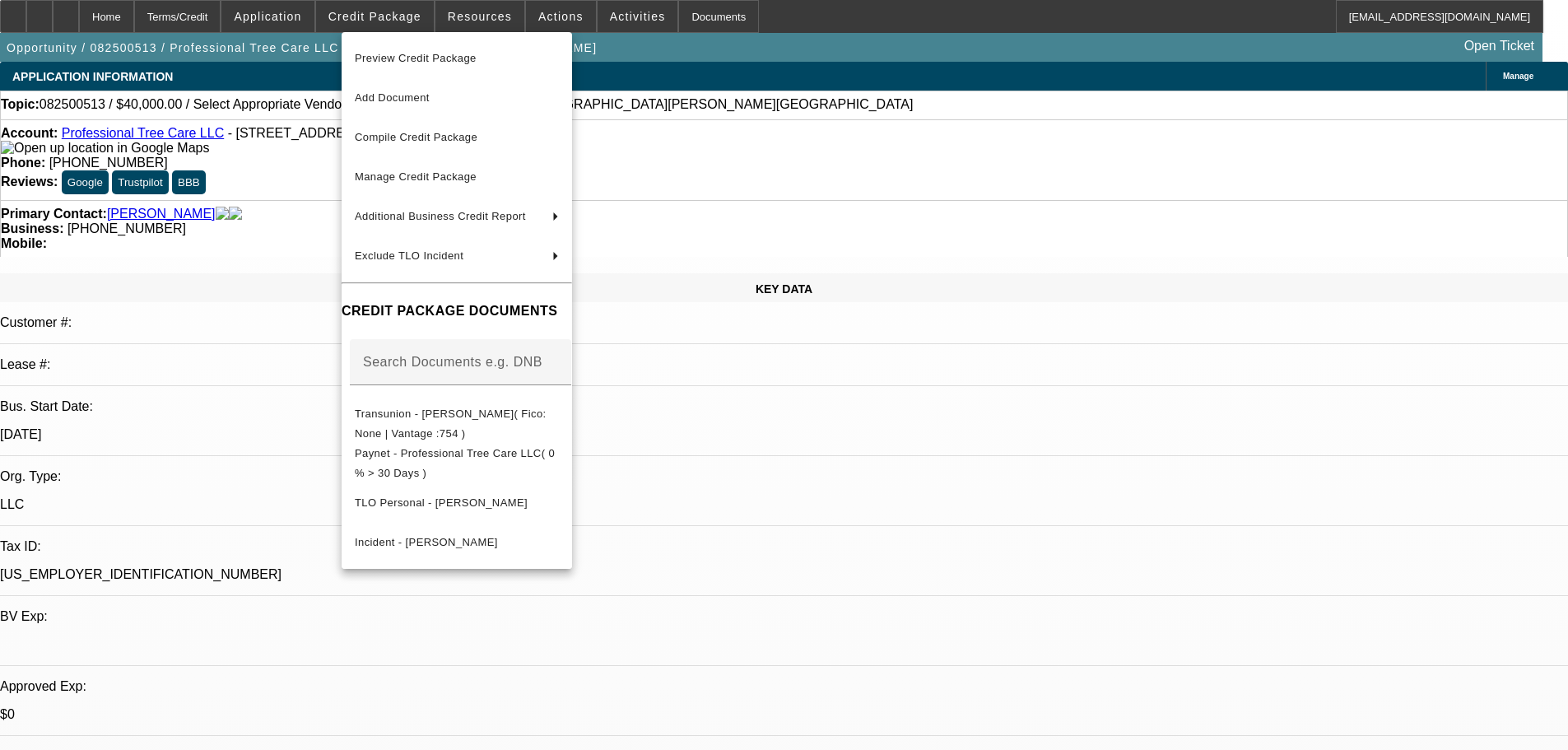
click at [286, 199] on div at bounding box center [784, 375] width 1568 height 750
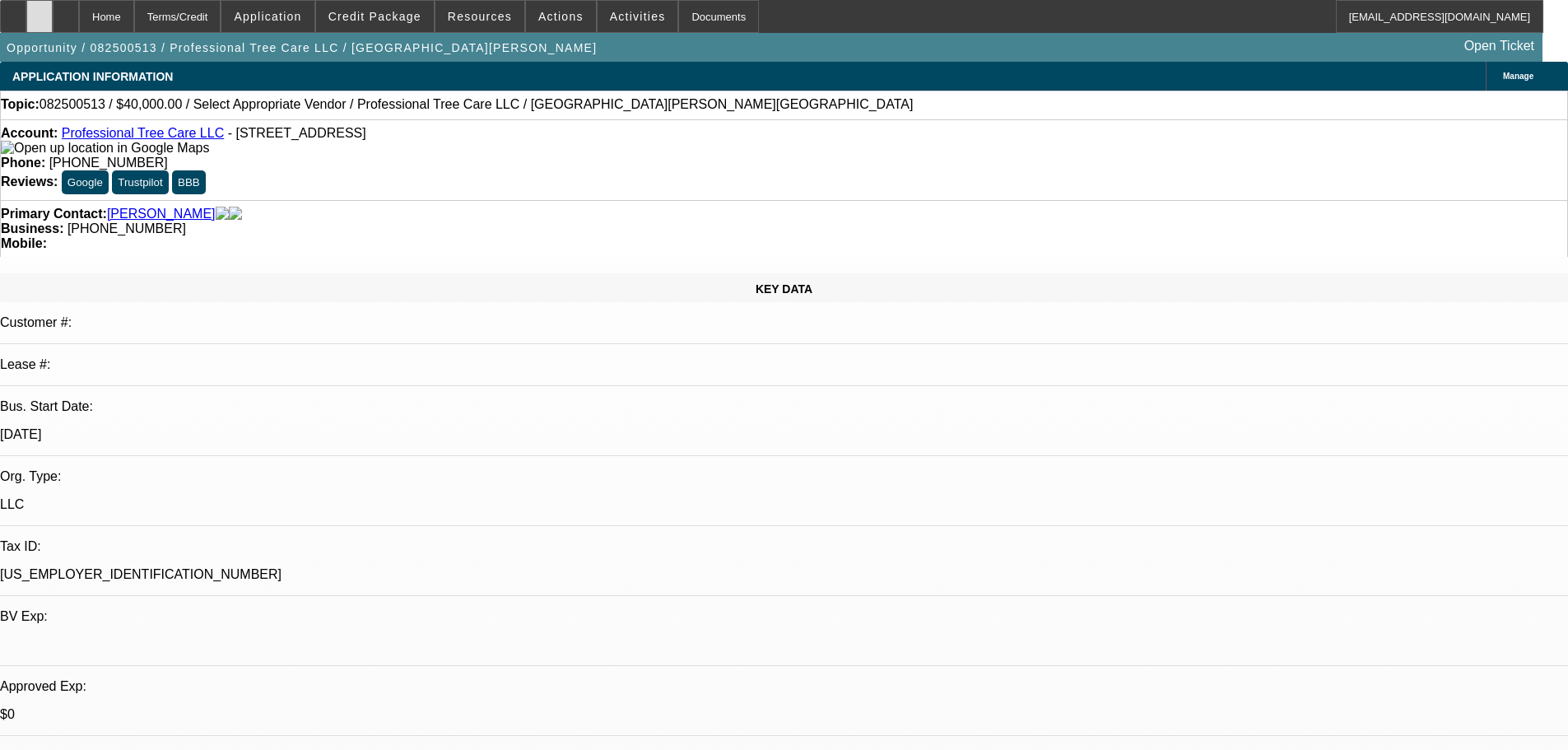
click at [53, 22] on div at bounding box center [39, 16] width 27 height 33
click at [408, 21] on span "Credit Package" at bounding box center [376, 16] width 93 height 13
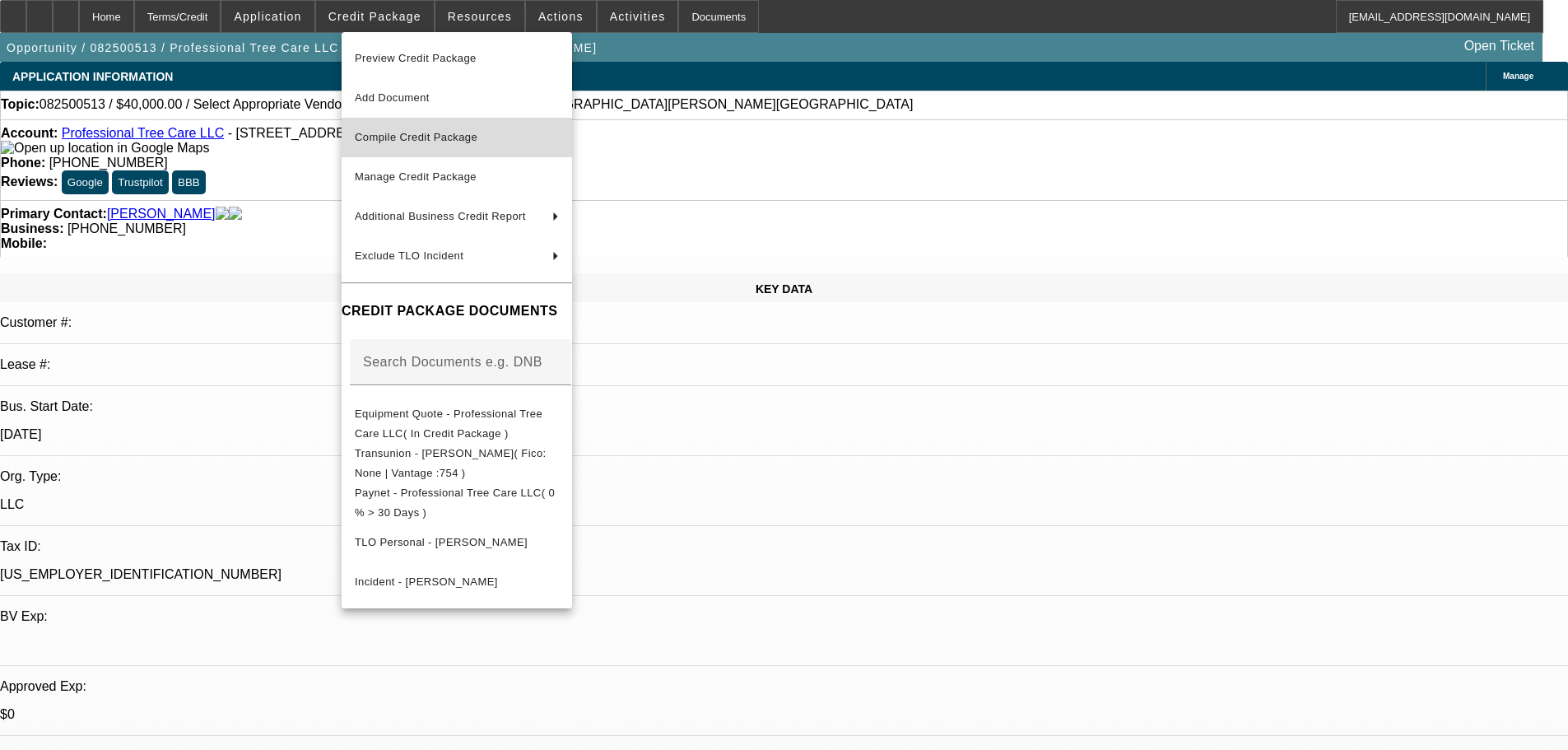
click at [431, 132] on span "Compile Credit Package" at bounding box center [416, 136] width 123 height 12
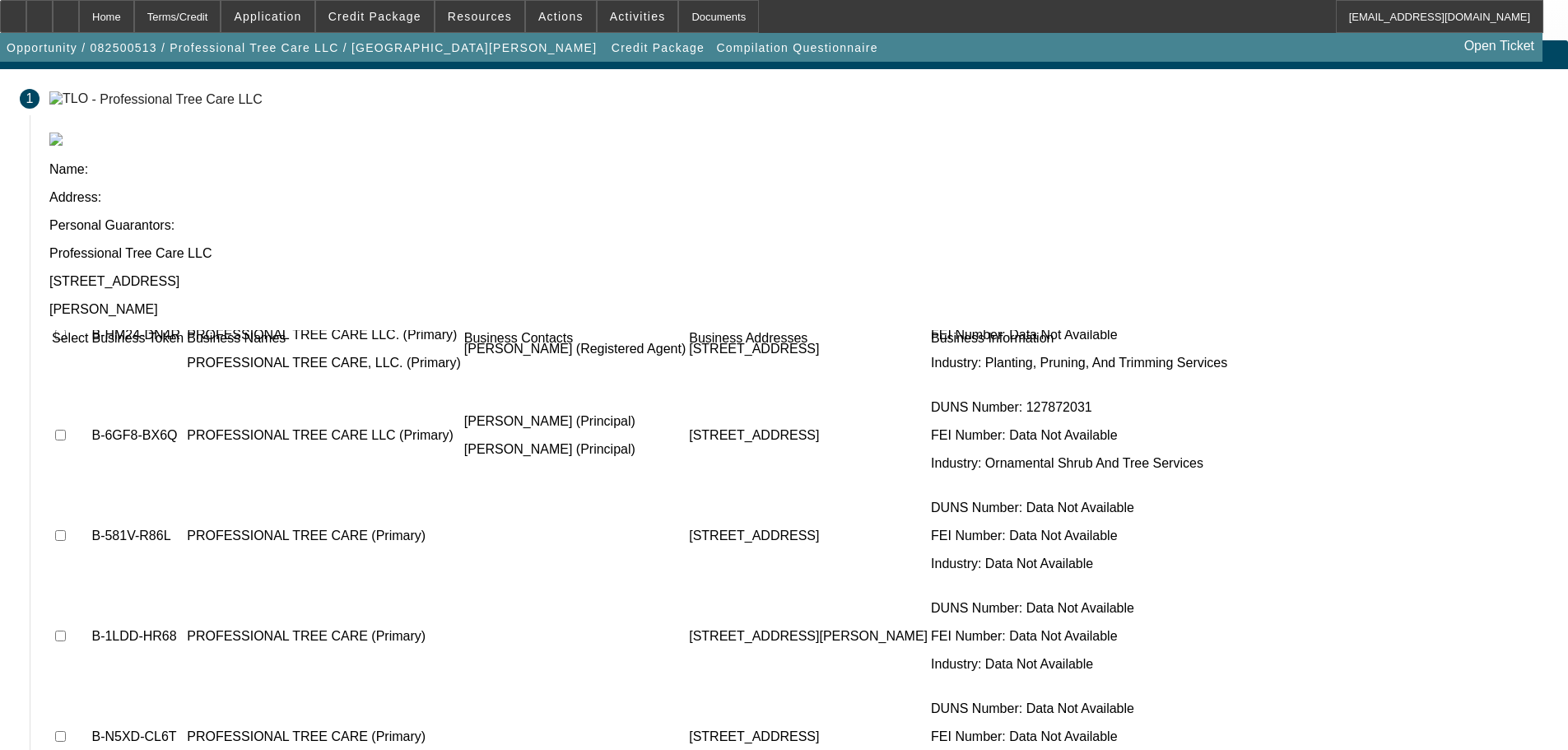
scroll to position [33, 0]
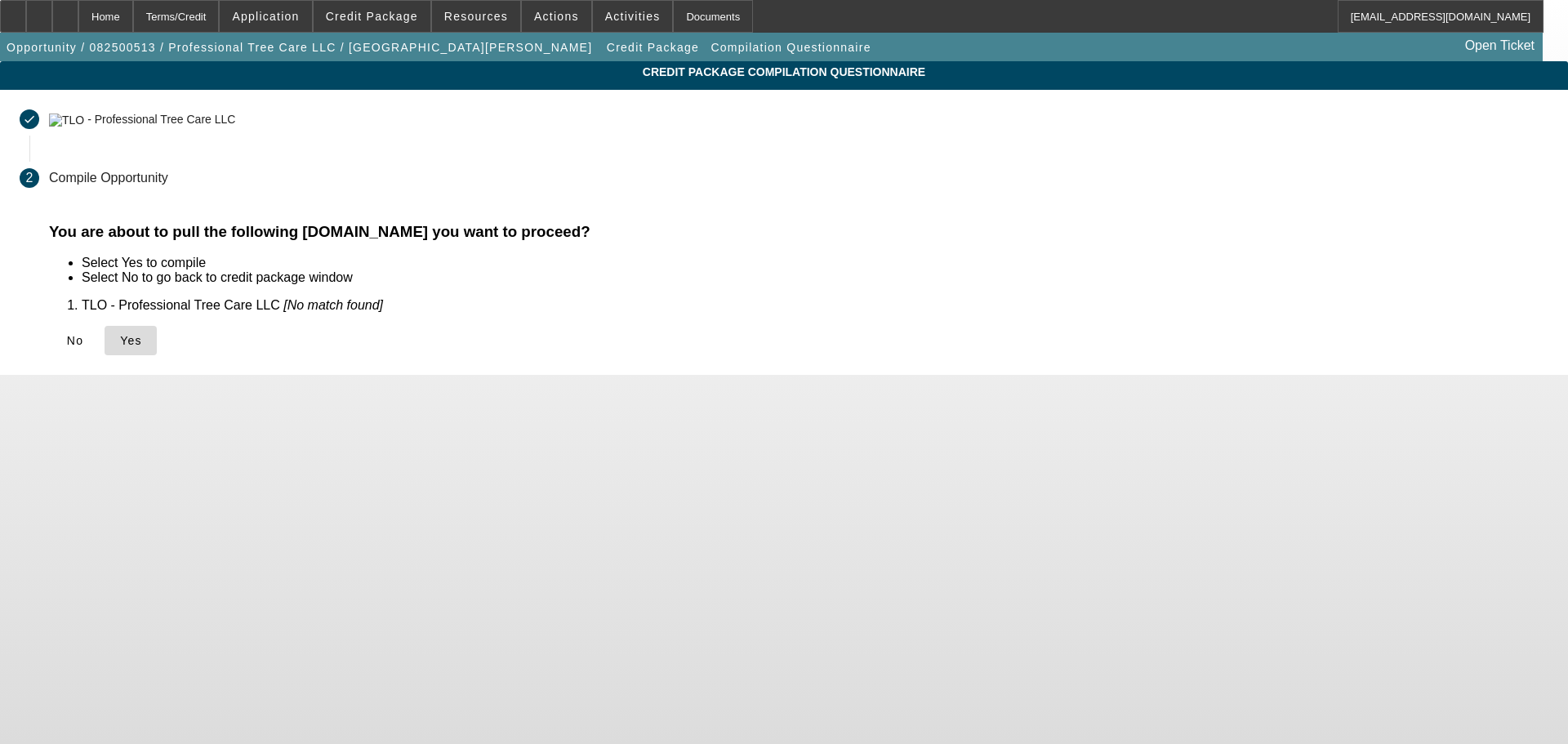
click at [142, 342] on span "Yes" at bounding box center [131, 341] width 22 height 13
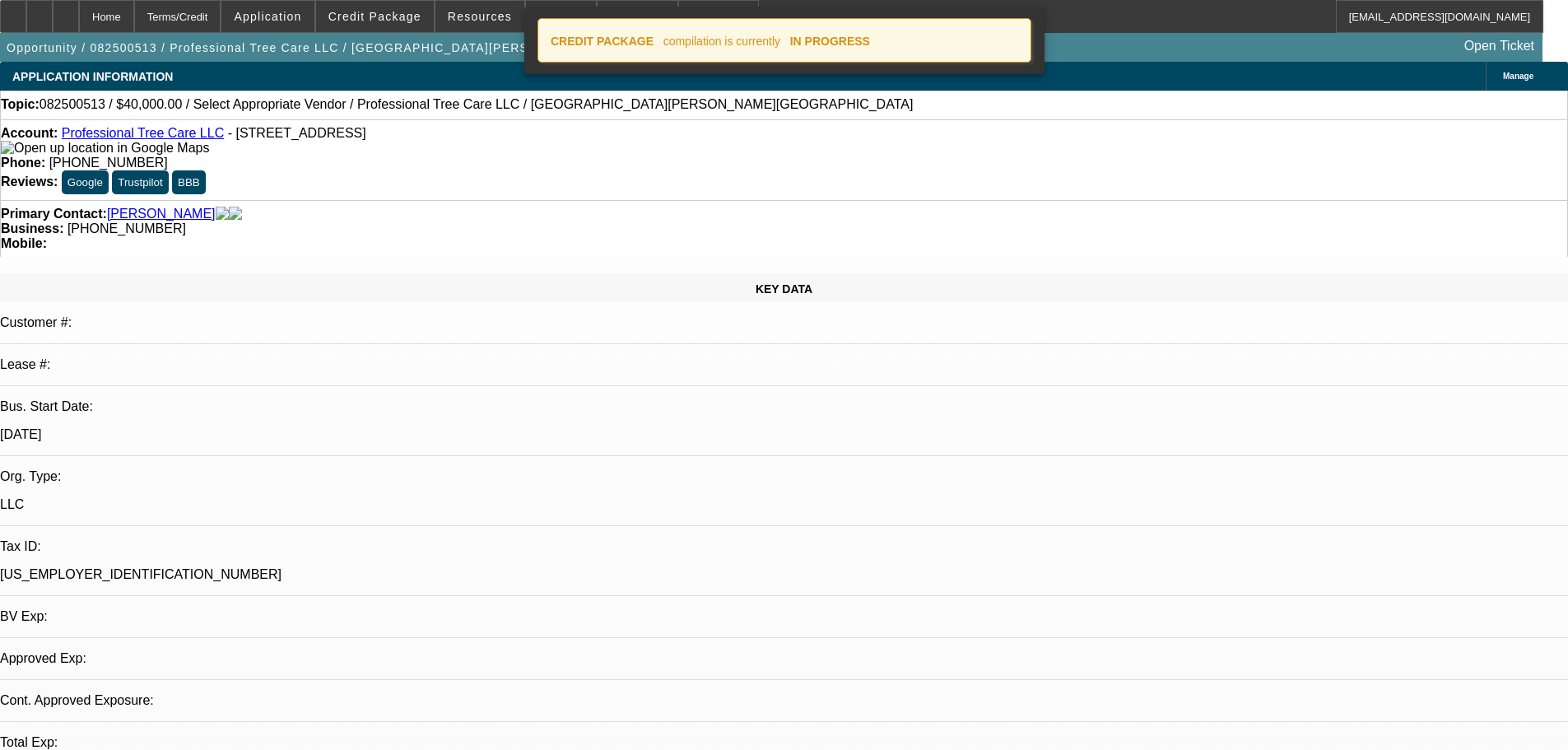
select select "0"
select select "6"
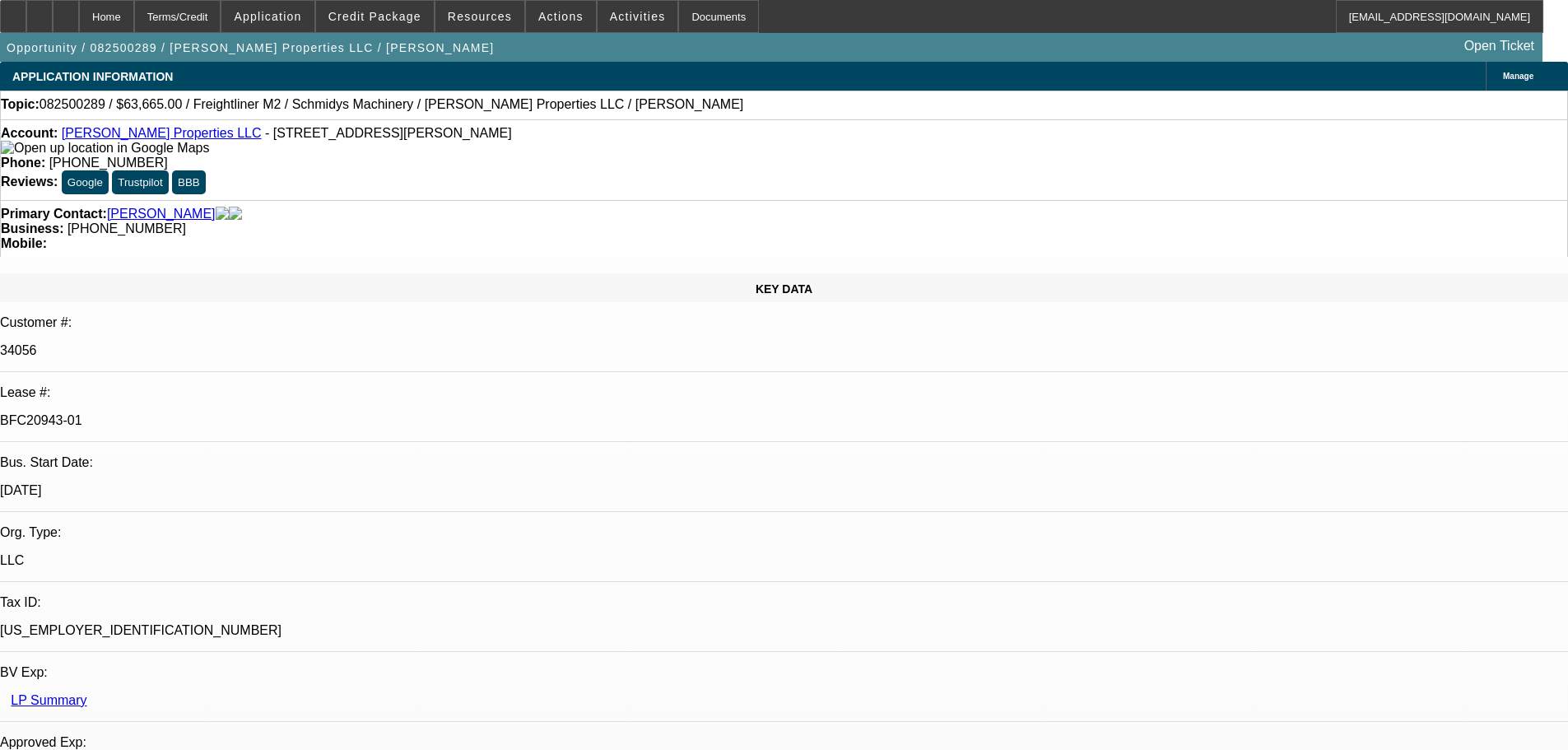
select select "0"
select select "6"
select select "0"
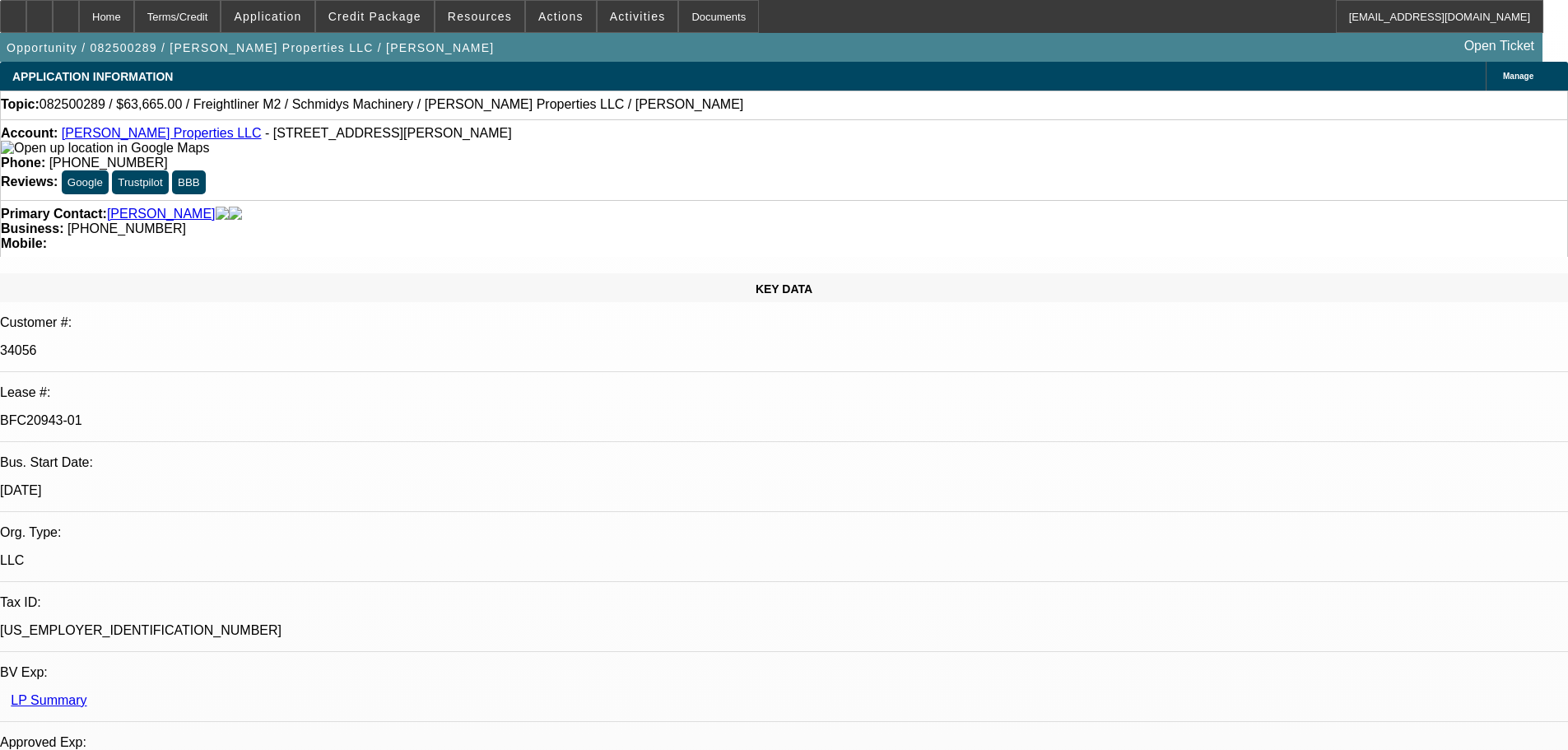
select select "0"
select select "6"
select select "0"
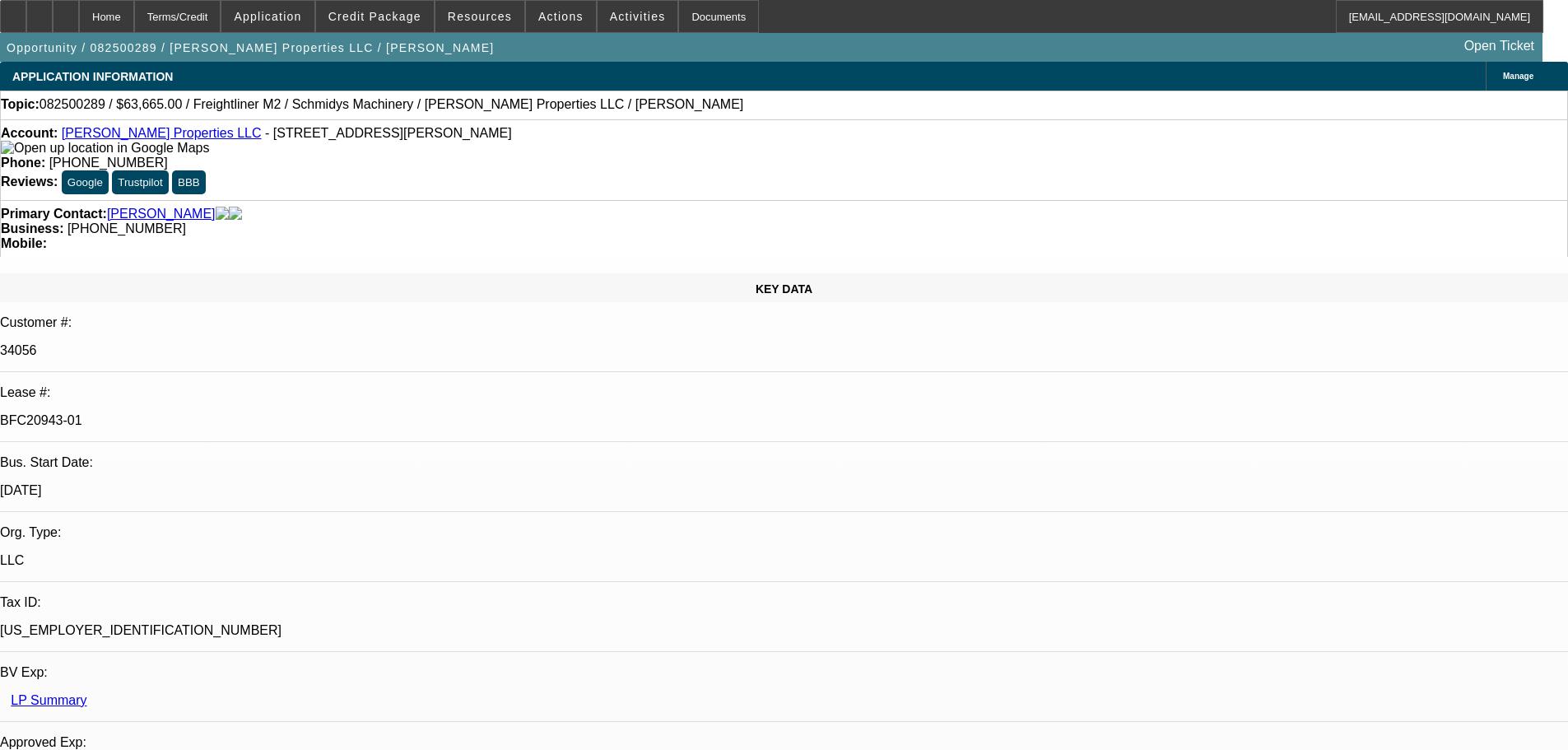
select select "0"
select select "6"
select select "0"
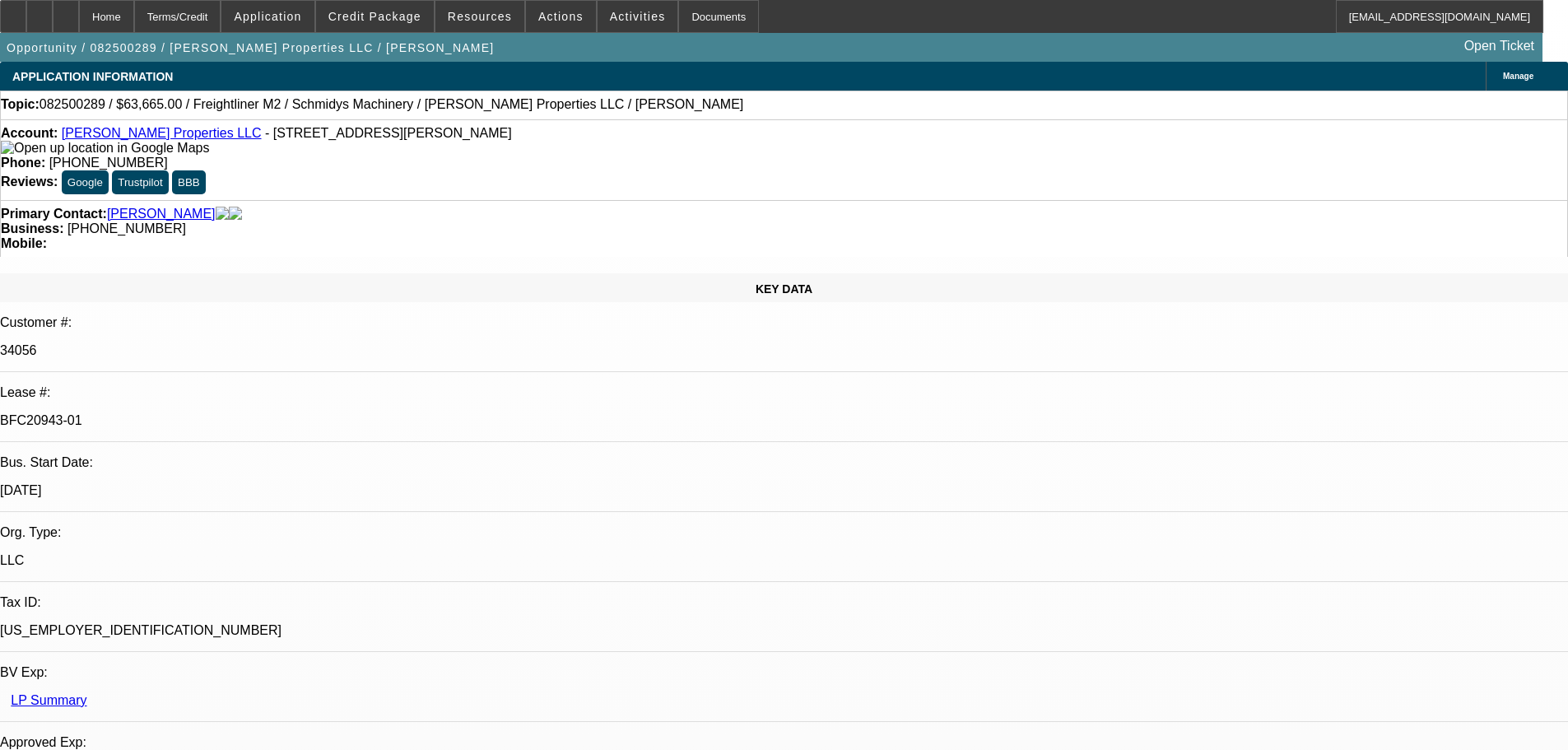
select select "6"
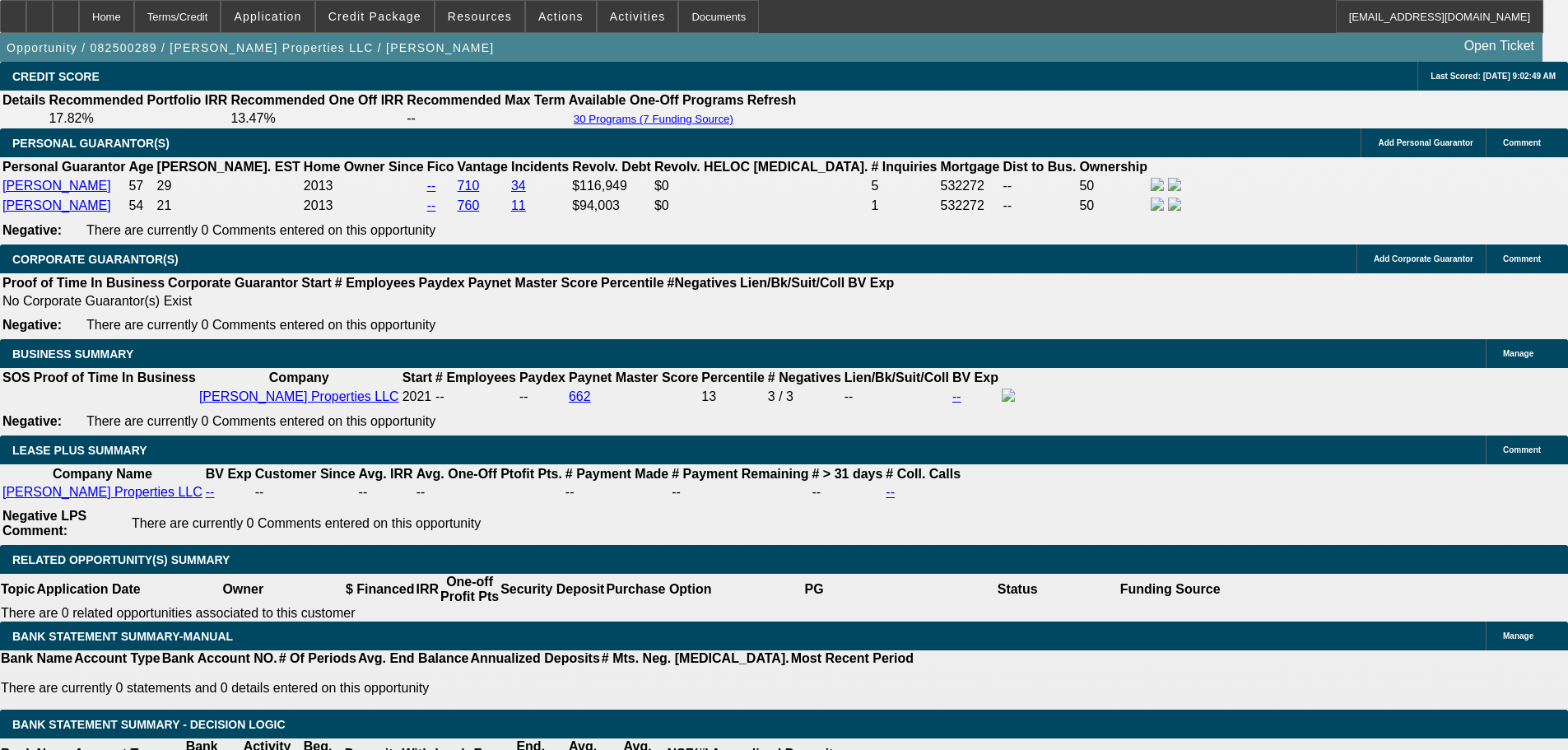
scroll to position [2584, 0]
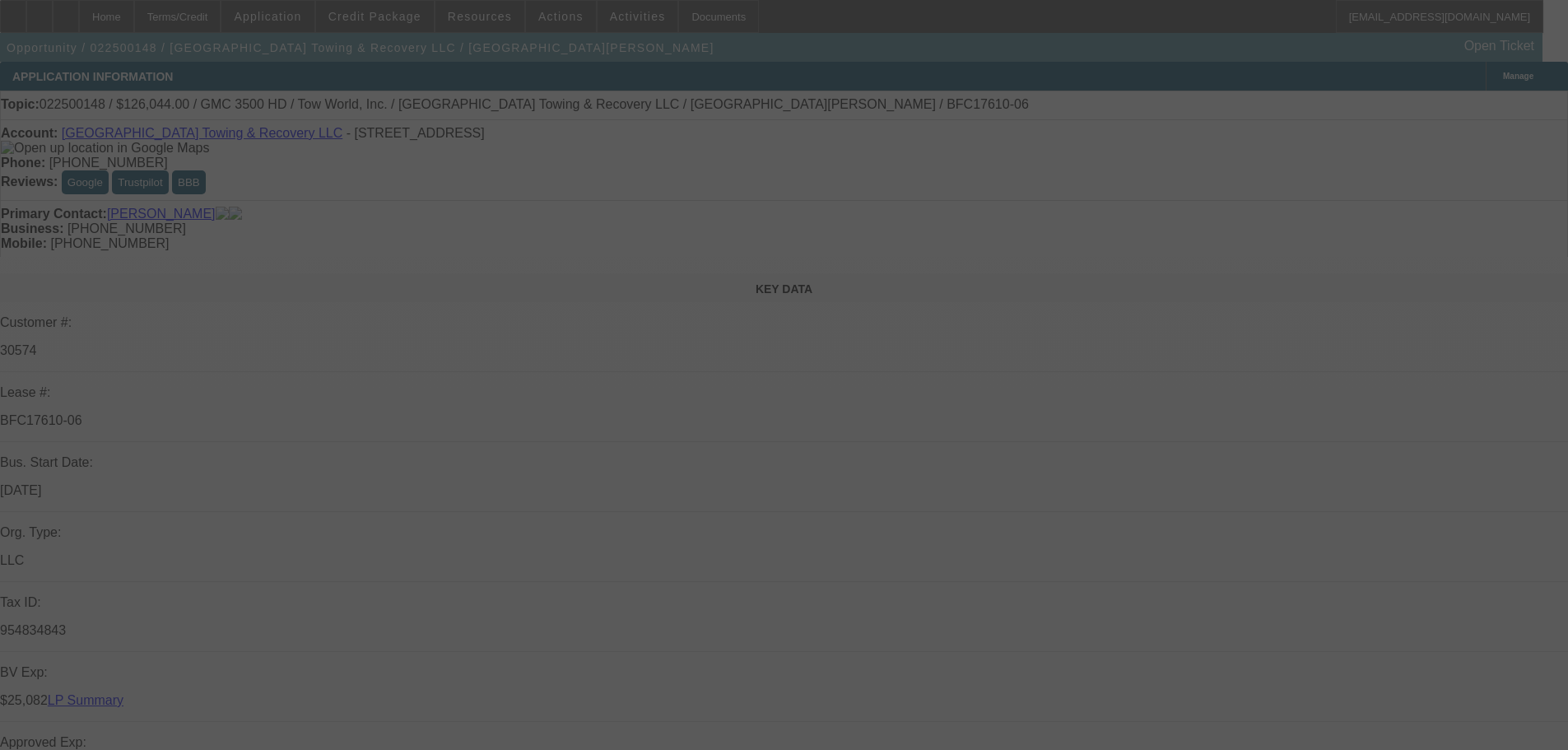
select select "0"
select select "2"
select select "0.1"
select select "4"
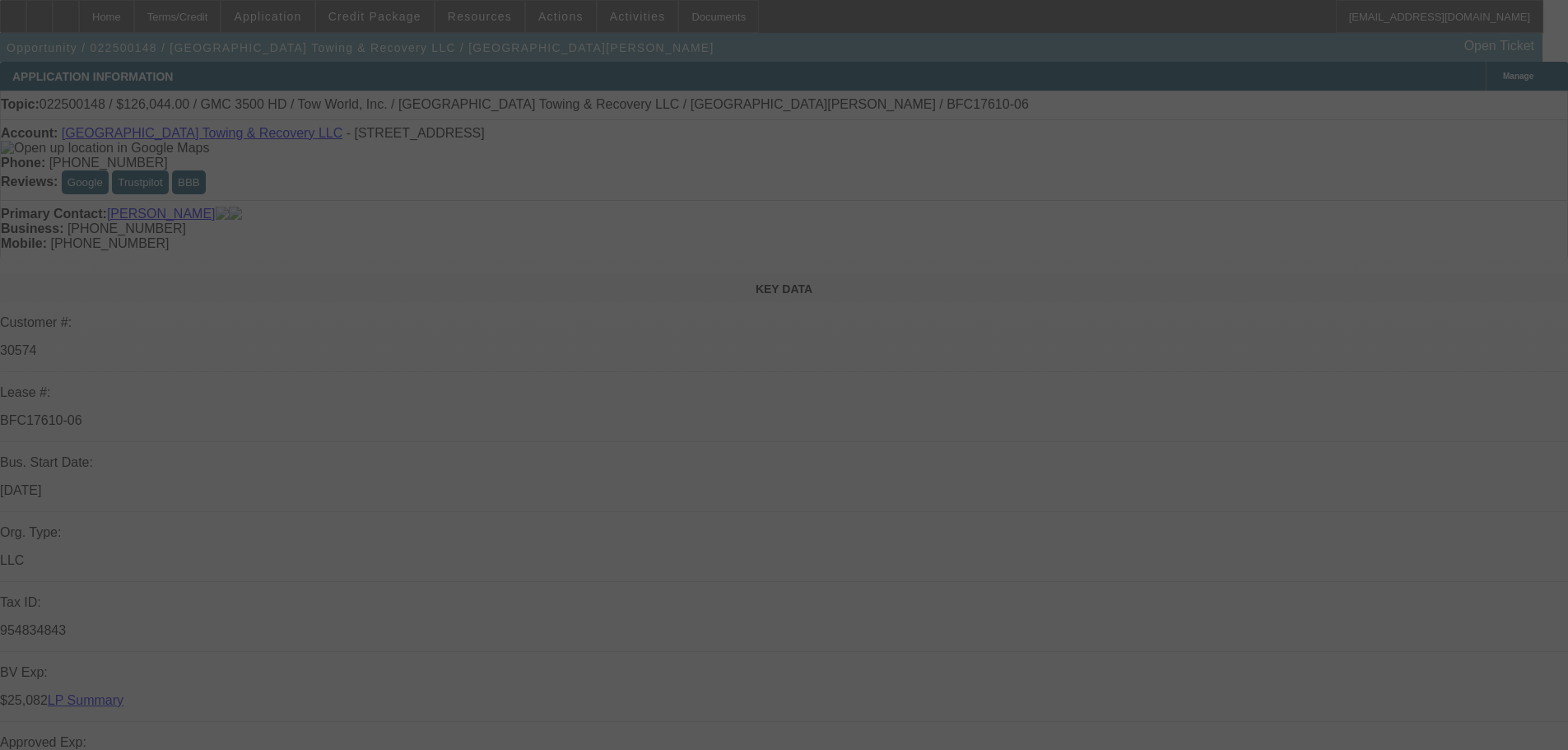
select select "0"
select select "2"
select select "0.1"
select select "4"
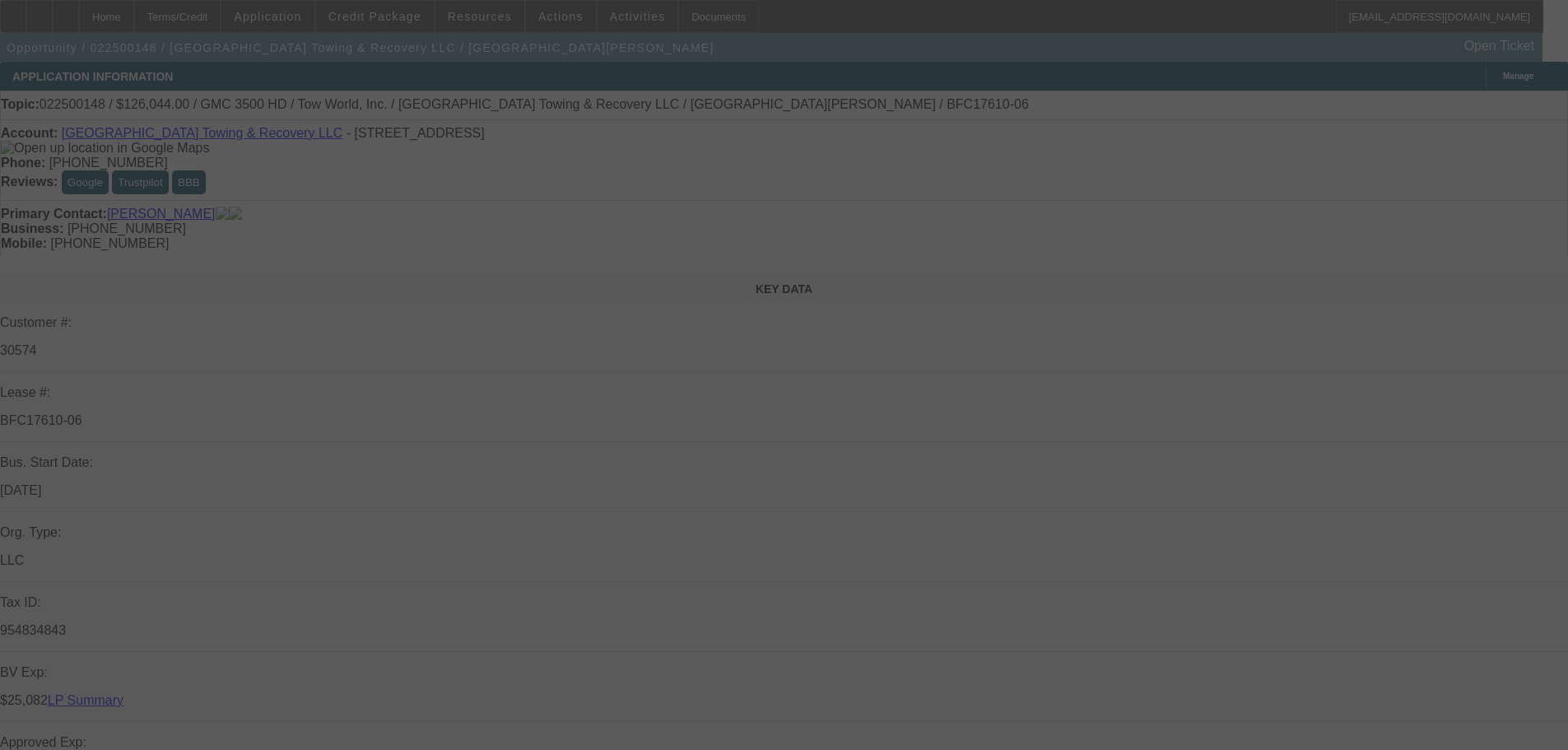
select select "0"
select select "2"
select select "0.1"
select select "4"
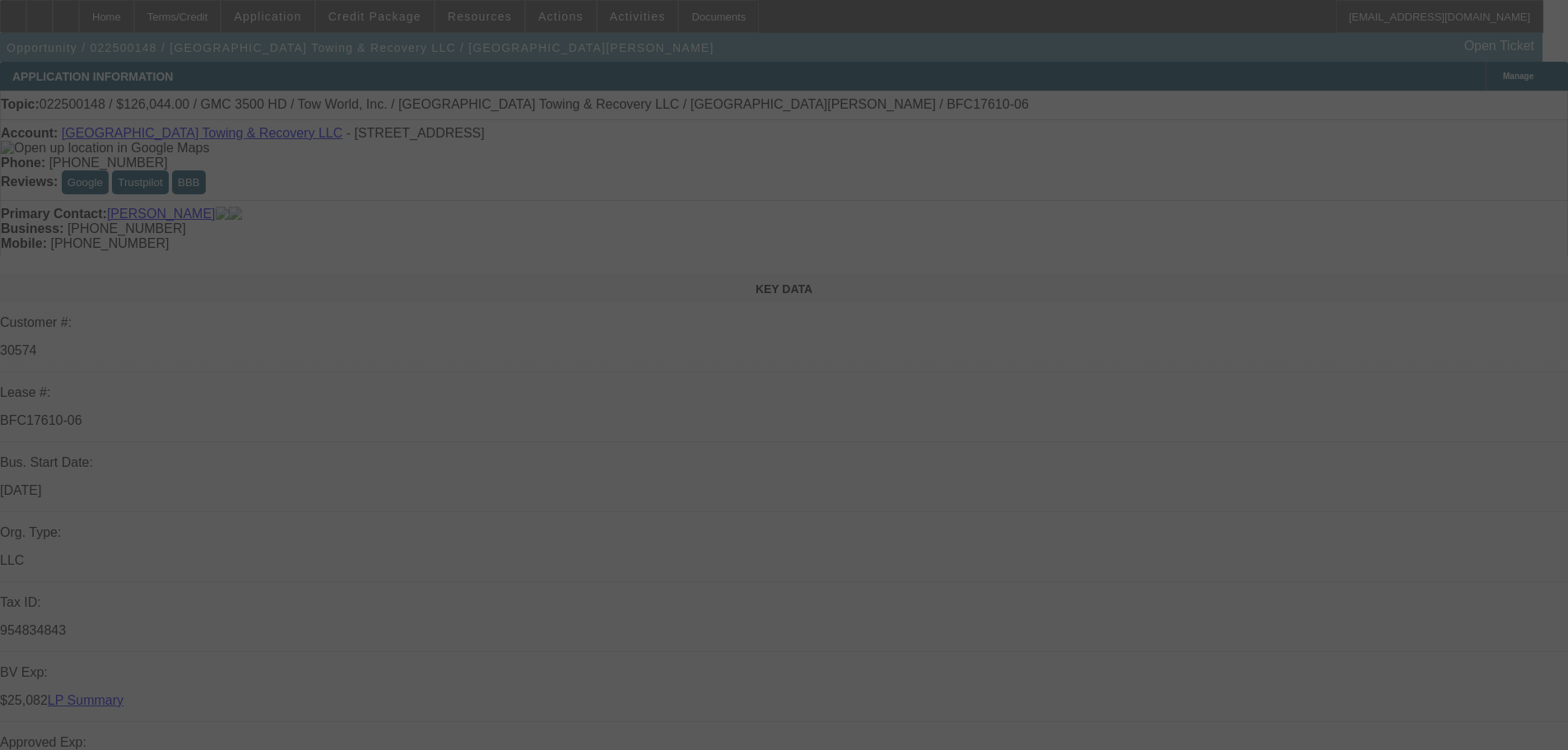
select select "0"
select select "2"
select select "0.1"
select select "4"
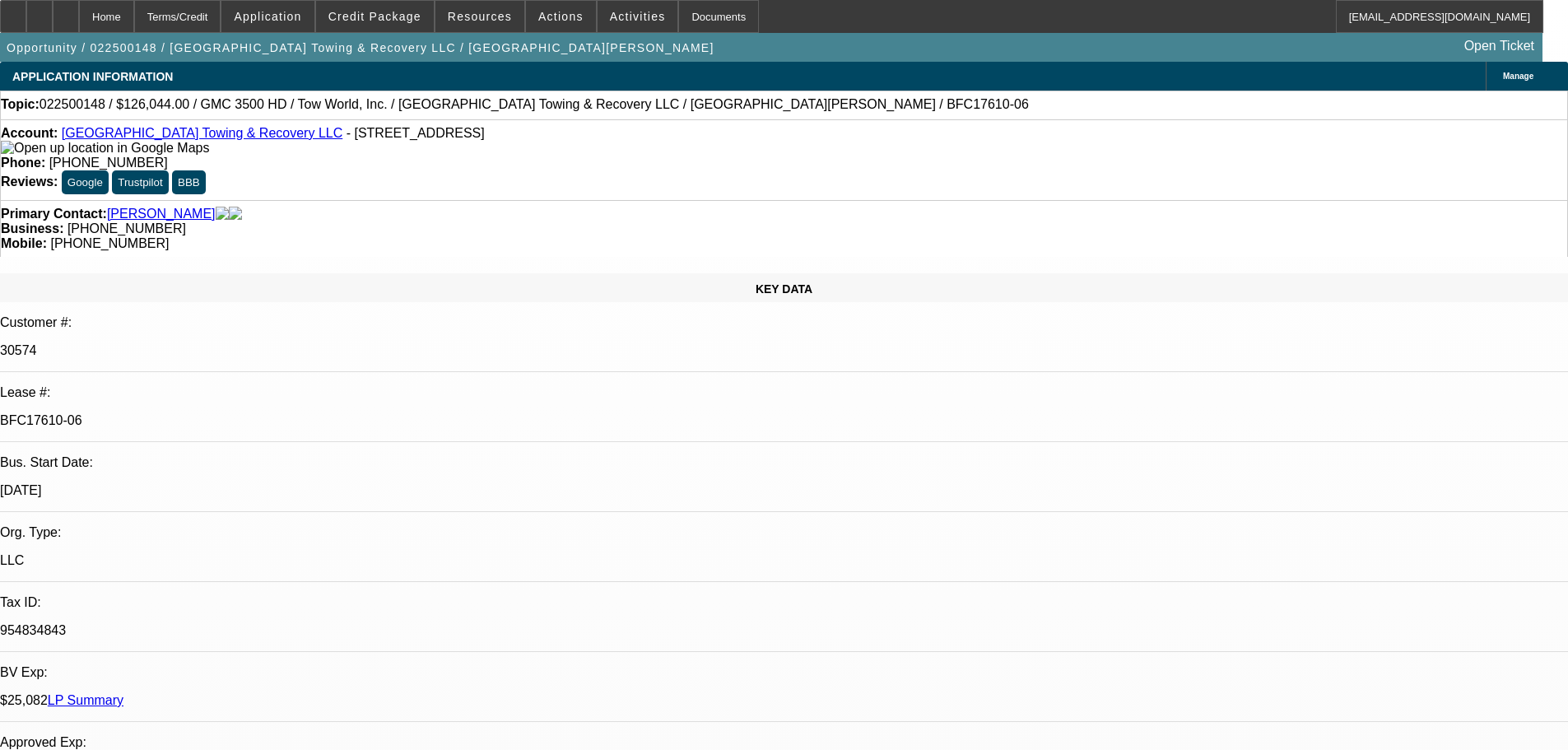
click at [176, 133] on link "Brentwood Village Towing & Recovery LLC" at bounding box center [201, 133] width 281 height 14
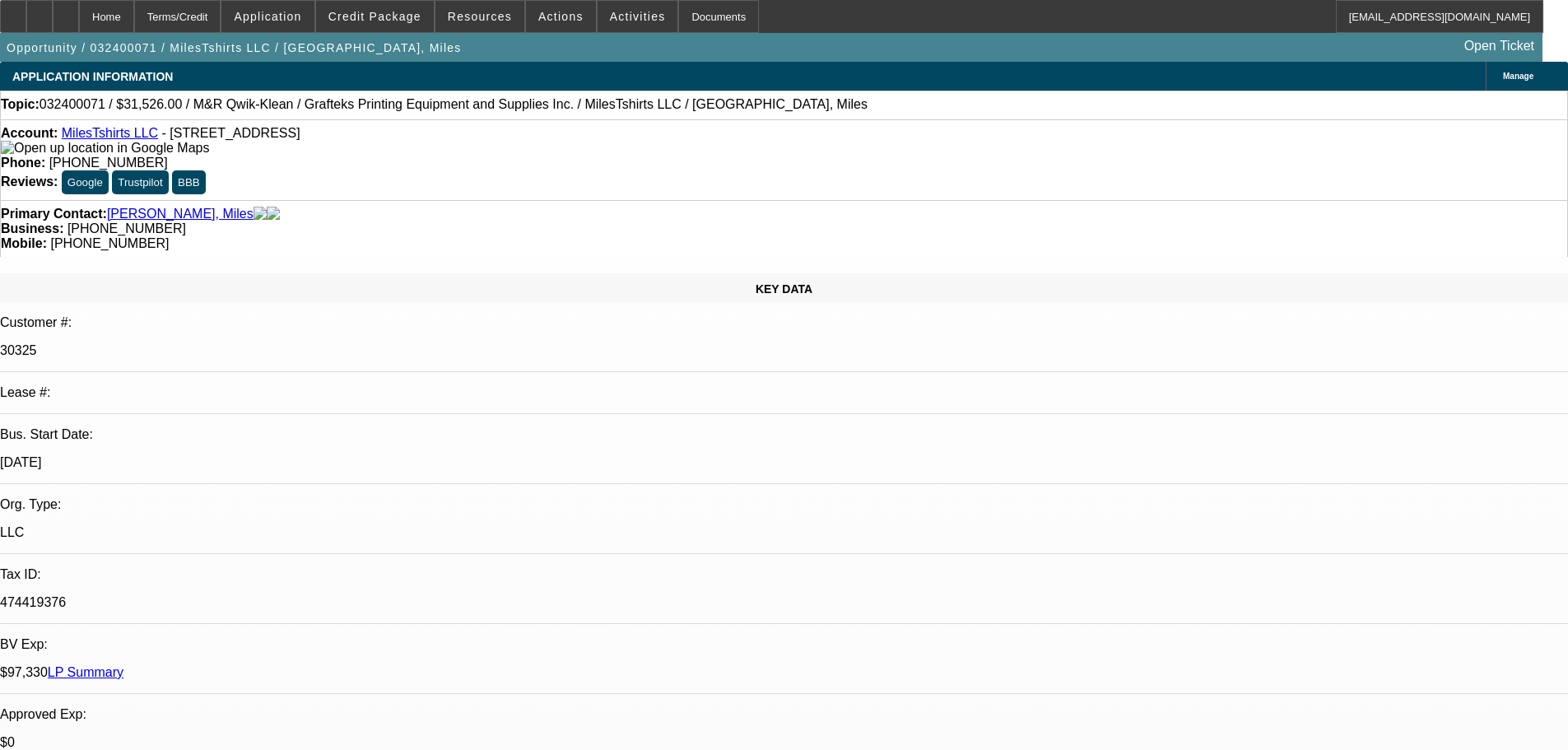
select select "0"
select select "2"
select select "0"
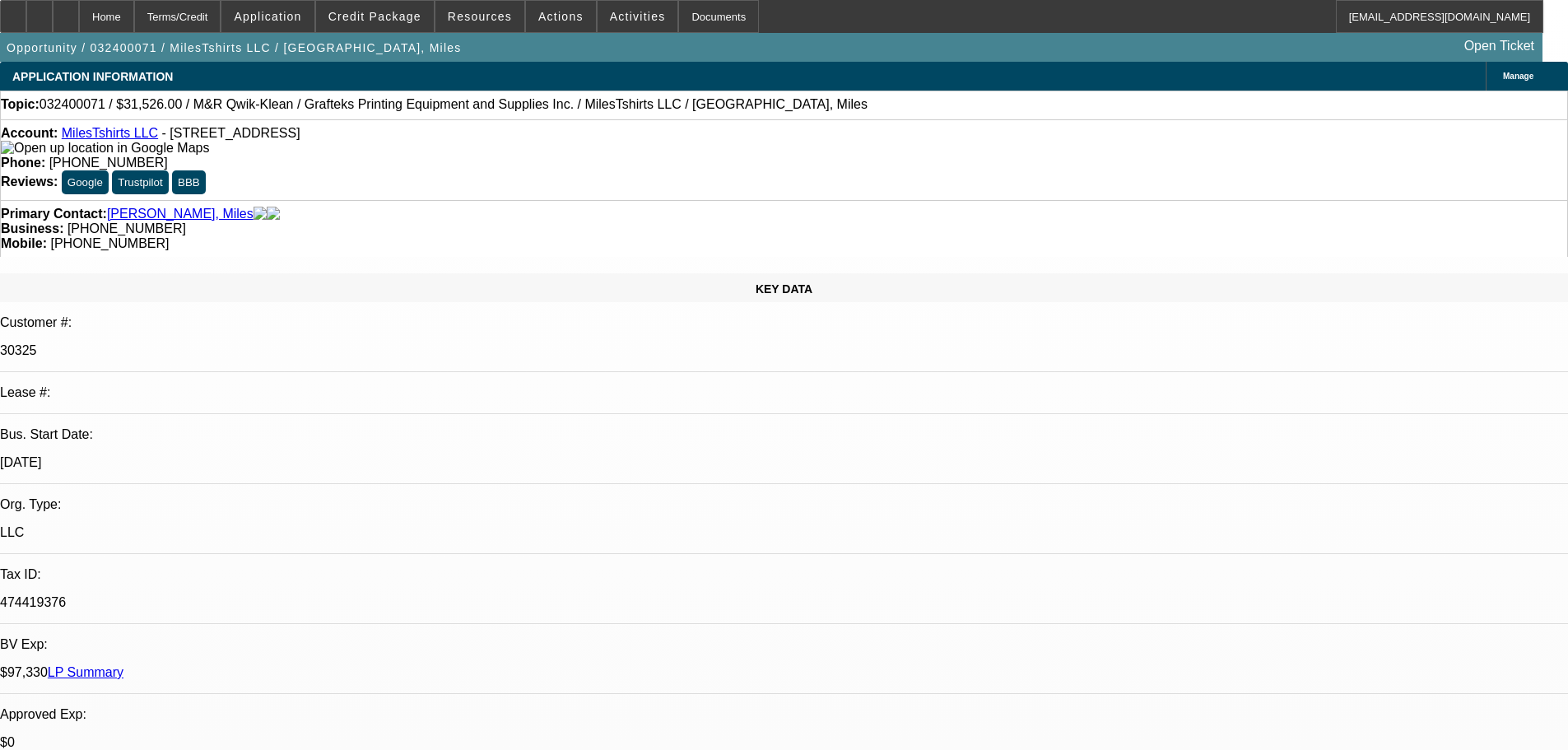
select select "0"
select select "2"
select select "0"
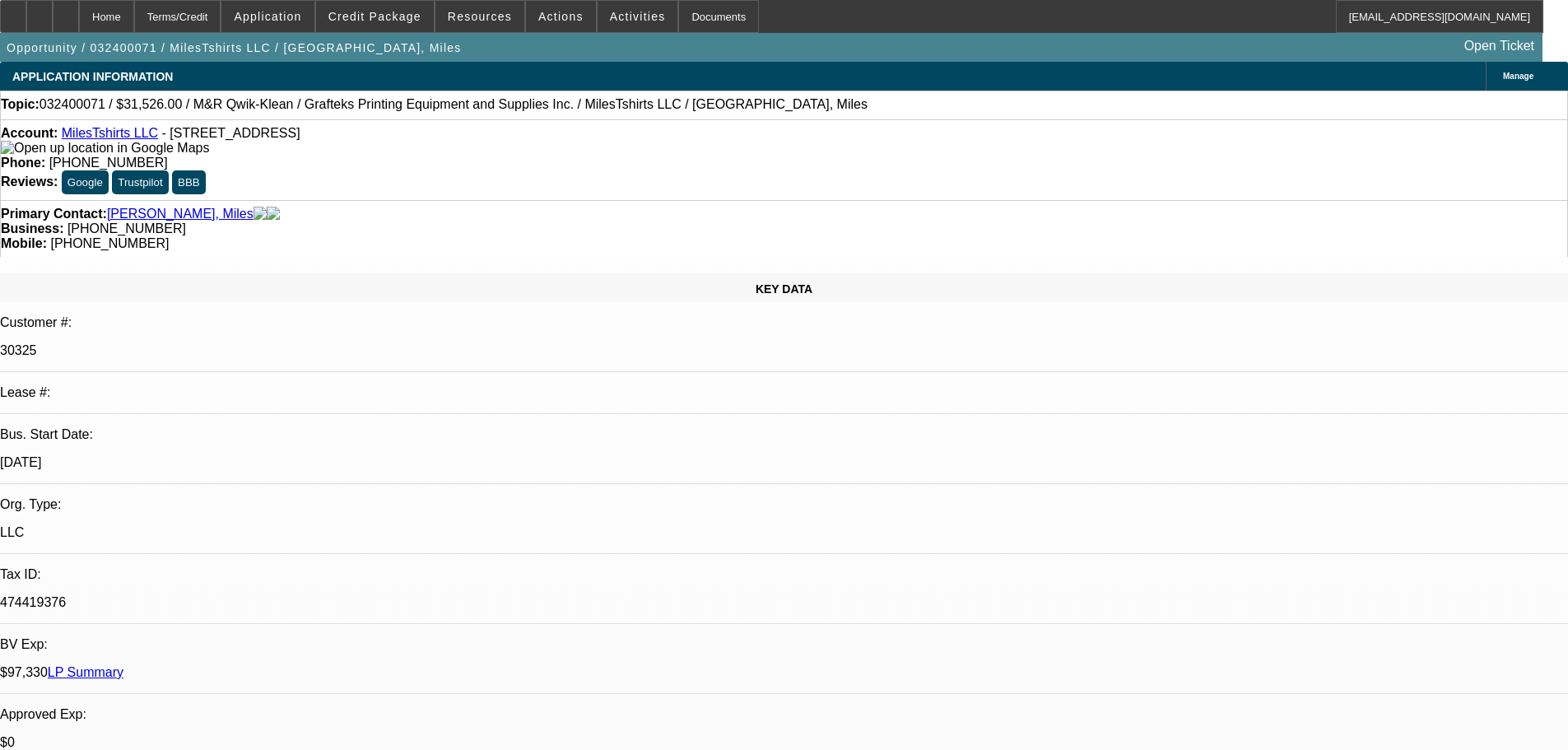
select select "0"
select select "2"
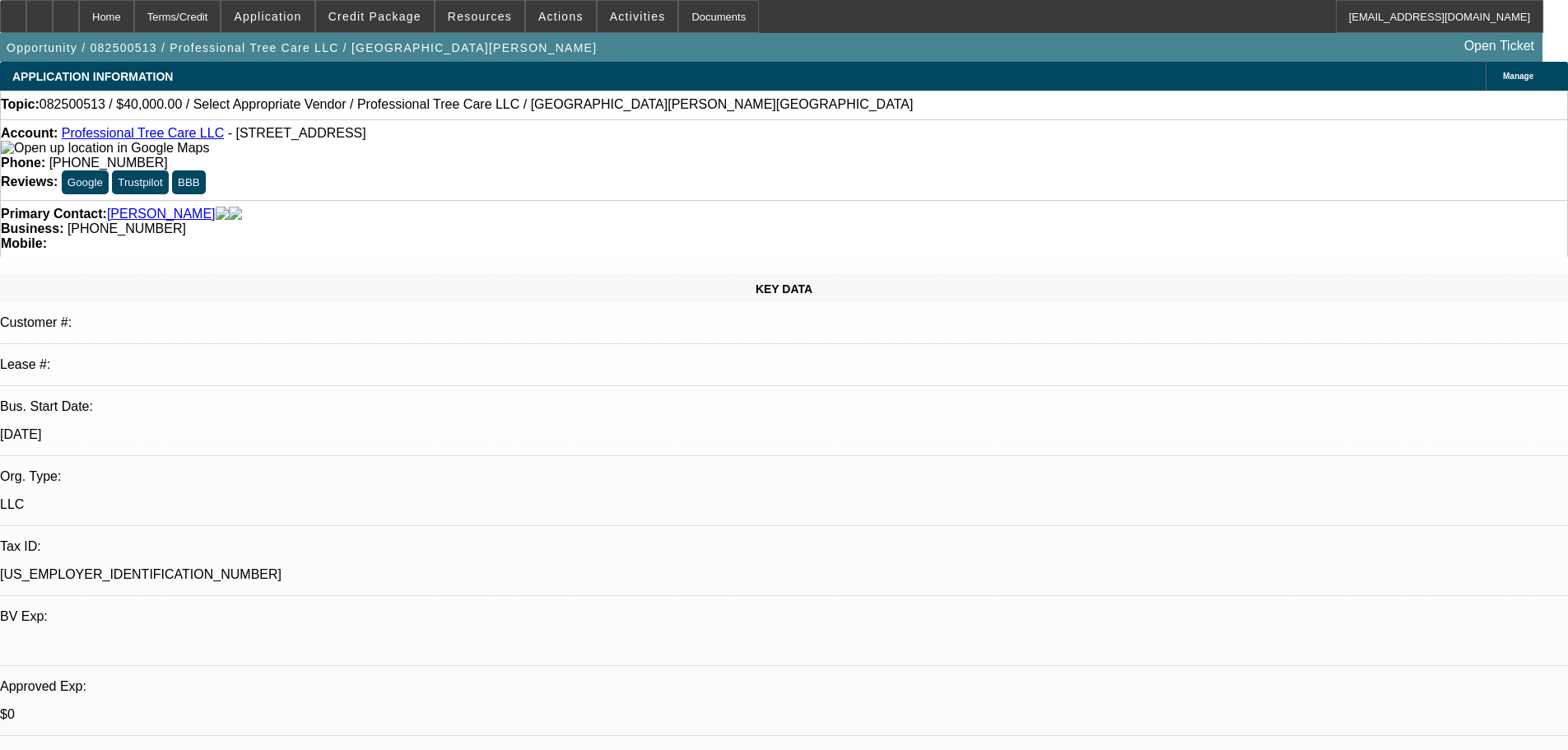
select select "0"
select select "6"
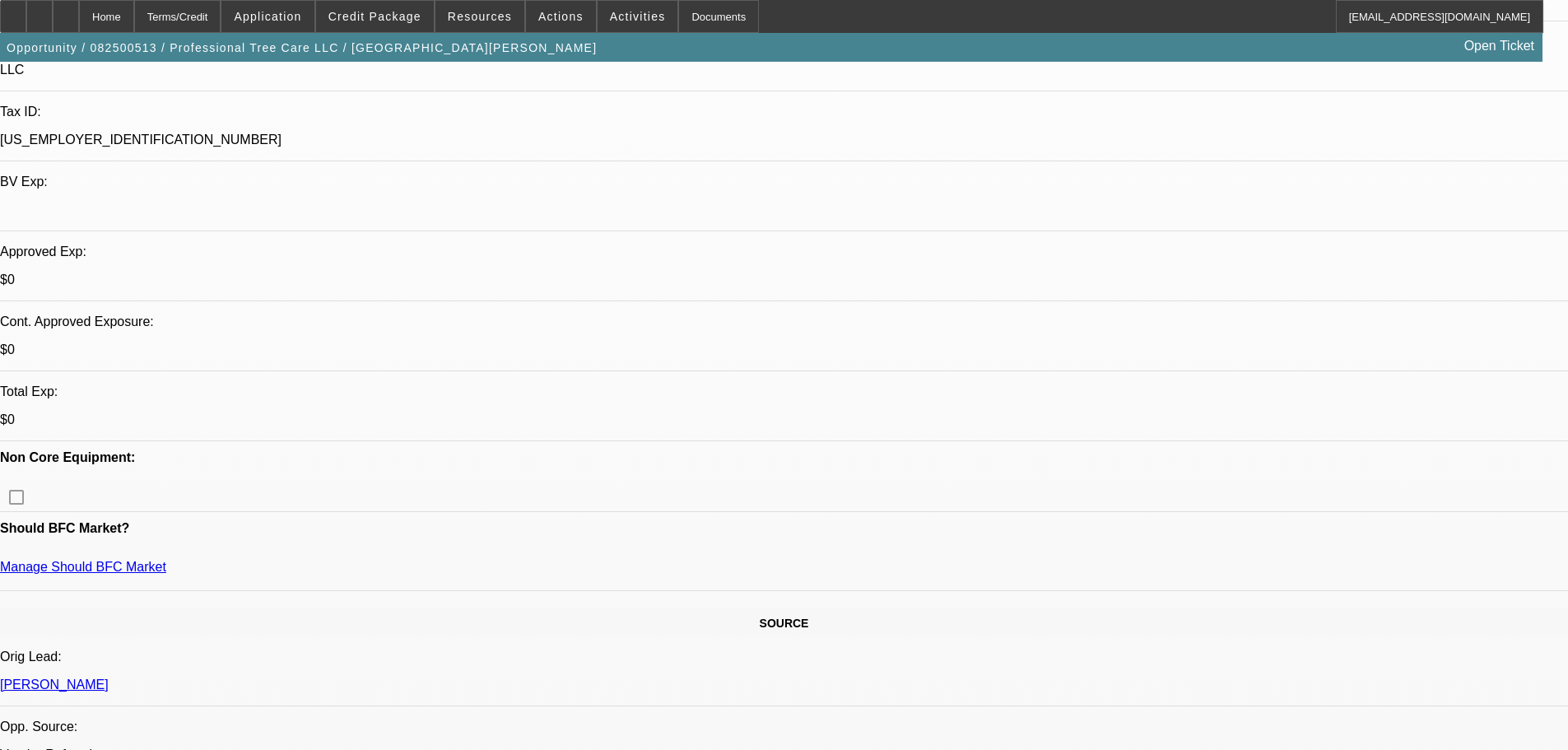
scroll to position [741, 0]
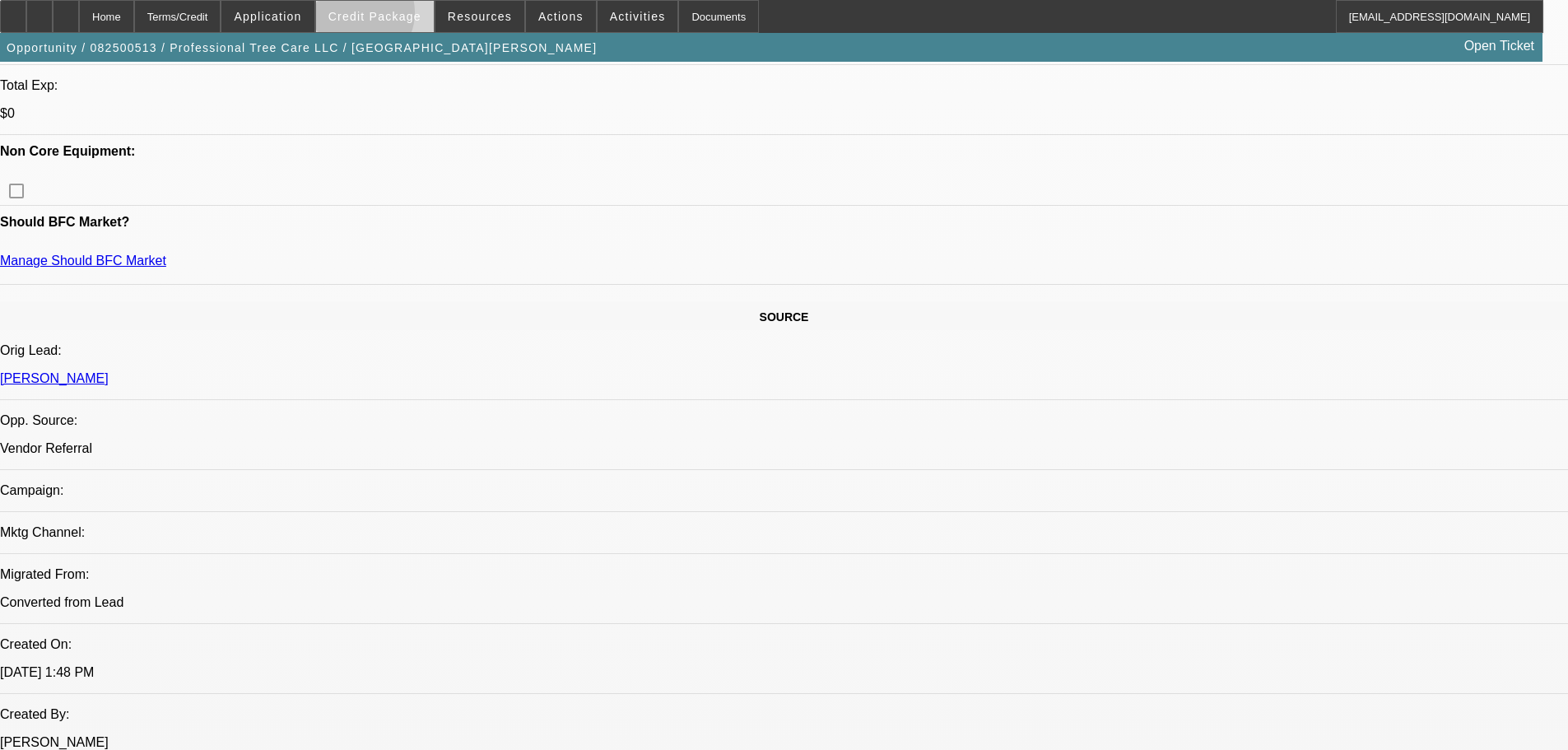
click at [382, 16] on span "Credit Package" at bounding box center [376, 16] width 93 height 13
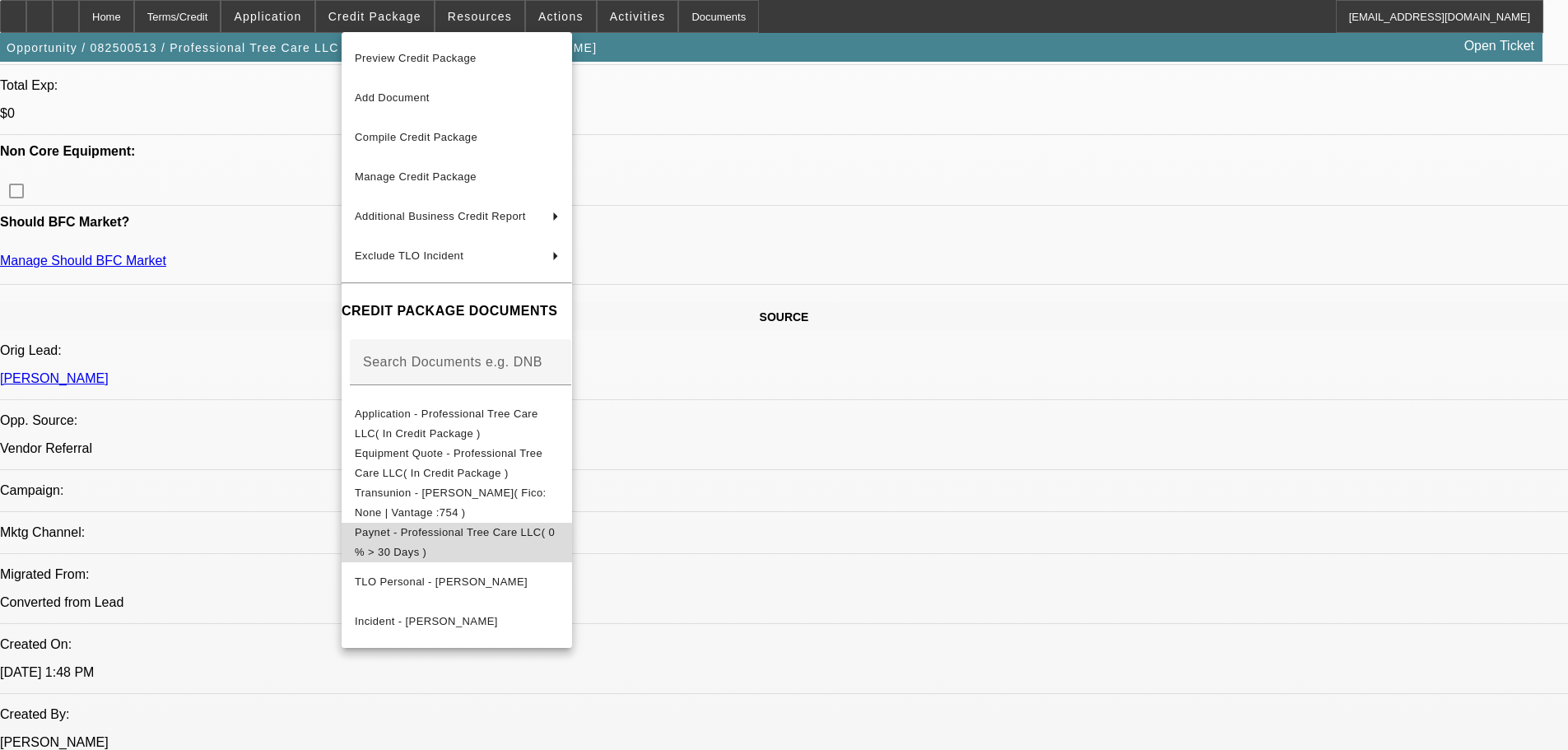
click at [532, 533] on span "Paynet - Professional Tree Care LLC( 0 % > 30 Days )" at bounding box center [454, 541] width 200 height 32
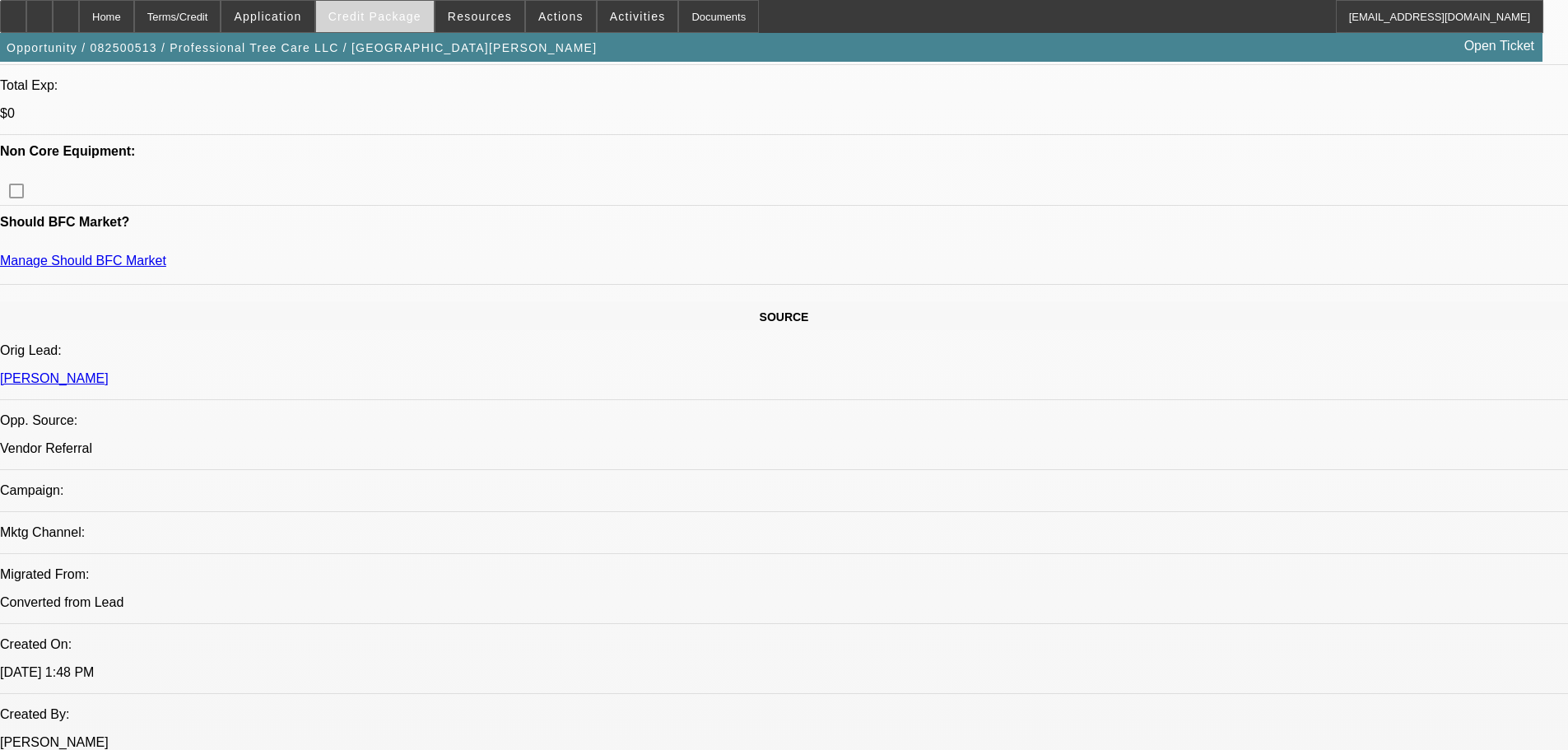
click at [394, 12] on span "Credit Package" at bounding box center [376, 16] width 93 height 13
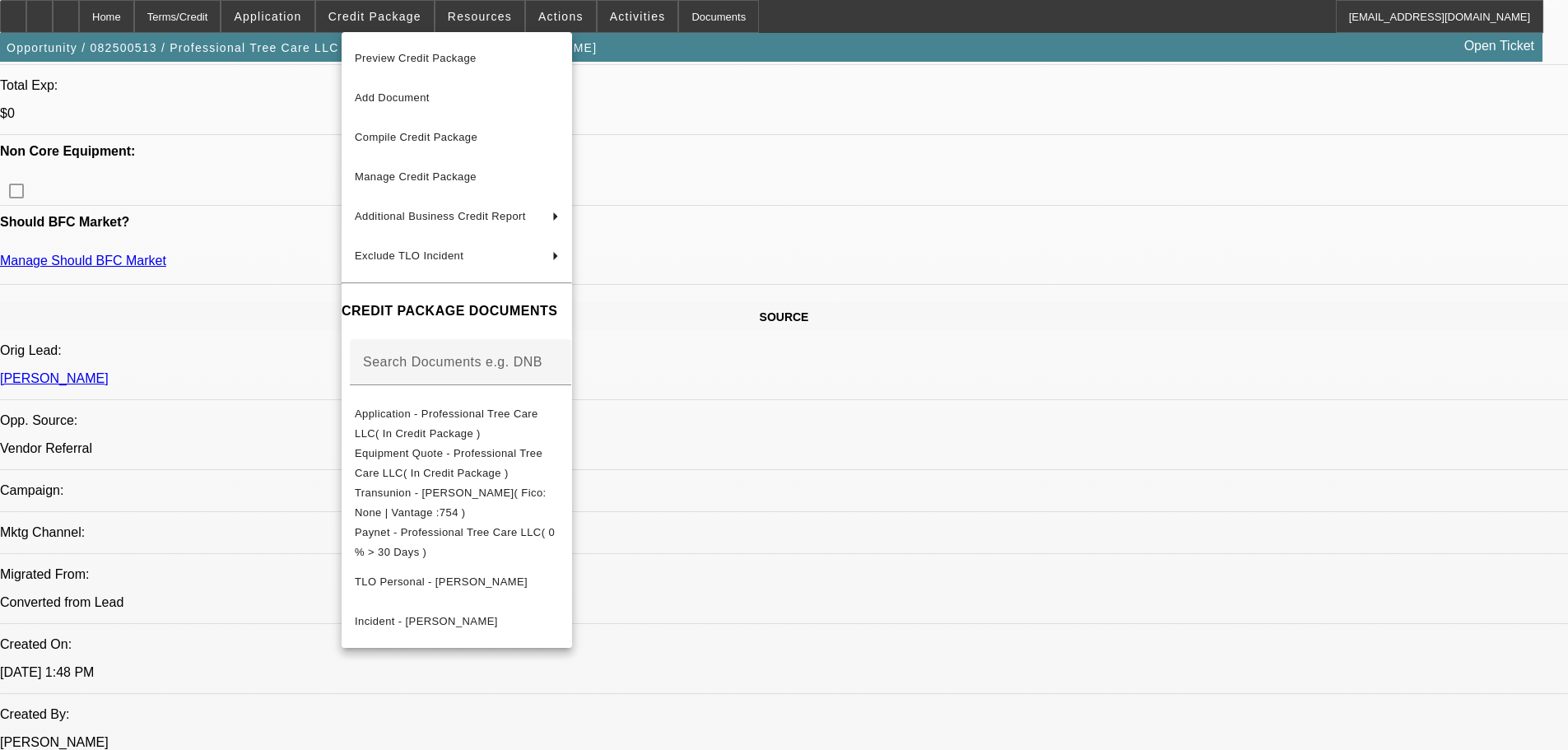
click at [393, 15] on div at bounding box center [784, 375] width 1568 height 750
